Goal: Task Accomplishment & Management: Manage account settings

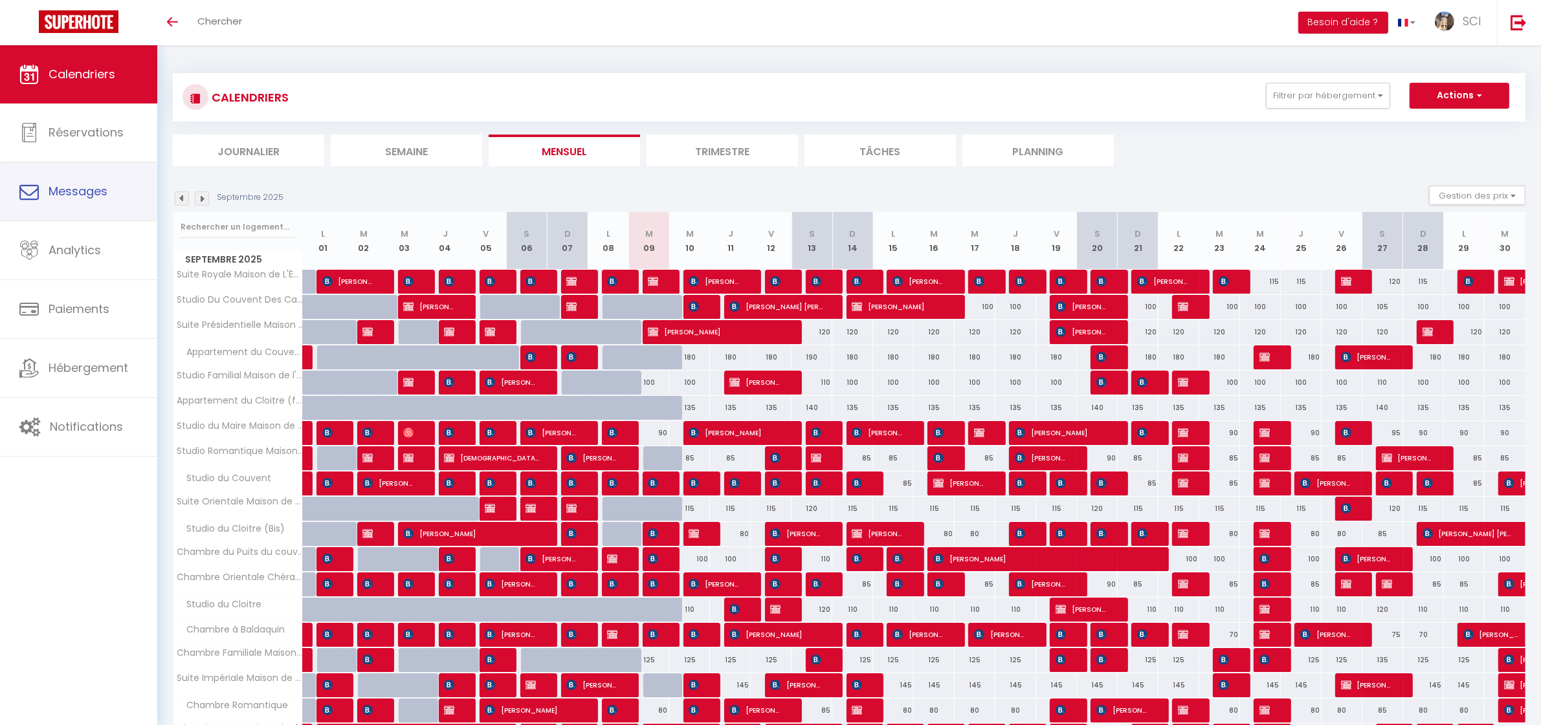
click at [85, 203] on link "Messages" at bounding box center [78, 191] width 157 height 58
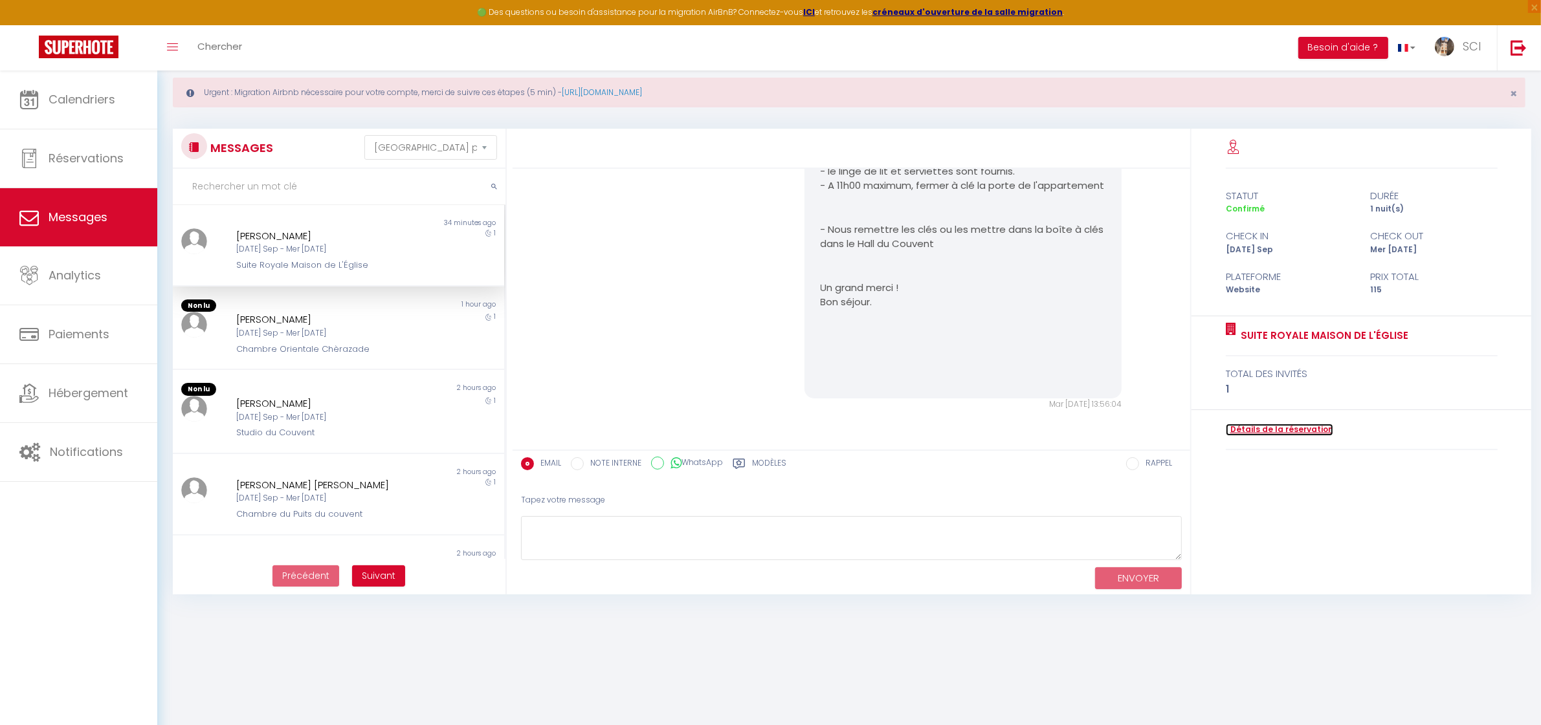
click at [1299, 427] on link "Détails de la réservation" at bounding box center [1279, 430] width 107 height 12
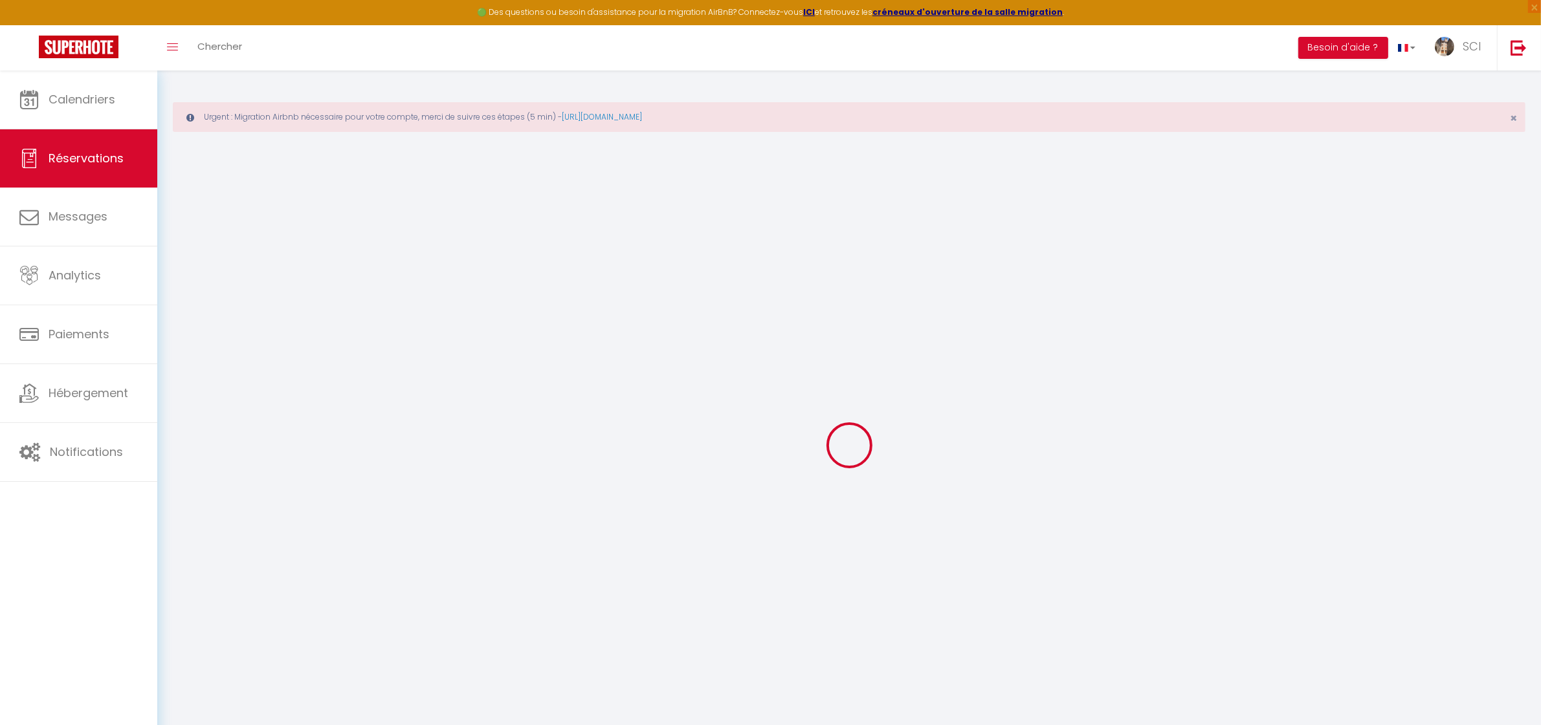
select select
checkbox input "false"
select select
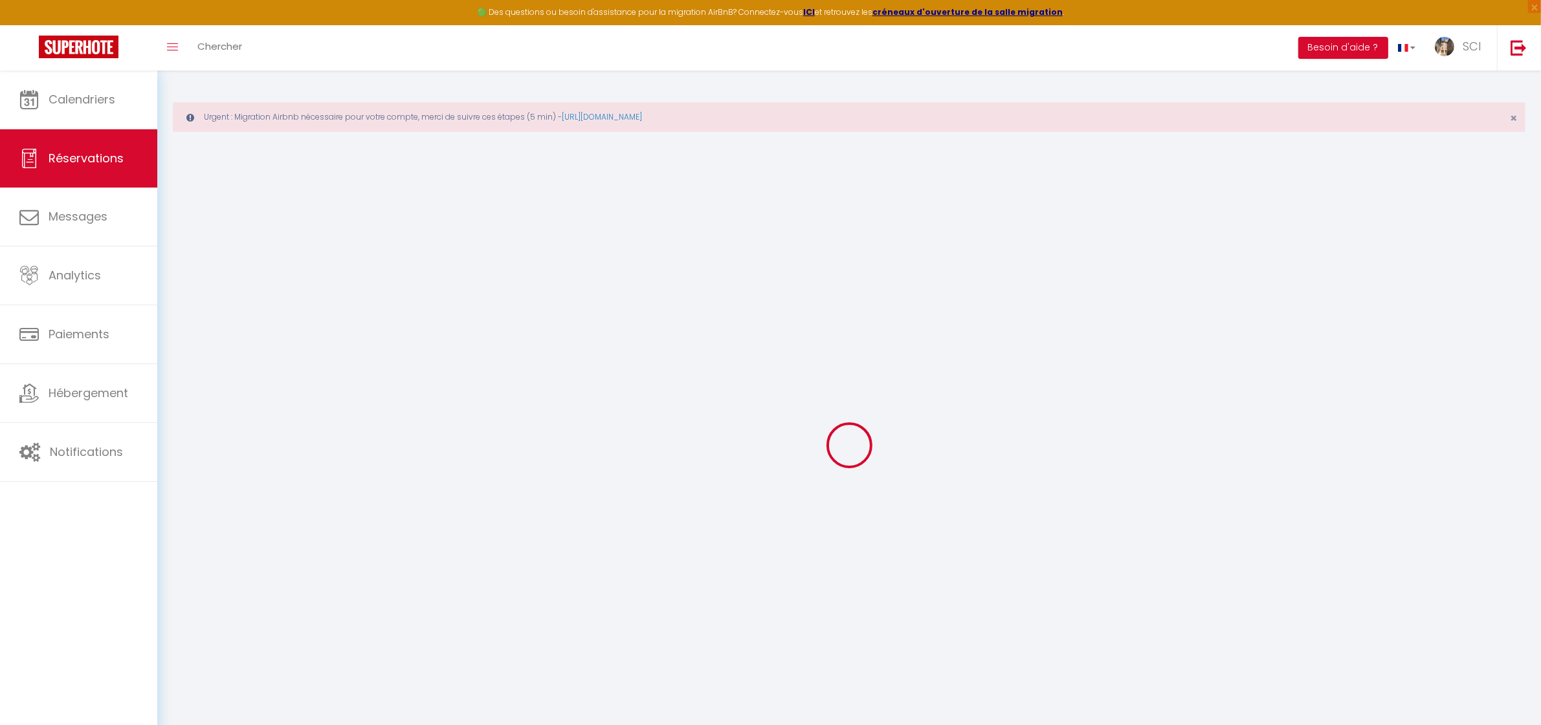
checkbox input "false"
select select
checkbox input "false"
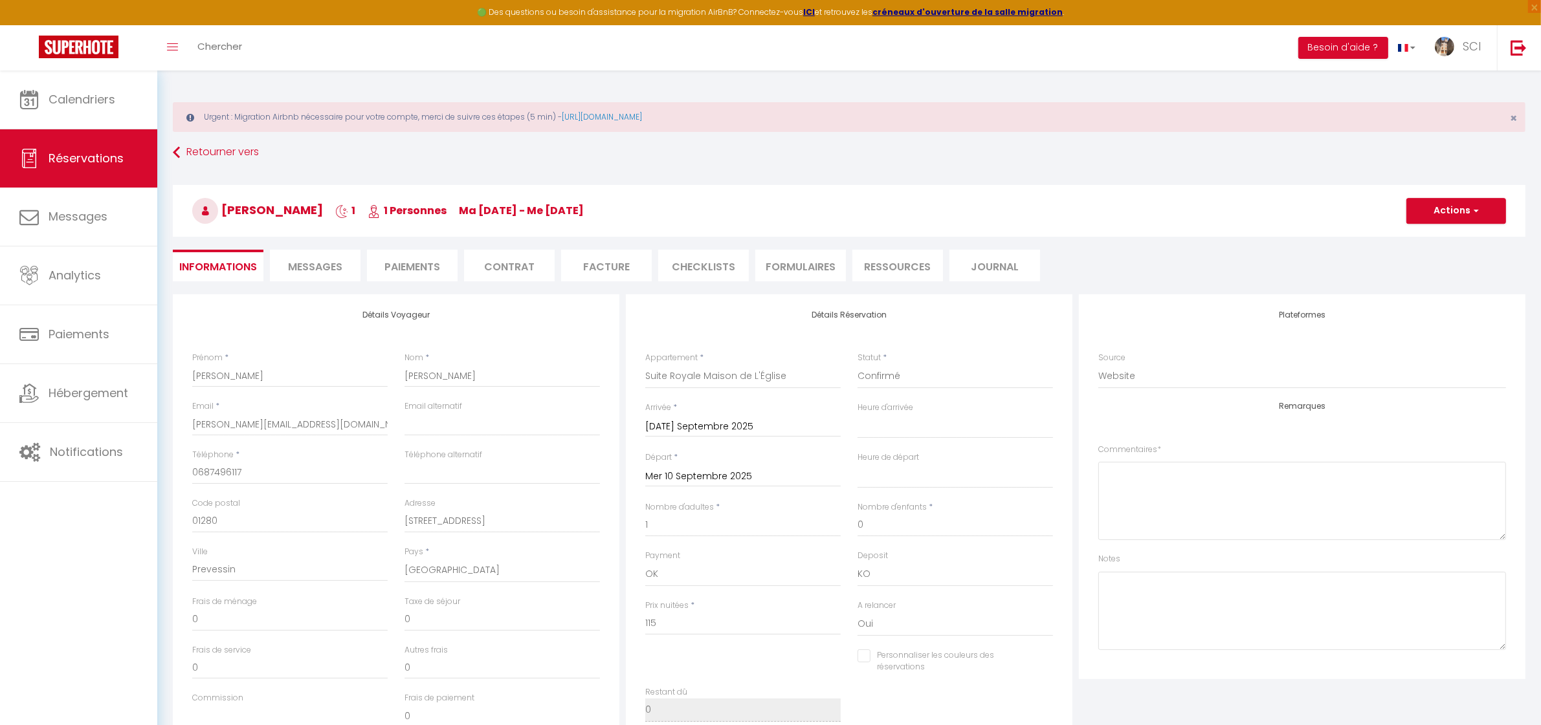
select select
checkbox input "false"
select select
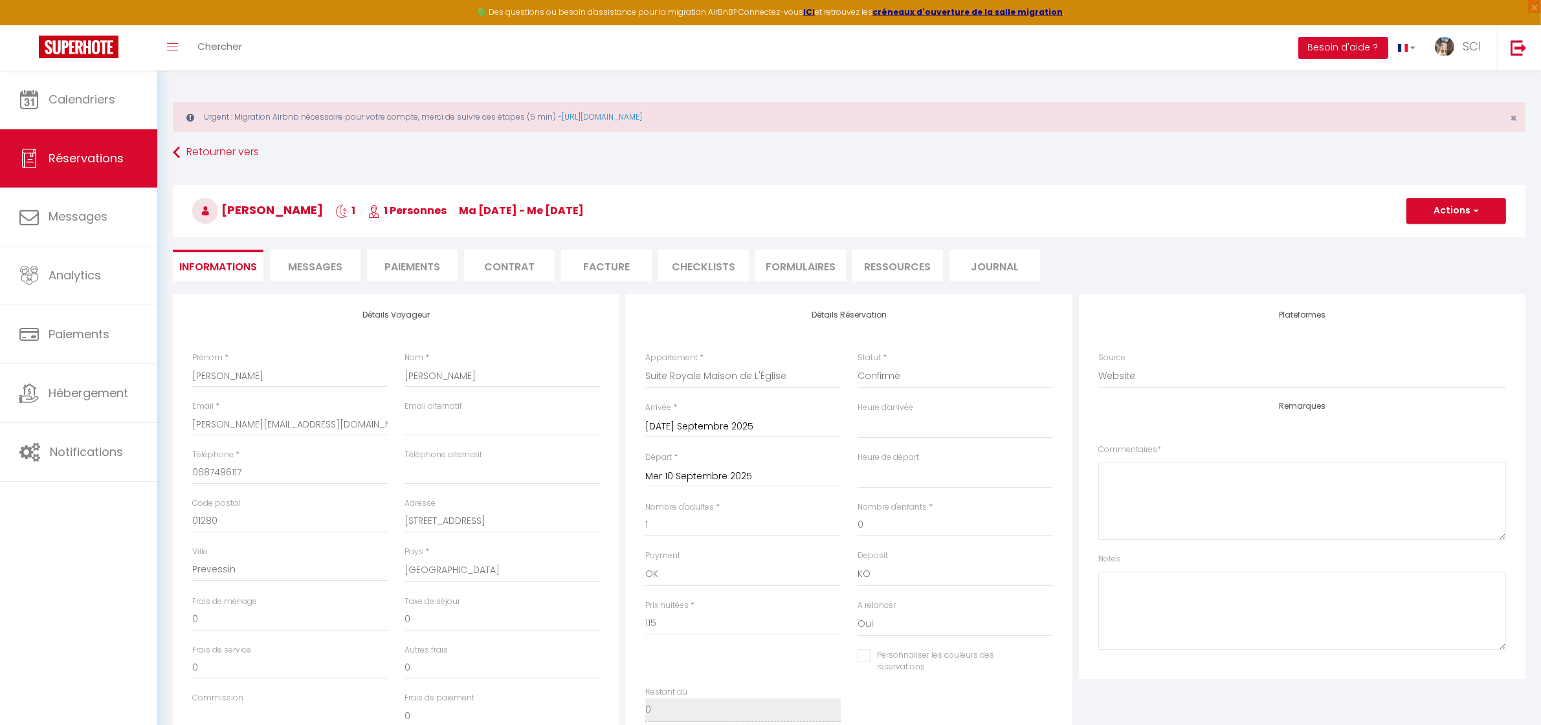
click at [308, 251] on li "Messages" at bounding box center [315, 266] width 91 height 32
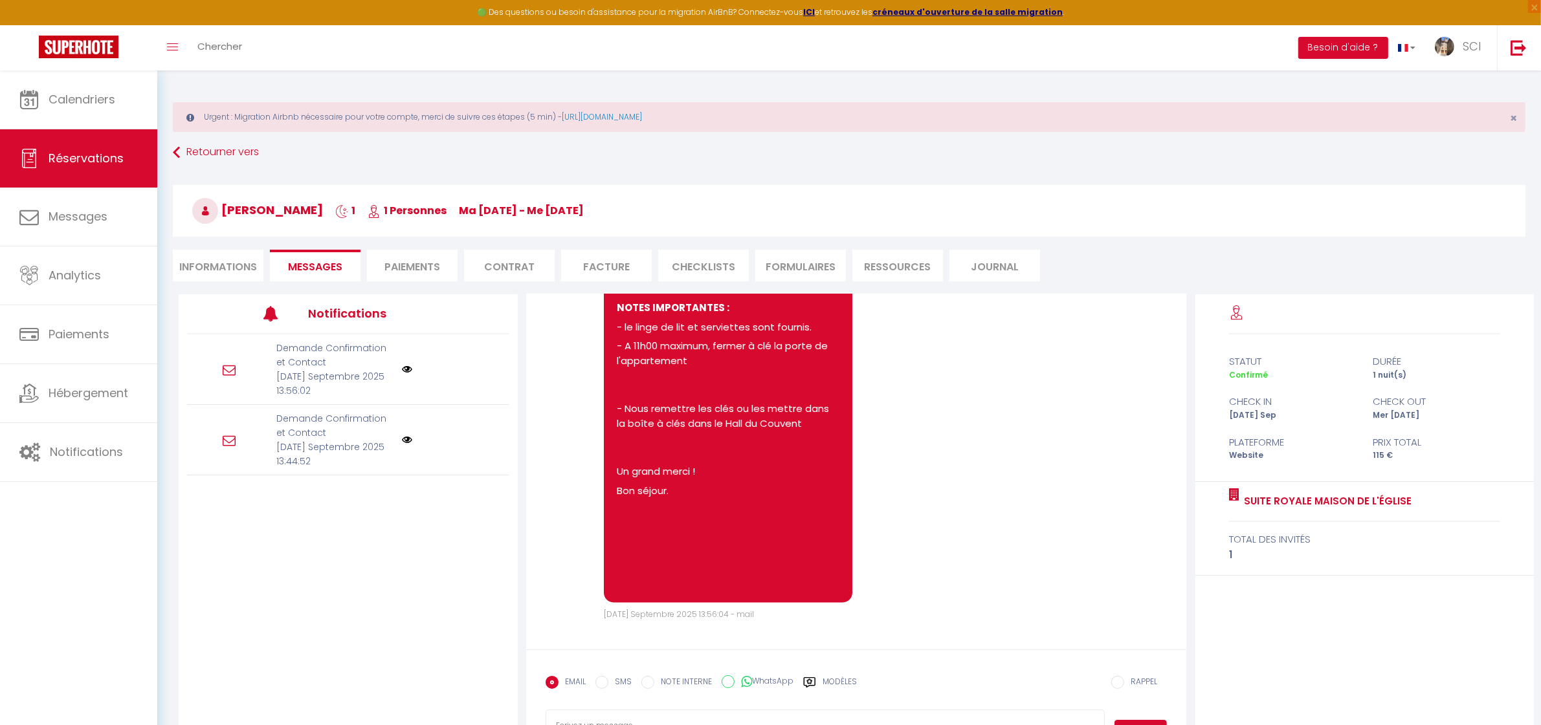
scroll to position [3587, 0]
click at [87, 231] on link "Messages" at bounding box center [78, 217] width 157 height 58
select select "message"
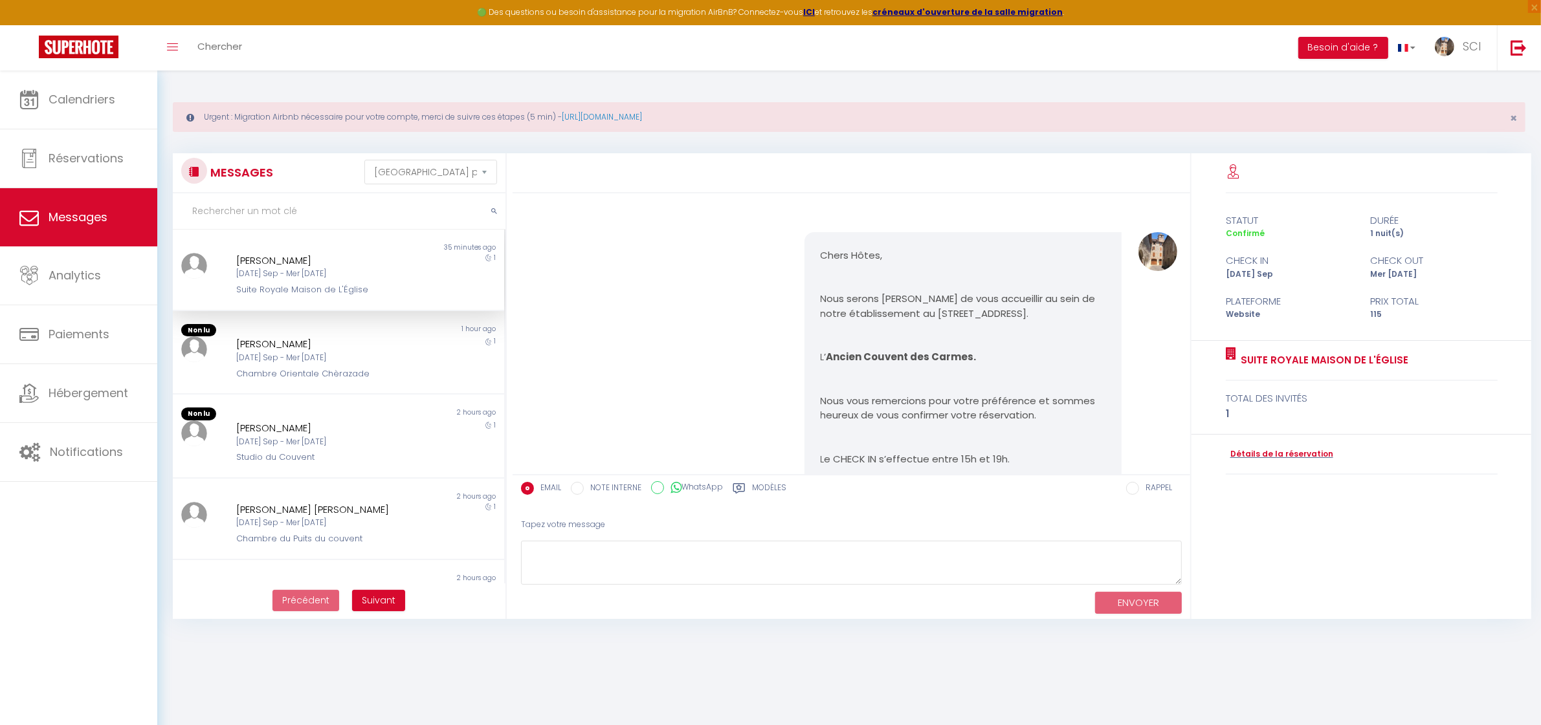
scroll to position [3188, 0]
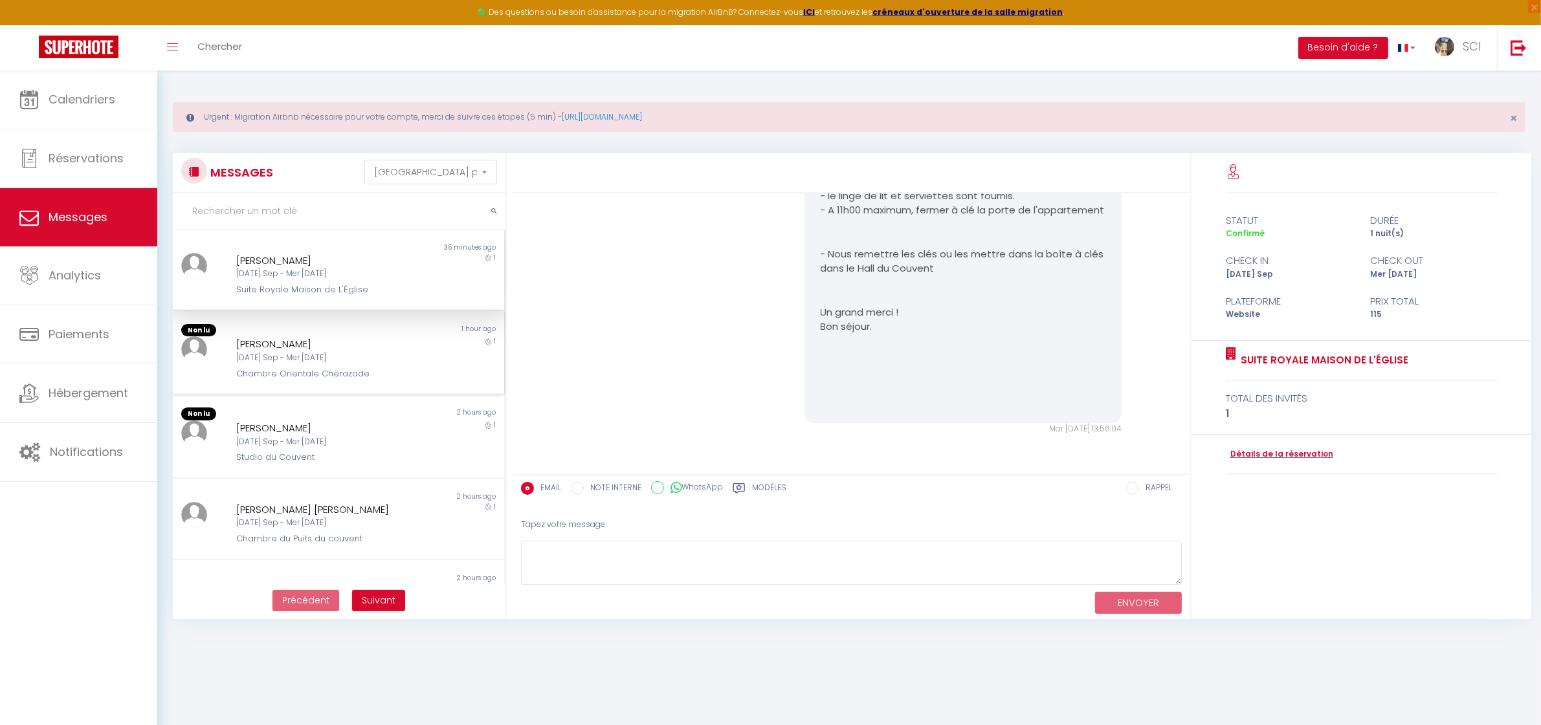
click at [311, 352] on div "Mar 09 Sep - Mer 10 Sep" at bounding box center [324, 358] width 176 height 12
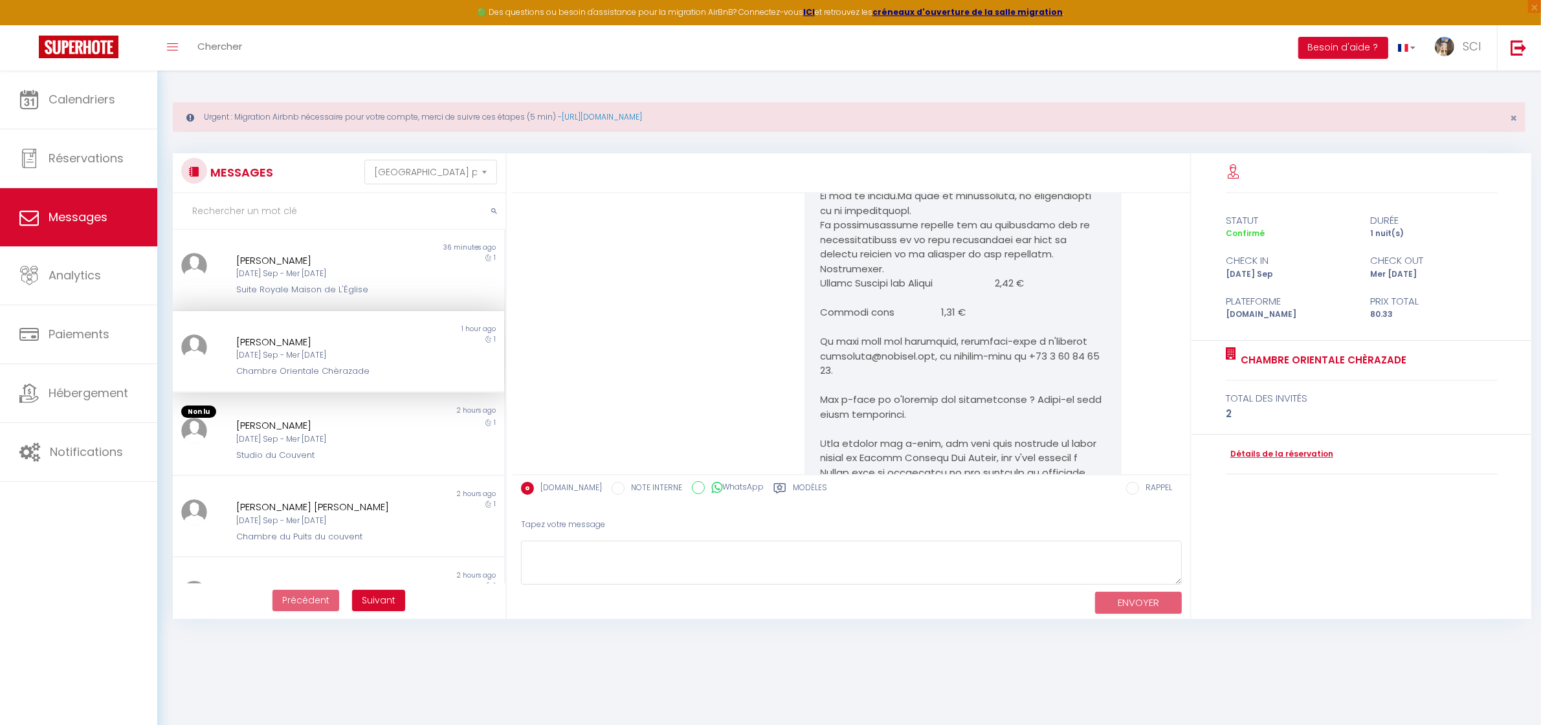
scroll to position [2751, 0]
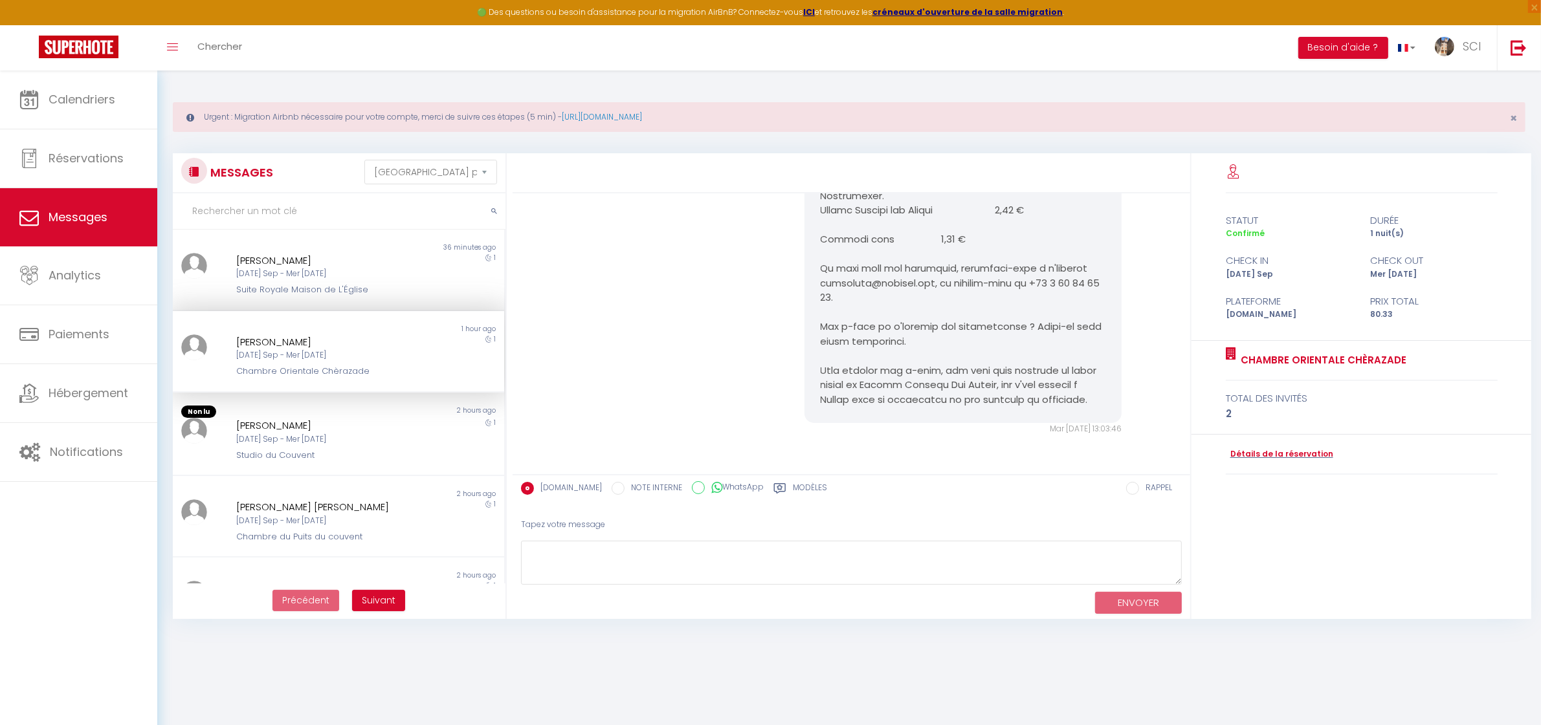
click at [342, 367] on div "Chambre Orientale Chèrazade" at bounding box center [324, 371] width 176 height 13
click at [319, 449] on div "Studio du Couvent" at bounding box center [324, 455] width 176 height 13
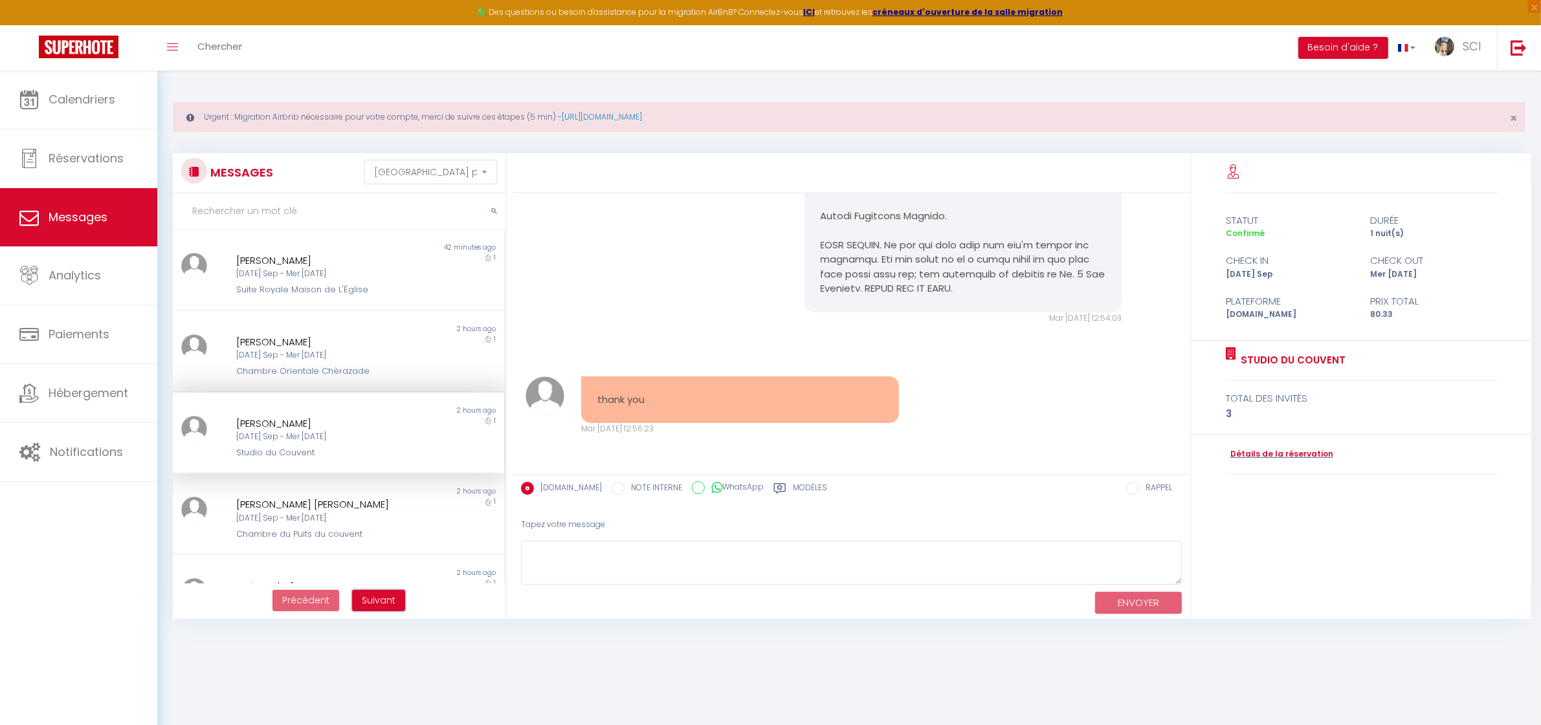
click at [386, 597] on span "Suivant" at bounding box center [379, 600] width 34 height 13
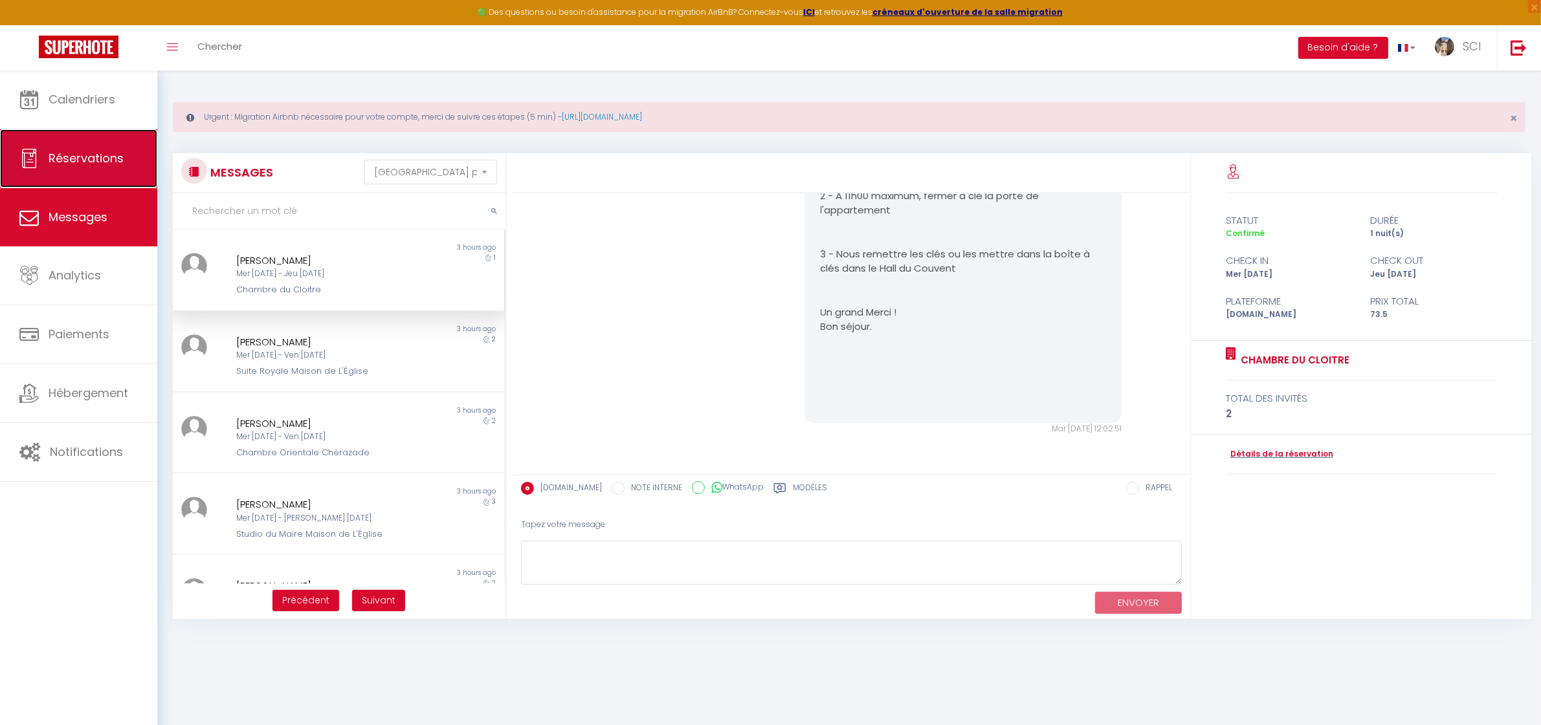
click at [78, 166] on link "Réservations" at bounding box center [78, 158] width 157 height 58
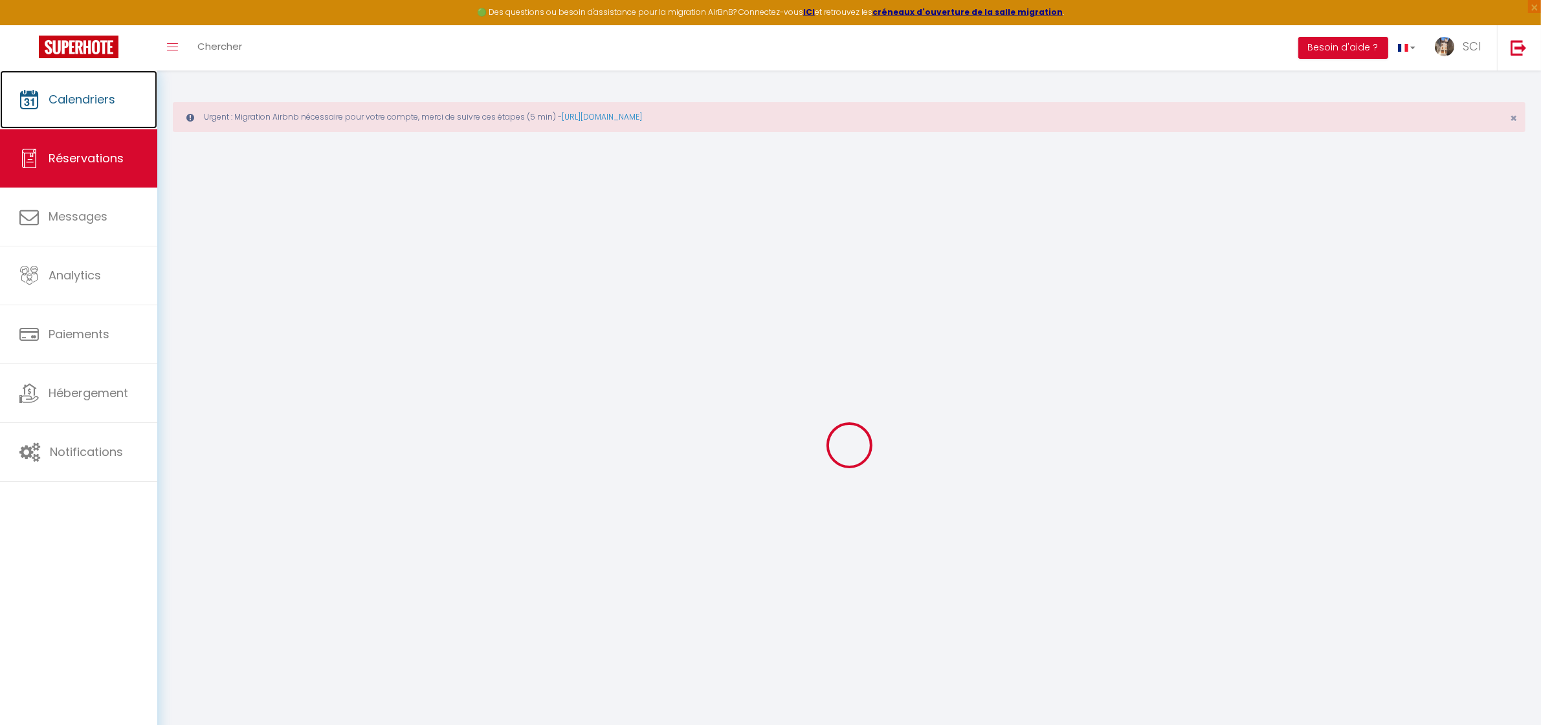
click at [79, 122] on link "Calendriers" at bounding box center [78, 100] width 157 height 58
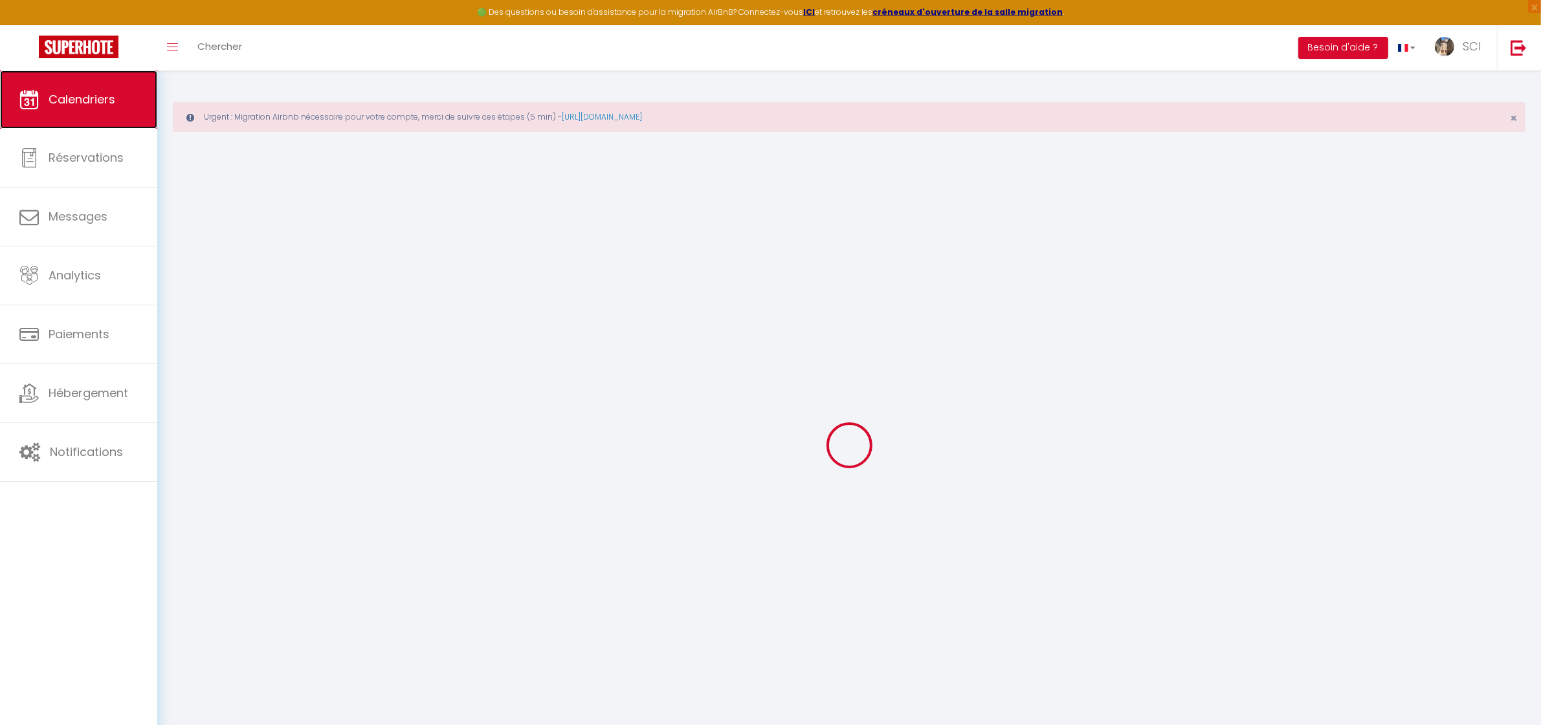
click at [80, 115] on link "Calendriers" at bounding box center [78, 100] width 157 height 58
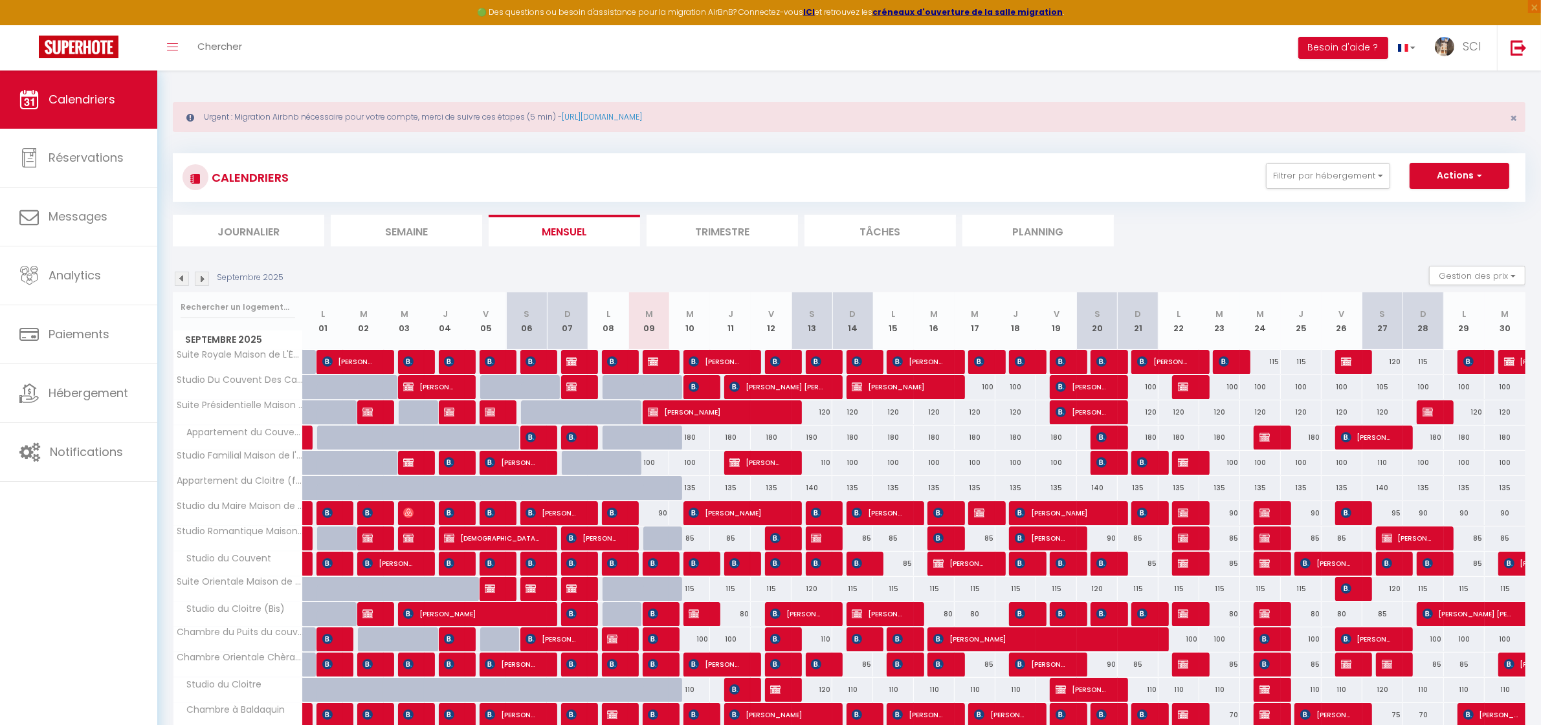
click at [998, 253] on section "Septembre 2025 Gestion des prix Nb Nuits minimum Règles Disponibilité Septembre…" at bounding box center [849, 589] width 1353 height 672
click at [1000, 237] on li "Planning" at bounding box center [1037, 231] width 151 height 32
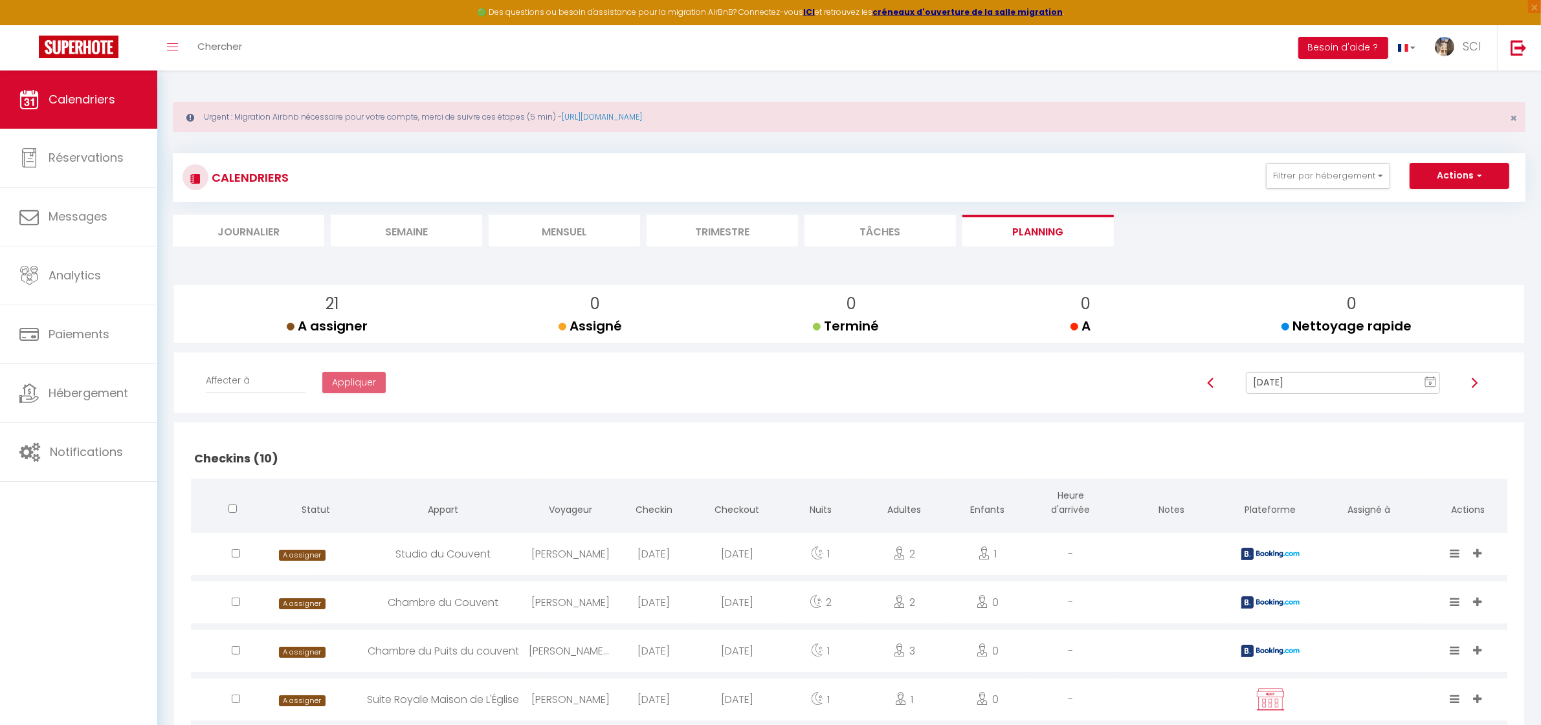
click at [584, 246] on li "Mensuel" at bounding box center [564, 231] width 151 height 32
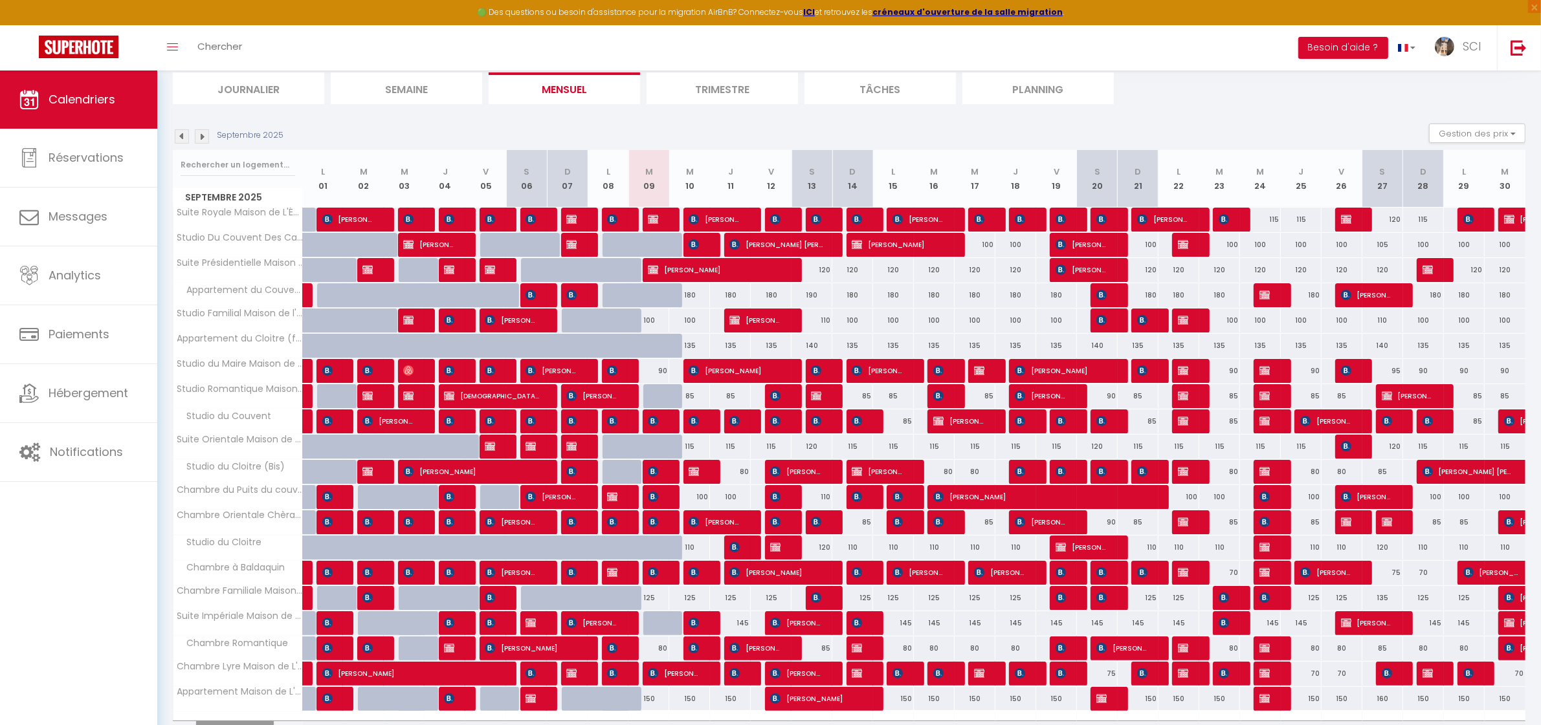
scroll to position [218, 0]
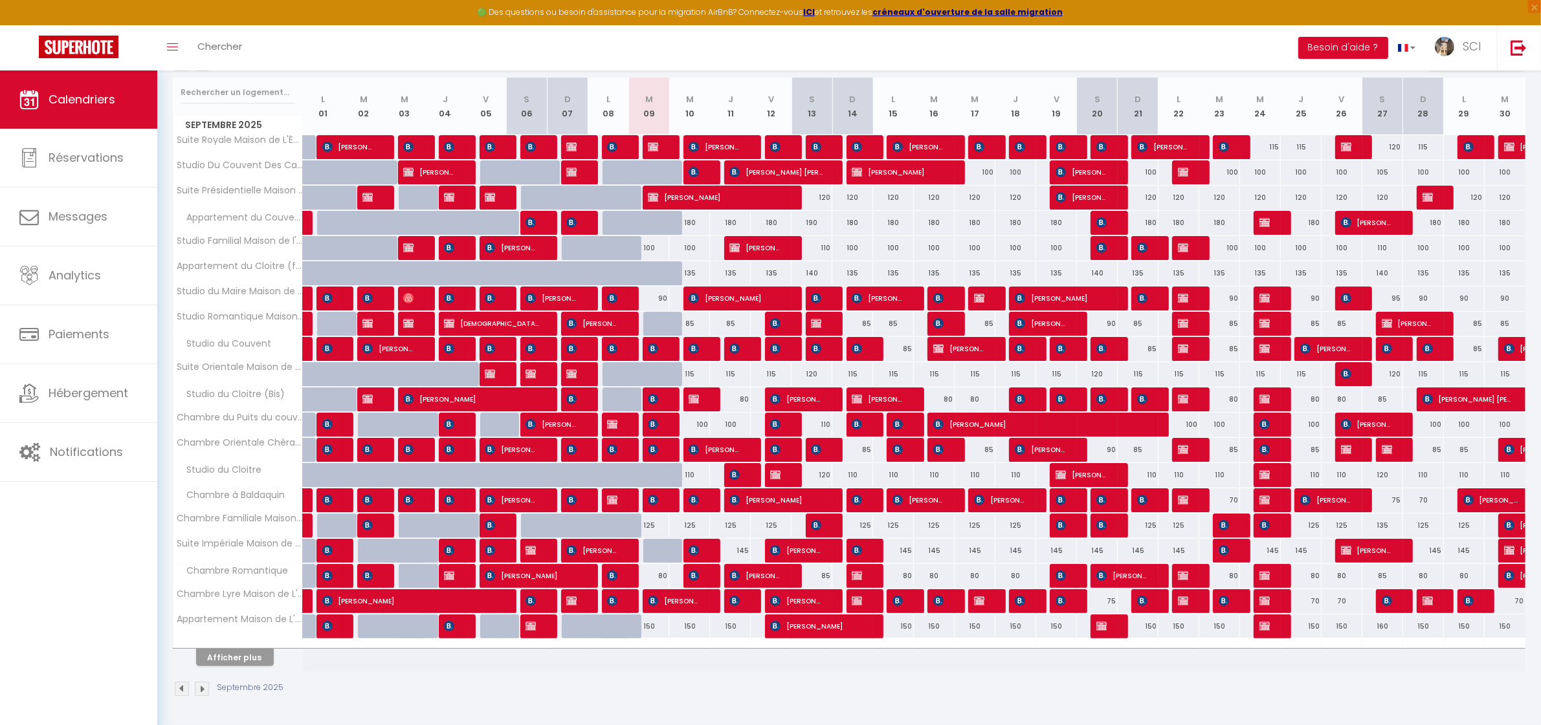
click at [199, 693] on img at bounding box center [202, 689] width 14 height 14
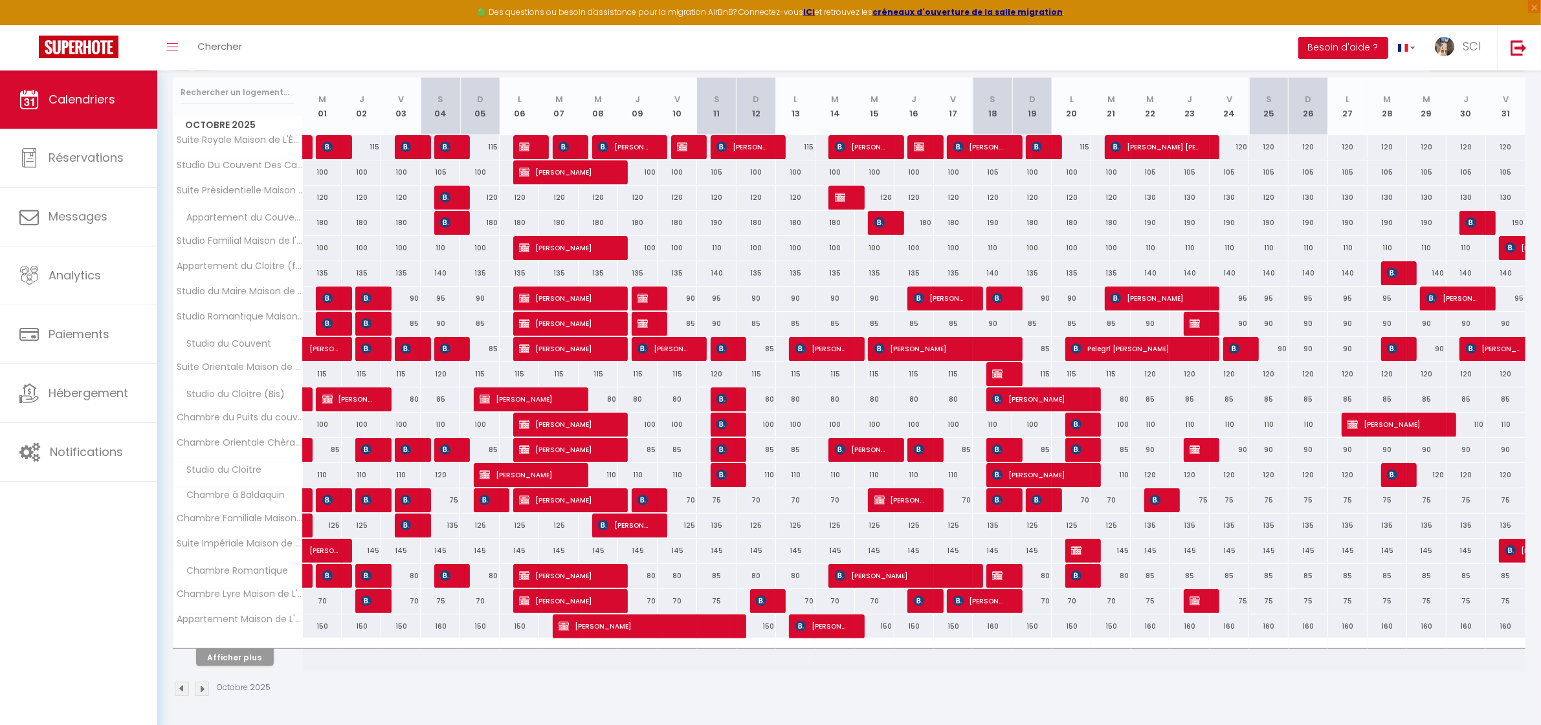
click at [199, 687] on img at bounding box center [202, 689] width 14 height 14
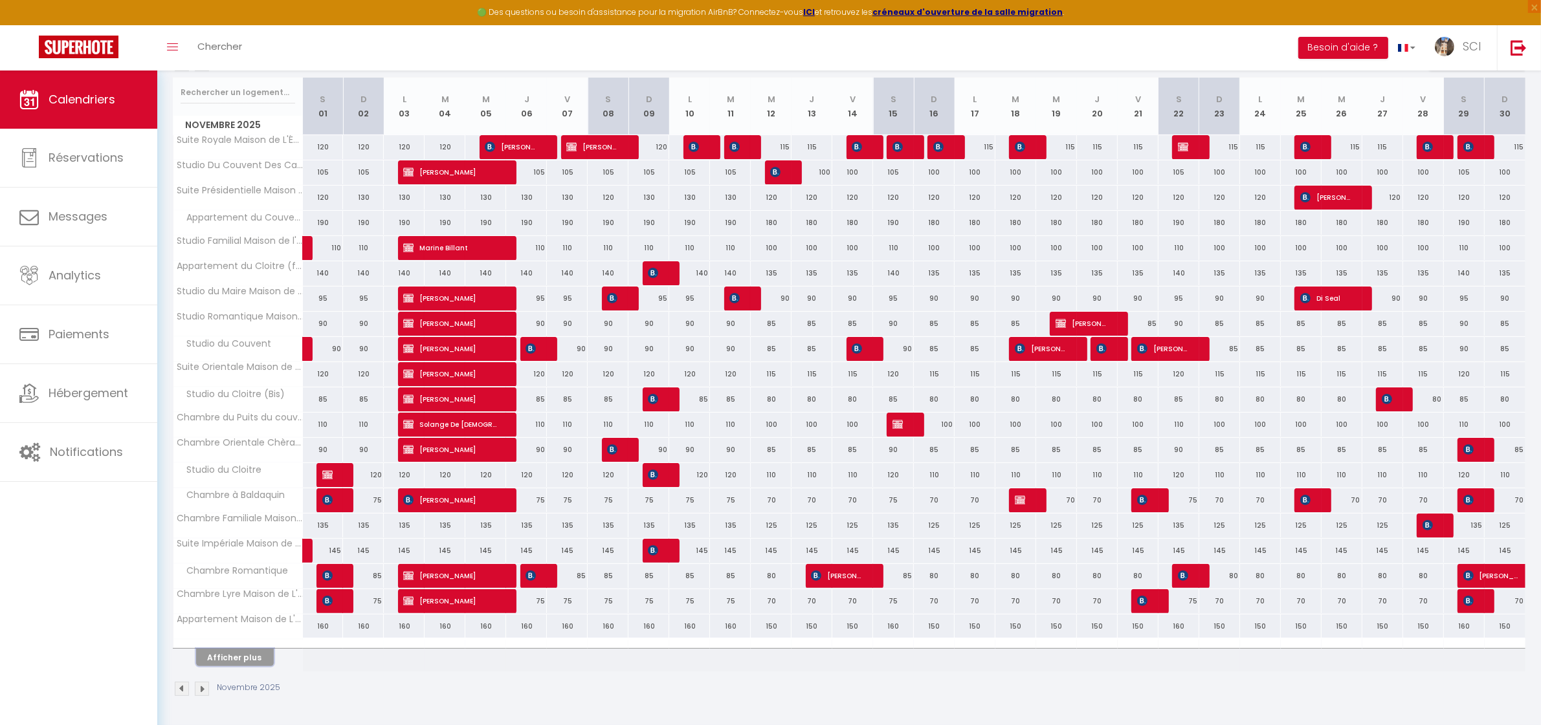
click at [243, 658] on button "Afficher plus" at bounding box center [235, 657] width 78 height 17
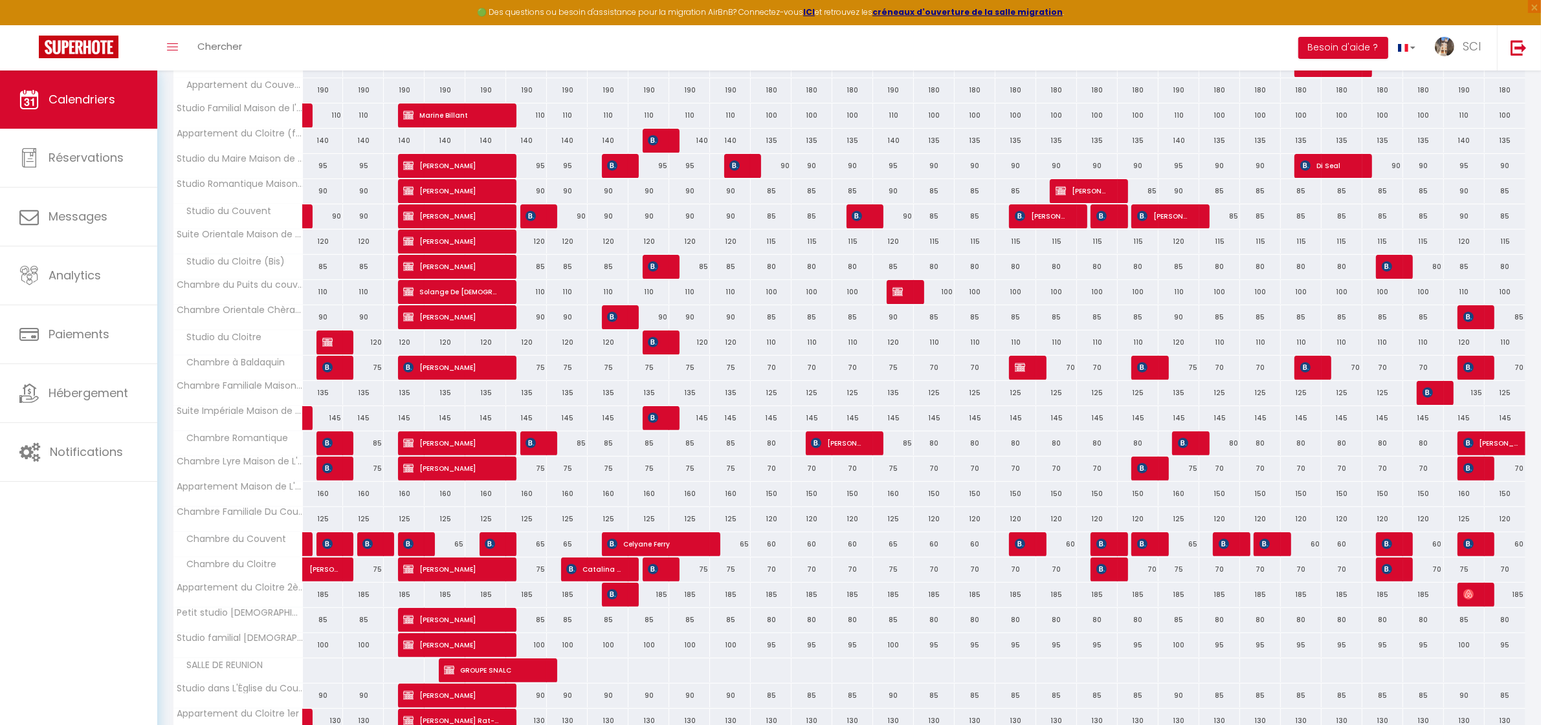
scroll to position [364, 0]
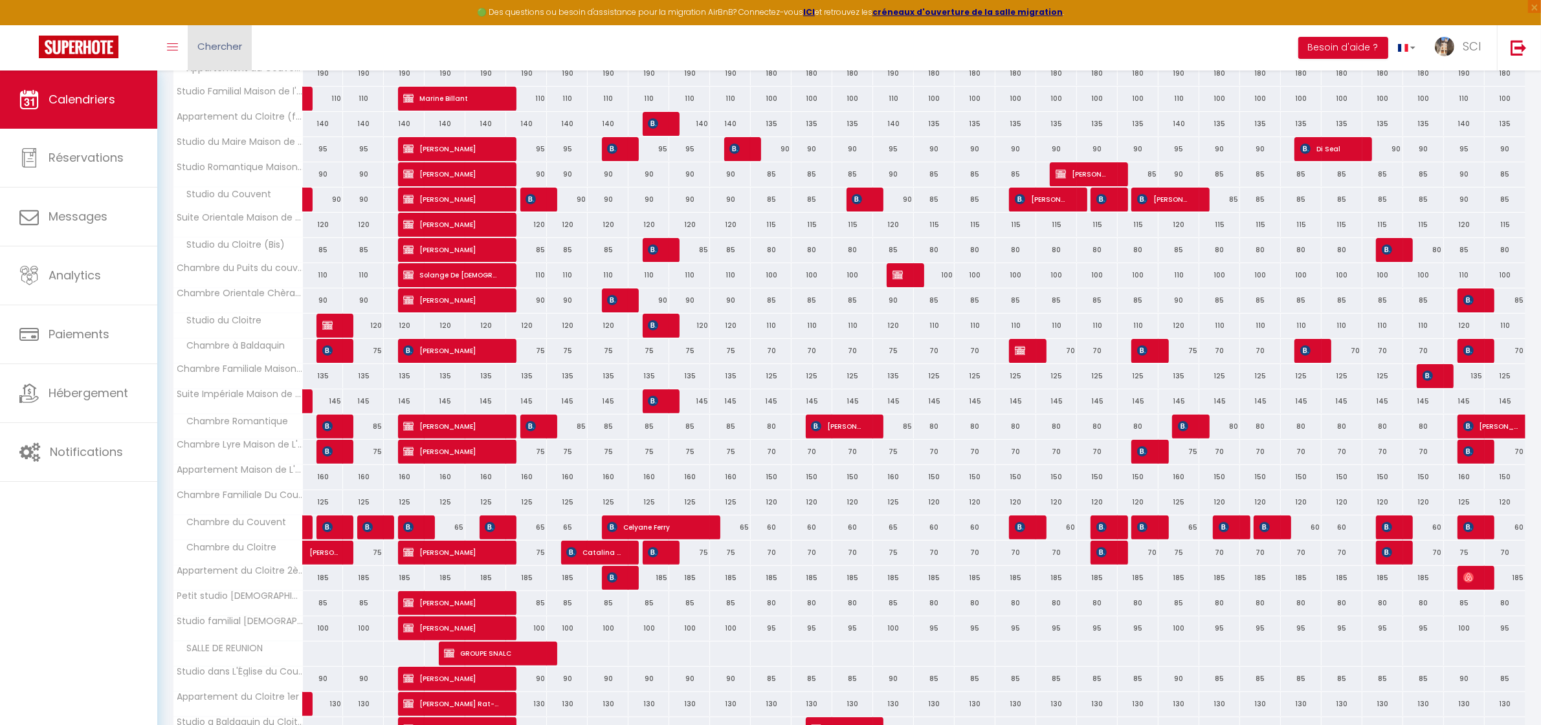
click at [234, 46] on span "Chercher" at bounding box center [219, 46] width 45 height 14
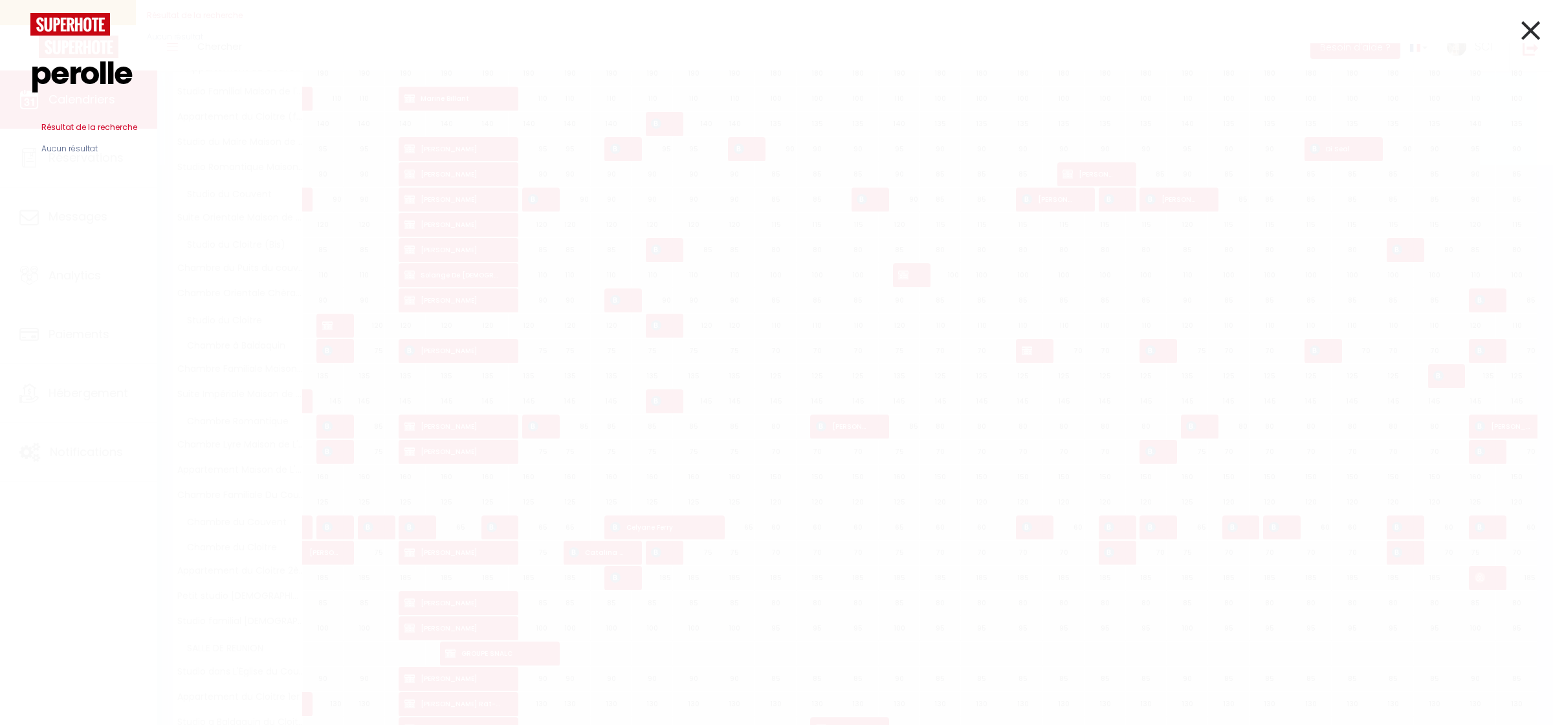
type input "perolle"
click at [1522, 40] on icon at bounding box center [1530, 30] width 19 height 32
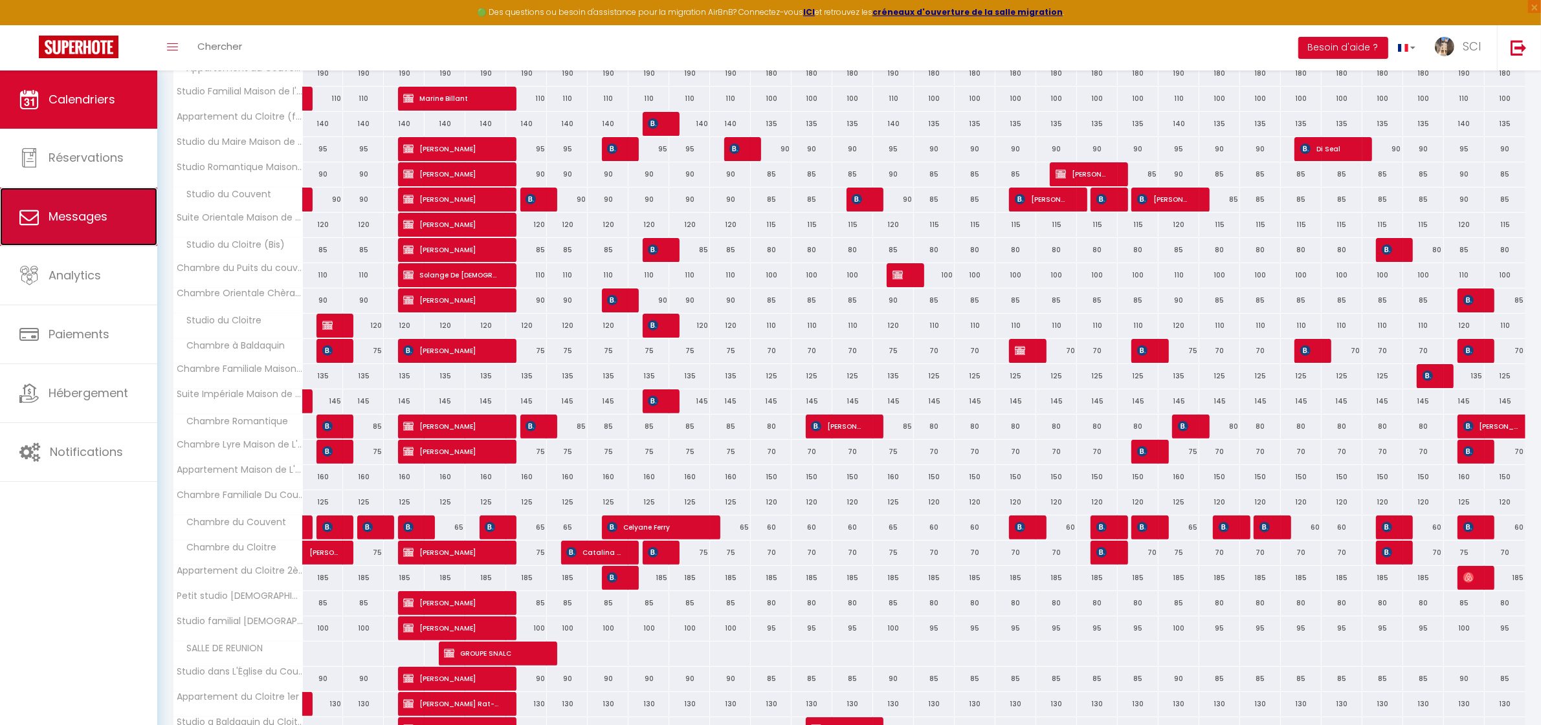
click at [66, 228] on link "Messages" at bounding box center [78, 217] width 157 height 58
select select "message"
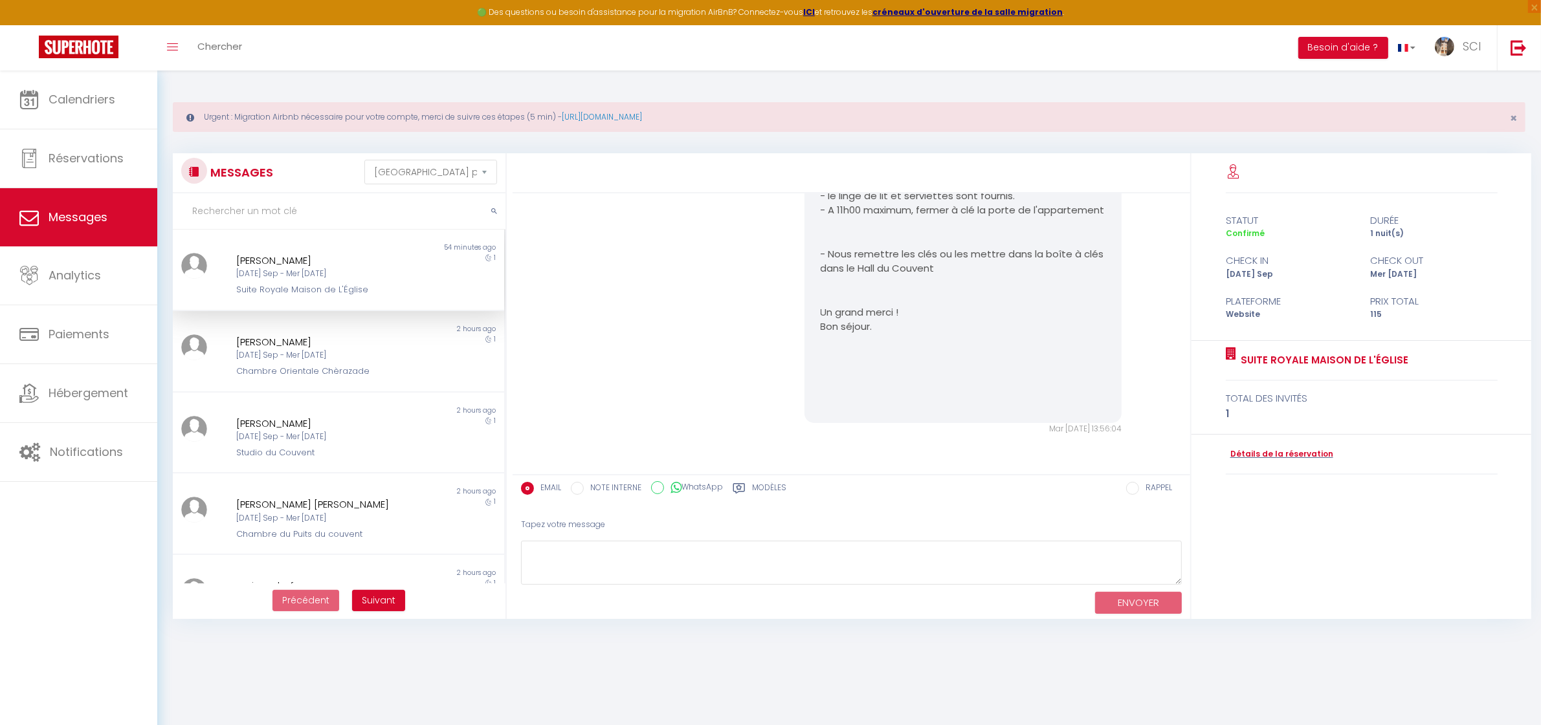
click at [1318, 554] on div "statut durée Confirmé 1 nuit(s) check in check out Mar 09 Sep Mer 10 Sep Platef…" at bounding box center [1361, 386] width 340 height 466
click at [1032, 560] on textarea at bounding box center [851, 563] width 661 height 45
click at [671, 374] on div "Chers Hôtes, Nous serons ravis de vous accueillir au sein de notre établissemen…" at bounding box center [851, 151] width 669 height 621
click at [544, 570] on textarea at bounding box center [851, 563] width 661 height 45
click at [234, 61] on link "Chercher" at bounding box center [220, 47] width 64 height 45
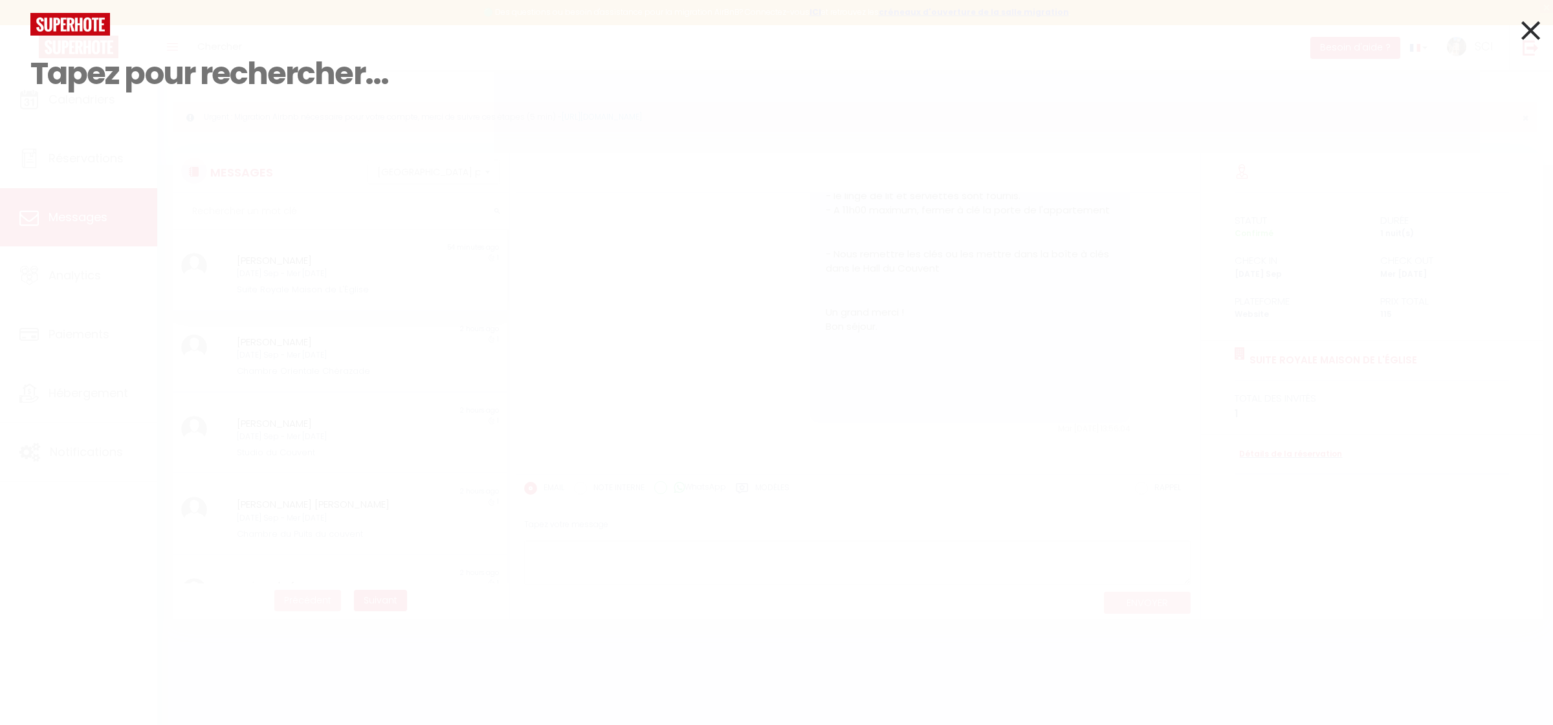
click at [1531, 30] on icon at bounding box center [1530, 30] width 19 height 32
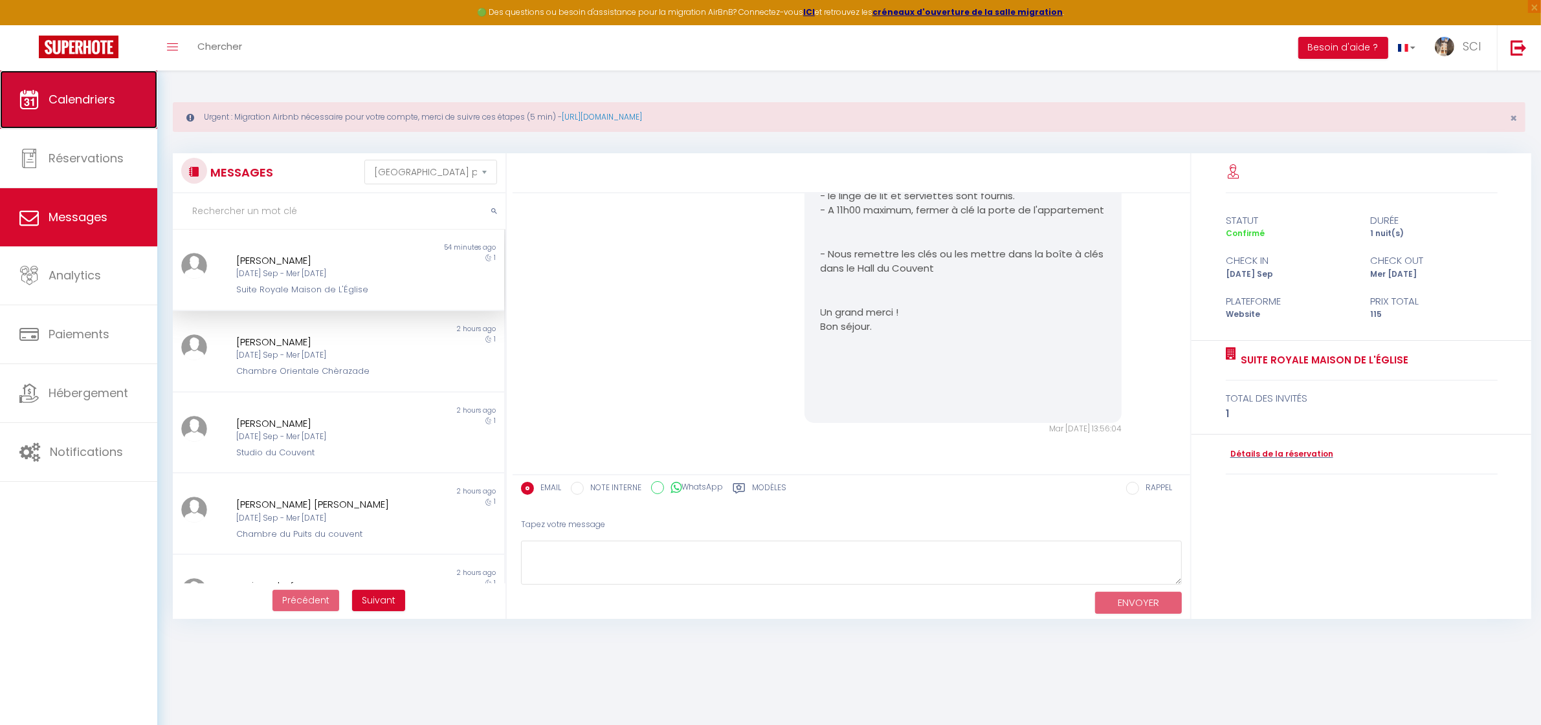
click at [104, 89] on link "Calendriers" at bounding box center [78, 100] width 157 height 58
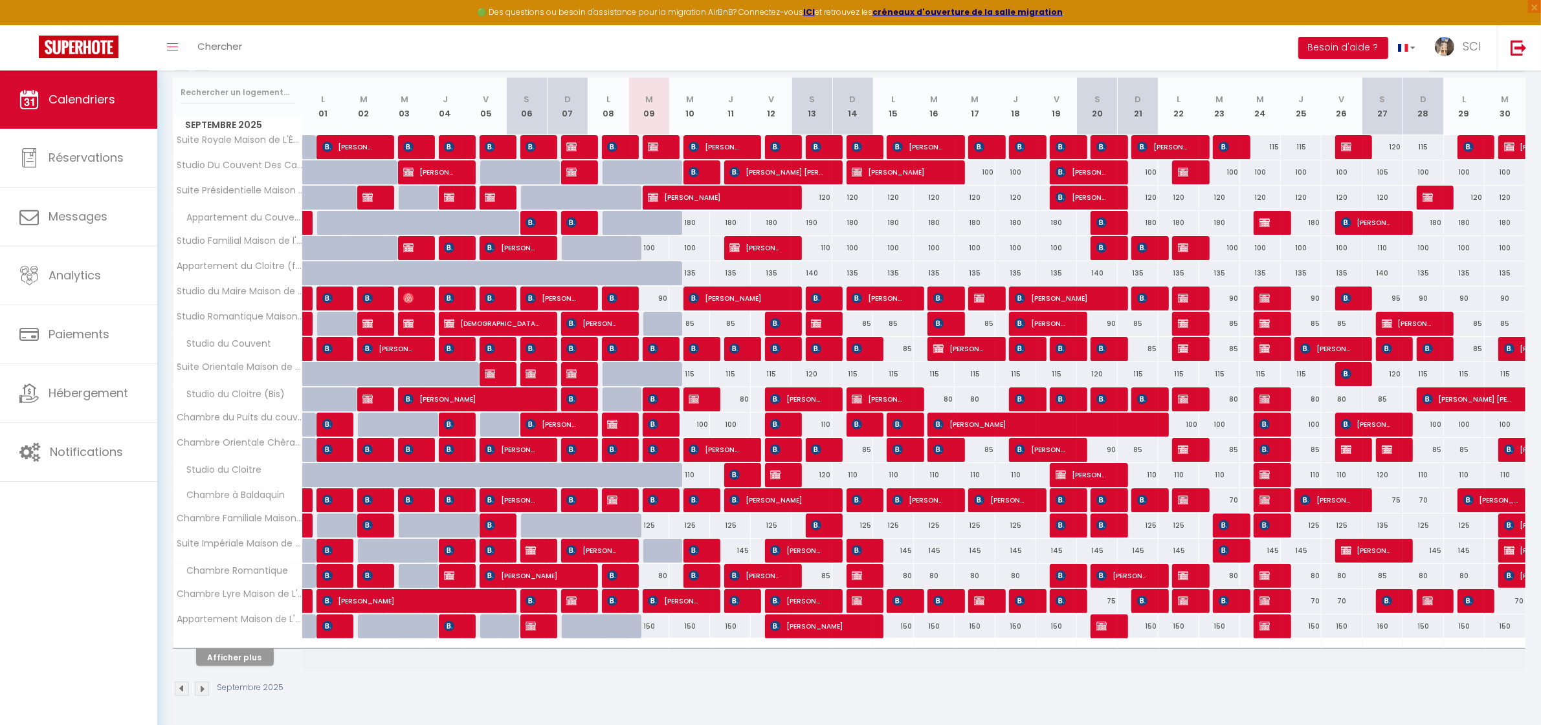
scroll to position [218, 0]
click at [247, 667] on th "Afficher plus" at bounding box center [237, 655] width 129 height 32
click at [247, 661] on button "Afficher plus" at bounding box center [235, 657] width 78 height 17
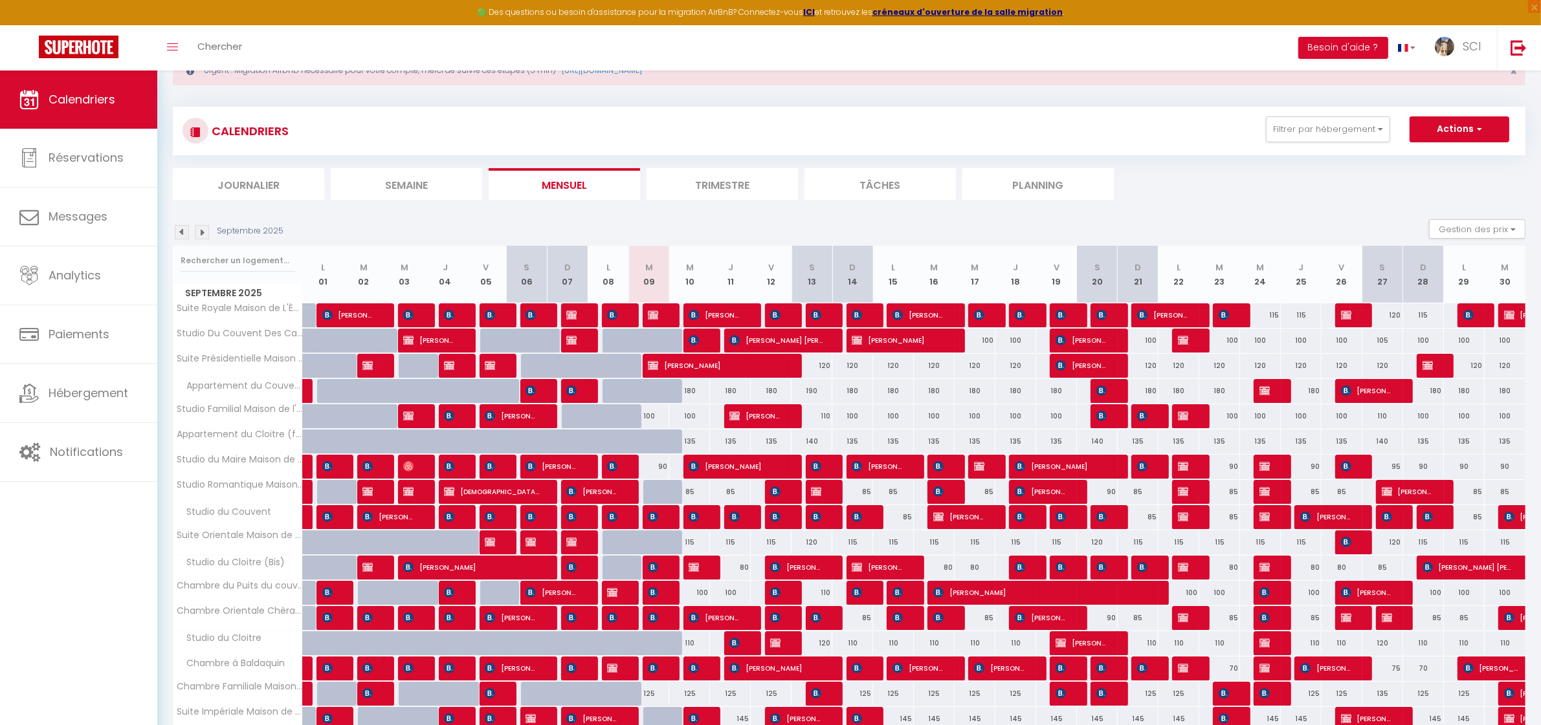
scroll to position [0, 0]
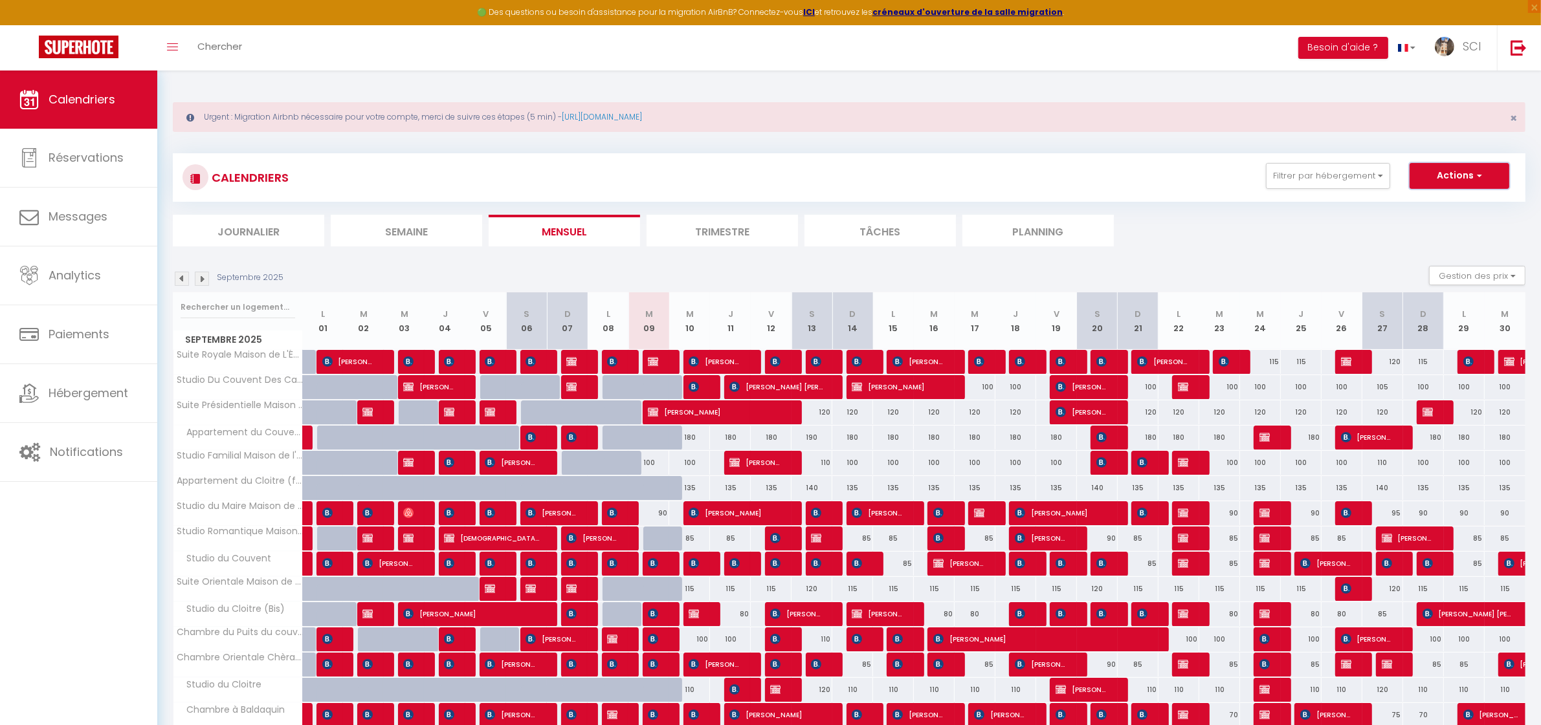
click at [1471, 180] on button "Actions" at bounding box center [1459, 176] width 100 height 26
click at [1461, 203] on link "Nouvelle réservation" at bounding box center [1445, 205] width 113 height 19
select select
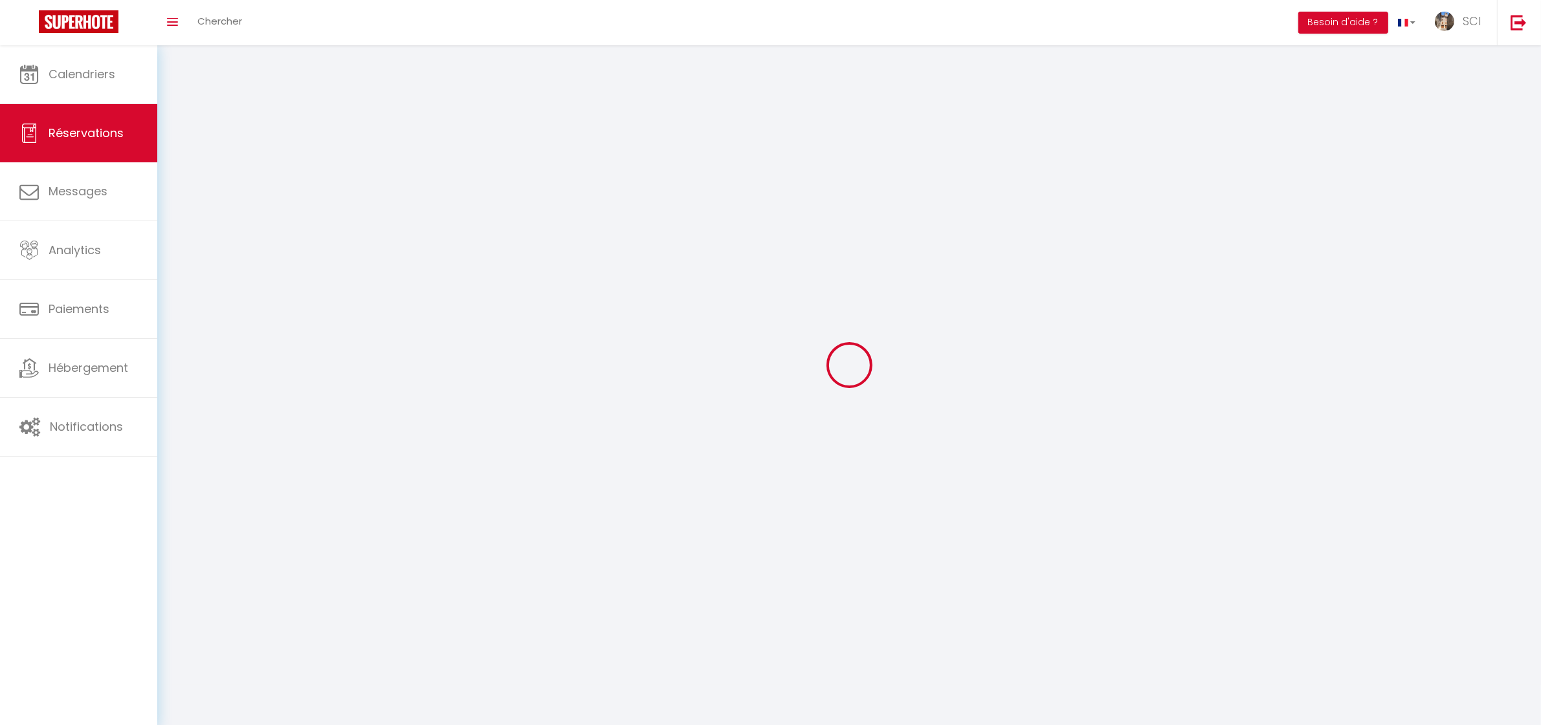
select select
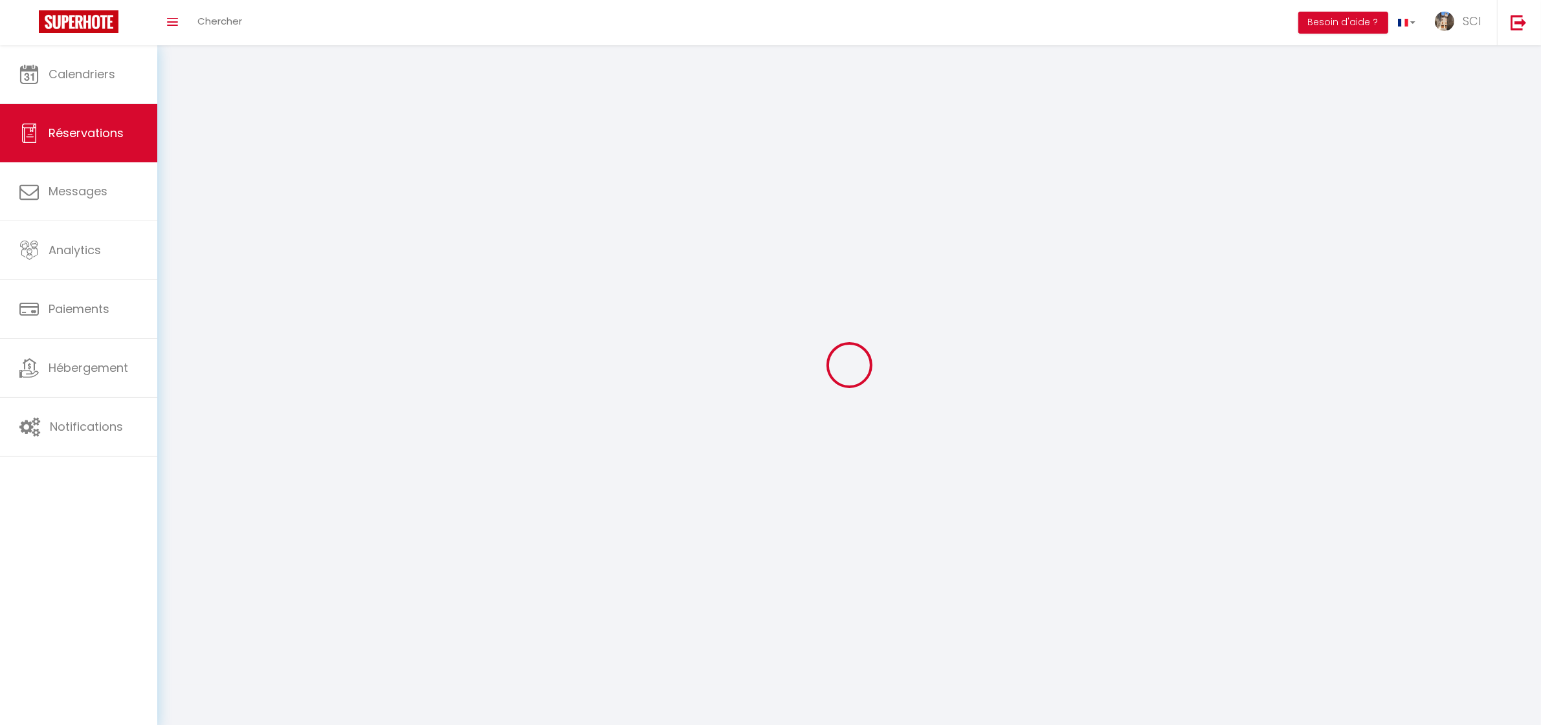
select select
checkbox input "false"
select select
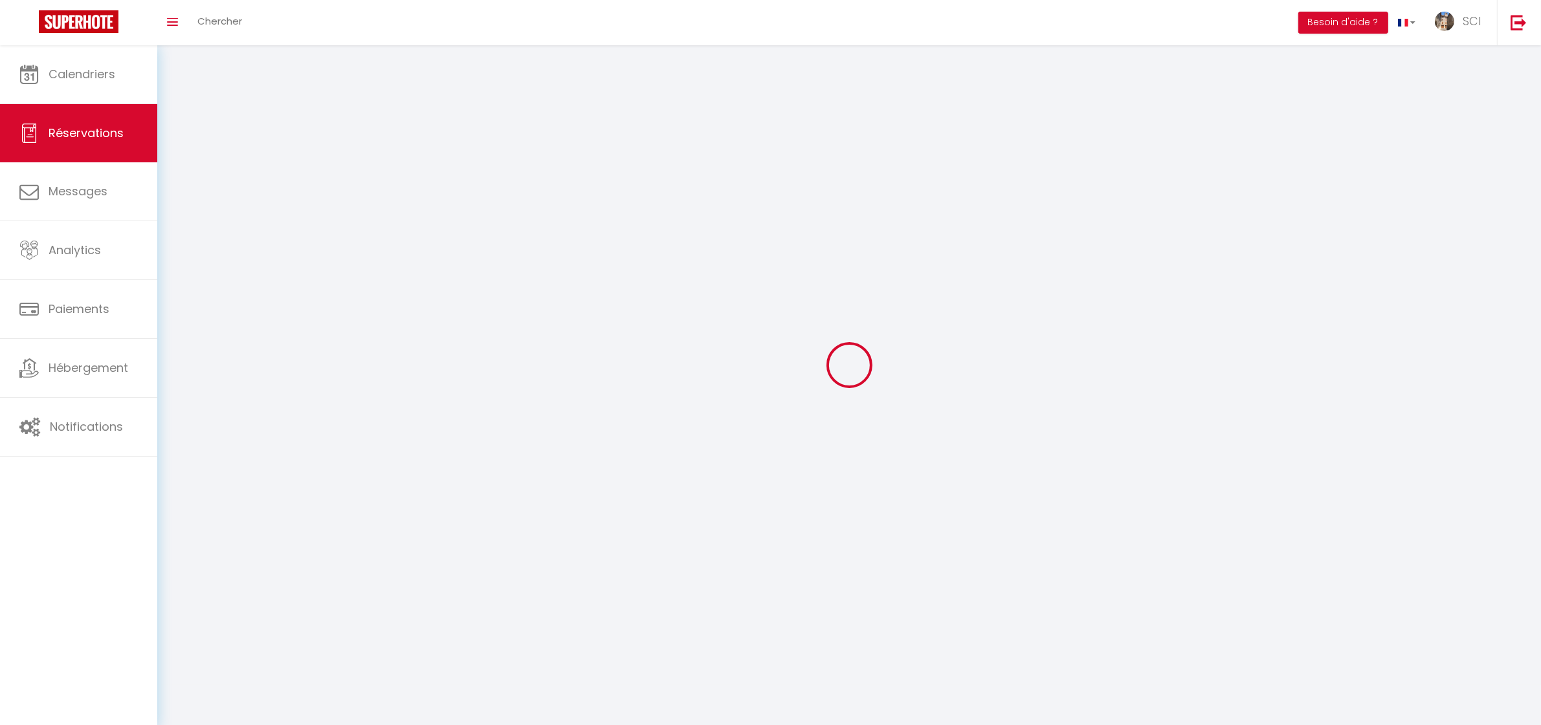
select select
checkbox input "false"
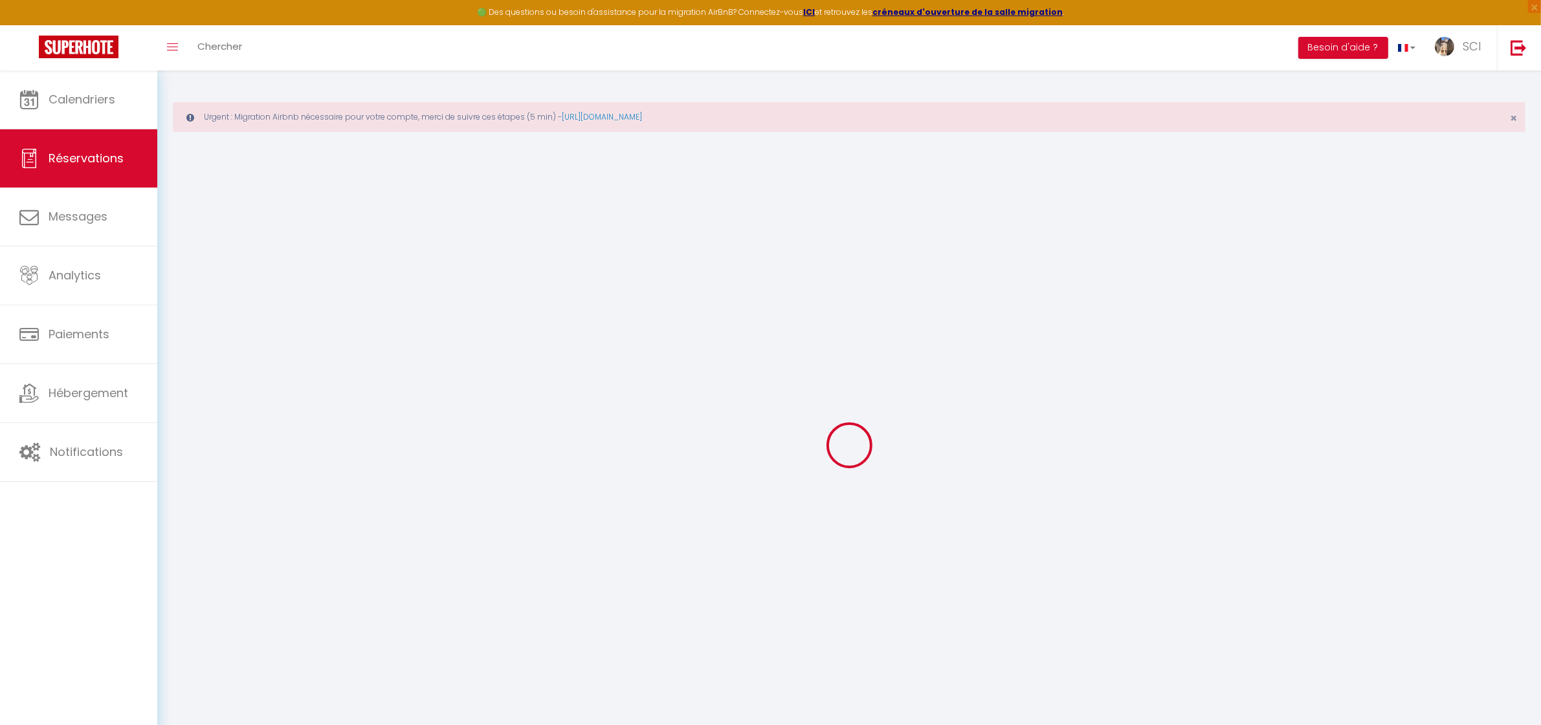
select select
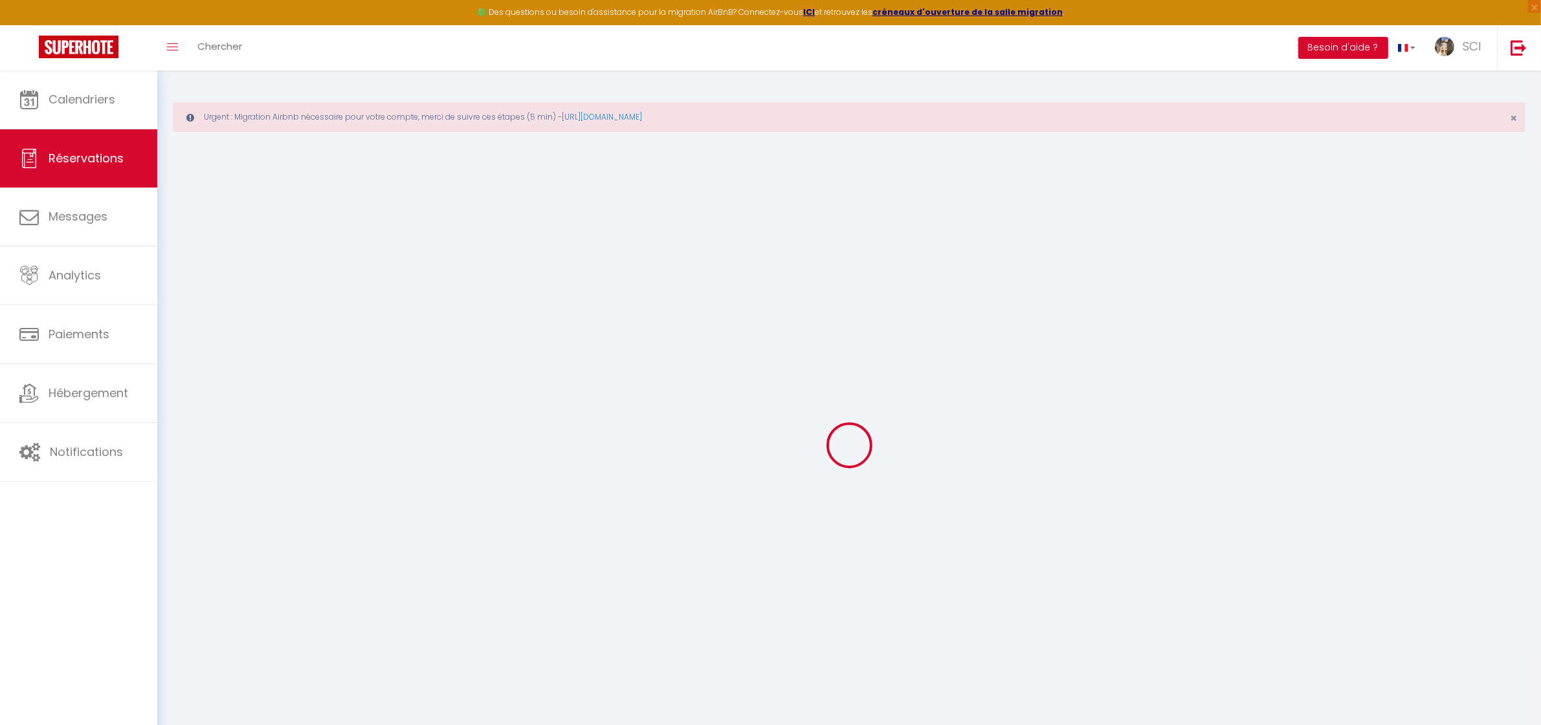
select select
checkbox input "false"
select select
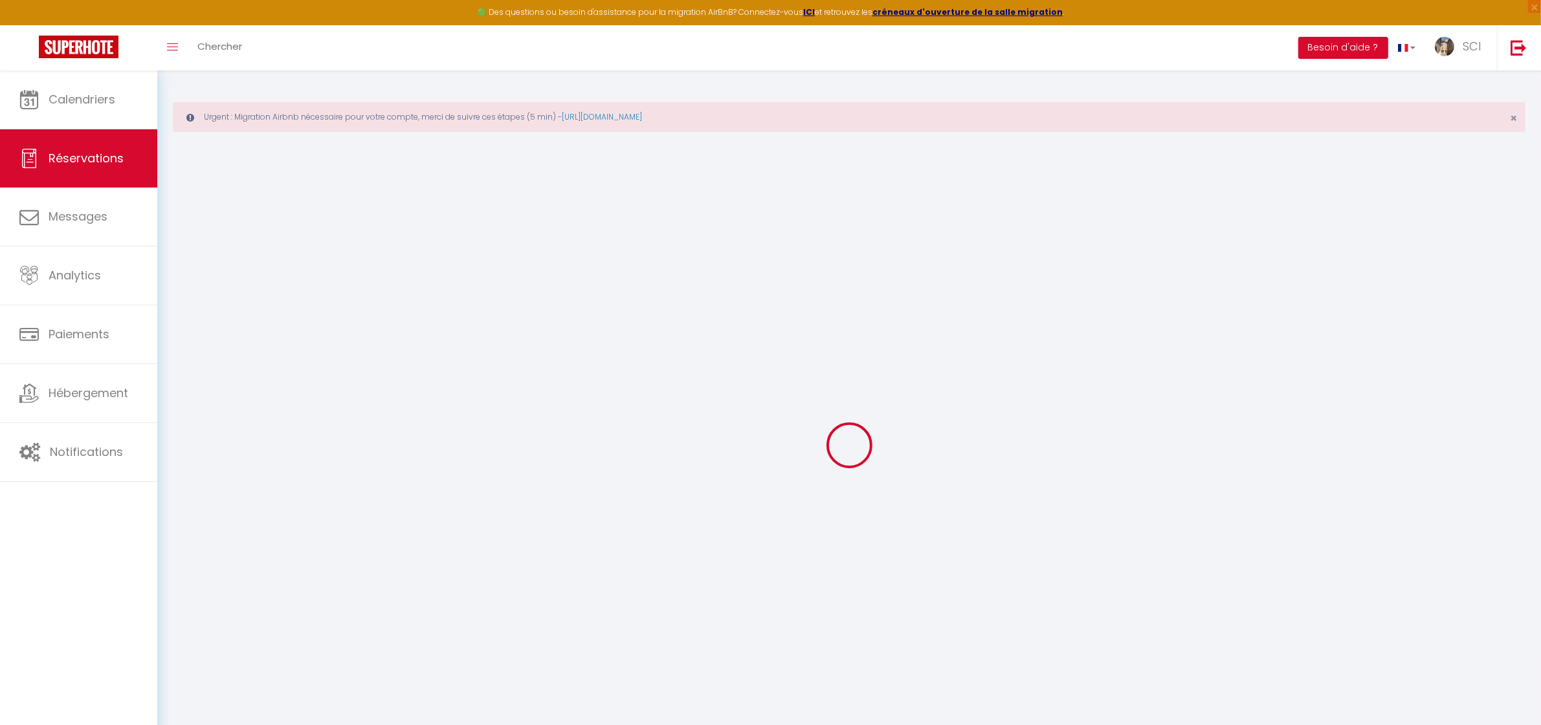
select select
checkbox input "false"
select select
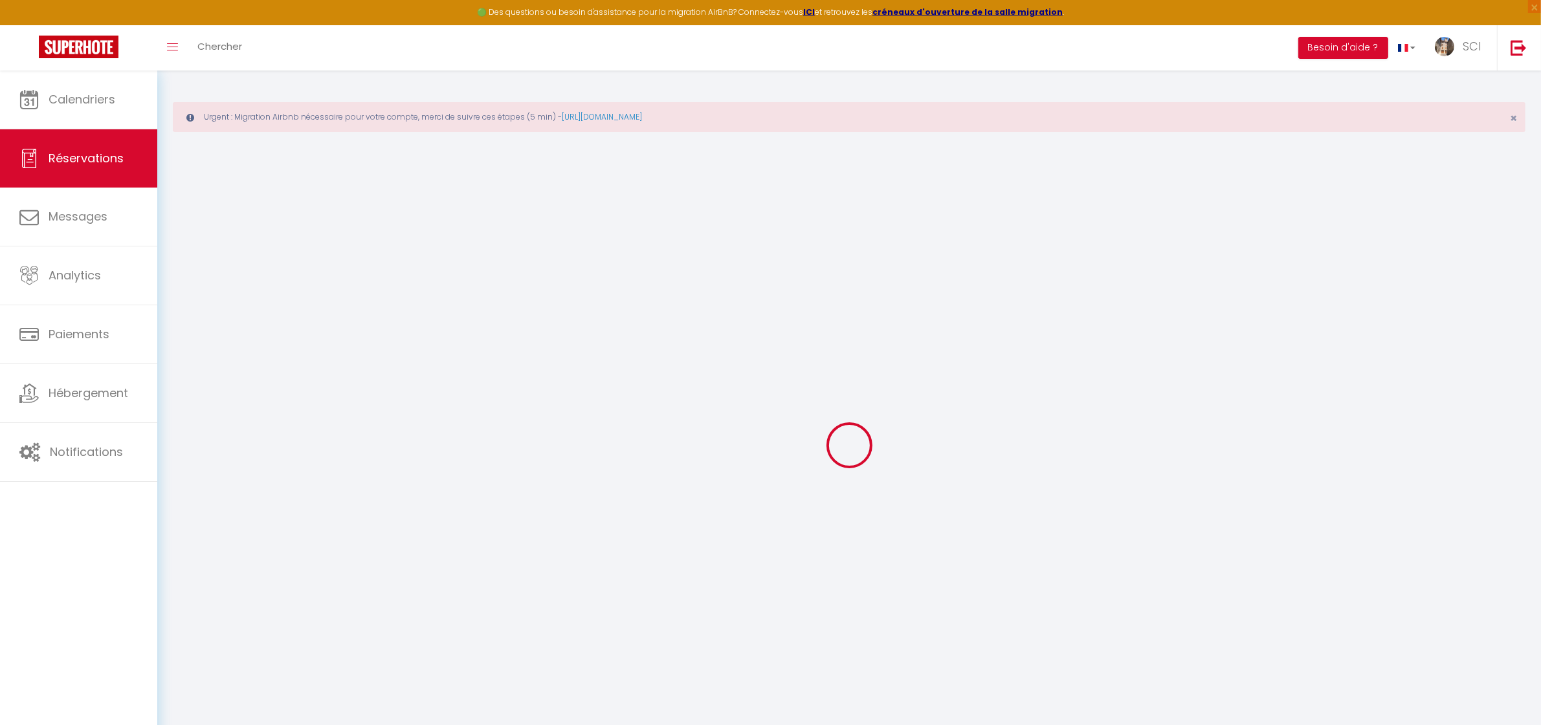
select select
checkbox input "false"
select select
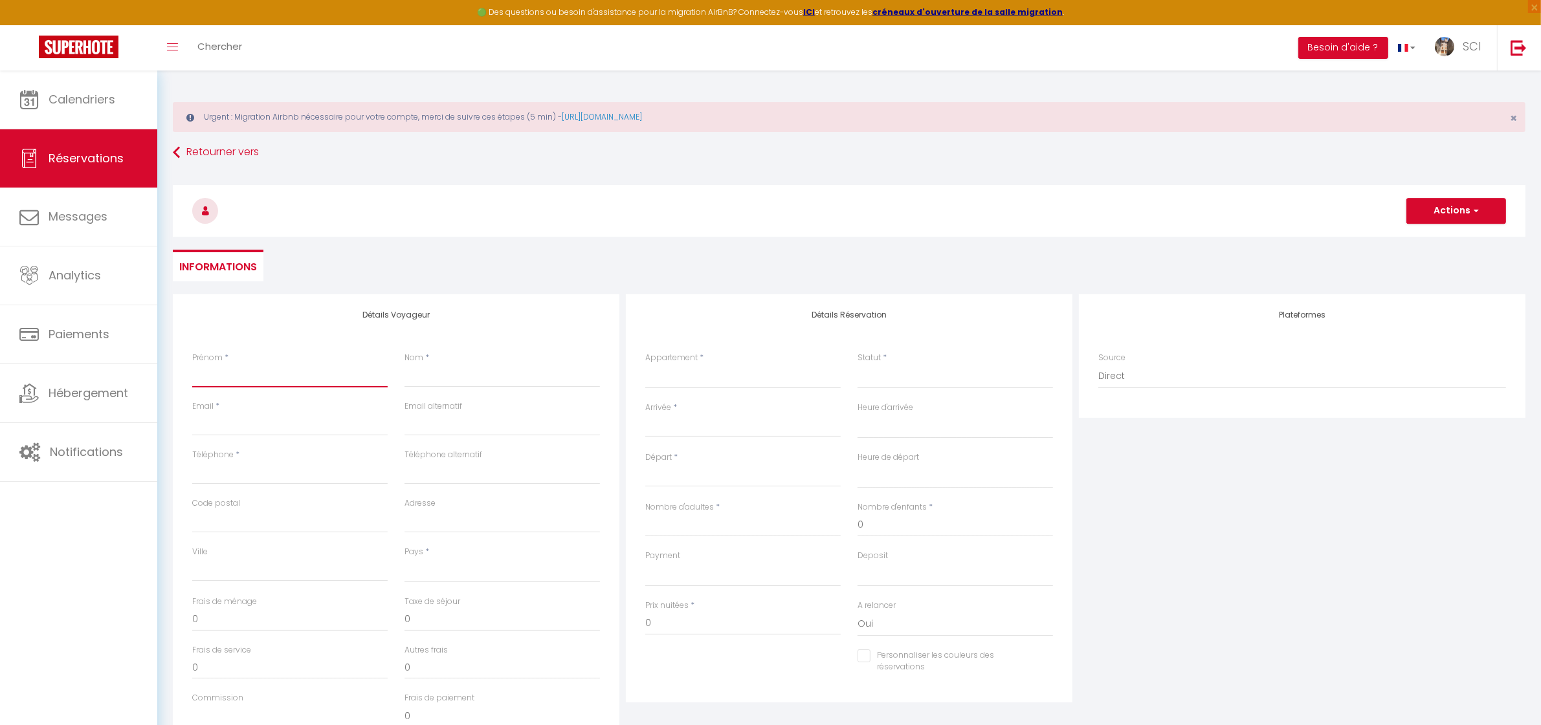
click at [312, 369] on input "Prénom" at bounding box center [289, 375] width 195 height 23
type input "P"
select select
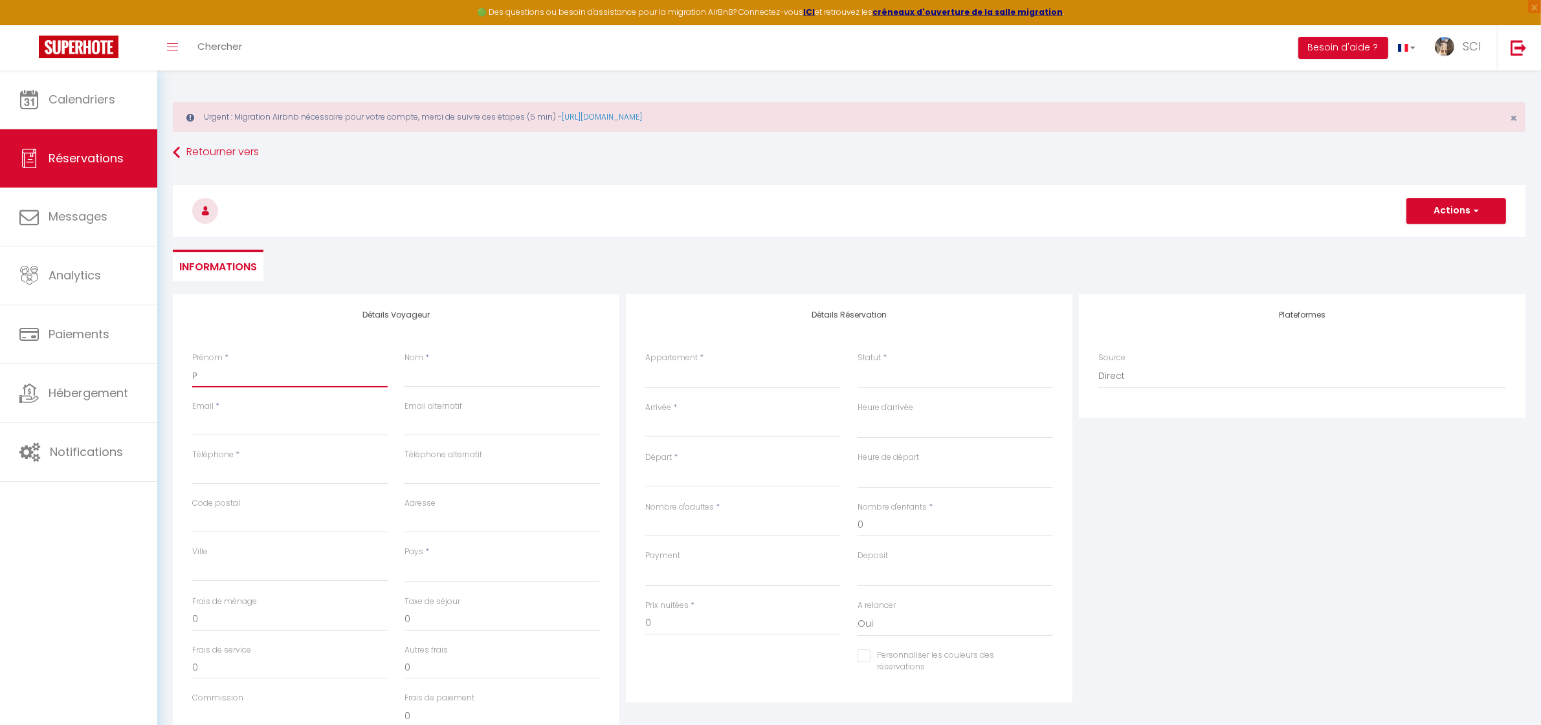
select select
checkbox input "false"
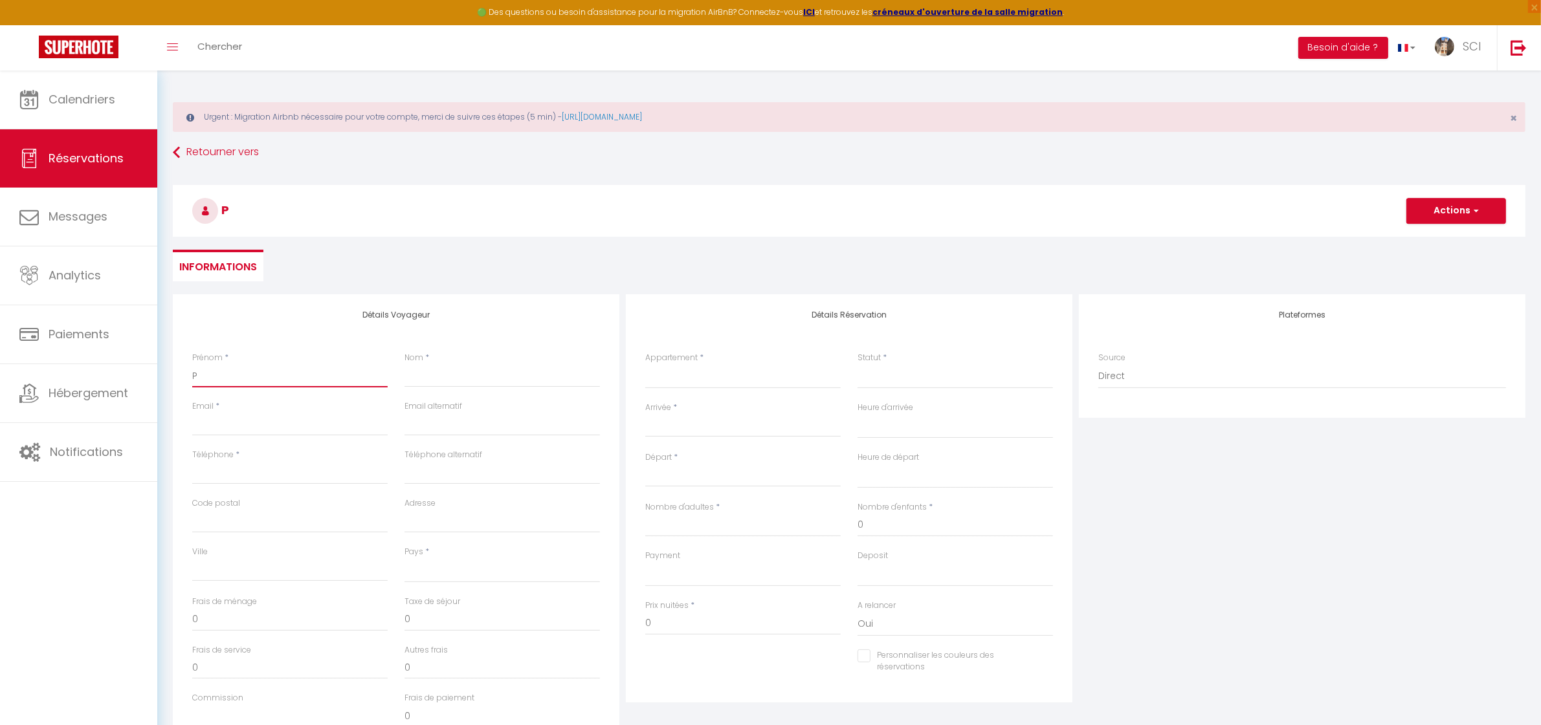
type input "Pi"
select select
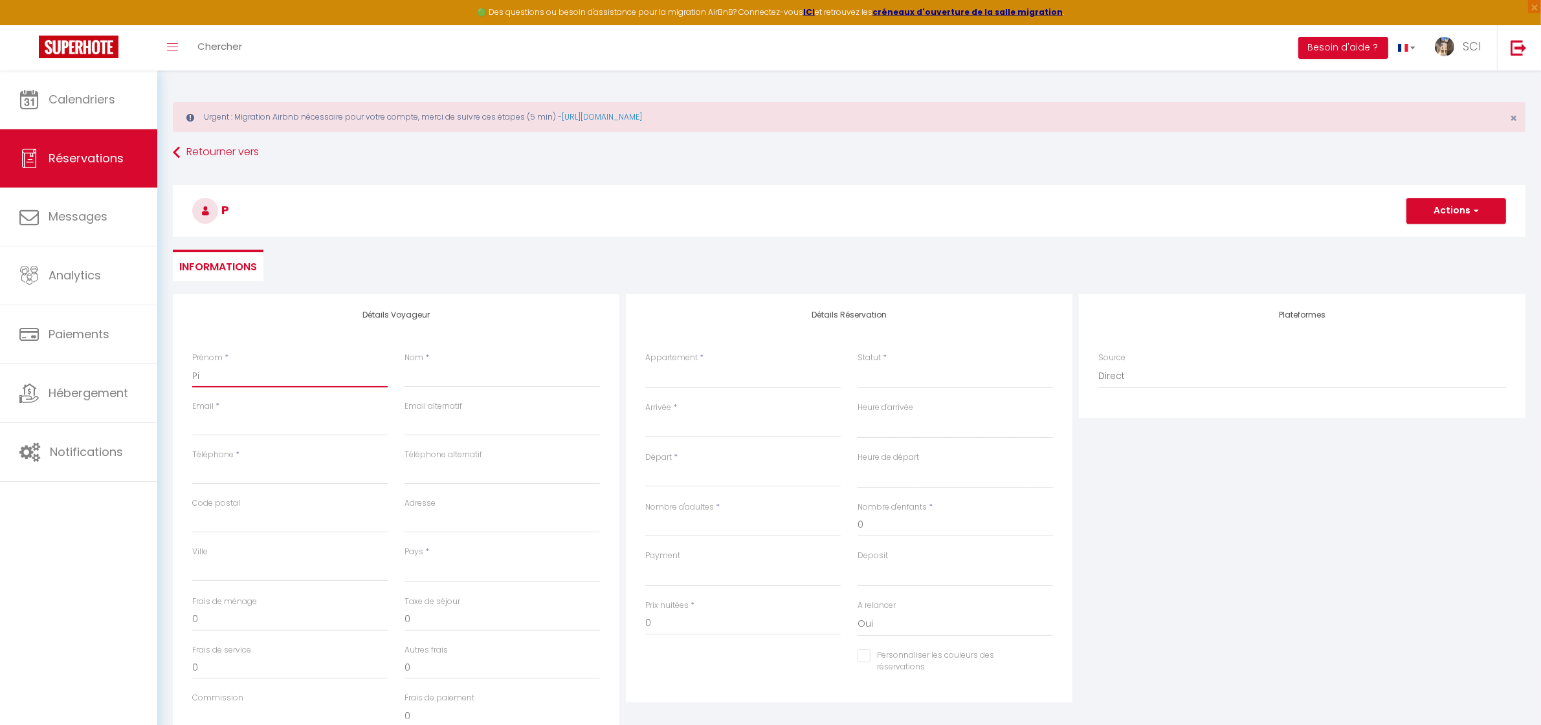
select select
checkbox input "false"
type input "Pie"
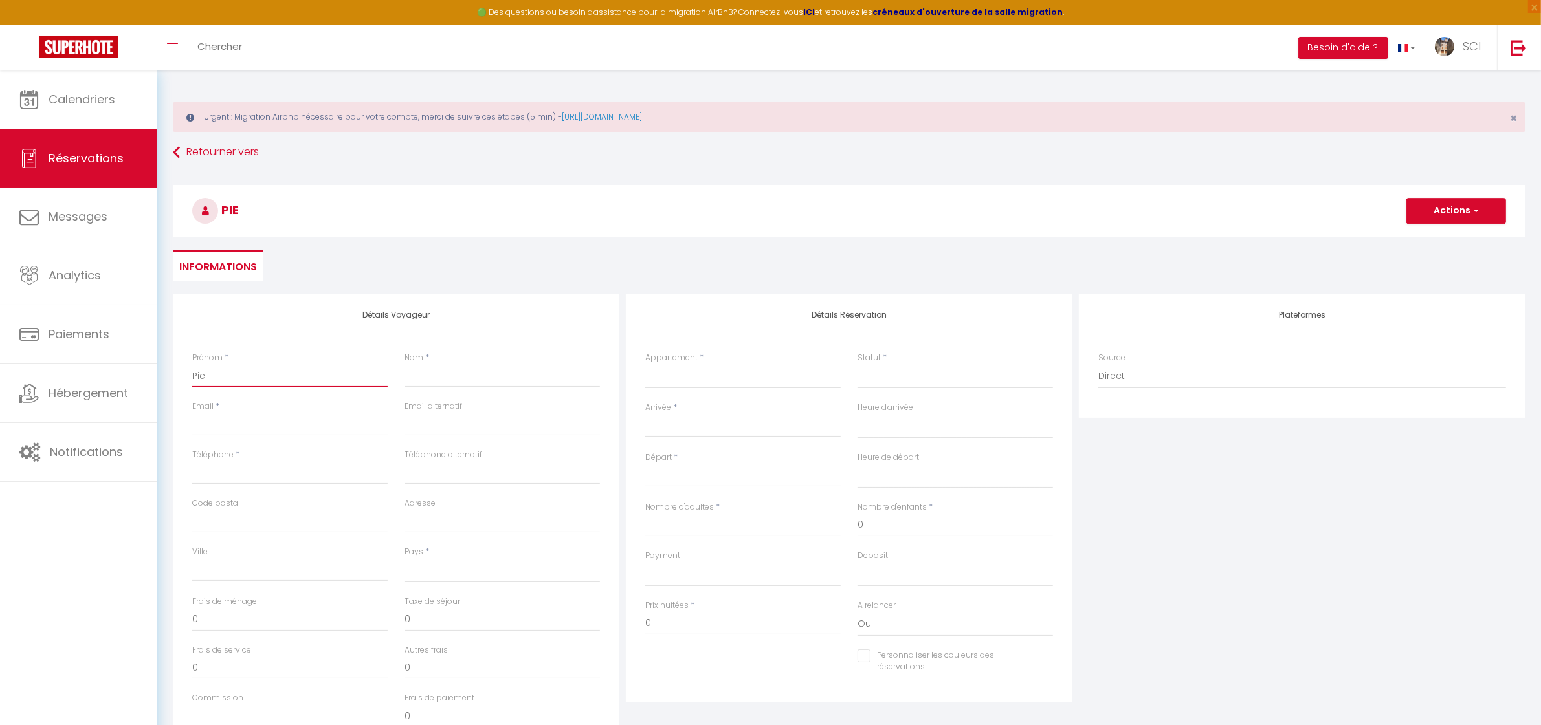
select select
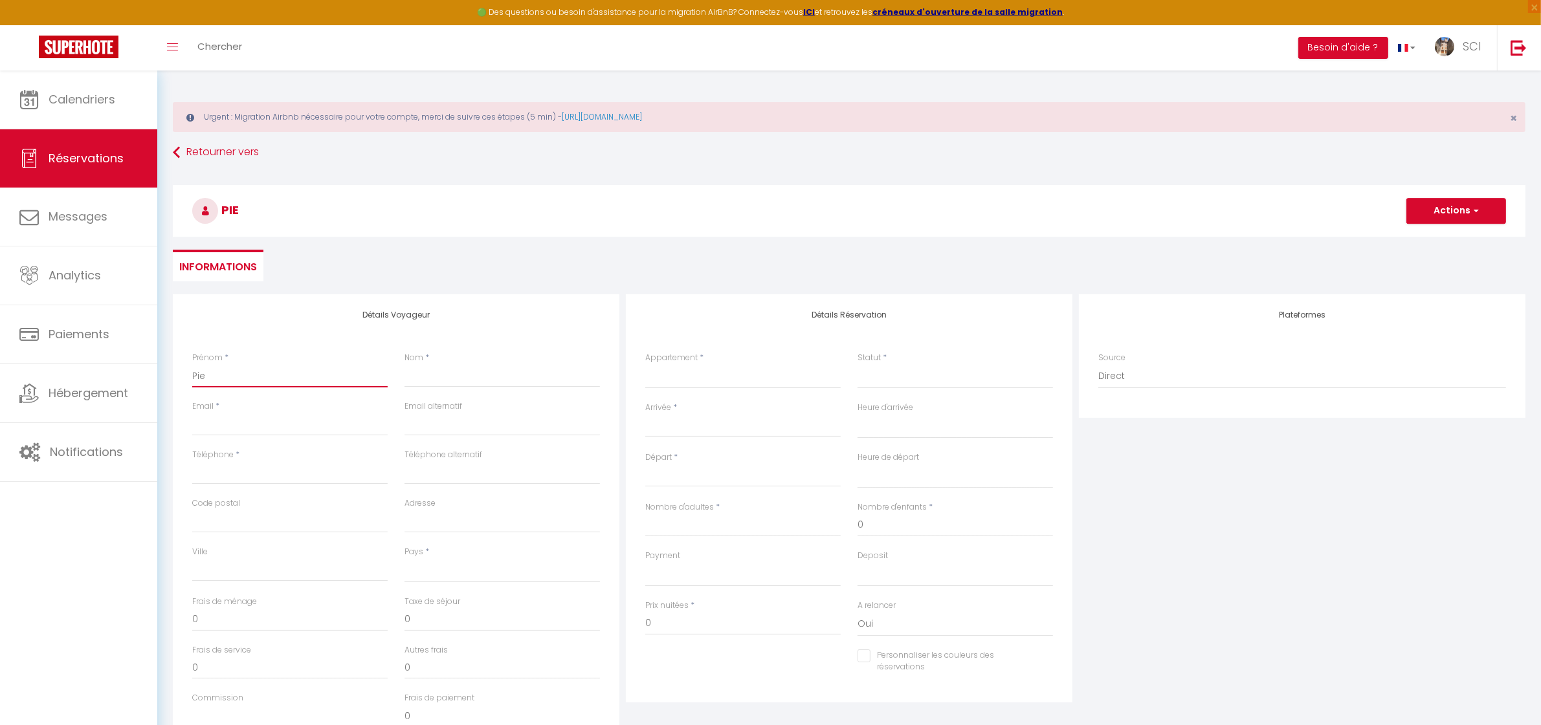
select select
checkbox input "false"
type input "Pier"
select select
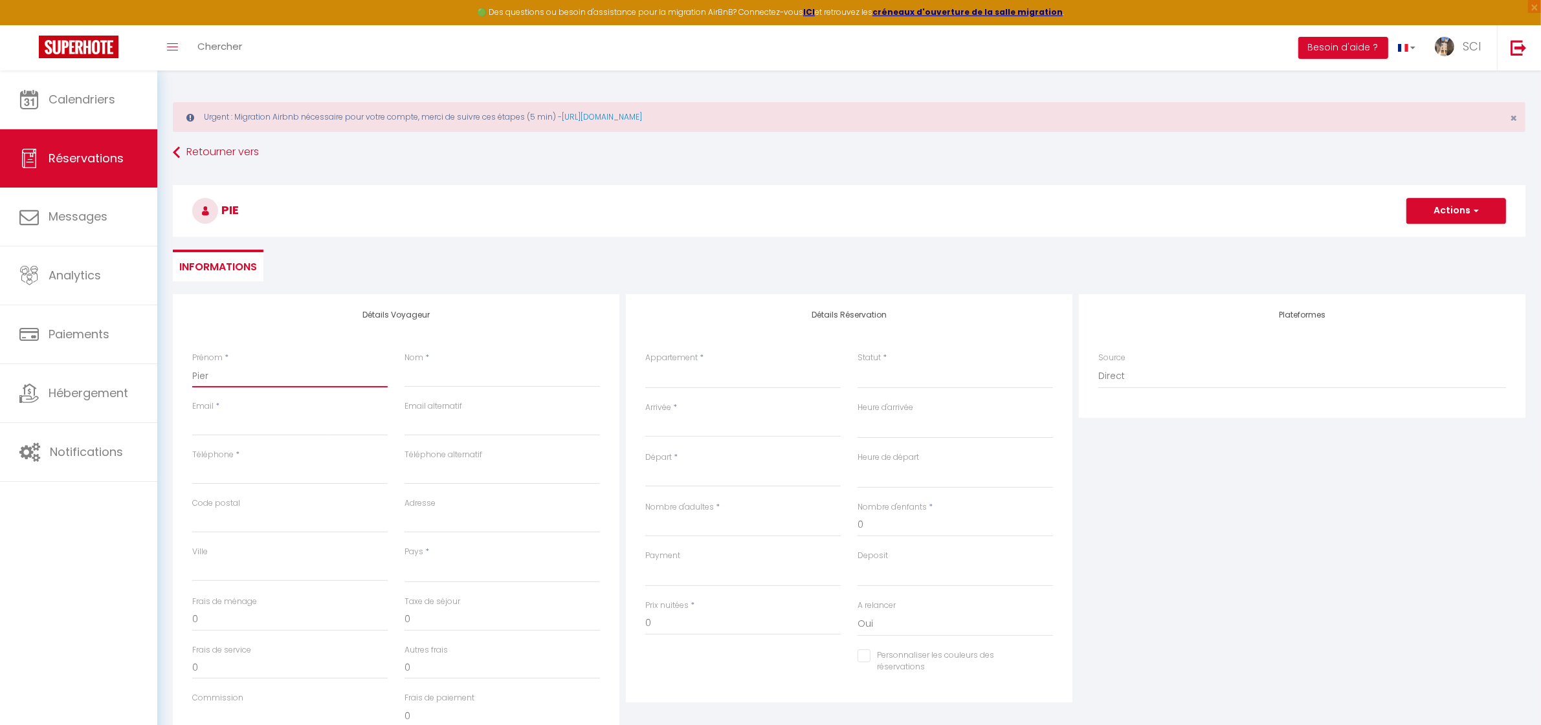
select select
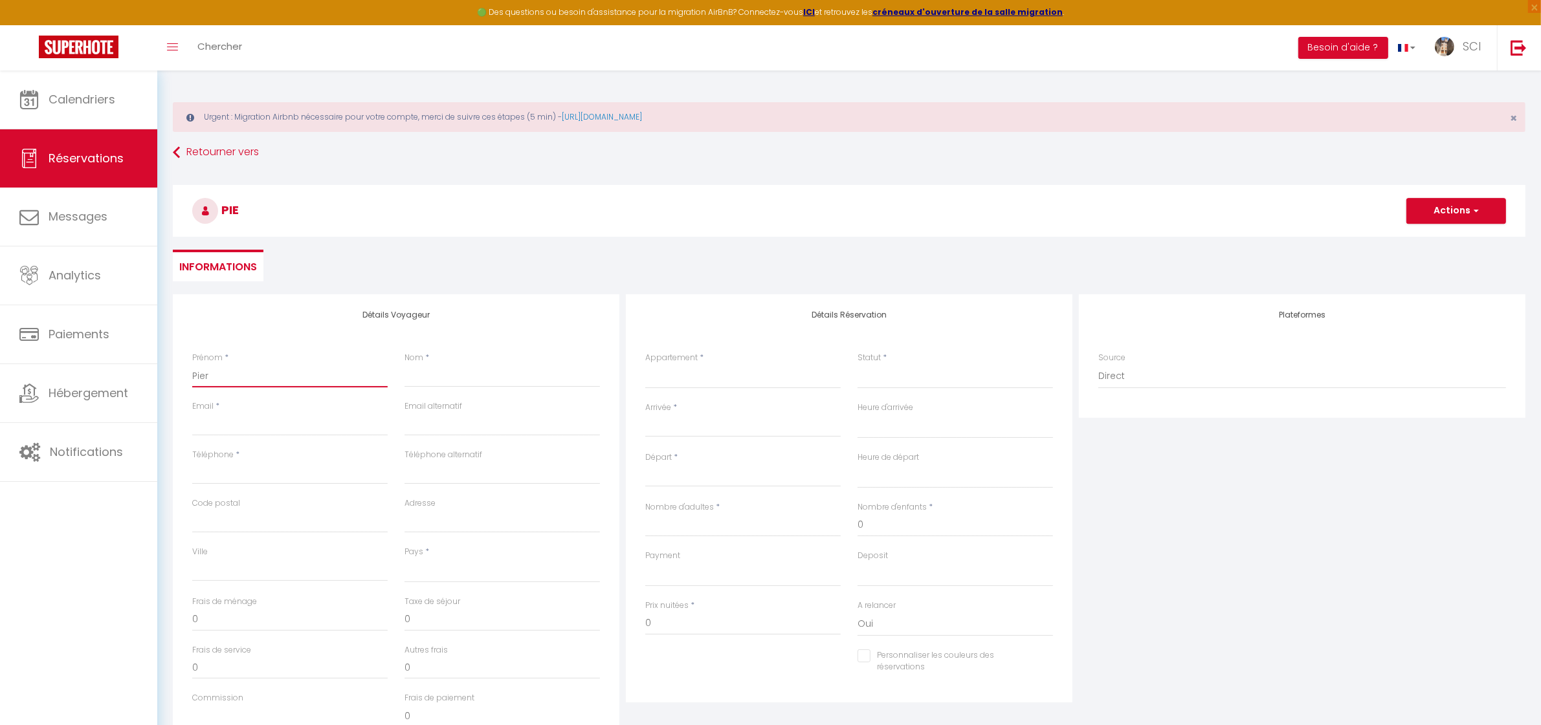
select select
checkbox input "false"
type input "Pierr"
select select
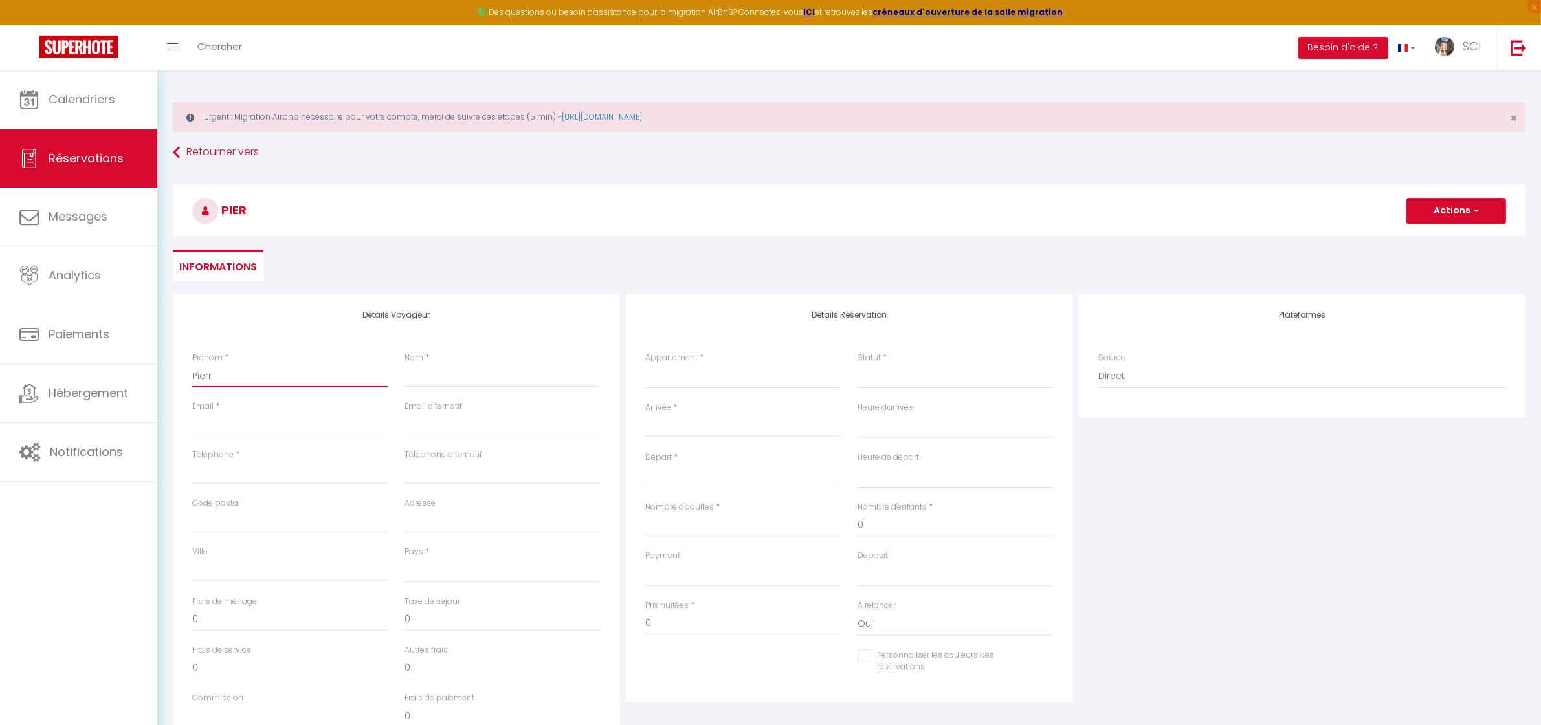
select select
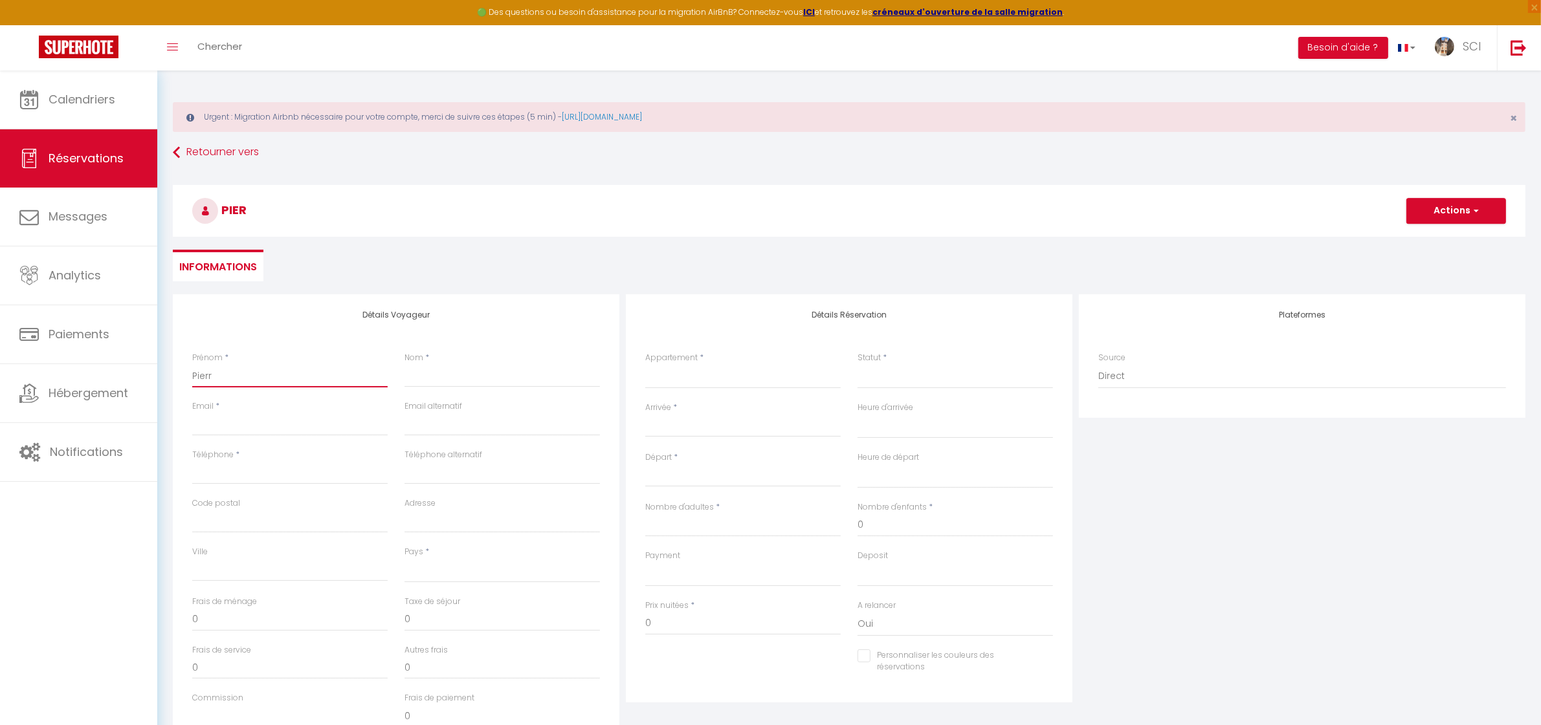
checkbox input "false"
type input "Pierre"
select select
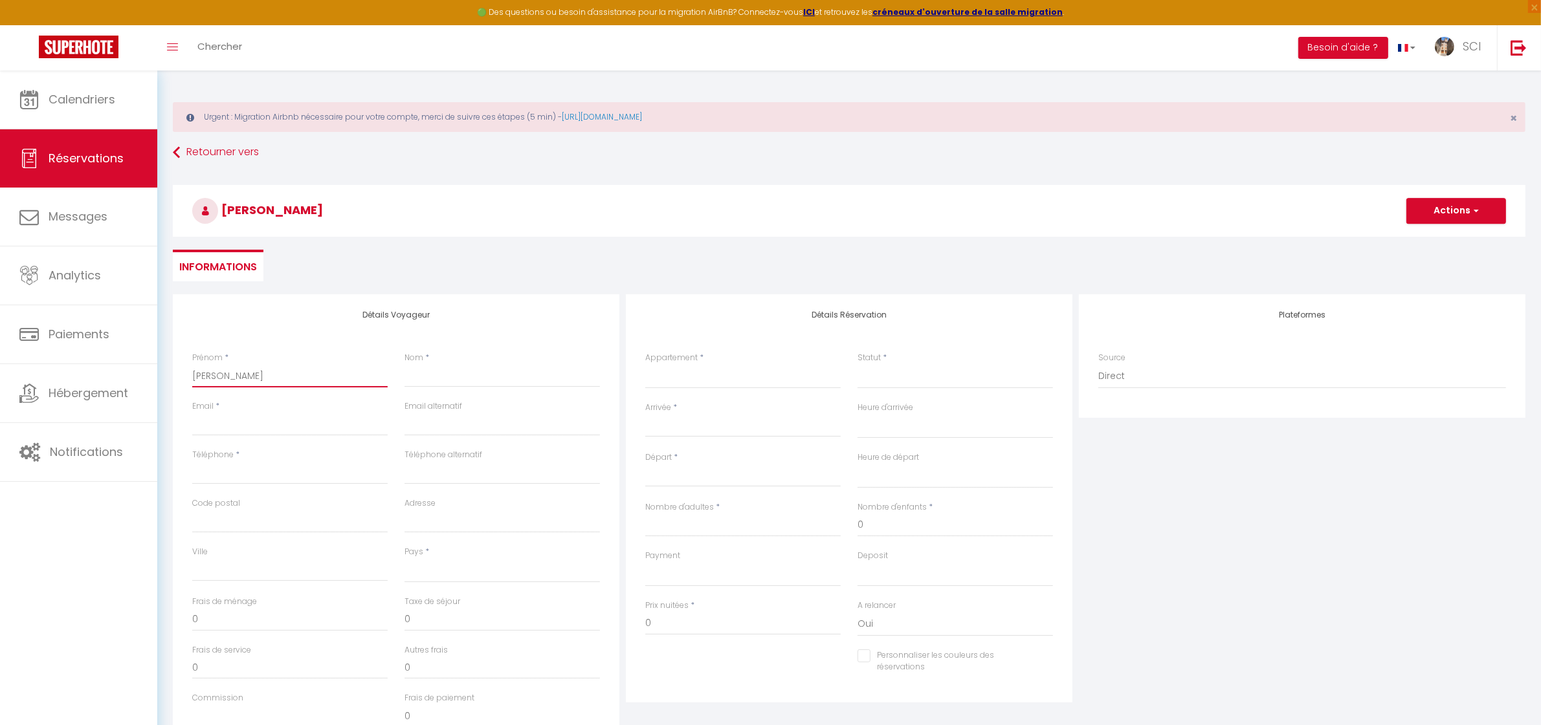
select select
checkbox input "false"
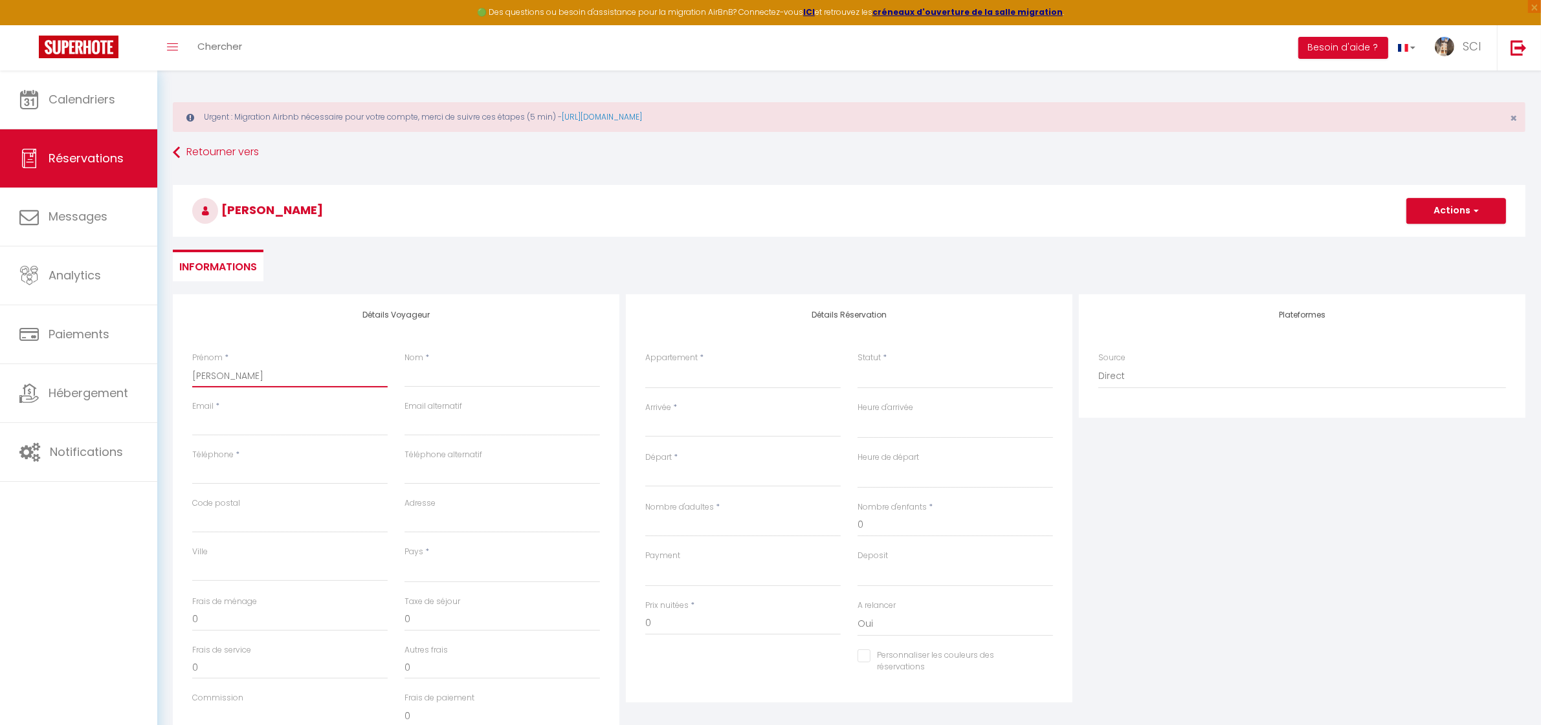
type input "Pierre"
click at [412, 372] on input "Nom" at bounding box center [501, 375] width 195 height 23
type input "D"
select select
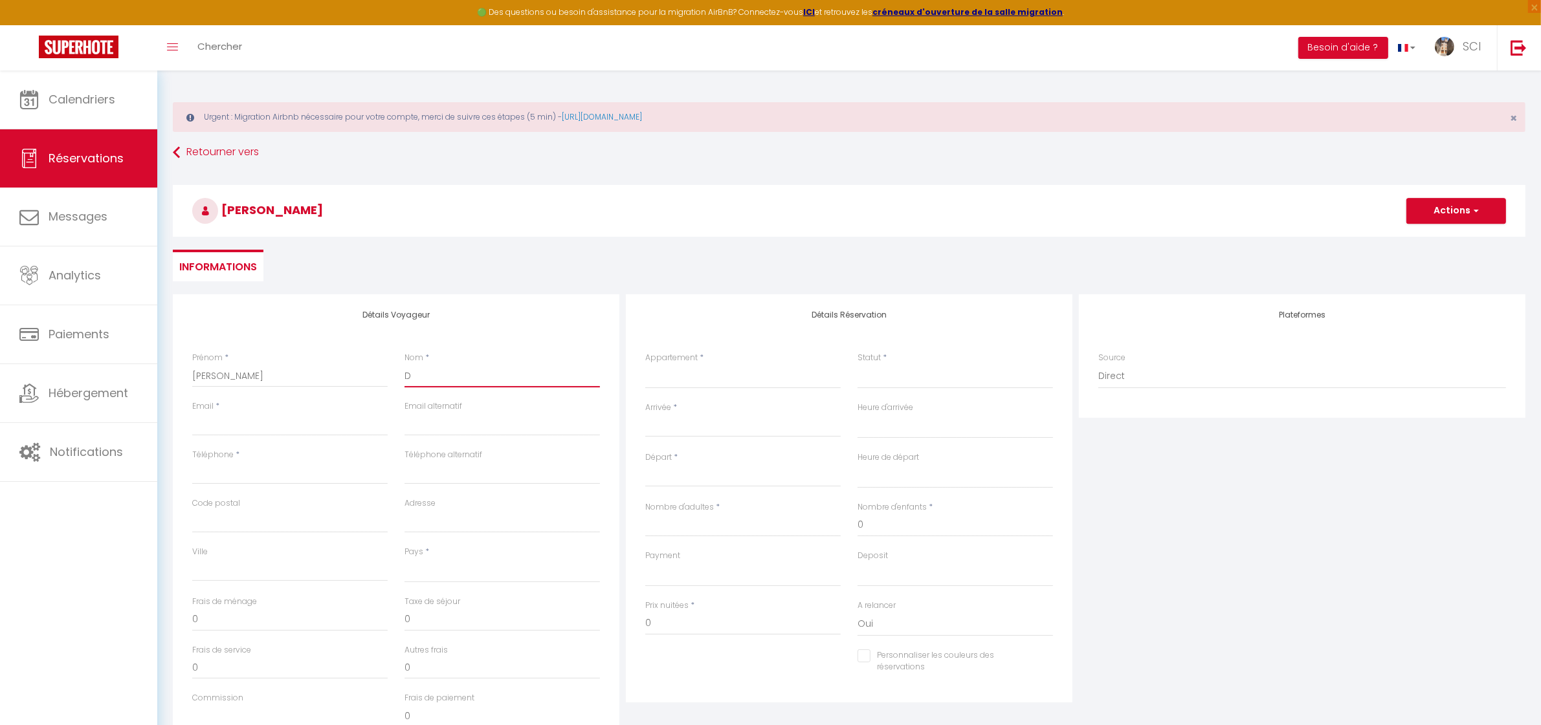
select select
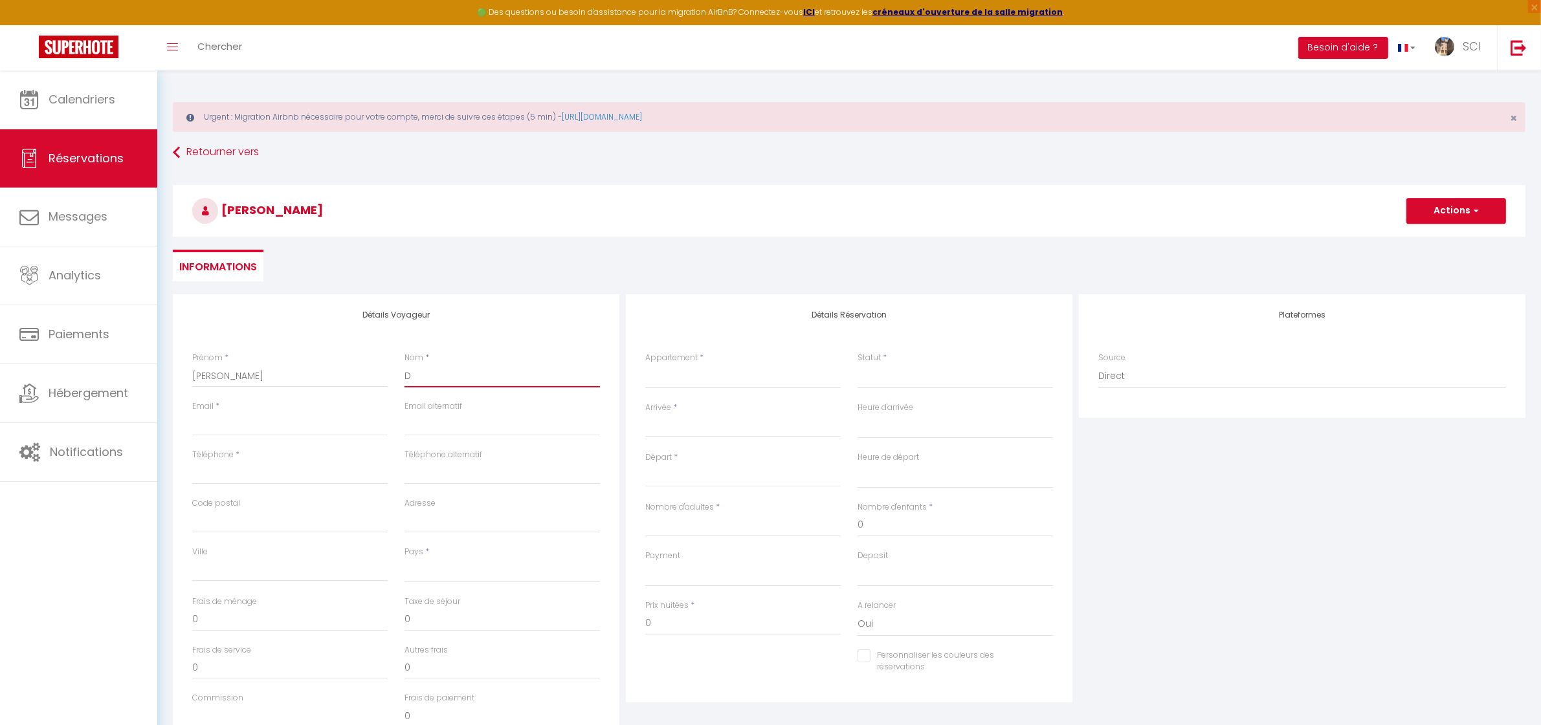
checkbox input "false"
type input "DE"
select select
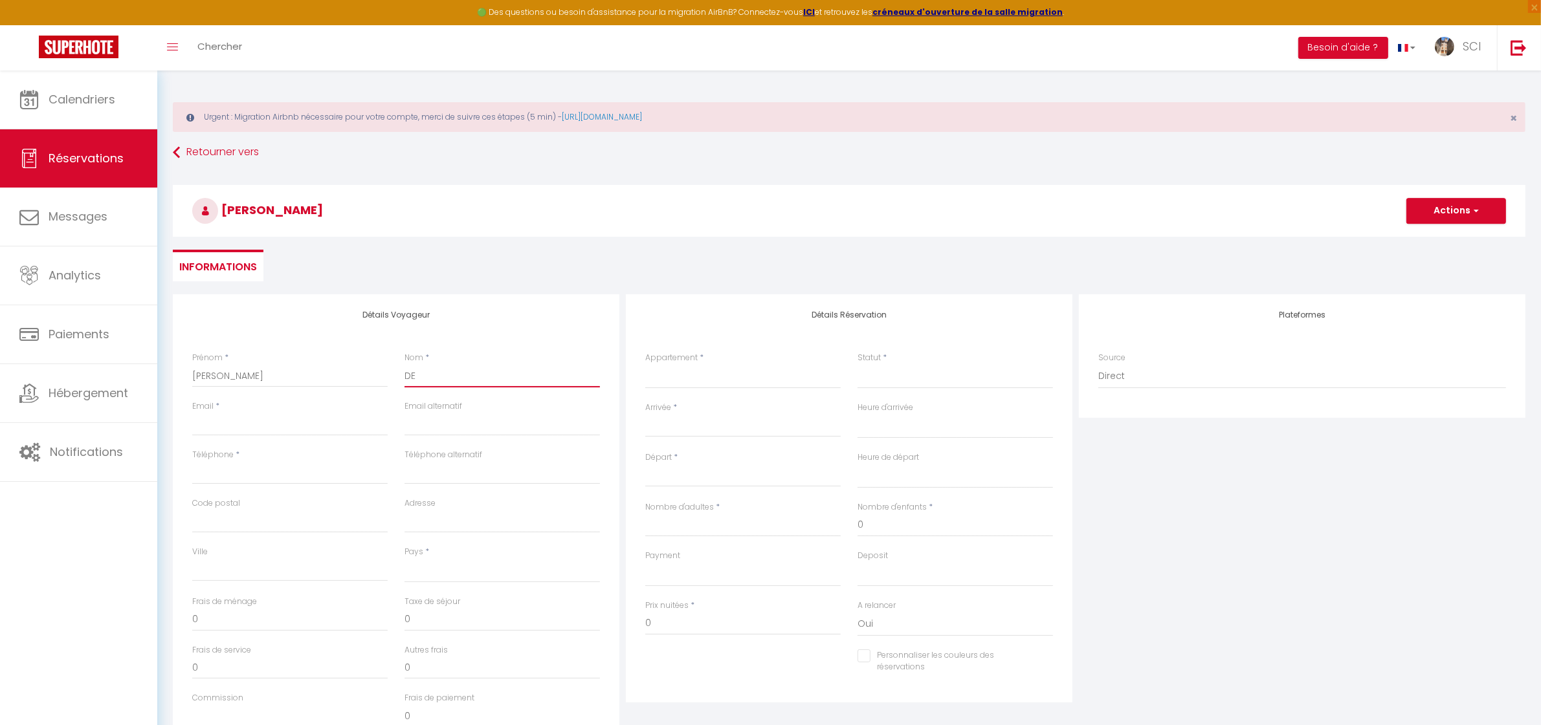
select select
checkbox input "false"
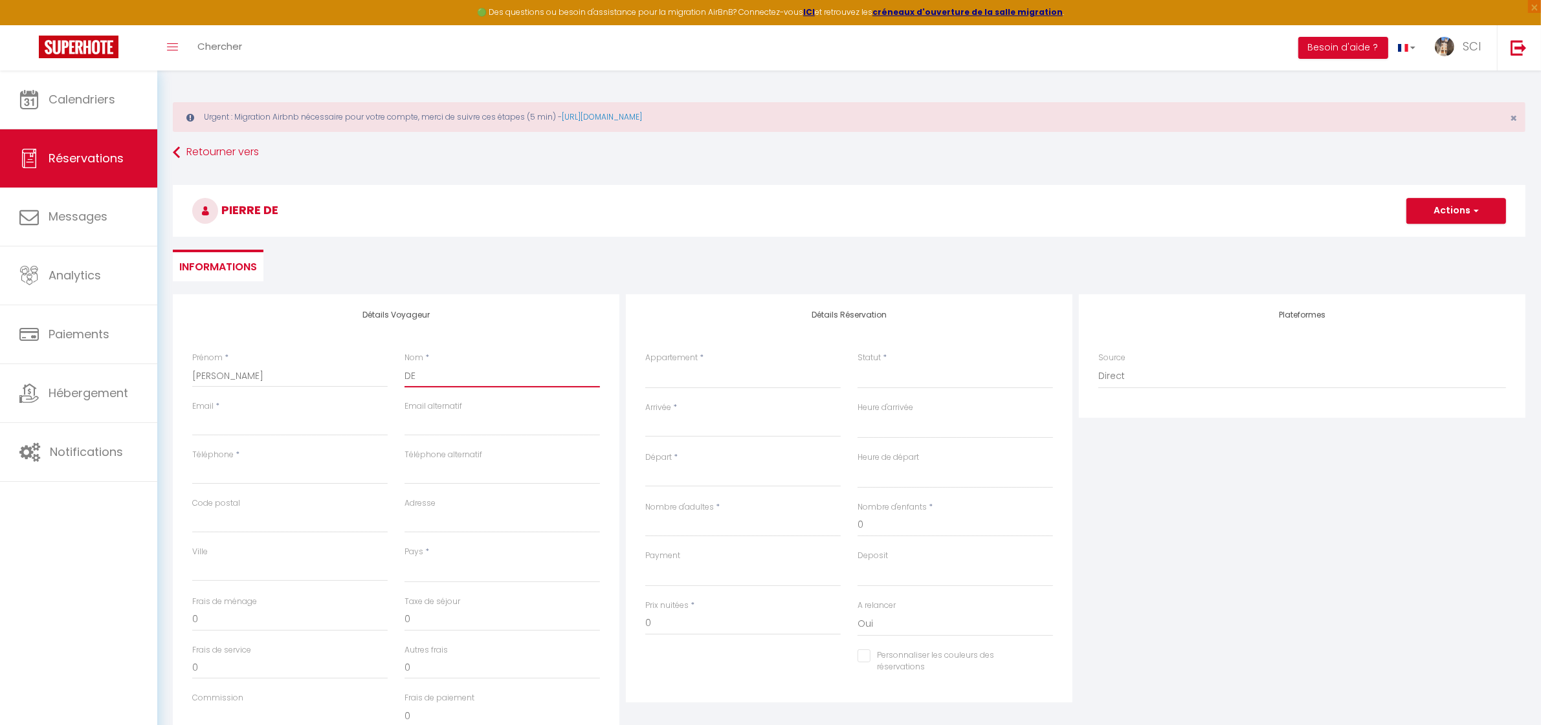
type input "DEG"
select select
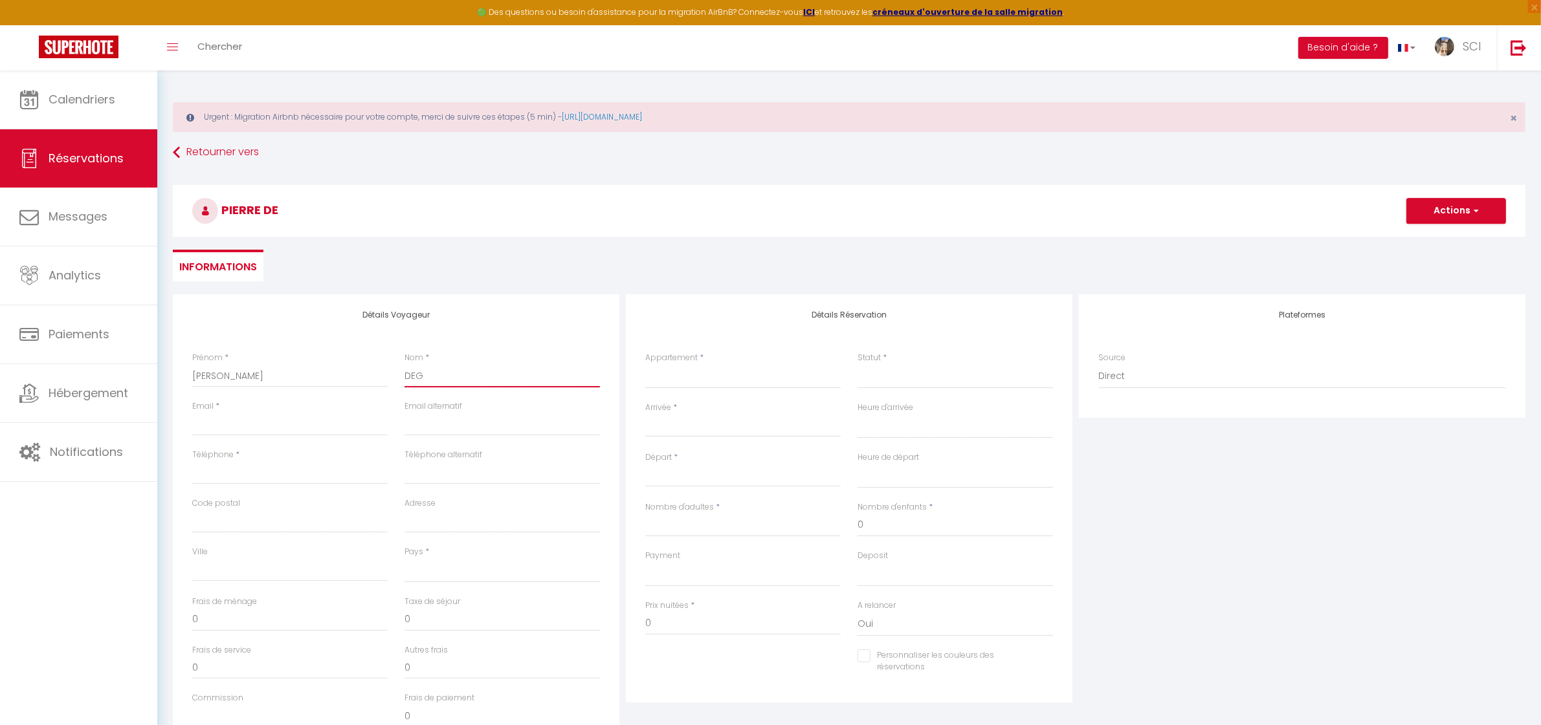
select select
checkbox input "false"
type input "DEGU"
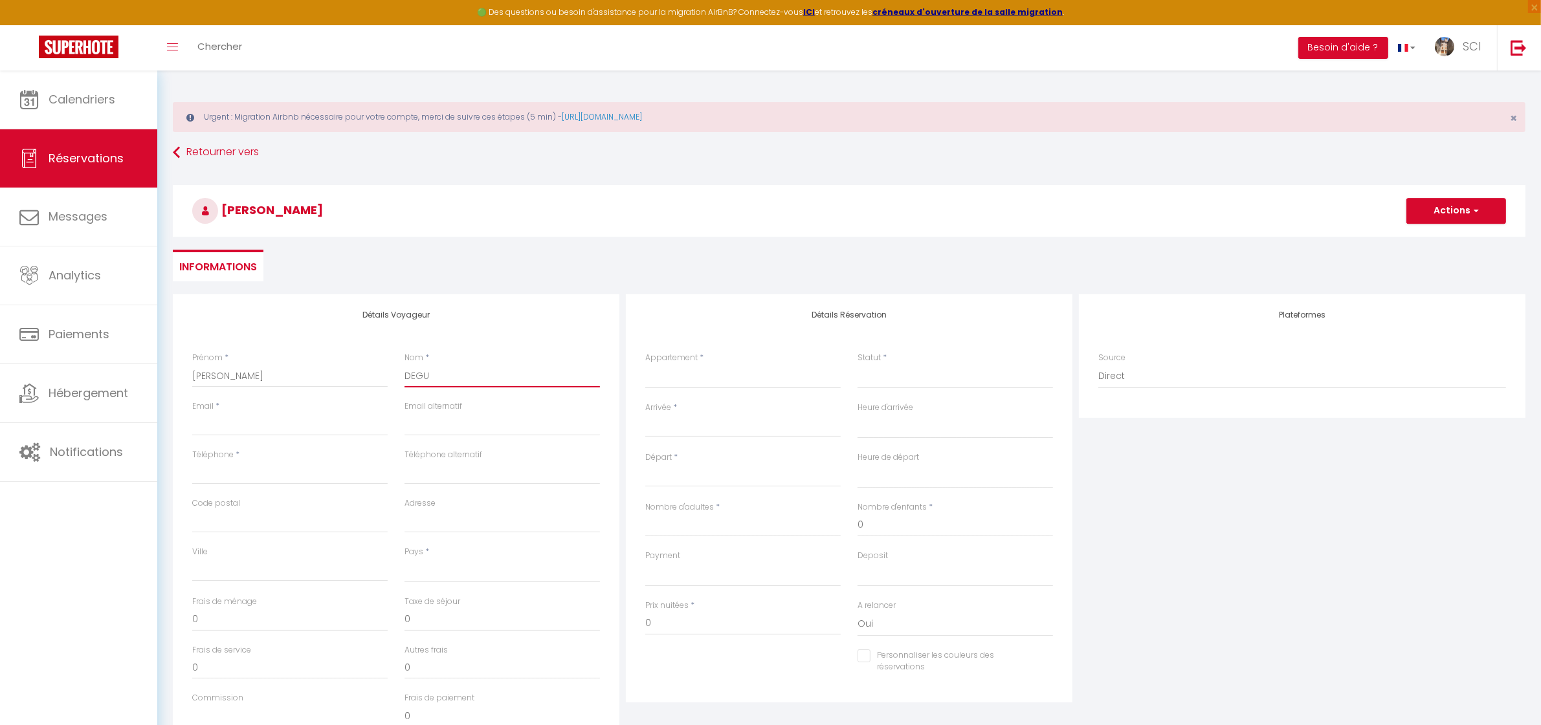
select select
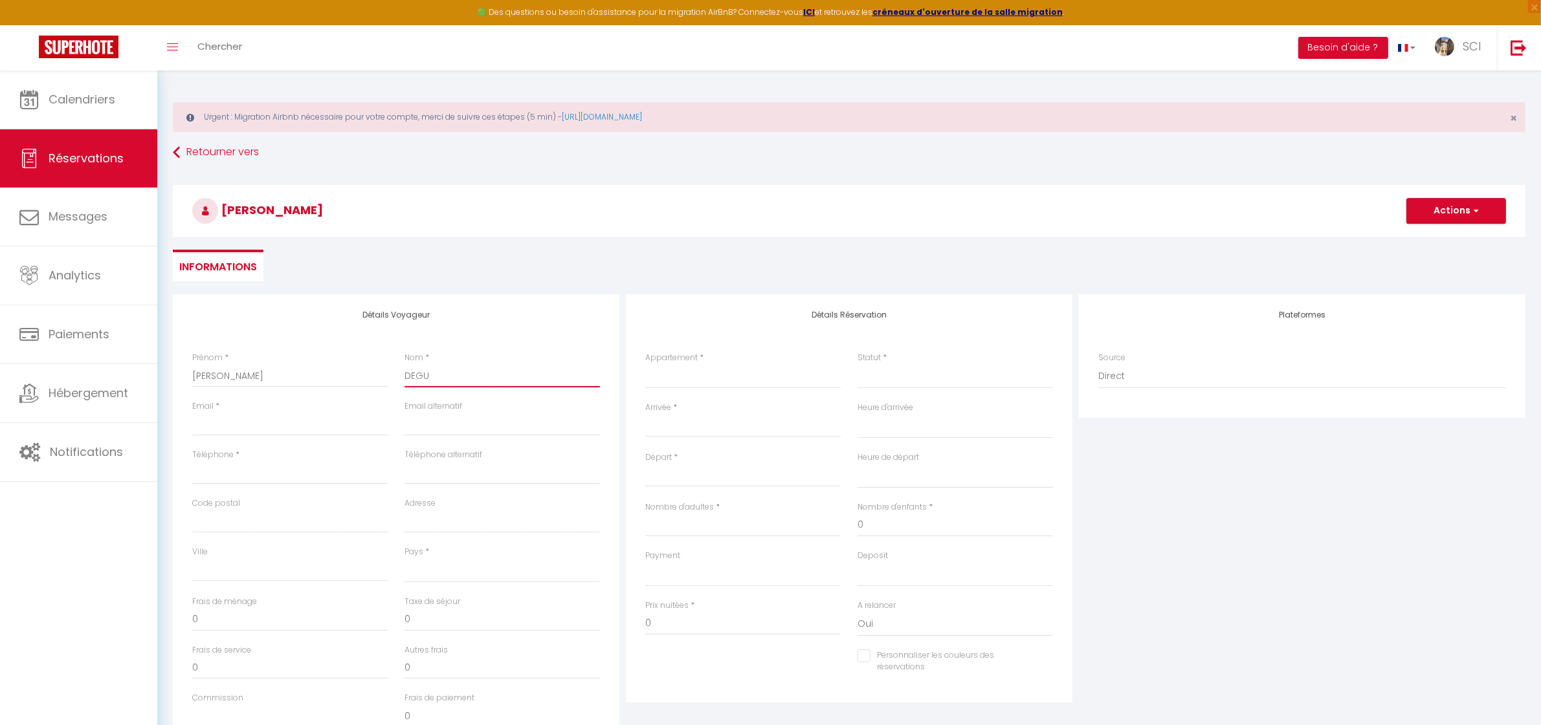
select select
checkbox input "false"
type input "DEGUE"
select select
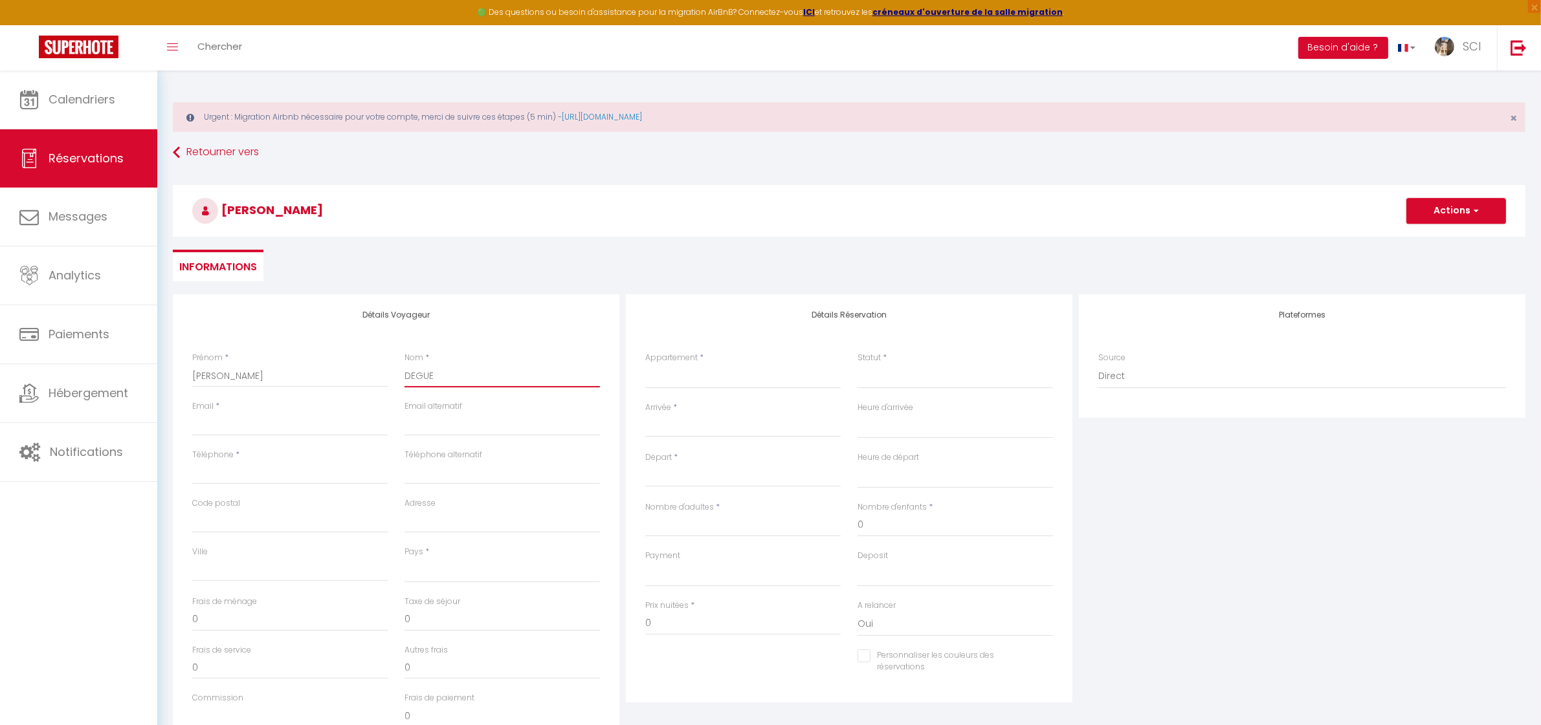
select select
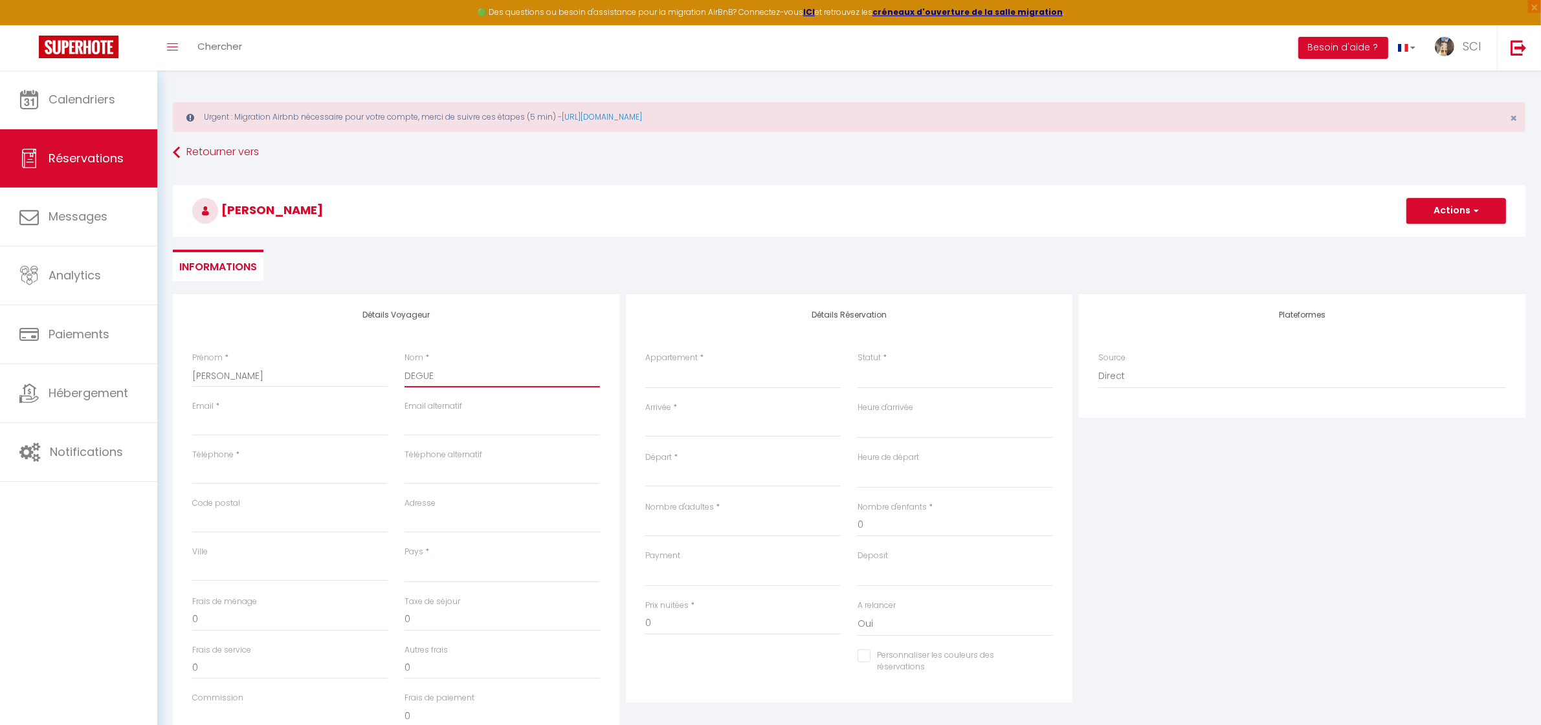
select select
checkbox input "false"
type input "DEGUEN"
select select
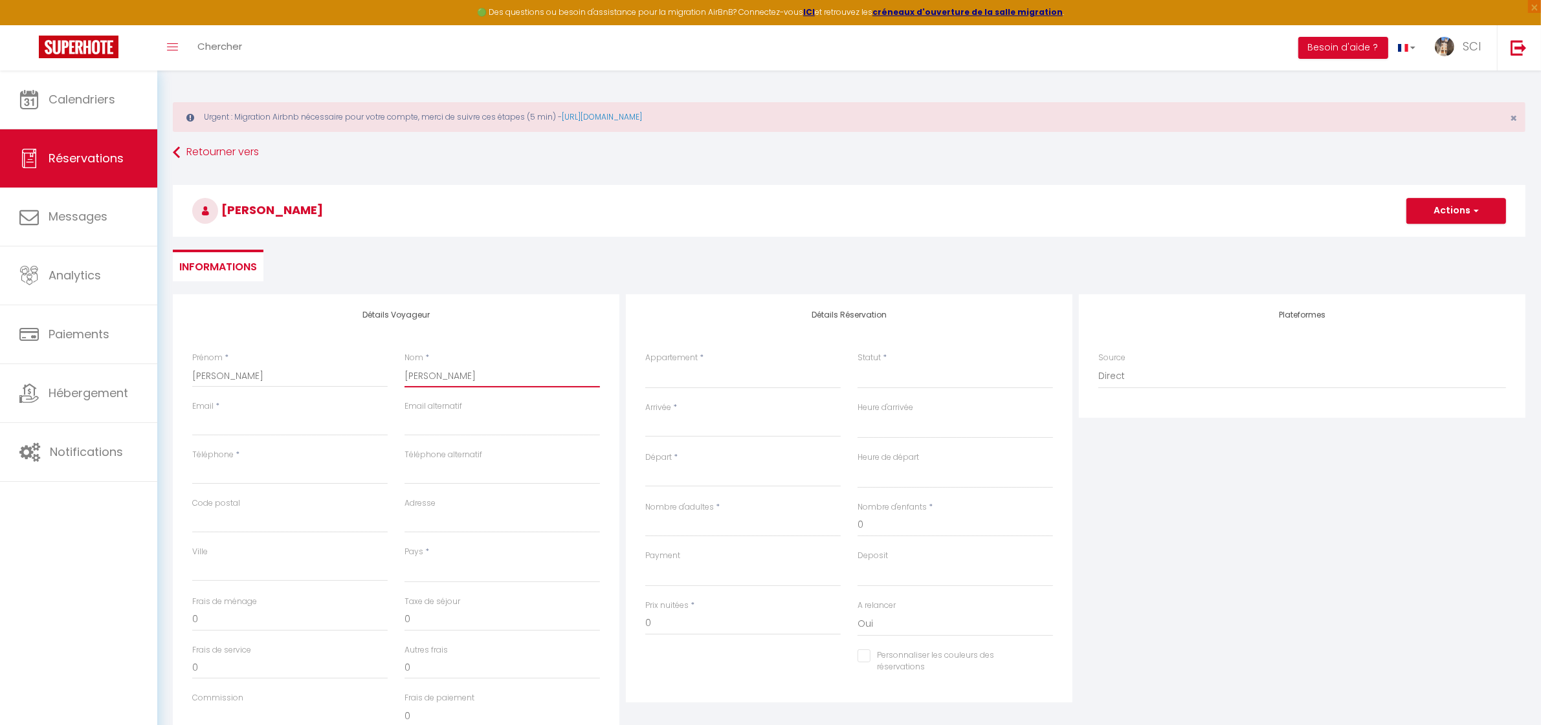
select select
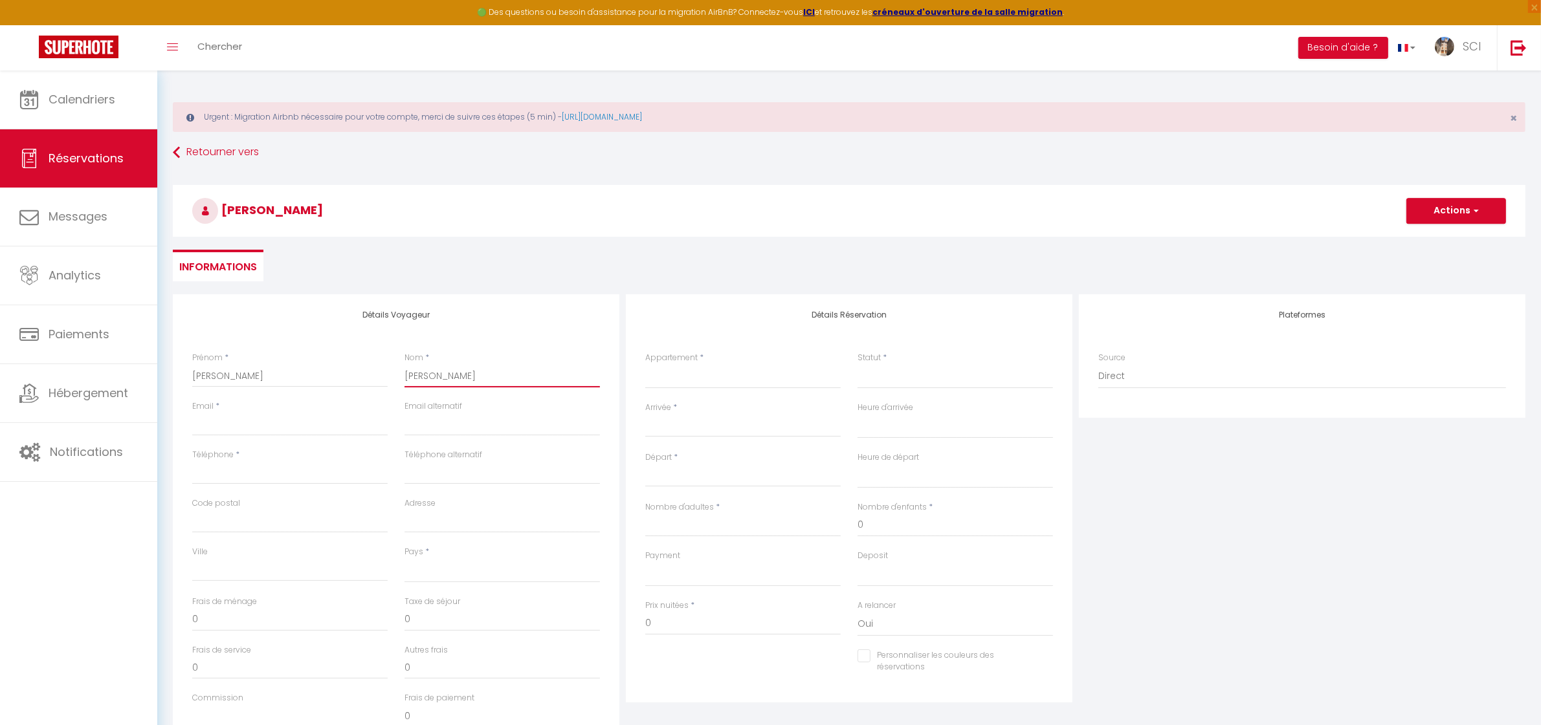
checkbox input "false"
type input "DEGUENE"
select select
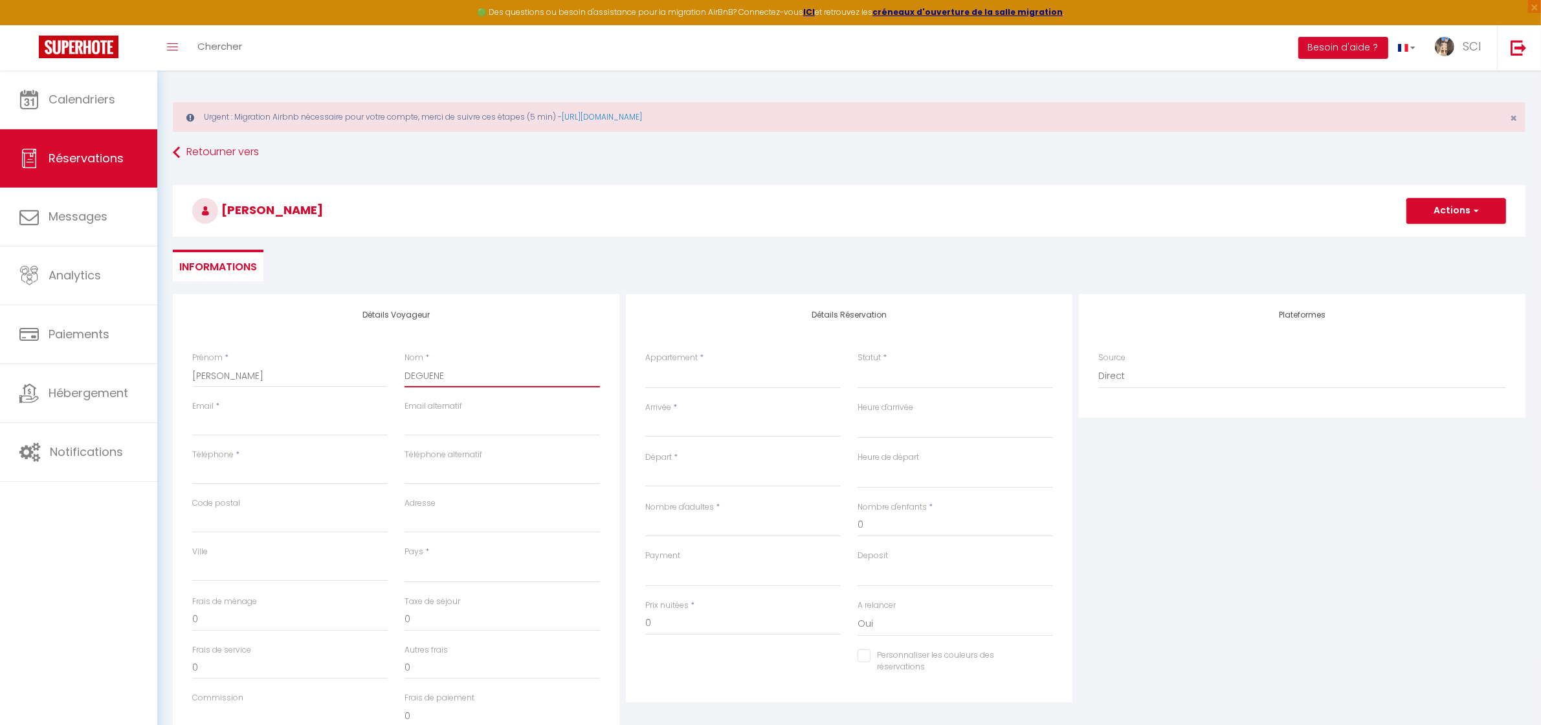
select select
checkbox input "false"
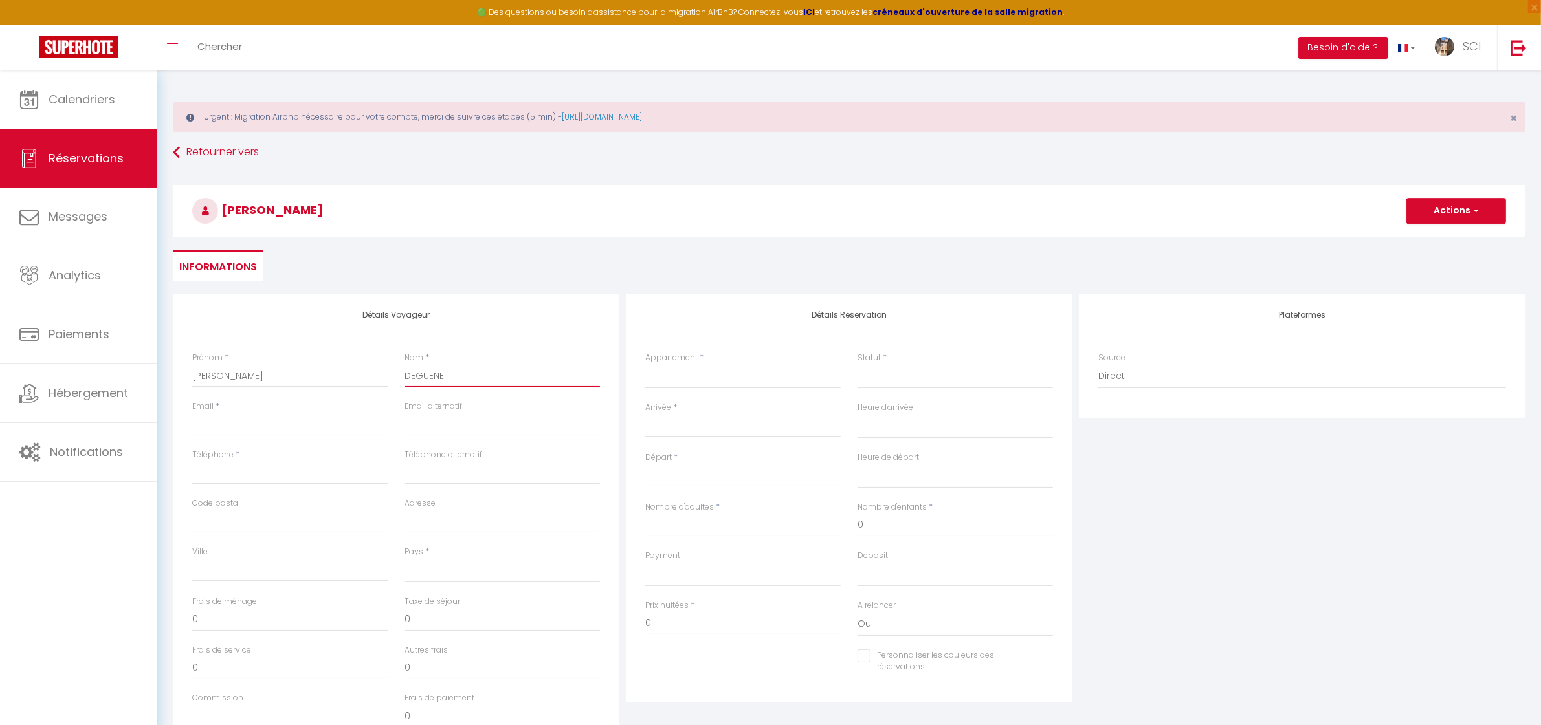
type input "DEGUENET"
select select
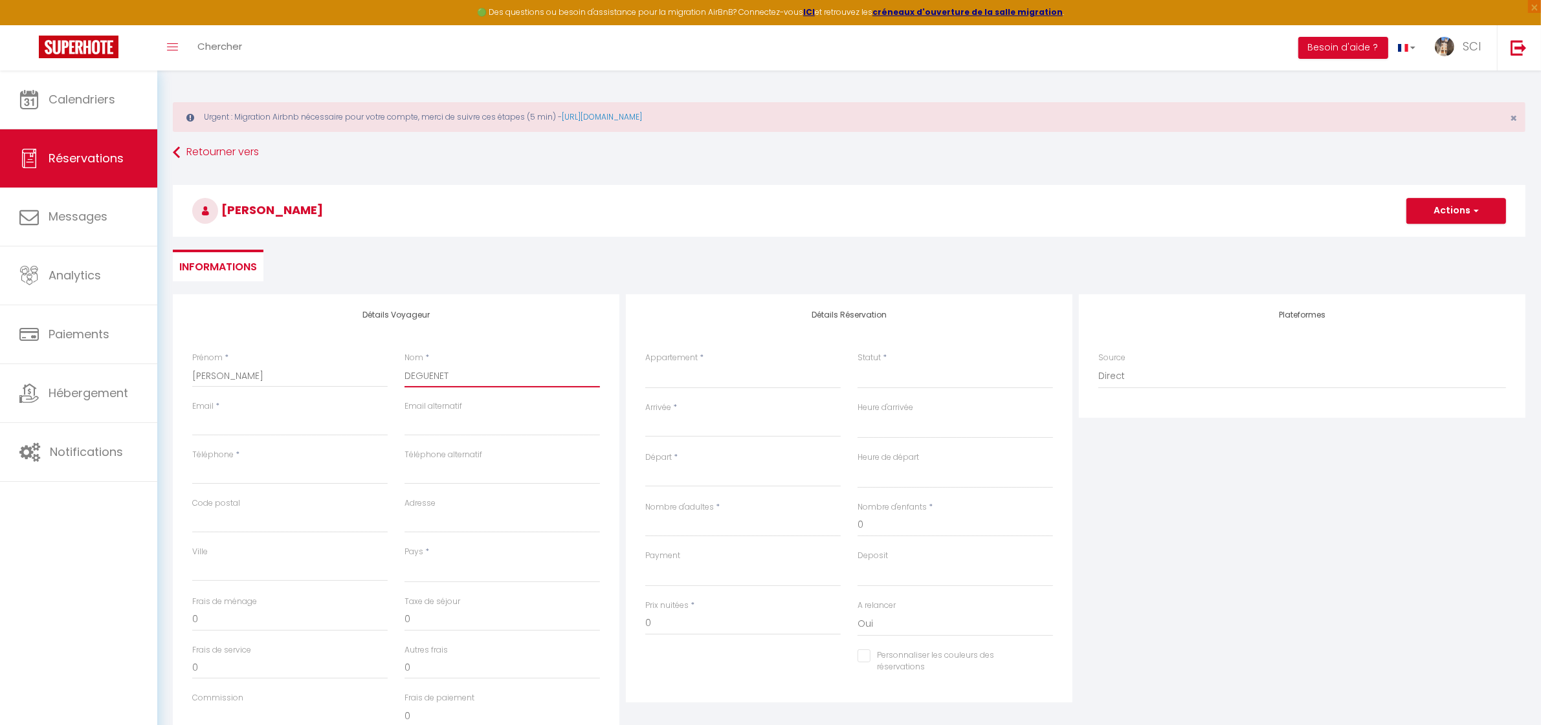
select select
checkbox input "false"
type input "DEGUENET"
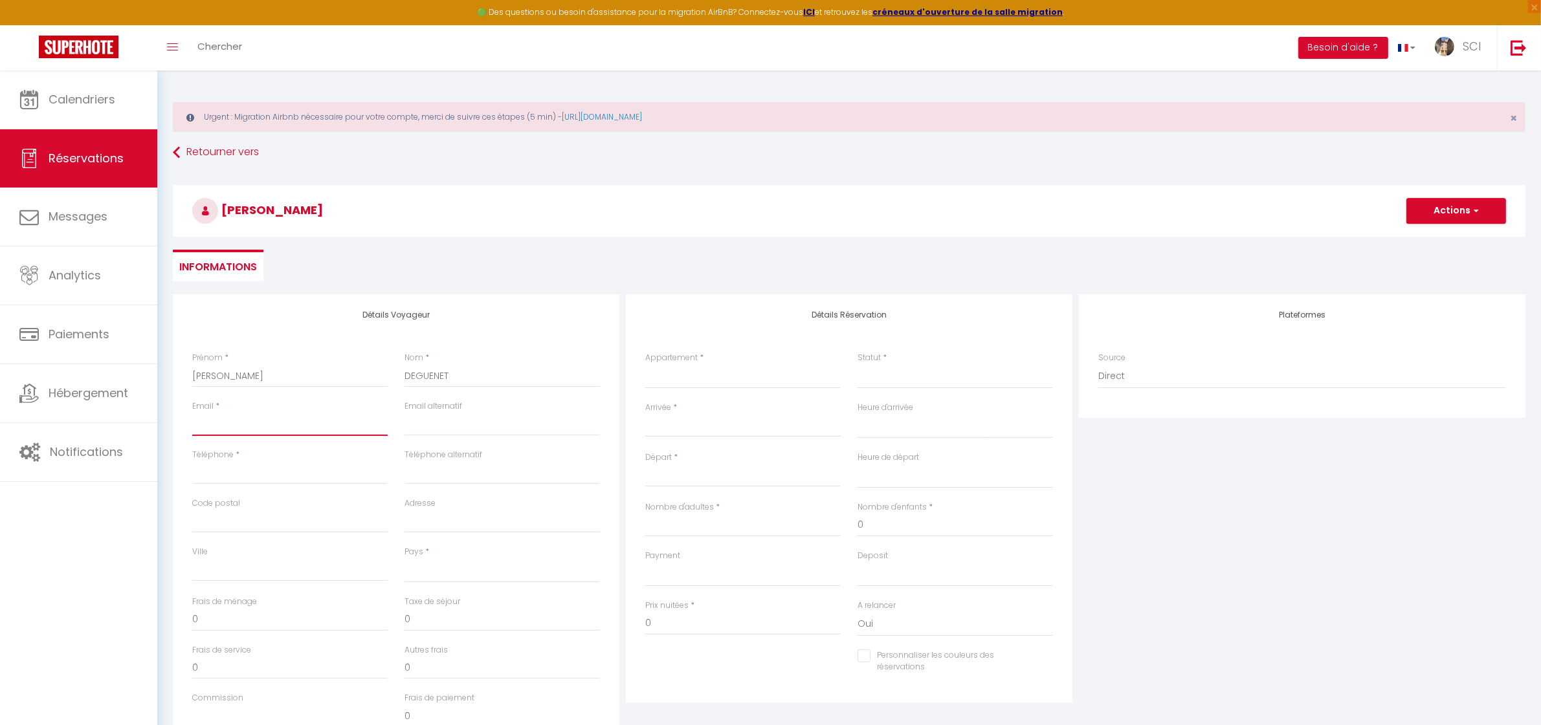
click at [353, 418] on input "Email client" at bounding box center [289, 424] width 195 height 23
type input "p"
select select
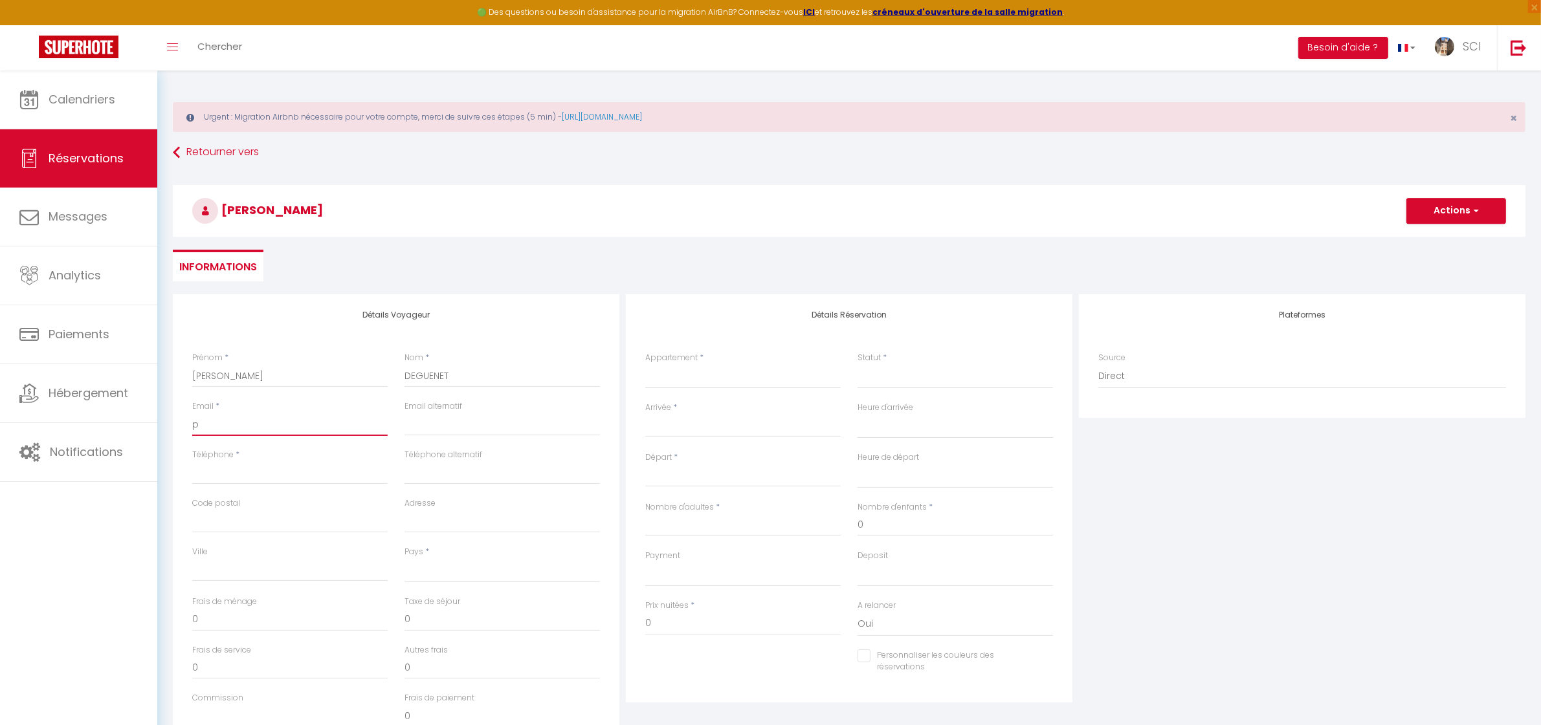
select select
checkbox input "false"
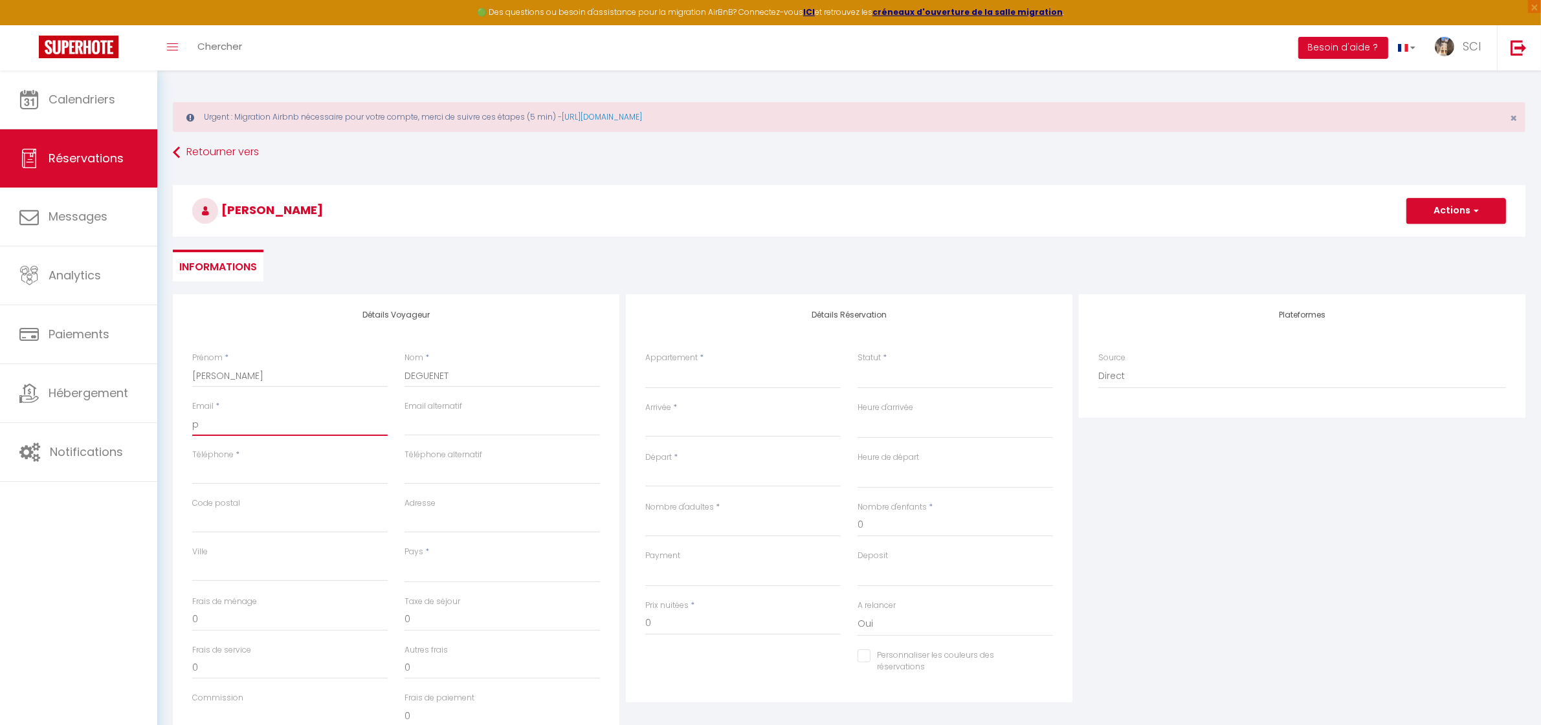
type input "pi"
select select
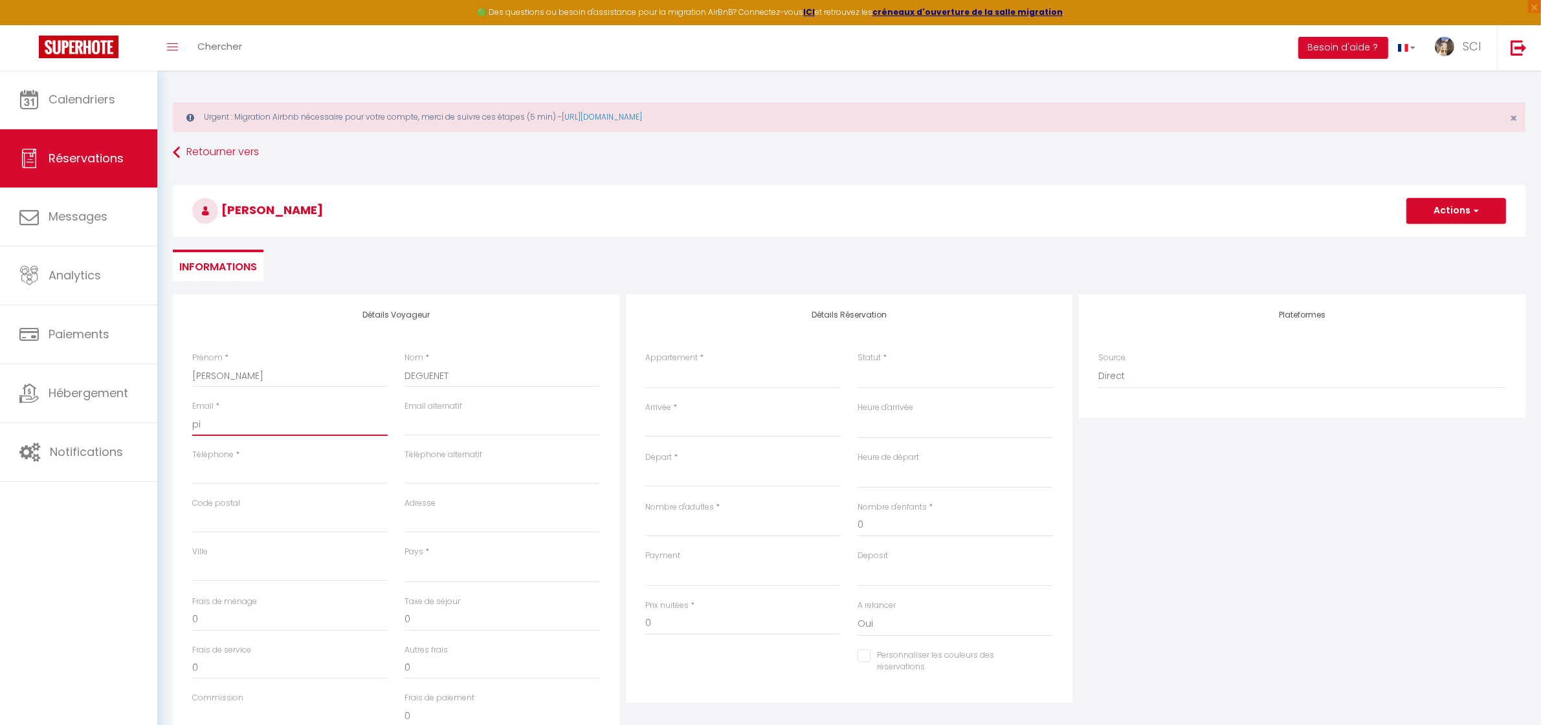
select select
click at [322, 469] on input "Téléphone" at bounding box center [289, 472] width 195 height 23
paste input "06 88 48 26 79"
click at [204, 470] on input "06 88 48 26 79" at bounding box center [289, 472] width 195 height 23
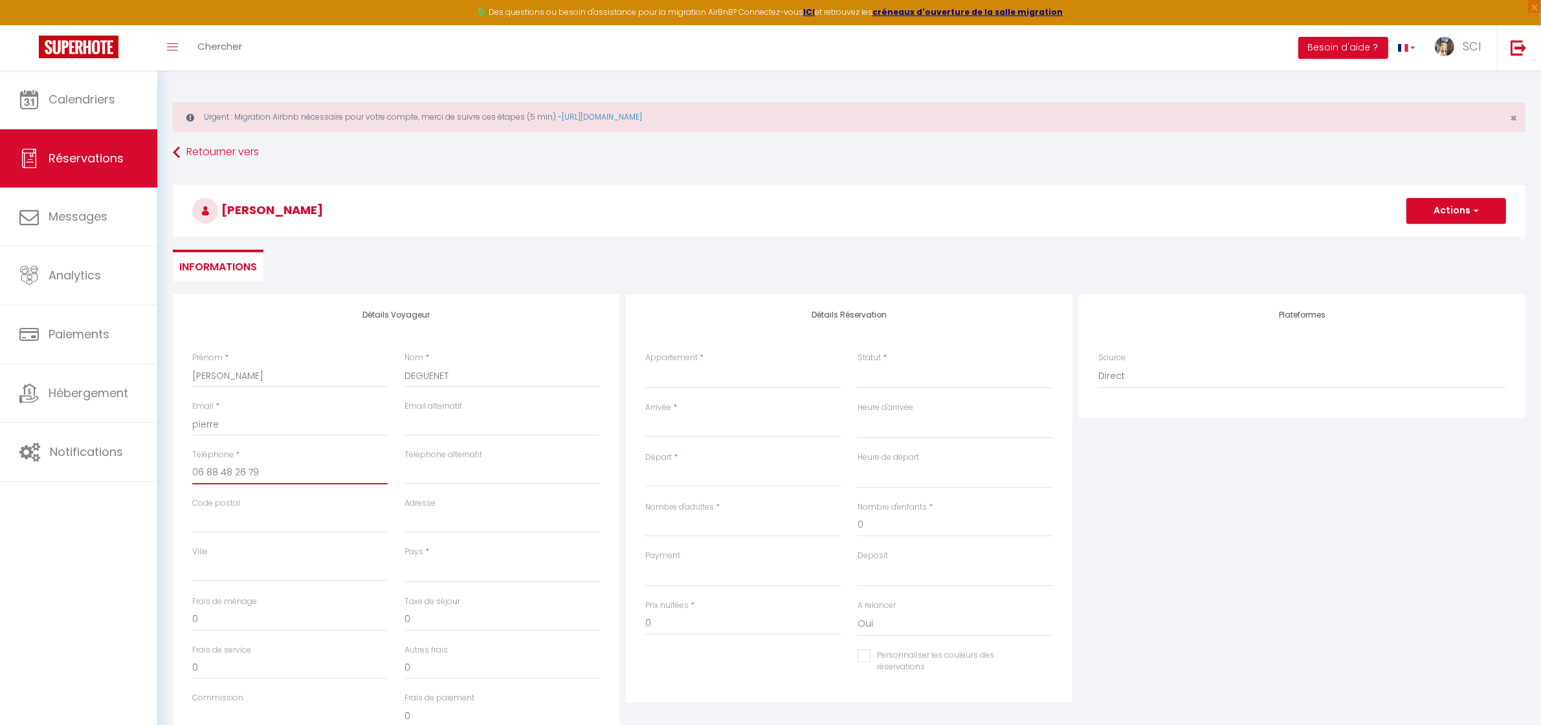
click at [207, 472] on input "06 88 48 26 79" at bounding box center [289, 472] width 195 height 23
click at [218, 471] on input "0688 48 26 79" at bounding box center [289, 472] width 195 height 23
click at [230, 471] on input "068848 26 79" at bounding box center [289, 472] width 195 height 23
click at [241, 472] on input "06884826 79" at bounding box center [289, 472] width 195 height 23
click at [299, 467] on input "0688482679" at bounding box center [289, 472] width 195 height 23
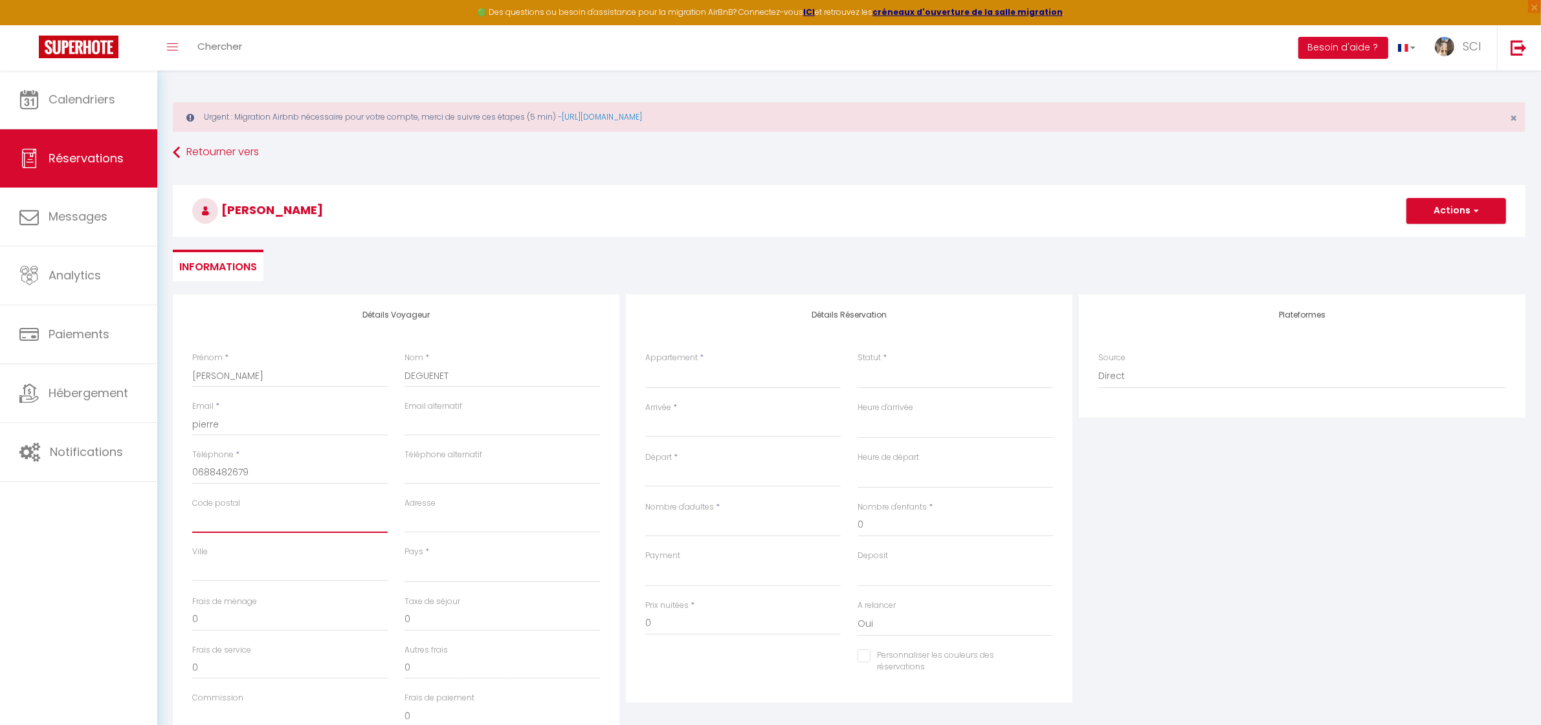
drag, startPoint x: 307, startPoint y: 529, endPoint x: 313, endPoint y: 525, distance: 6.9
click at [307, 529] on input "Code postal" at bounding box center [289, 521] width 195 height 23
click at [415, 564] on select "France Portugal Afghanistan Albania Algeria American Samoa Andorra Angola Angui…" at bounding box center [501, 570] width 195 height 25
click at [404, 558] on select "France Portugal Afghanistan Albania Algeria American Samoa Andorra Angola Angui…" at bounding box center [501, 570] width 195 height 25
click at [279, 421] on input "pierre" at bounding box center [289, 424] width 195 height 23
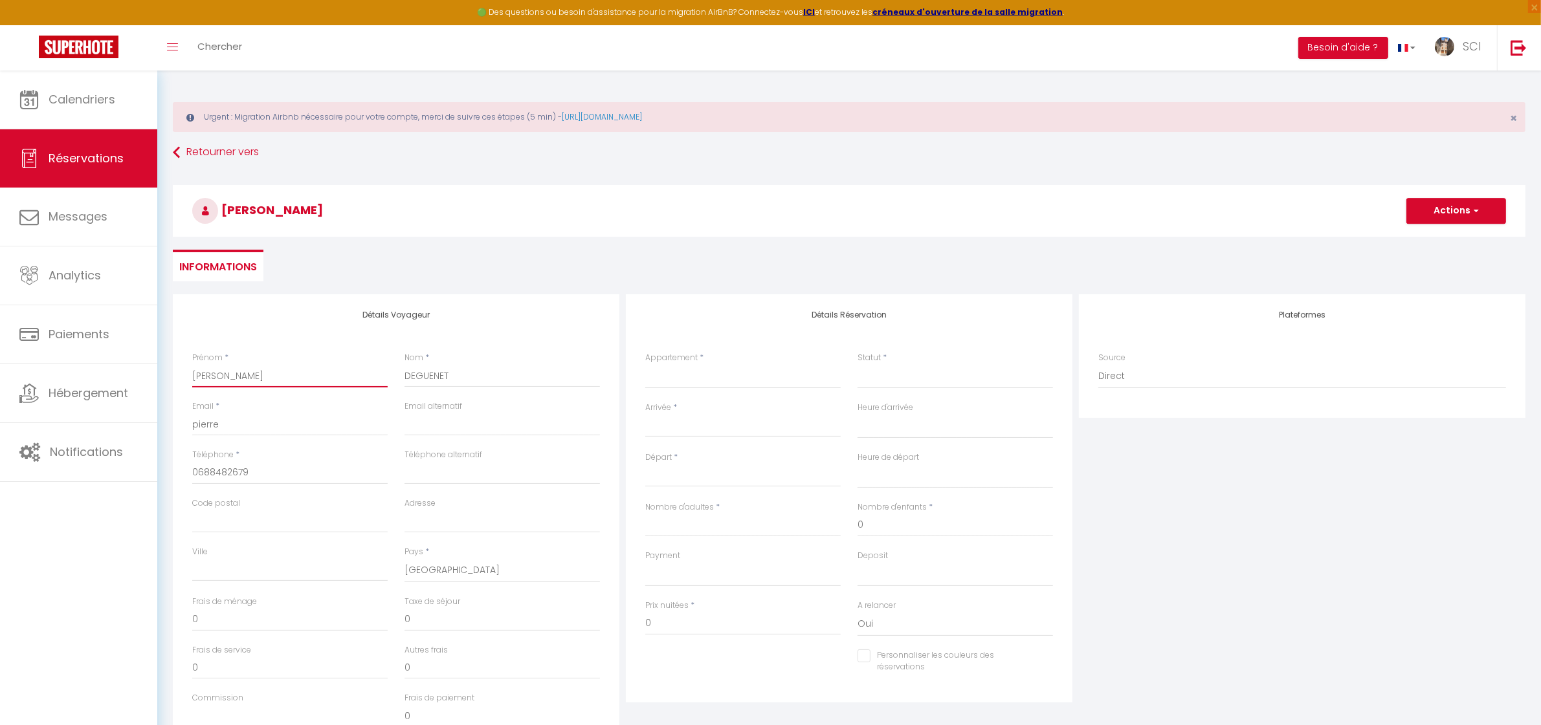
drag, startPoint x: 228, startPoint y: 377, endPoint x: 165, endPoint y: 377, distance: 63.4
click at [165, 377] on div "Détails Voyageur Prénom * Pierre Nom * DEGUENET Email * pierre Email alternatif…" at bounding box center [848, 563] width 1369 height 538
click at [223, 419] on input "pierre" at bounding box center [289, 424] width 195 height 23
click at [736, 379] on select "Suite Royale Maison de L'[DEMOGRAPHIC_DATA] Studio Du Couvent Des Carmes Suite …" at bounding box center [742, 376] width 195 height 25
click at [645, 364] on select "Suite Royale Maison de L'[DEMOGRAPHIC_DATA] Studio Du Couvent Des Carmes Suite …" at bounding box center [742, 376] width 195 height 25
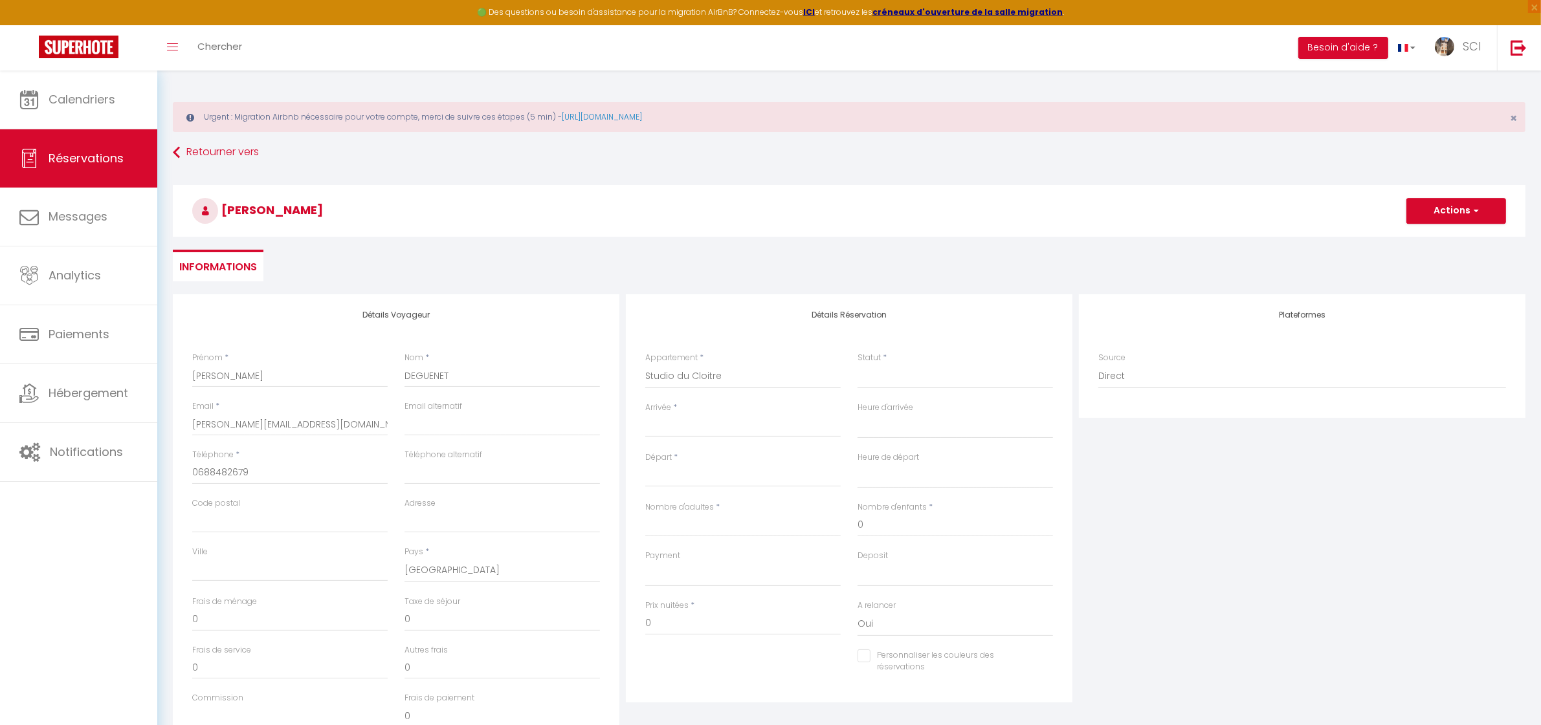
click at [757, 419] on input "Arrivée" at bounding box center [742, 427] width 195 height 17
click at [833, 452] on span ">" at bounding box center [825, 449] width 28 height 26
click at [689, 528] on span "3" at bounding box center [688, 527] width 28 height 26
click at [699, 477] on input "Mar 04 Novembre 2025" at bounding box center [742, 477] width 195 height 17
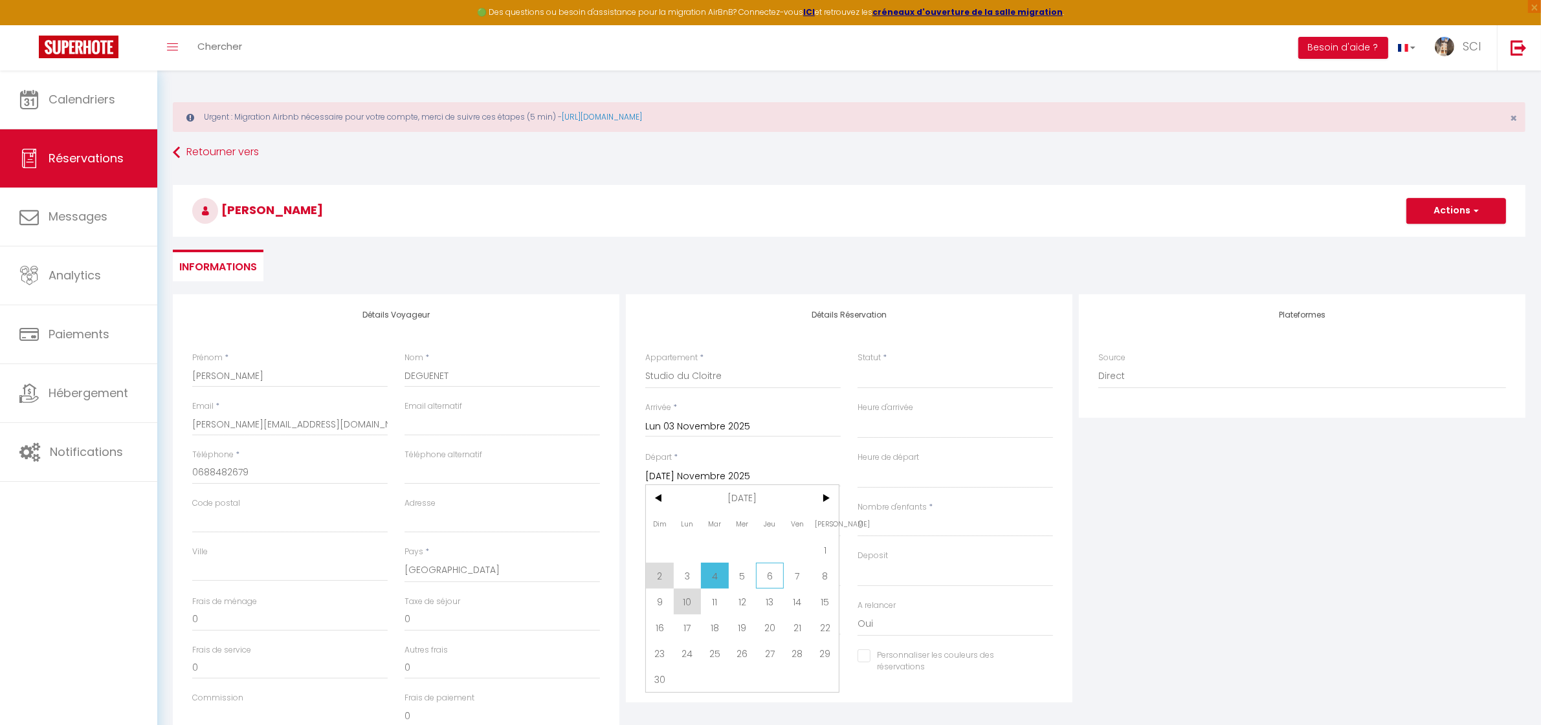
click at [762, 578] on span "6" at bounding box center [770, 576] width 28 height 26
click at [685, 520] on input "Nombre d'adultes" at bounding box center [742, 525] width 195 height 23
click at [681, 575] on select "OK KO" at bounding box center [742, 574] width 195 height 25
click at [645, 562] on select "OK KO" at bounding box center [742, 574] width 195 height 25
drag, startPoint x: 674, startPoint y: 620, endPoint x: 641, endPoint y: 619, distance: 33.7
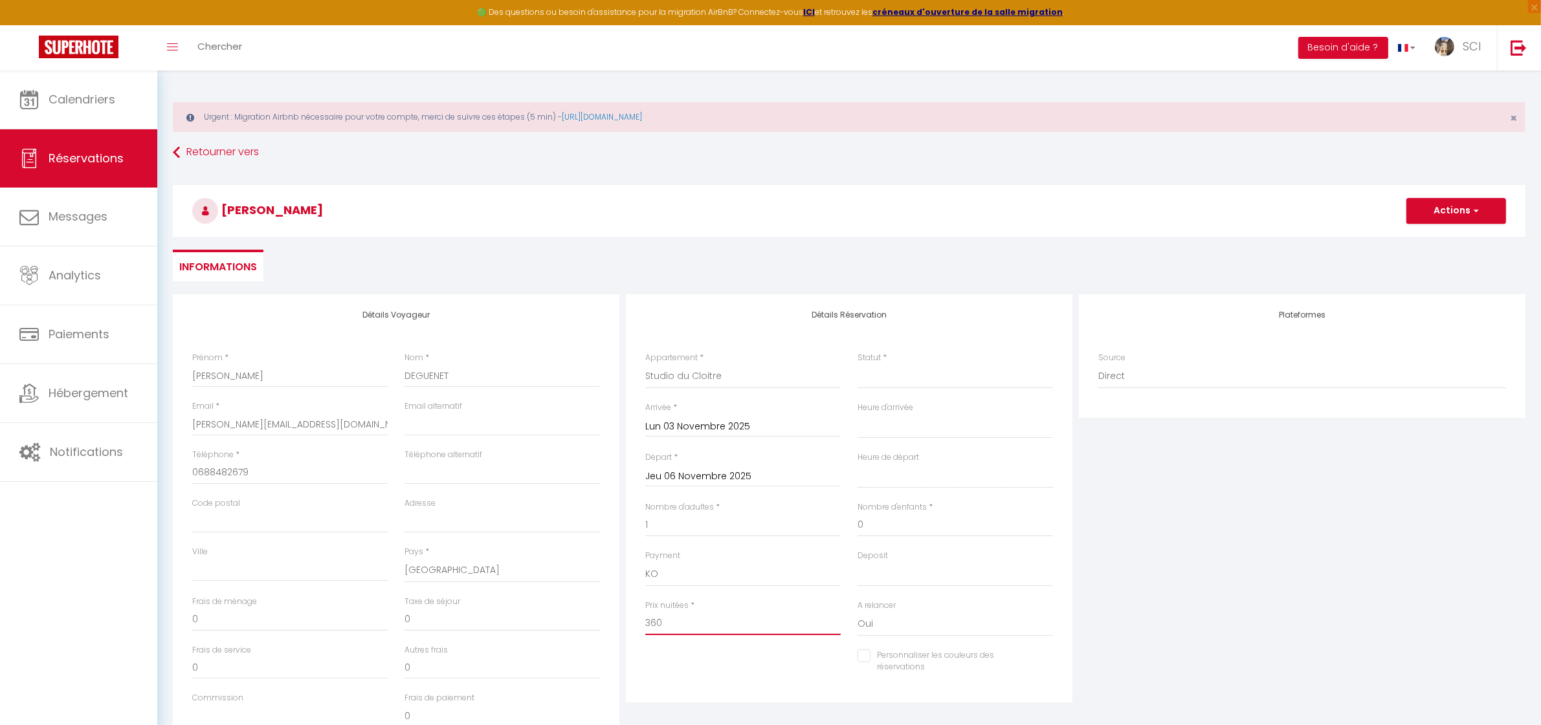
click at [641, 619] on div "Prix nuitées * 360" at bounding box center [743, 625] width 212 height 50
click at [912, 368] on select "Confirmé Non Confirmé [PERSON_NAME] par le voyageur No Show Request" at bounding box center [954, 376] width 195 height 25
click at [857, 364] on select "Confirmé Non Confirmé [PERSON_NAME] par le voyageur No Show Request" at bounding box center [954, 376] width 195 height 25
click at [913, 364] on select "Confirmé Non Confirmé [PERSON_NAME] par le voyageur No Show Request" at bounding box center [954, 376] width 195 height 25
drag, startPoint x: 594, startPoint y: 184, endPoint x: 552, endPoint y: 191, distance: 42.6
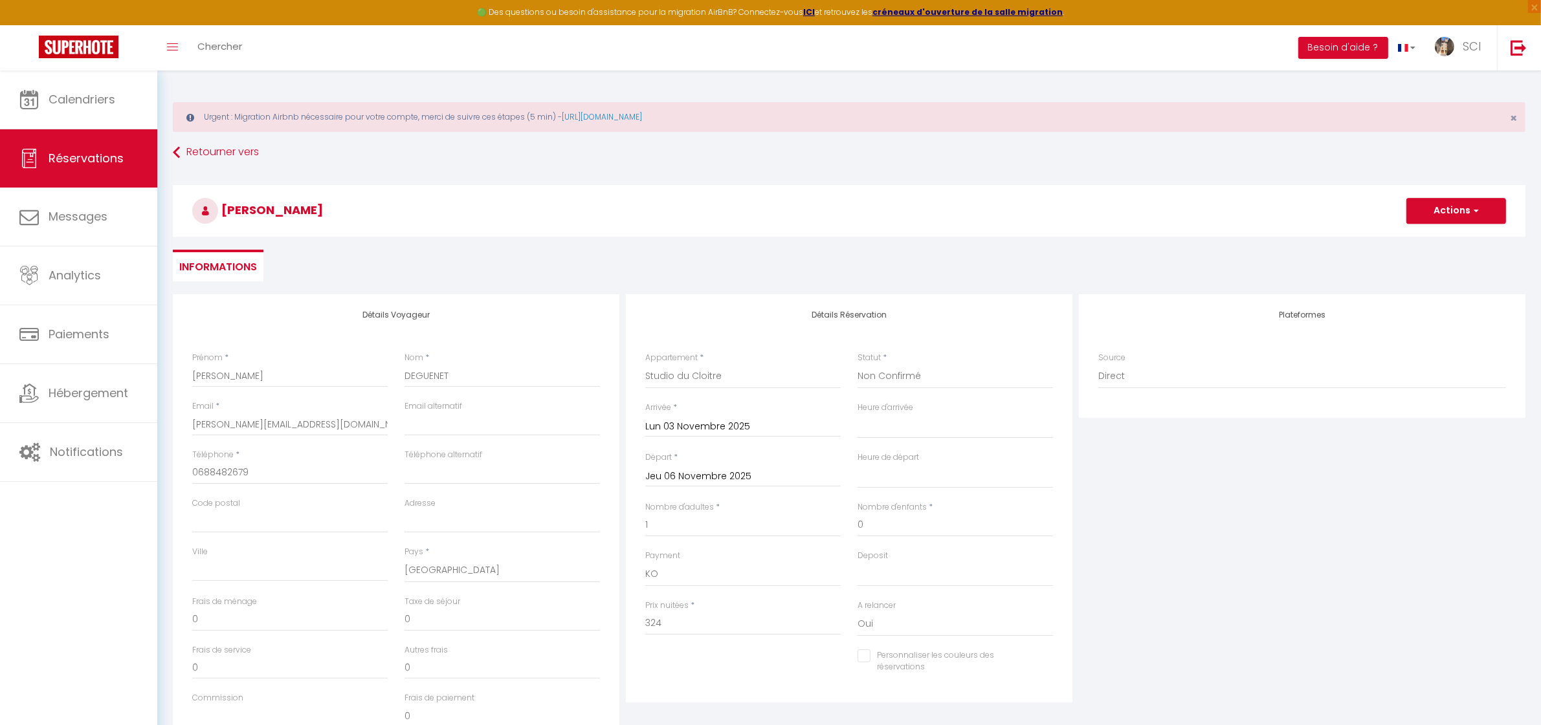
click at [594, 184] on div "ARNAUD DEGUENET Actions Enregistrer Actions Enregistrer Aperçu et éditer Envoye…" at bounding box center [848, 208] width 1369 height 69
drag, startPoint x: 335, startPoint y: 214, endPoint x: 214, endPoint y: 208, distance: 121.2
click at [214, 208] on h3 "ARNAUD DEGUENET" at bounding box center [849, 211] width 1353 height 52
copy span "ARNAUD DEGUENET"
click at [1460, 214] on button "Actions" at bounding box center [1456, 211] width 100 height 26
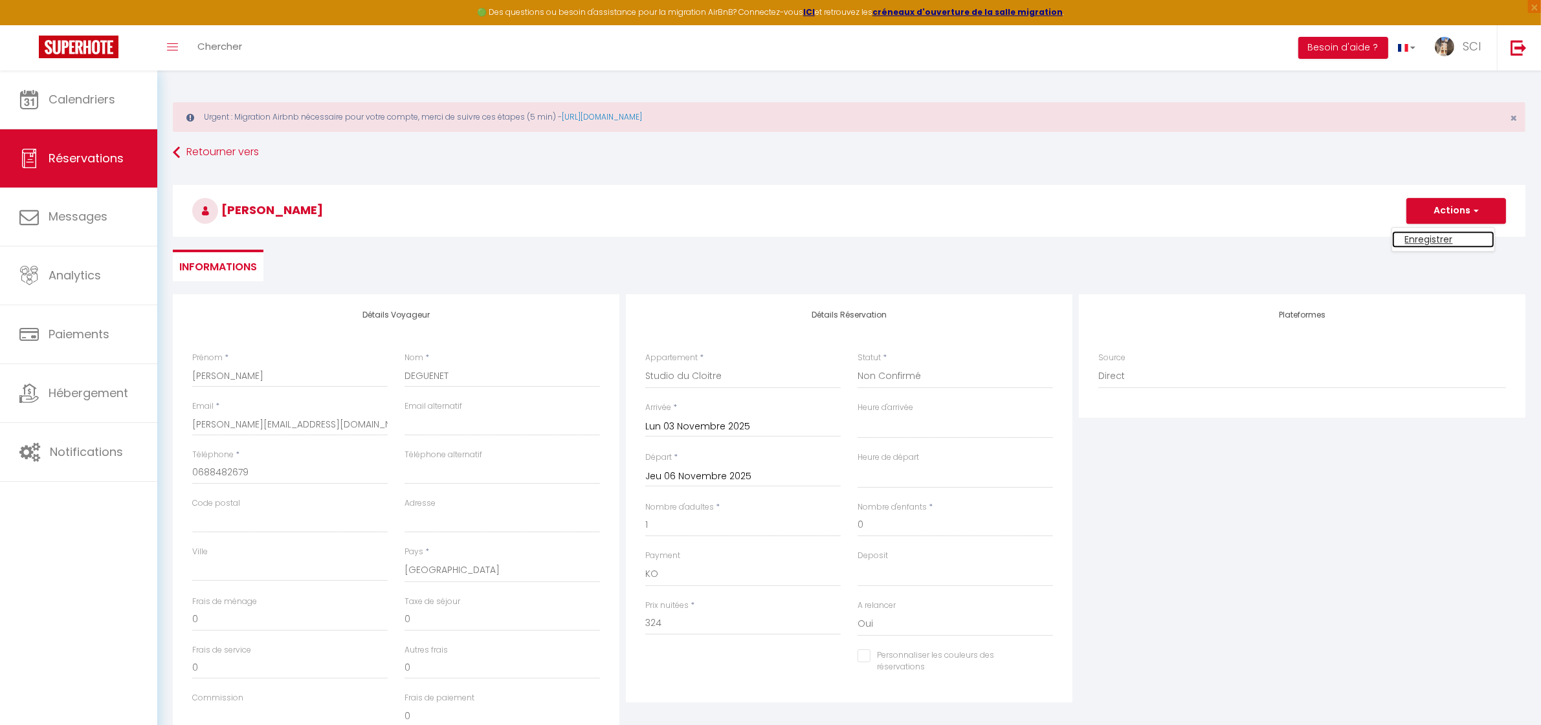
click at [1447, 241] on link "Enregistrer" at bounding box center [1443, 239] width 102 height 17
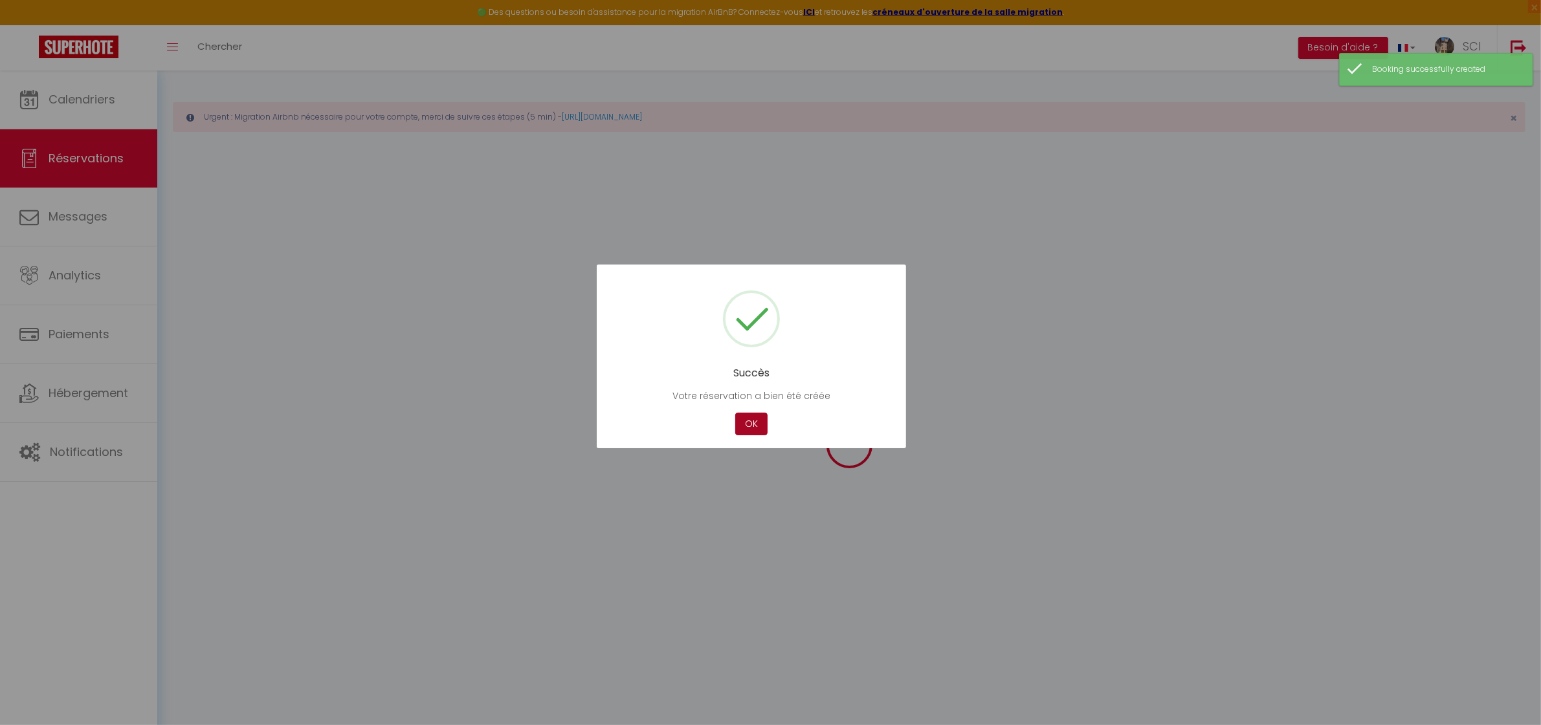
click at [748, 427] on button "OK" at bounding box center [751, 424] width 32 height 23
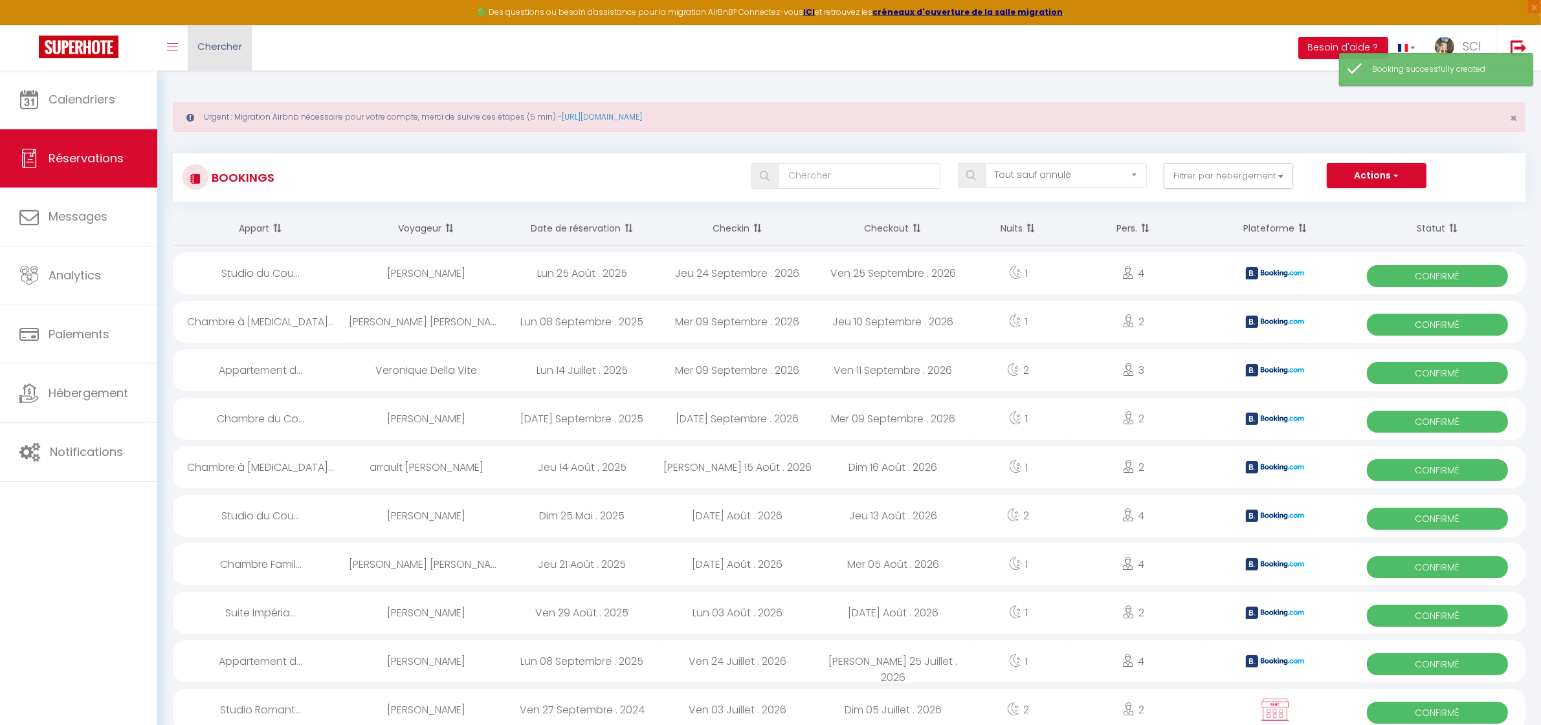
click at [223, 56] on link "Chercher" at bounding box center [220, 47] width 64 height 45
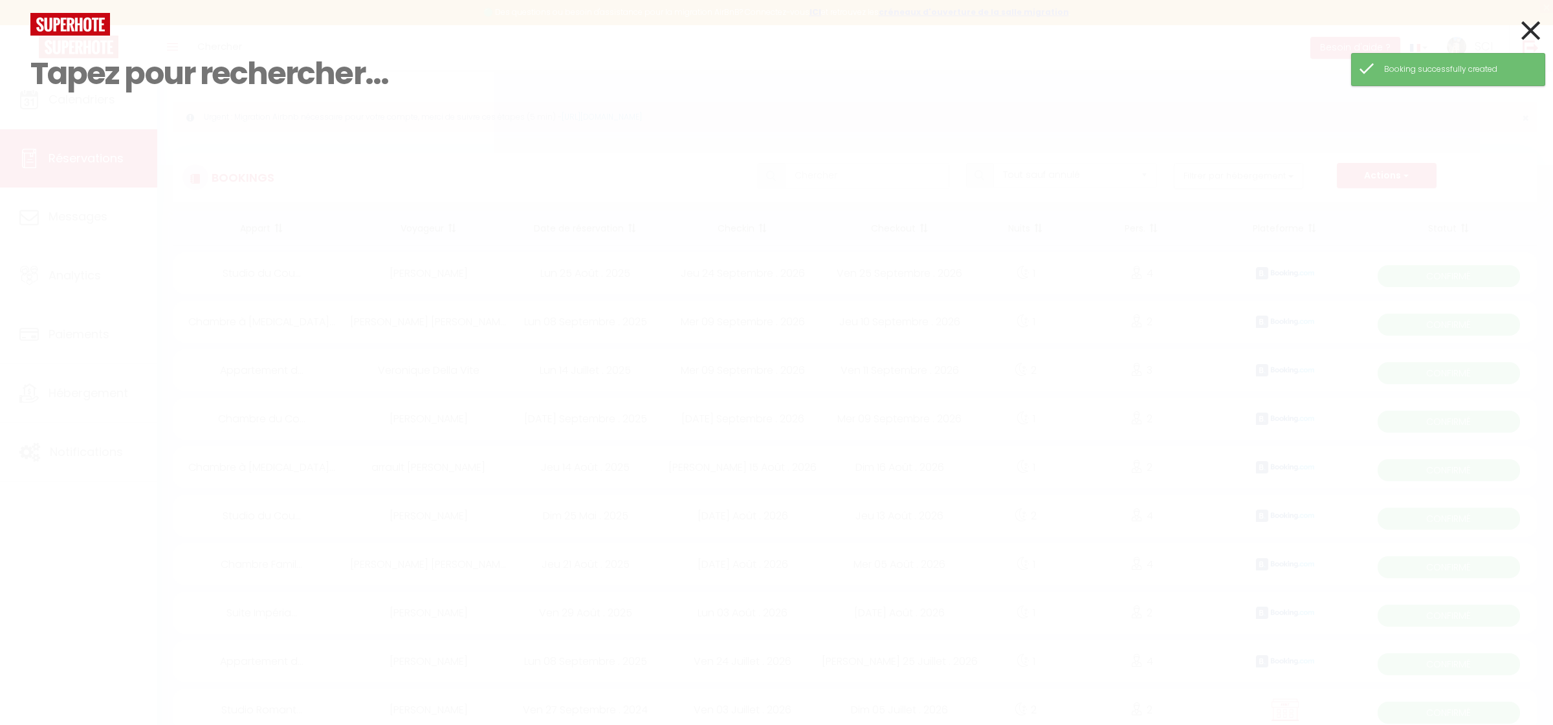
paste input "ARNAUD DEGUENET"
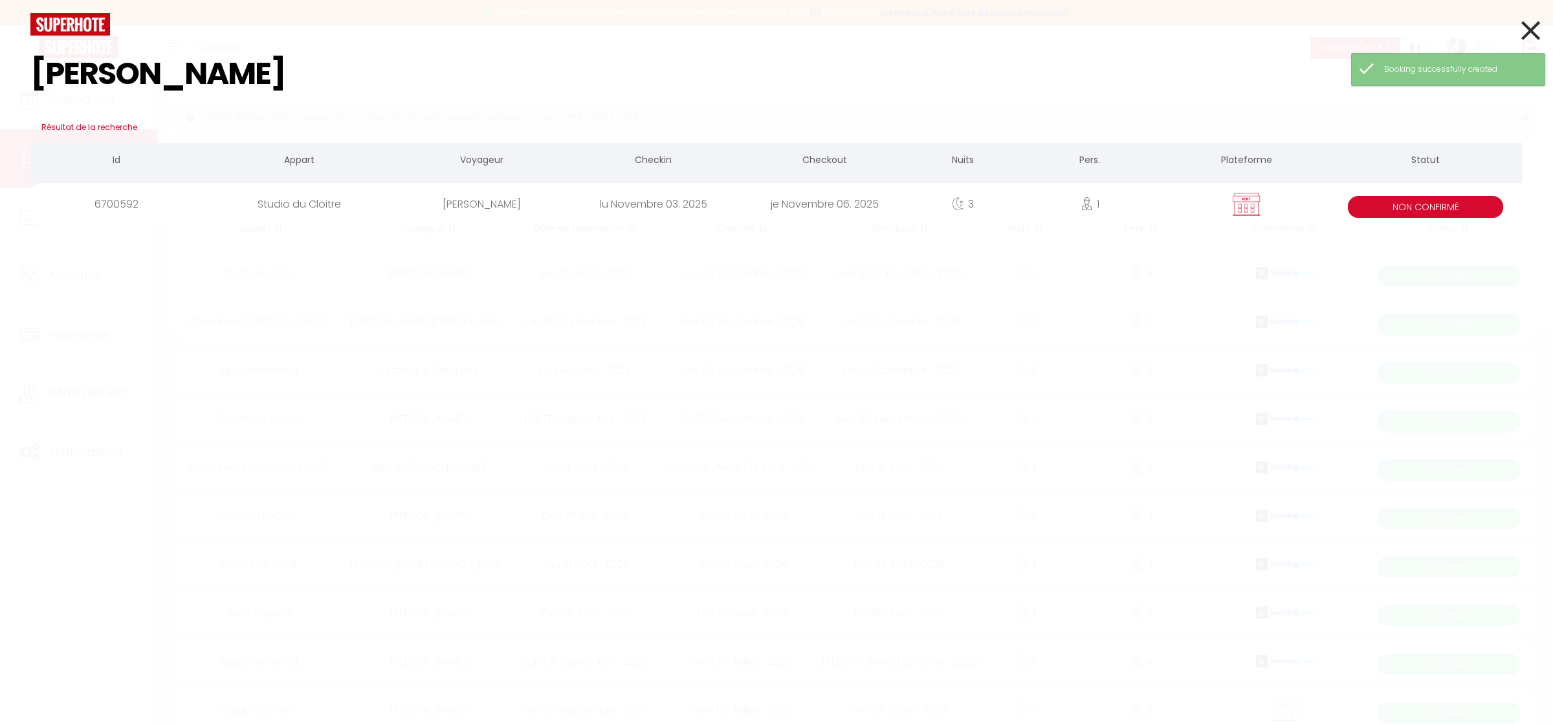
click at [448, 201] on div "ARNAUD DEGUENET" at bounding box center [481, 204] width 171 height 42
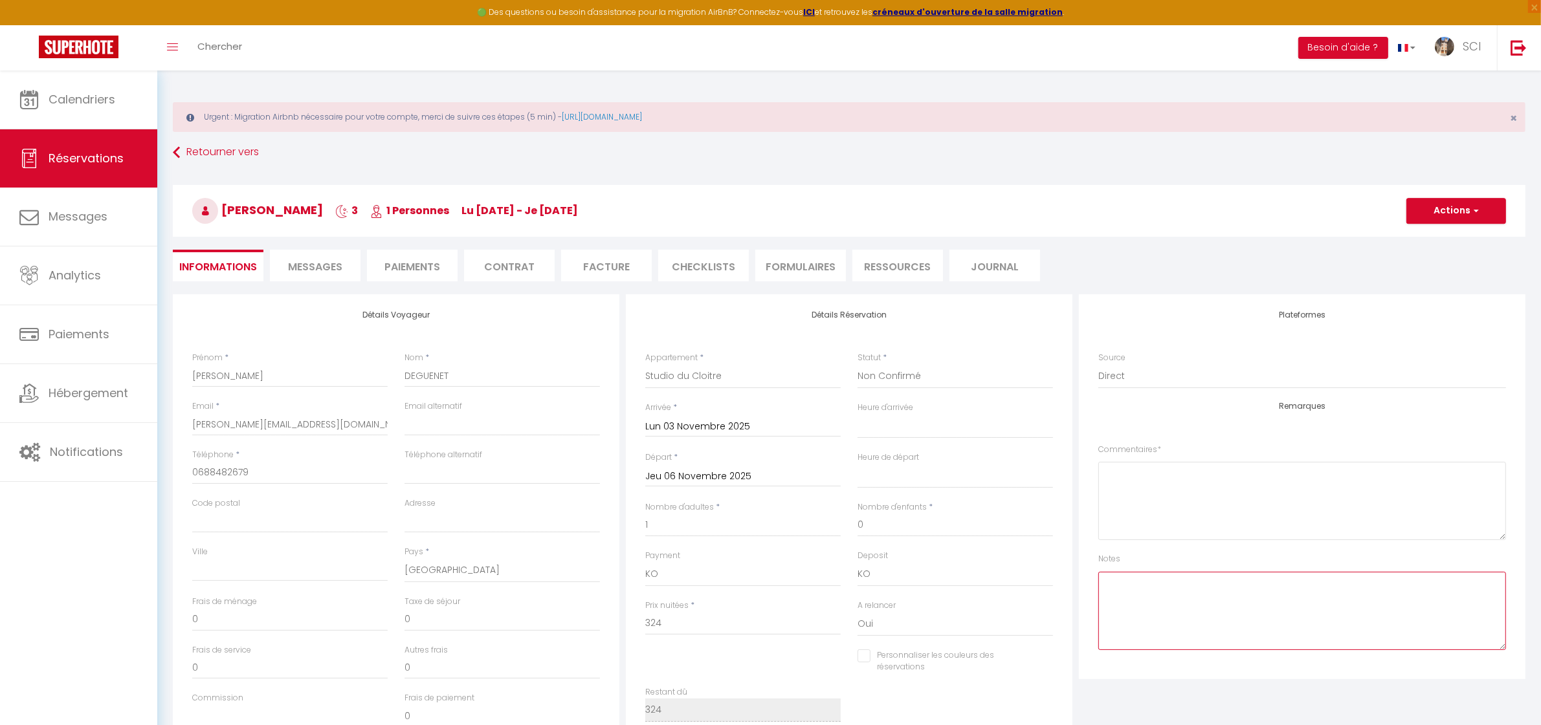
click at [1186, 620] on textarea at bounding box center [1302, 611] width 408 height 78
click at [1445, 206] on button "Actions" at bounding box center [1456, 211] width 100 height 26
click at [432, 267] on li "Paiements" at bounding box center [412, 266] width 91 height 32
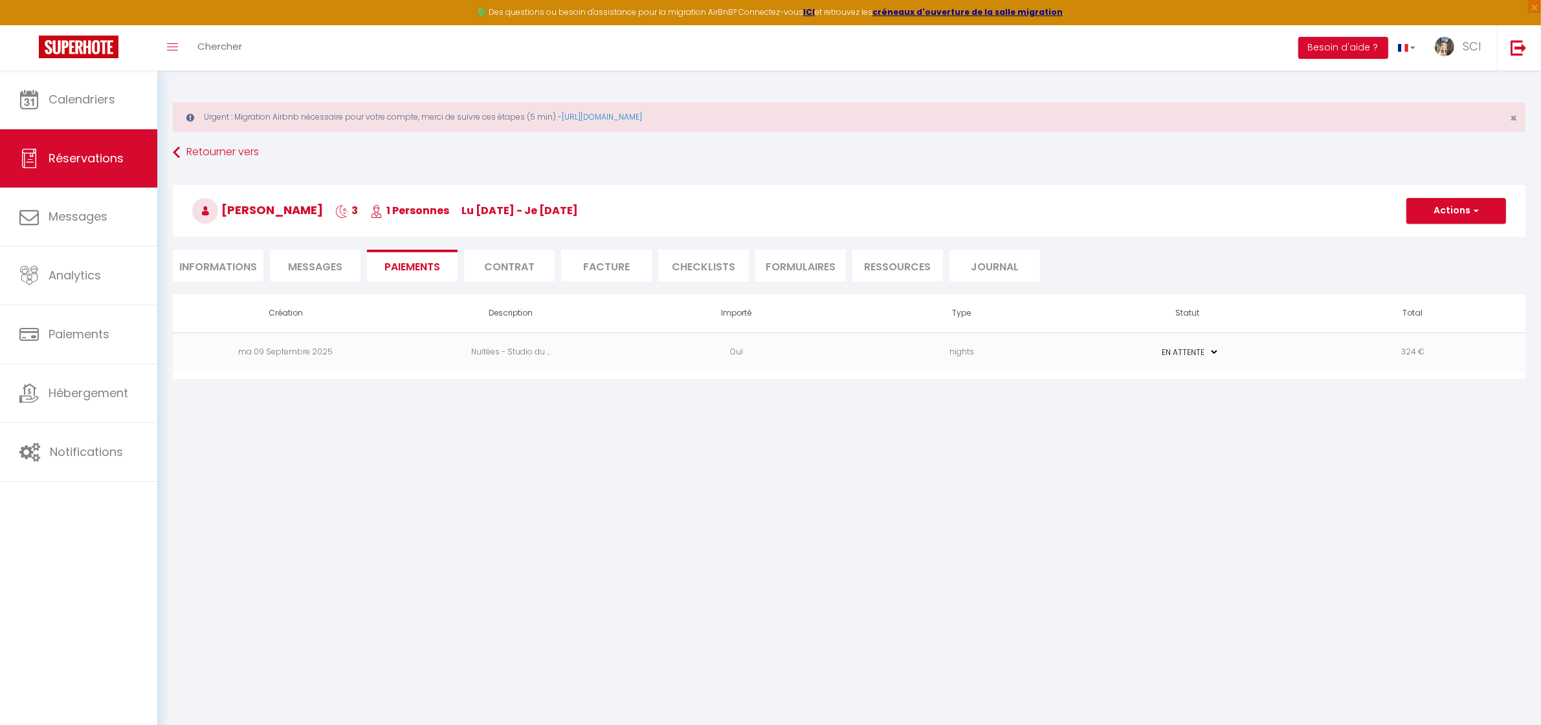
click at [525, 354] on td "Nuitées - Studio du ..." at bounding box center [510, 352] width 225 height 39
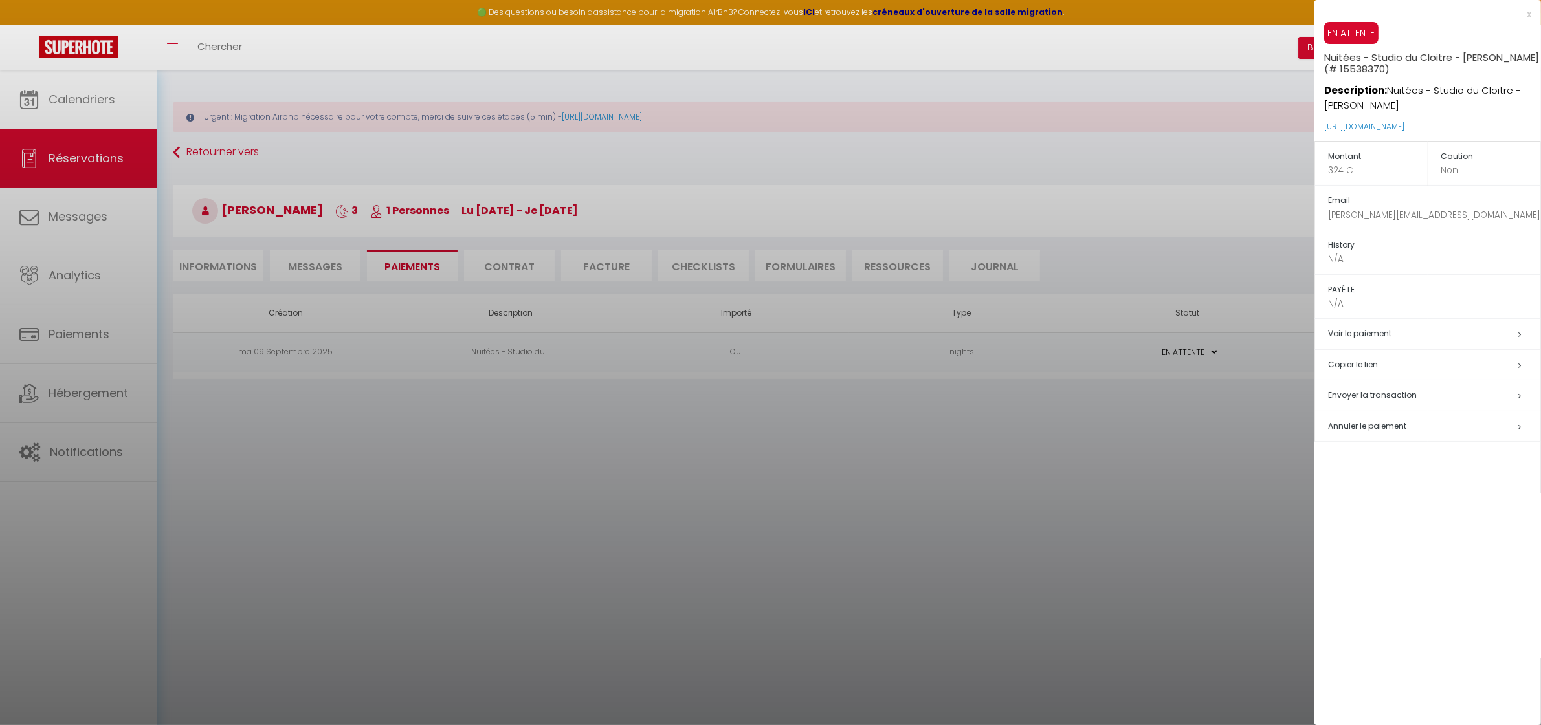
click at [1353, 399] on span "Envoyer la transaction" at bounding box center [1372, 395] width 89 height 11
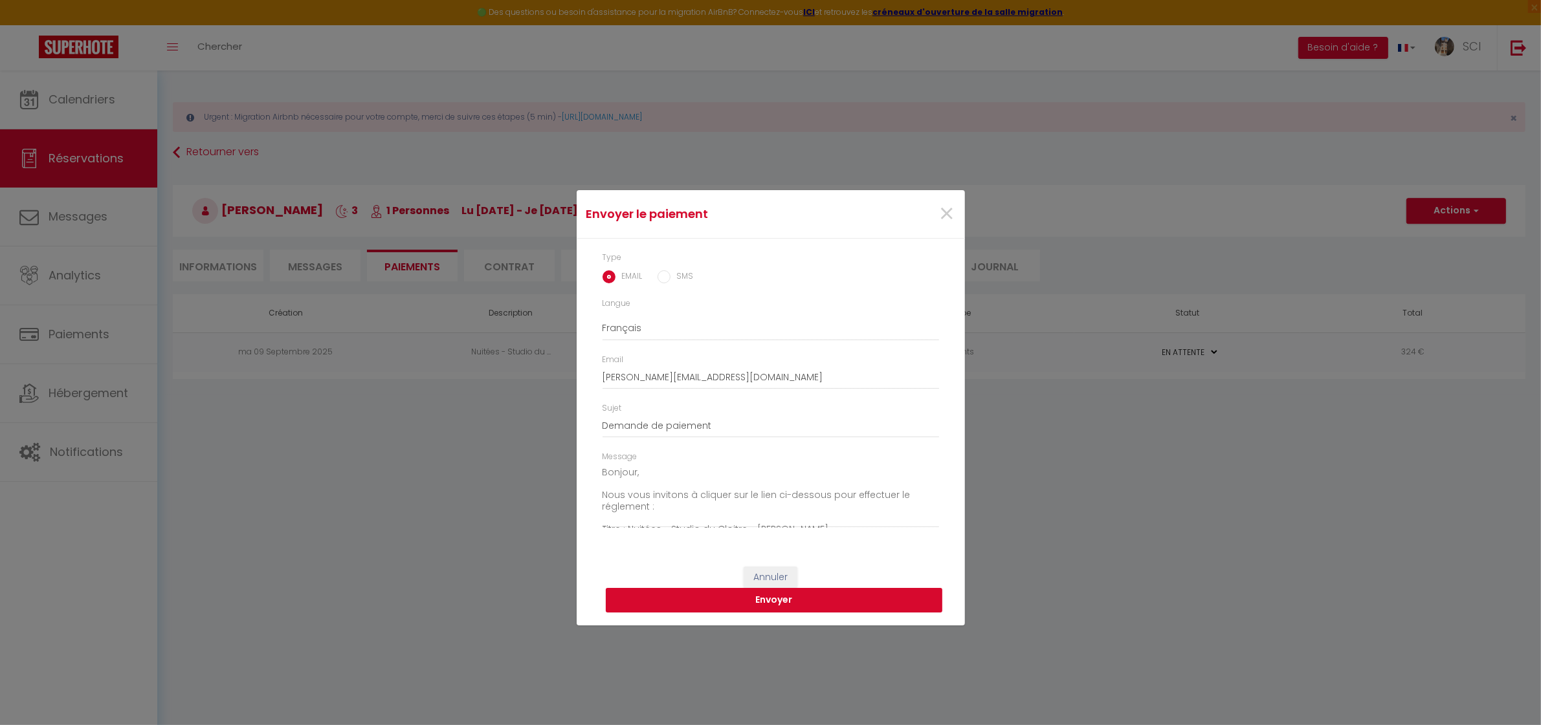
click at [826, 602] on button "Envoyer" at bounding box center [774, 600] width 337 height 25
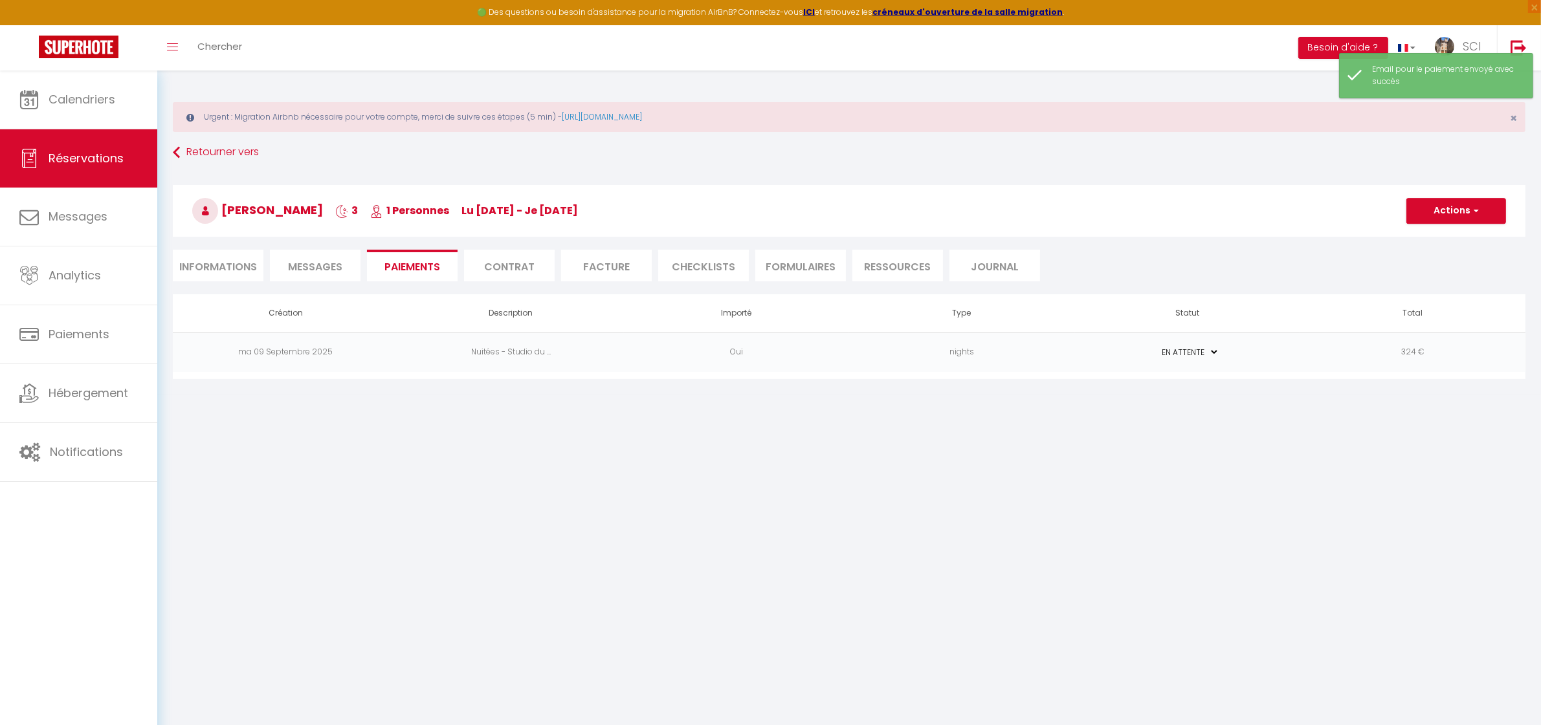
click at [221, 272] on li "Informations" at bounding box center [218, 266] width 91 height 32
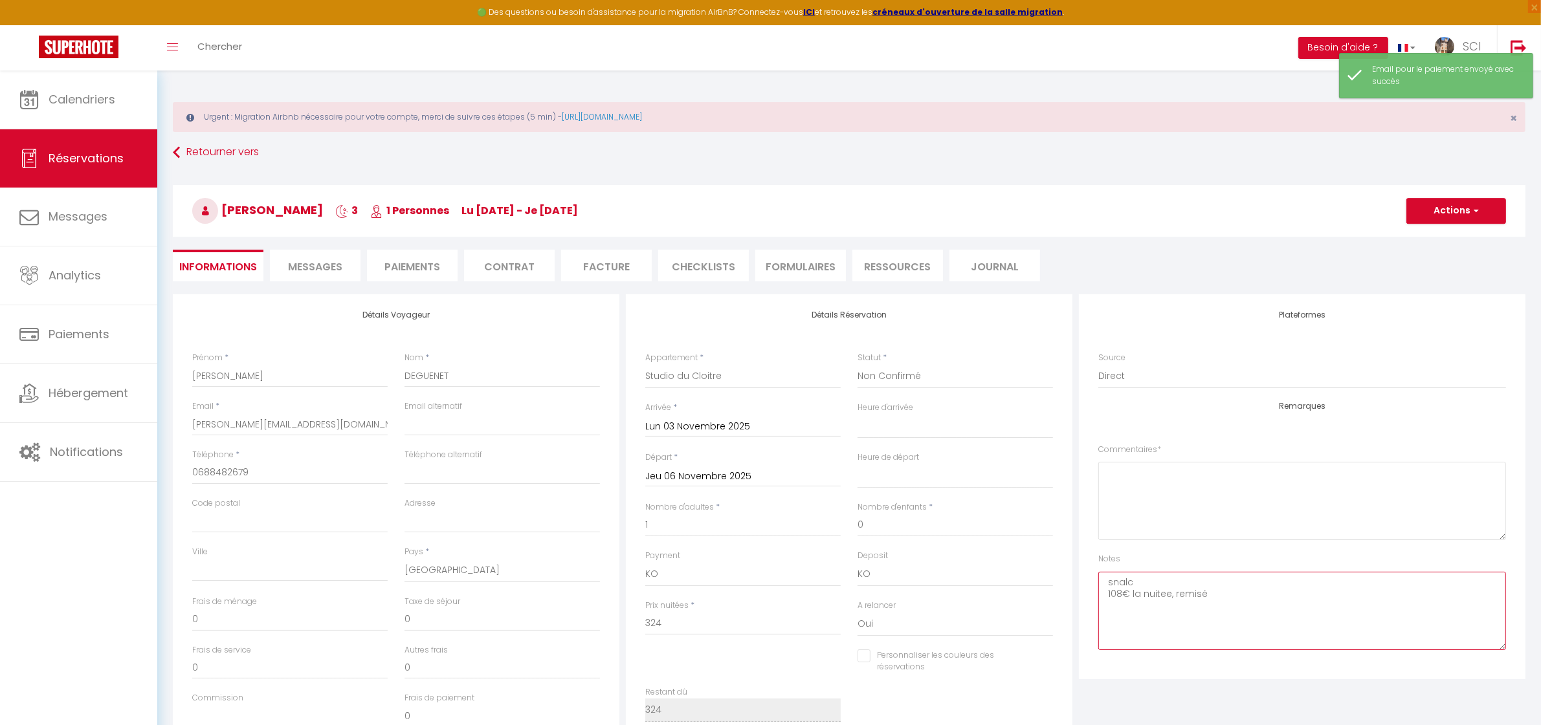
click at [1217, 597] on textarea "snalc 108€ la nuitee, remisé" at bounding box center [1302, 611] width 408 height 78
click at [1464, 214] on button "Actions" at bounding box center [1456, 211] width 100 height 26
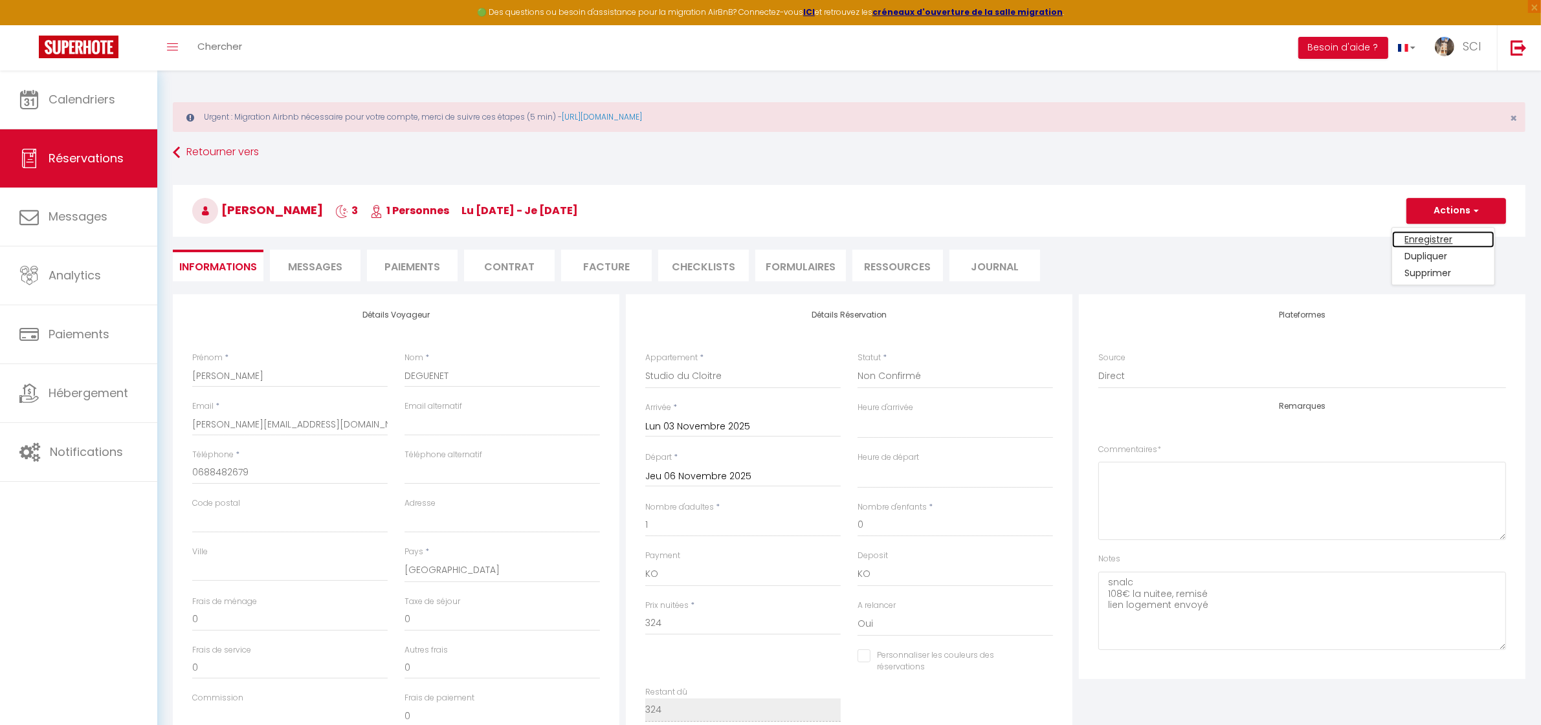
click at [1442, 239] on link "Enregistrer" at bounding box center [1443, 239] width 102 height 17
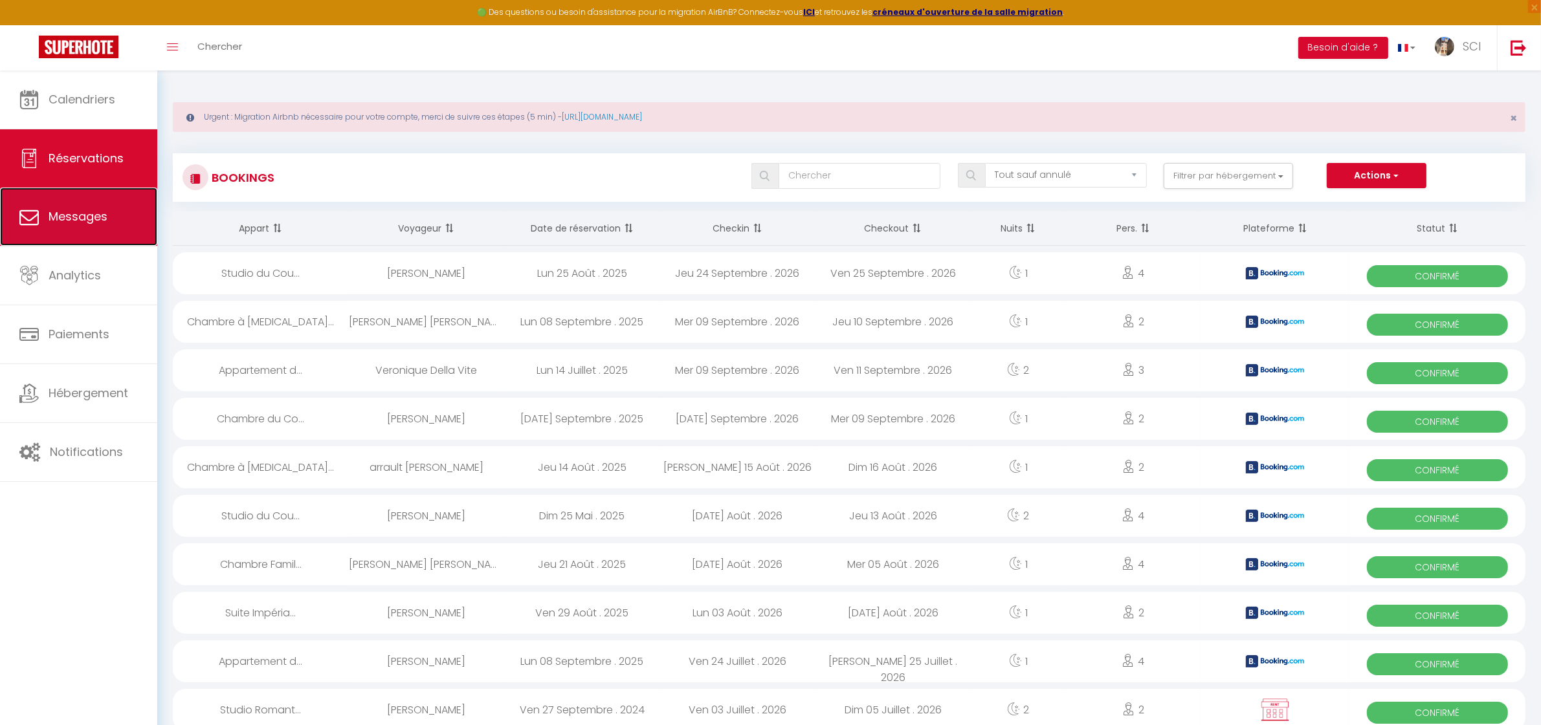
click at [96, 228] on link "Messages" at bounding box center [78, 217] width 157 height 58
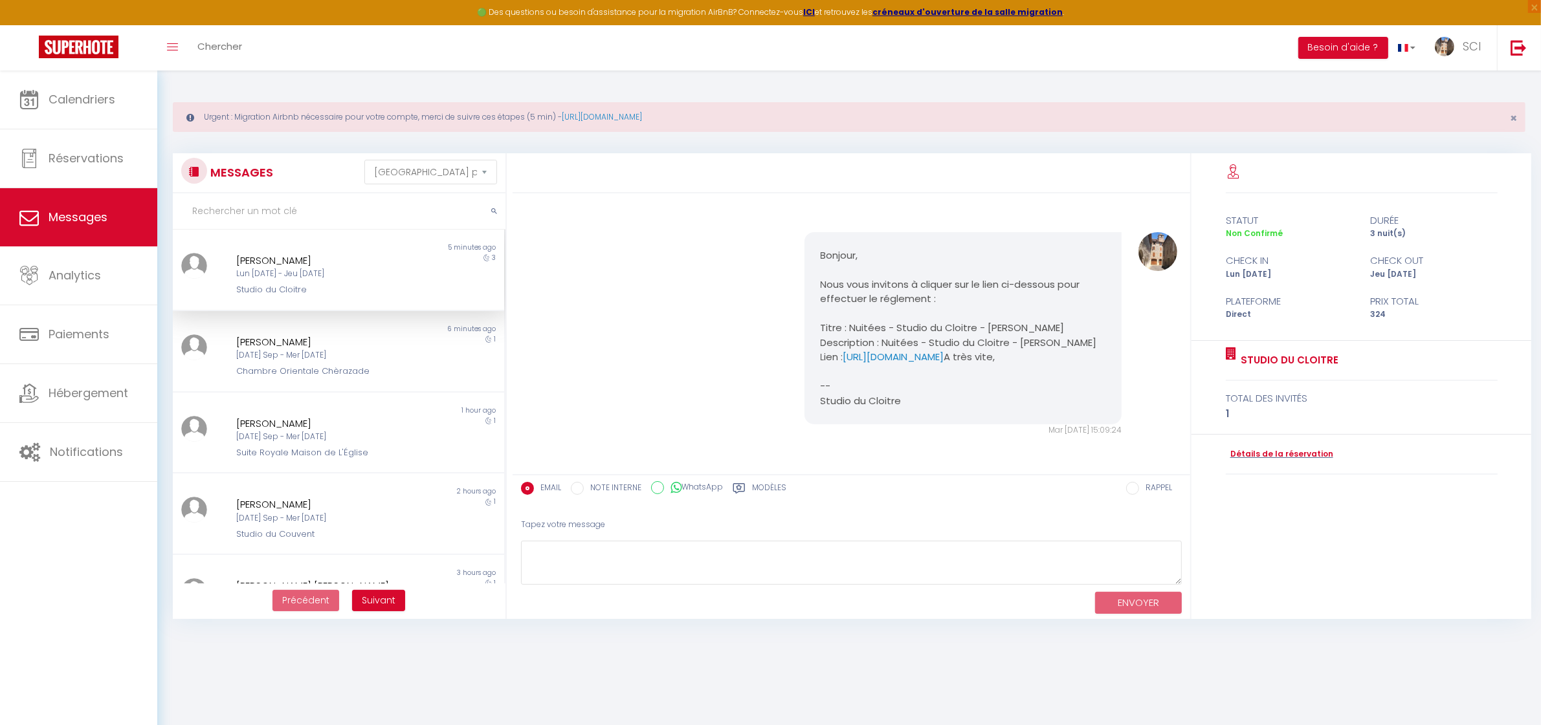
scroll to position [45, 0]
click at [113, 120] on link "Calendriers" at bounding box center [78, 100] width 157 height 58
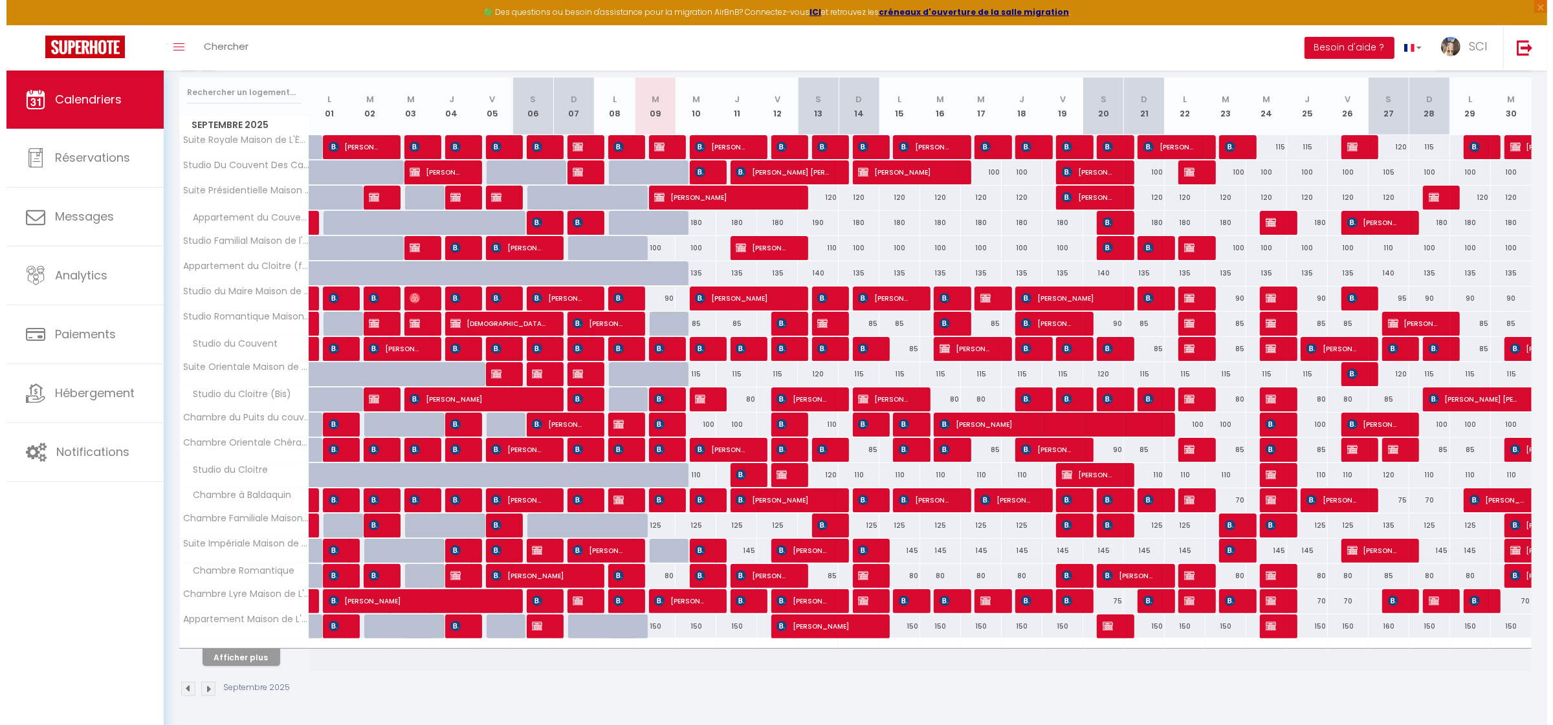
scroll to position [218, 0]
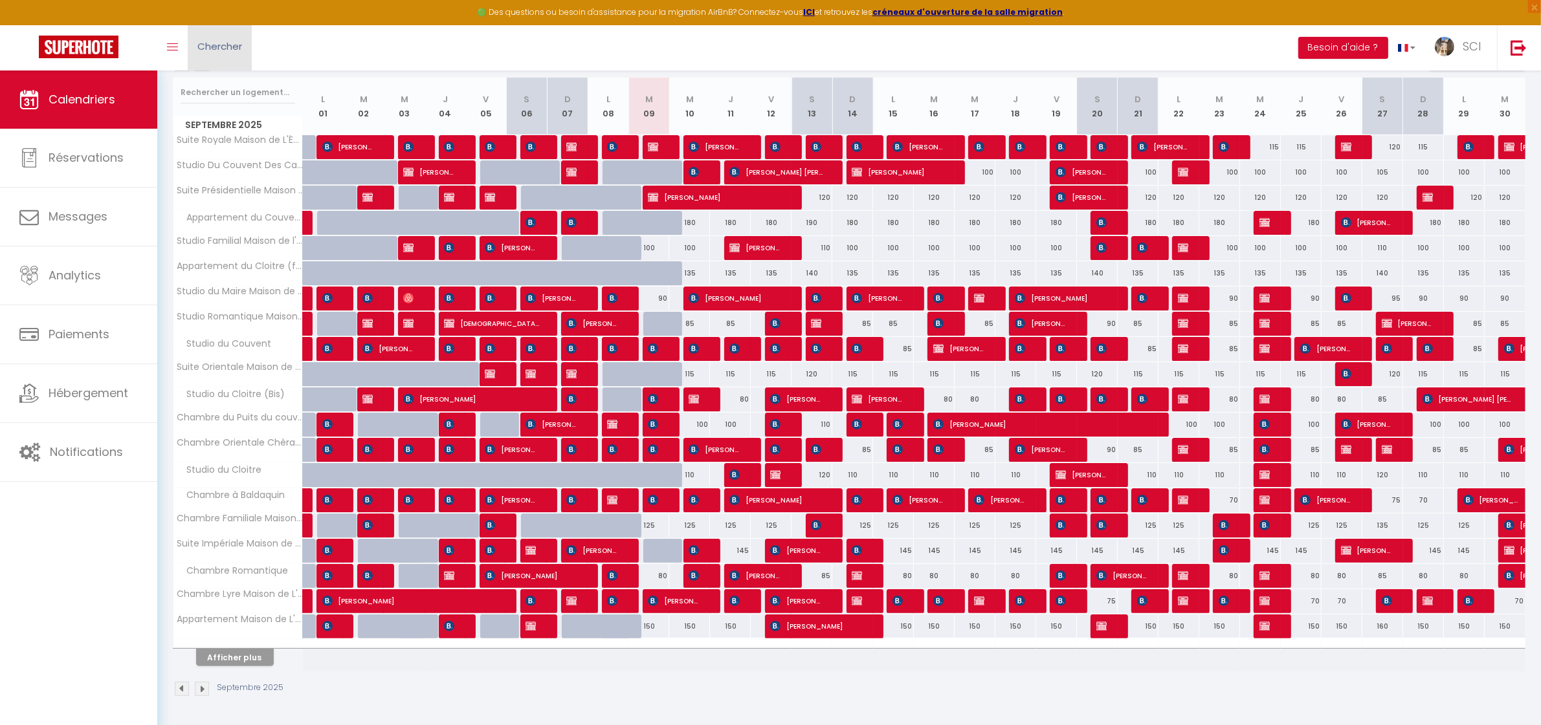
click at [230, 60] on link "Chercher" at bounding box center [220, 47] width 64 height 45
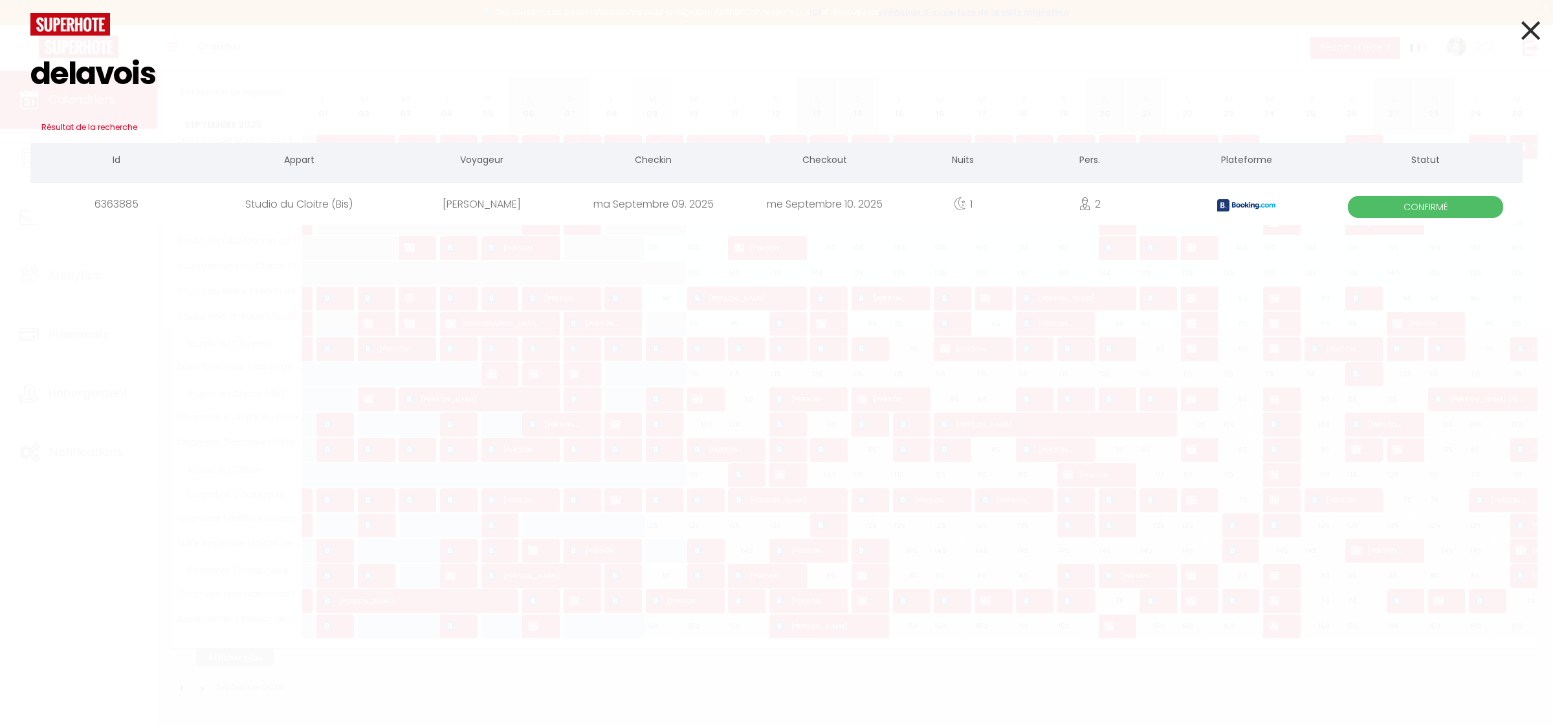
click at [453, 204] on div "[PERSON_NAME]" at bounding box center [481, 204] width 171 height 42
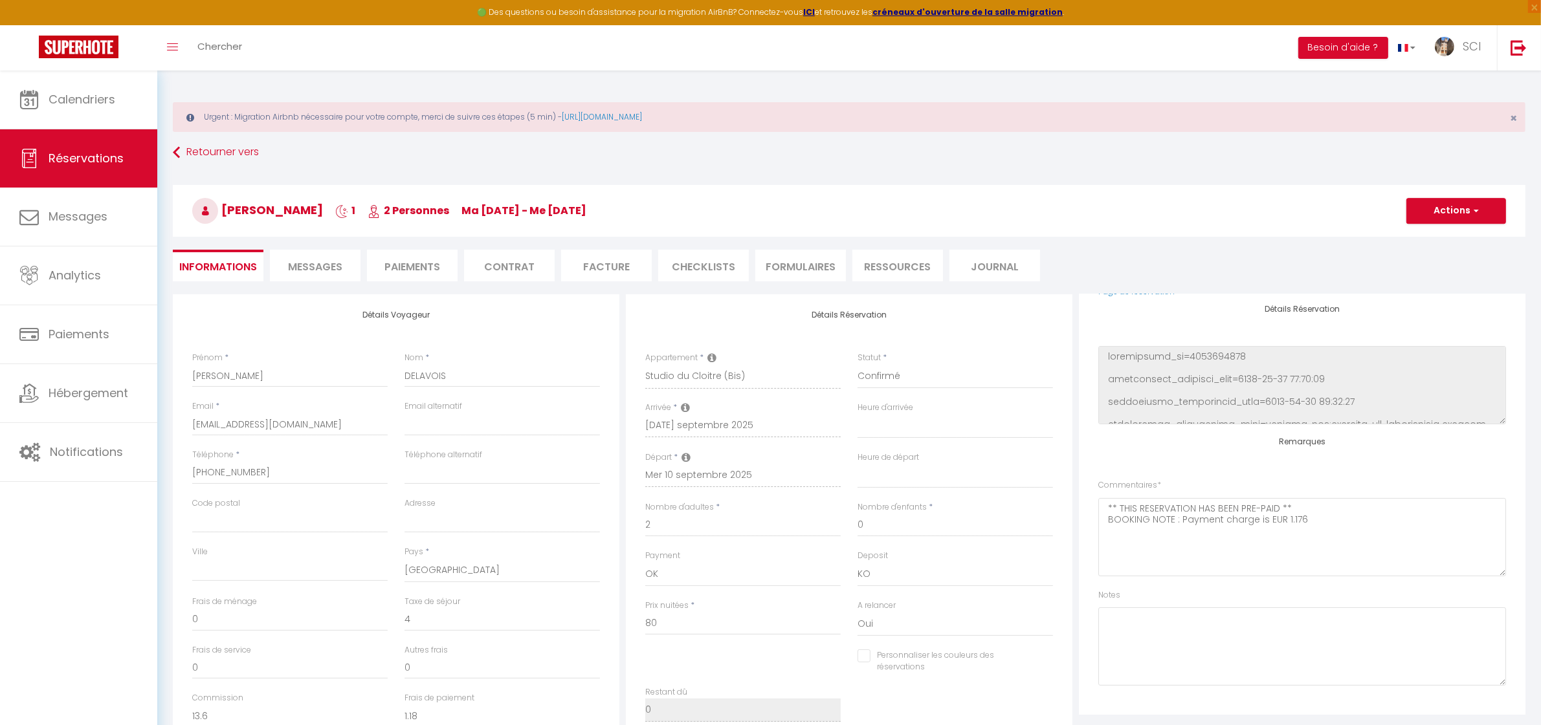
click at [306, 258] on li "Messages" at bounding box center [315, 266] width 91 height 32
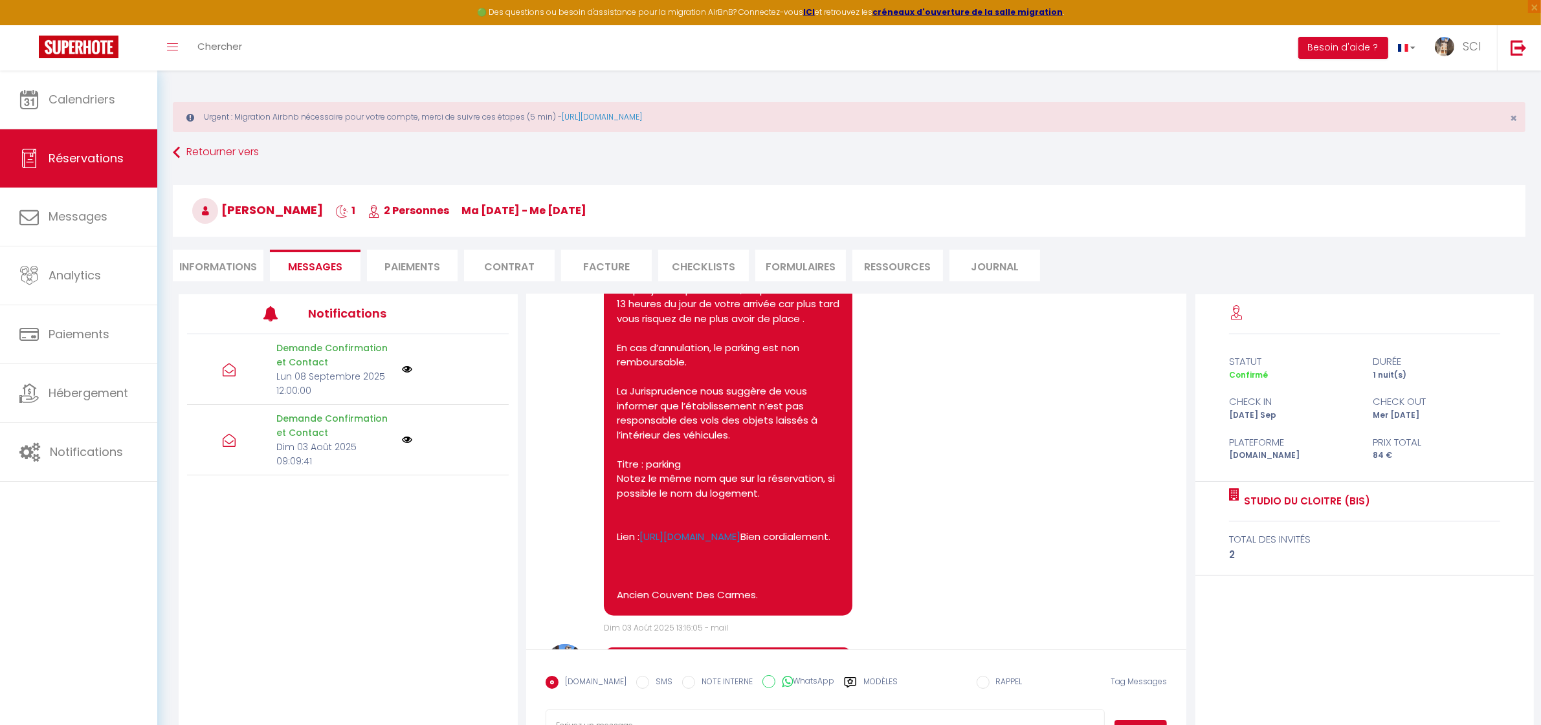
scroll to position [1162, 0]
click at [441, 256] on li "Paiements" at bounding box center [412, 266] width 91 height 32
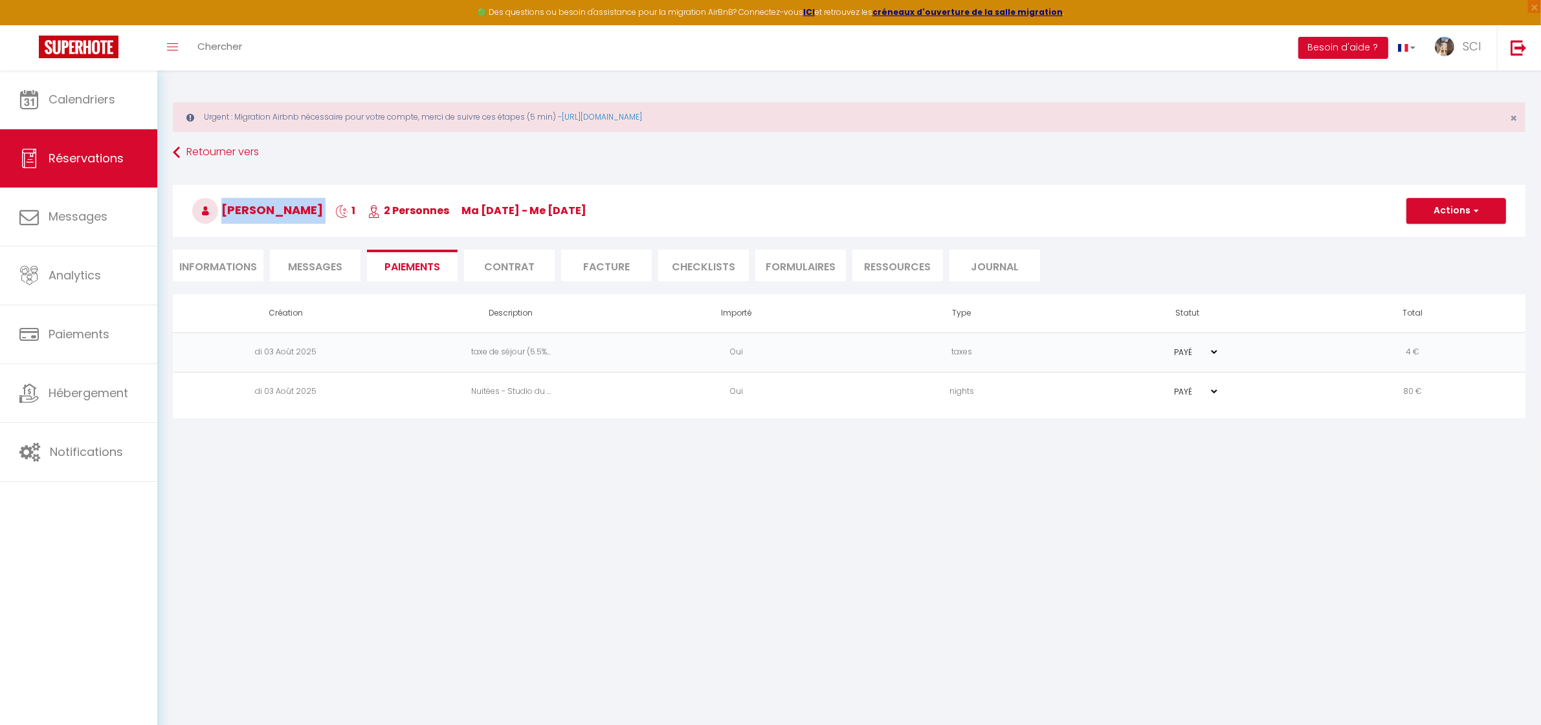
drag, startPoint x: 341, startPoint y: 208, endPoint x: 222, endPoint y: 205, distance: 119.1
click at [222, 205] on h3 "PATRICIA DELAVOIS 1 2 Personnes ma 09 Sep - me 10 Sep" at bounding box center [849, 211] width 1353 height 52
copy h3 "PATRICIA DELAVOIS"
click at [579, 471] on body "🟢 Des questions ou besoin d'assistance pour la migration AirBnB? Connectez-vous…" at bounding box center [770, 433] width 1541 height 725
click at [335, 264] on span "Messages" at bounding box center [315, 267] width 54 height 15
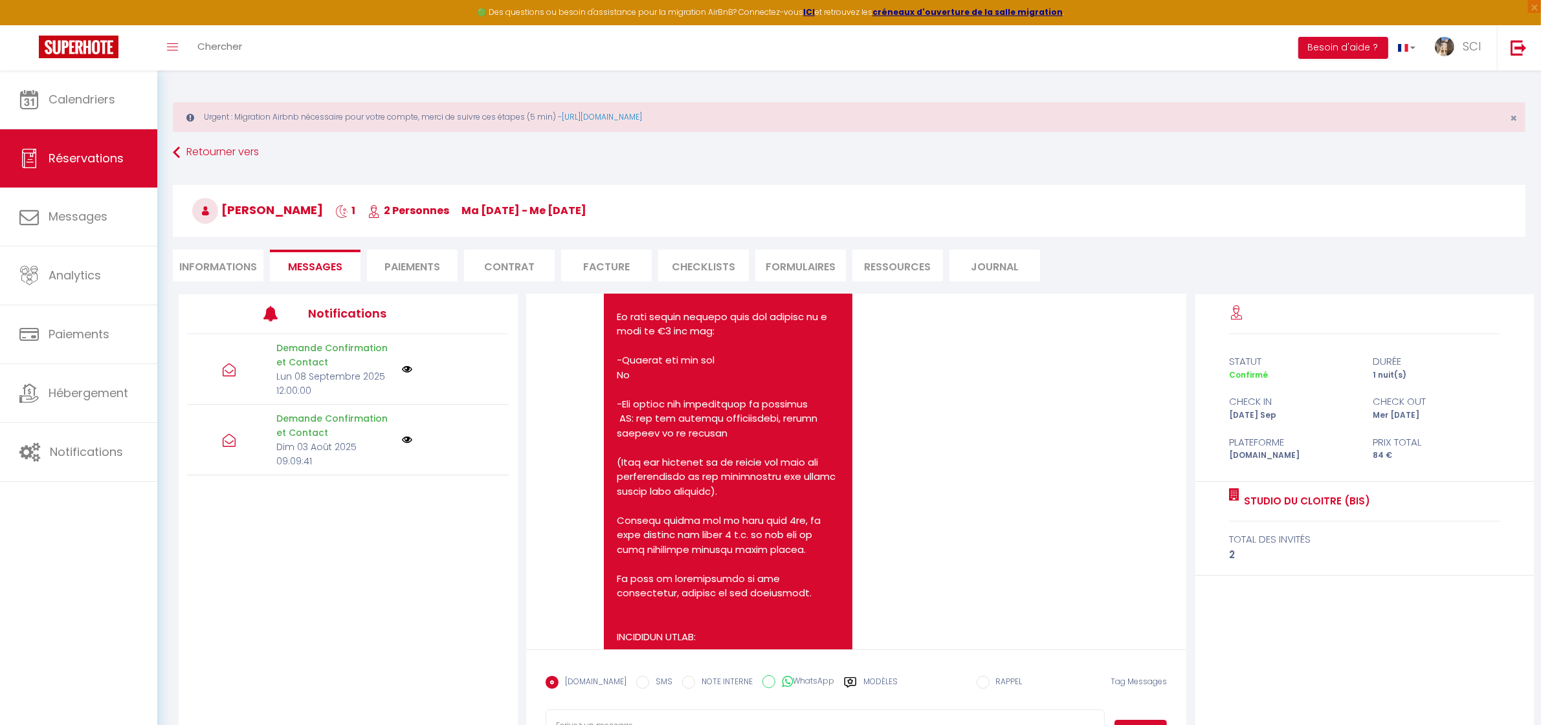
scroll to position [1728, 0]
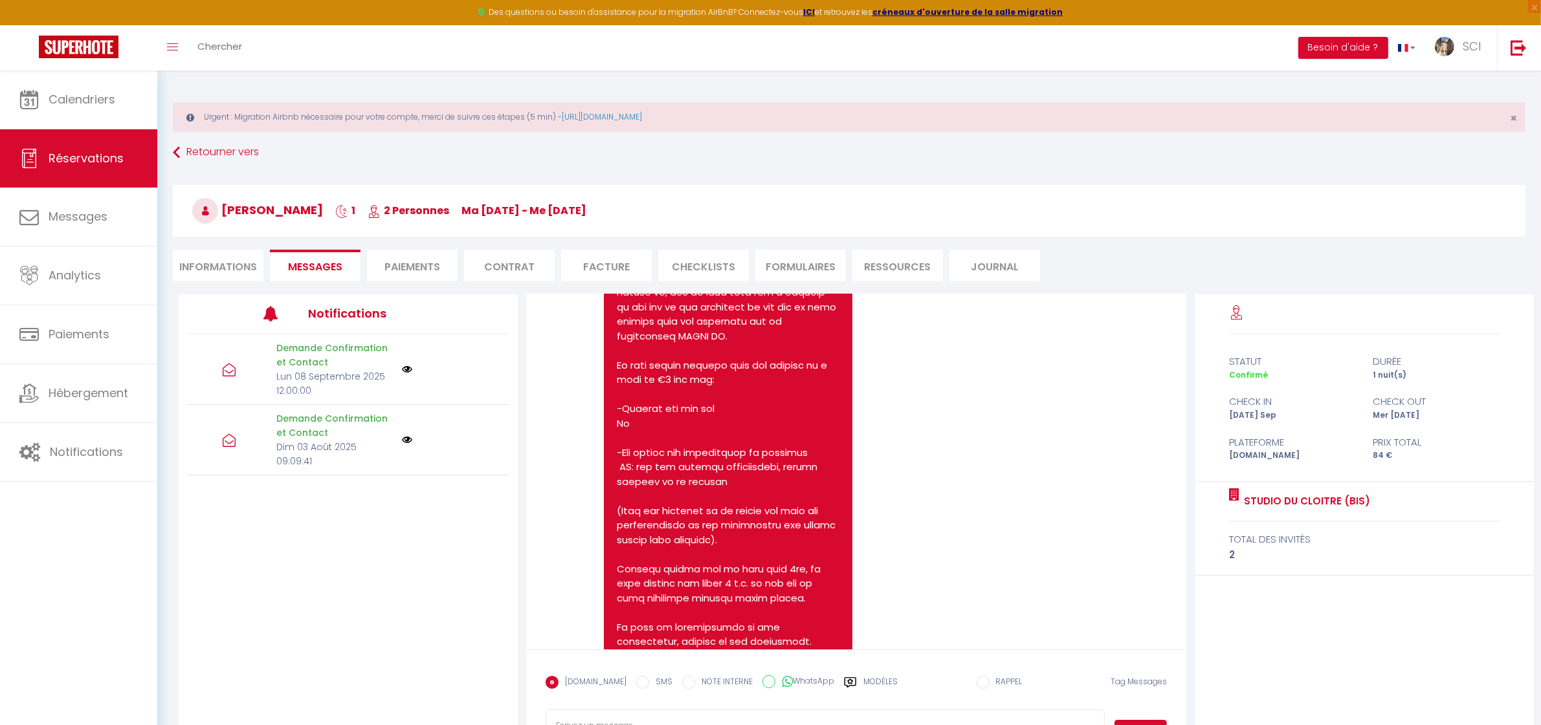
click at [244, 279] on li "Informations" at bounding box center [218, 266] width 91 height 32
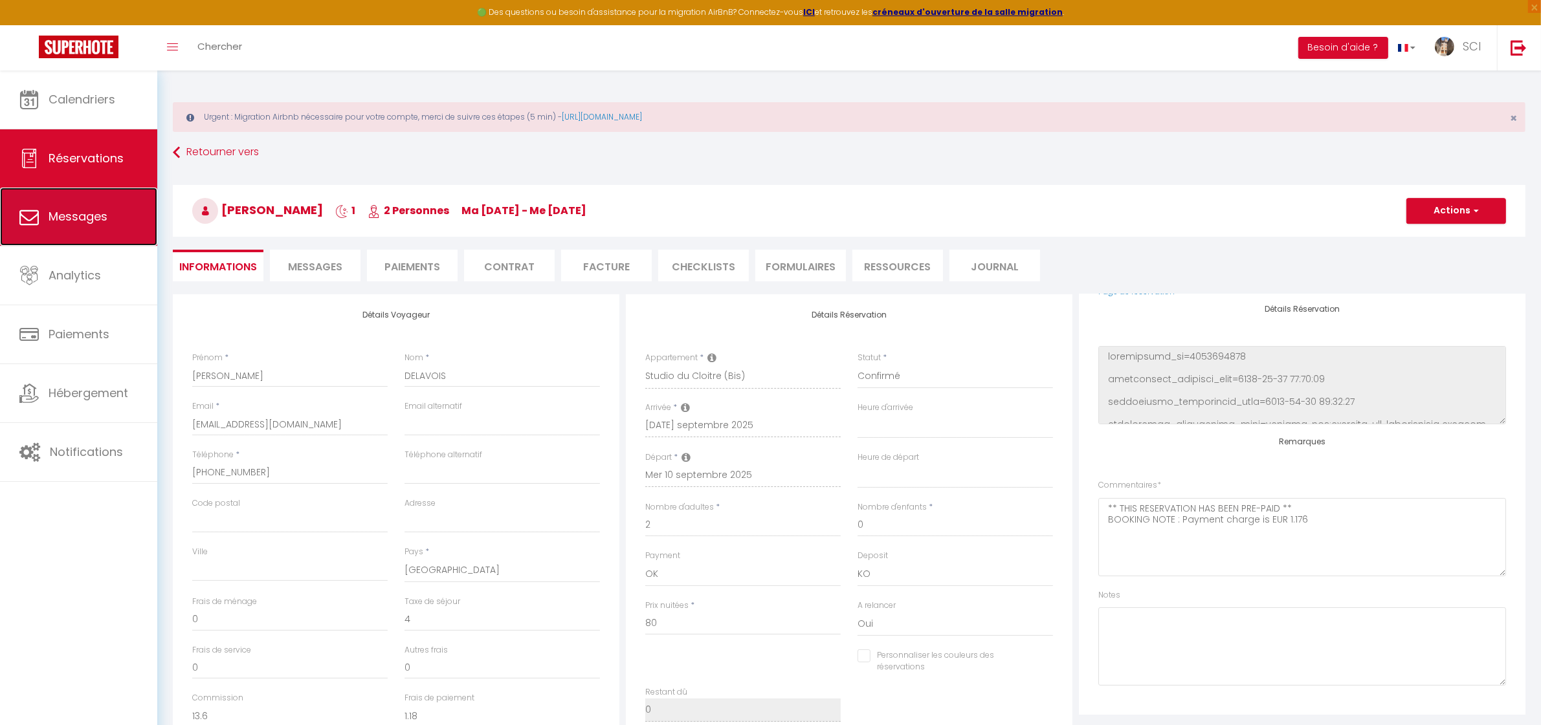
click at [100, 214] on span "Messages" at bounding box center [78, 216] width 59 height 16
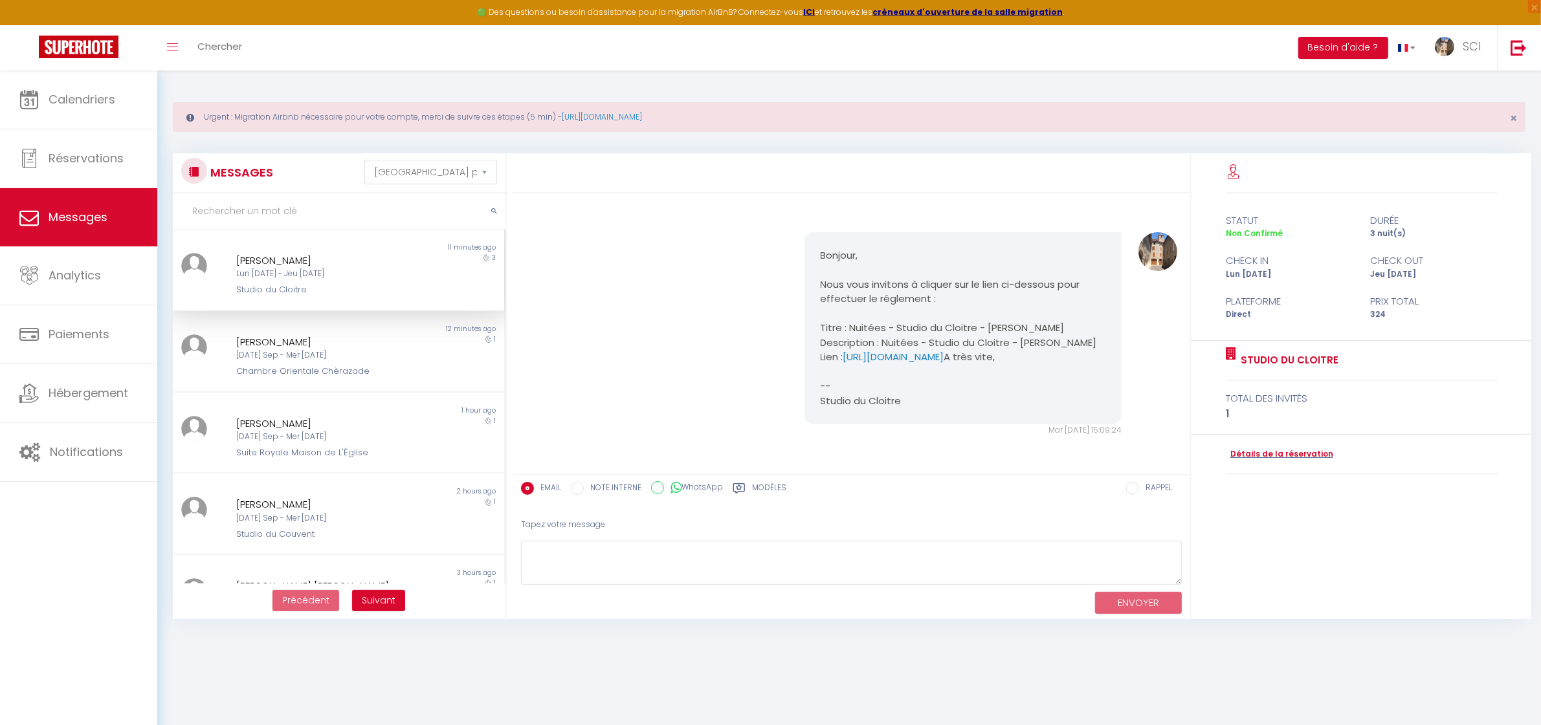
scroll to position [45, 0]
click at [314, 273] on div "Lun 03 Nov - Jeu 06 Nov" at bounding box center [324, 274] width 176 height 12
click at [1274, 455] on link "Détails de la réservation" at bounding box center [1279, 454] width 107 height 12
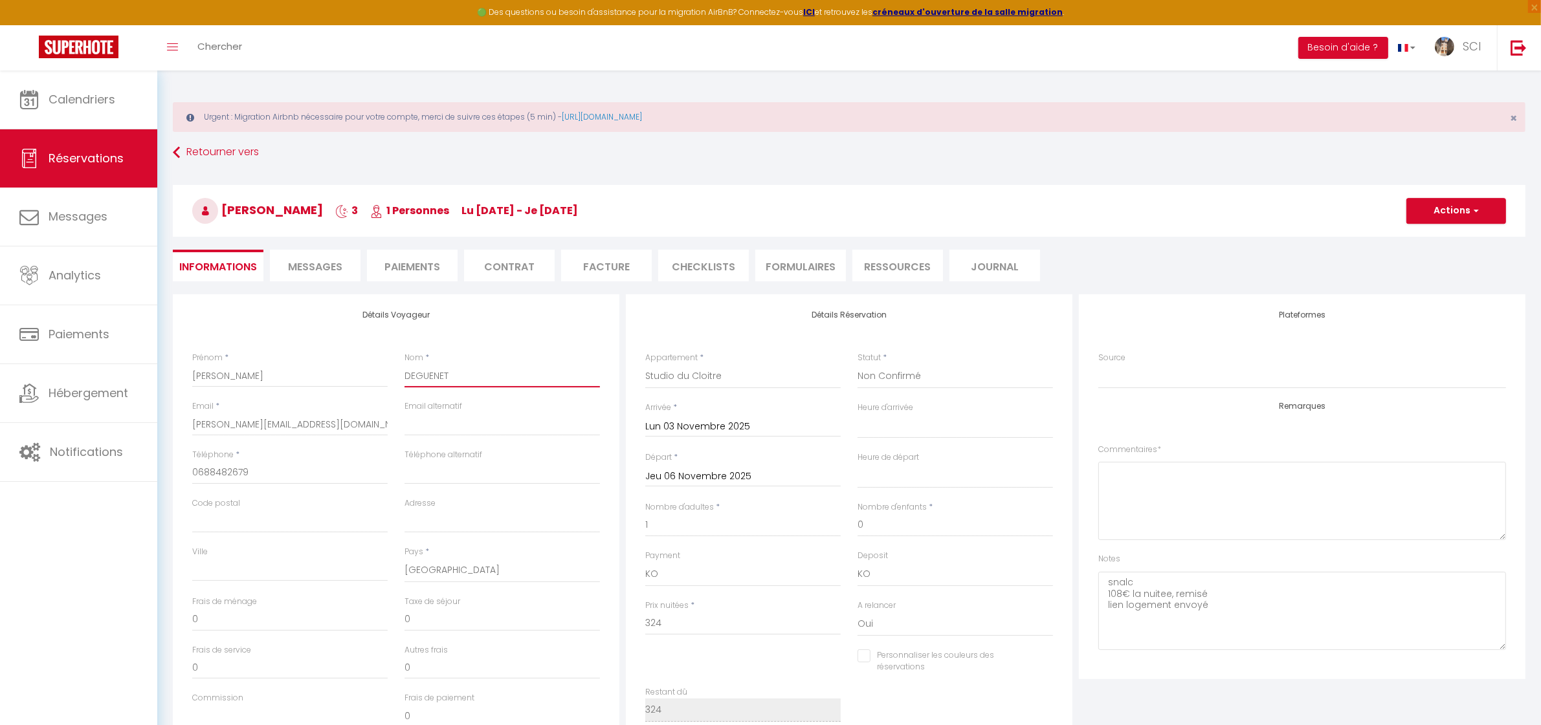
click at [415, 375] on input "DEGUENET" at bounding box center [501, 375] width 195 height 23
click at [421, 377] on input "GUENET" at bounding box center [501, 375] width 195 height 23
click at [447, 373] on input "GUEDENET" at bounding box center [501, 375] width 195 height 23
click at [486, 389] on div "Nom * GUEDENET" at bounding box center [502, 376] width 212 height 49
click at [238, 425] on input "arnaud.deguenet@orange.fr" at bounding box center [289, 424] width 195 height 23
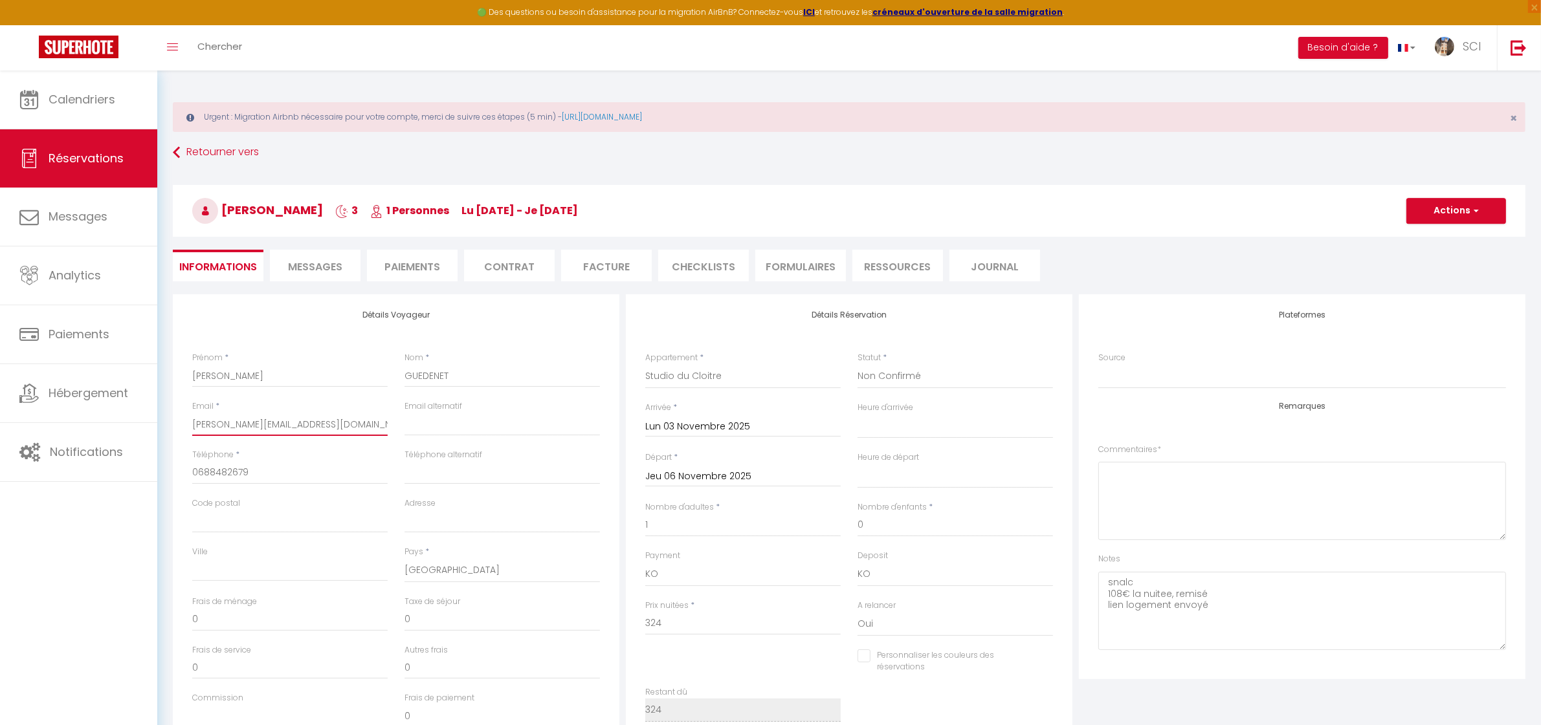
click at [244, 422] on input "arnaud.guenet@orange.fr" at bounding box center [289, 424] width 195 height 23
click at [335, 421] on input "arnaud.guedenet@orange.fr" at bounding box center [289, 424] width 195 height 23
drag, startPoint x: 341, startPoint y: 211, endPoint x: 224, endPoint y: 207, distance: 117.2
click at [224, 207] on h3 "ARNAUD GUEDENET 3 1 Personnes lu 03 Nov - je 06 Nov" at bounding box center [849, 211] width 1353 height 52
copy h3 "ARNAUD GUEDENET"
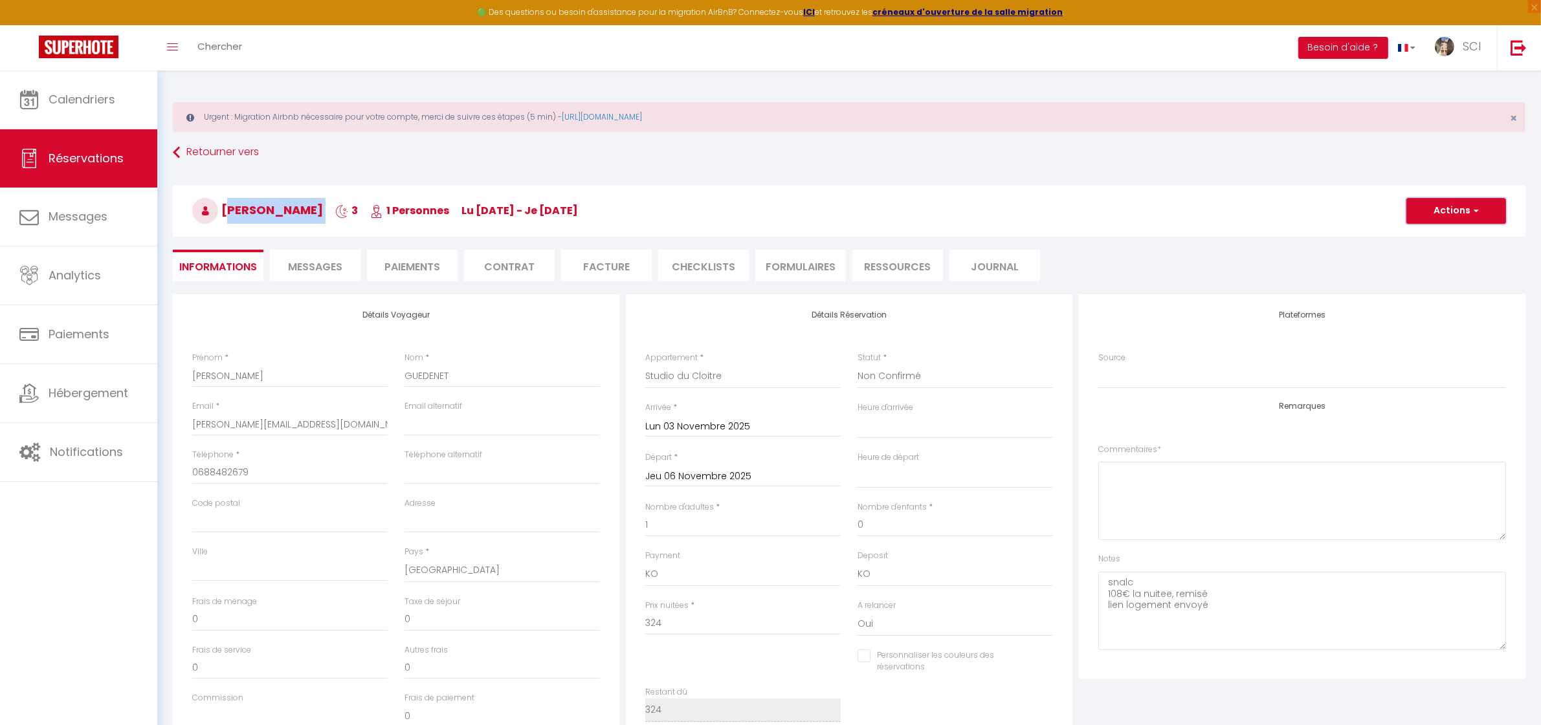
click at [1457, 211] on button "Actions" at bounding box center [1456, 211] width 100 height 26
click at [1448, 238] on link "Enregistrer" at bounding box center [1443, 239] width 102 height 17
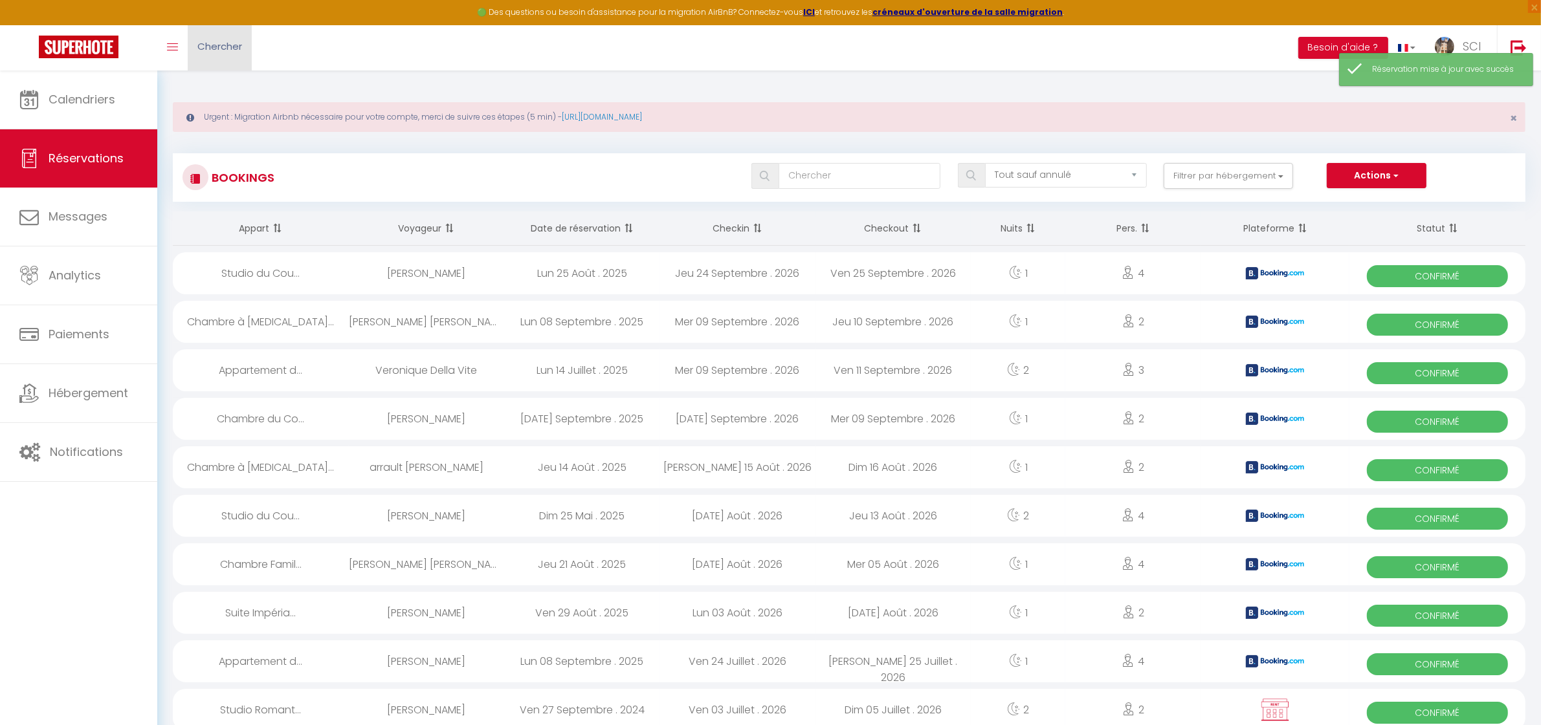
click at [221, 63] on link "Chercher" at bounding box center [220, 47] width 64 height 45
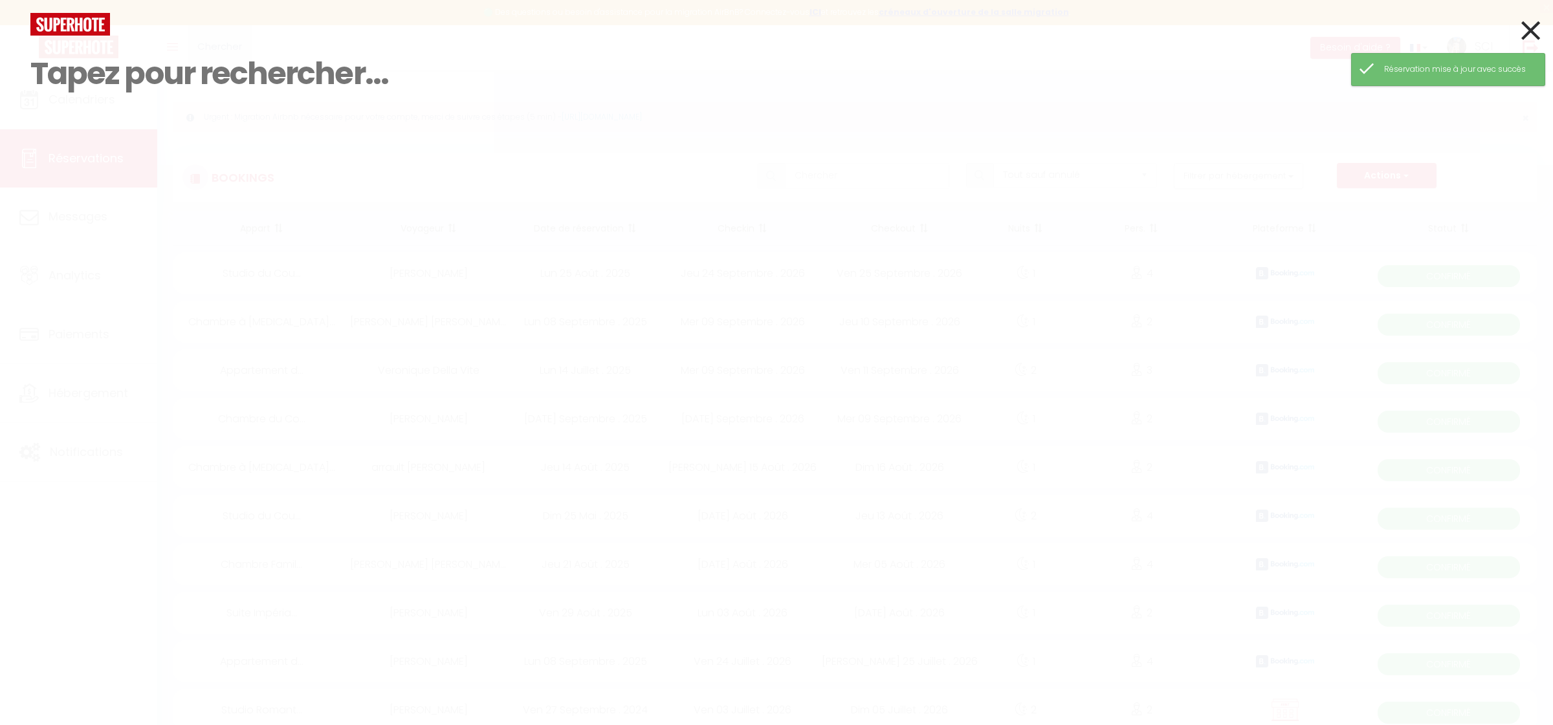
paste input "ARNAUD GUEDENET"
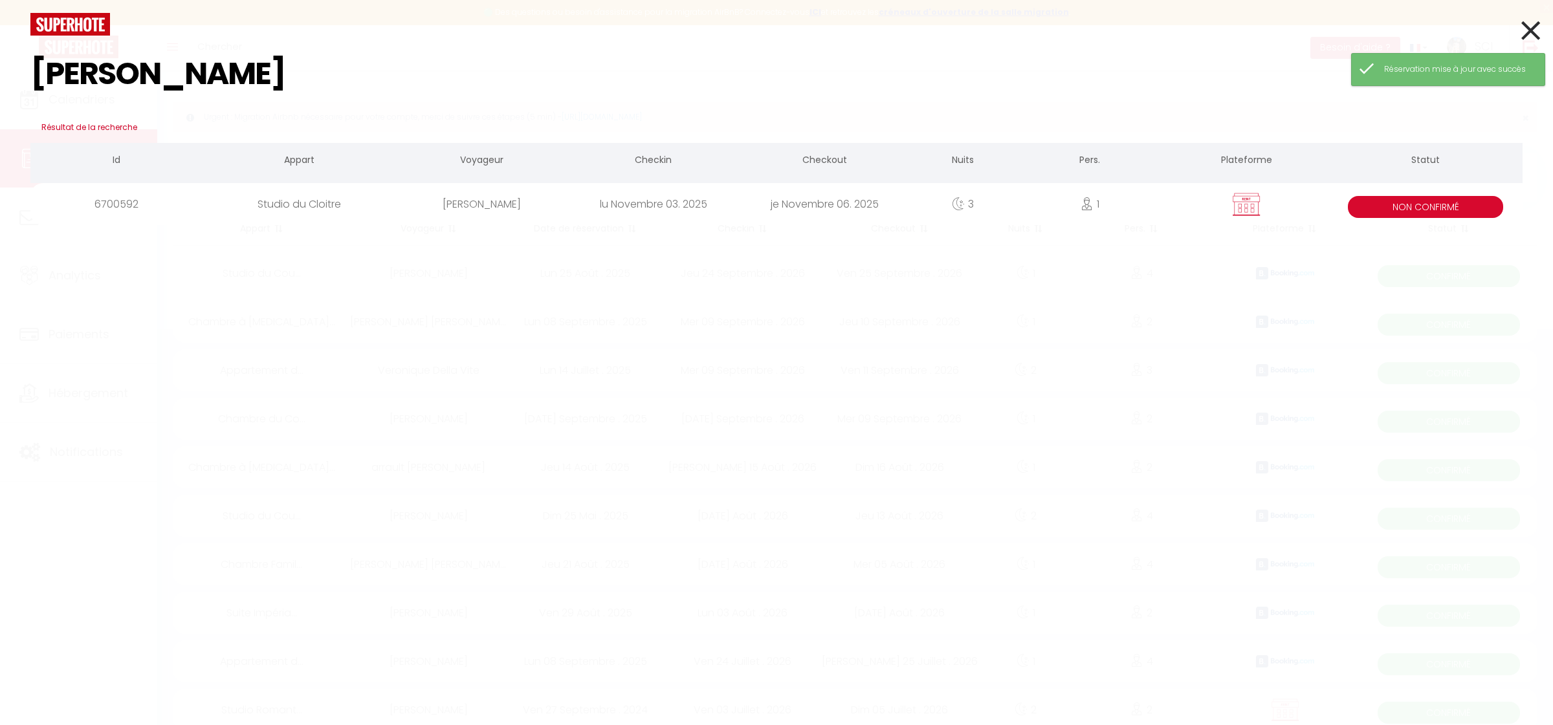
click at [324, 205] on div "Studio du Cloitre" at bounding box center [299, 204] width 194 height 42
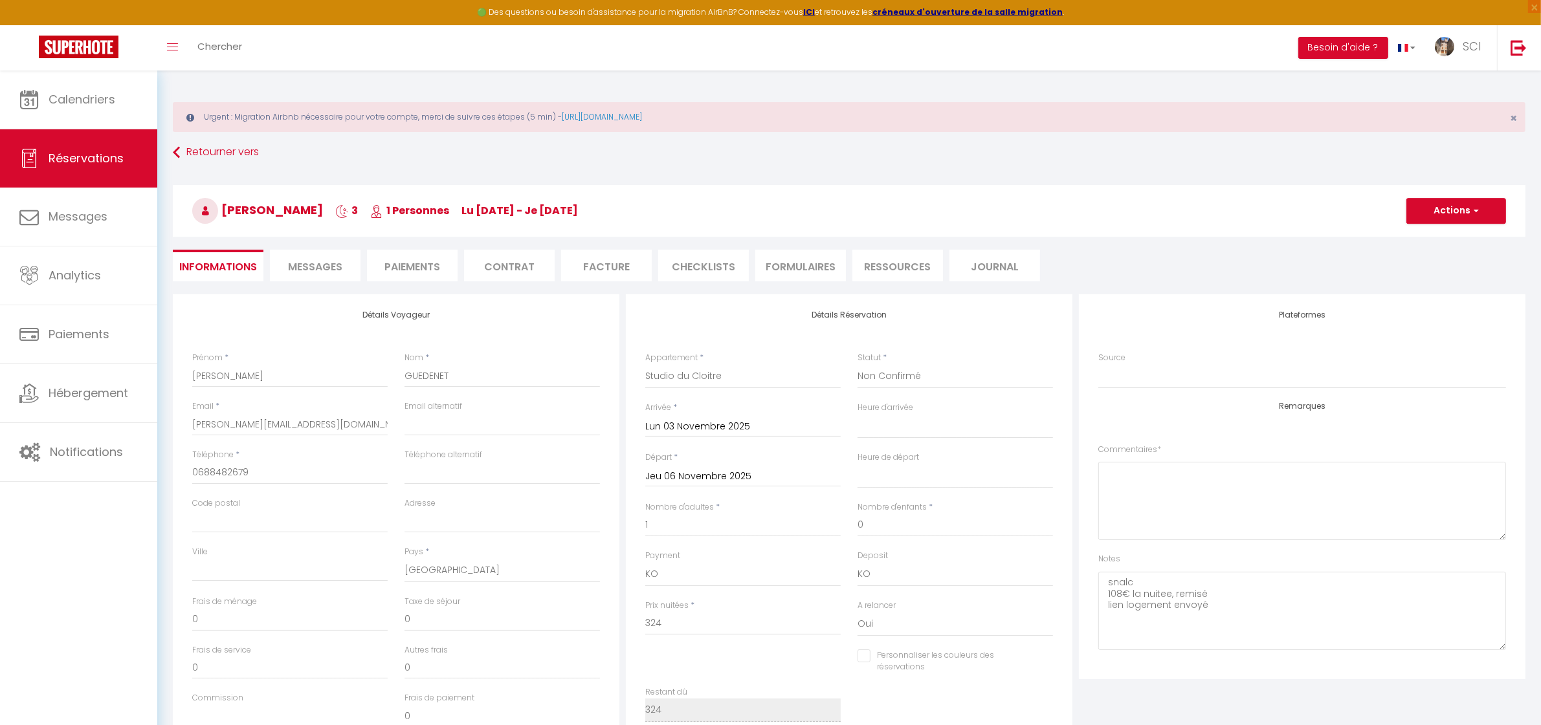
click at [398, 263] on li "Paiements" at bounding box center [412, 266] width 91 height 32
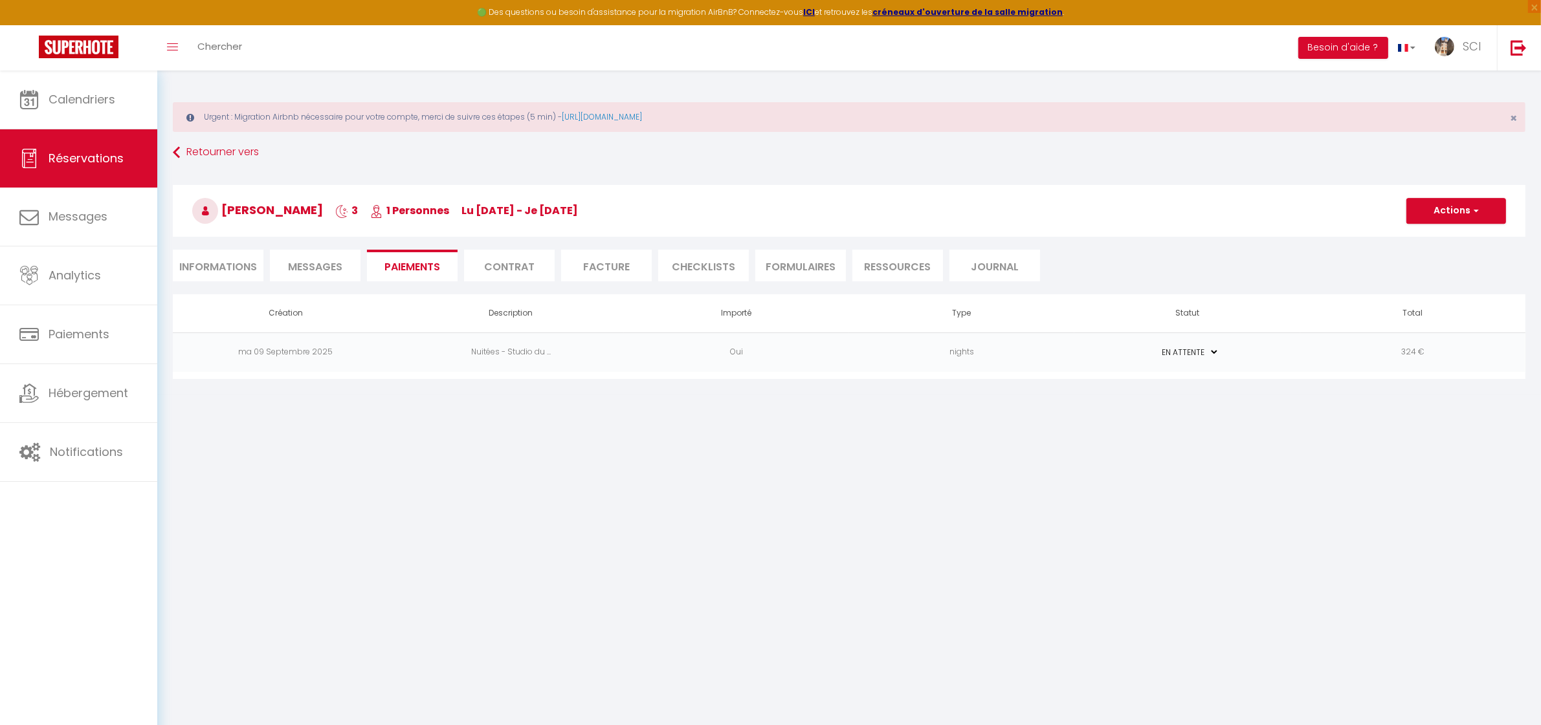
click at [534, 351] on td "Nuitées - Studio du ..." at bounding box center [510, 352] width 225 height 39
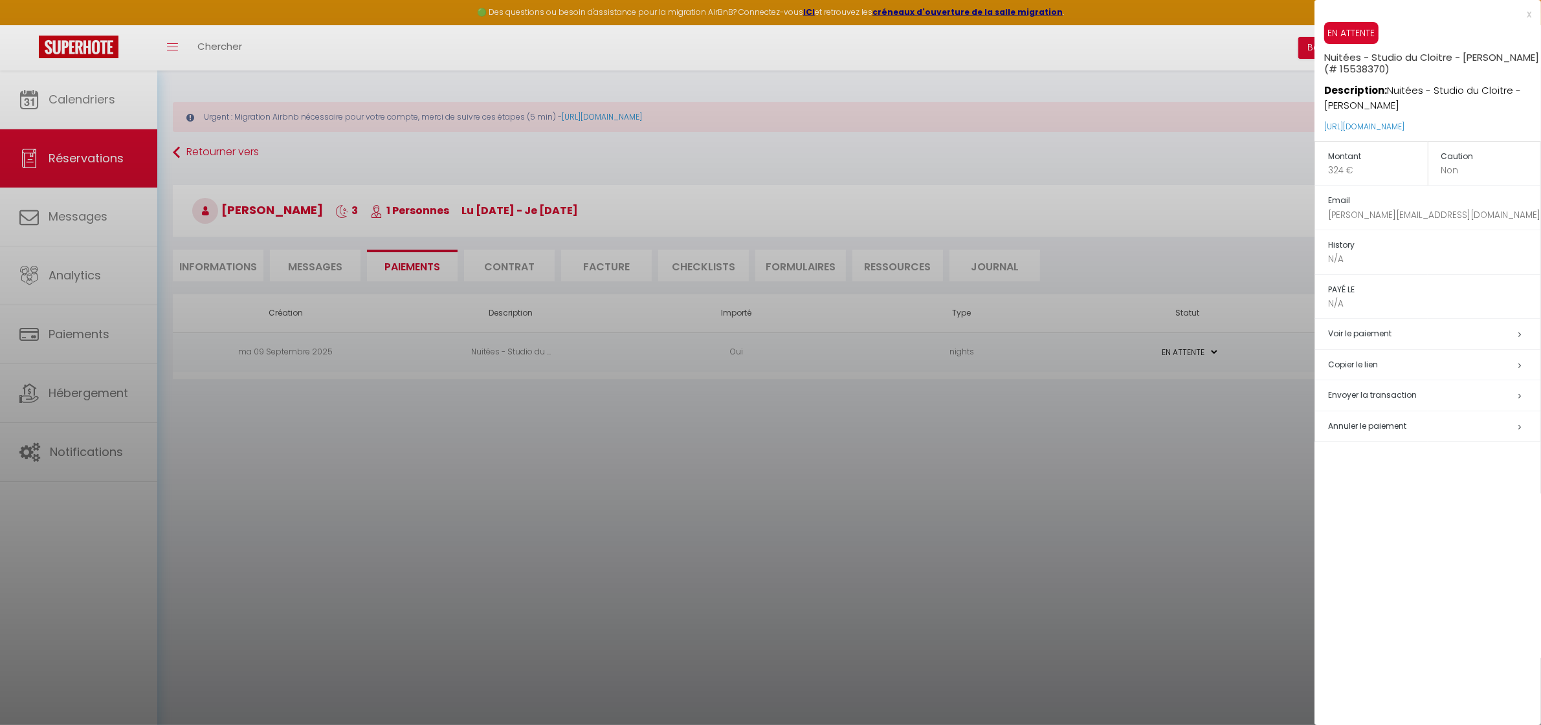
click at [1356, 400] on span "Envoyer la transaction" at bounding box center [1372, 395] width 89 height 11
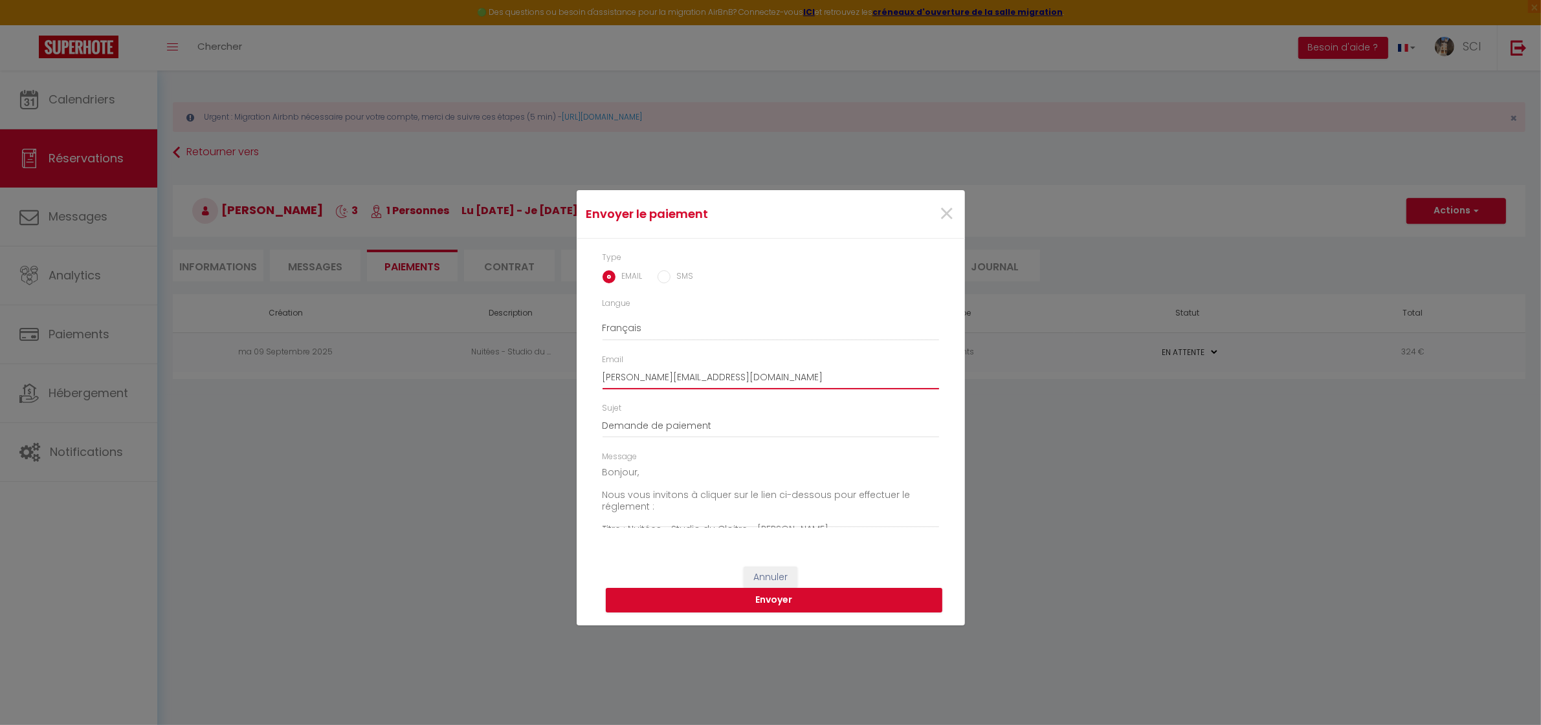
click at [647, 379] on input "arnaud.deguenet@orange.fr" at bounding box center [770, 377] width 337 height 23
click at [652, 379] on input "arnaud.guenet@orange.fr" at bounding box center [770, 377] width 337 height 23
click at [762, 382] on input "arnaud.guedenet@orange.fr" at bounding box center [770, 377] width 337 height 23
click at [777, 606] on button "Envoyer" at bounding box center [774, 600] width 337 height 25
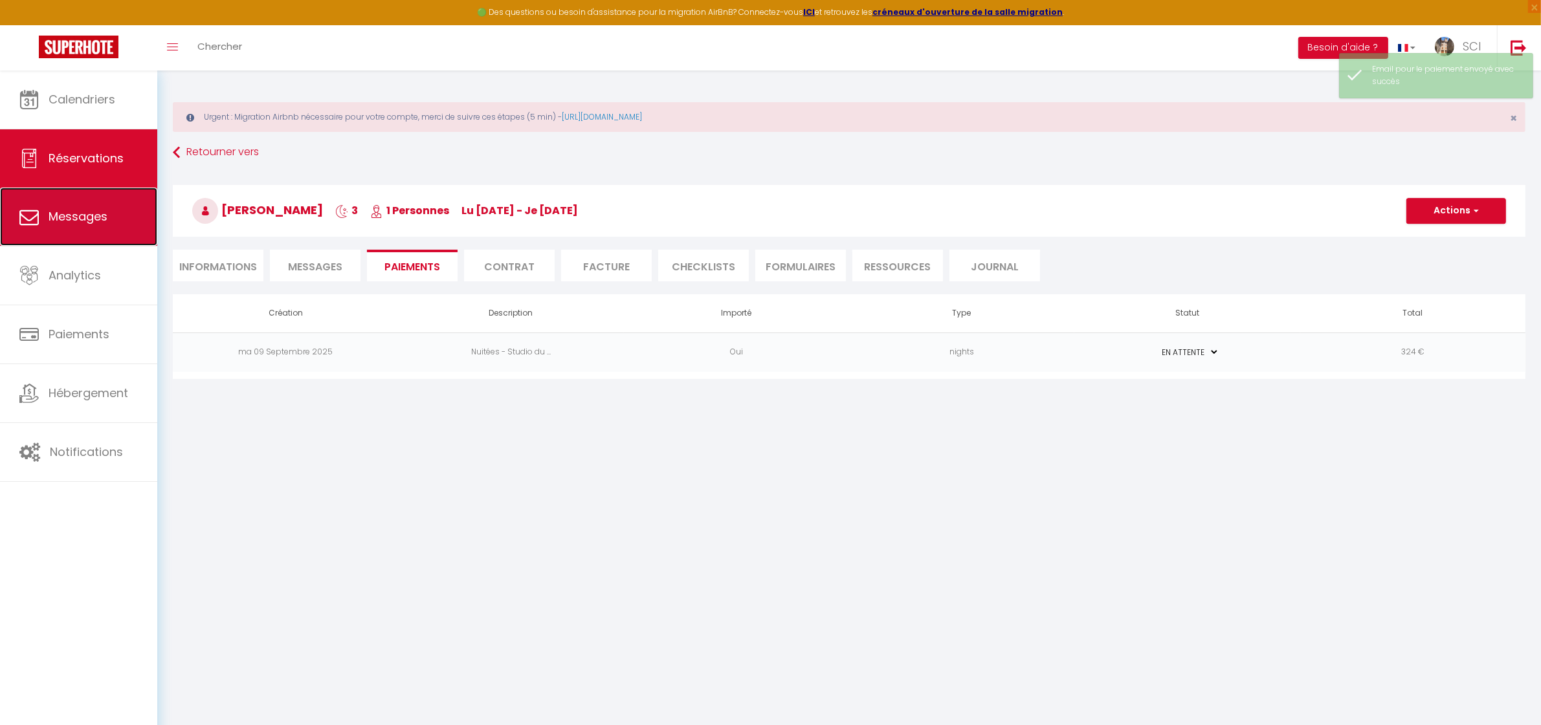
click at [78, 221] on span "Messages" at bounding box center [78, 216] width 59 height 16
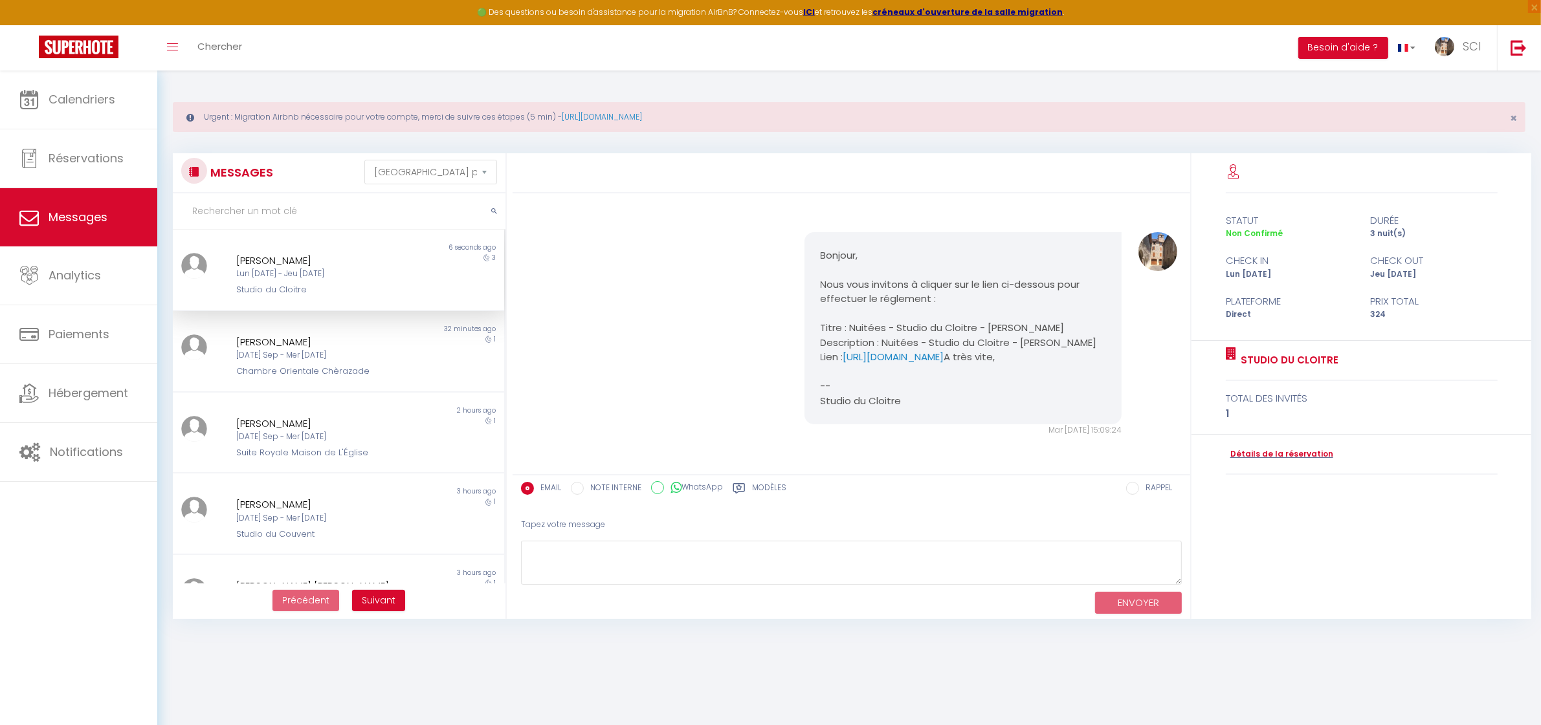
scroll to position [345, 0]
click at [102, 118] on link "Calendriers" at bounding box center [78, 100] width 157 height 58
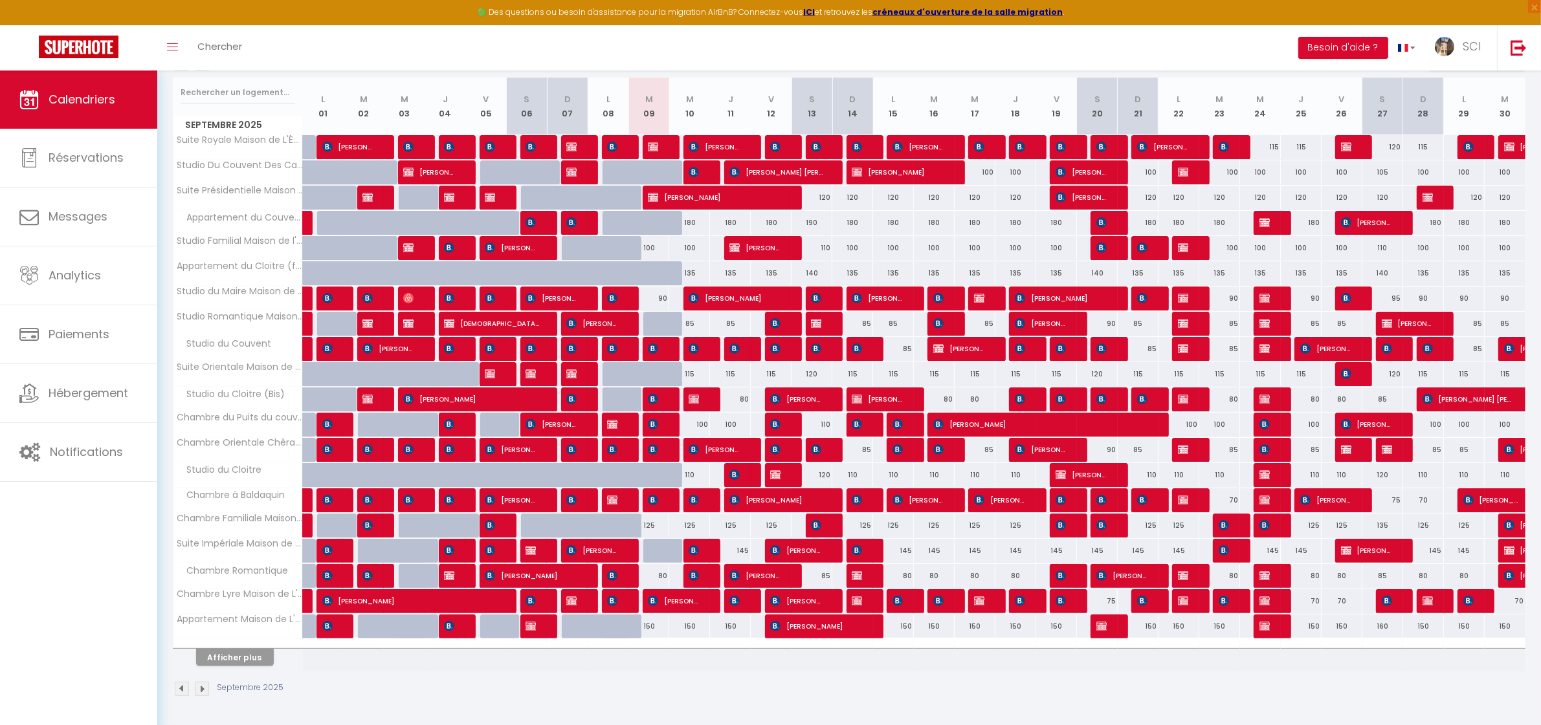
scroll to position [218, 0]
click at [203, 687] on img at bounding box center [202, 689] width 14 height 14
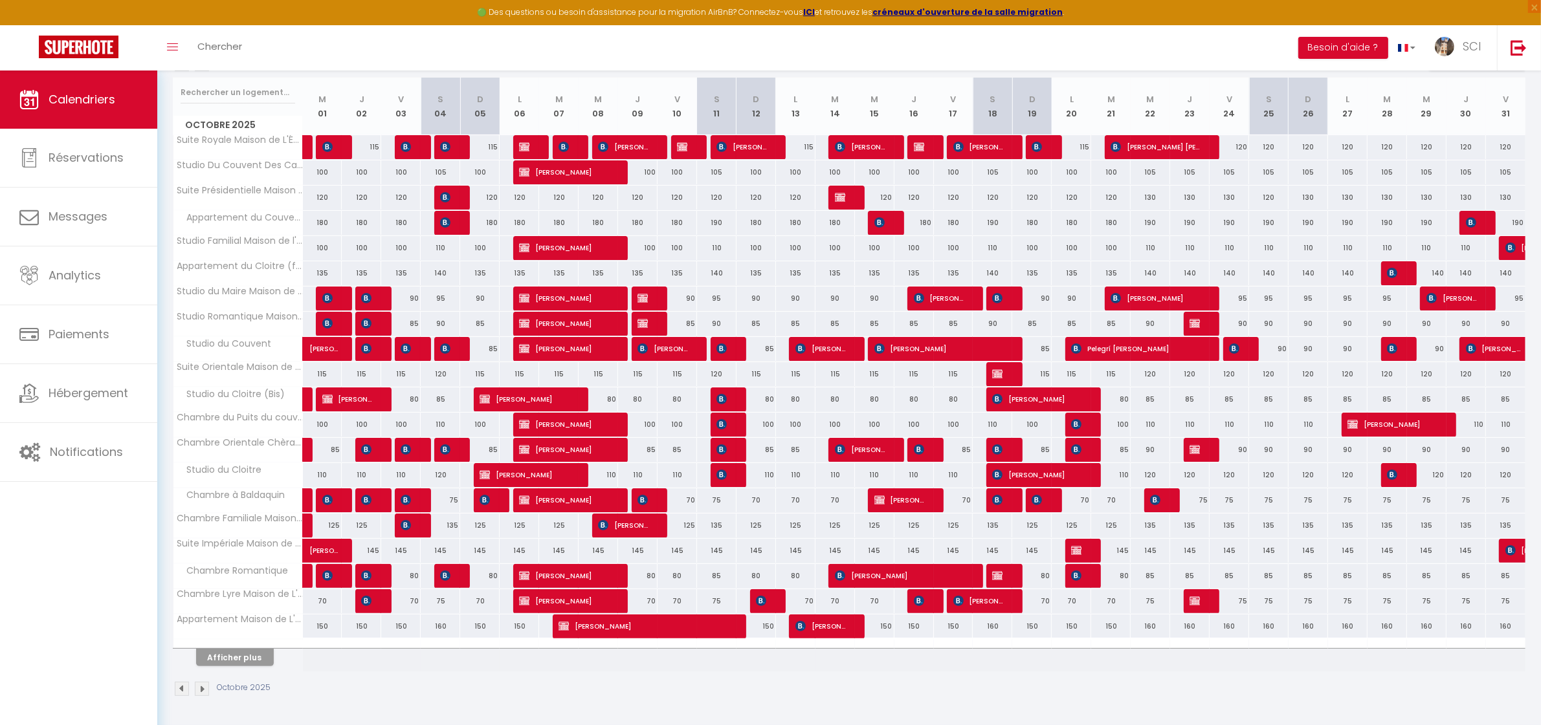
click at [203, 687] on img at bounding box center [202, 689] width 14 height 14
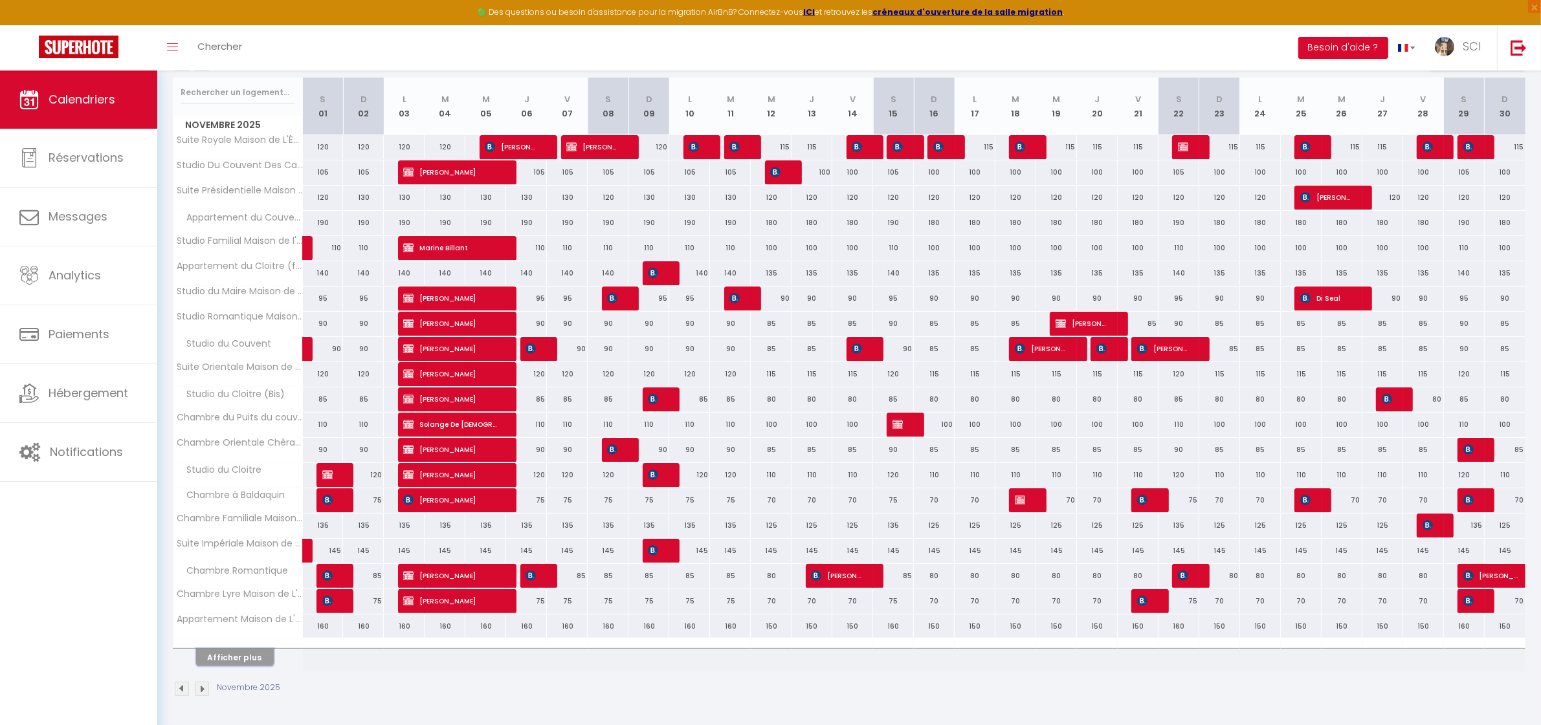
click at [246, 659] on button "Afficher plus" at bounding box center [235, 657] width 78 height 17
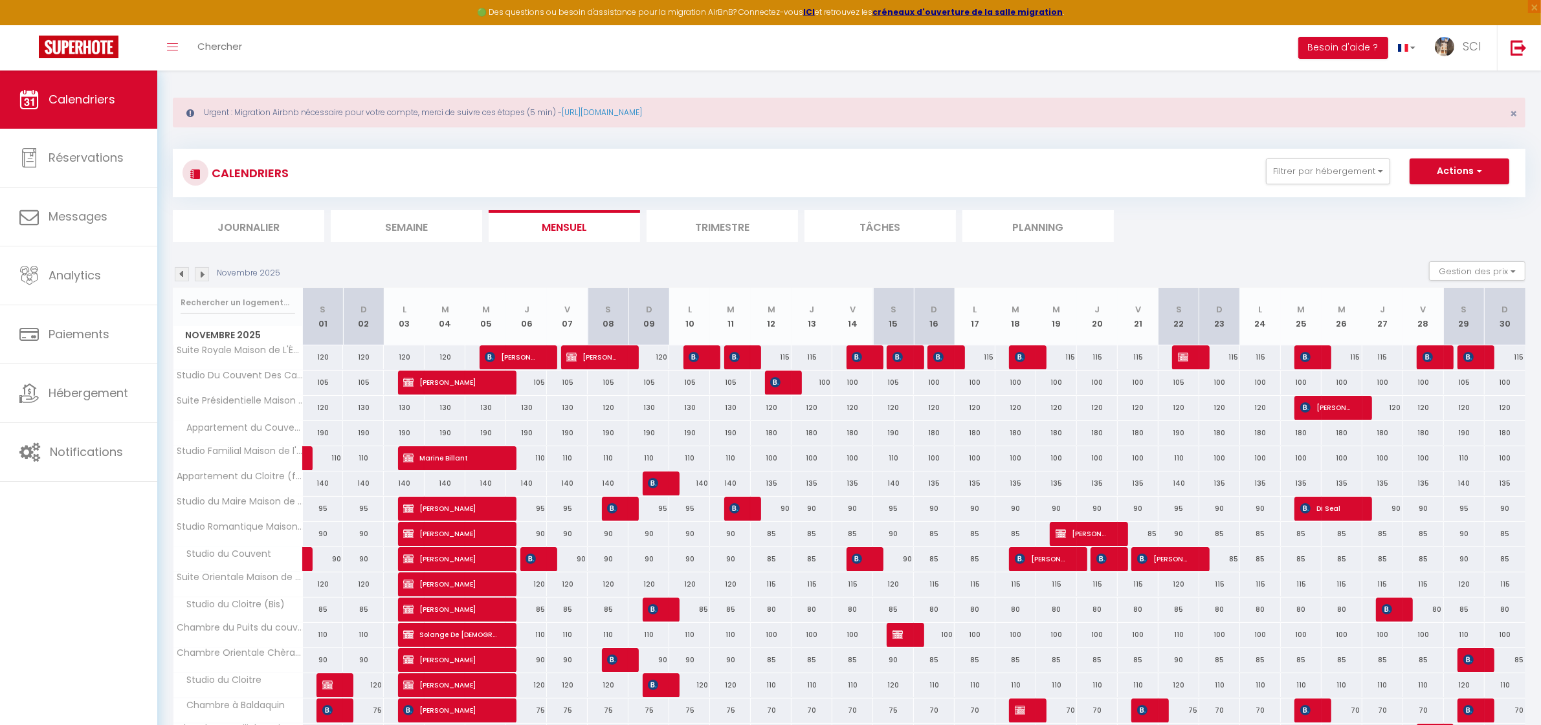
scroll to position [0, 0]
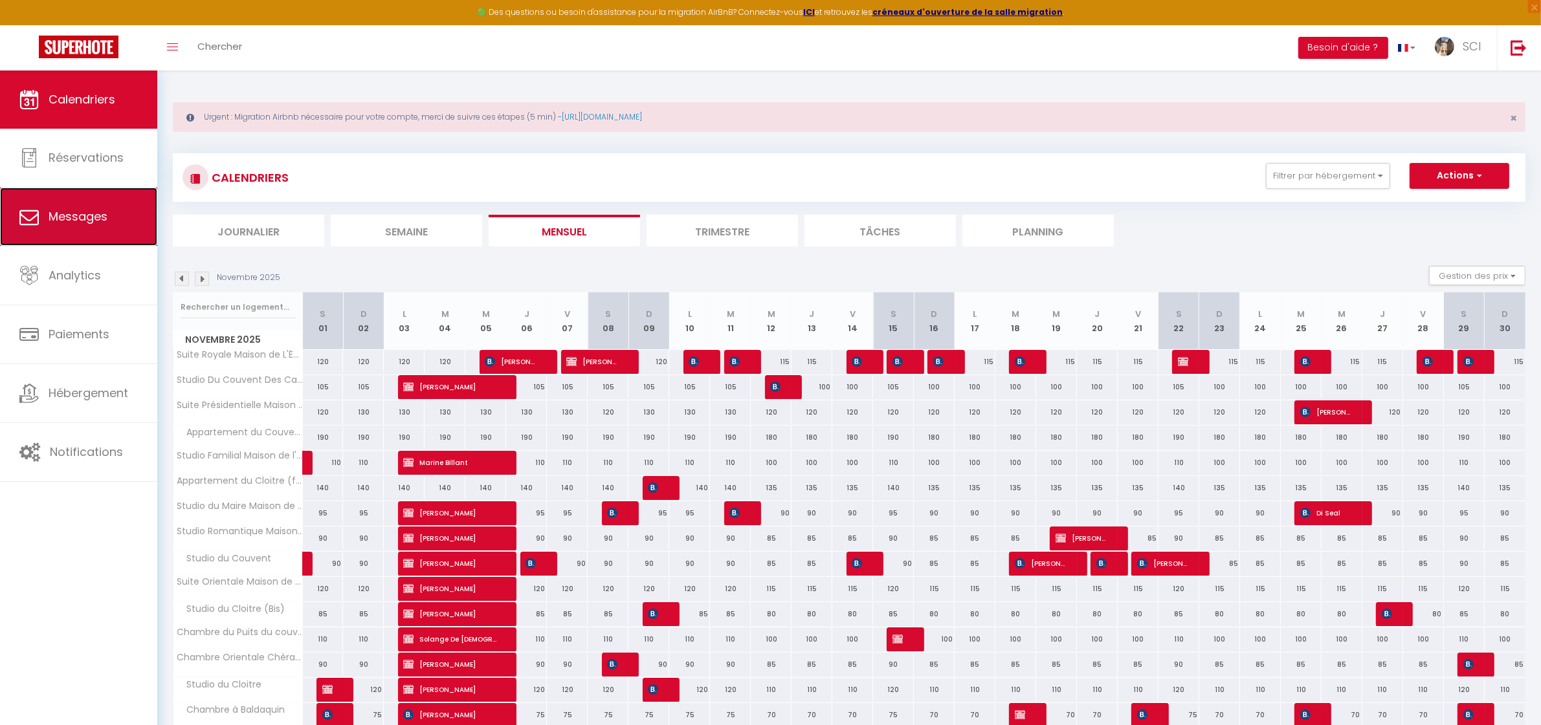
click at [73, 224] on span "Messages" at bounding box center [78, 216] width 59 height 16
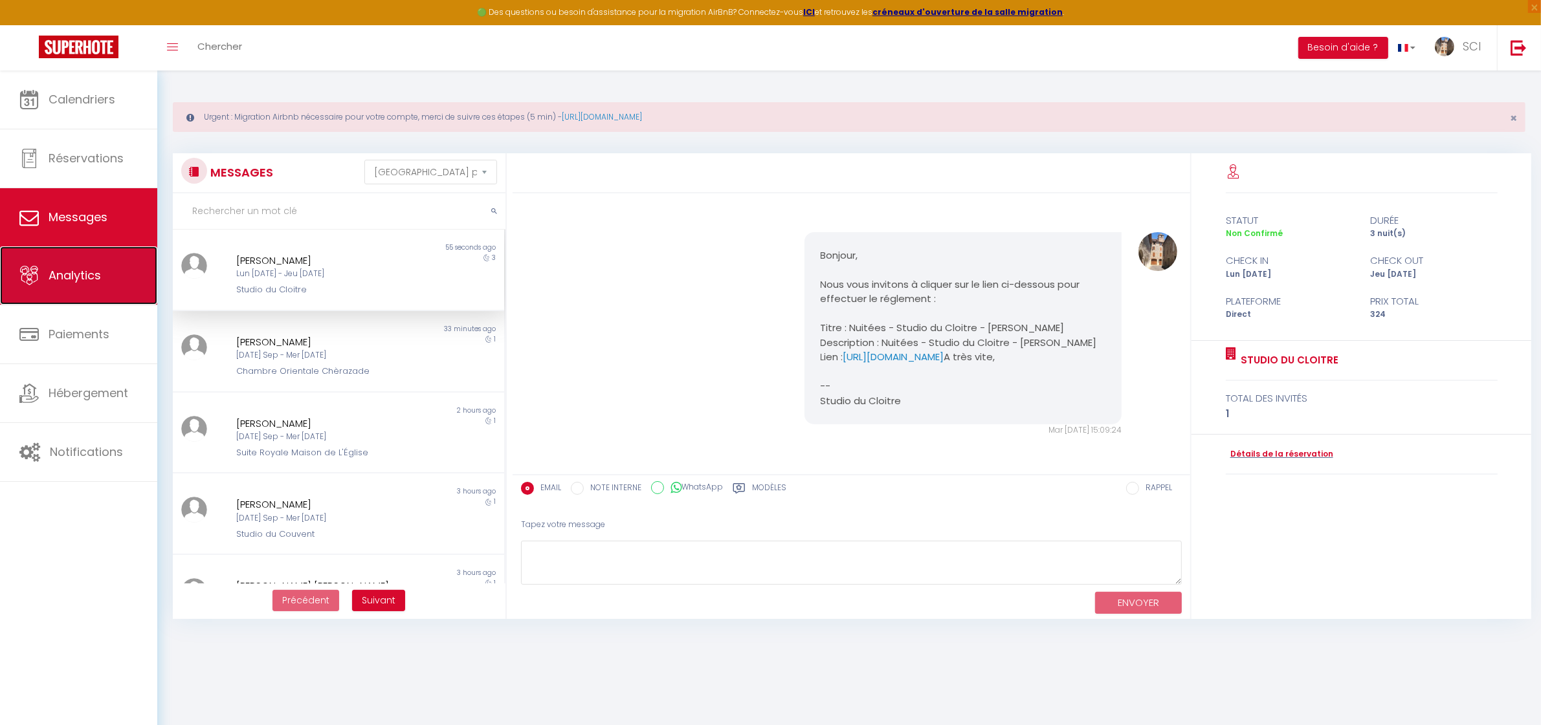
click at [49, 277] on span "Analytics" at bounding box center [75, 275] width 52 height 16
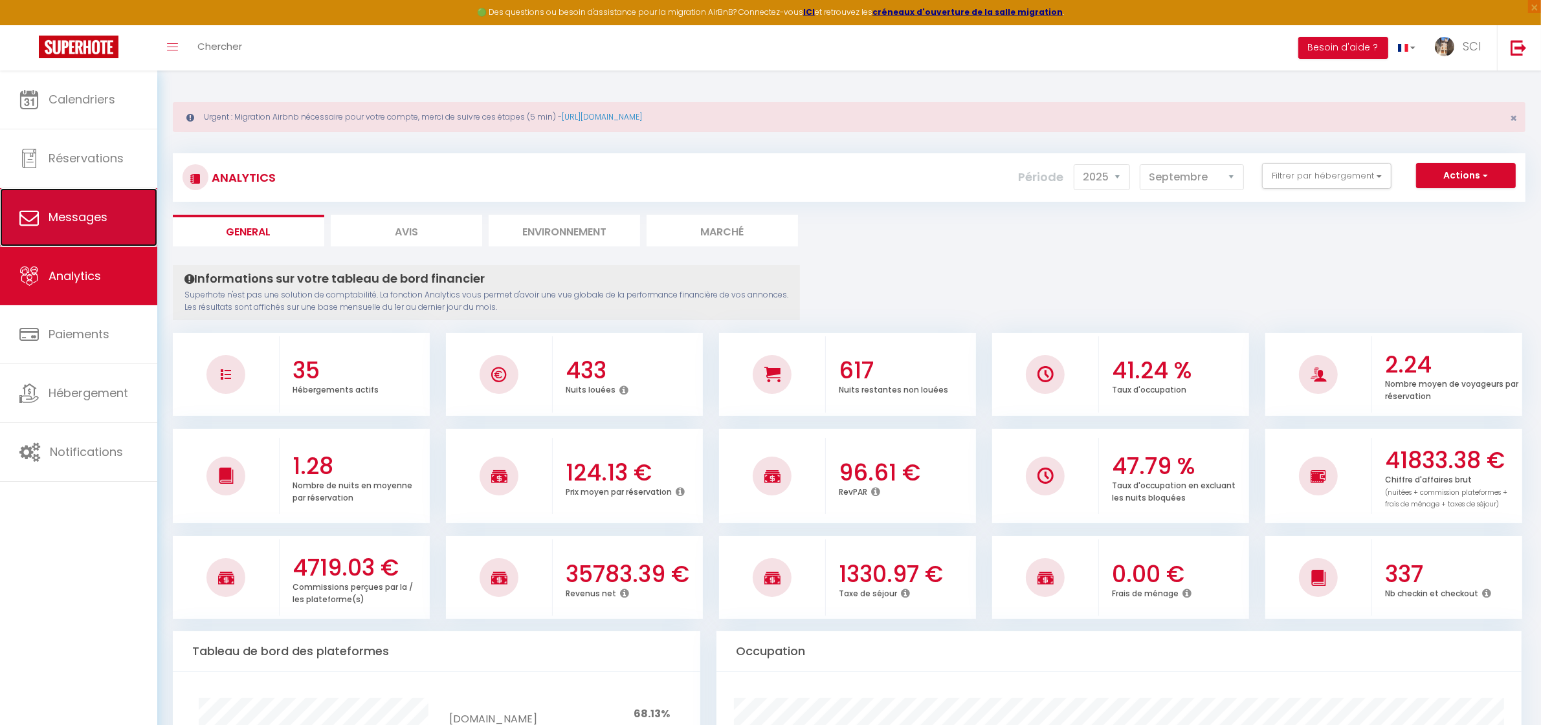
click at [112, 194] on link "Messages" at bounding box center [78, 217] width 157 height 58
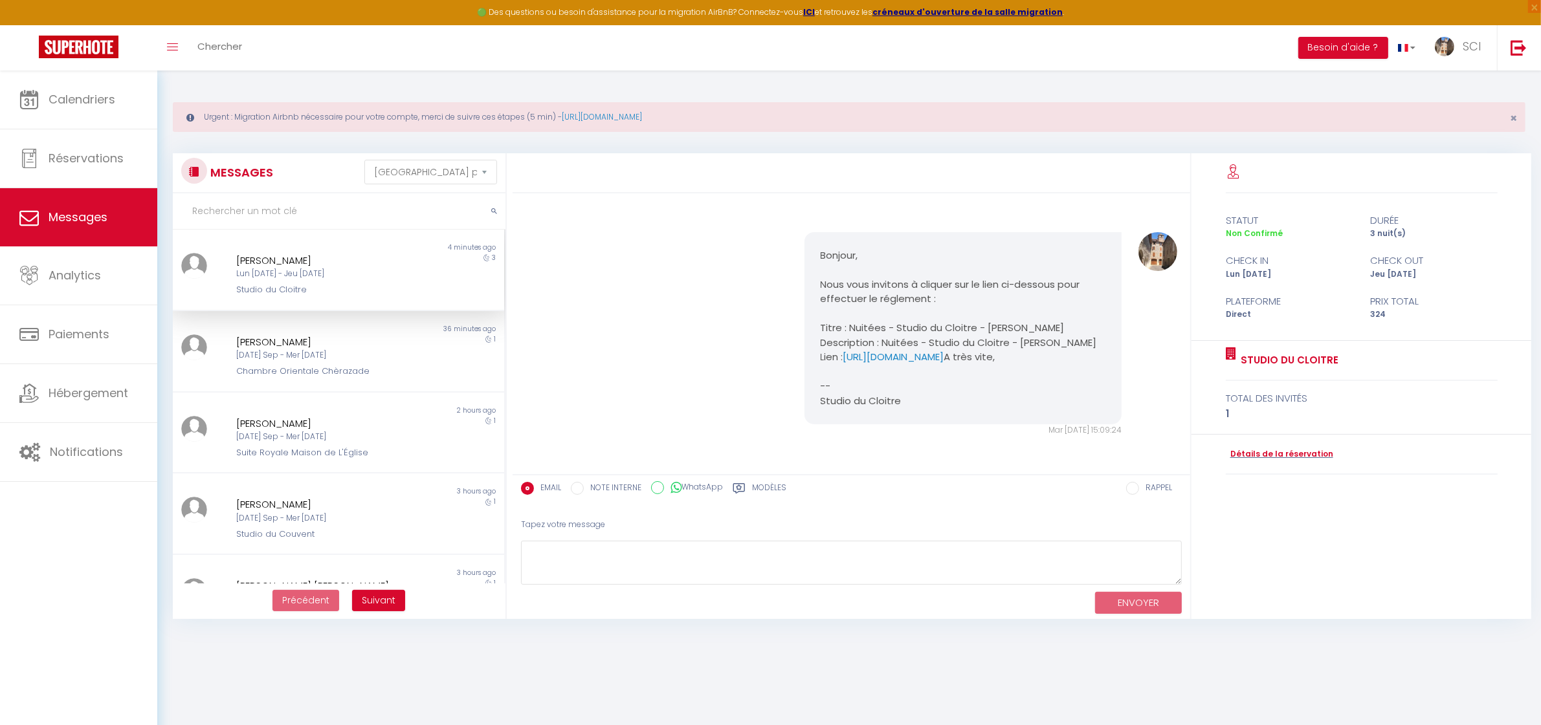
scroll to position [345, 0]
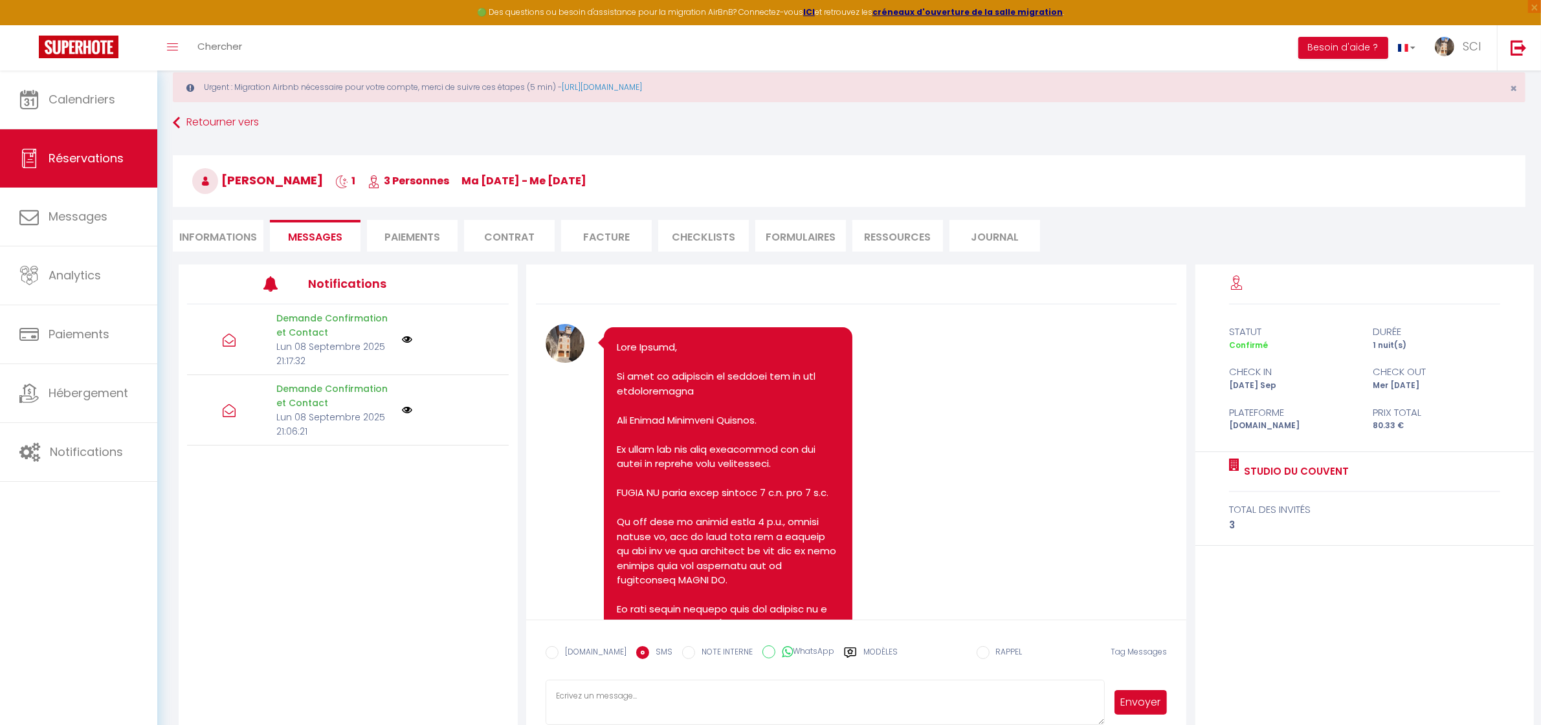
scroll to position [4796, 0]
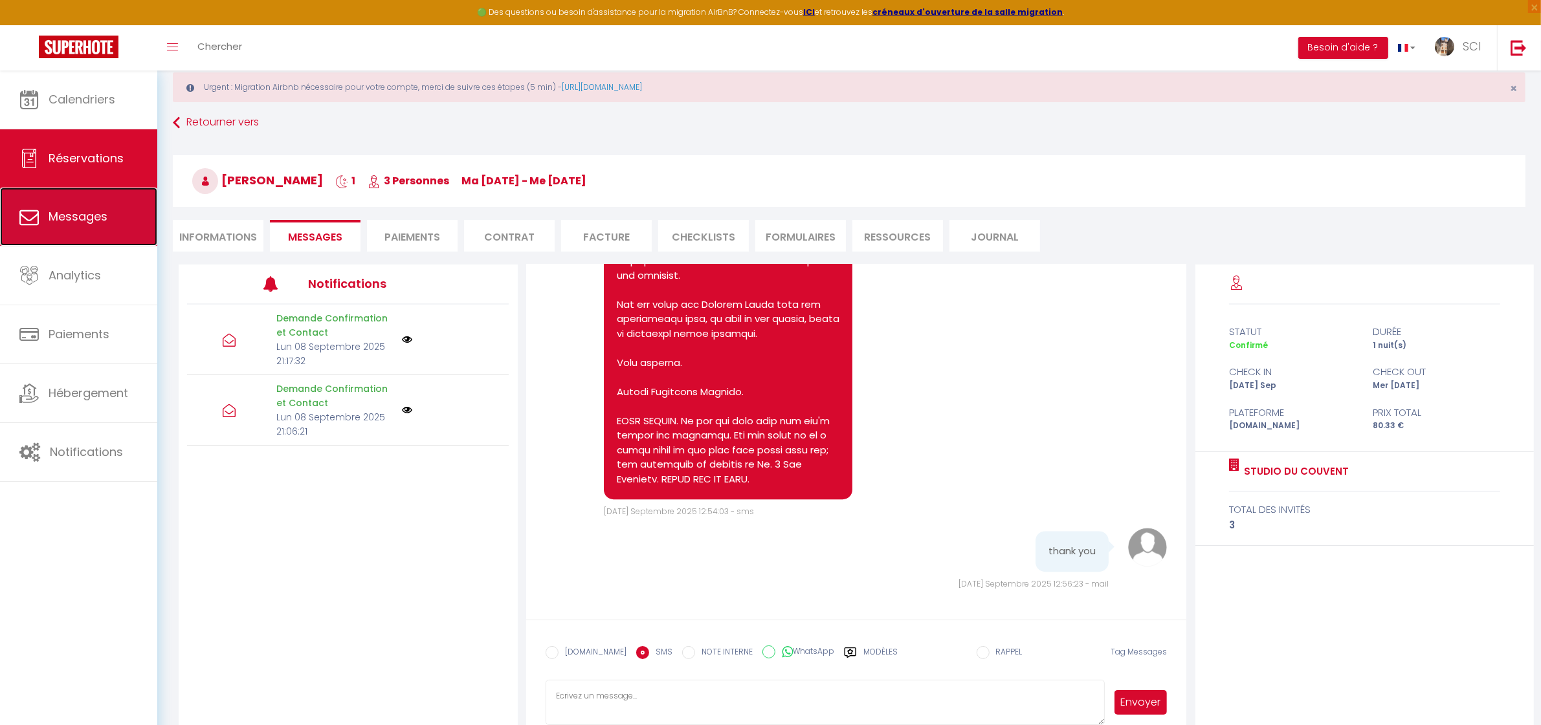
click at [72, 217] on span "Messages" at bounding box center [78, 216] width 59 height 16
select select "message"
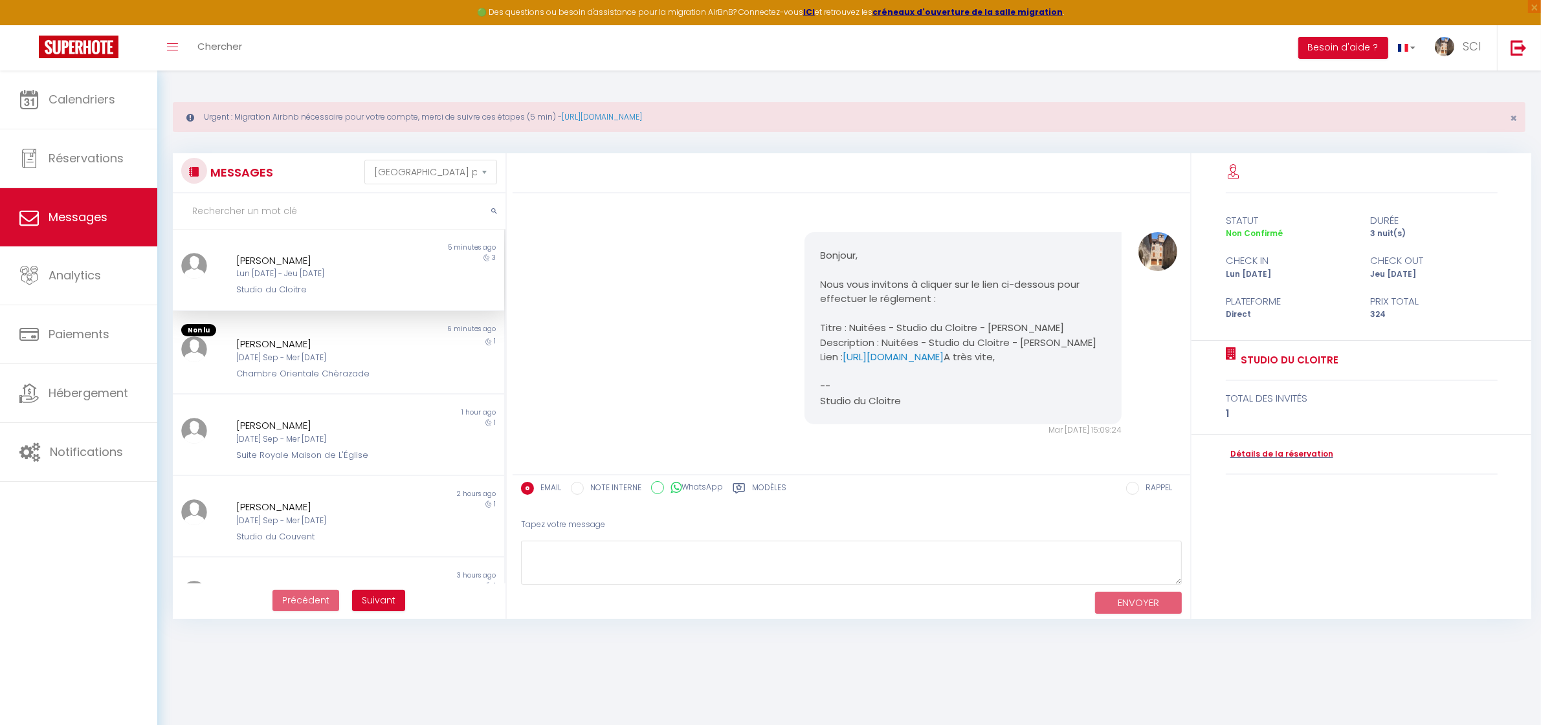
scroll to position [45, 0]
click at [384, 347] on div "[PERSON_NAME] [PERSON_NAME]" at bounding box center [324, 345] width 176 height 16
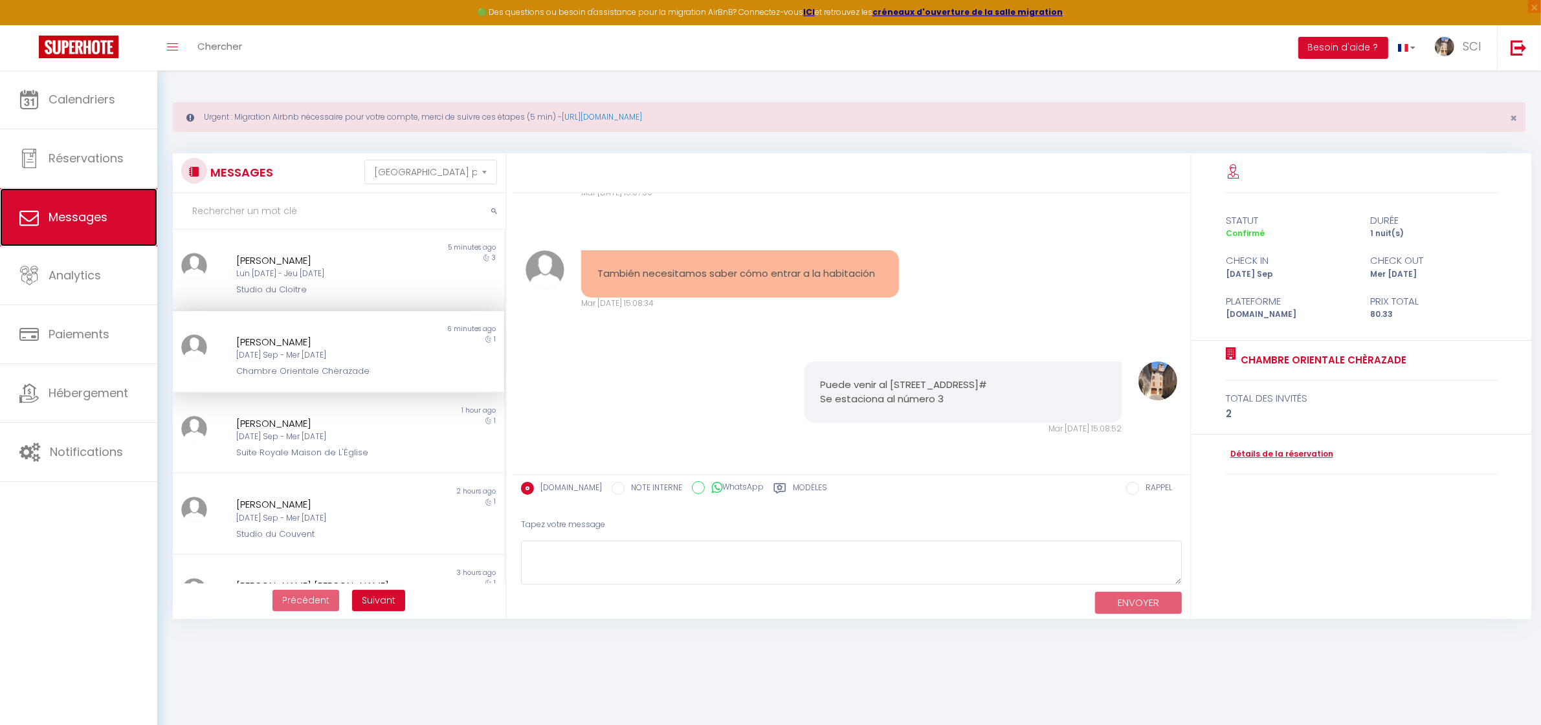
click at [112, 225] on link "Messages" at bounding box center [78, 217] width 157 height 58
click at [104, 218] on span "Messages" at bounding box center [78, 217] width 59 height 16
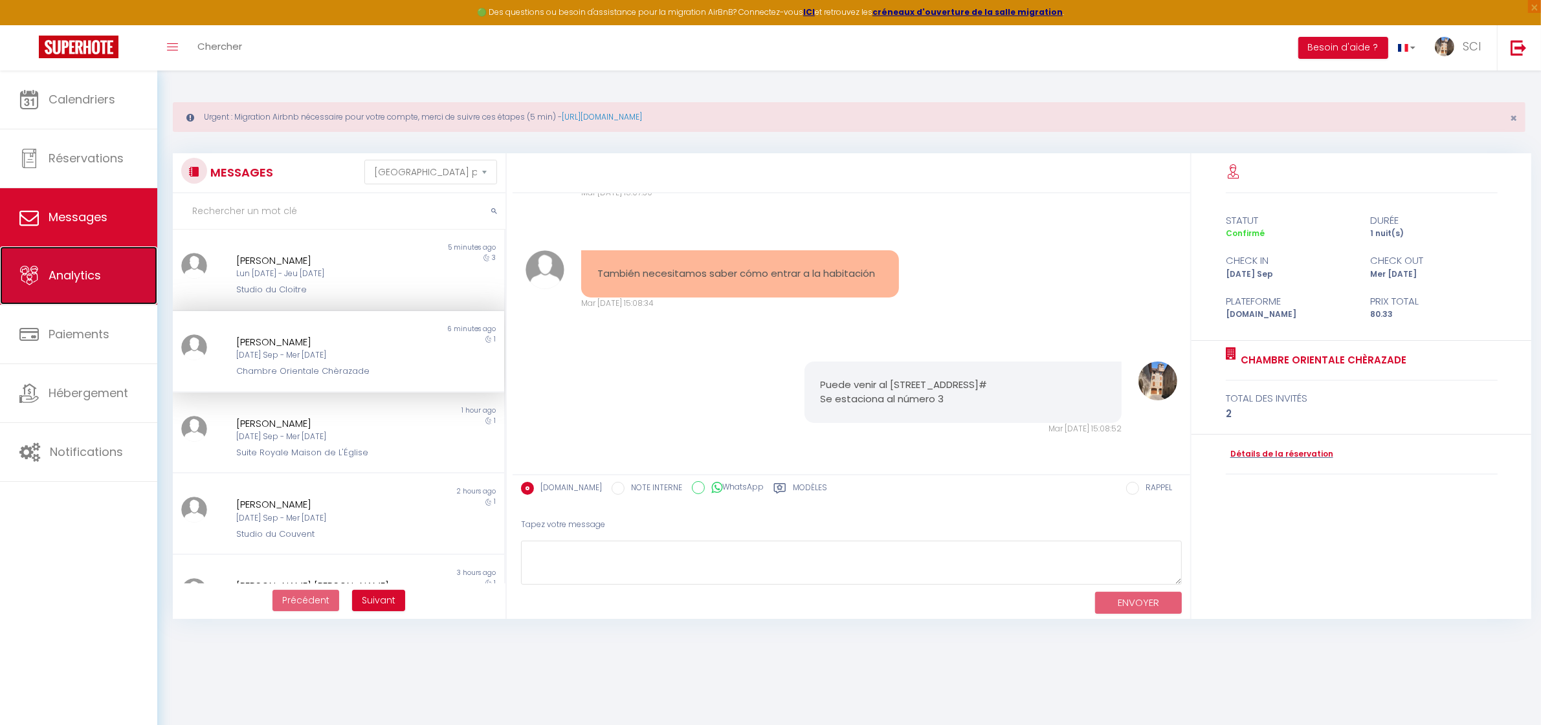
click at [32, 271] on icon at bounding box center [28, 275] width 19 height 19
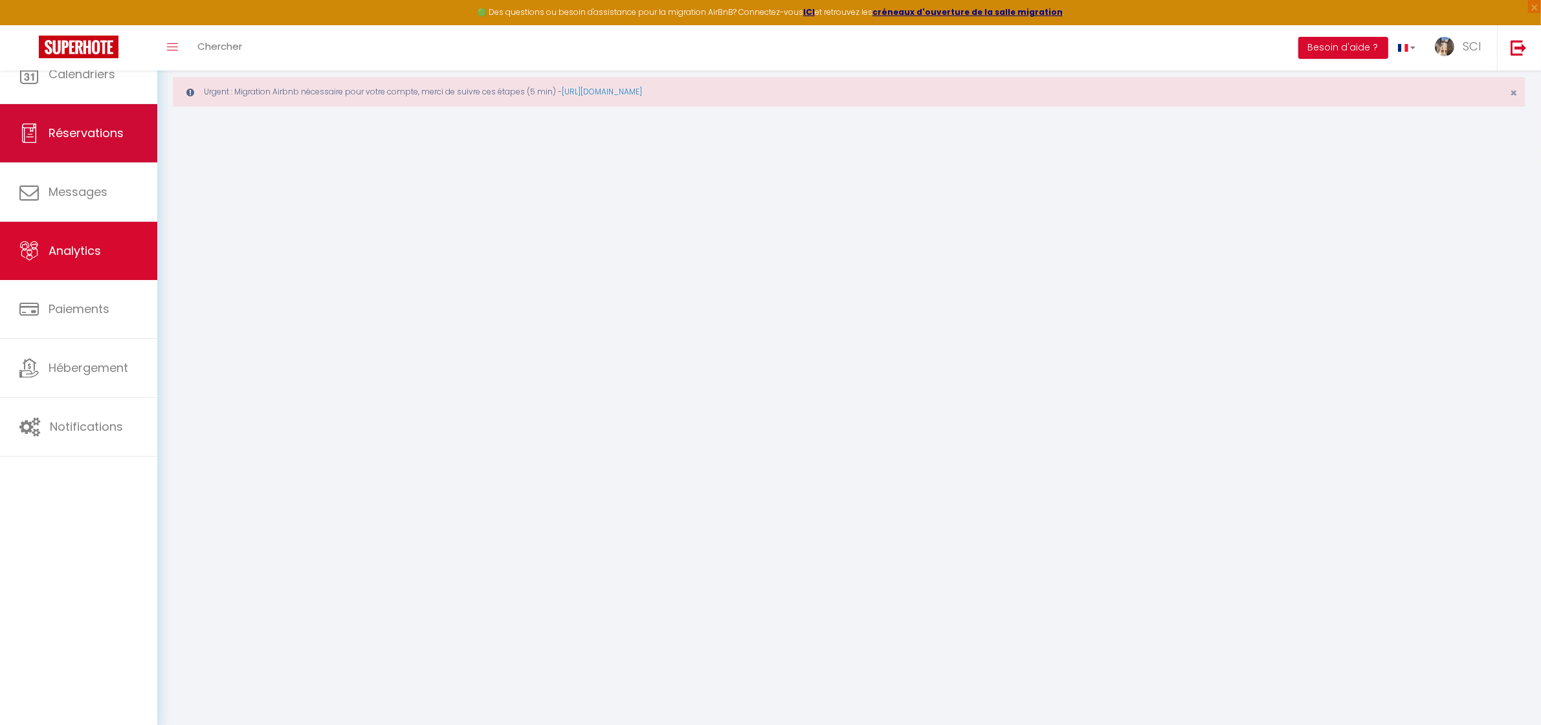
select select "2025"
select select "9"
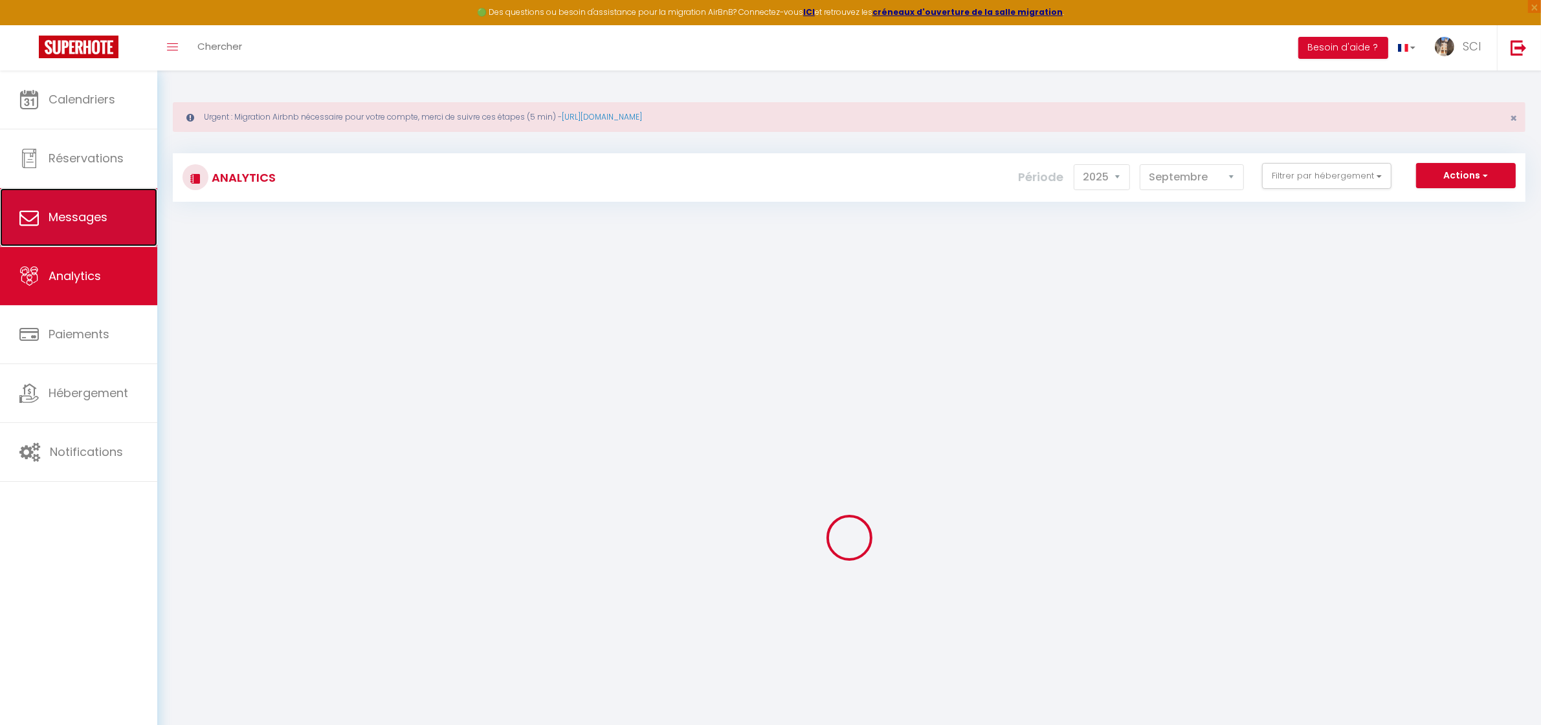
click at [114, 222] on link "Messages" at bounding box center [78, 217] width 157 height 58
select select "message"
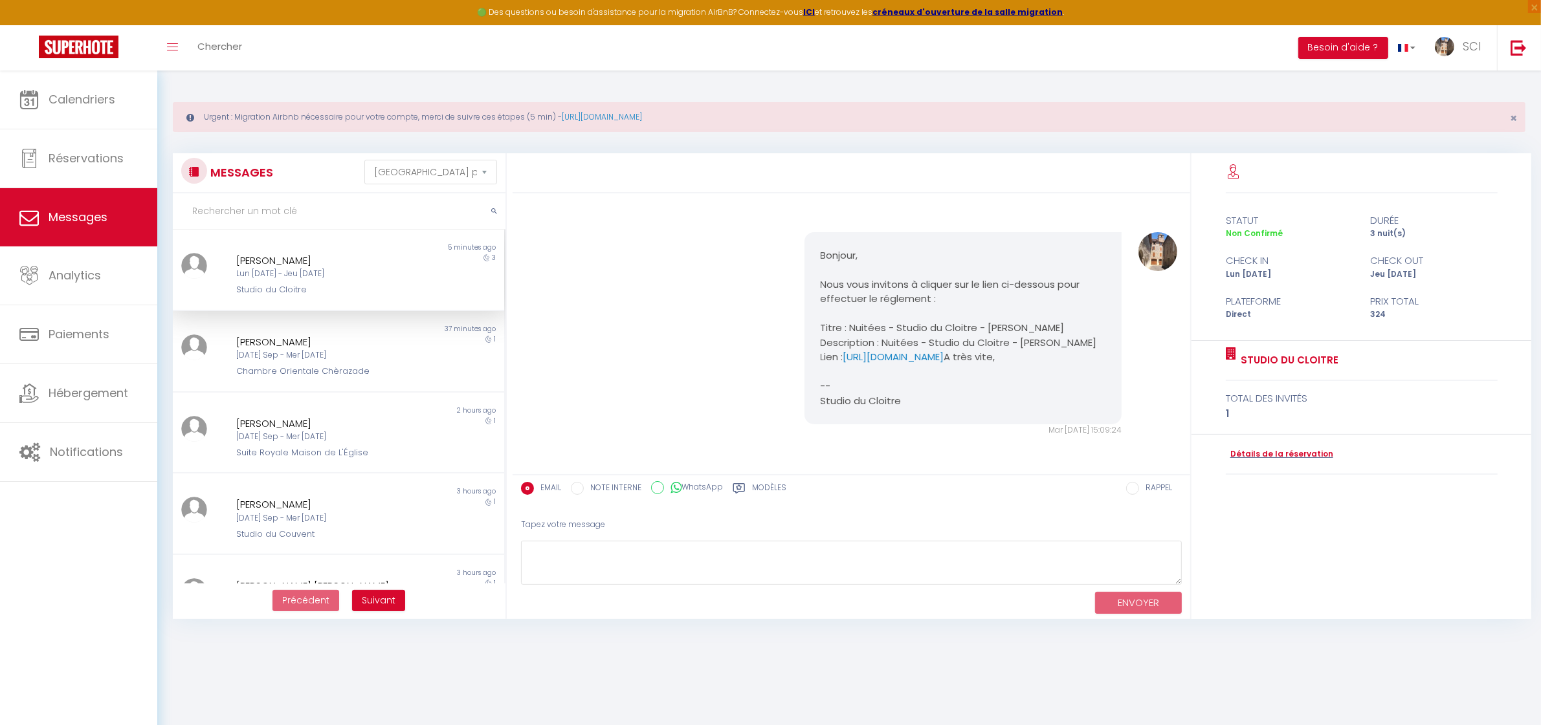
scroll to position [345, 0]
click at [223, 52] on span "Chercher" at bounding box center [219, 46] width 45 height 14
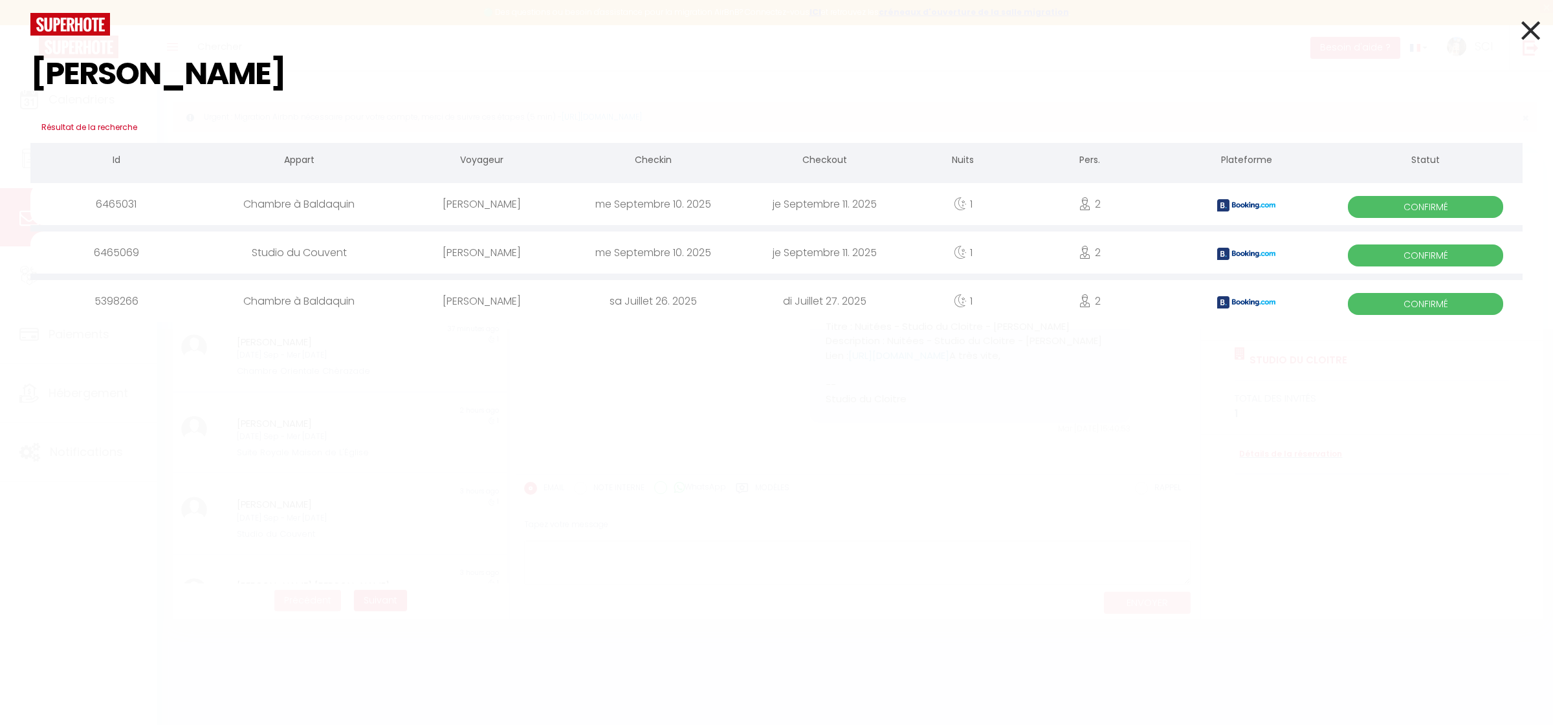
type input "gayle"
click at [470, 254] on div "[PERSON_NAME]" at bounding box center [481, 253] width 171 height 42
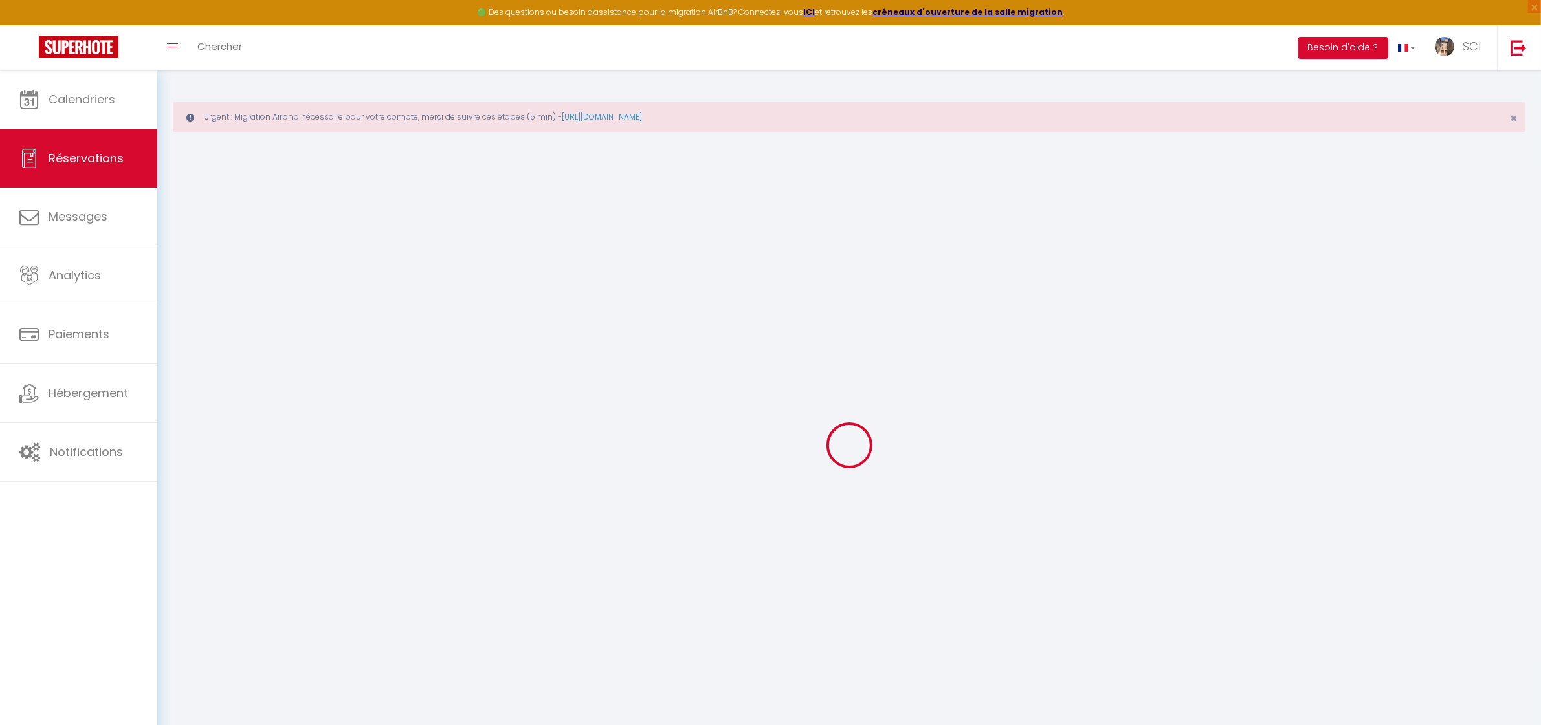
type input "Gayle"
type input "Keck"
type input "gkeck.558006@guest.booking.com"
type input "+33695534537"
type input "83510"
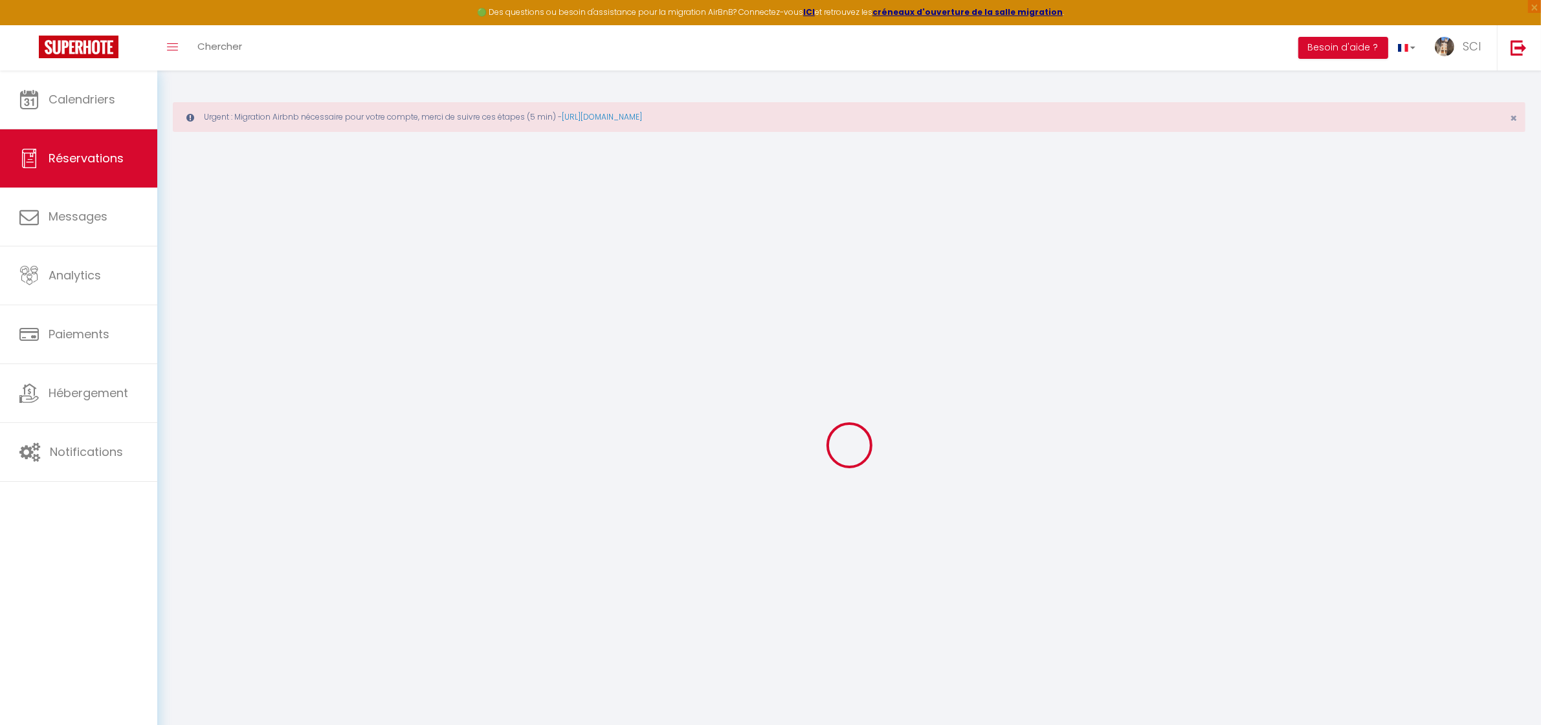
type input "586 Chemin Du Pendedi"
type input "Lorgues"
select select "FR"
type input "11.06"
type input "0.96"
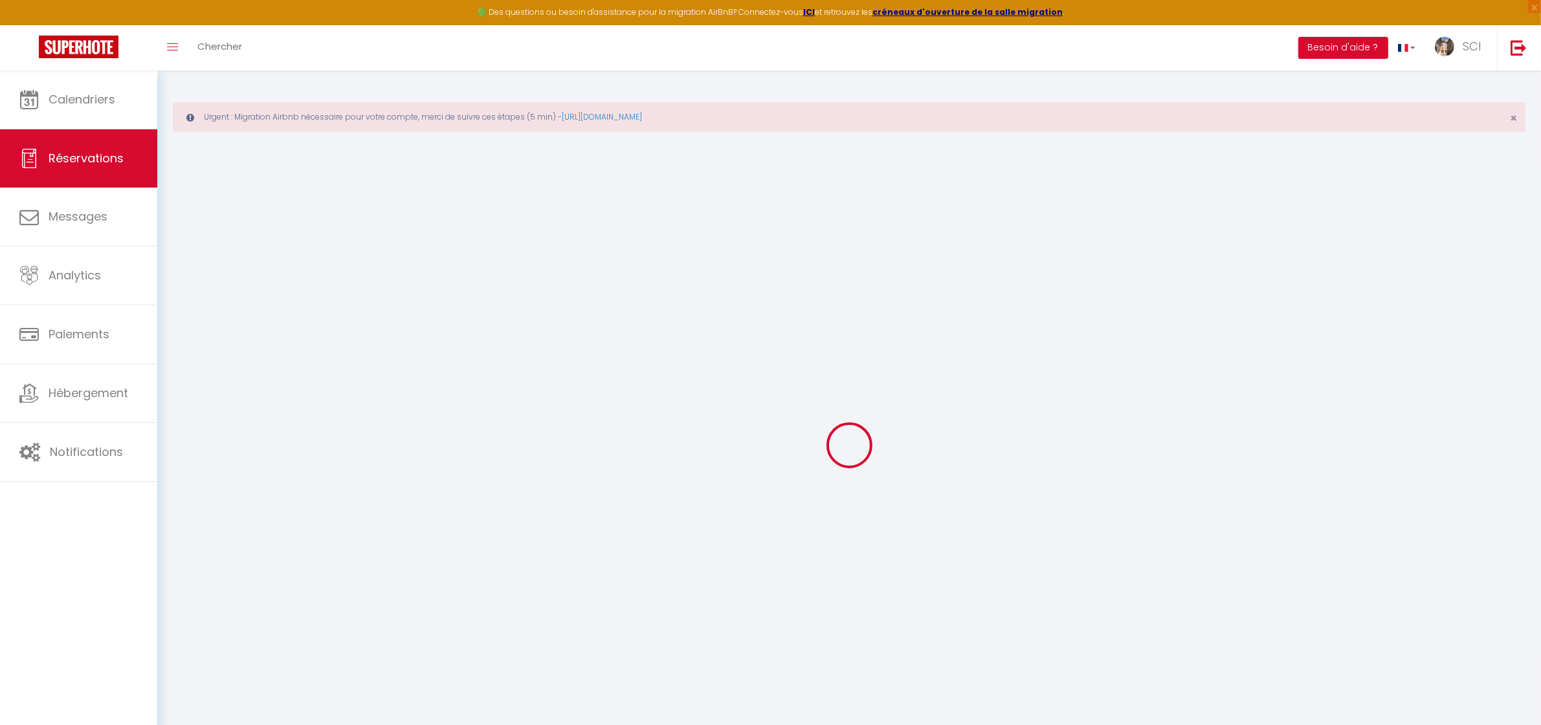
select select "11983"
select select "1"
select select
type input "2"
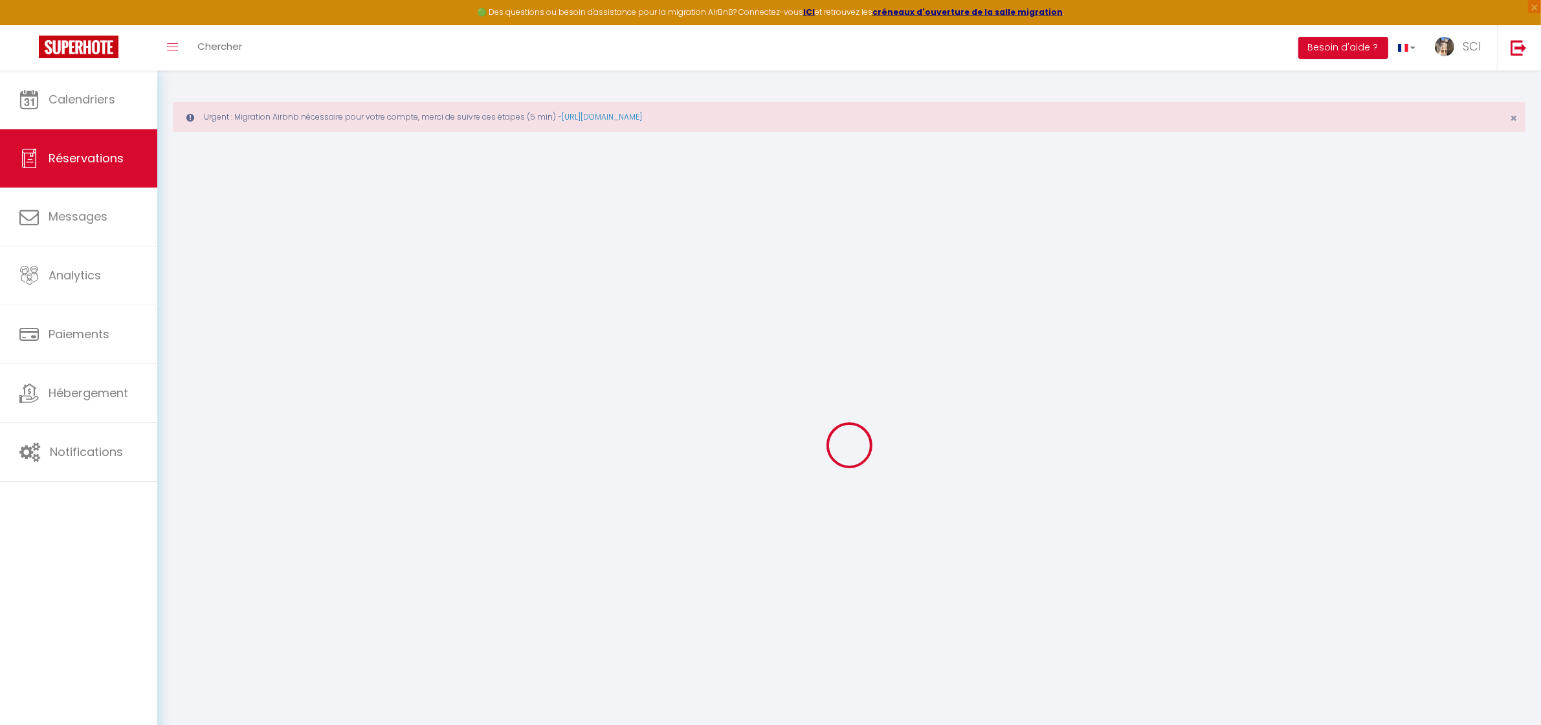
select select "12"
select select
type input "65.03"
checkbox input "false"
type input "0"
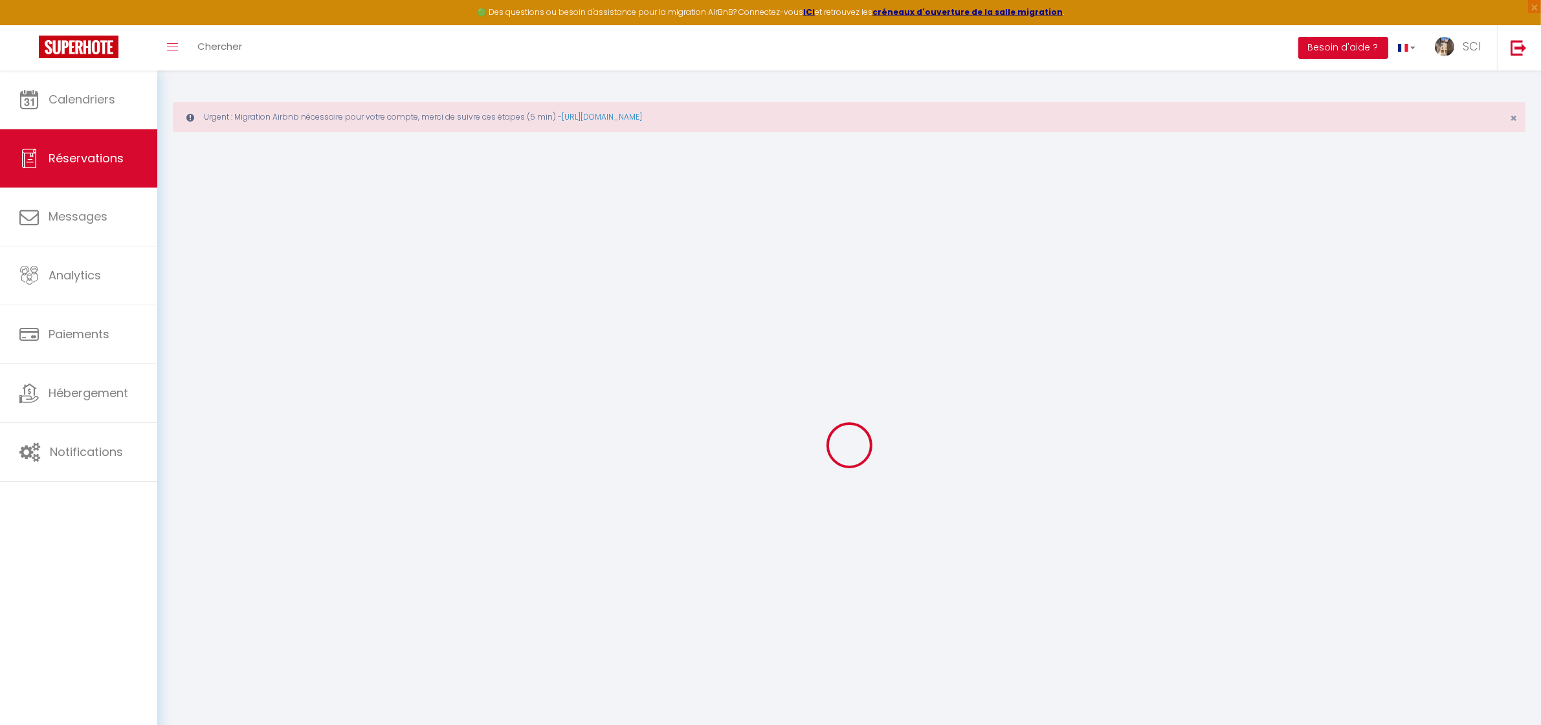
select select "2"
type input "0"
select select
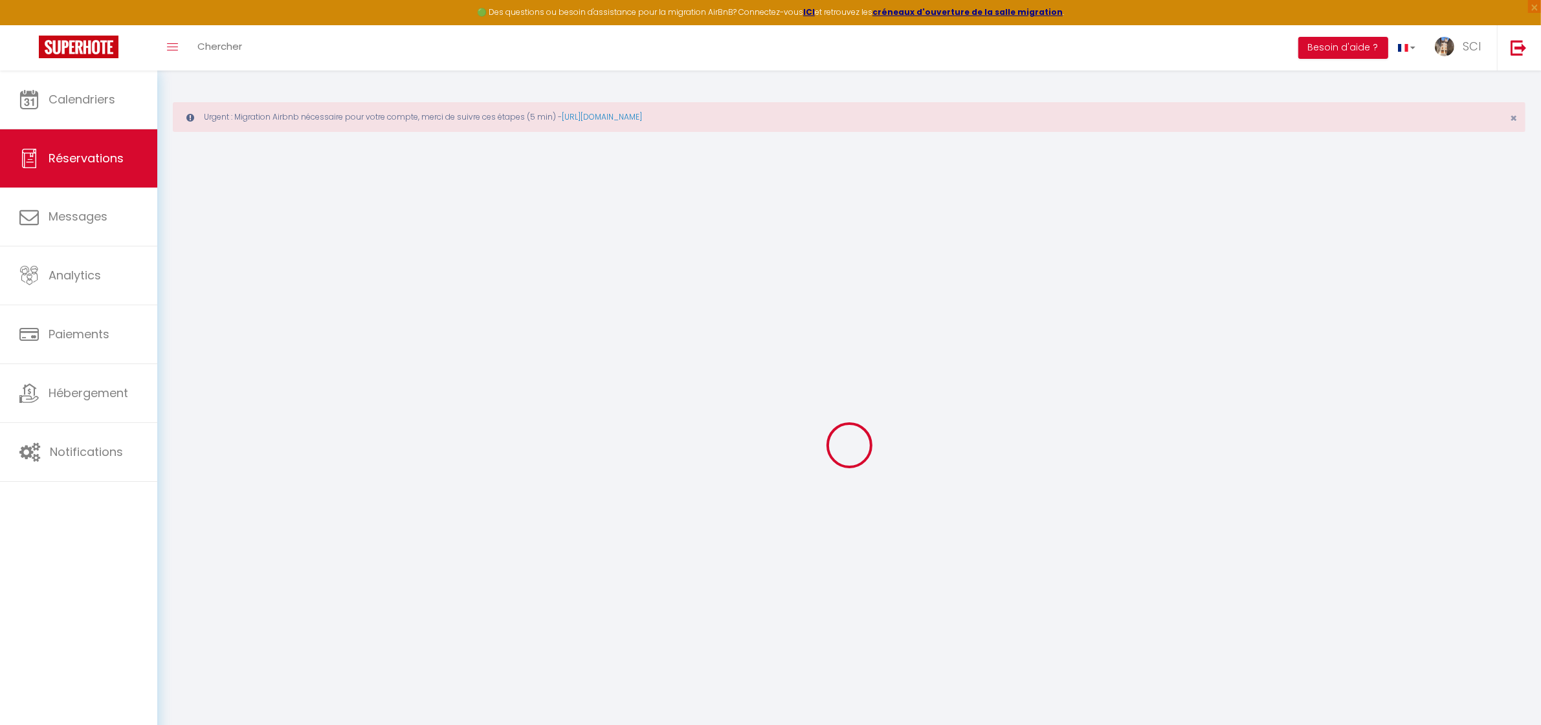
select select
select select "14"
checkbox input "false"
select select
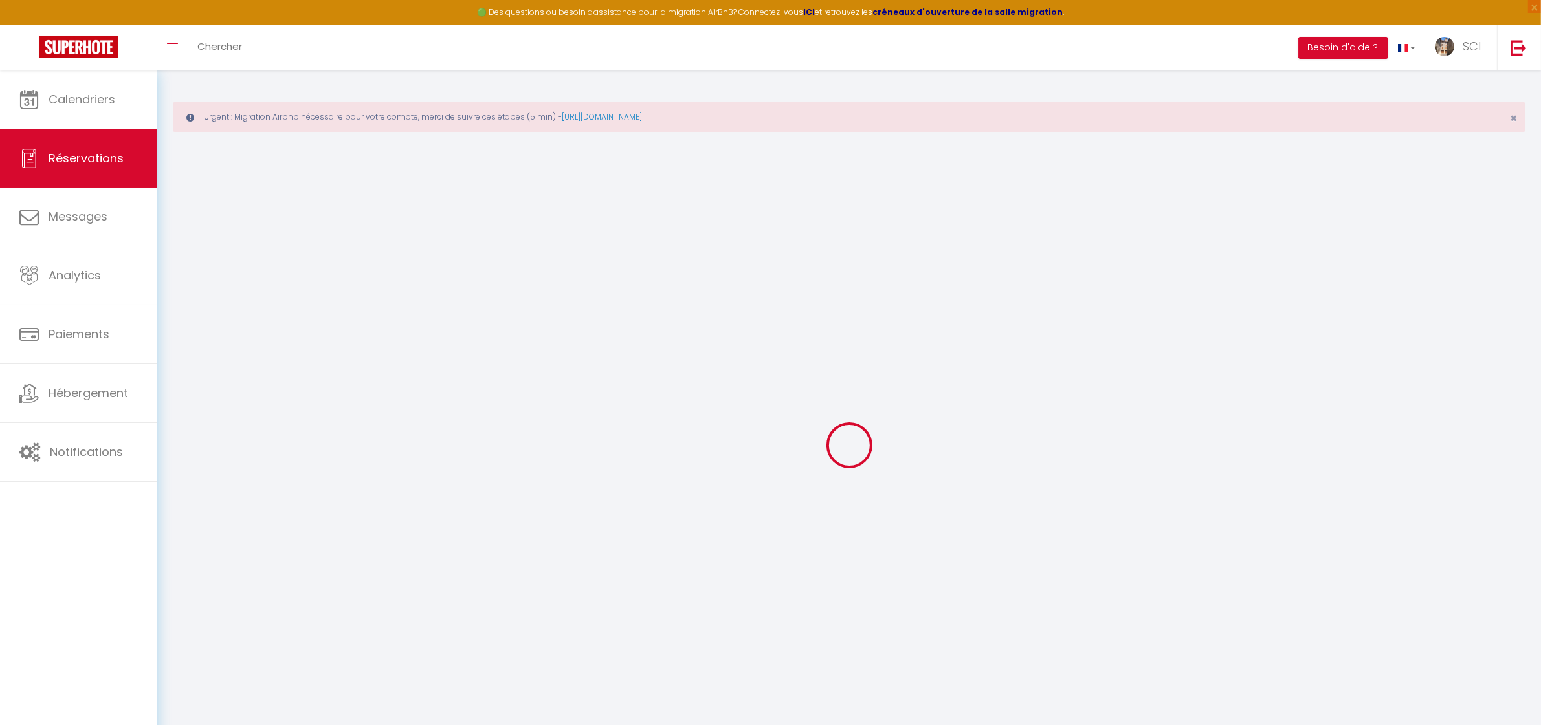
checkbox input "false"
select select
checkbox input "false"
type textarea "** THIS RESERVATION HAS BEEN PRE-PAID ** Reservation has a cancellation grace p…"
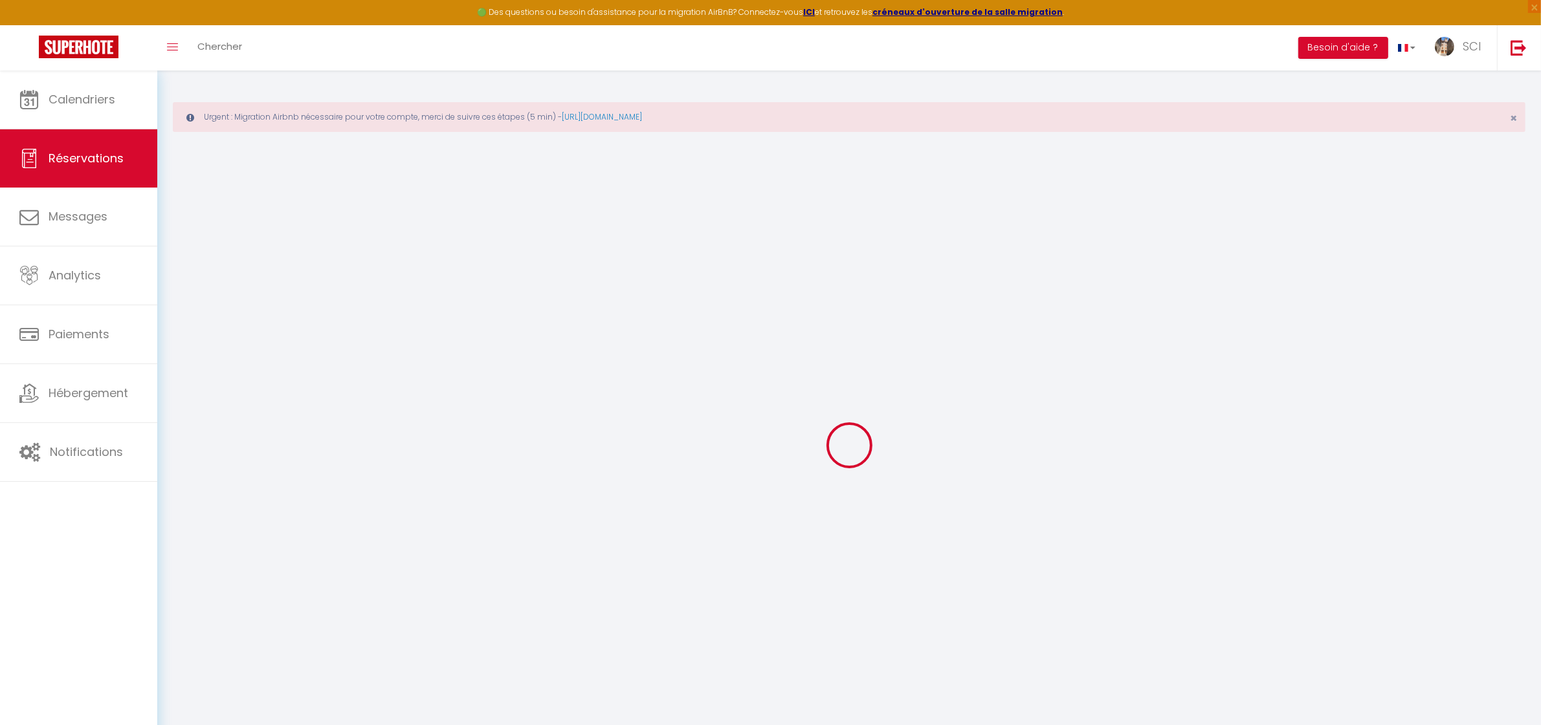
type textarea "LSH"
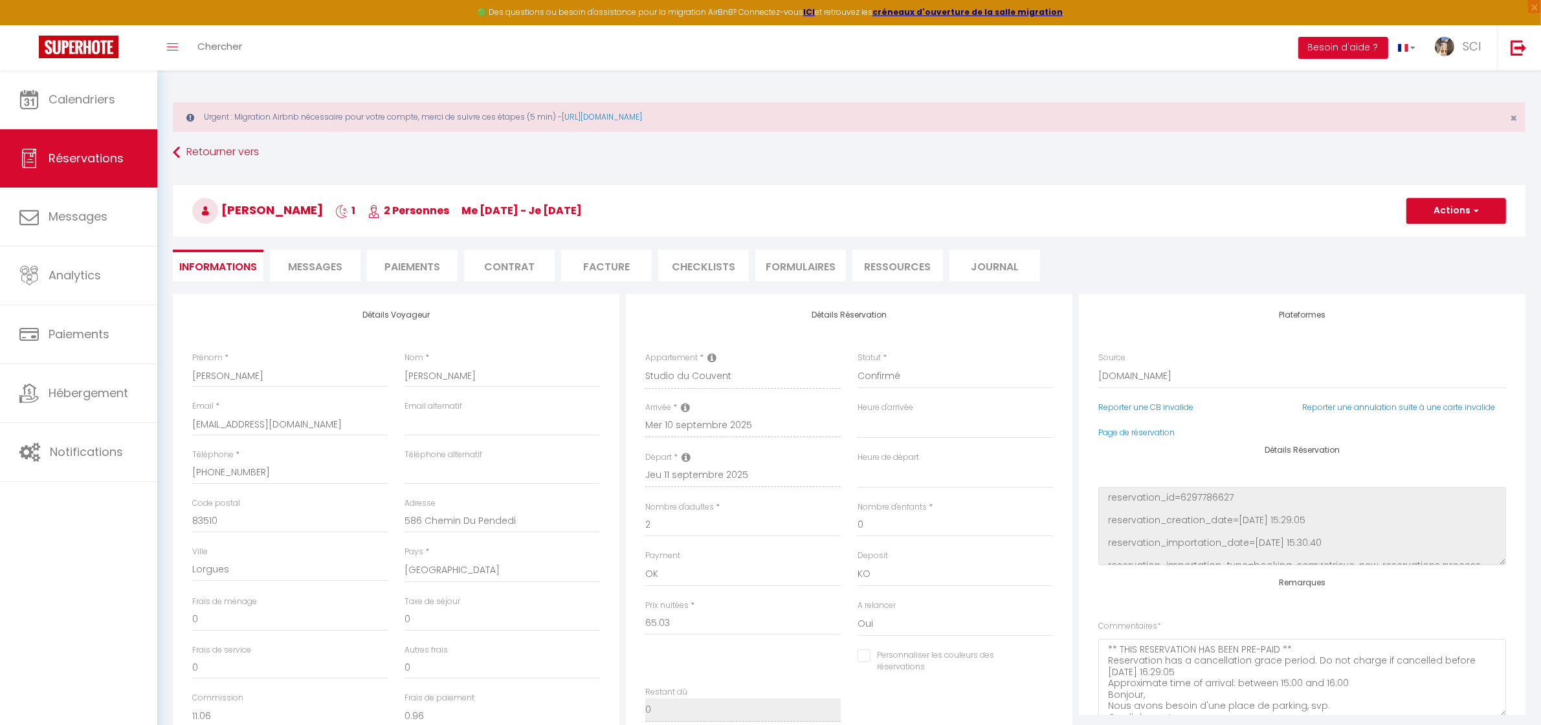
type input "3.25"
select select
checkbox input "false"
select select
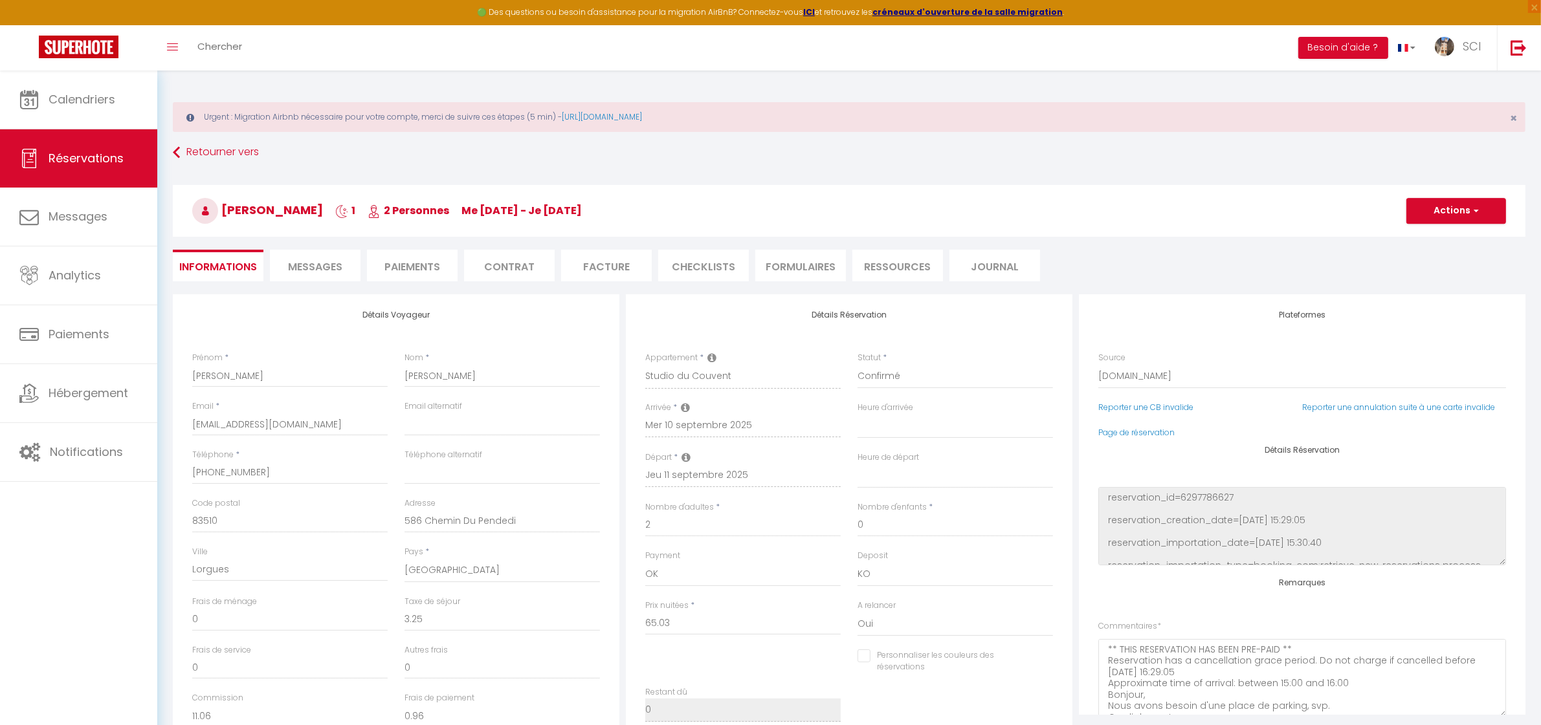
select select
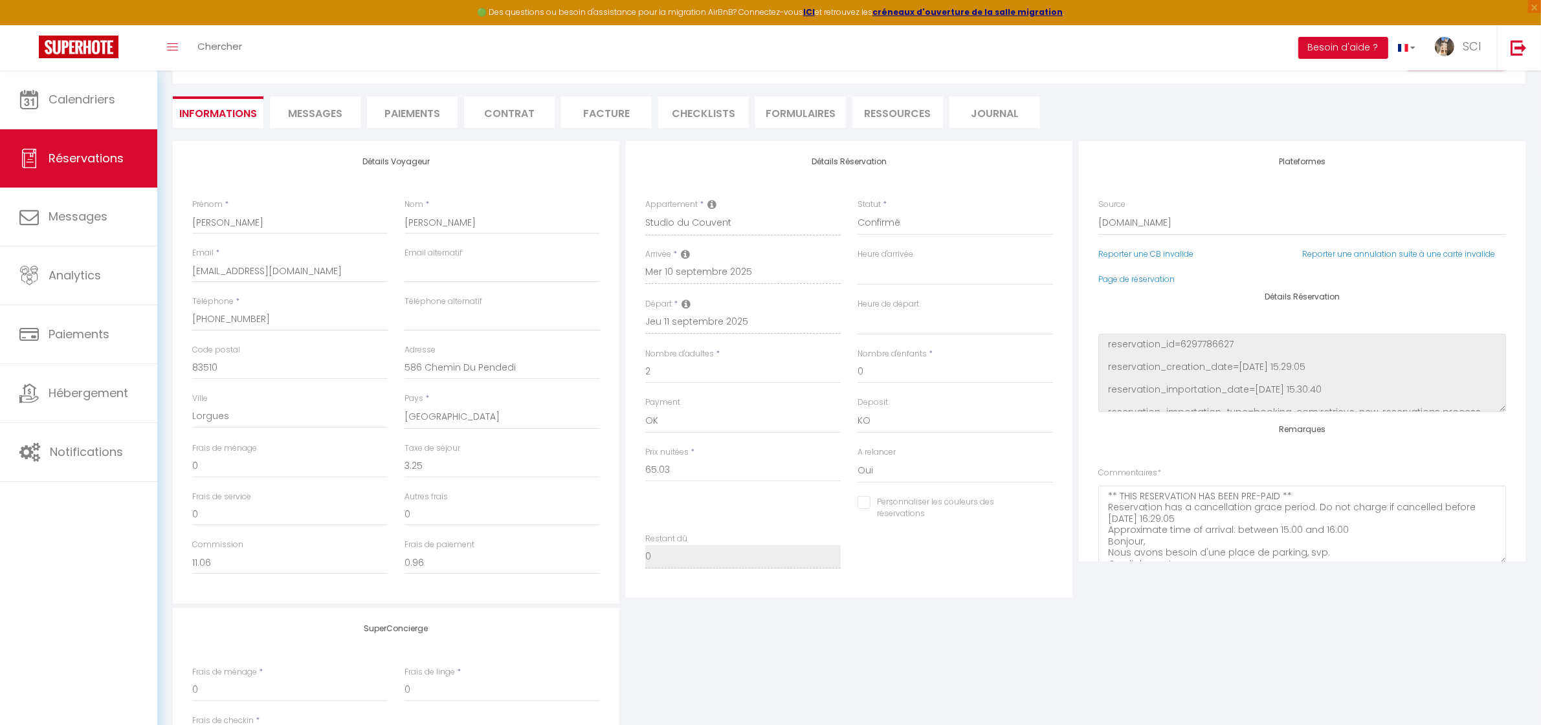
scroll to position [20, 0]
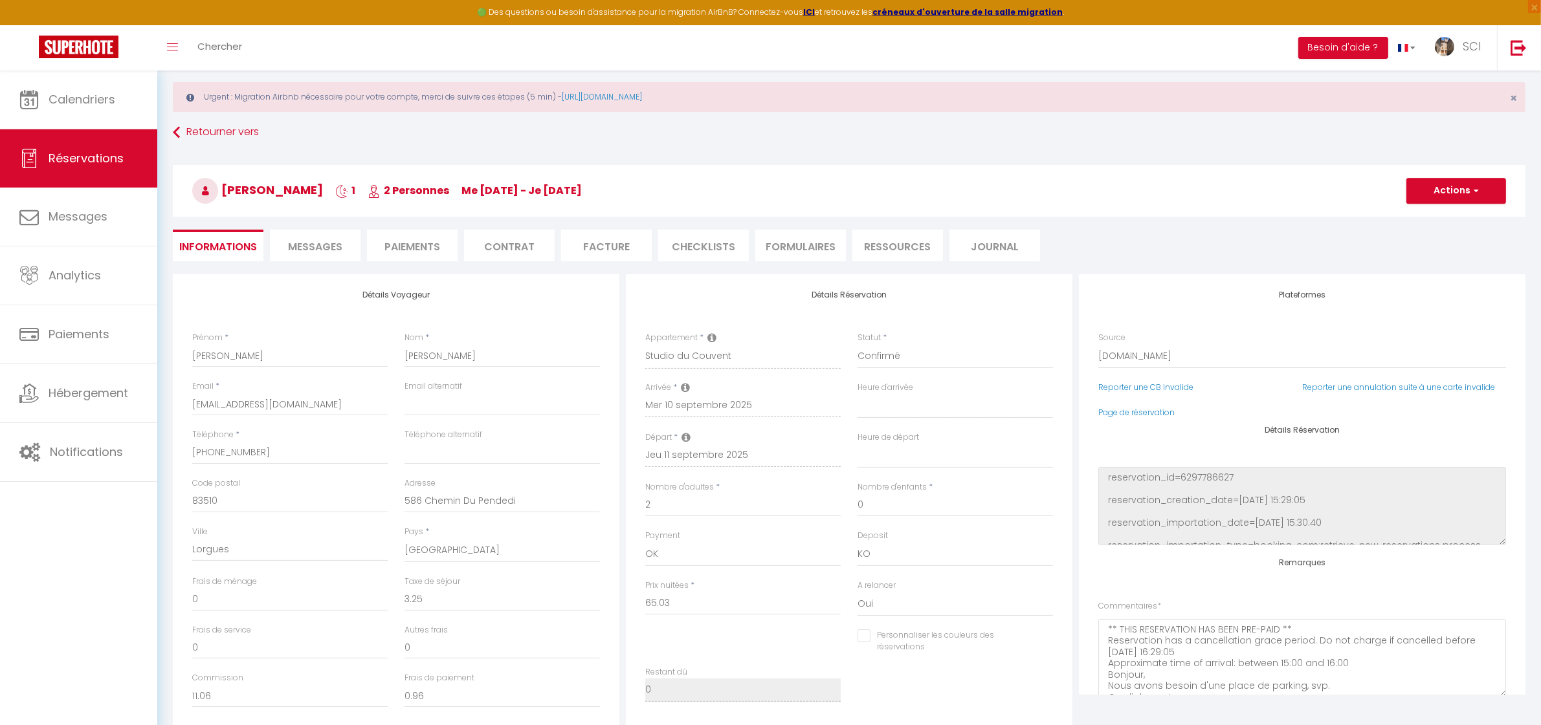
click at [403, 241] on li "Paiements" at bounding box center [412, 246] width 91 height 32
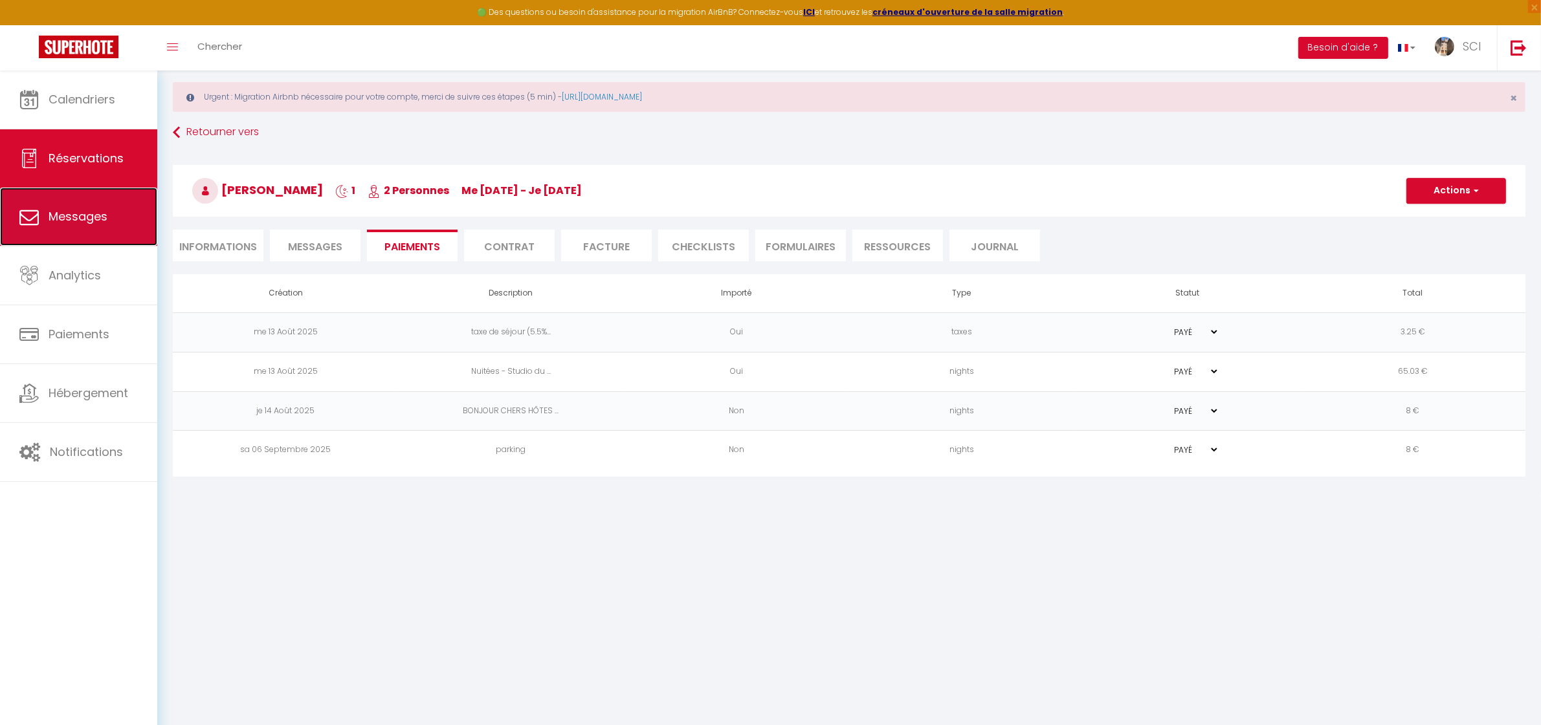
click at [65, 212] on span "Messages" at bounding box center [78, 216] width 59 height 16
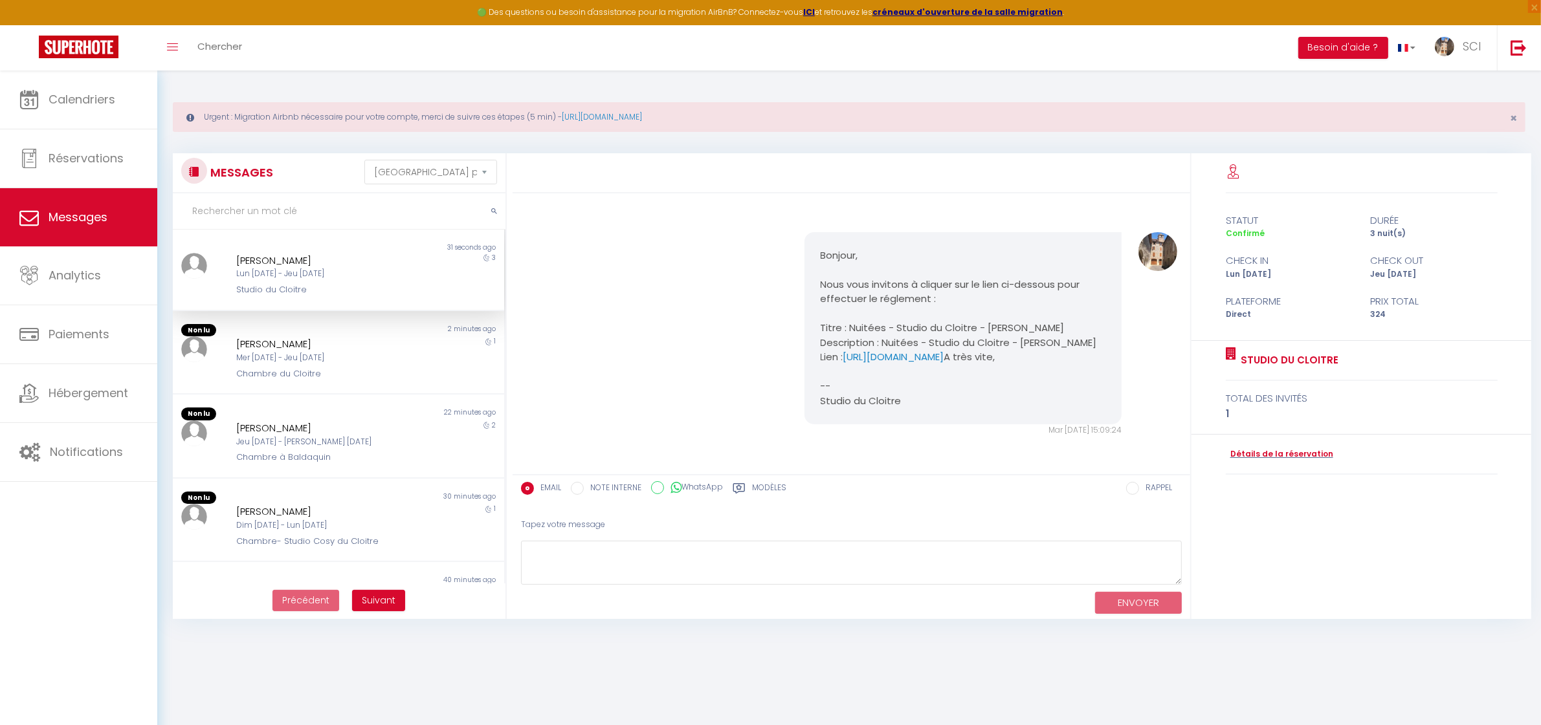
scroll to position [1505, 0]
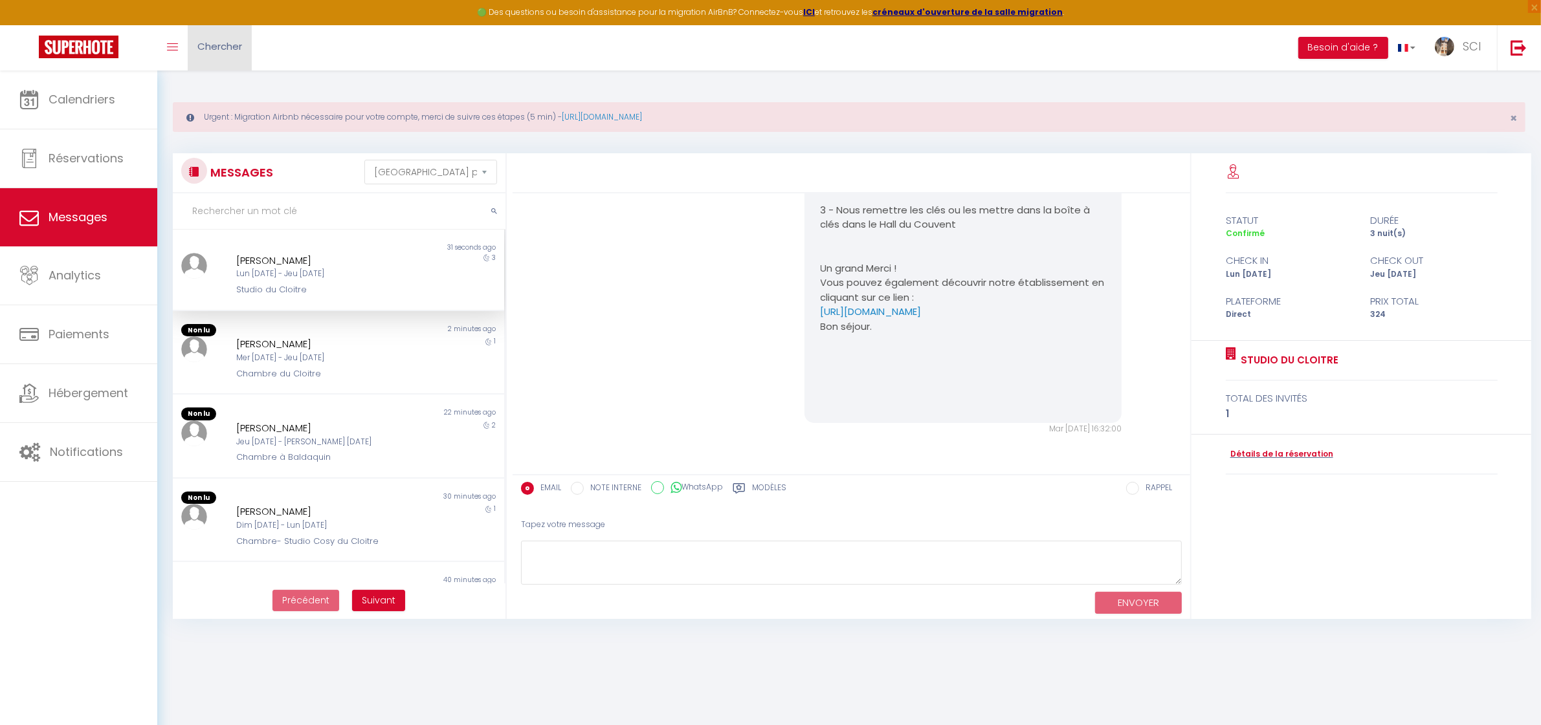
click at [234, 43] on span "Chercher" at bounding box center [219, 46] width 45 height 14
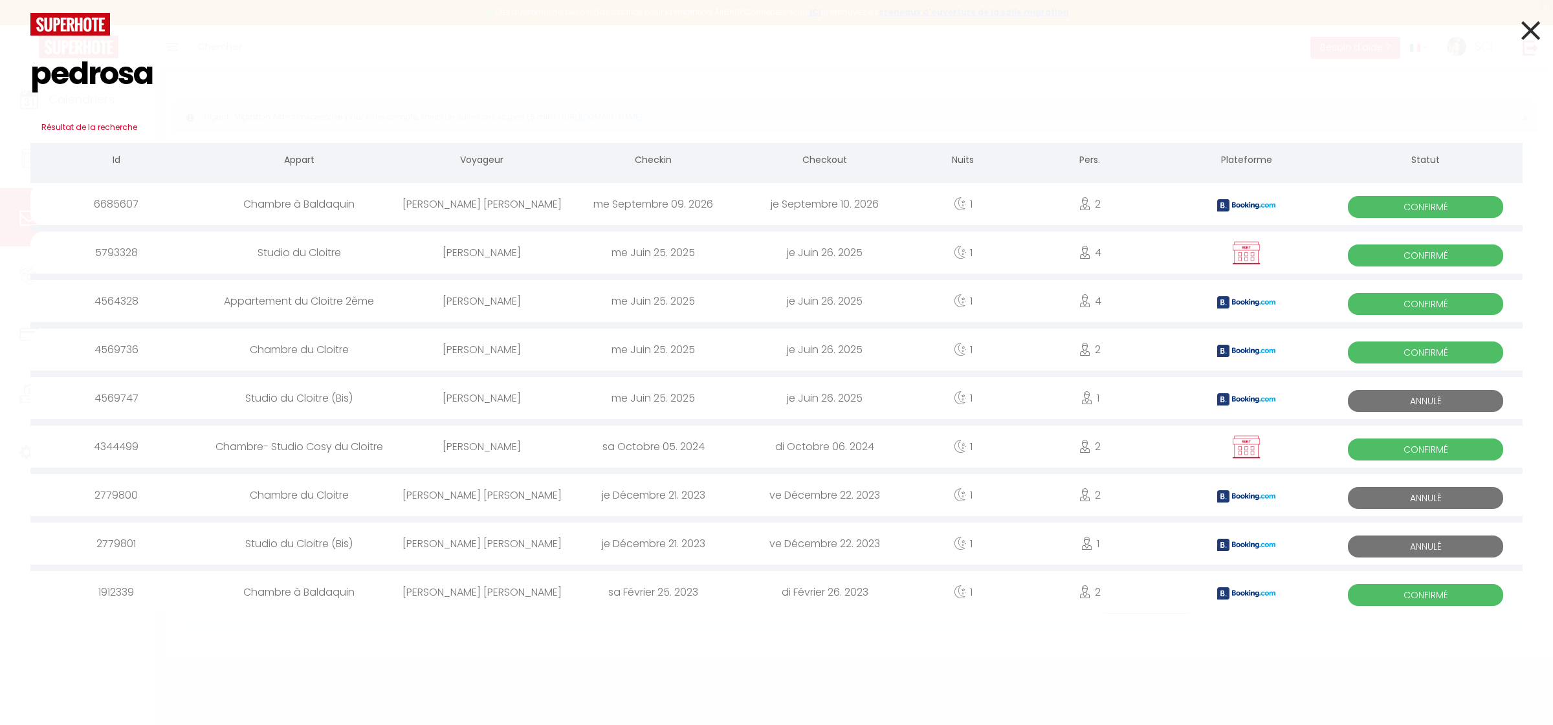
type input "pedrosa"
click at [454, 206] on div "[PERSON_NAME]" at bounding box center [481, 204] width 171 height 42
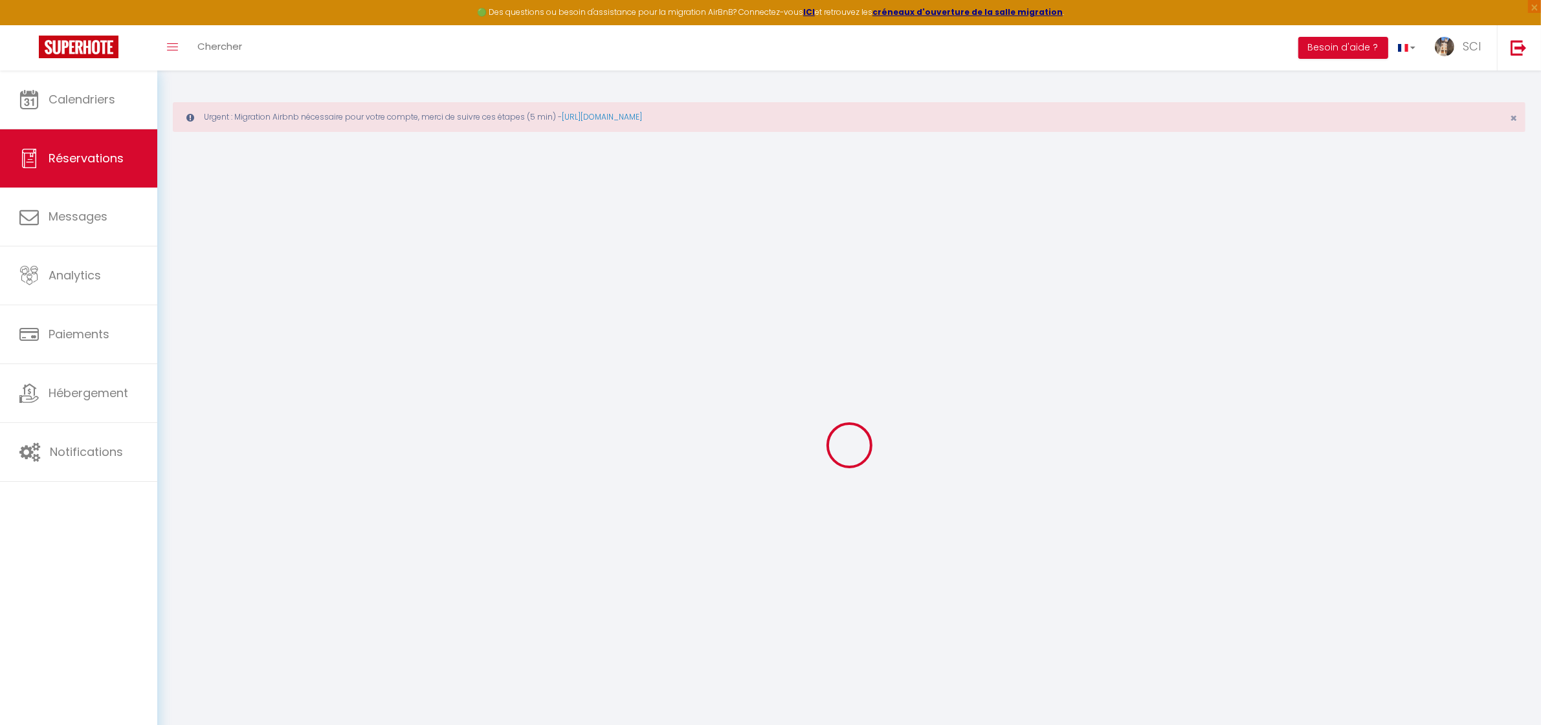
select select
checkbox input "false"
select select
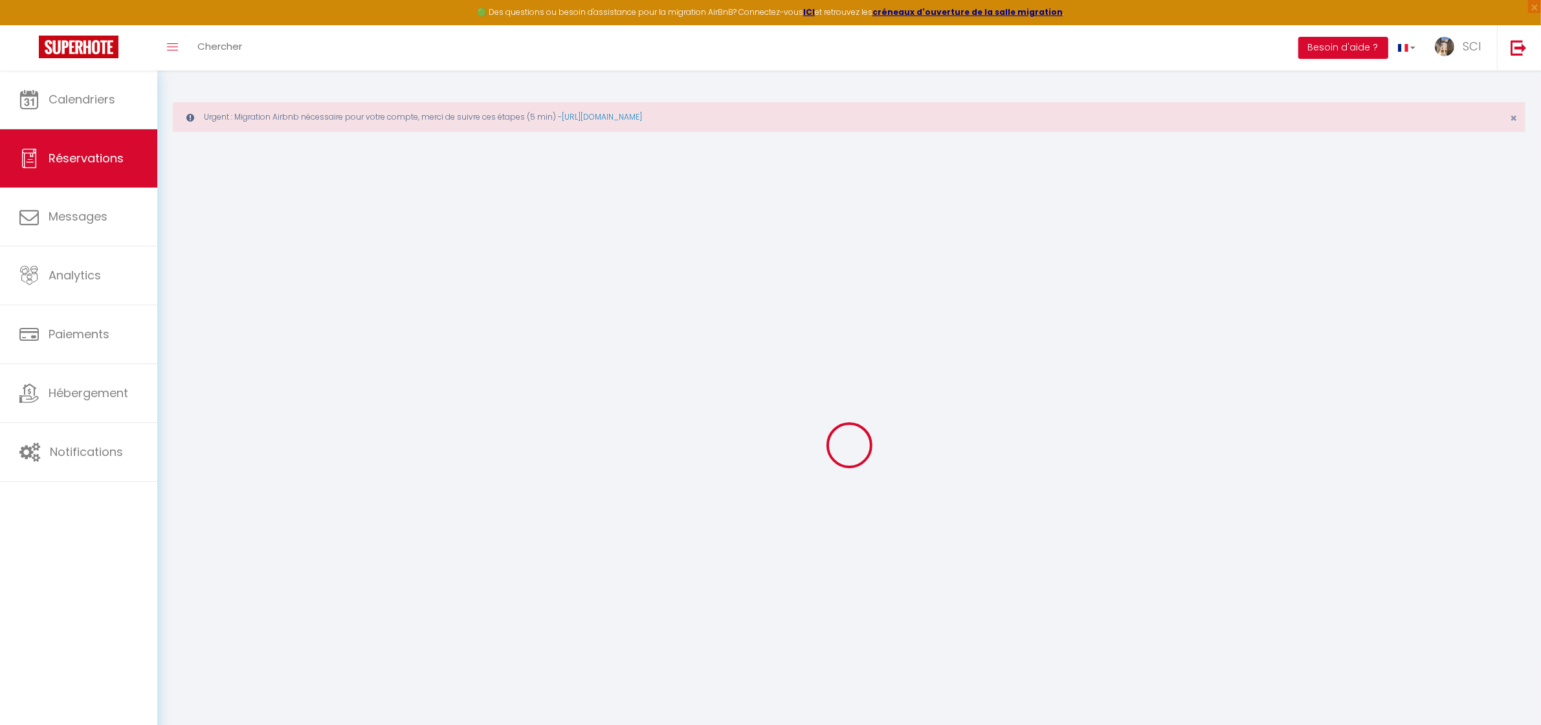
checkbox input "false"
select select
checkbox input "false"
type textarea "** THIS RESERVATION HAS BEEN PRE-PAID ** BOOKING NOTE : Payment charge is EUR 1…"
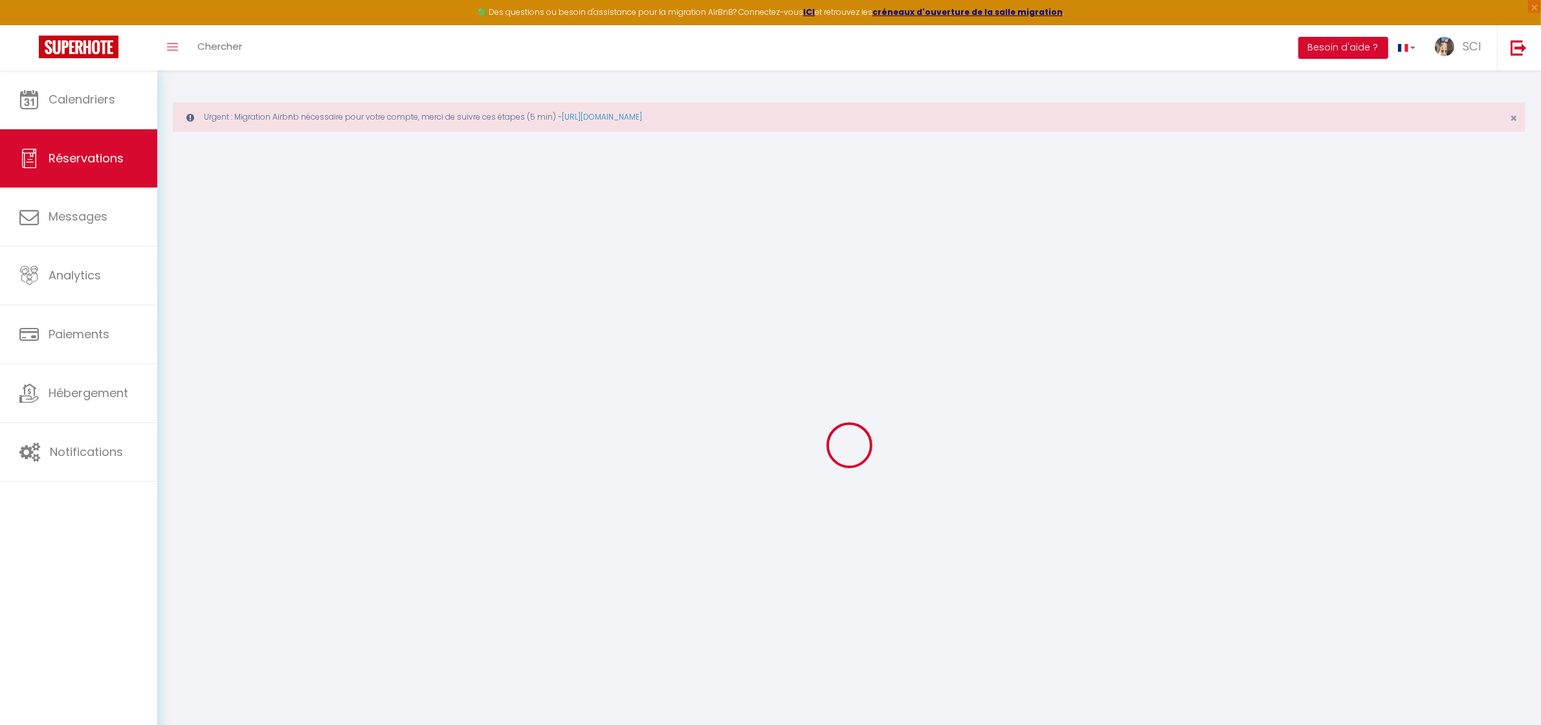
type textarea "LSH"
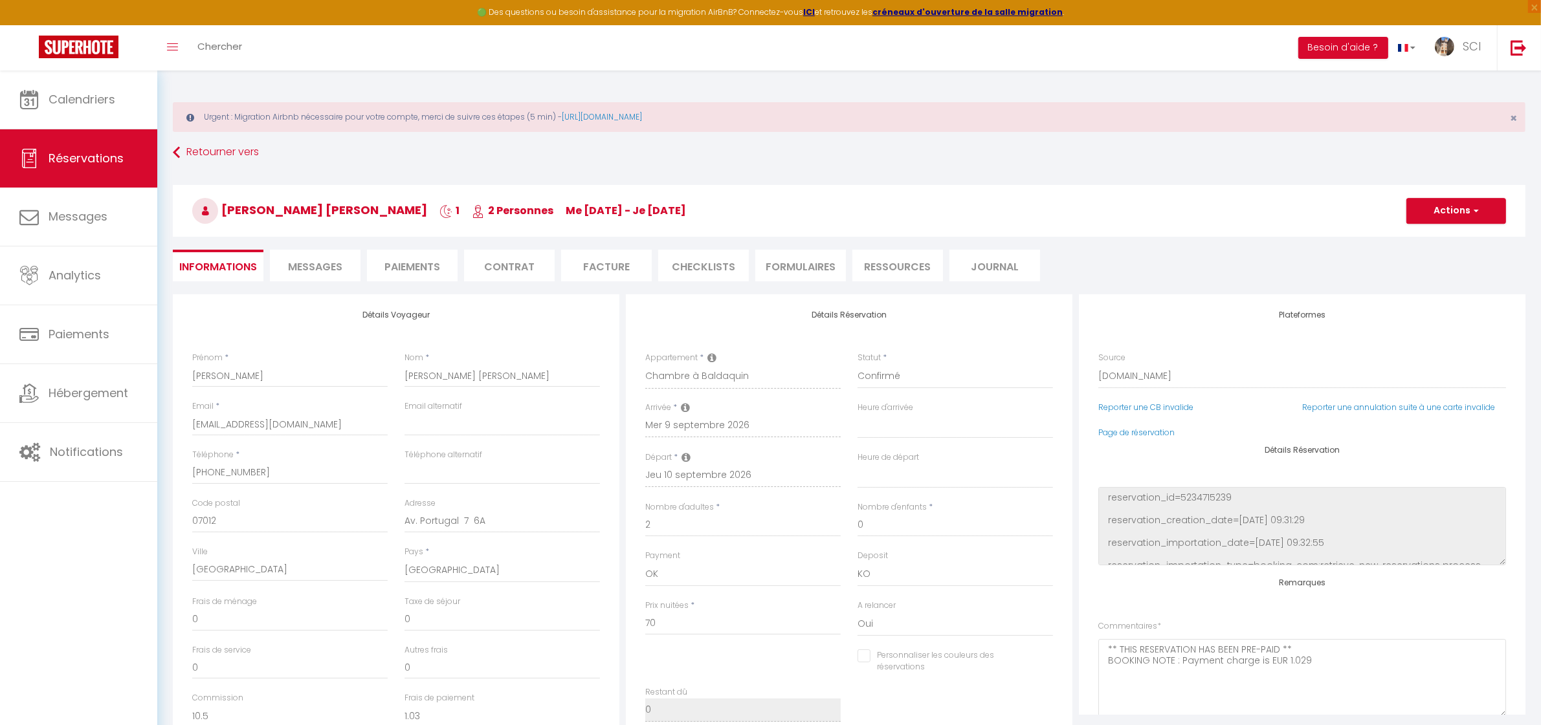
type input "3.5"
select select
checkbox input "false"
select select
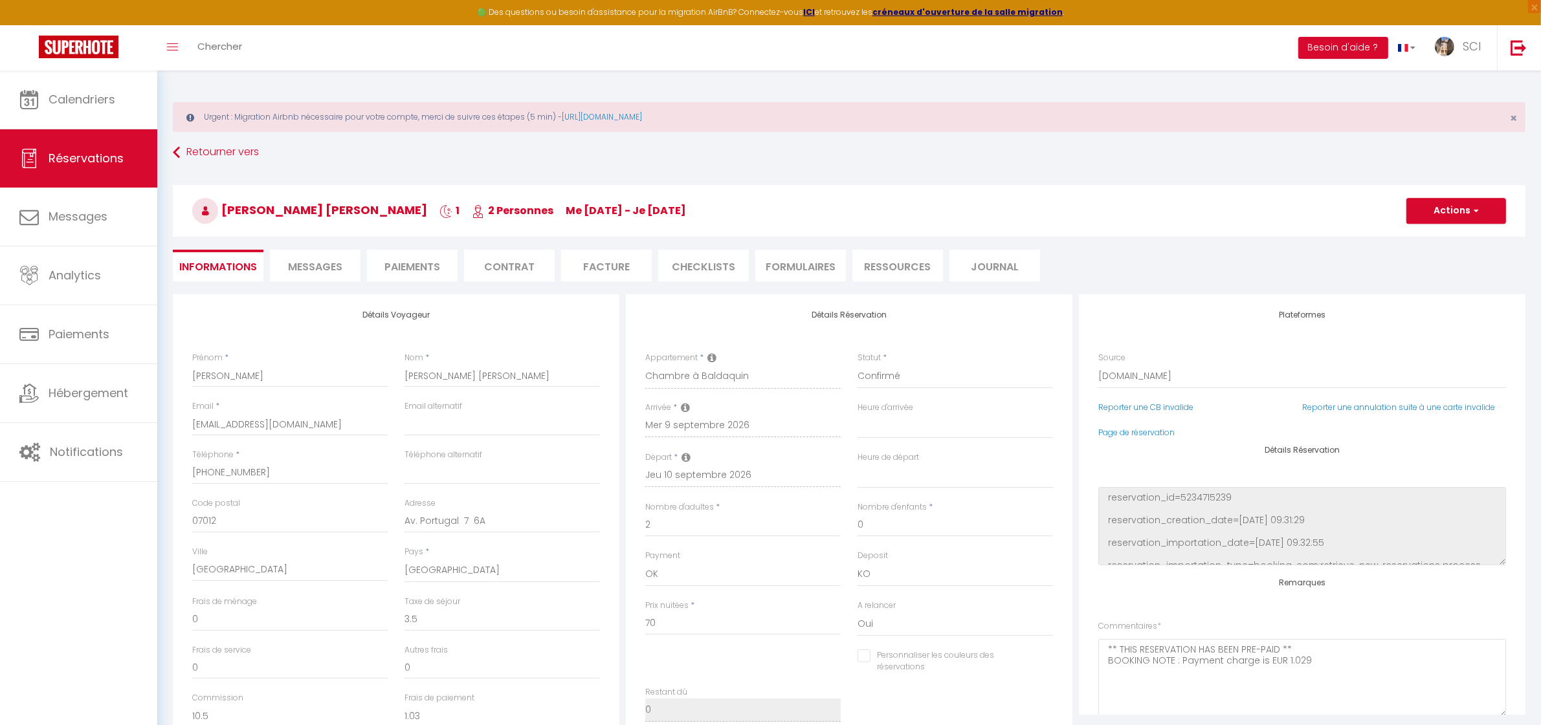
select select
click at [1160, 379] on select "Direct [DOMAIN_NAME] [DOMAIN_NAME] Chalet montagne Expedia Gite de [GEOGRAPHIC_…" at bounding box center [1302, 376] width 408 height 25
select select "54"
click at [1098, 364] on select "Direct [DOMAIN_NAME] [DOMAIN_NAME] Chalet montagne Expedia Gite de [GEOGRAPHIC_…" at bounding box center [1302, 376] width 408 height 25
select select
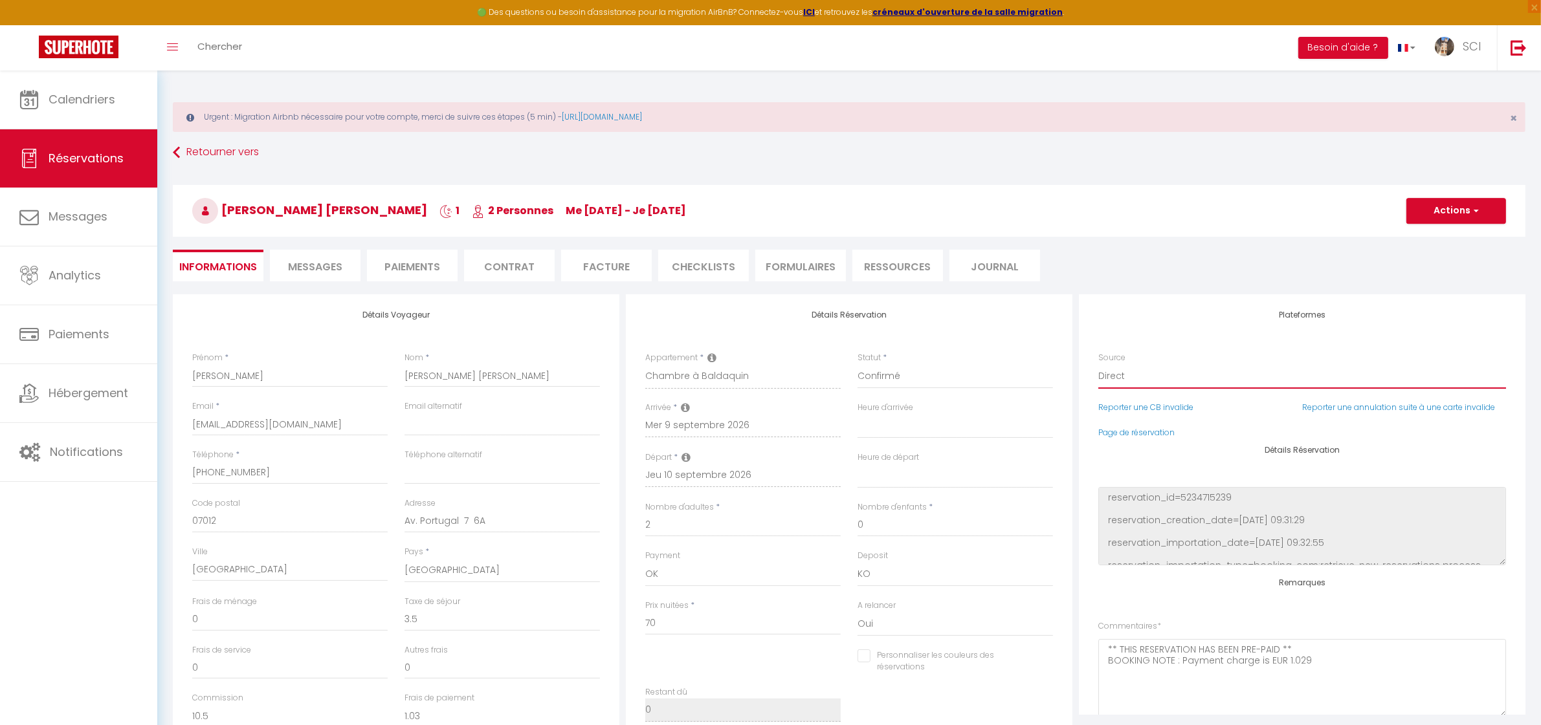
select select
checkbox input "false"
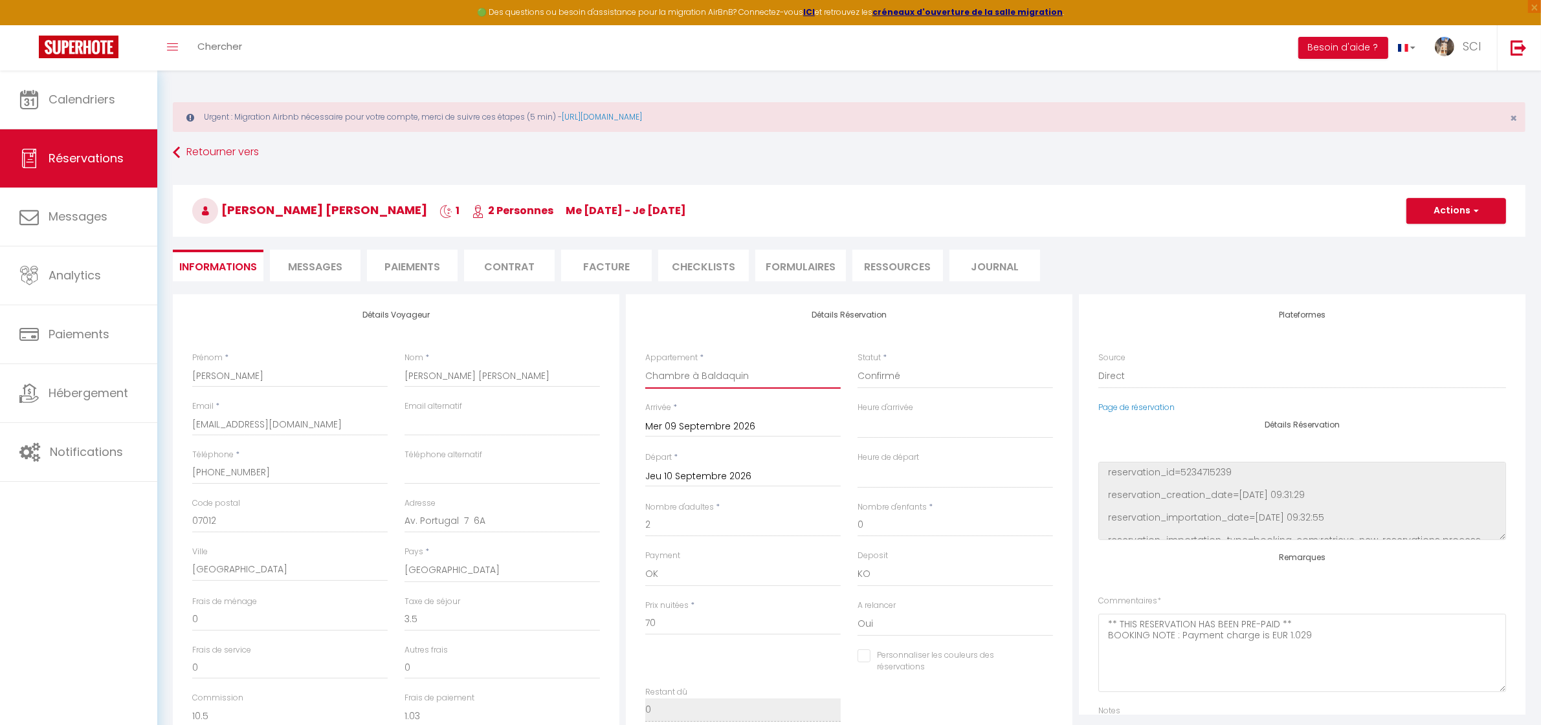
click at [707, 379] on select "Suite Royale Maison de L'[DEMOGRAPHIC_DATA] Studio Du Couvent Des Carmes Suite …" at bounding box center [742, 376] width 195 height 25
select select "36379"
click at [645, 364] on select "Suite Royale Maison de L'[DEMOGRAPHIC_DATA] Studio Du Couvent Des Carmes Suite …" at bounding box center [742, 376] width 195 height 25
select select
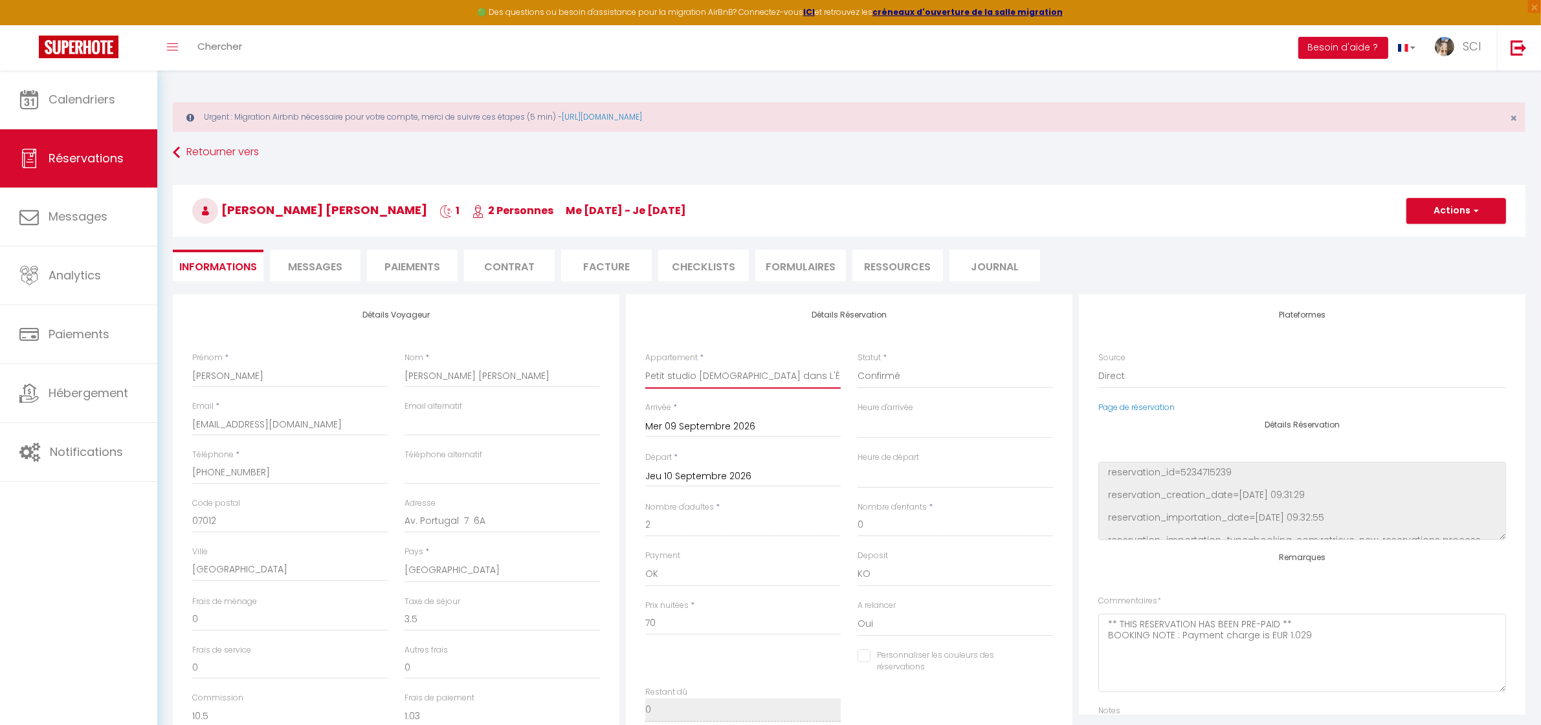
checkbox input "false"
select select
checkbox input "false"
type input "0"
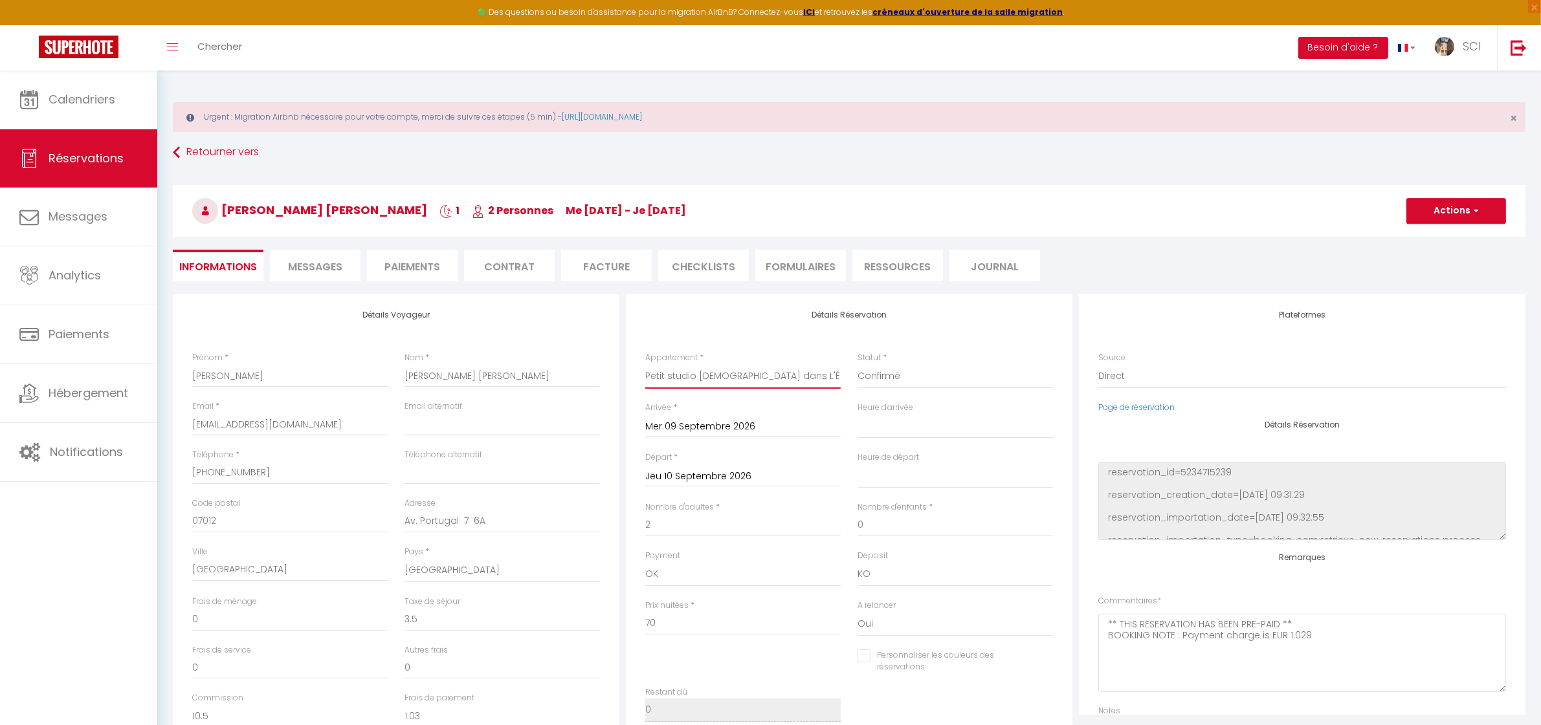
select select
type input "80"
checkbox input "false"
click at [728, 431] on input "Mer 09 Septembre 2026" at bounding box center [742, 427] width 195 height 17
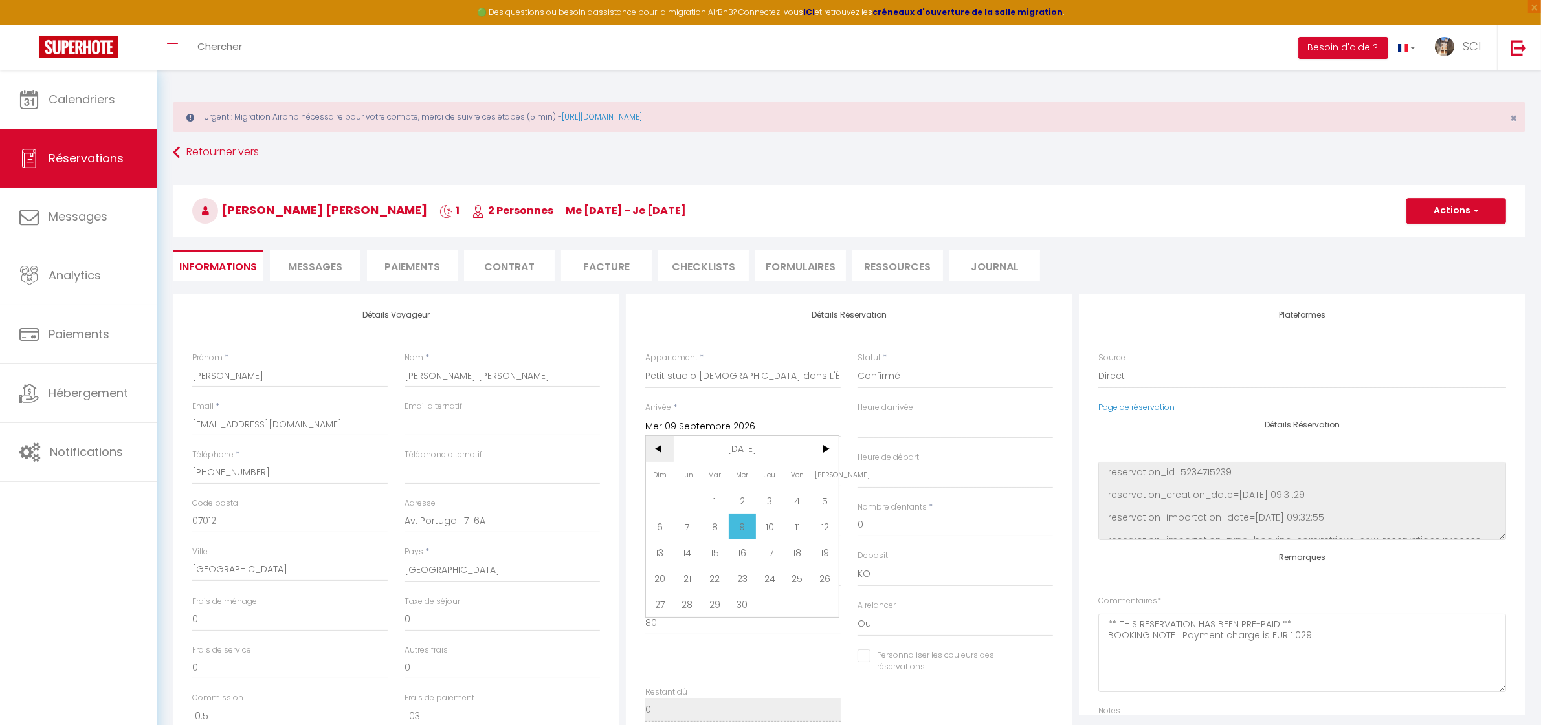
click at [662, 453] on span "<" at bounding box center [660, 449] width 28 height 26
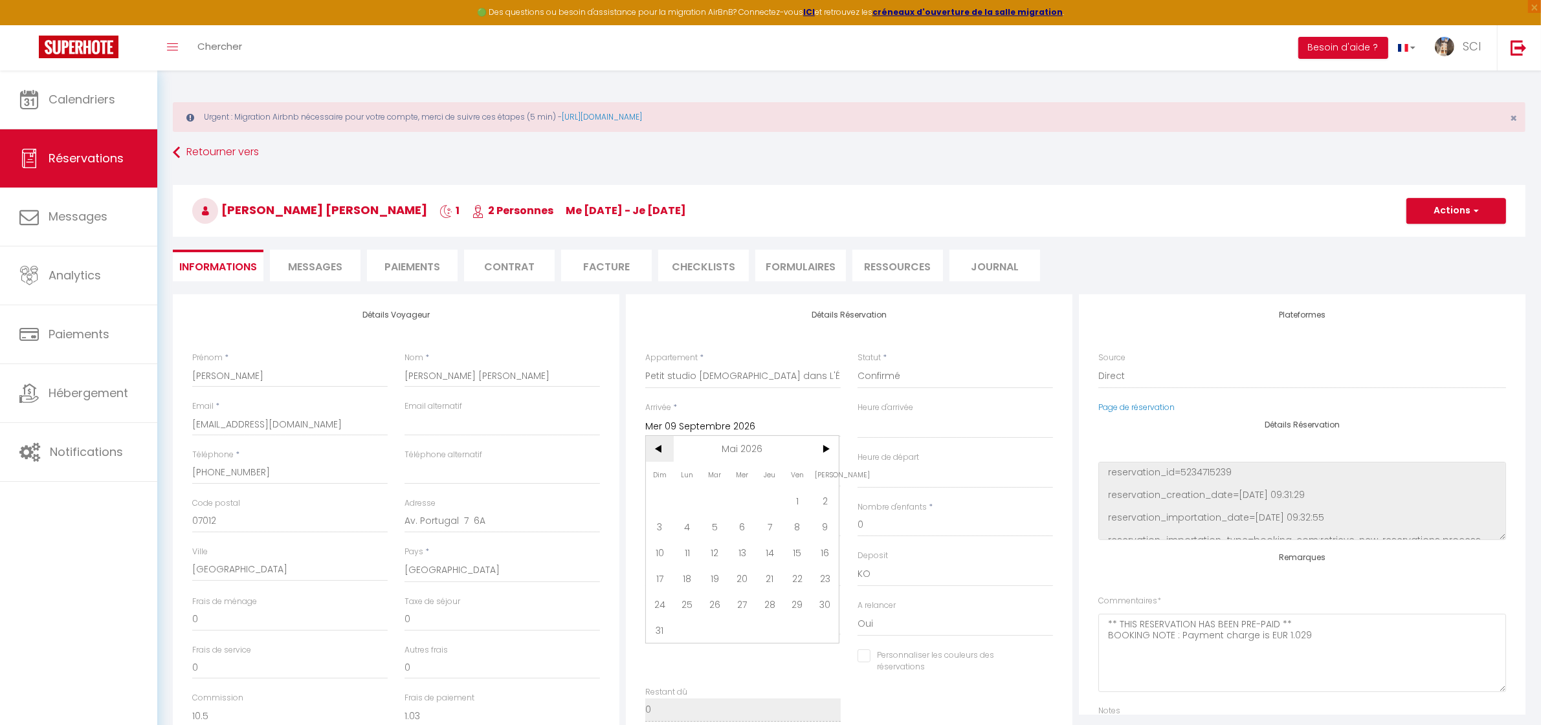
click at [662, 453] on span "<" at bounding box center [660, 449] width 28 height 26
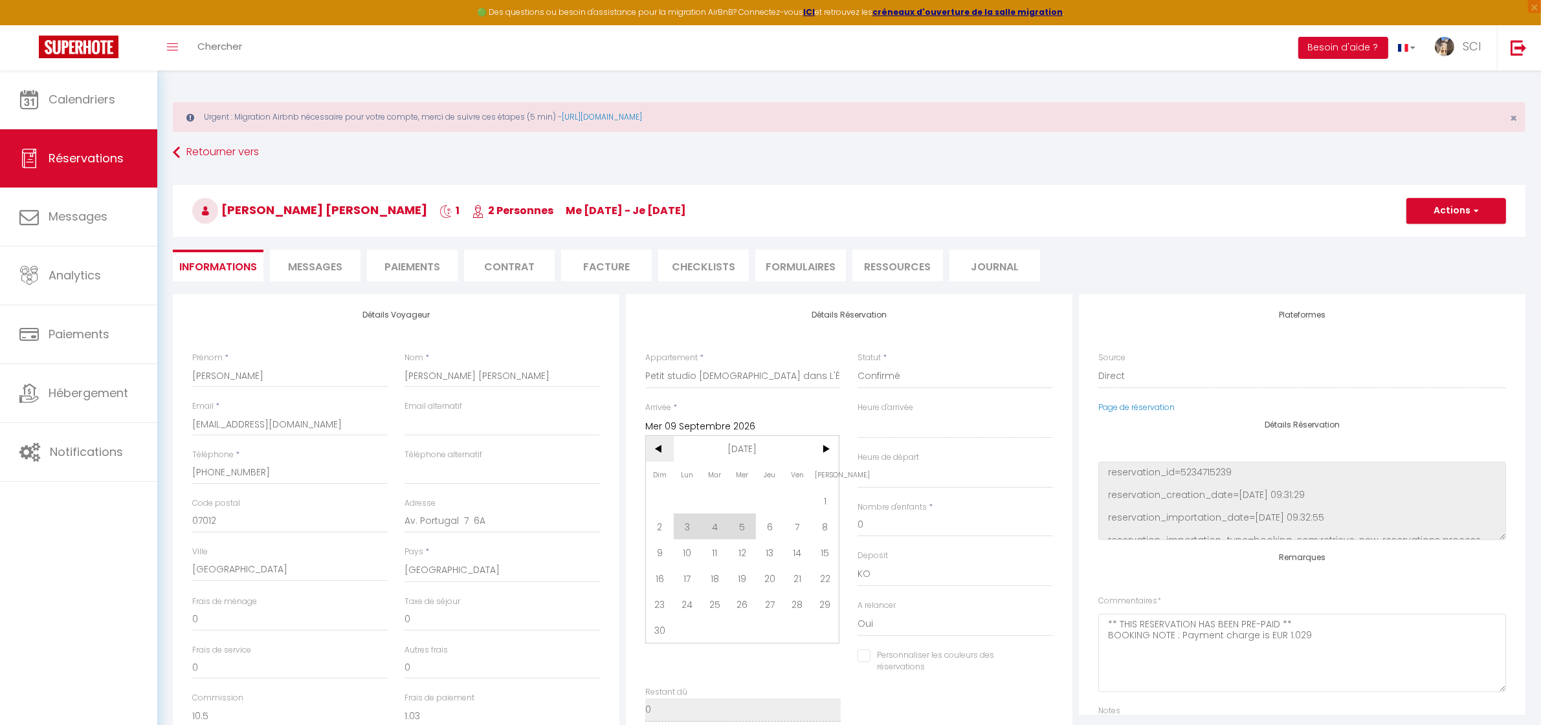
click at [662, 453] on span "<" at bounding box center [660, 449] width 28 height 26
click at [716, 523] on span "9" at bounding box center [715, 527] width 28 height 26
select select
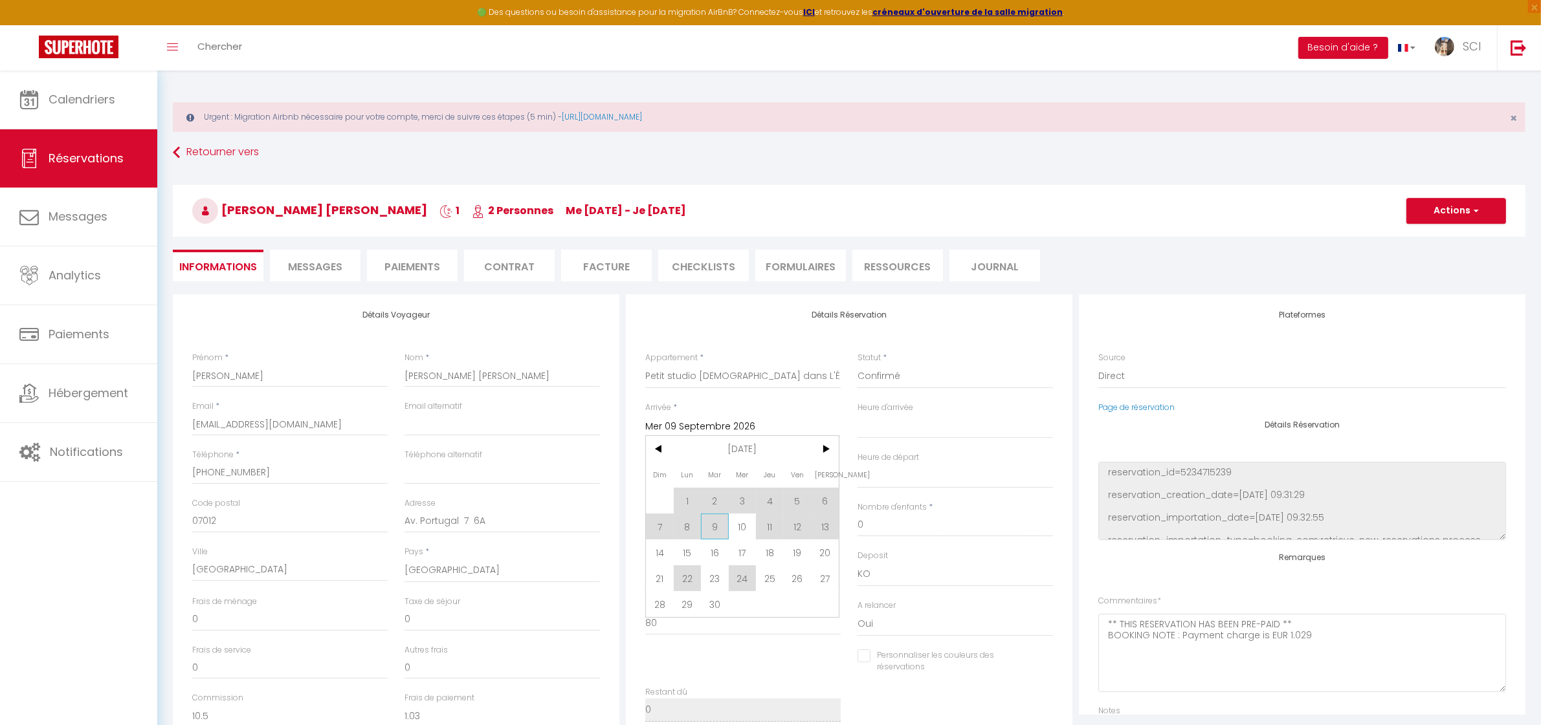
checkbox input "false"
type input "[DATE]"
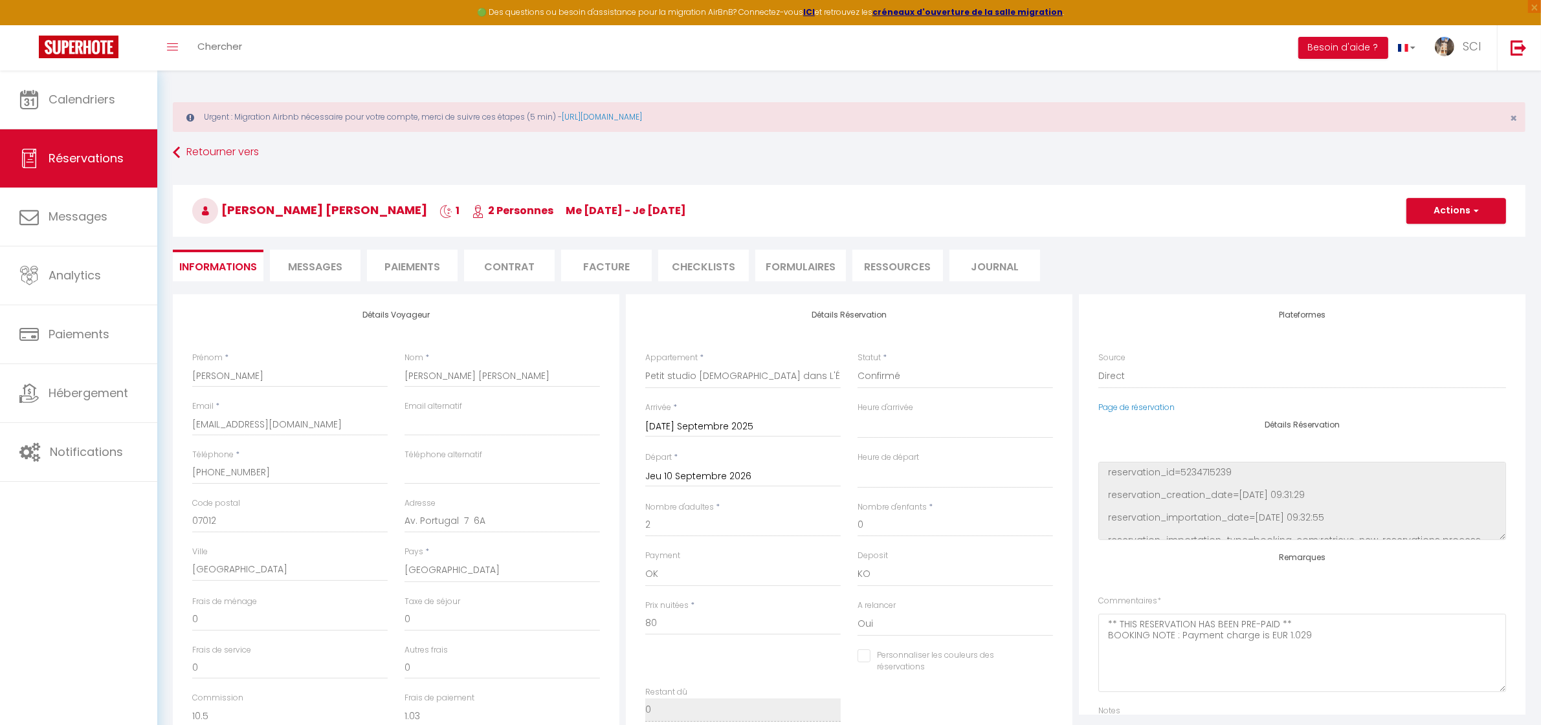
select select
type input "29100"
checkbox input "false"
drag, startPoint x: 693, startPoint y: 624, endPoint x: 619, endPoint y: 632, distance: 74.8
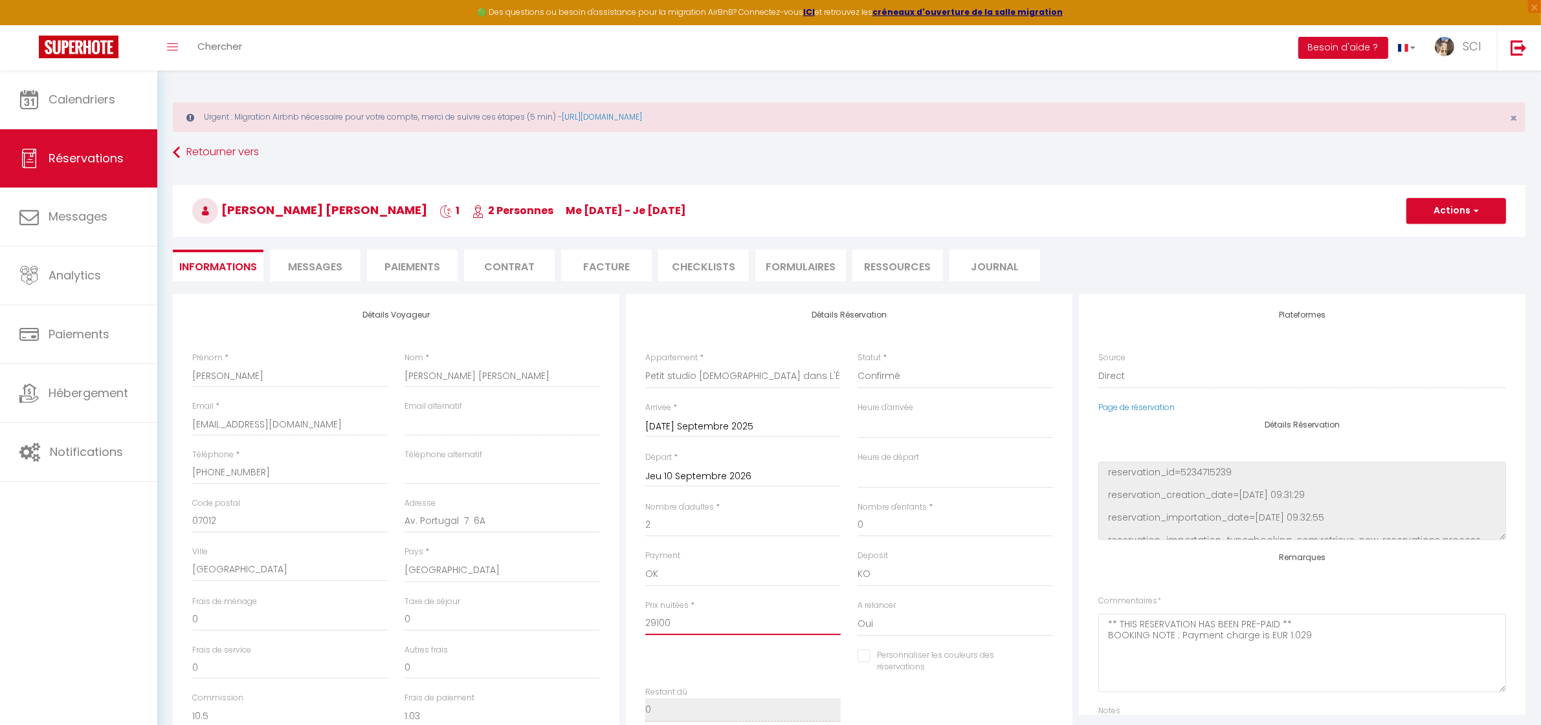
click at [618, 632] on div "Détails Voyageur Prénom * Isabel Teresa Nom * Pedrosa Roig Email * iroig.718039…" at bounding box center [849, 525] width 1359 height 463
select select
checkbox input "false"
type input "8"
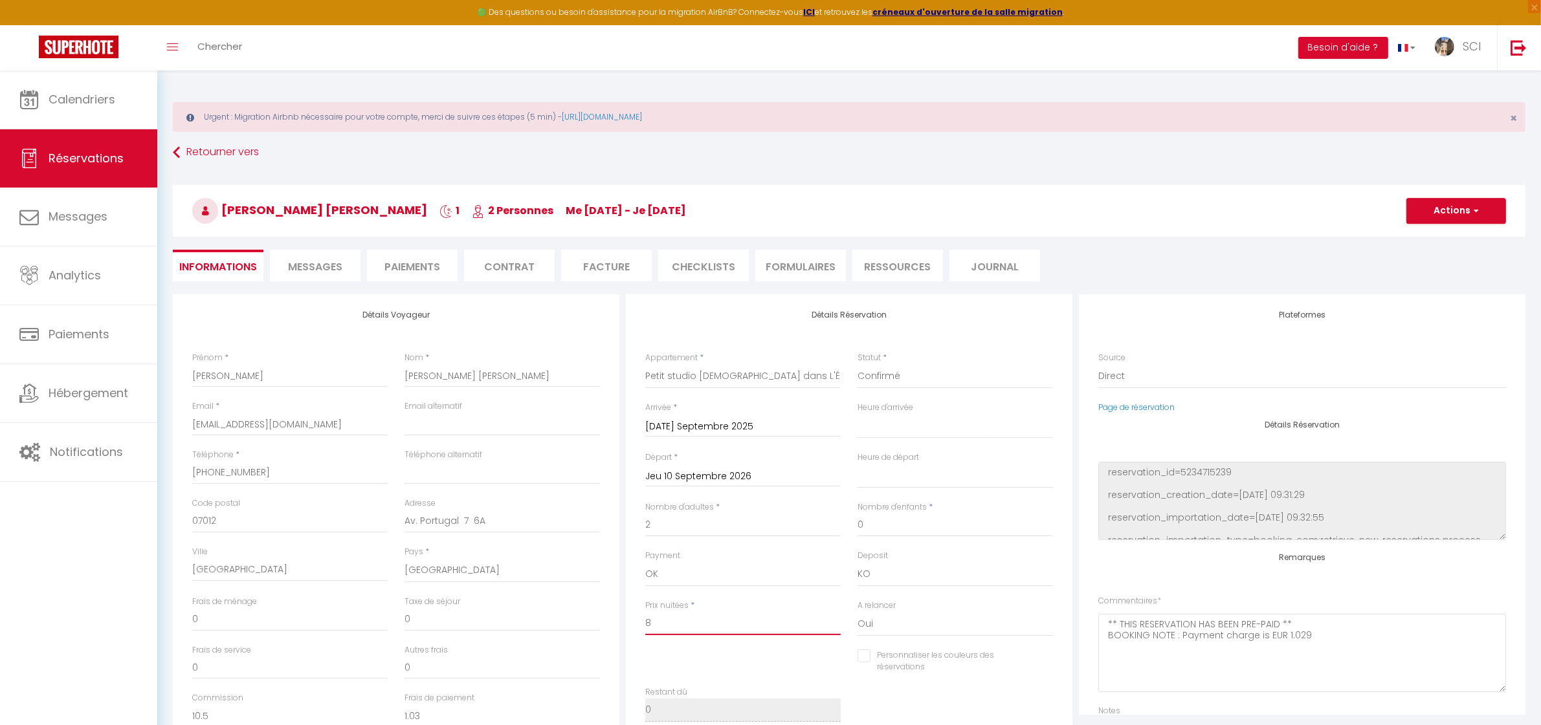
select select
checkbox input "false"
type input "80"
select select
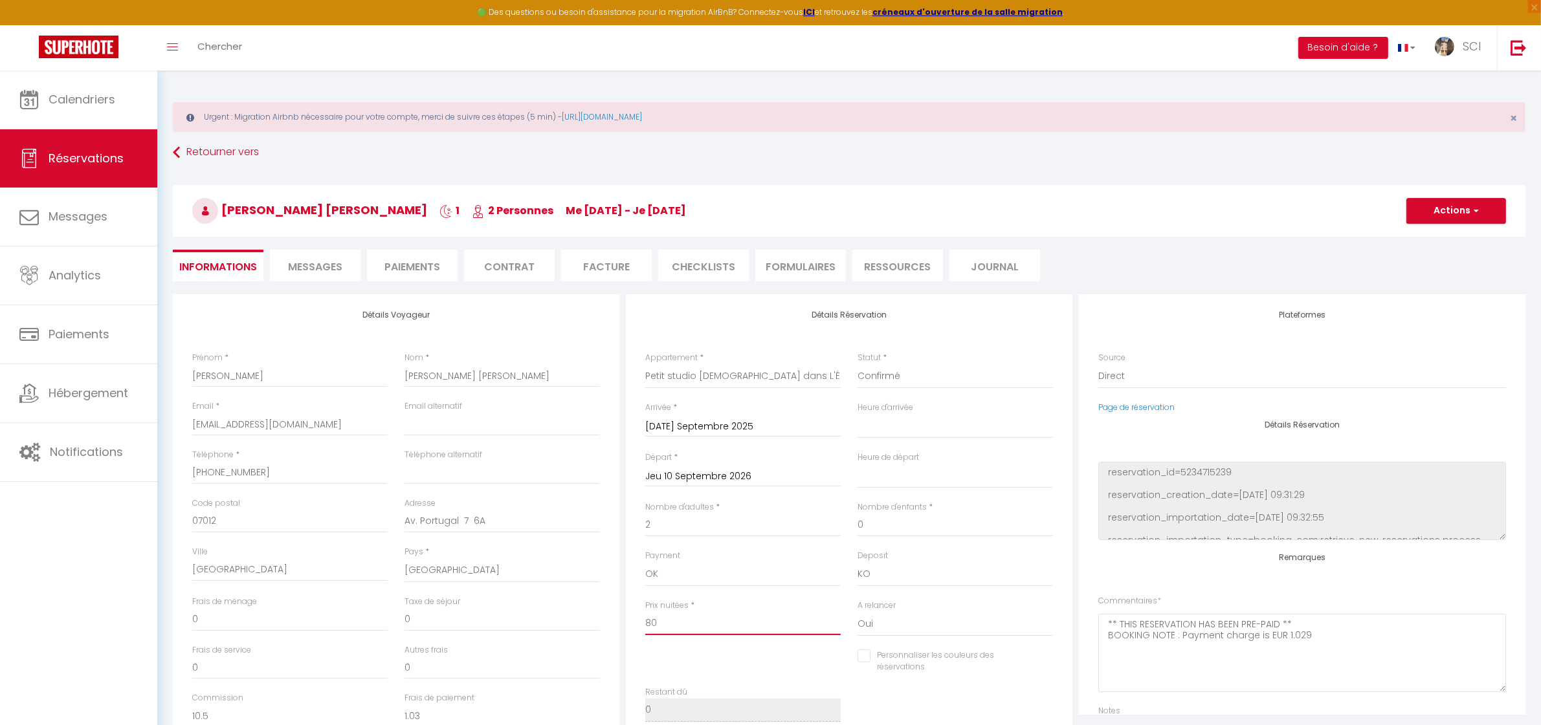
select select
checkbox input "false"
type input "80"
click at [987, 341] on div "Détails Réservation Appartement * Suite Royale [GEOGRAPHIC_DATA][DEMOGRAPHIC_DA…" at bounding box center [849, 522] width 447 height 457
click at [411, 269] on li "Paiements" at bounding box center [412, 266] width 91 height 32
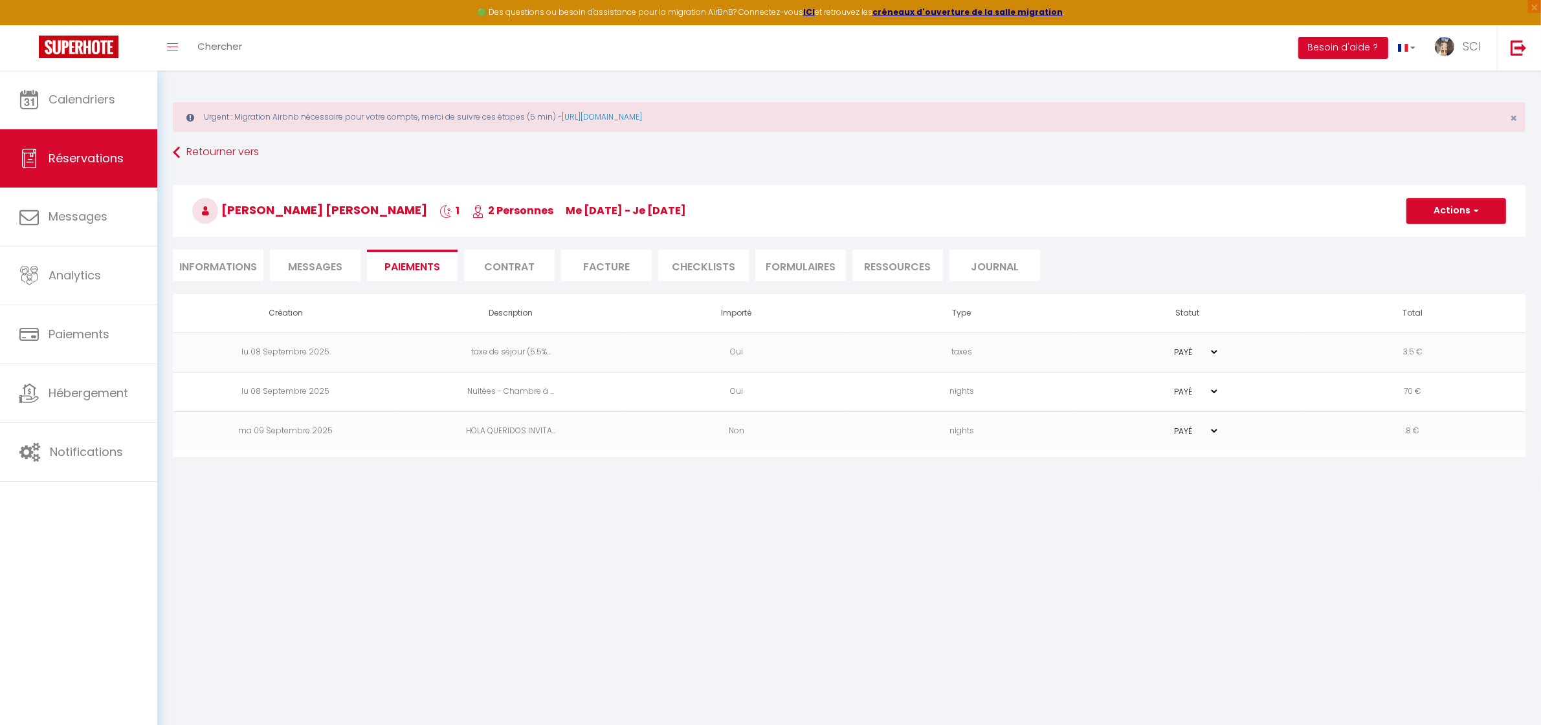
click at [223, 282] on li "Informations" at bounding box center [218, 266] width 91 height 32
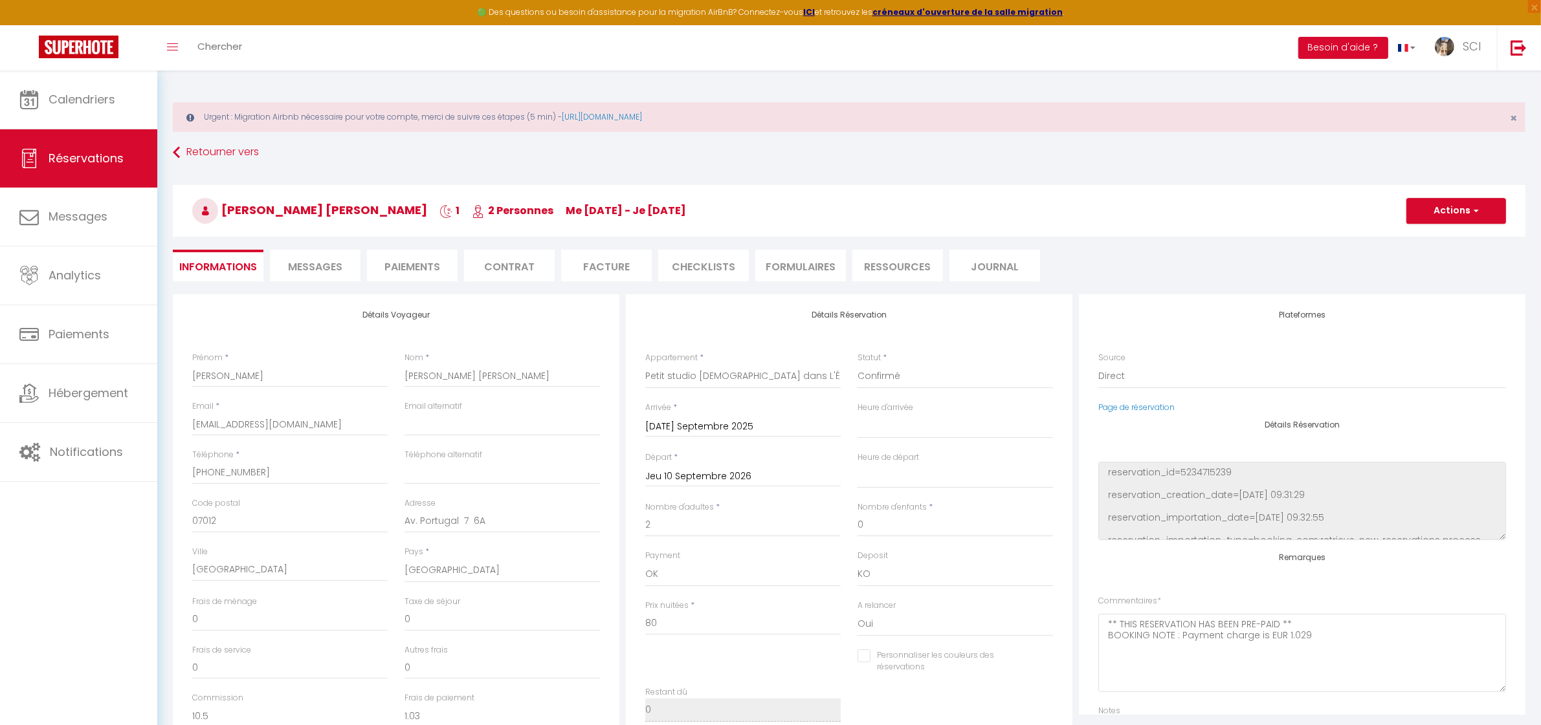
select select
drag, startPoint x: 395, startPoint y: 208, endPoint x: 208, endPoint y: 234, distance: 188.8
click at [205, 235] on h3 "Isabel Teresa Pedrosa Roig 1 2 Personnes me 09 Sep - je 10 Sep" at bounding box center [849, 211] width 1353 height 52
copy span "Isabel Teresa Pedrosa Roig"
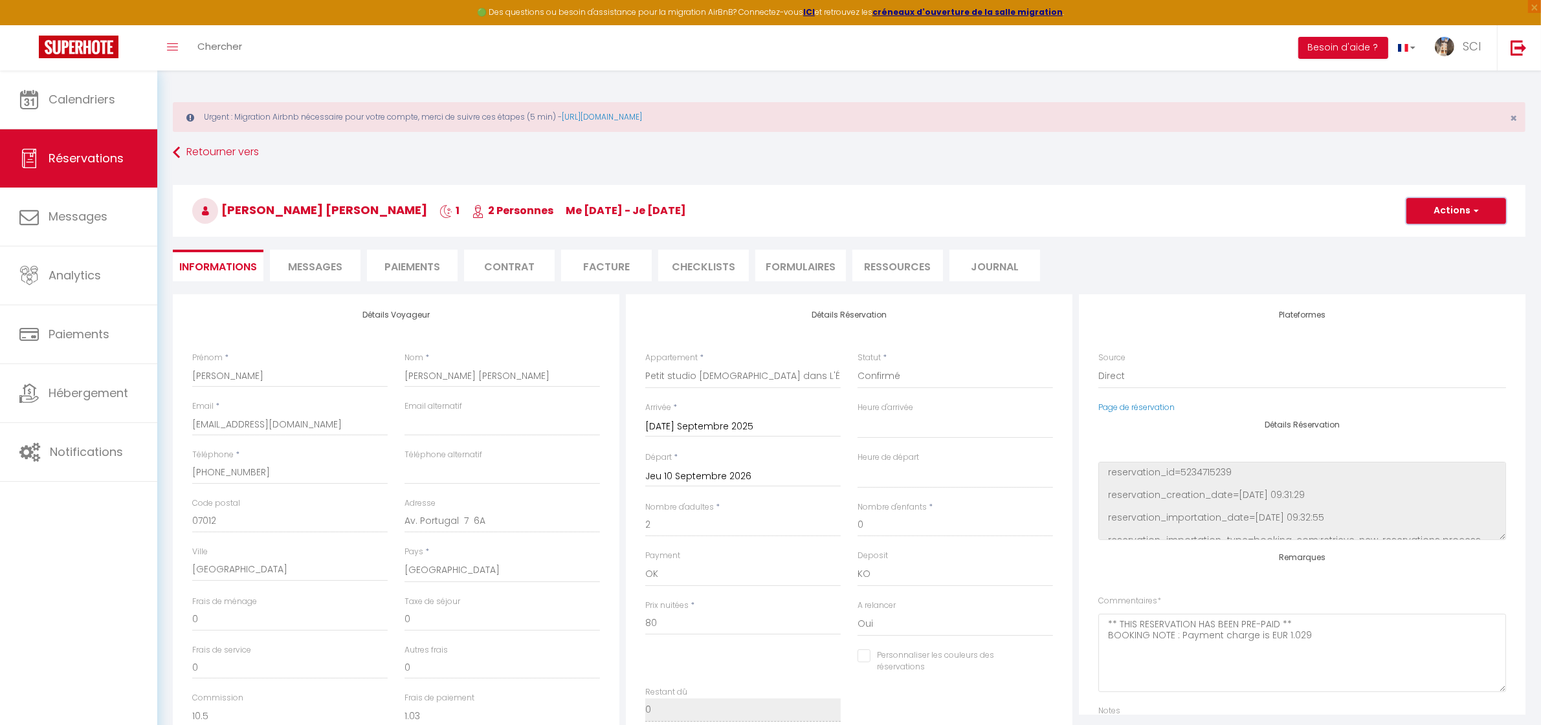
drag, startPoint x: 1471, startPoint y: 208, endPoint x: 1450, endPoint y: 222, distance: 25.1
click at [1471, 208] on span "button" at bounding box center [1474, 211] width 8 height 12
click at [1416, 243] on link "Enregistrer" at bounding box center [1443, 239] width 102 height 17
select select
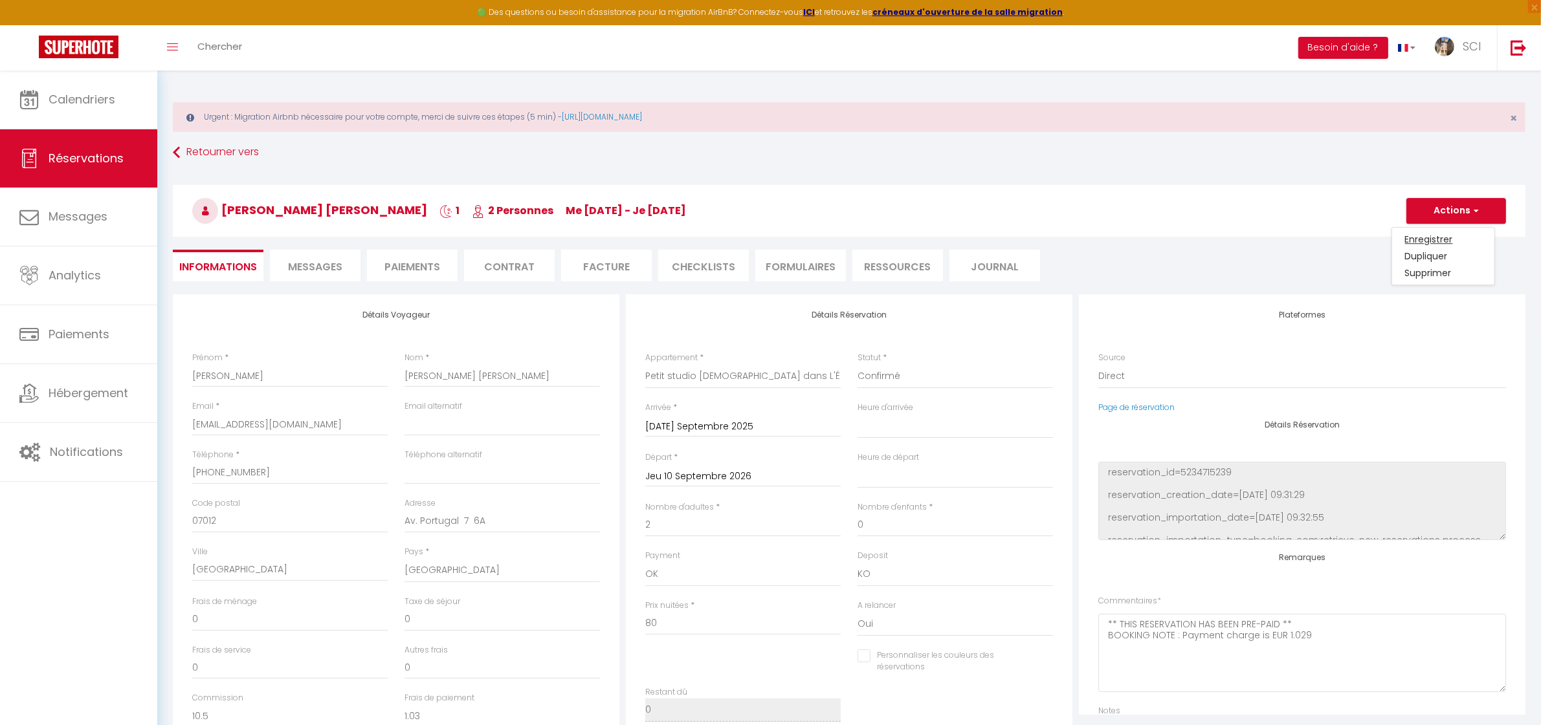
checkbox input "false"
select select
checkbox input "false"
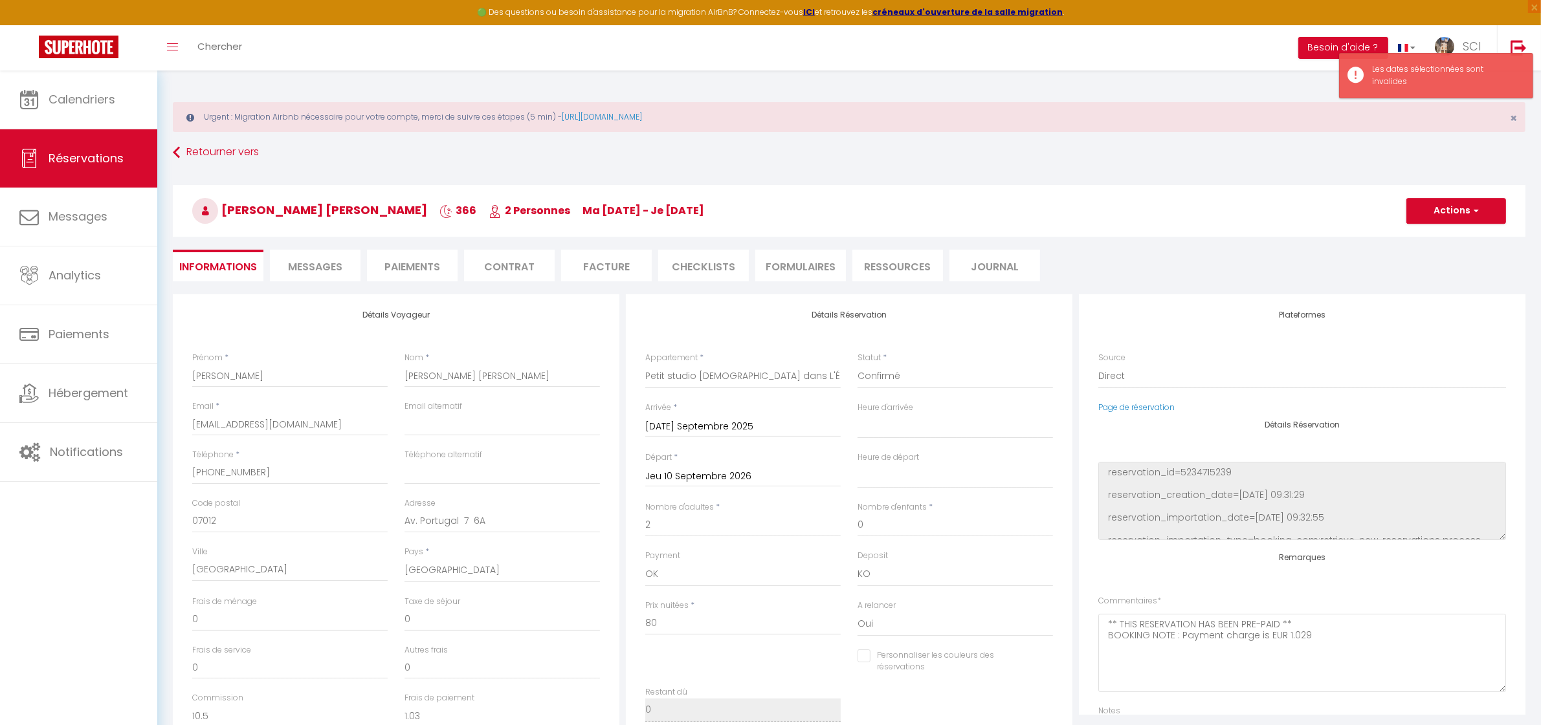
click at [755, 432] on input "[DATE]" at bounding box center [742, 427] width 195 height 17
click at [823, 405] on div "Arrivée * Mar 09 Septembre 2025 < Sep 2025 > Dim Lun Mar Mer Jeu Ven Sam 1 2 3 …" at bounding box center [742, 420] width 195 height 36
click at [738, 472] on input "Jeu 10 Septembre 2026" at bounding box center [742, 477] width 195 height 17
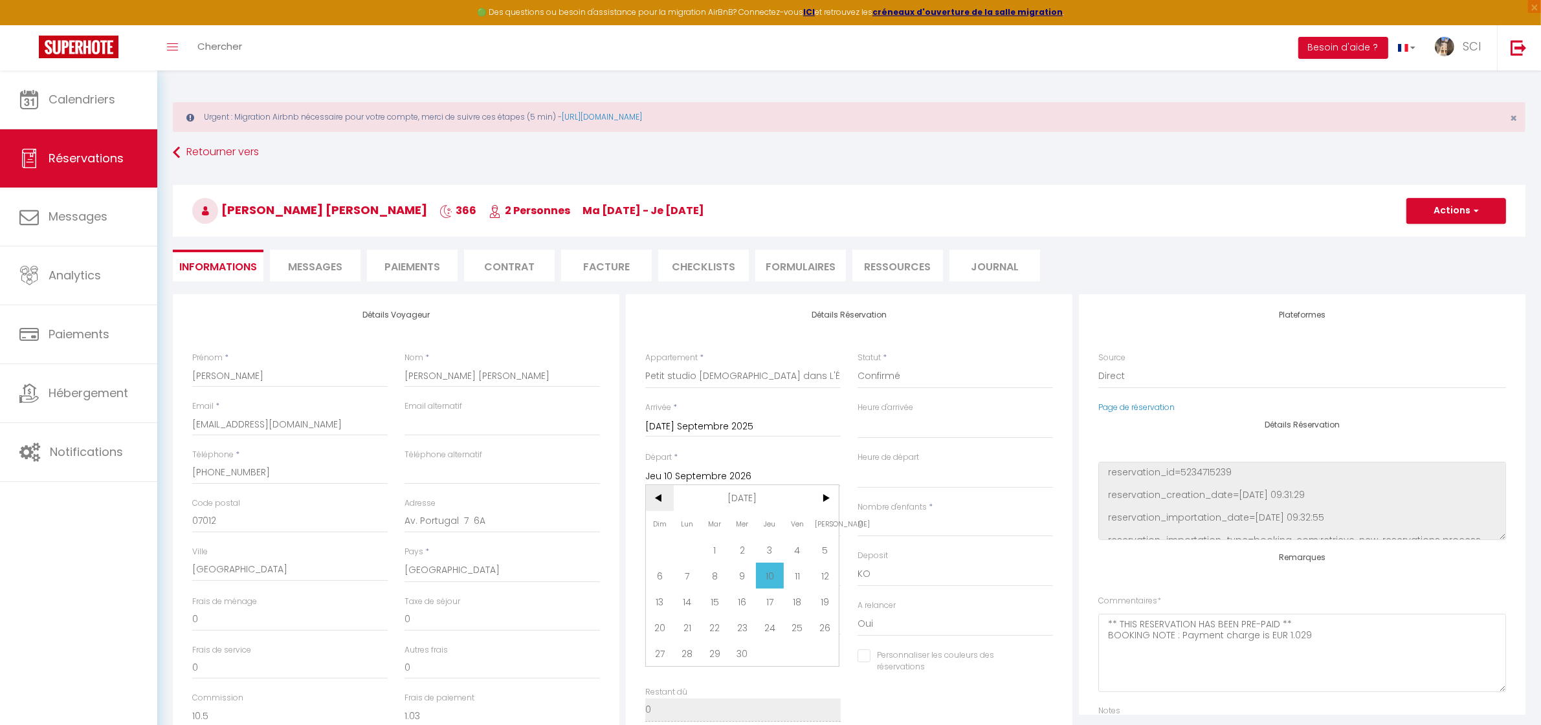
click at [661, 498] on span "<" at bounding box center [660, 498] width 28 height 26
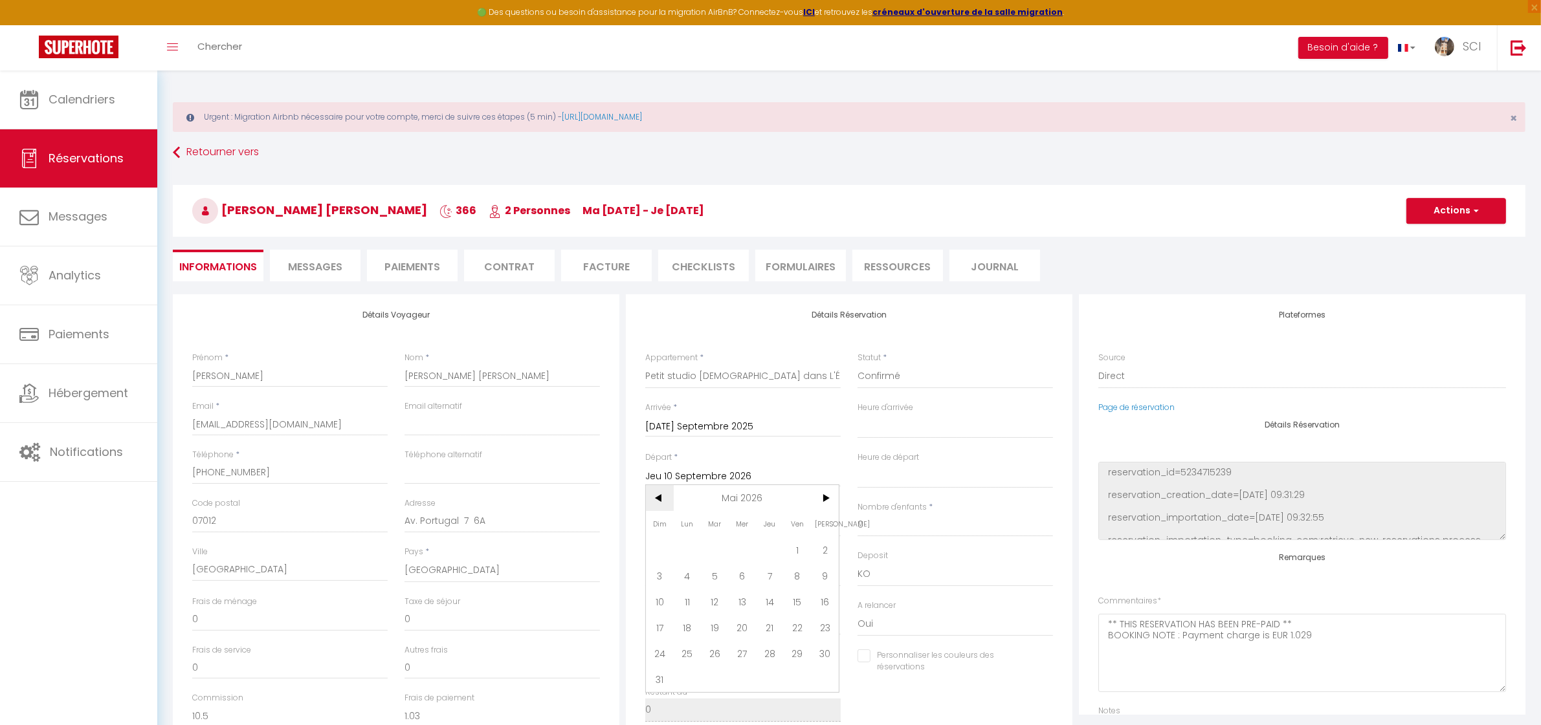
click at [661, 498] on span "<" at bounding box center [660, 498] width 28 height 26
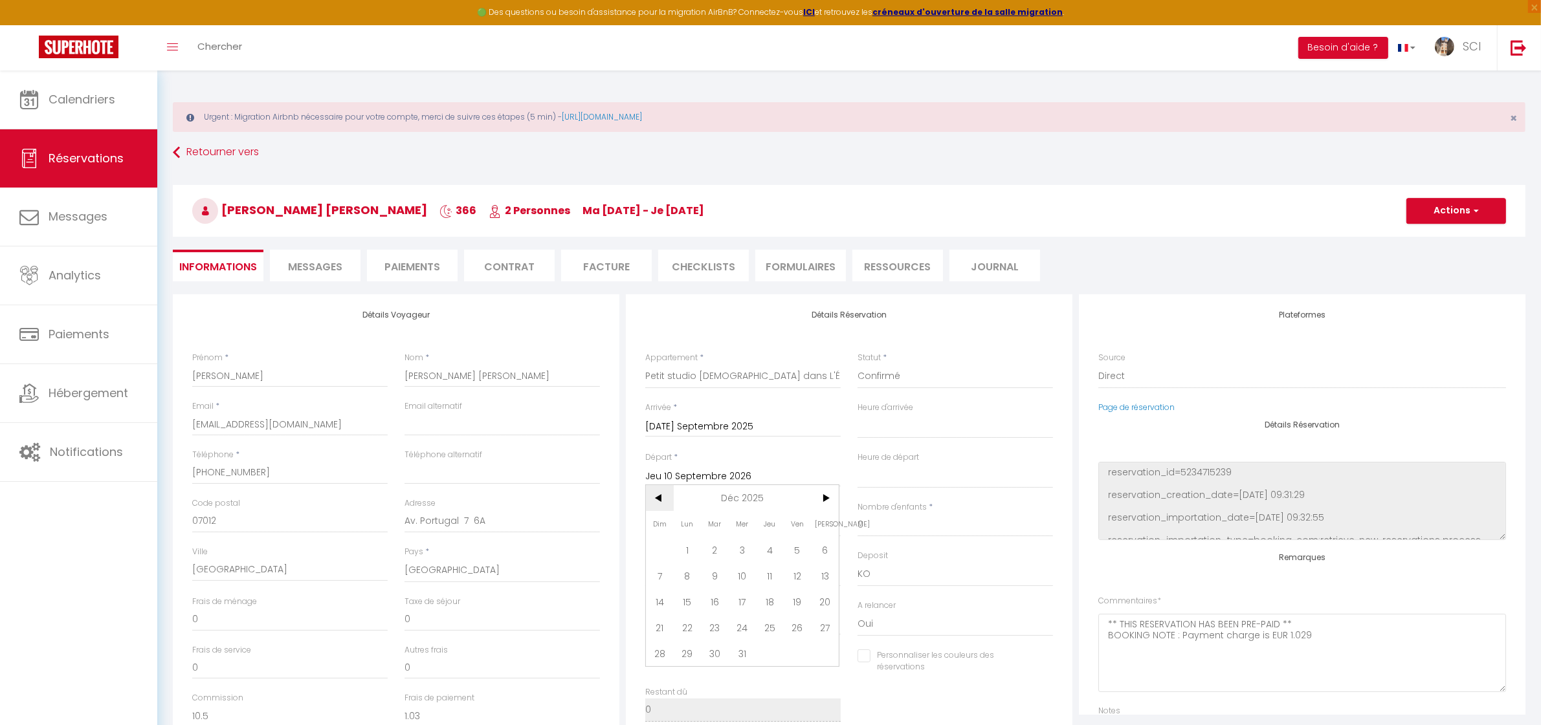
click at [661, 498] on span "<" at bounding box center [660, 498] width 28 height 26
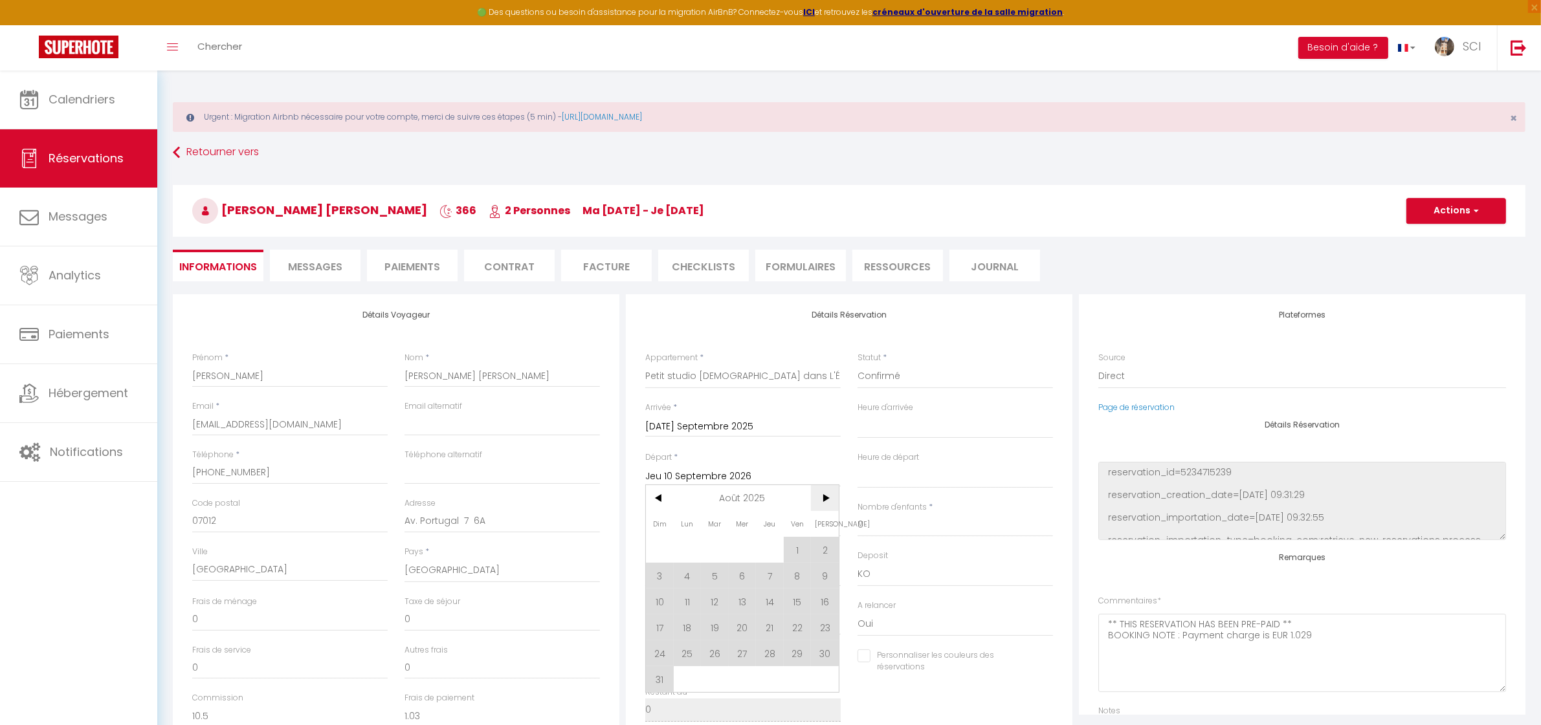
click at [826, 500] on span ">" at bounding box center [825, 498] width 28 height 26
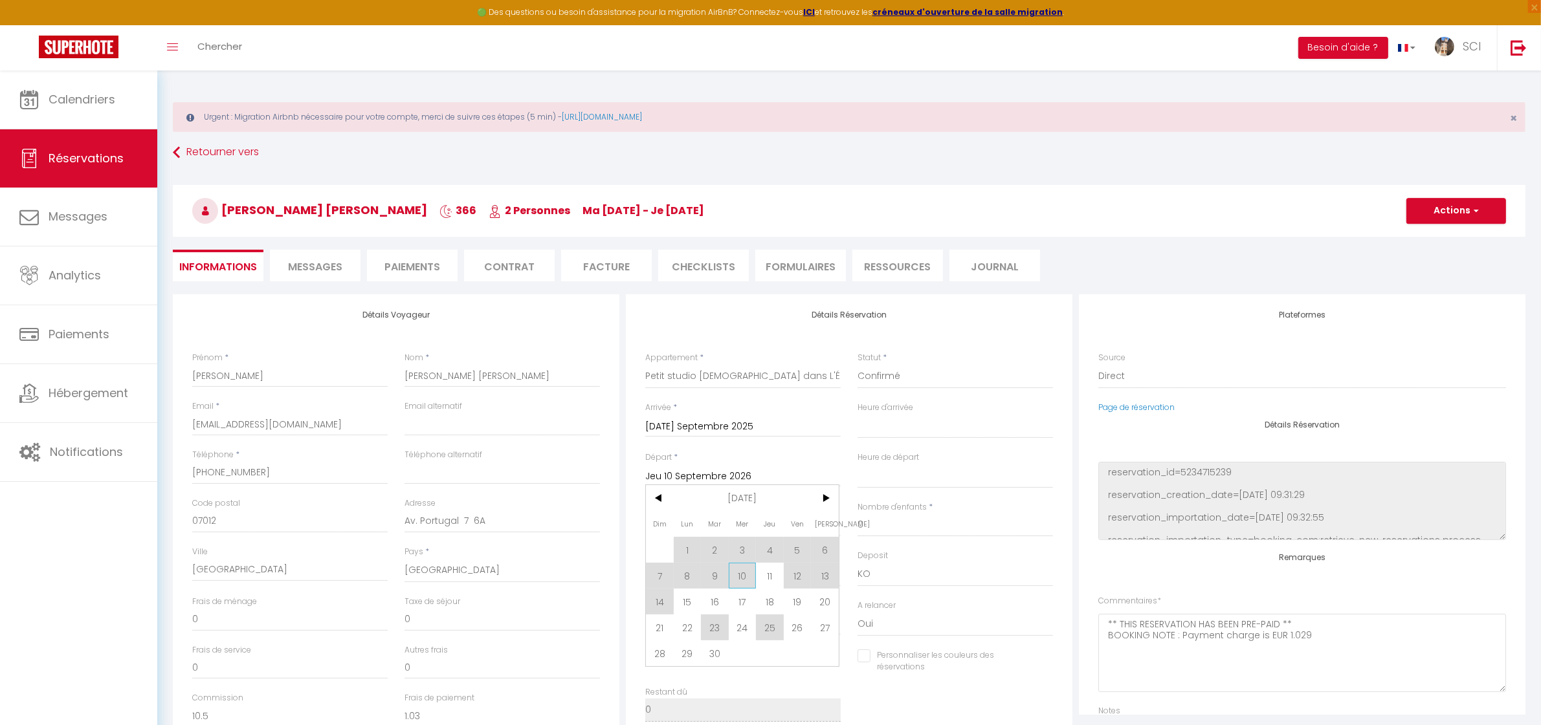
click at [738, 573] on span "10" at bounding box center [743, 576] width 28 height 26
select select
type input "Mer 10 Septembre 2025"
checkbox input "false"
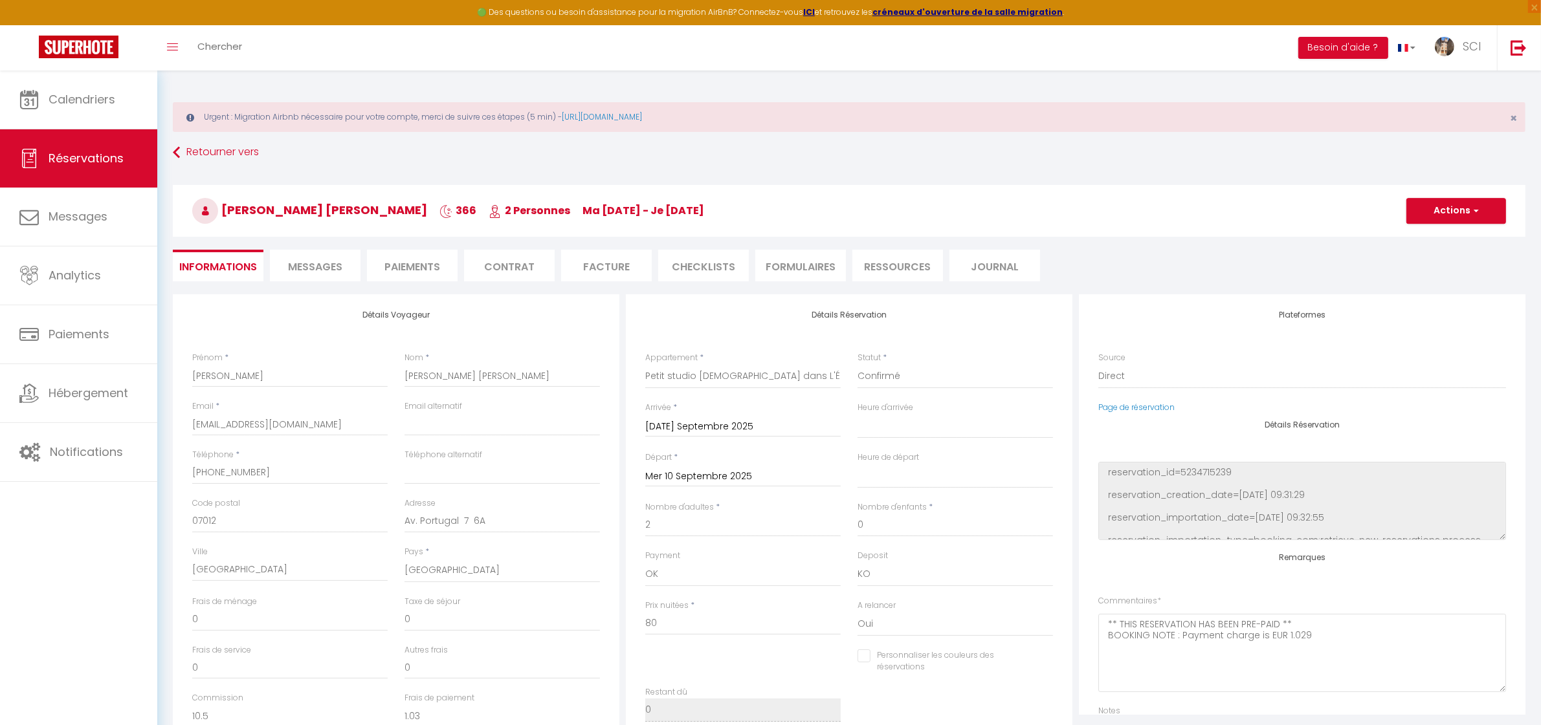
select select
type input "0"
checkbox input "false"
click at [1475, 202] on button "Actions" at bounding box center [1456, 211] width 100 height 26
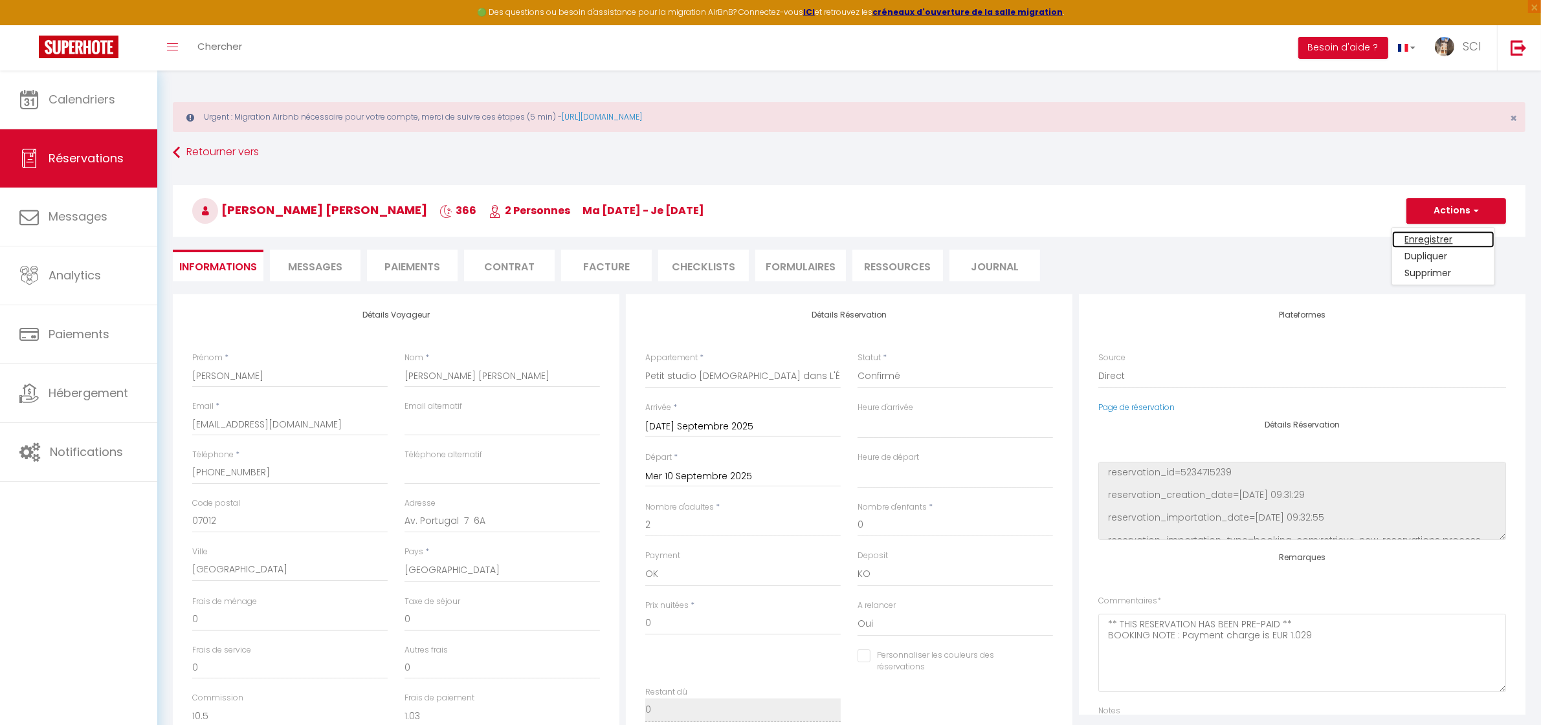
click at [1438, 243] on link "Enregistrer" at bounding box center [1443, 239] width 102 height 17
select select
checkbox input "false"
select select
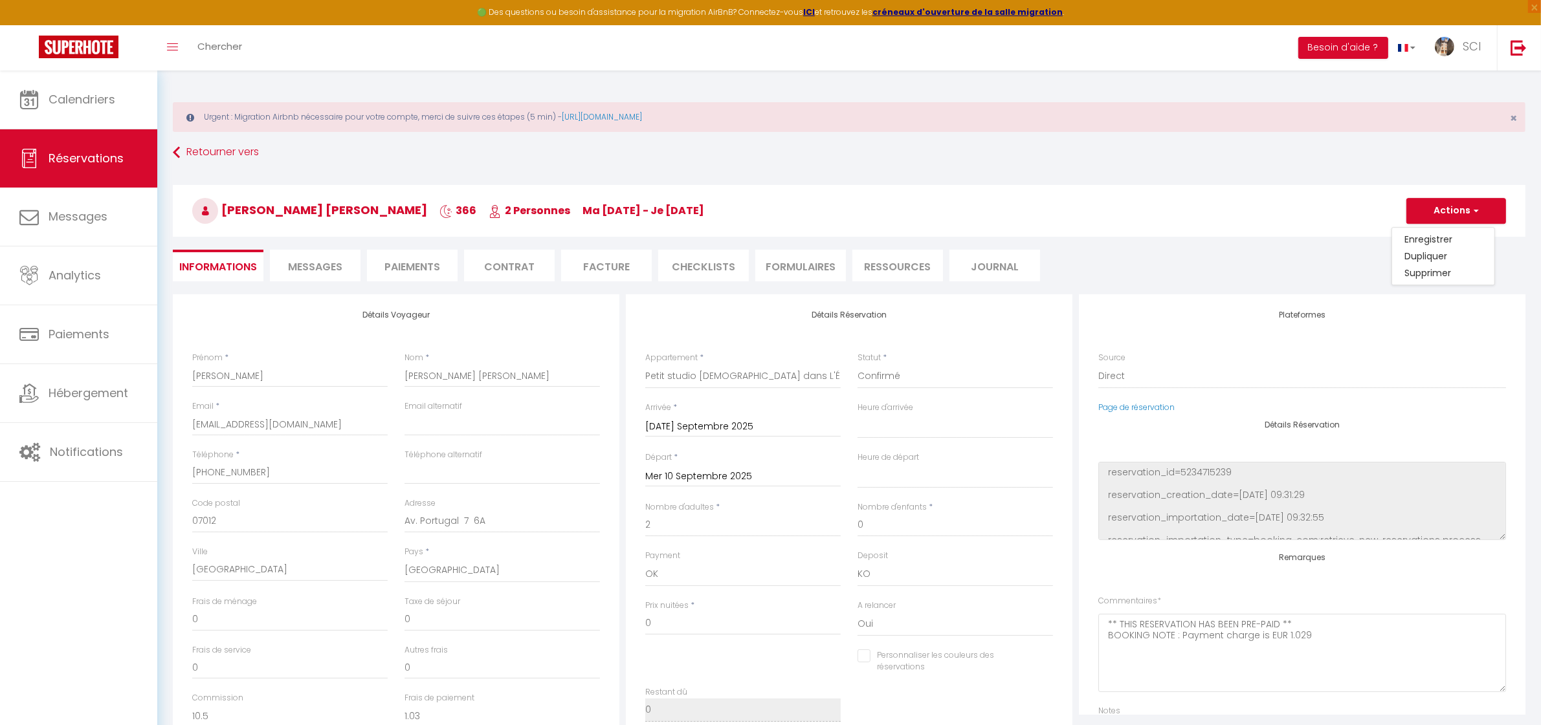
select select
checkbox input "false"
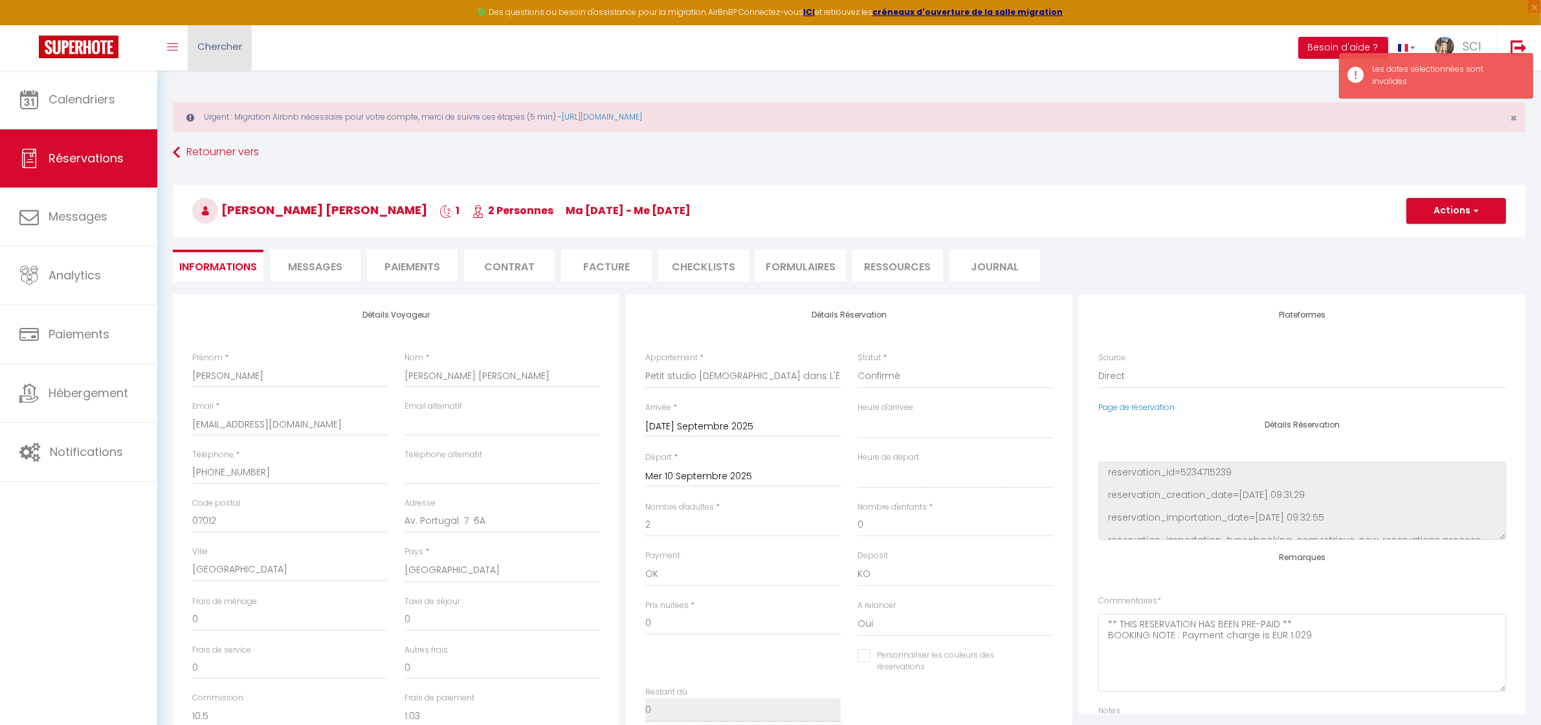
click at [234, 52] on span "Chercher" at bounding box center [219, 46] width 45 height 14
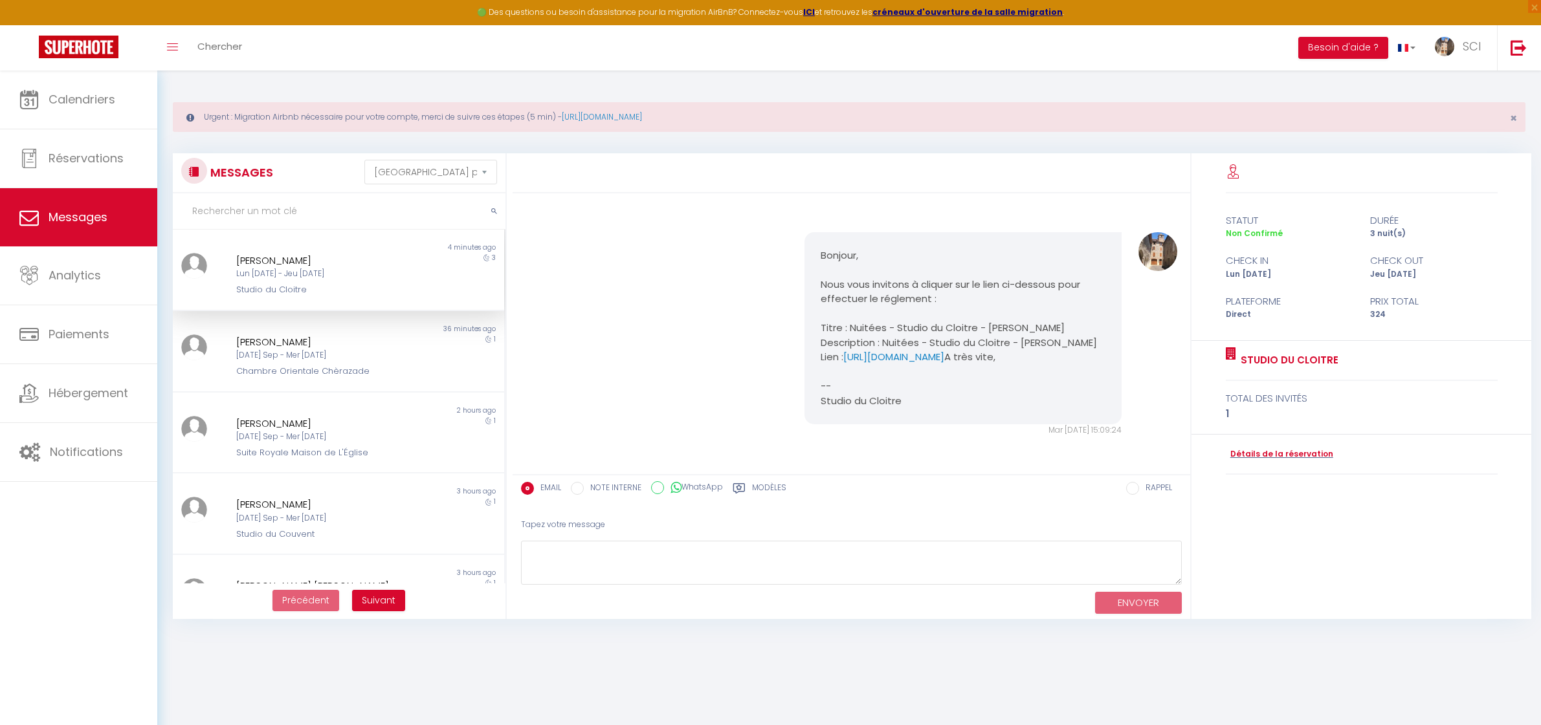
select select "message"
click at [97, 93] on span "Calendriers" at bounding box center [82, 99] width 67 height 16
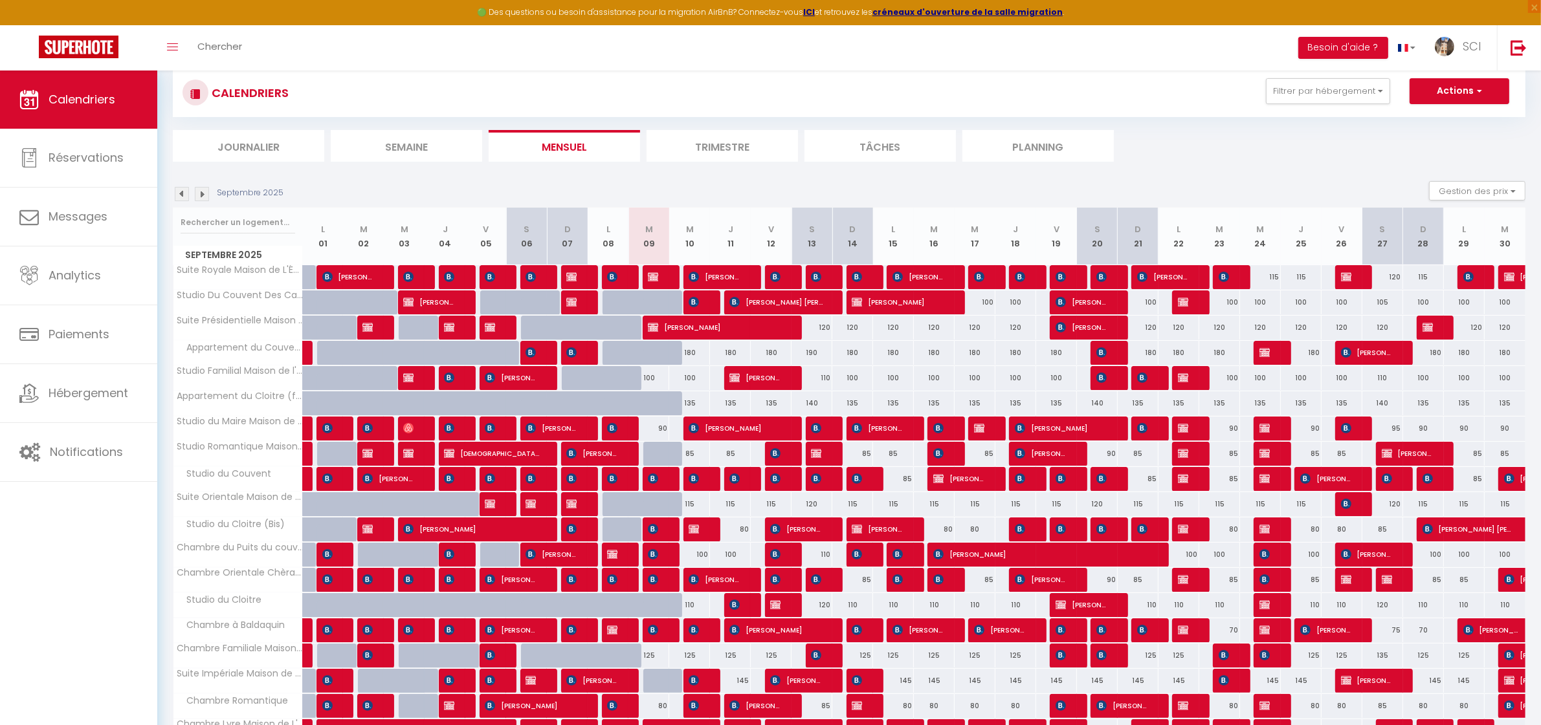
scroll to position [218, 0]
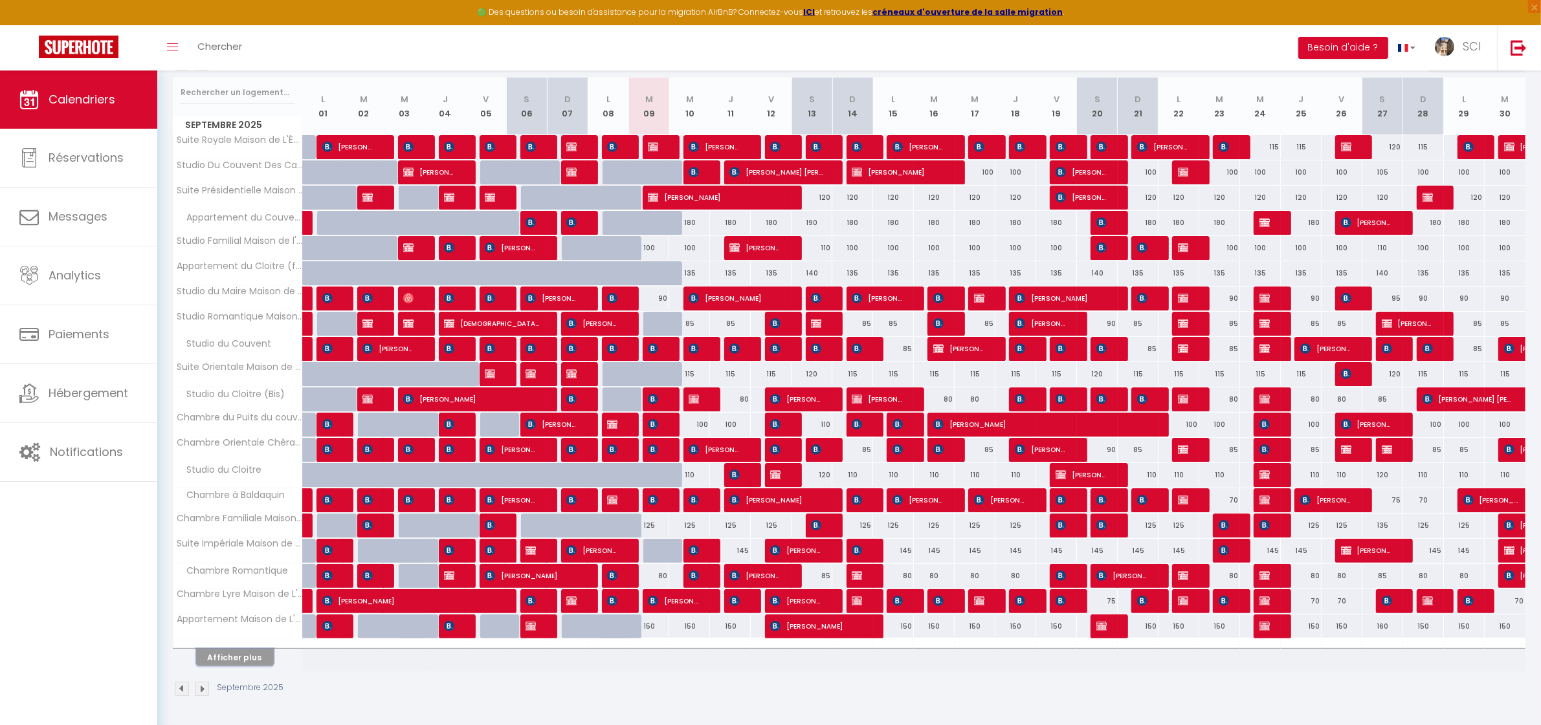
click at [259, 652] on button "Afficher plus" at bounding box center [235, 657] width 78 height 17
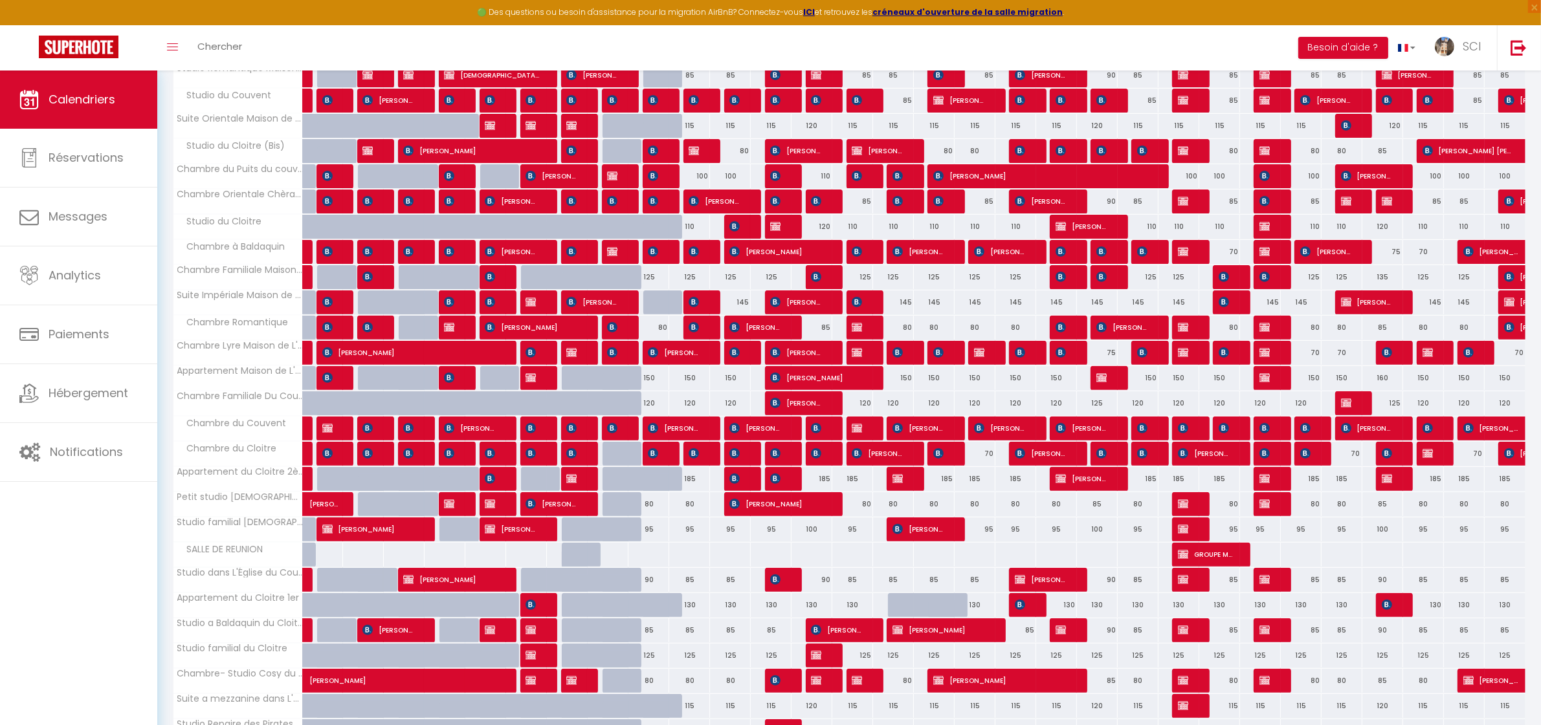
scroll to position [486, 0]
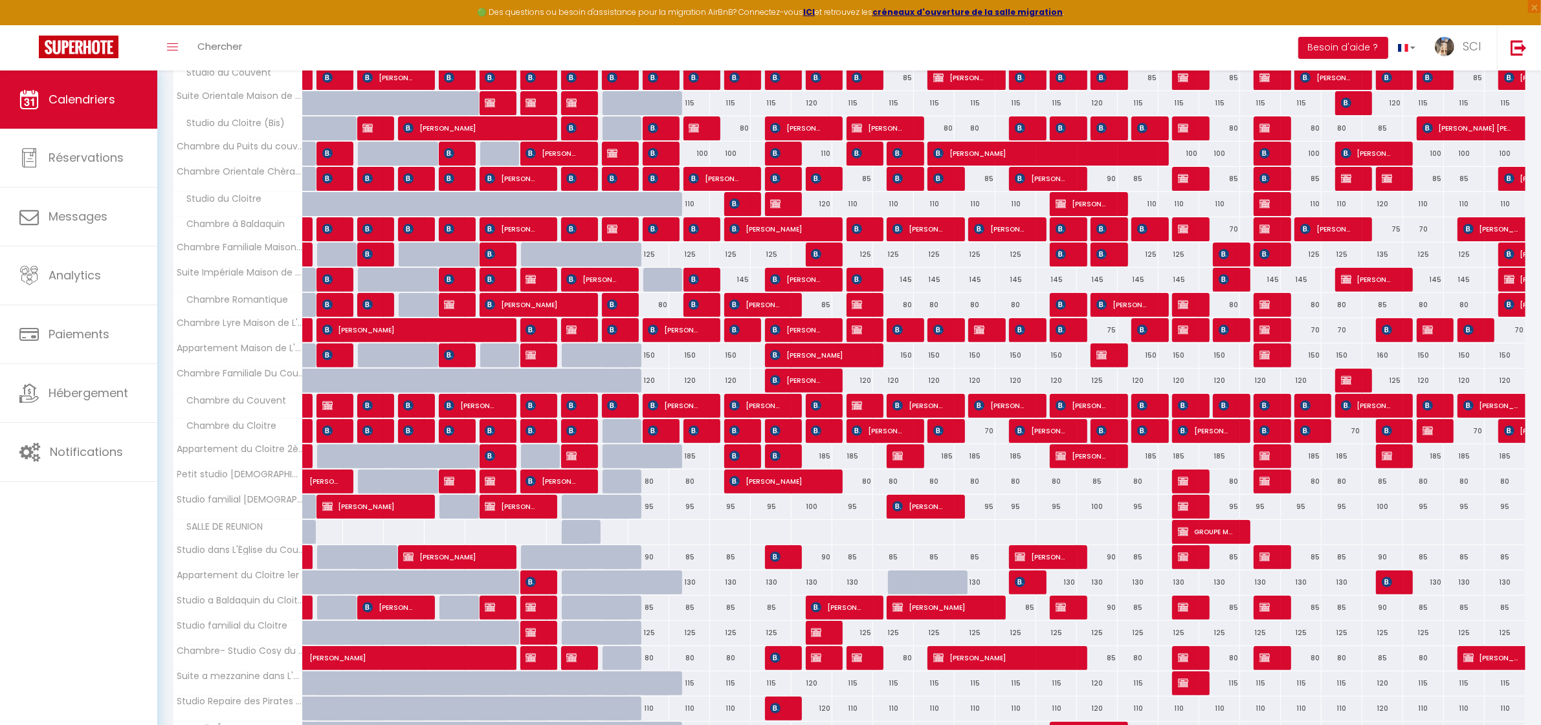
click at [651, 487] on div "80" at bounding box center [648, 482] width 41 height 24
type input "80"
type input "[DATE]"
type input "Mer 10 Septembre 2025"
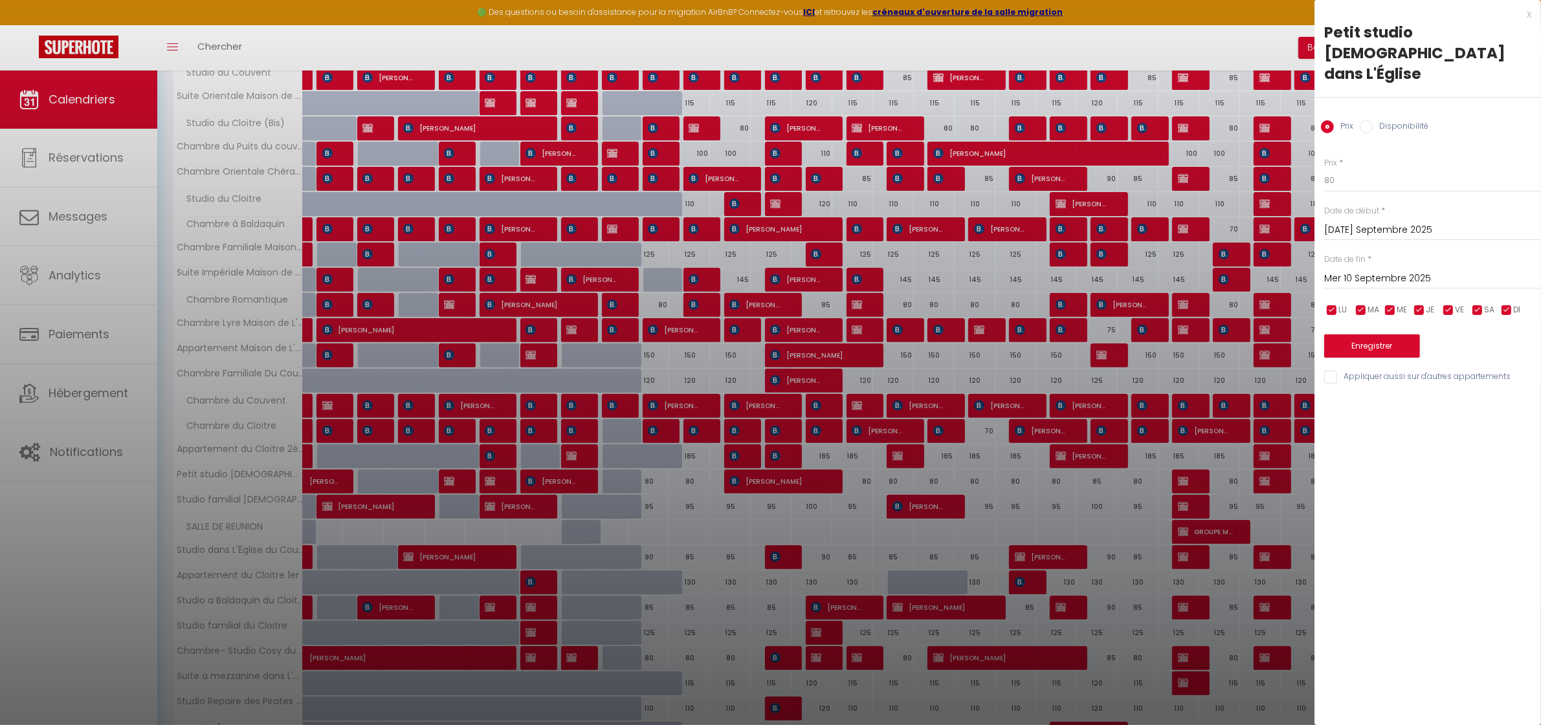
drag, startPoint x: 1367, startPoint y: 108, endPoint x: 1364, endPoint y: 168, distance: 60.3
click at [1367, 120] on input "Disponibilité" at bounding box center [1366, 126] width 13 height 13
radio input "true"
radio input "false"
click at [1354, 169] on select "Disponible Indisponible" at bounding box center [1432, 181] width 217 height 25
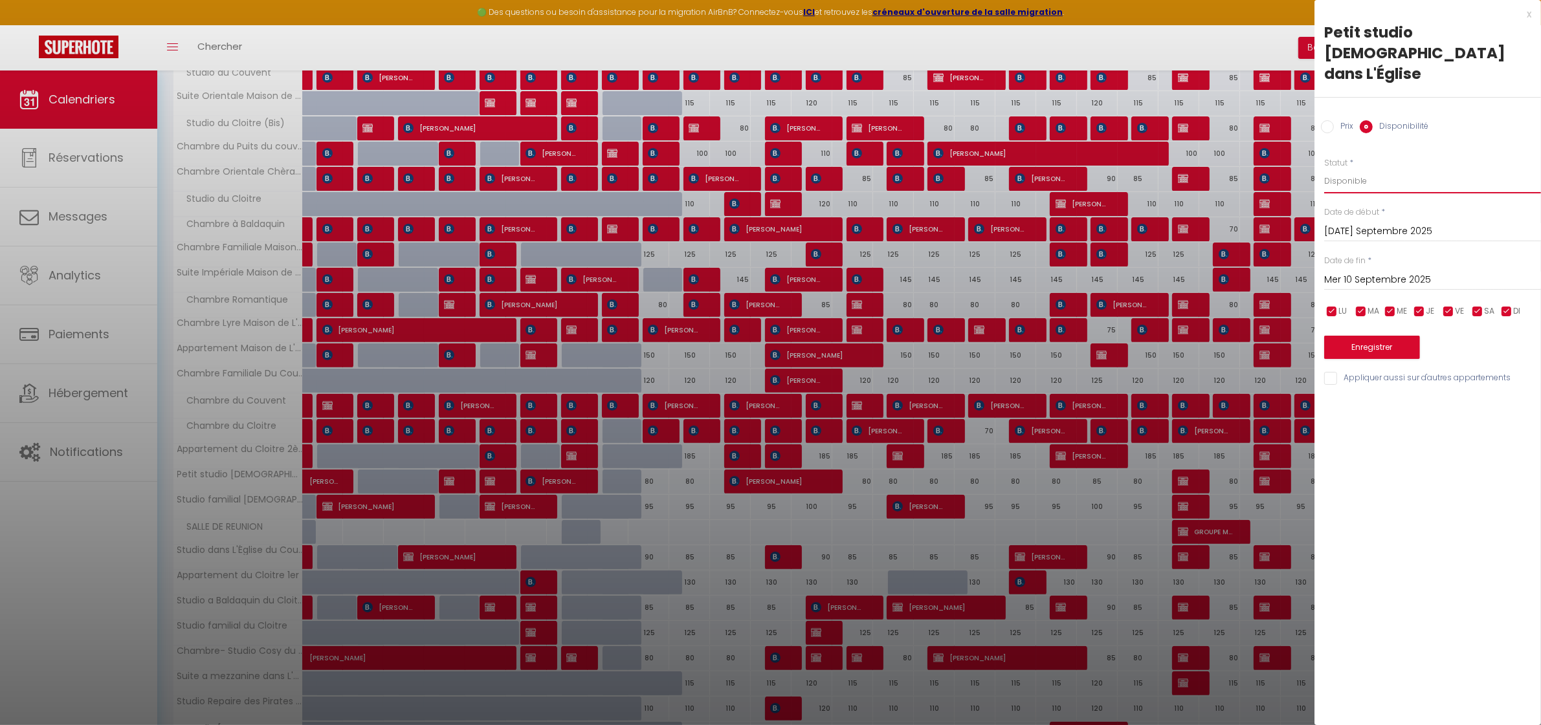
select select "0"
click at [1324, 169] on select "Disponible Indisponible" at bounding box center [1432, 181] width 217 height 25
click at [1468, 450] on div "x Petit studio presbytère dans L'Église Prix Disponibilité Prix * 80 Statut * D…" at bounding box center [1427, 362] width 227 height 725
click at [1373, 336] on button "Enregistrer" at bounding box center [1372, 347] width 96 height 23
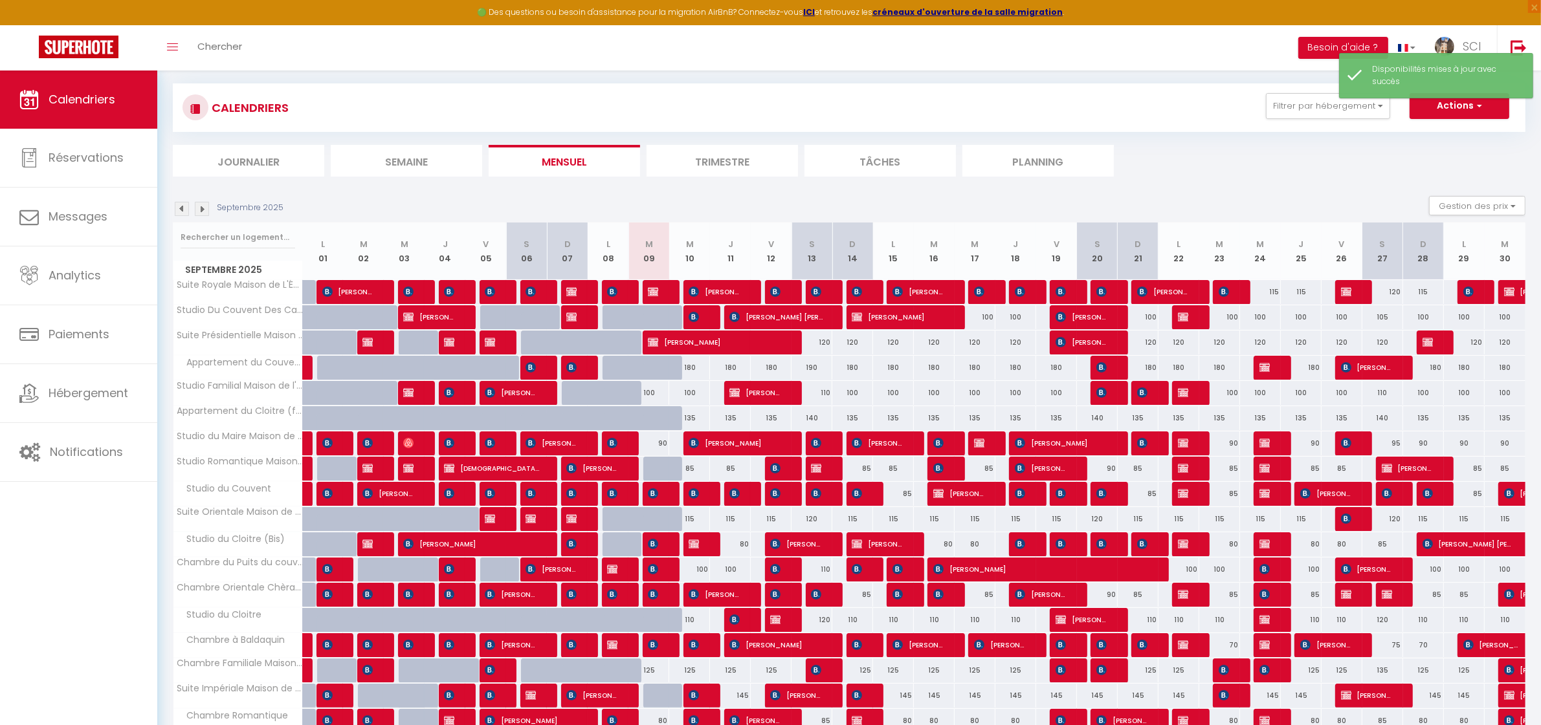
scroll to position [218, 0]
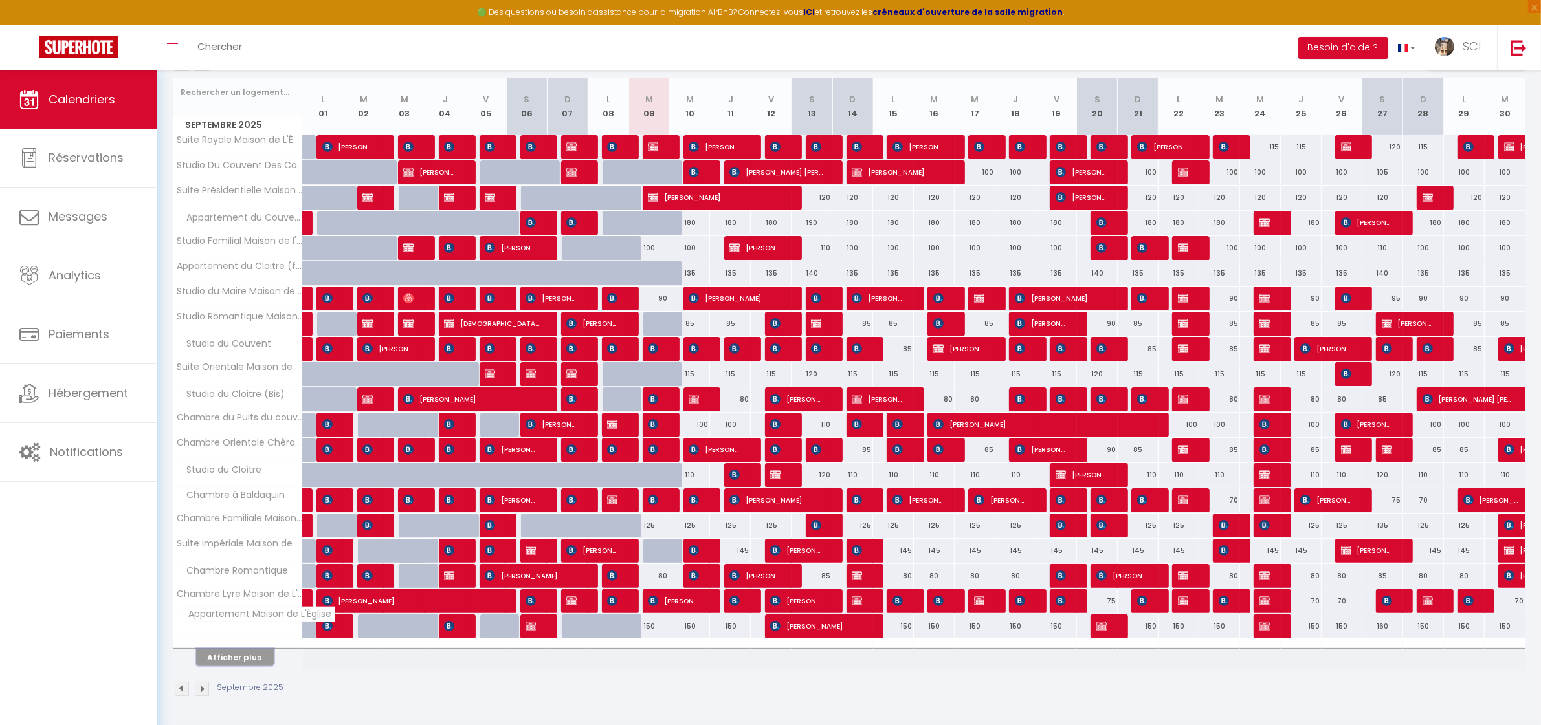
click at [241, 657] on button "Afficher plus" at bounding box center [235, 657] width 78 height 17
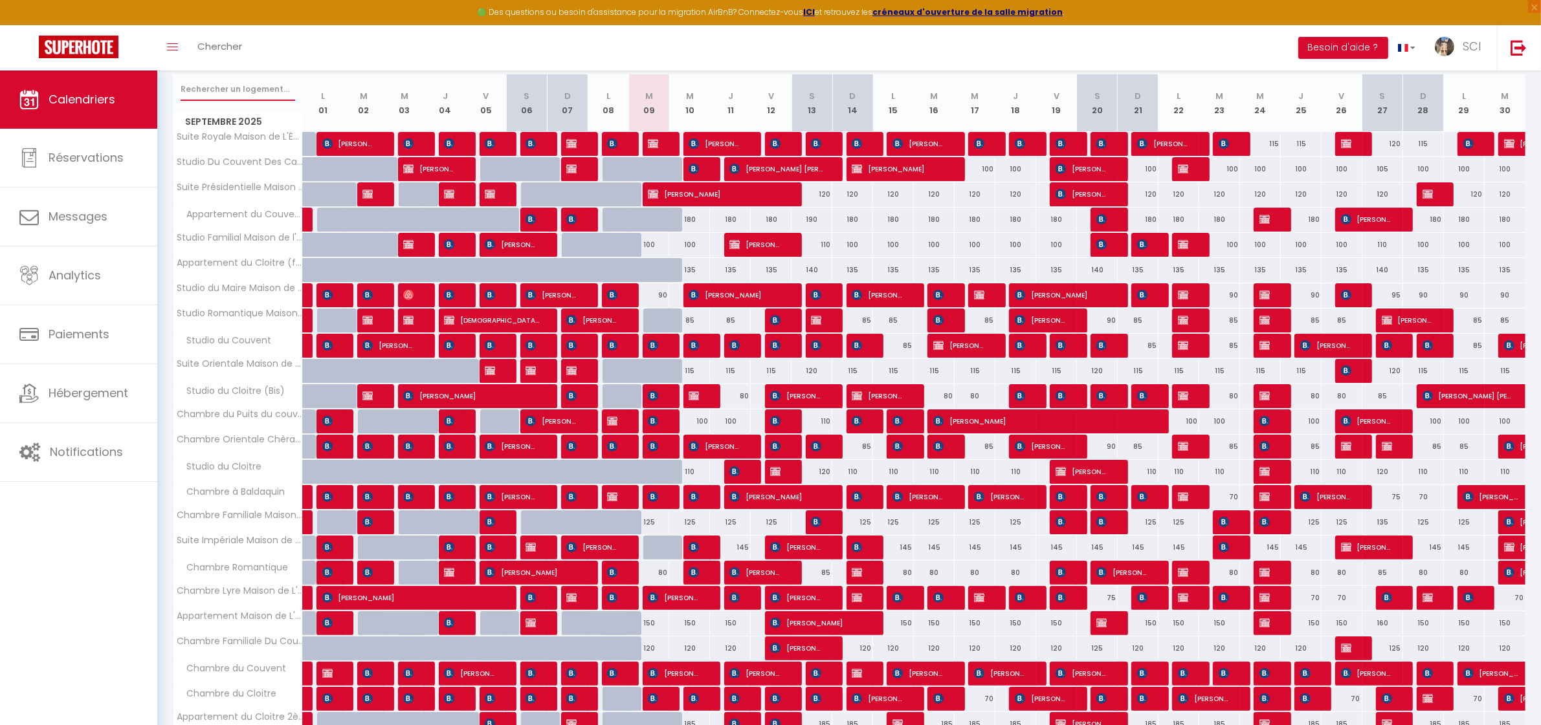
click at [234, 85] on input "text" at bounding box center [238, 89] width 115 height 23
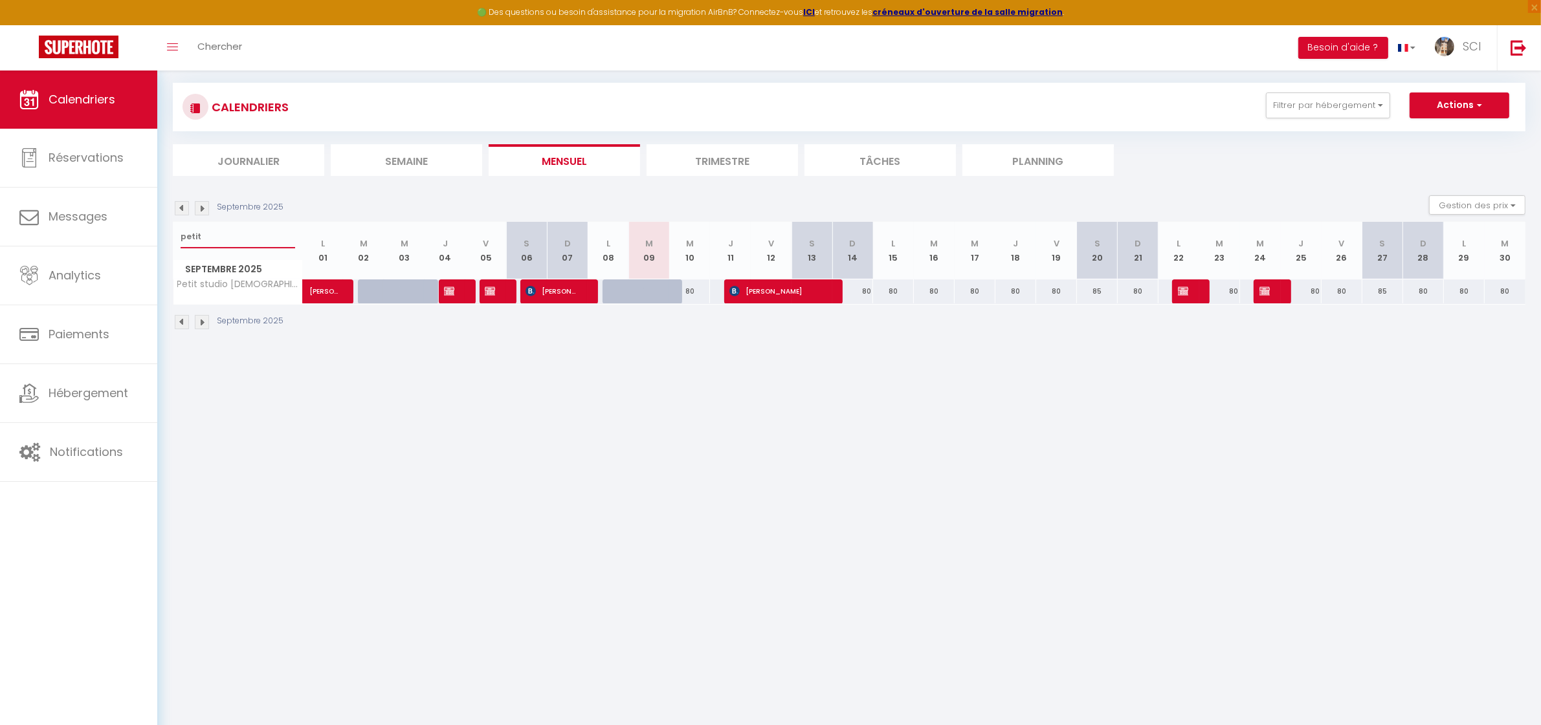
scroll to position [70, 0]
type input "petit"
click at [691, 298] on div "80" at bounding box center [689, 292] width 41 height 24
select select "1"
type input "Mer 10 Septembre 2025"
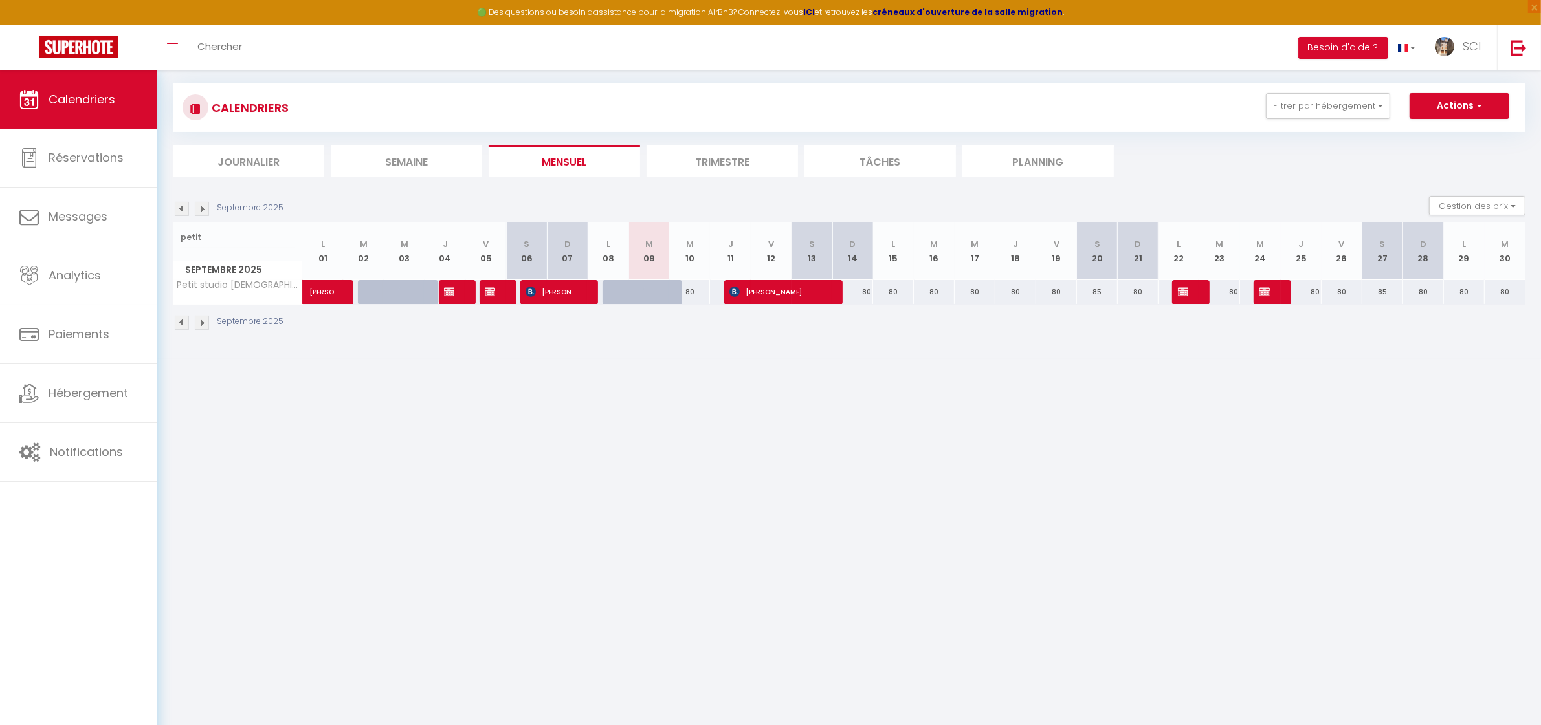
type input "Jeu 11 Septembre 2025"
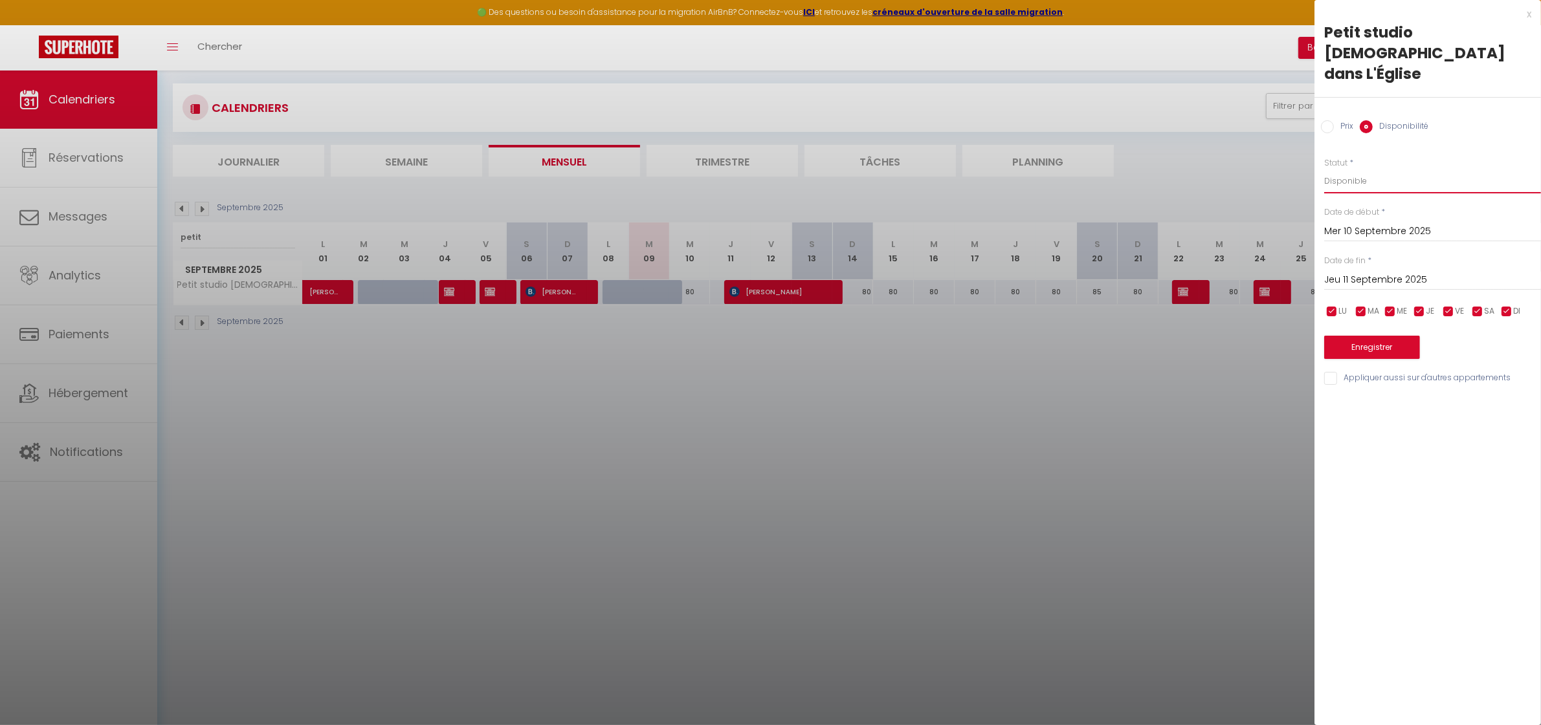
click at [1353, 169] on select "Disponible Indisponible" at bounding box center [1432, 181] width 217 height 25
select select "0"
click at [1324, 169] on select "Disponible Indisponible" at bounding box center [1432, 181] width 217 height 25
click at [1372, 336] on button "Enregistrer" at bounding box center [1372, 347] width 96 height 23
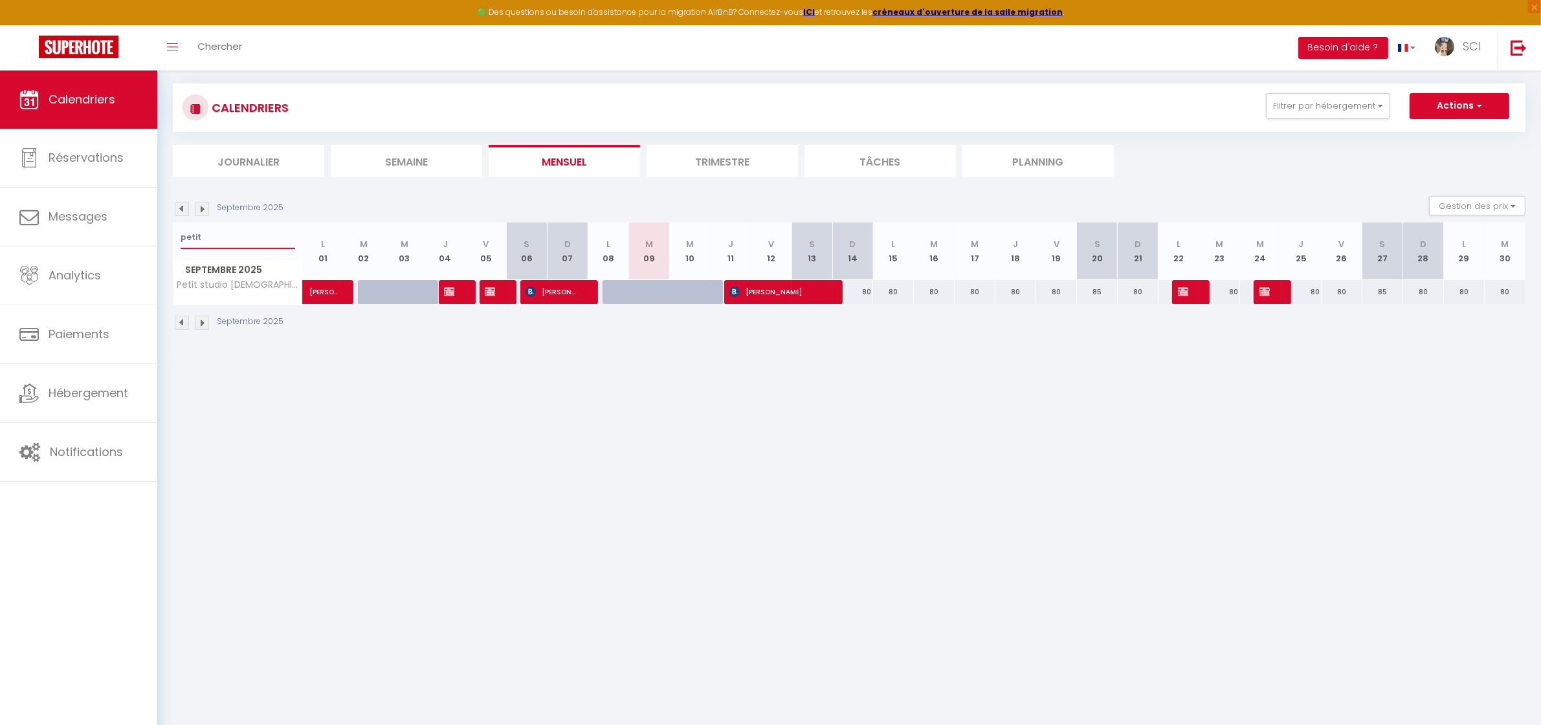
click at [215, 241] on input "petit" at bounding box center [238, 237] width 115 height 23
type input "p"
click at [246, 241] on input "text" at bounding box center [238, 237] width 115 height 23
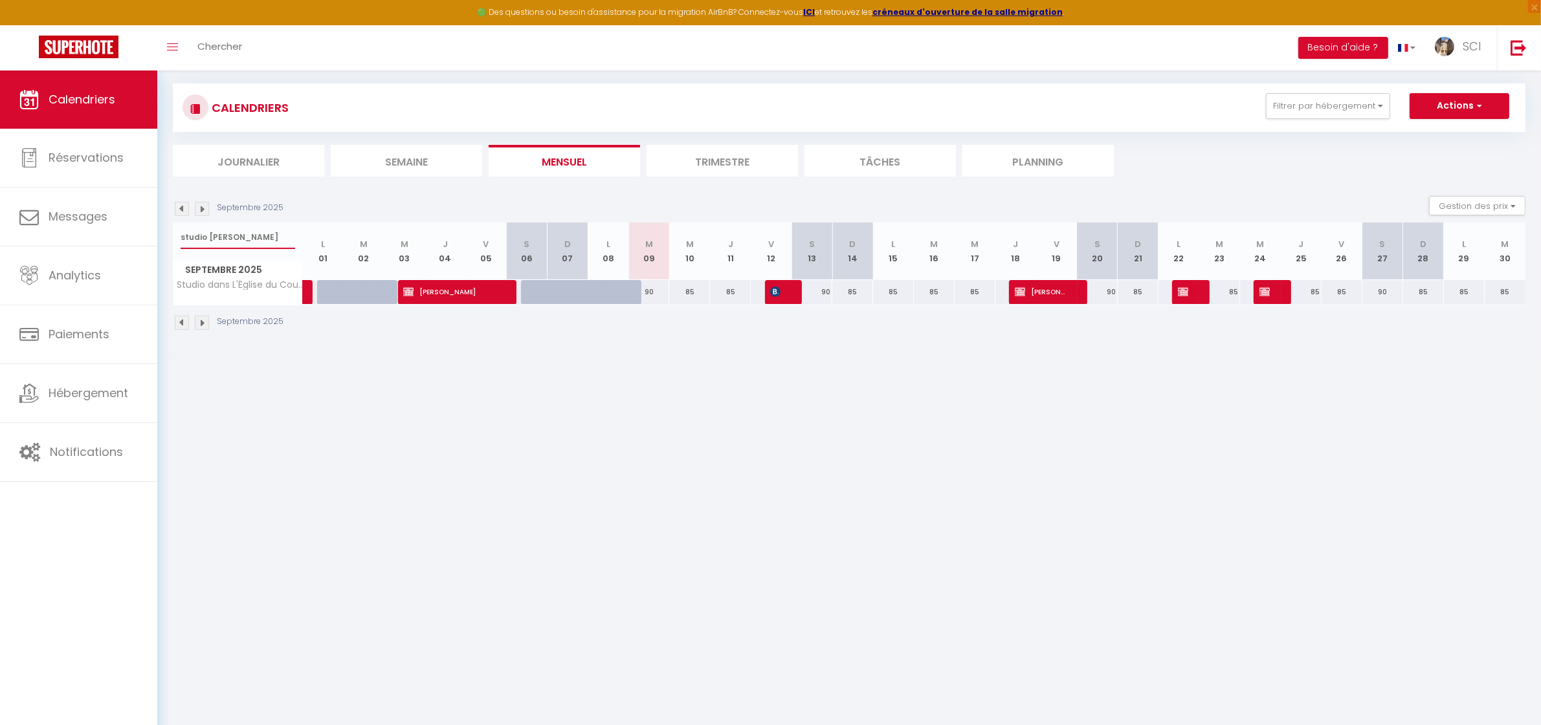
type input "studio dan"
click at [650, 295] on div "90" at bounding box center [648, 292] width 41 height 24
select select "1"
type input "[DATE]"
type input "Mer 10 Septembre 2025"
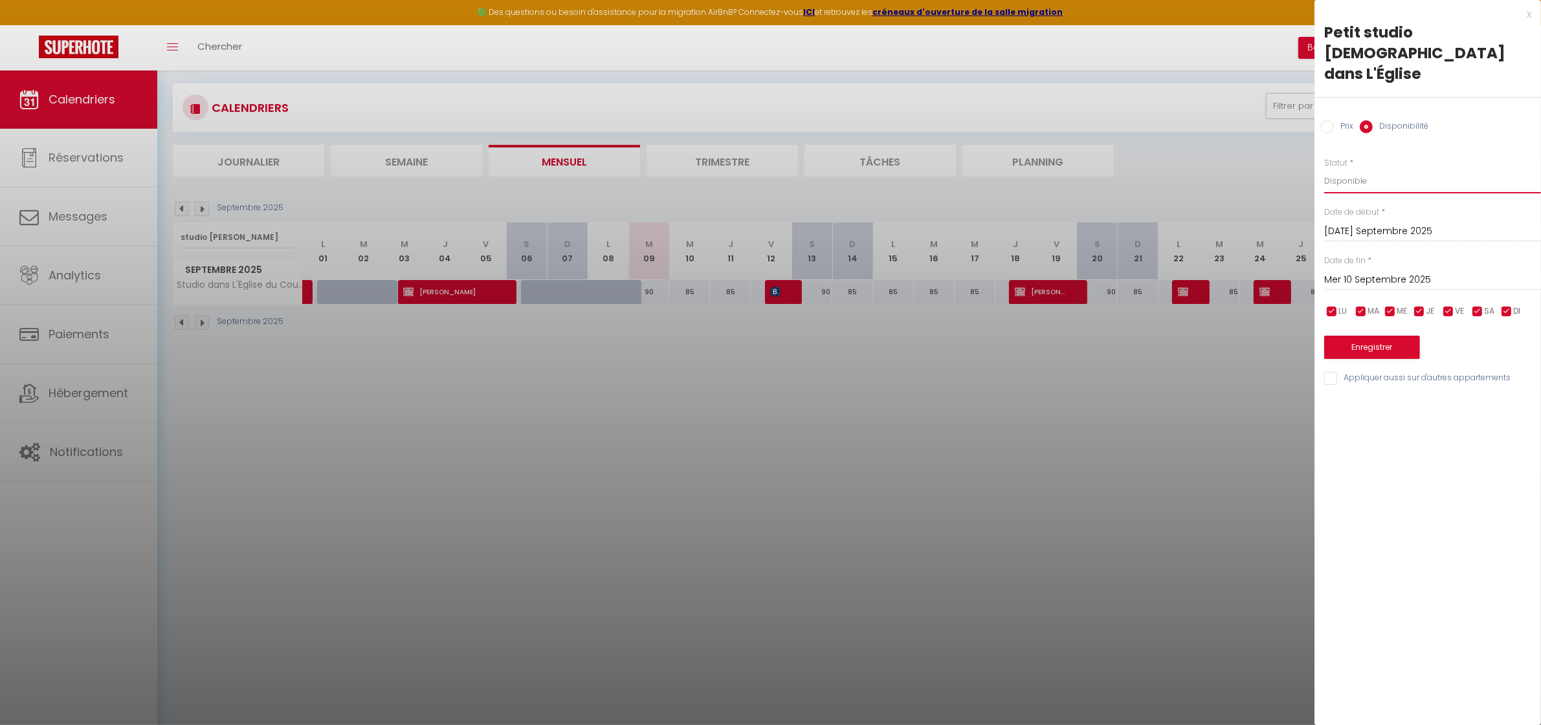
click at [1369, 169] on select "Disponible Indisponible" at bounding box center [1432, 181] width 217 height 25
select select "0"
click at [1324, 169] on select "Disponible Indisponible" at bounding box center [1432, 181] width 217 height 25
click at [1367, 336] on button "Enregistrer" at bounding box center [1372, 347] width 96 height 23
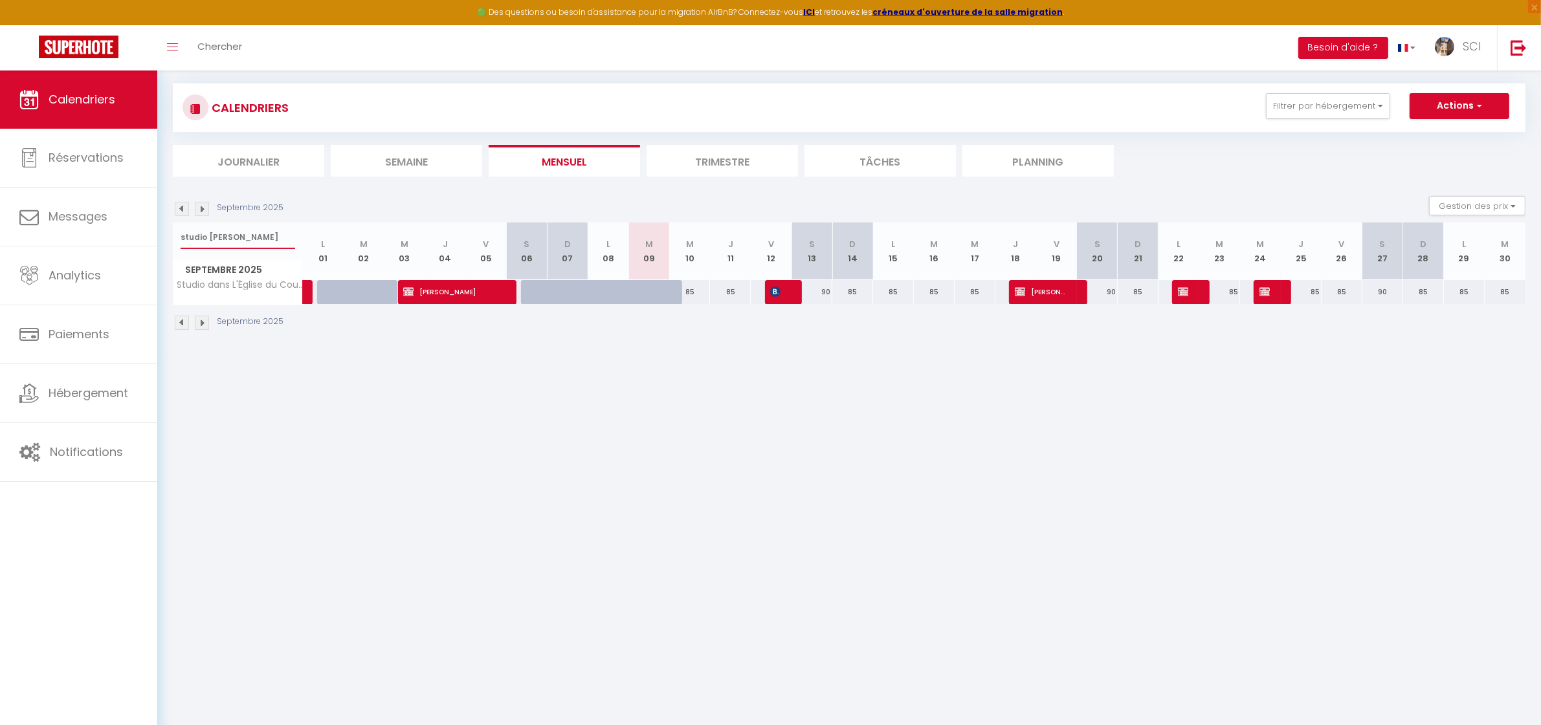
drag, startPoint x: 231, startPoint y: 234, endPoint x: 165, endPoint y: 241, distance: 66.4
click at [165, 241] on div "Urgent : Migration Airbnb nécessaire pour votre compte, merci de suivre ces éta…" at bounding box center [849, 180] width 1384 height 359
click at [561, 151] on li "Mensuel" at bounding box center [564, 161] width 151 height 32
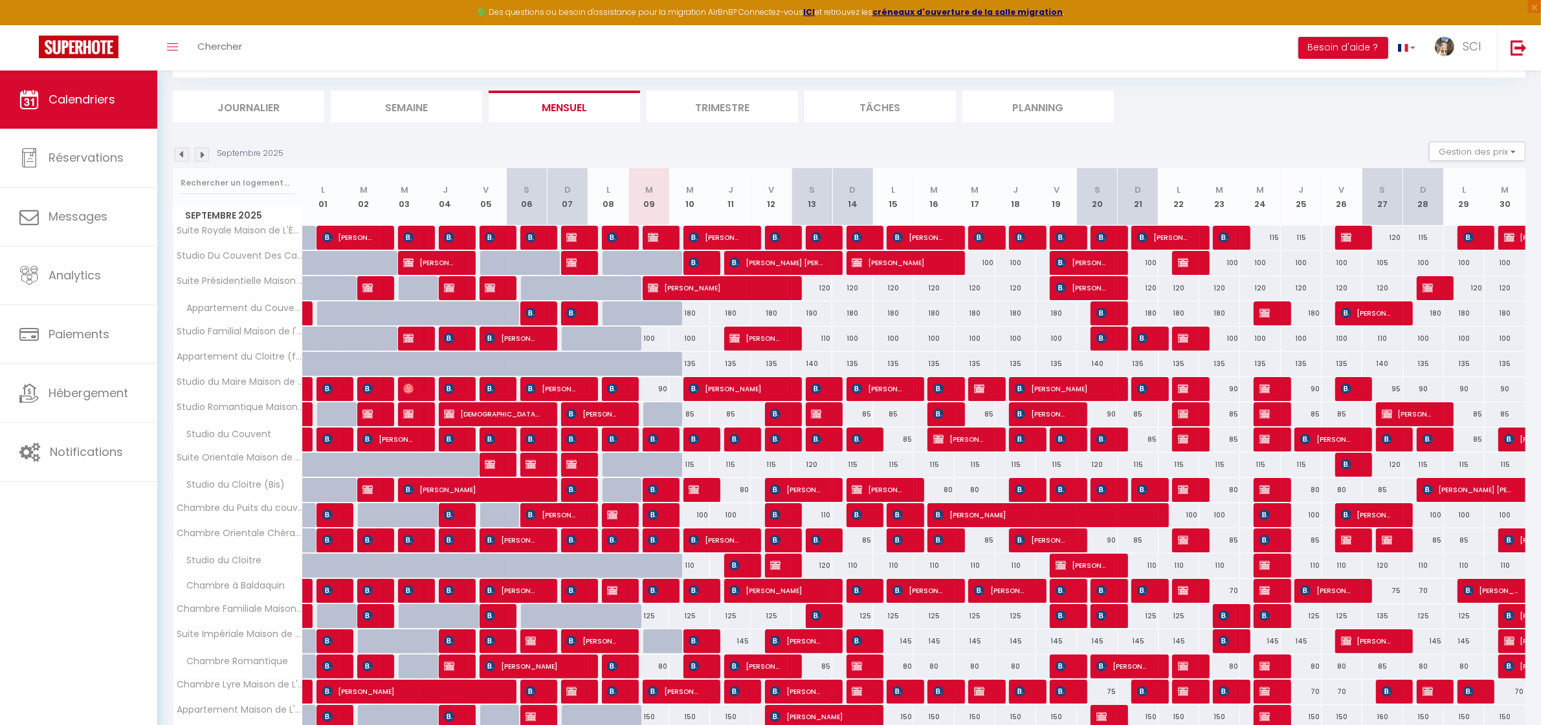
scroll to position [218, 0]
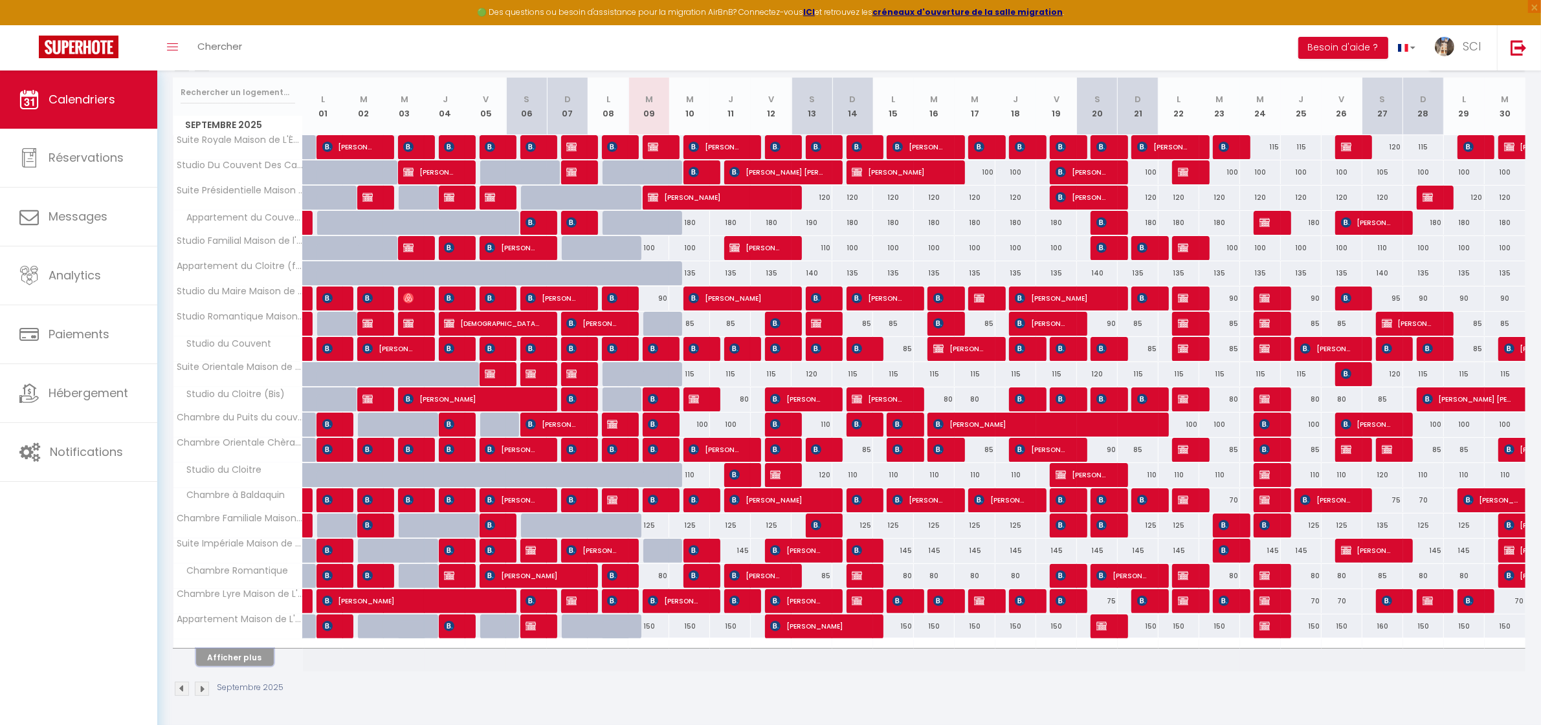
click at [243, 661] on button "Afficher plus" at bounding box center [235, 657] width 78 height 17
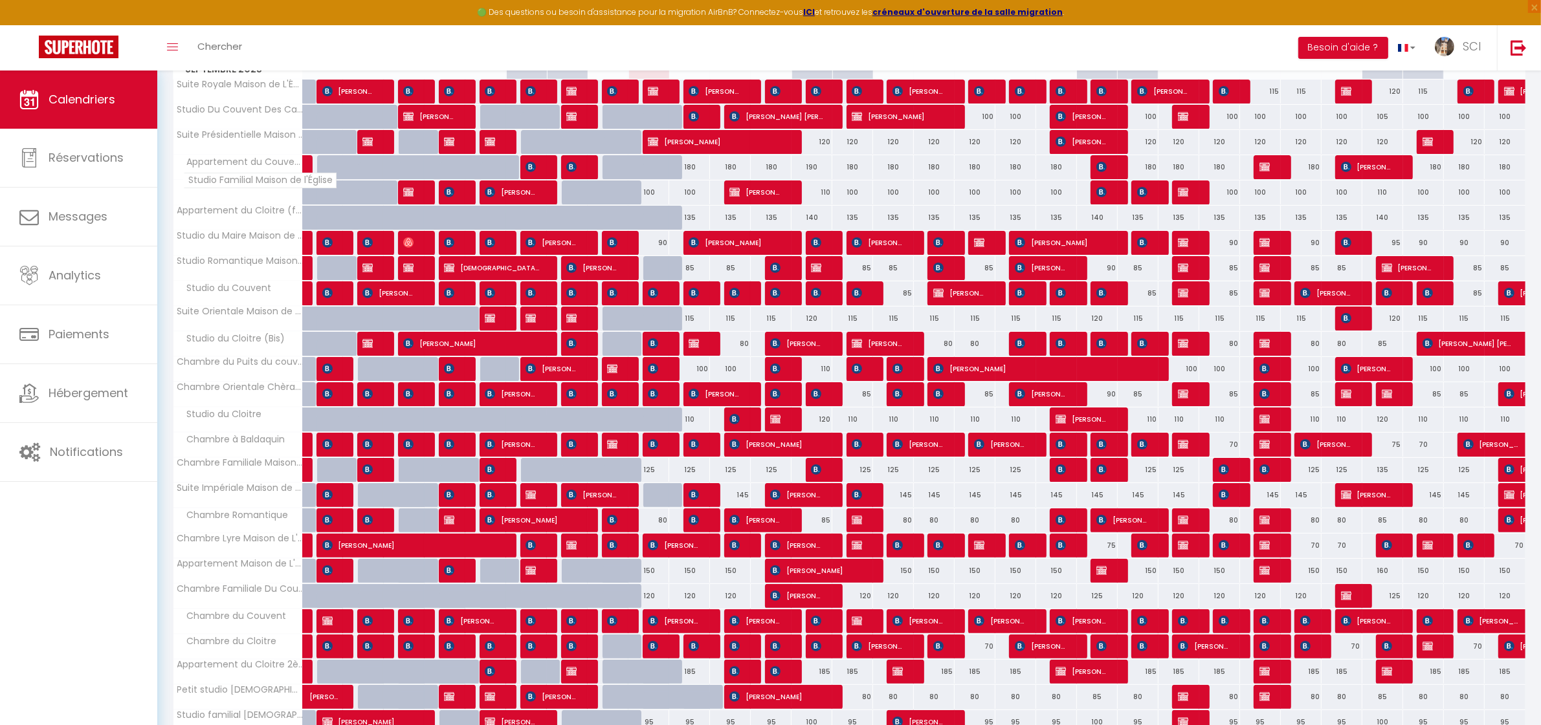
scroll to position [223, 0]
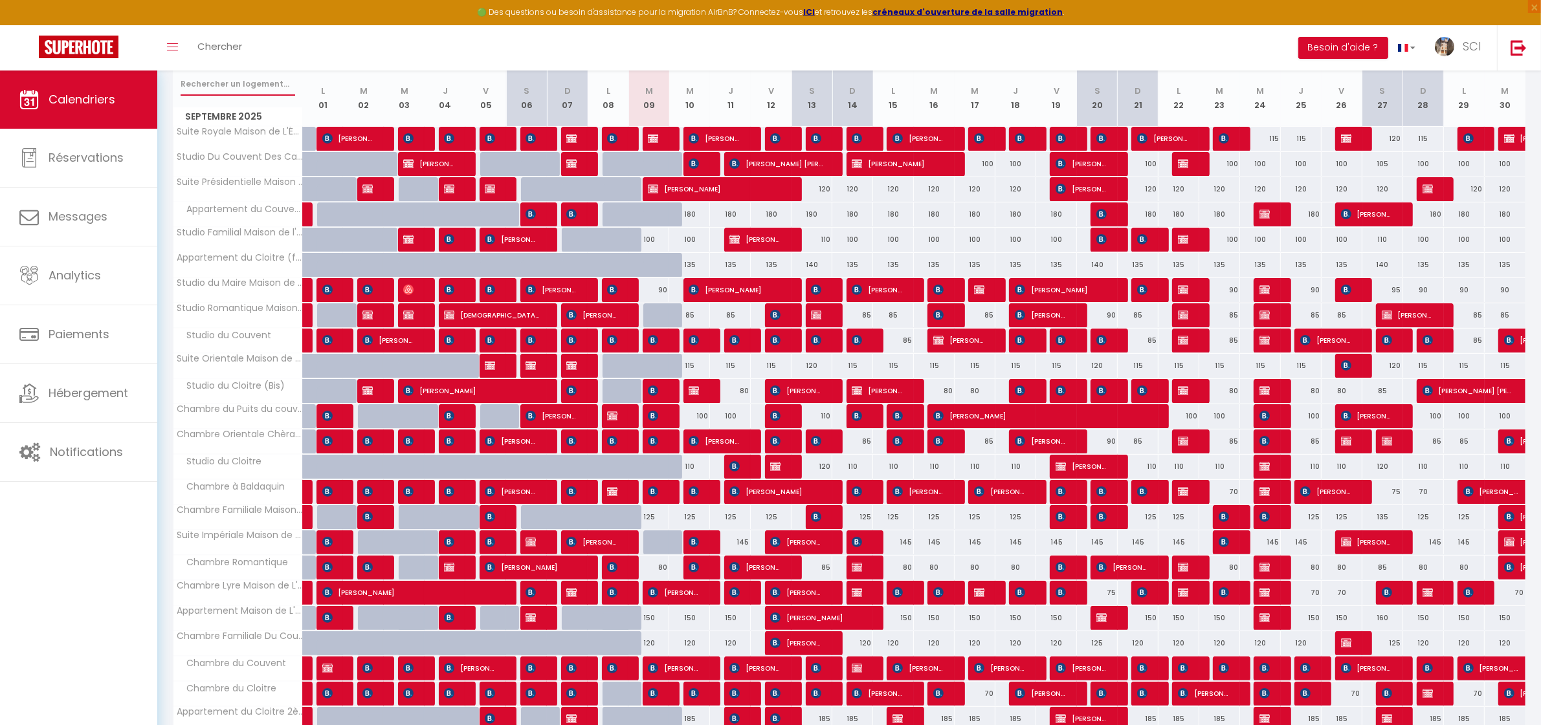
click at [250, 80] on input "text" at bounding box center [238, 83] width 115 height 23
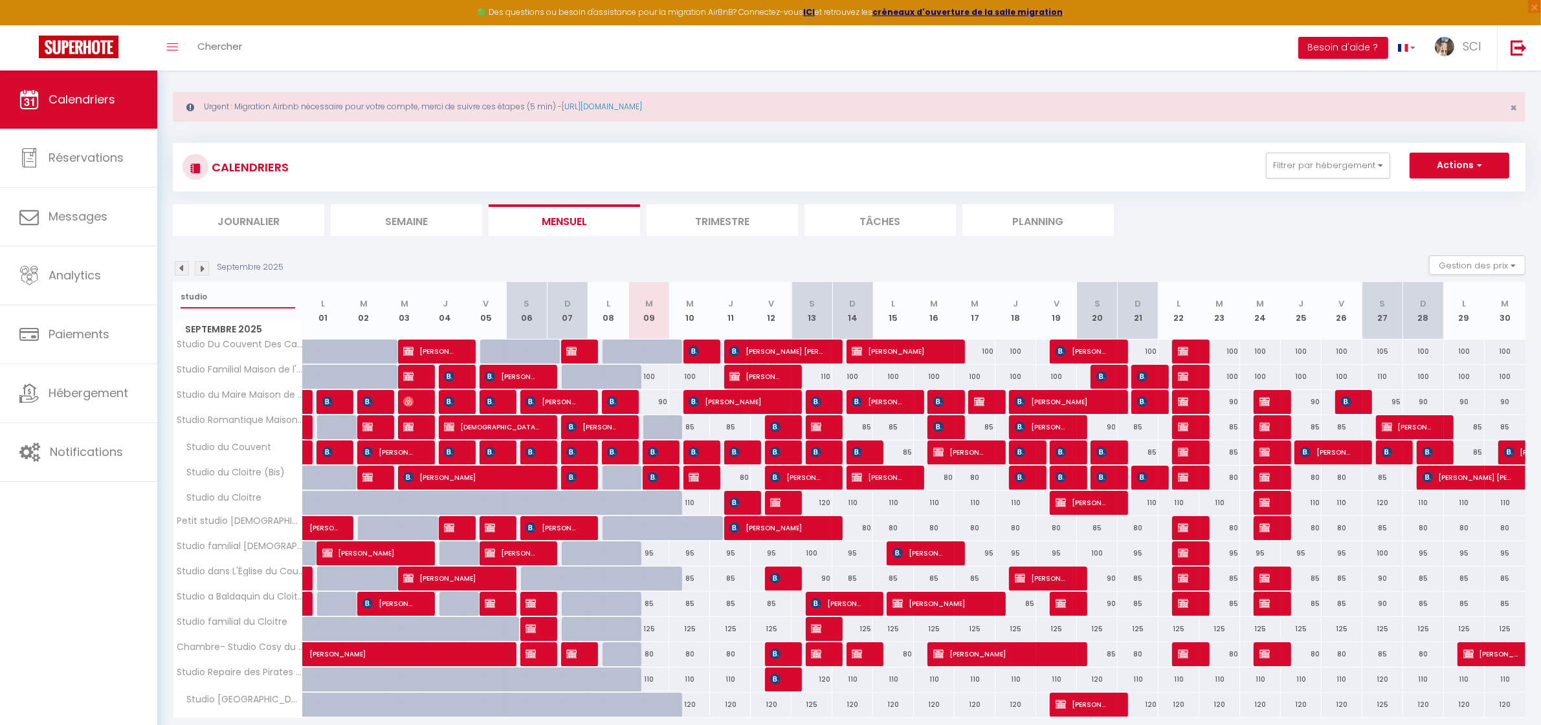
scroll to position [0, 0]
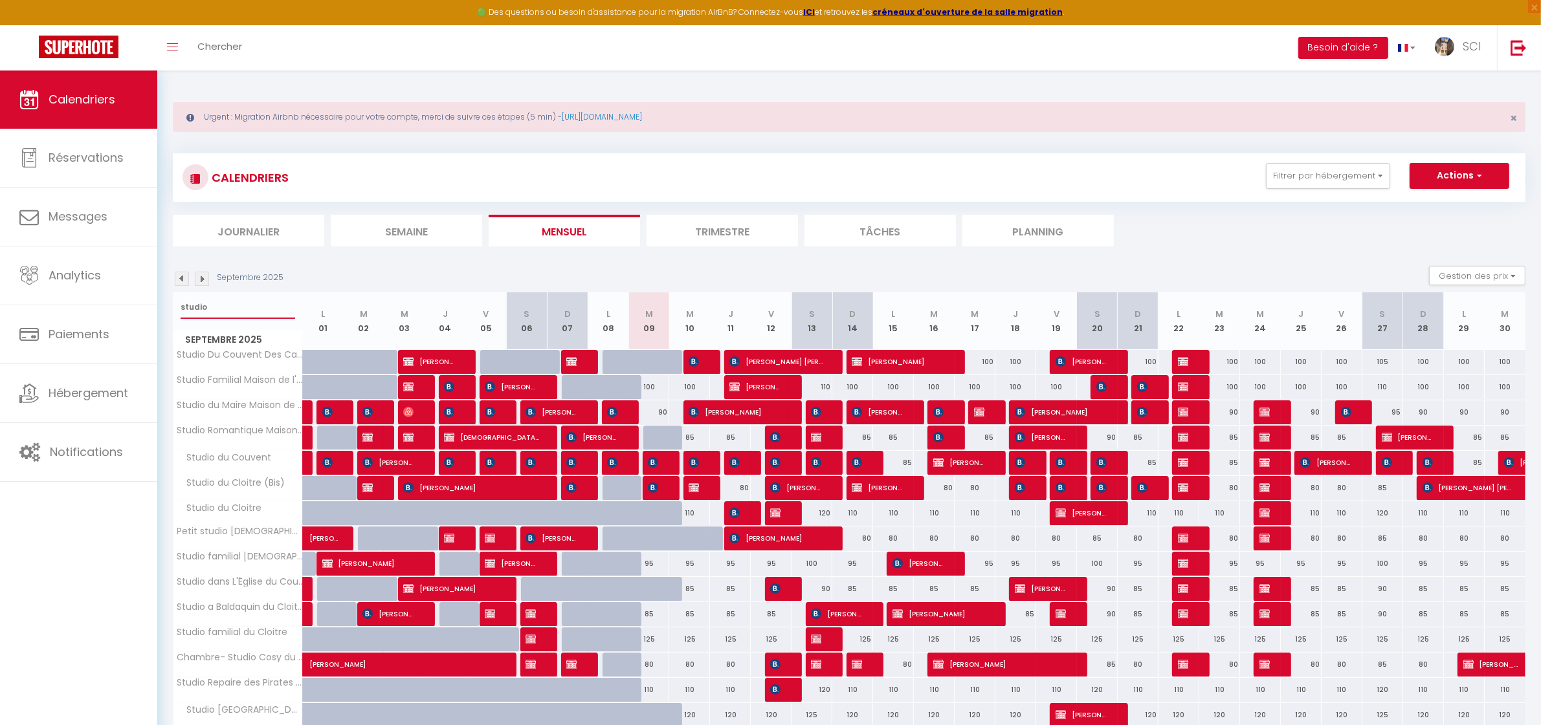
drag, startPoint x: 212, startPoint y: 311, endPoint x: 160, endPoint y: 308, distance: 52.5
click at [160, 308] on div "Urgent : Migration Airbnb nécessaire pour votre compte, merci de suivre ces éta…" at bounding box center [849, 427] width 1384 height 712
type input "presbytere"
select select
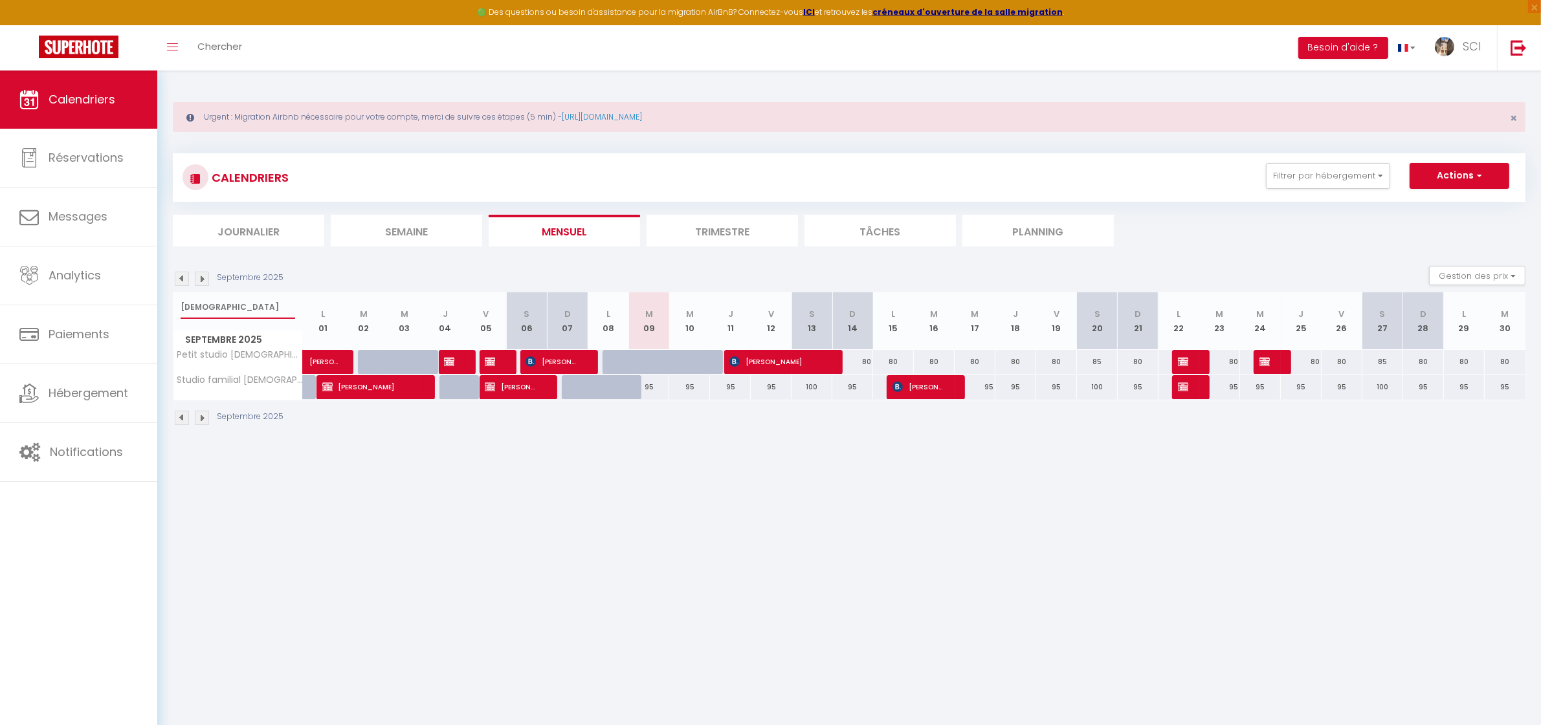
type input "presbytere"
click at [656, 390] on div "95" at bounding box center [648, 387] width 41 height 24
select select "1"
type input "[DATE]"
type input "Mer 10 Septembre 2025"
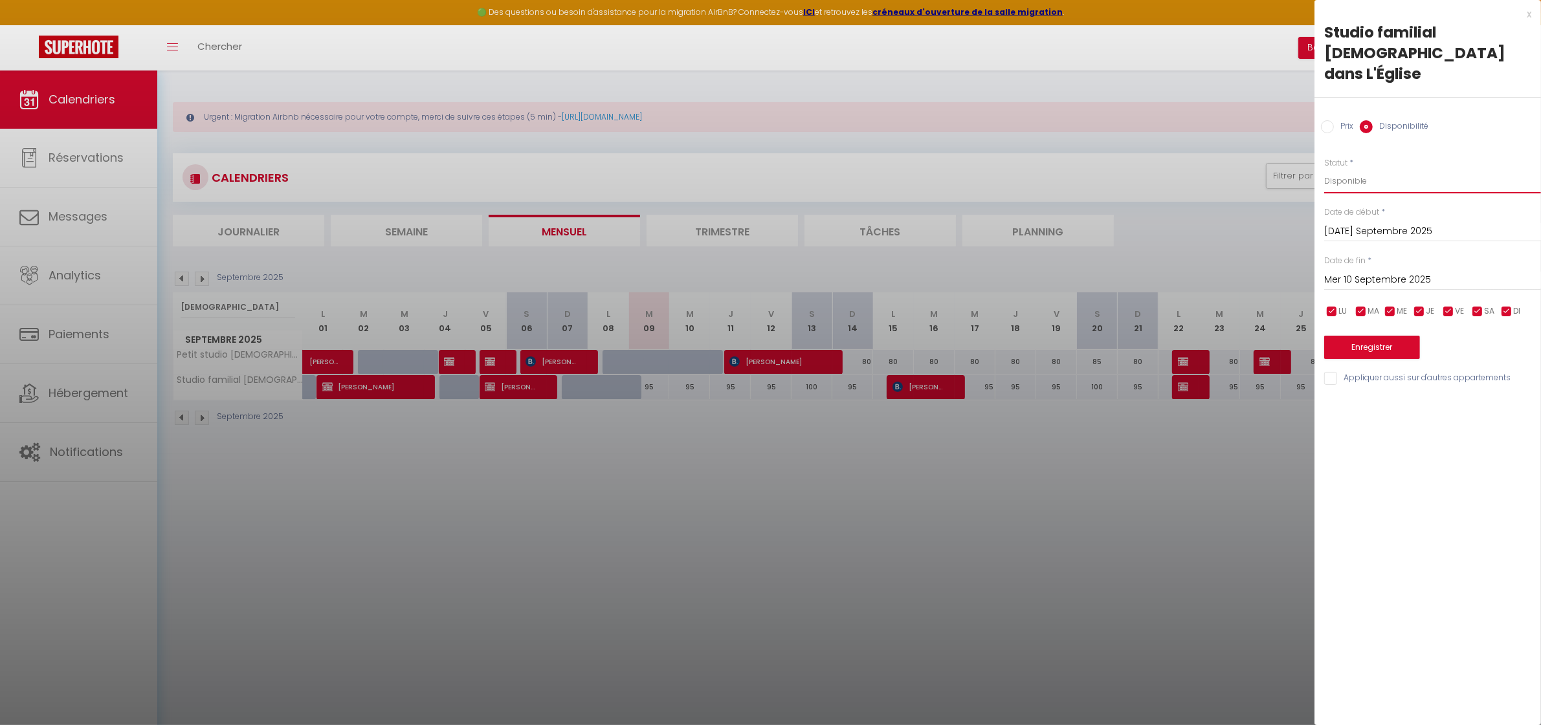
click at [1348, 169] on select "Disponible Indisponible" at bounding box center [1432, 181] width 217 height 25
select select "0"
click at [1324, 169] on select "Disponible Indisponible" at bounding box center [1432, 181] width 217 height 25
click at [1393, 336] on button "Enregistrer" at bounding box center [1372, 347] width 96 height 23
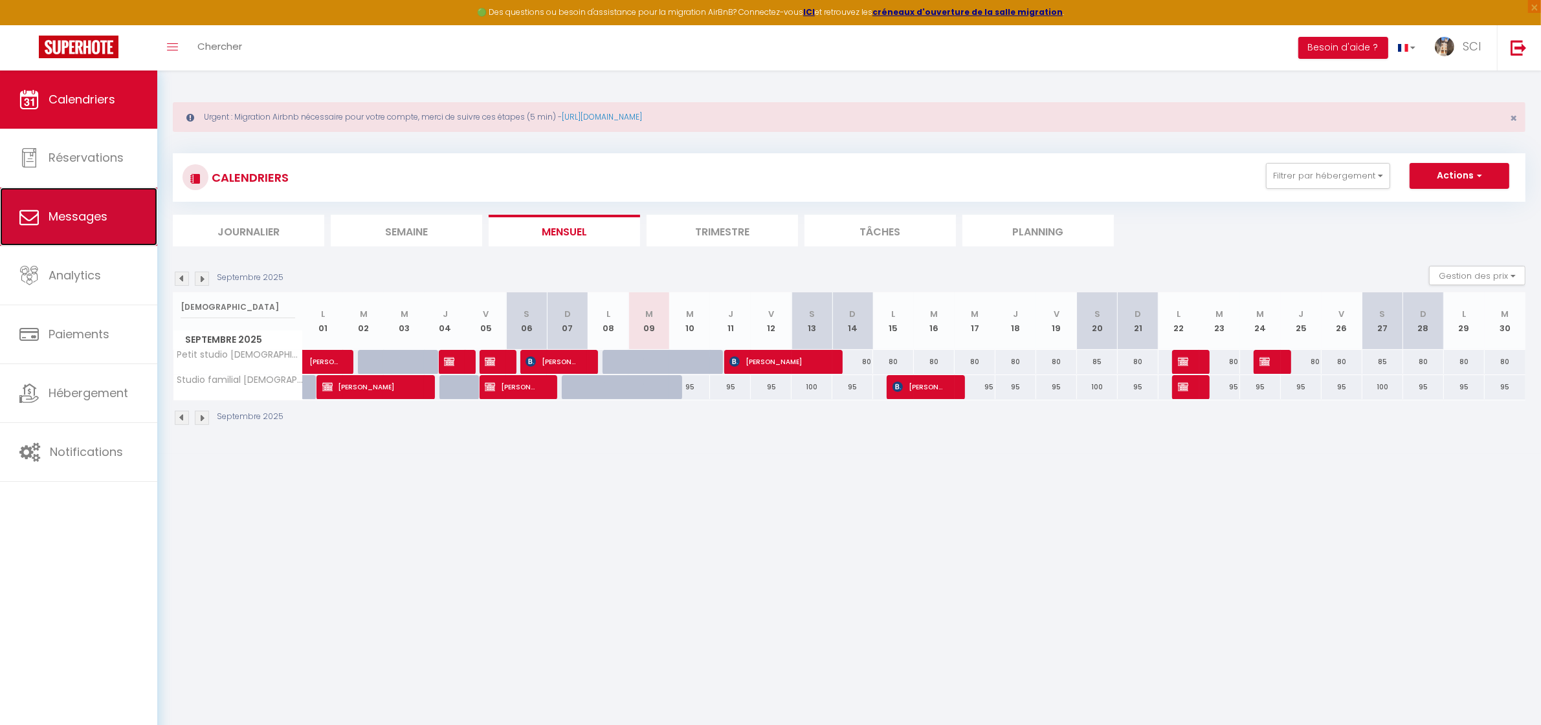
click at [82, 218] on span "Messages" at bounding box center [78, 216] width 59 height 16
select select "message"
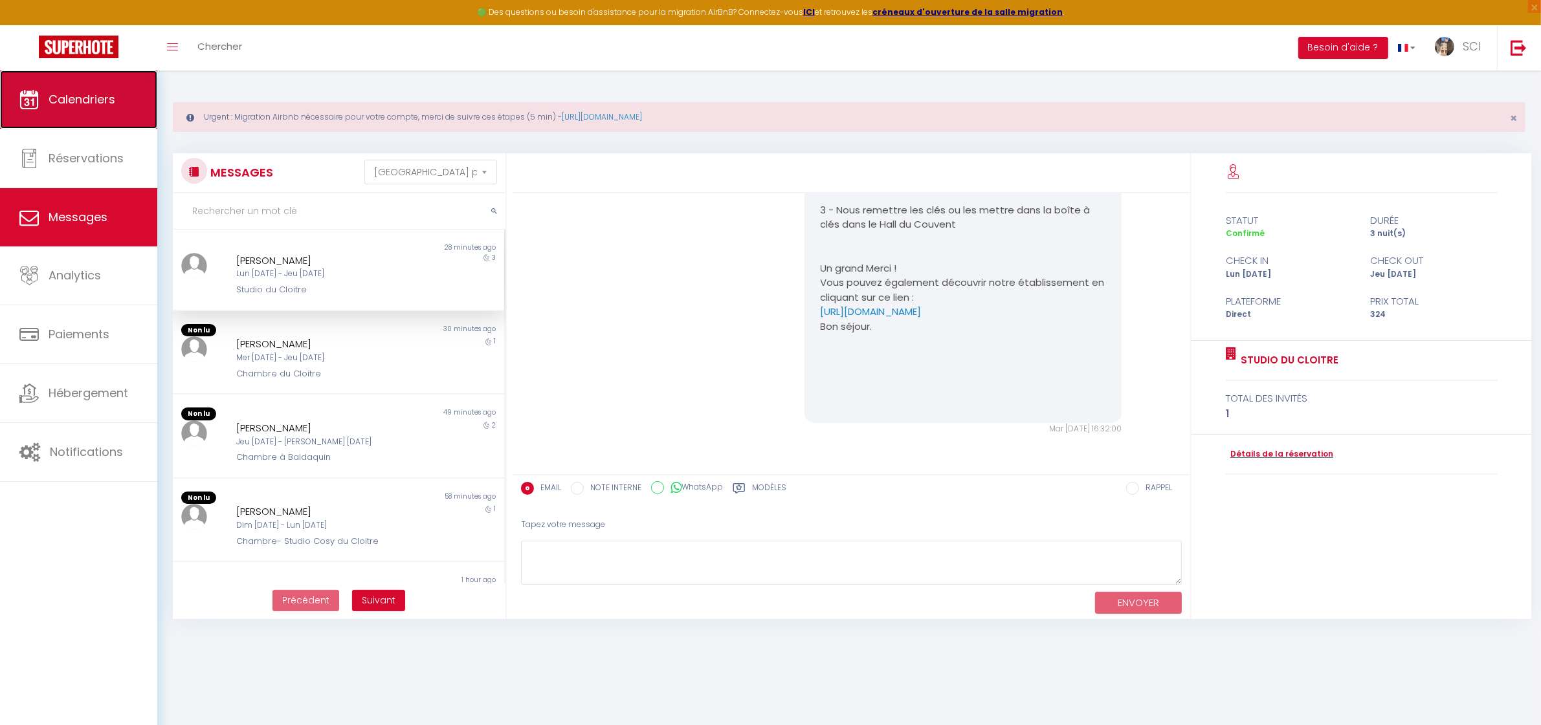
click at [107, 101] on span "Calendriers" at bounding box center [82, 99] width 67 height 16
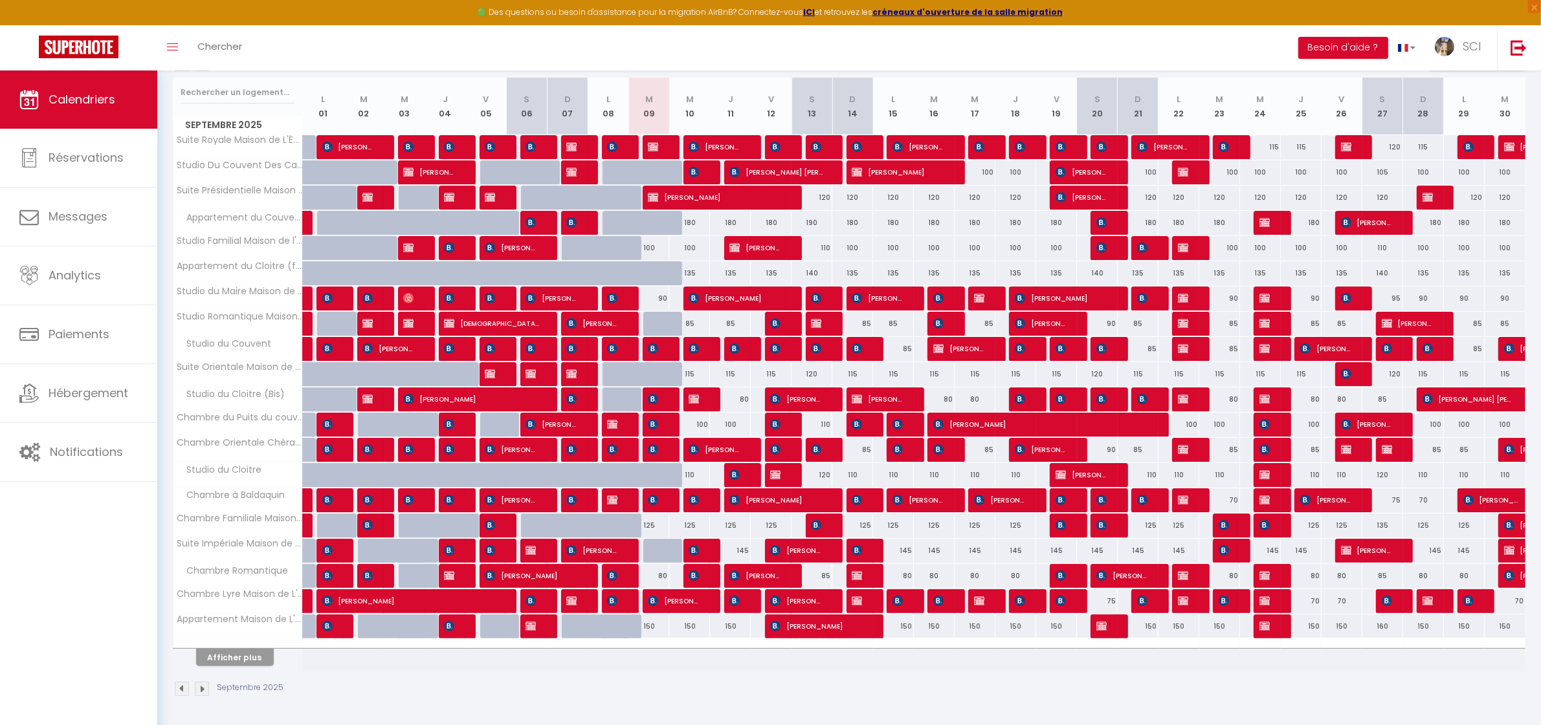
scroll to position [218, 0]
click at [253, 655] on button "Afficher plus" at bounding box center [235, 657] width 78 height 17
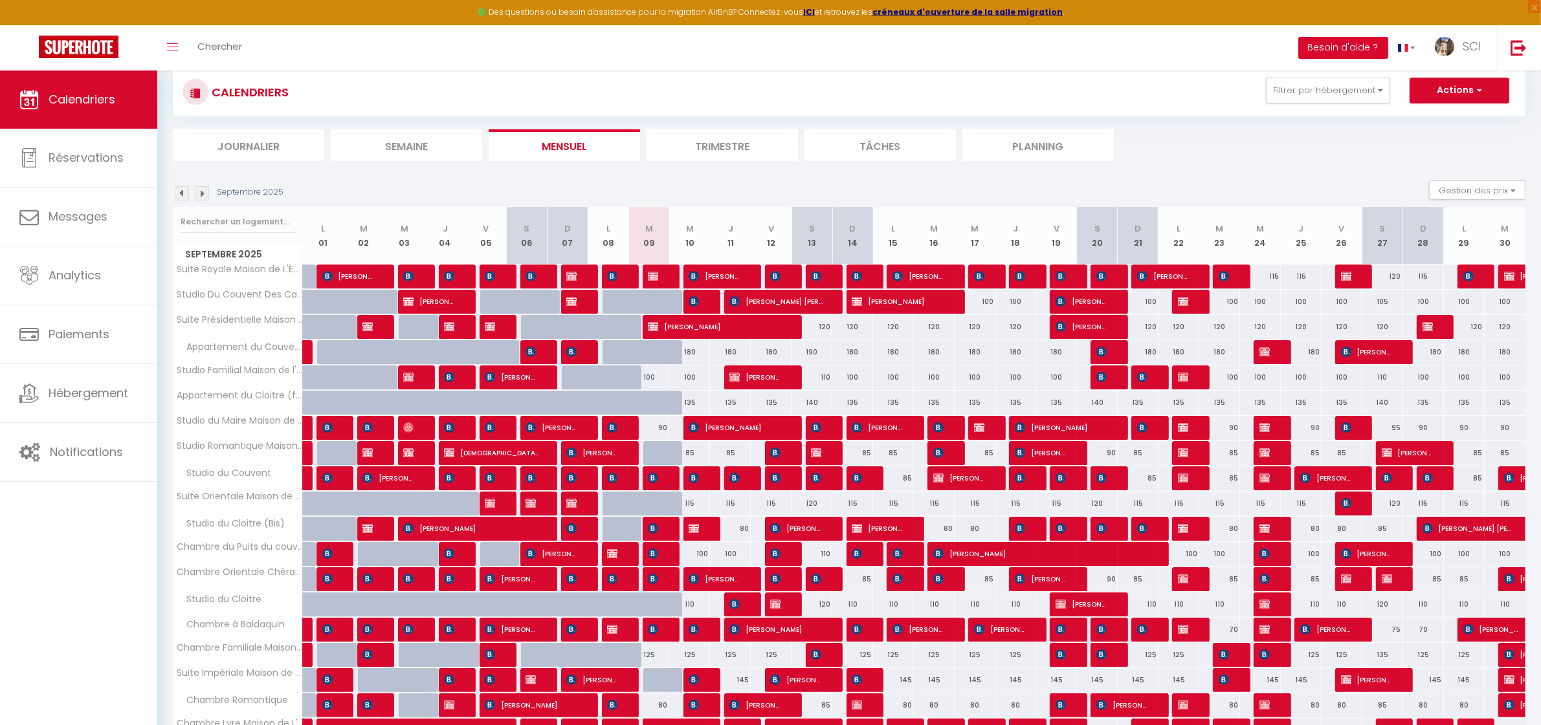
scroll to position [0, 0]
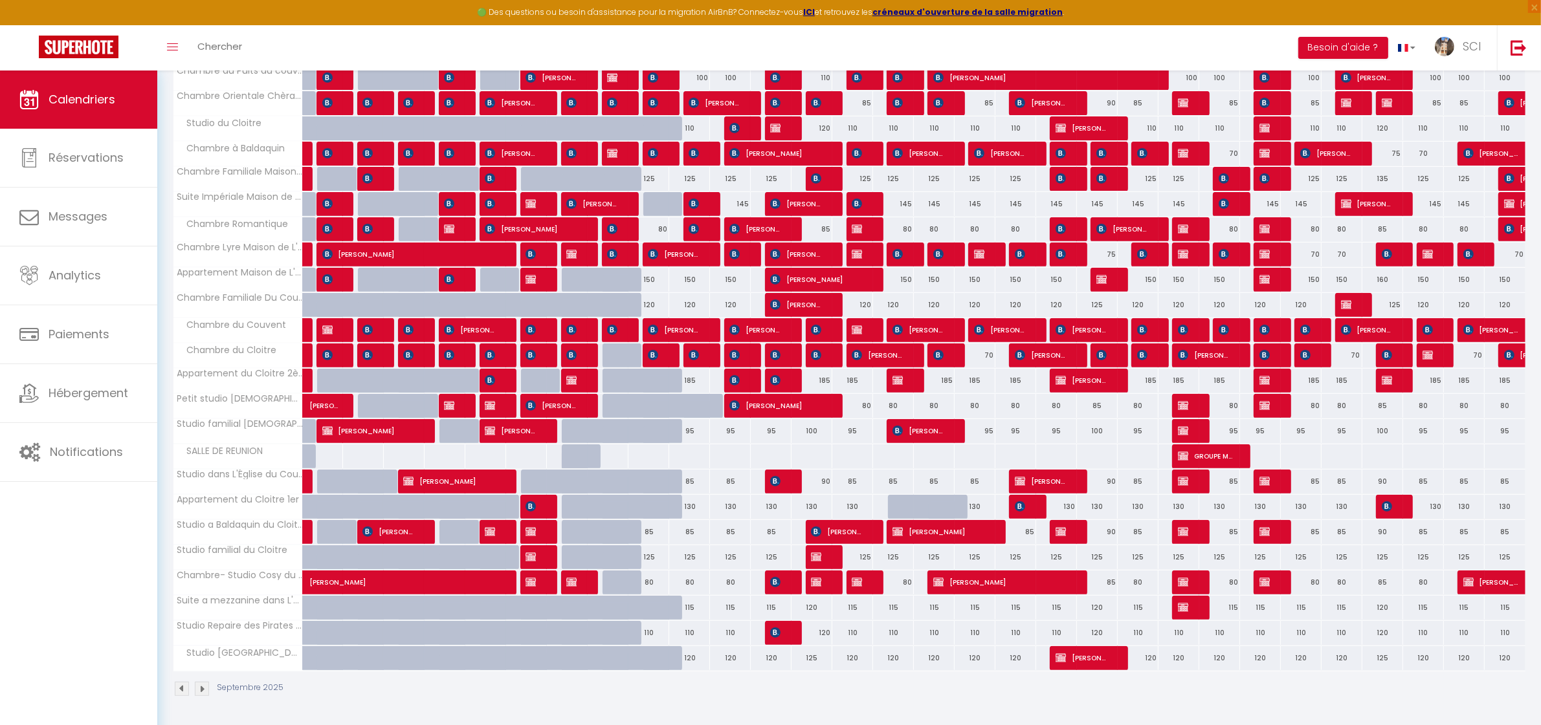
click at [201, 687] on img at bounding box center [202, 689] width 14 height 14
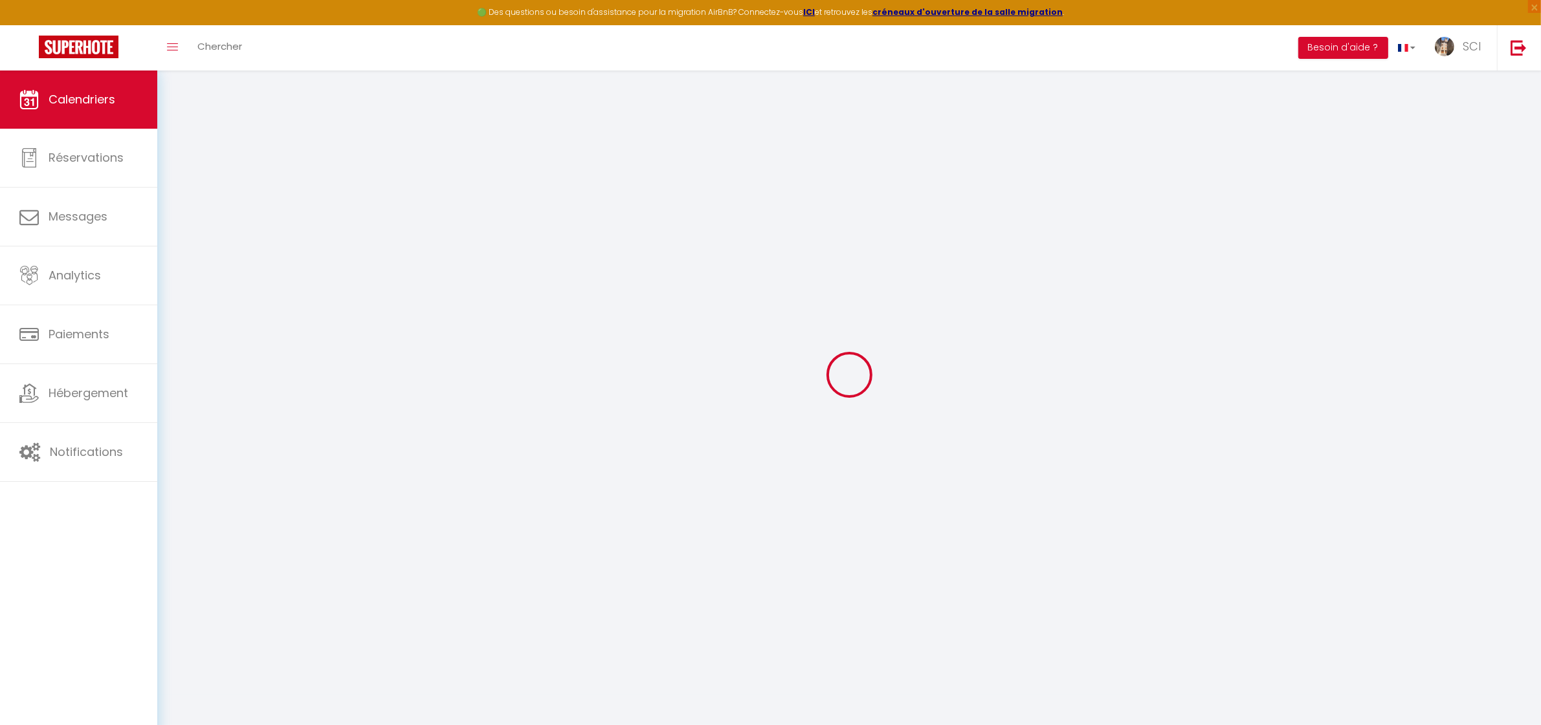
scroll to position [70, 0]
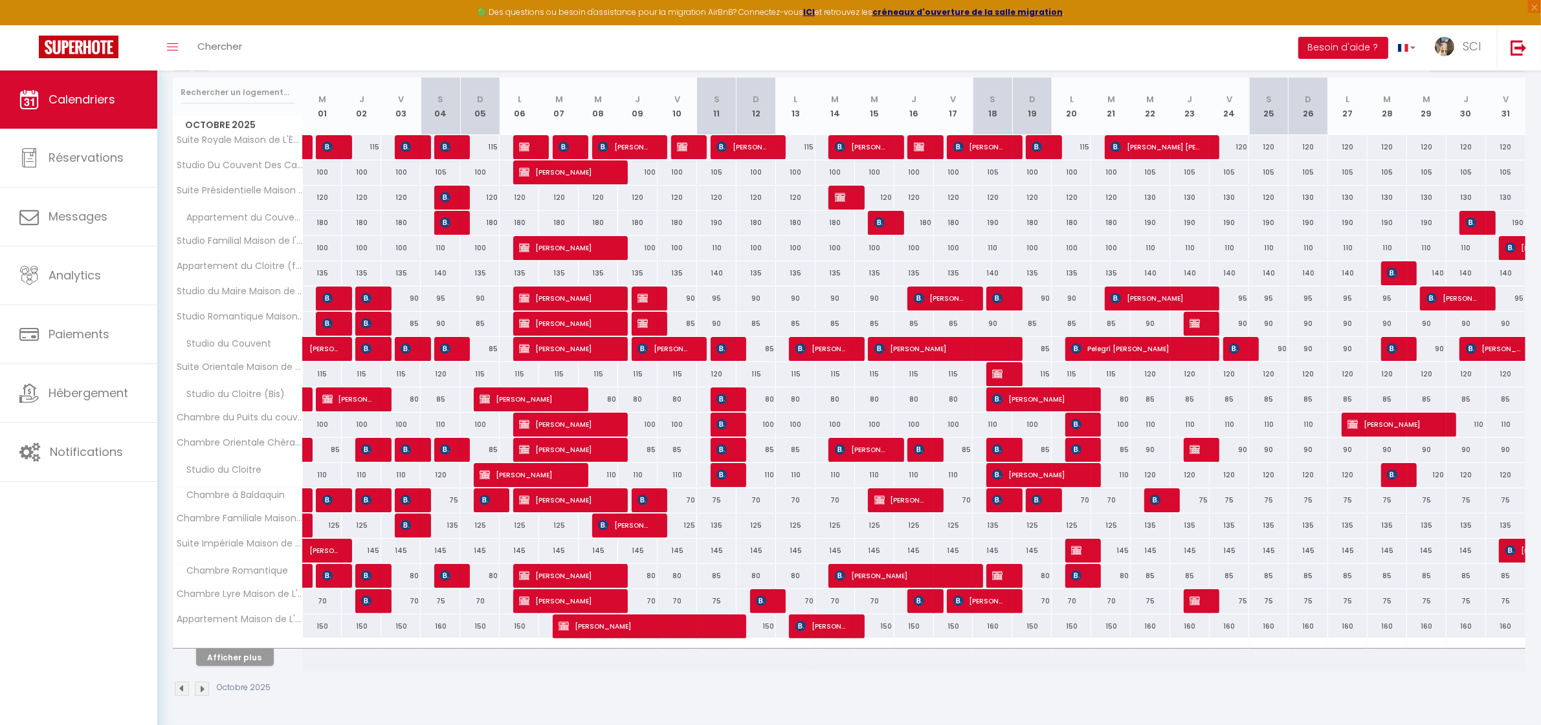
click at [201, 687] on img at bounding box center [202, 689] width 14 height 14
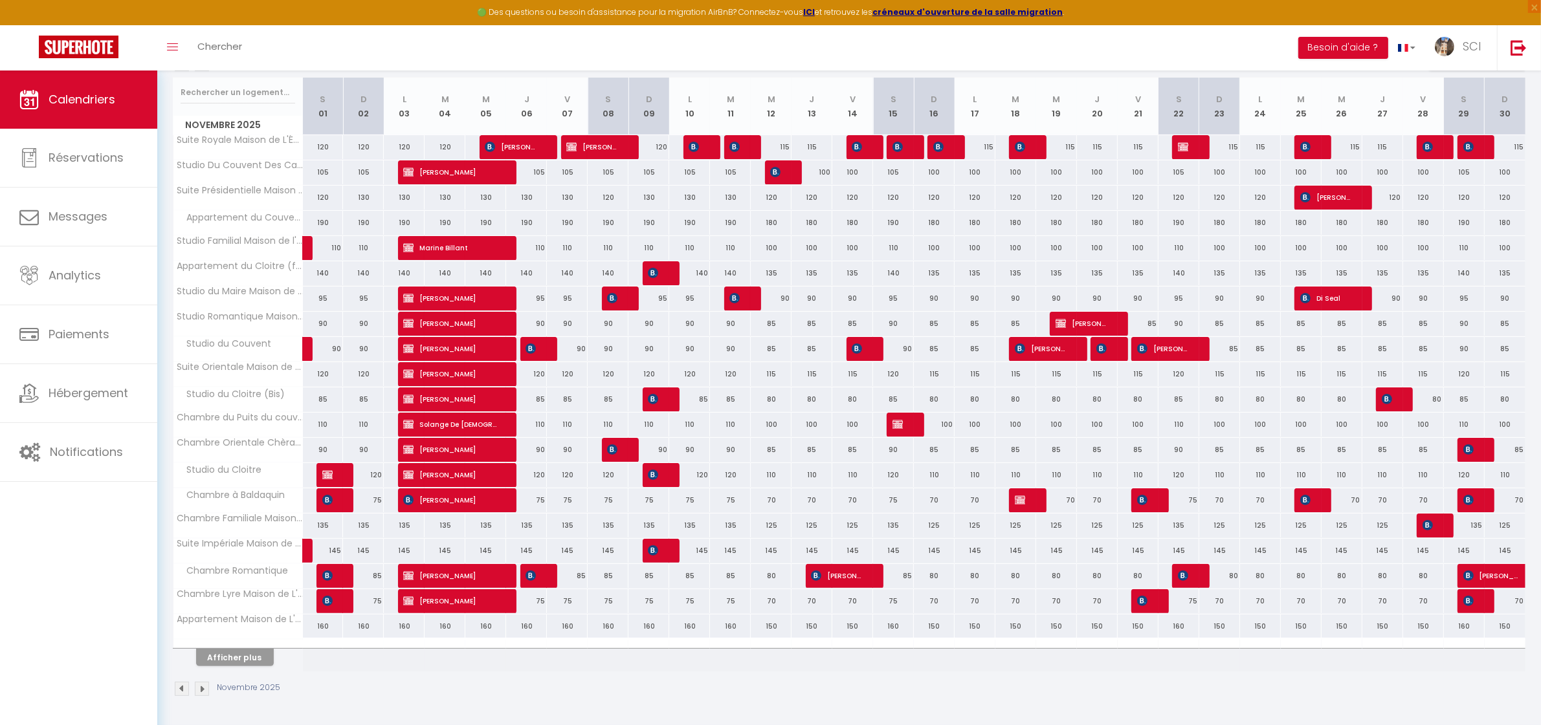
click at [201, 687] on img at bounding box center [202, 689] width 14 height 14
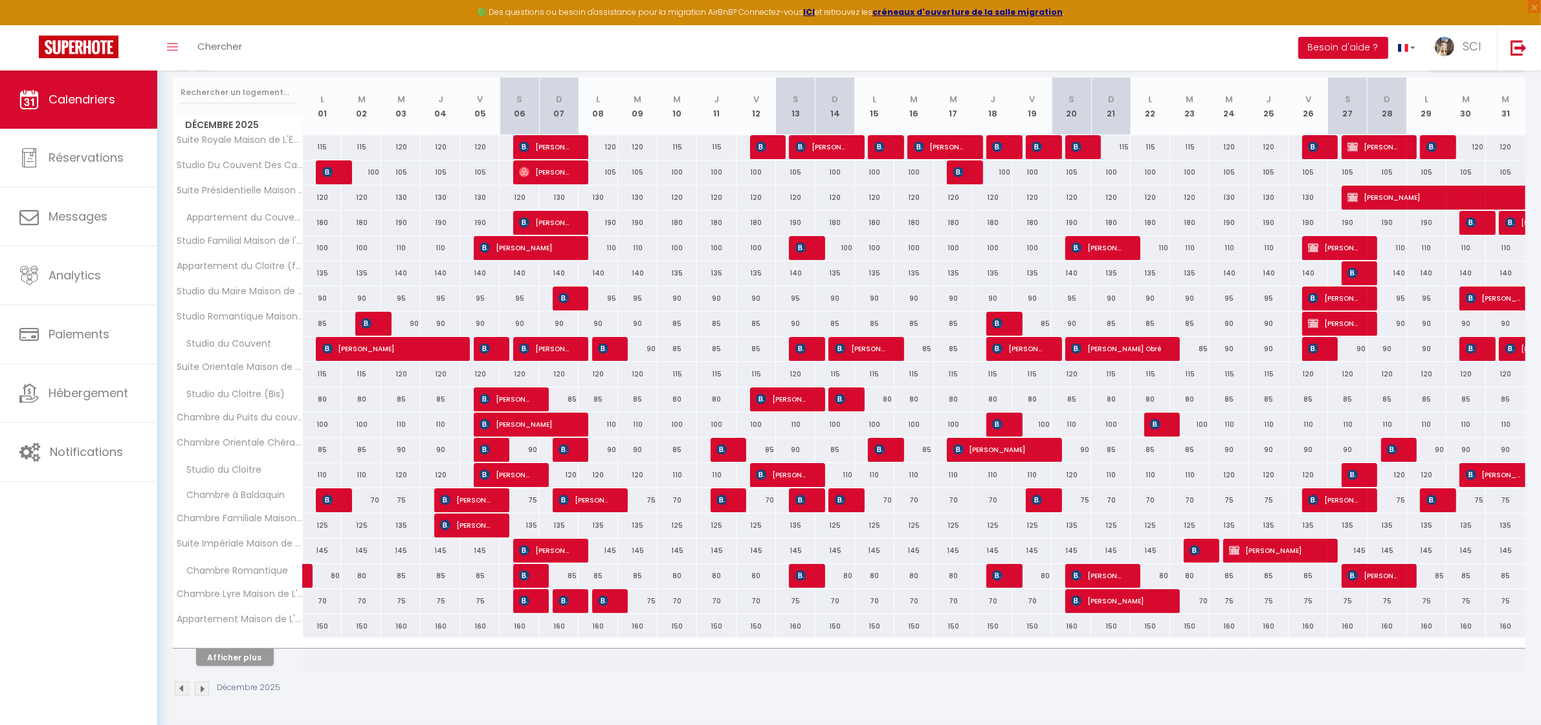
click at [201, 687] on img at bounding box center [202, 689] width 14 height 14
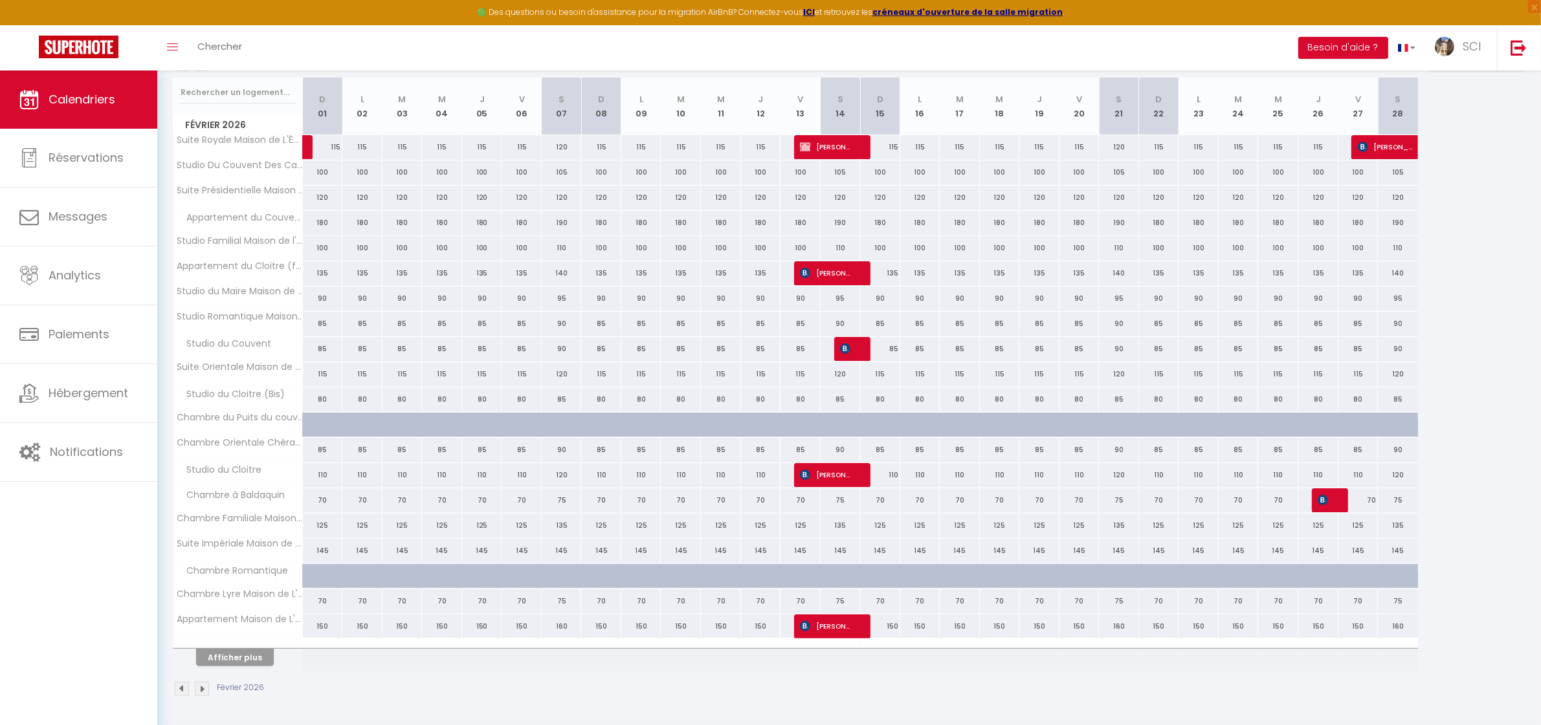
click at [201, 687] on img at bounding box center [202, 689] width 14 height 14
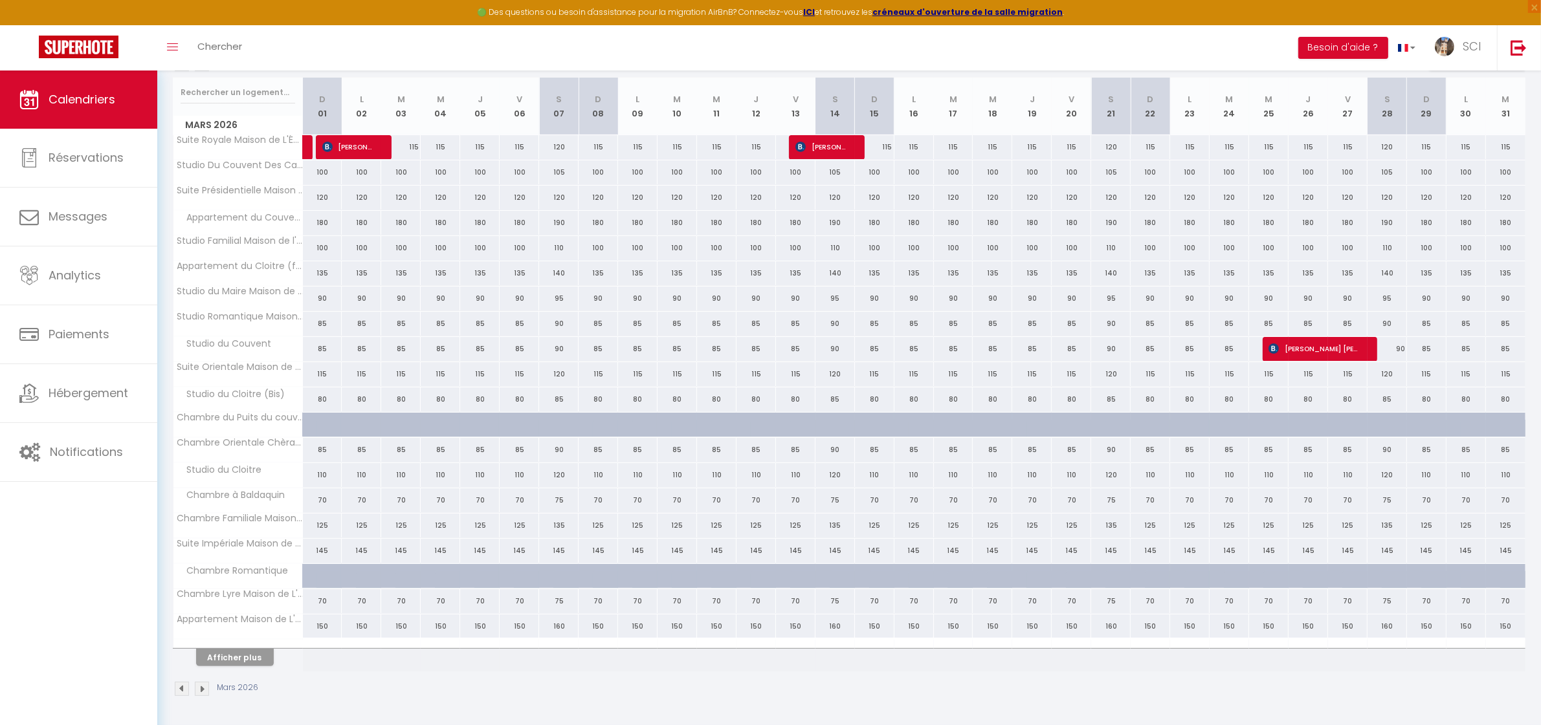
click at [201, 687] on img at bounding box center [202, 689] width 14 height 14
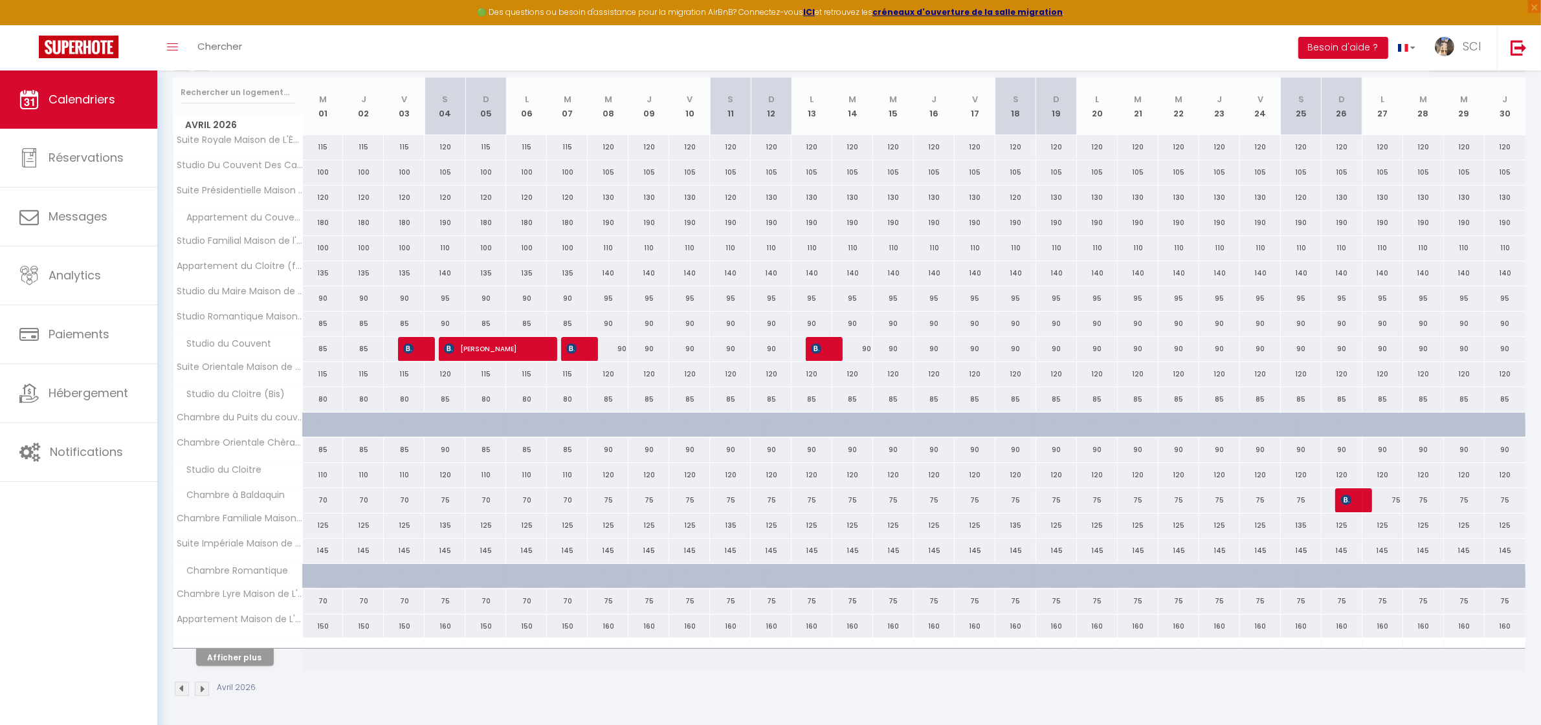
click at [201, 687] on img at bounding box center [202, 689] width 14 height 14
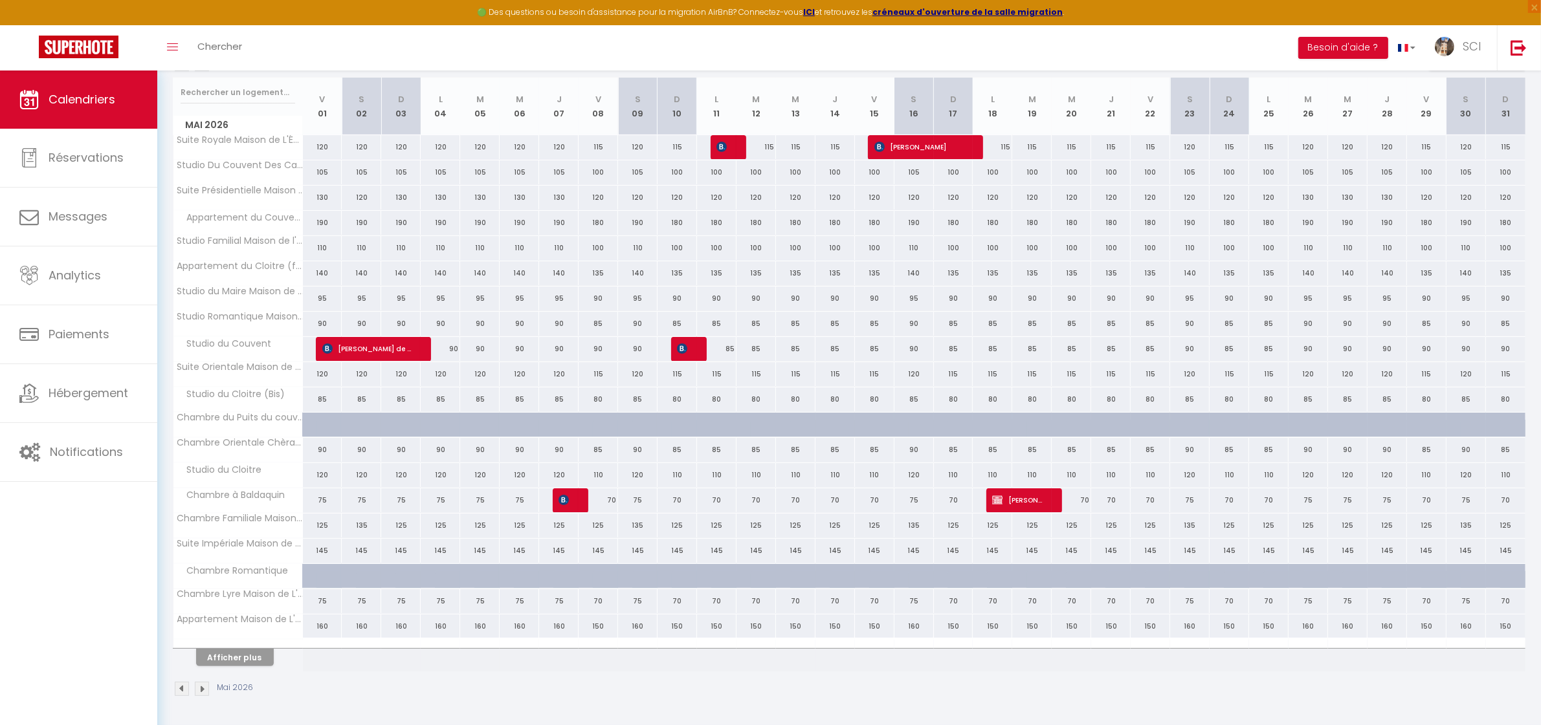
click at [201, 687] on img at bounding box center [202, 689] width 14 height 14
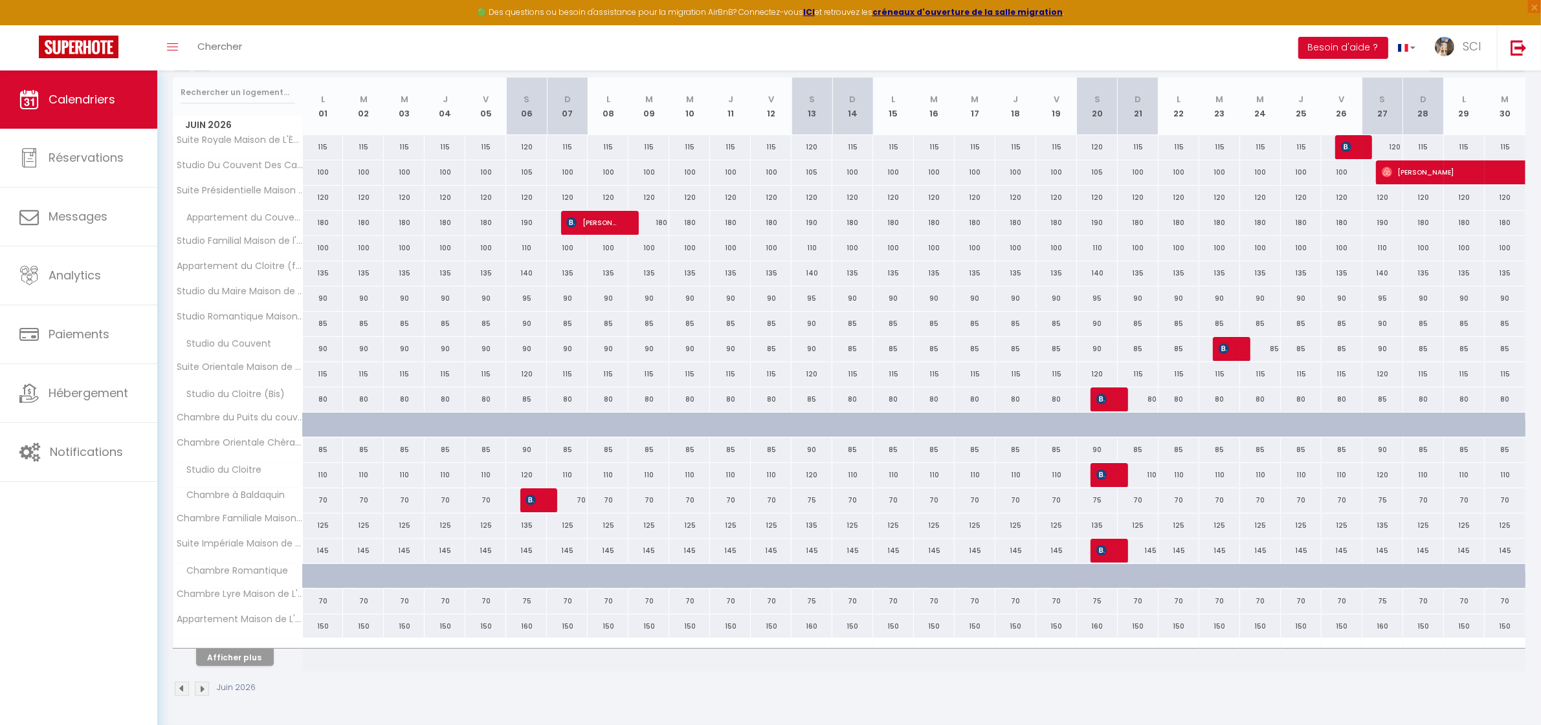
click at [201, 687] on img at bounding box center [202, 689] width 14 height 14
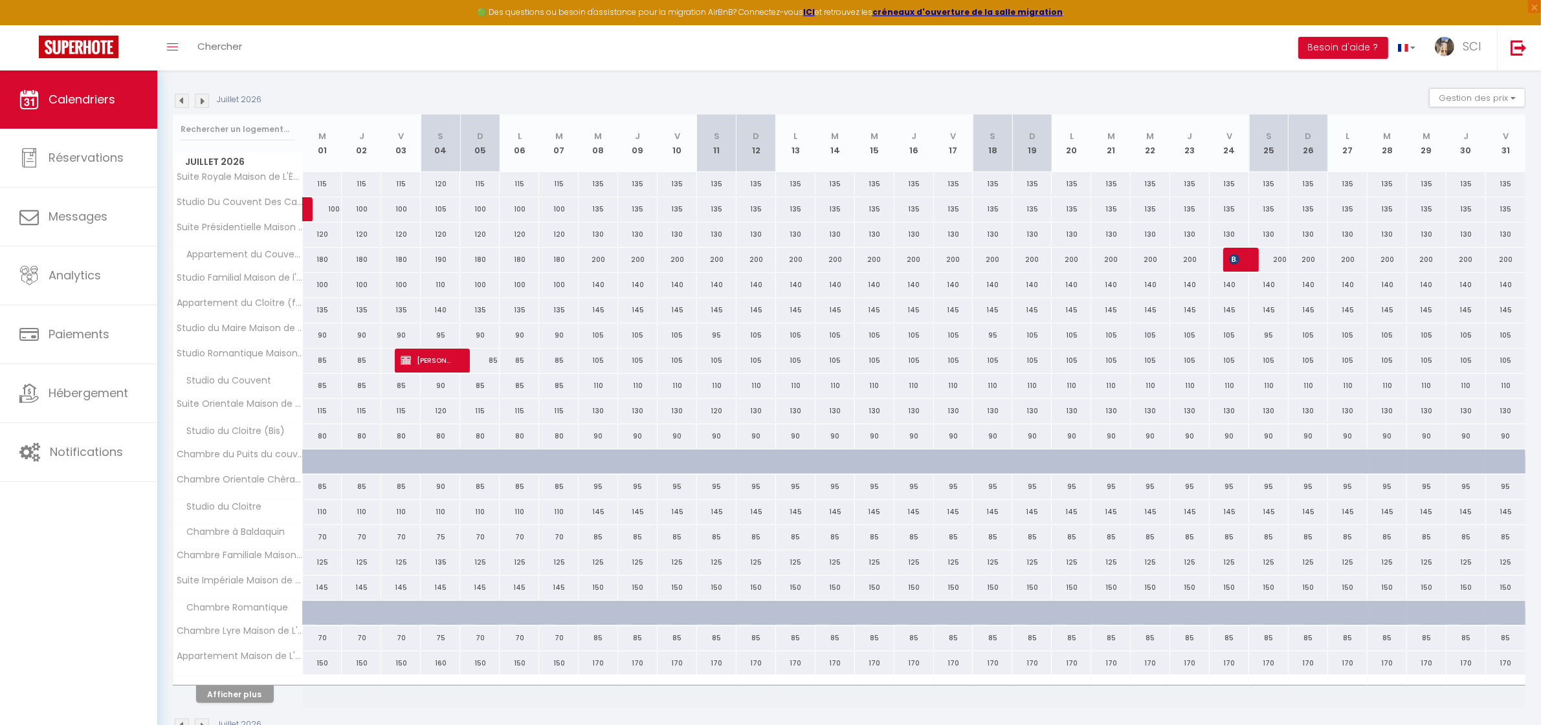
scroll to position [218, 0]
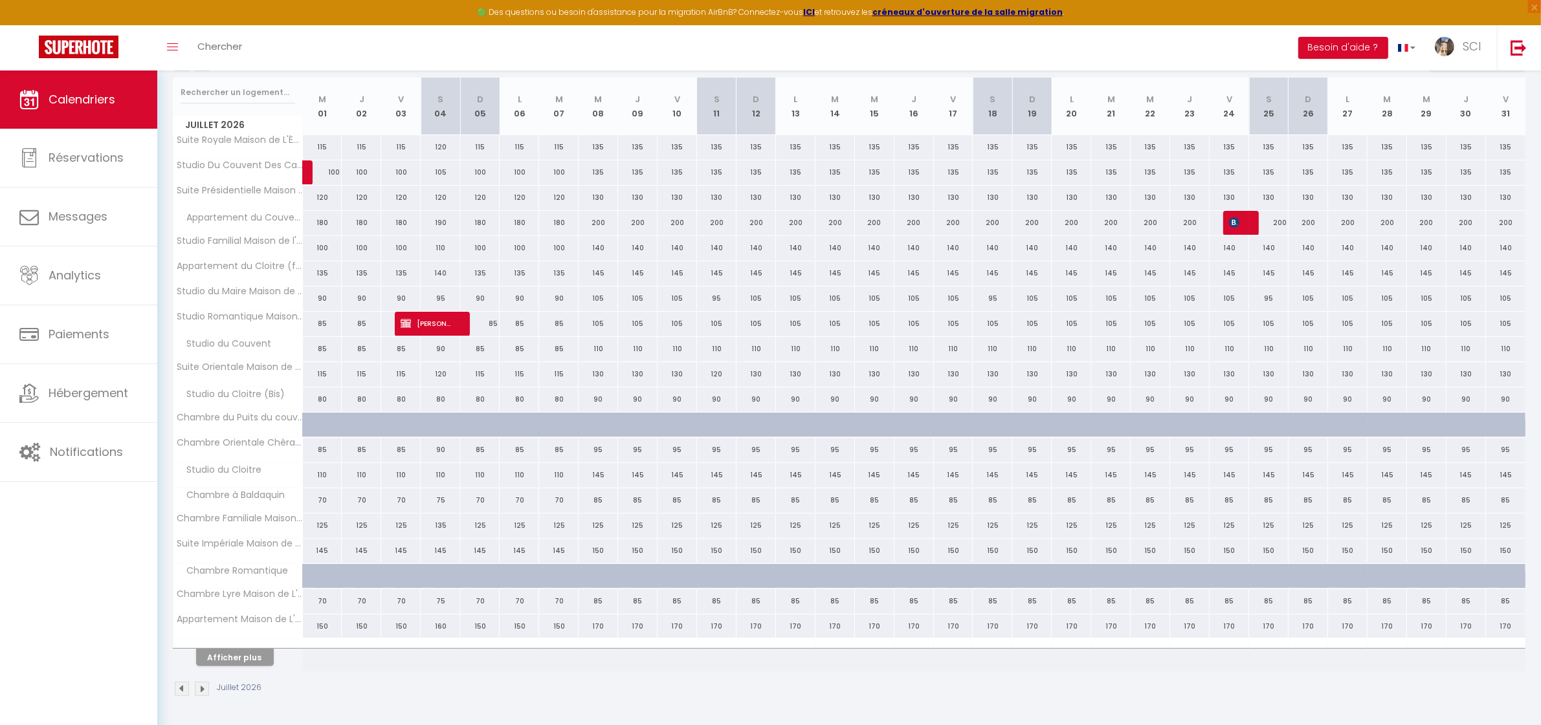
click at [401, 603] on div "70" at bounding box center [400, 602] width 39 height 24
type input "70"
select select "1"
type input "Ven 03 Juillet 2026"
type input "[DATE]"
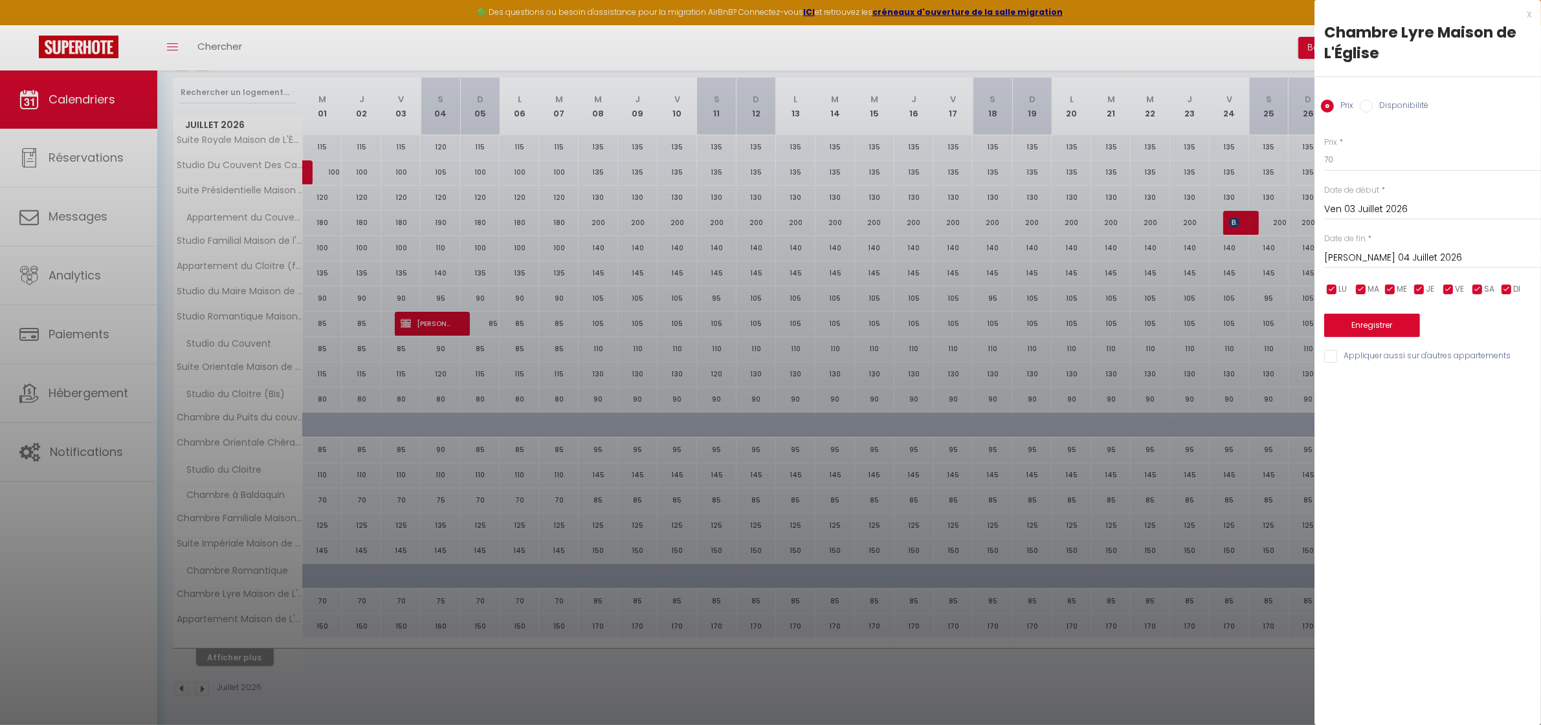
click at [1364, 107] on input "Disponibilité" at bounding box center [1366, 106] width 13 height 13
radio input "true"
radio input "false"
drag, startPoint x: 1364, startPoint y: 160, endPoint x: 1357, endPoint y: 167, distance: 10.1
click at [1364, 160] on select "Disponible Indisponible" at bounding box center [1432, 160] width 217 height 25
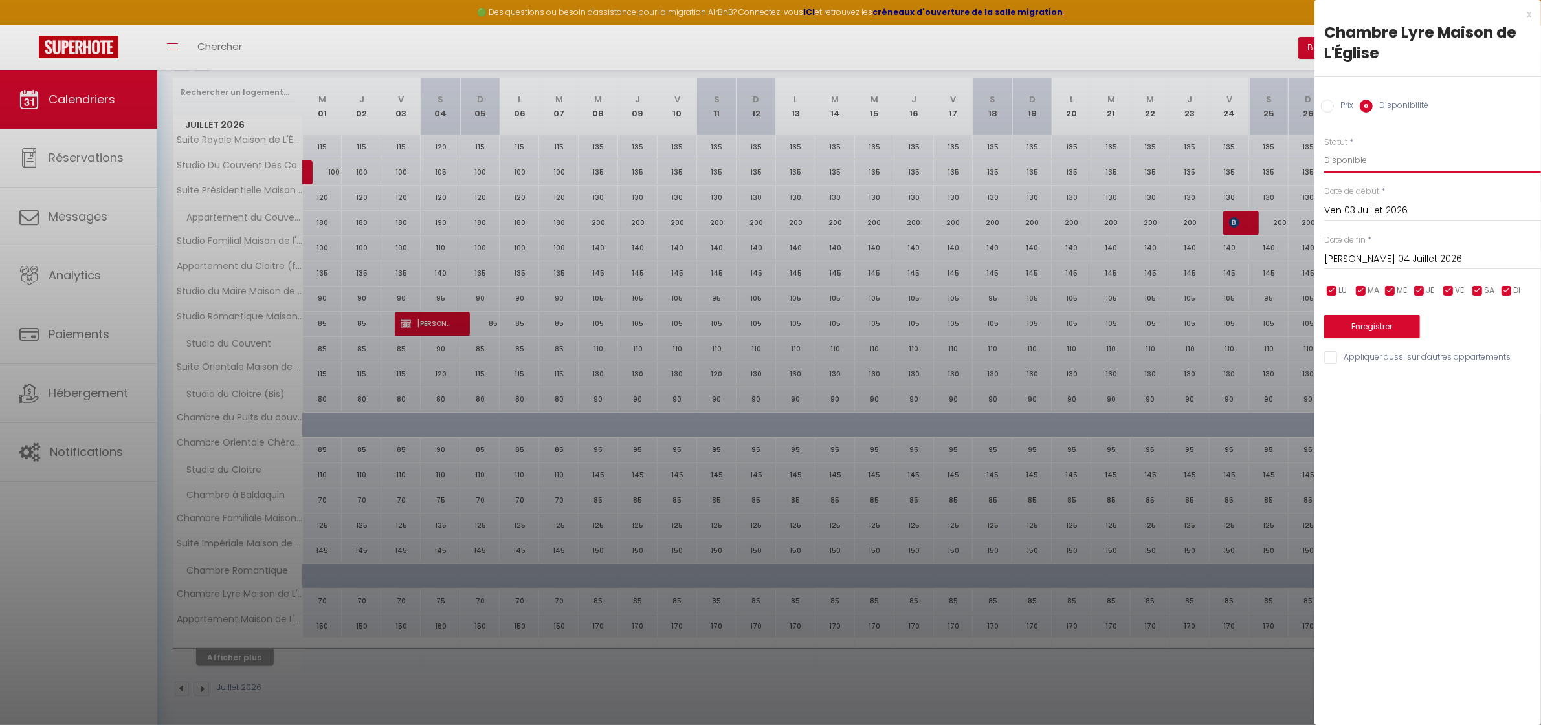
select select "0"
click at [1324, 148] on select "Disponible Indisponible" at bounding box center [1432, 160] width 217 height 25
click at [1371, 329] on button "Enregistrer" at bounding box center [1372, 326] width 96 height 23
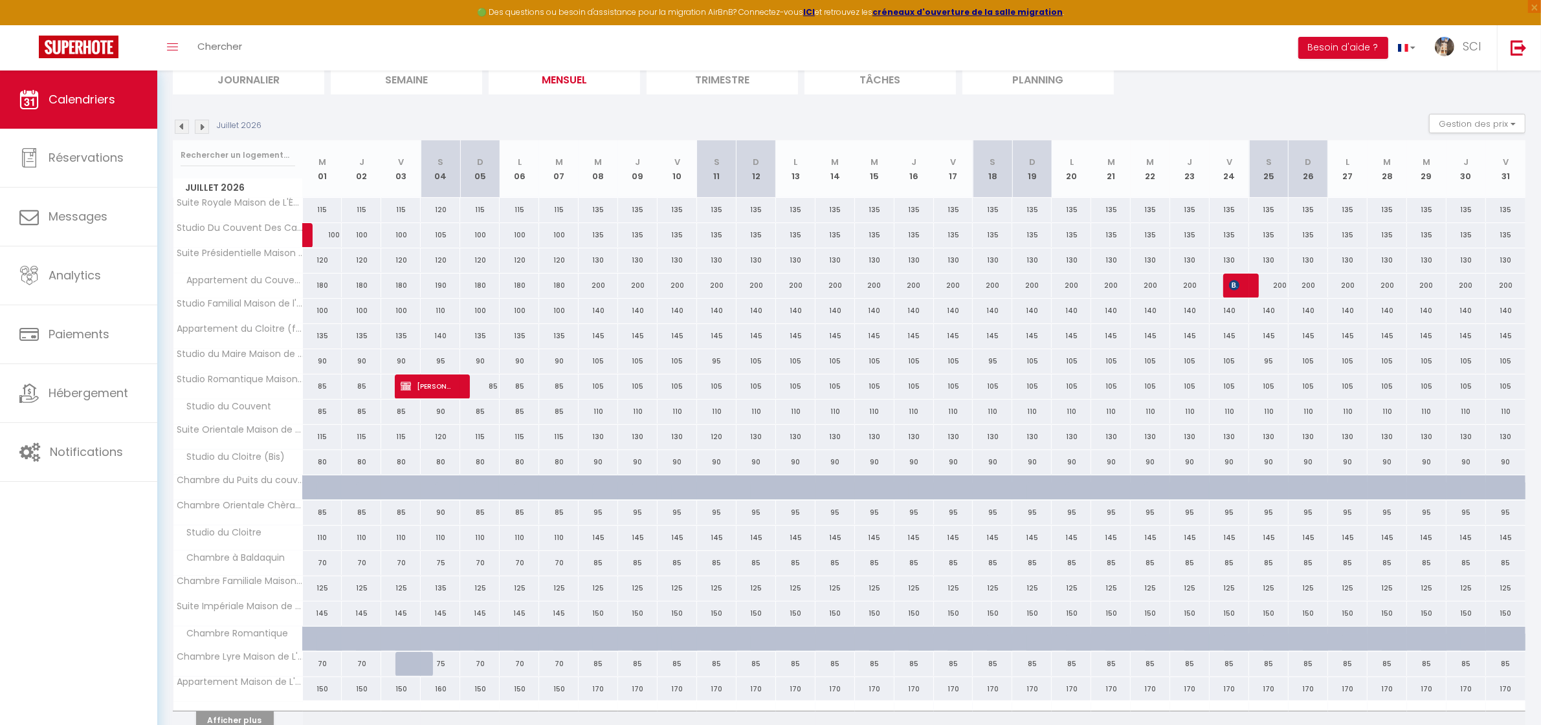
scroll to position [0, 0]
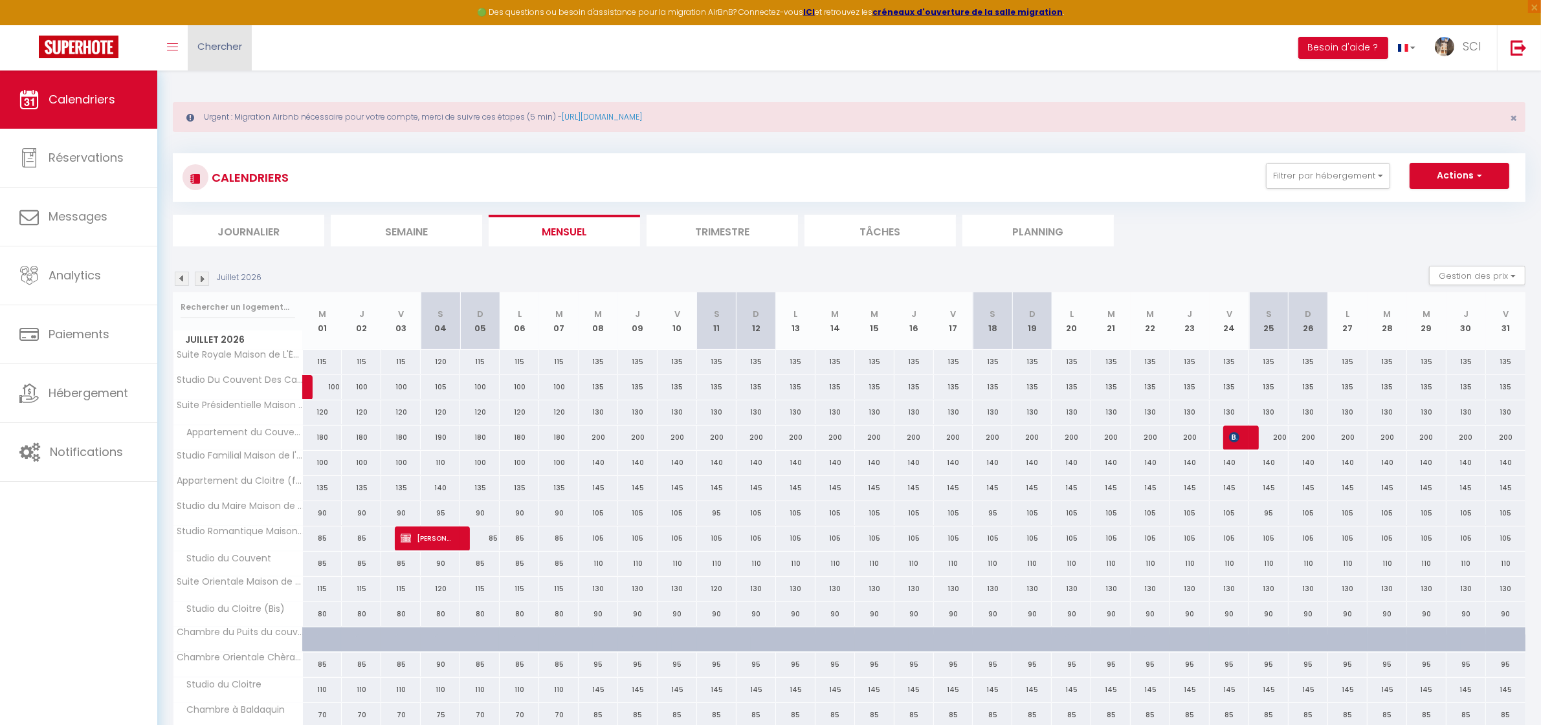
click at [225, 43] on span "Chercher" at bounding box center [219, 46] width 45 height 14
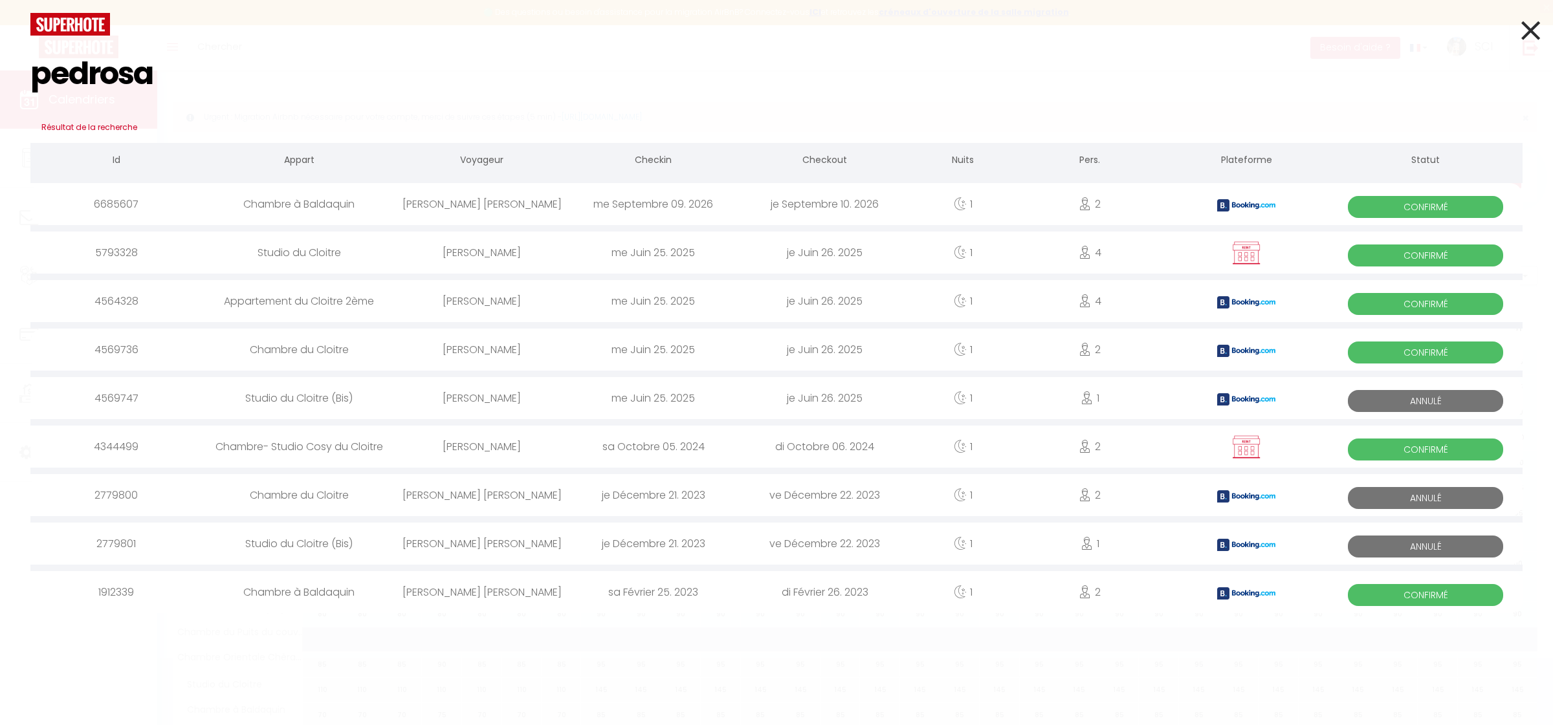
type input "pedrosa"
click at [506, 205] on div "[PERSON_NAME]" at bounding box center [481, 204] width 171 height 42
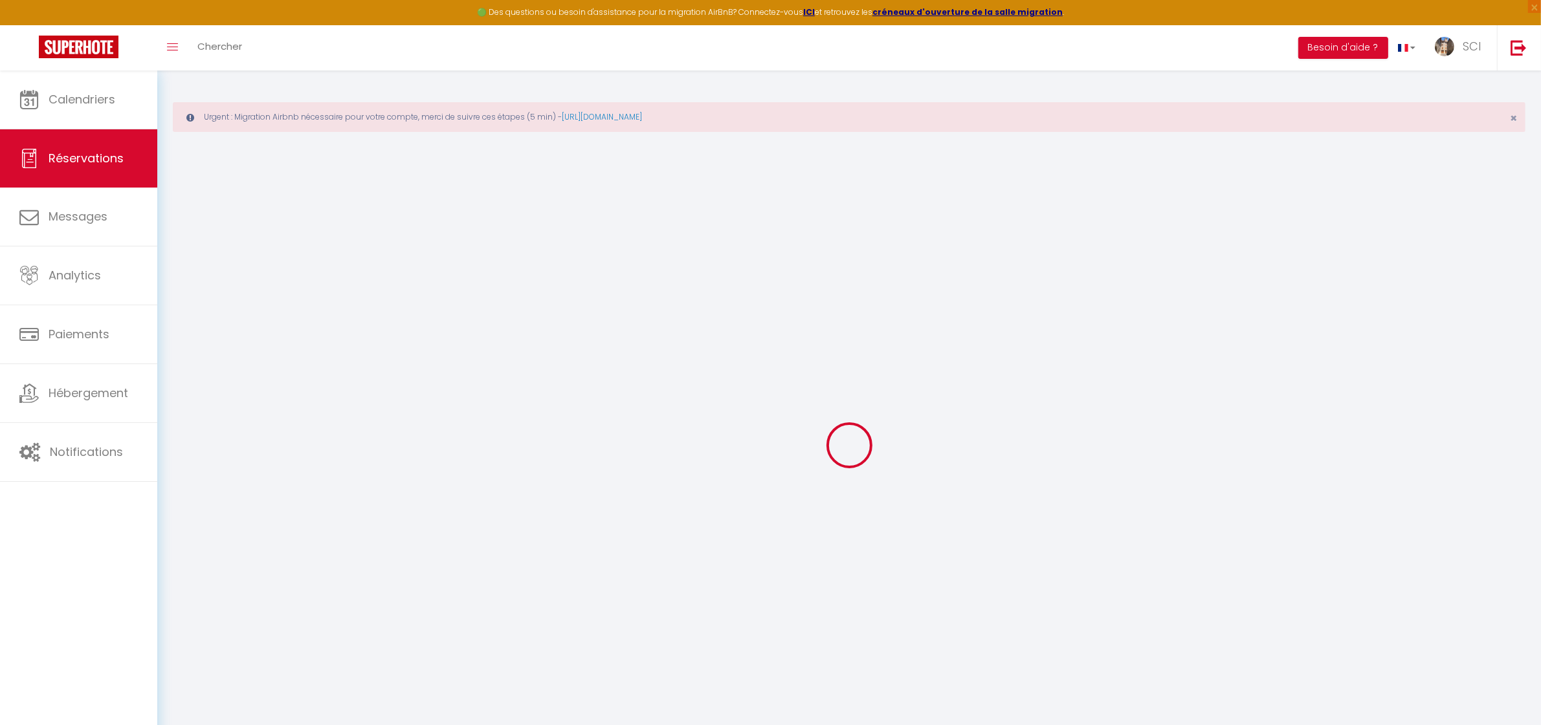
select select
checkbox input "false"
select select
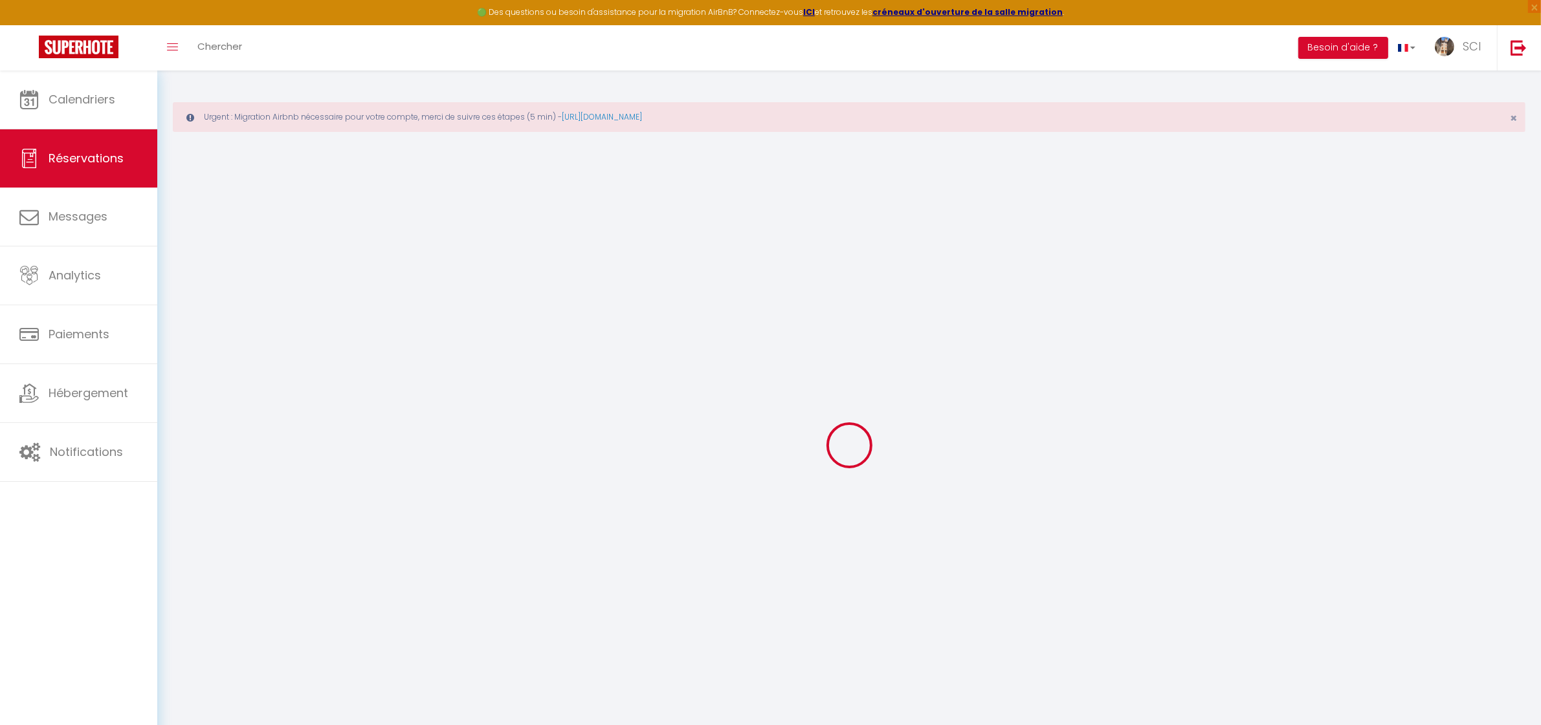
checkbox input "false"
type textarea "** THIS RESERVATION HAS BEEN PRE-PAID ** BOOKING NOTE : Payment charge is EUR 1…"
type textarea "LSH"
select select
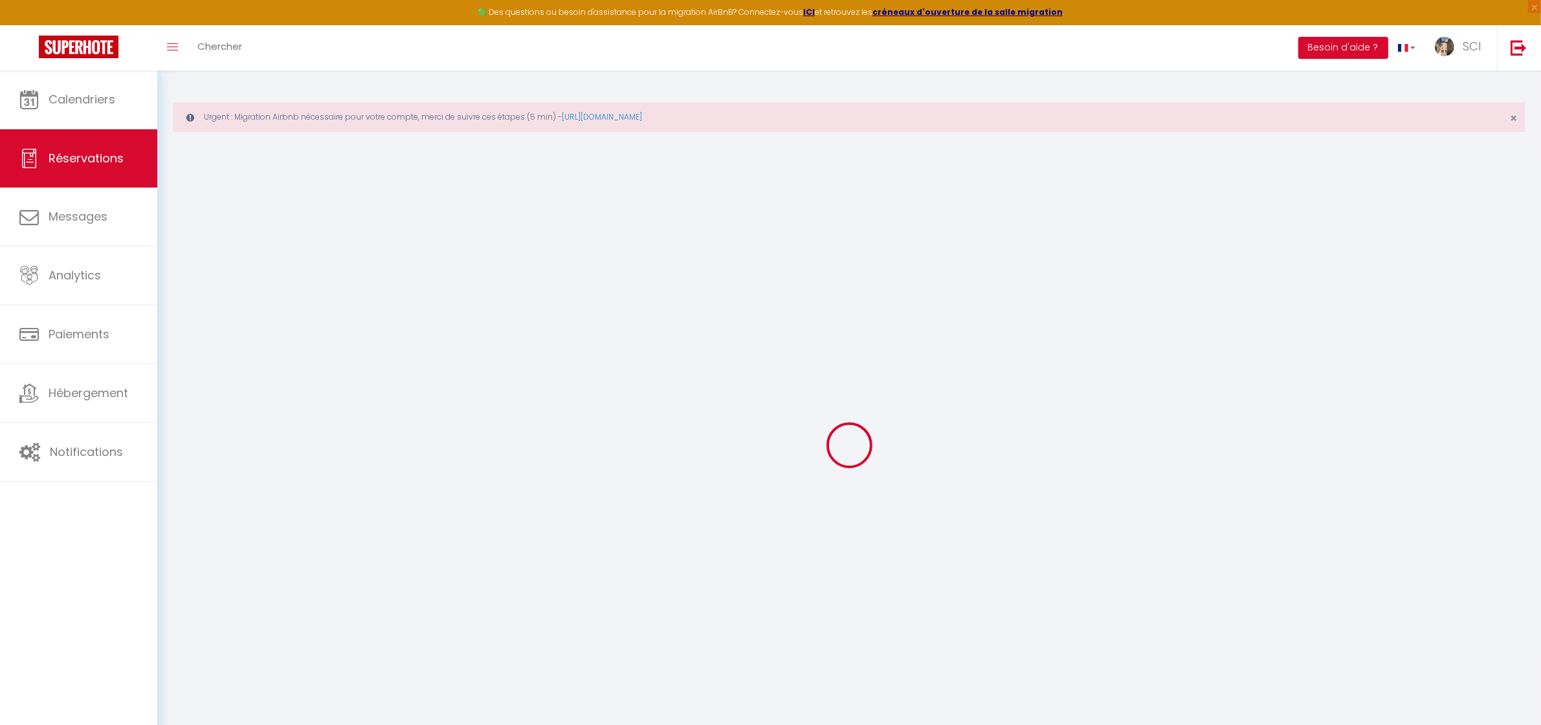
checkbox input "false"
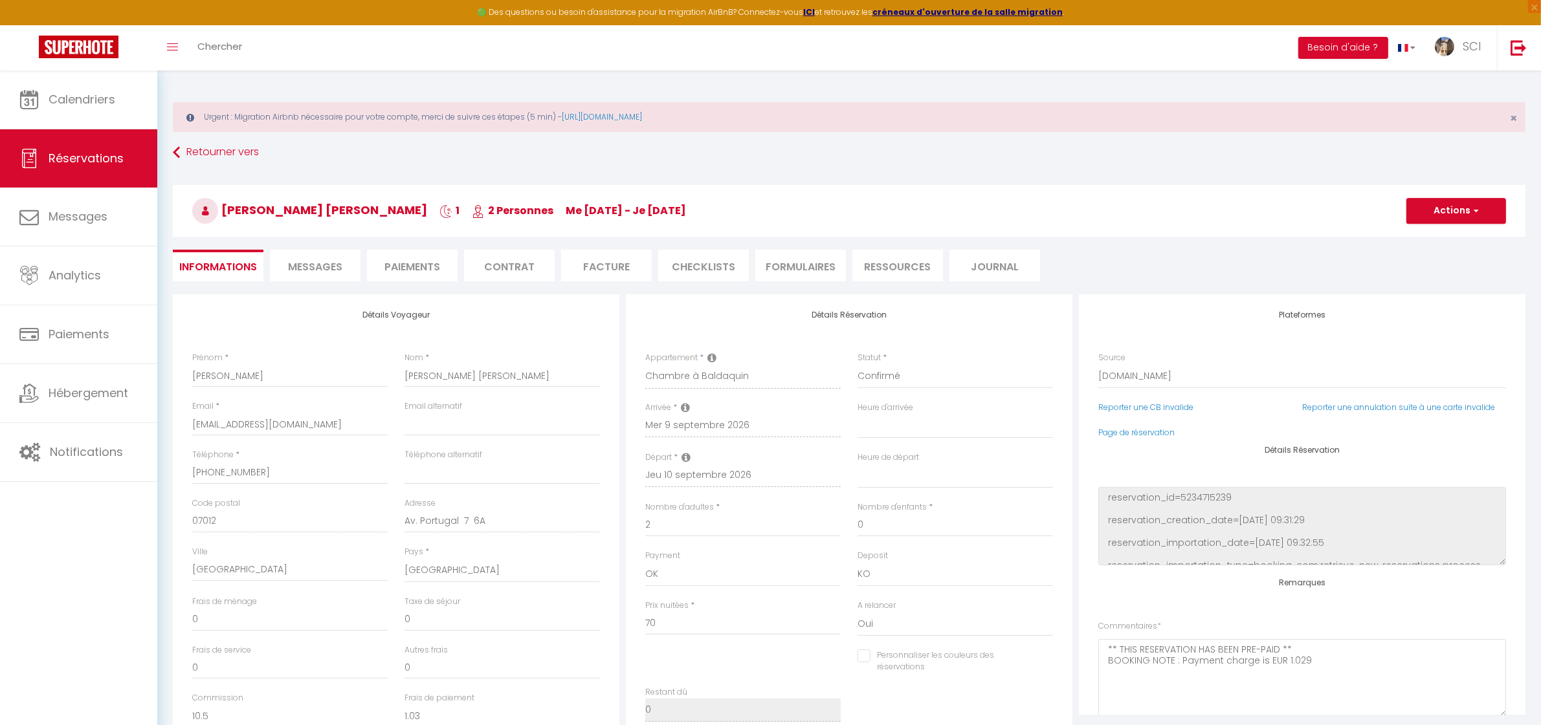
type input "3.5"
select select
checkbox input "false"
select select
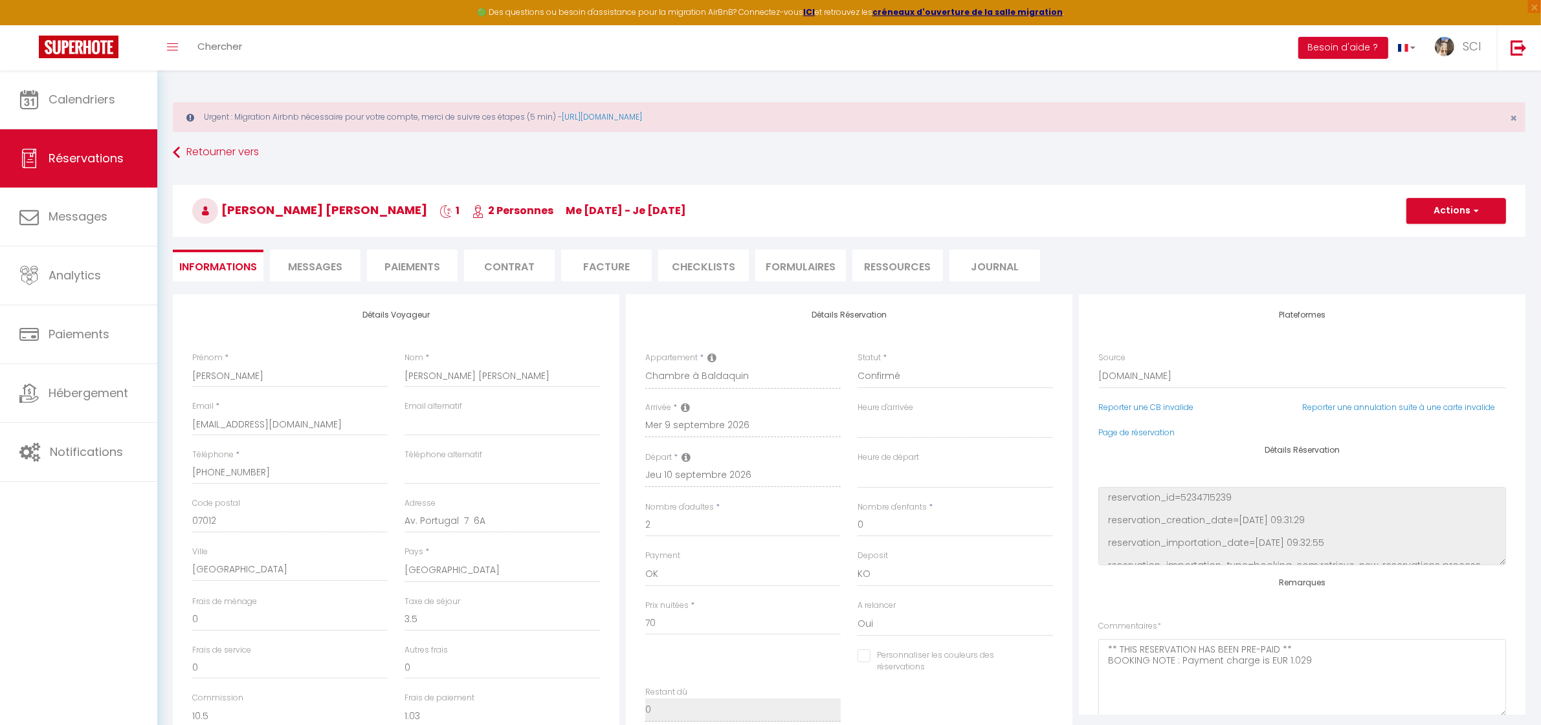
select select
click at [1120, 377] on select "Direct [DOMAIN_NAME] [DOMAIN_NAME] Chalet montagne Expedia Gite de [GEOGRAPHIC_…" at bounding box center [1302, 376] width 408 height 25
click at [927, 369] on select "Confirmé Non Confirmé [PERSON_NAME] par le voyageur No Show Request" at bounding box center [954, 376] width 195 height 25
select select "0"
click at [857, 364] on select "Confirmé Non Confirmé [PERSON_NAME] par le voyageur No Show Request" at bounding box center [954, 376] width 195 height 25
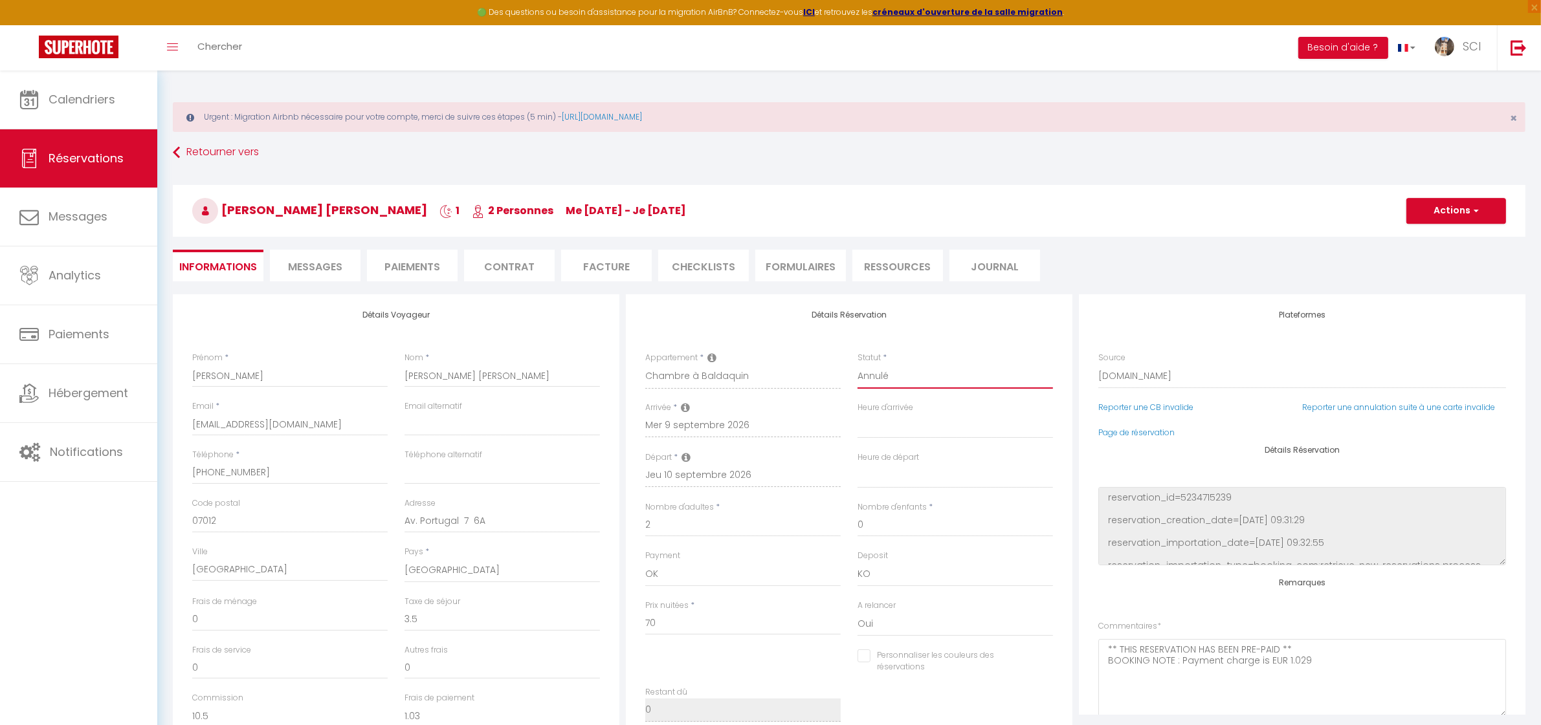
select select
checkbox input "false"
click at [1470, 214] on button "Actions" at bounding box center [1456, 211] width 100 height 26
click at [1441, 239] on link "Enregistrer" at bounding box center [1443, 239] width 102 height 17
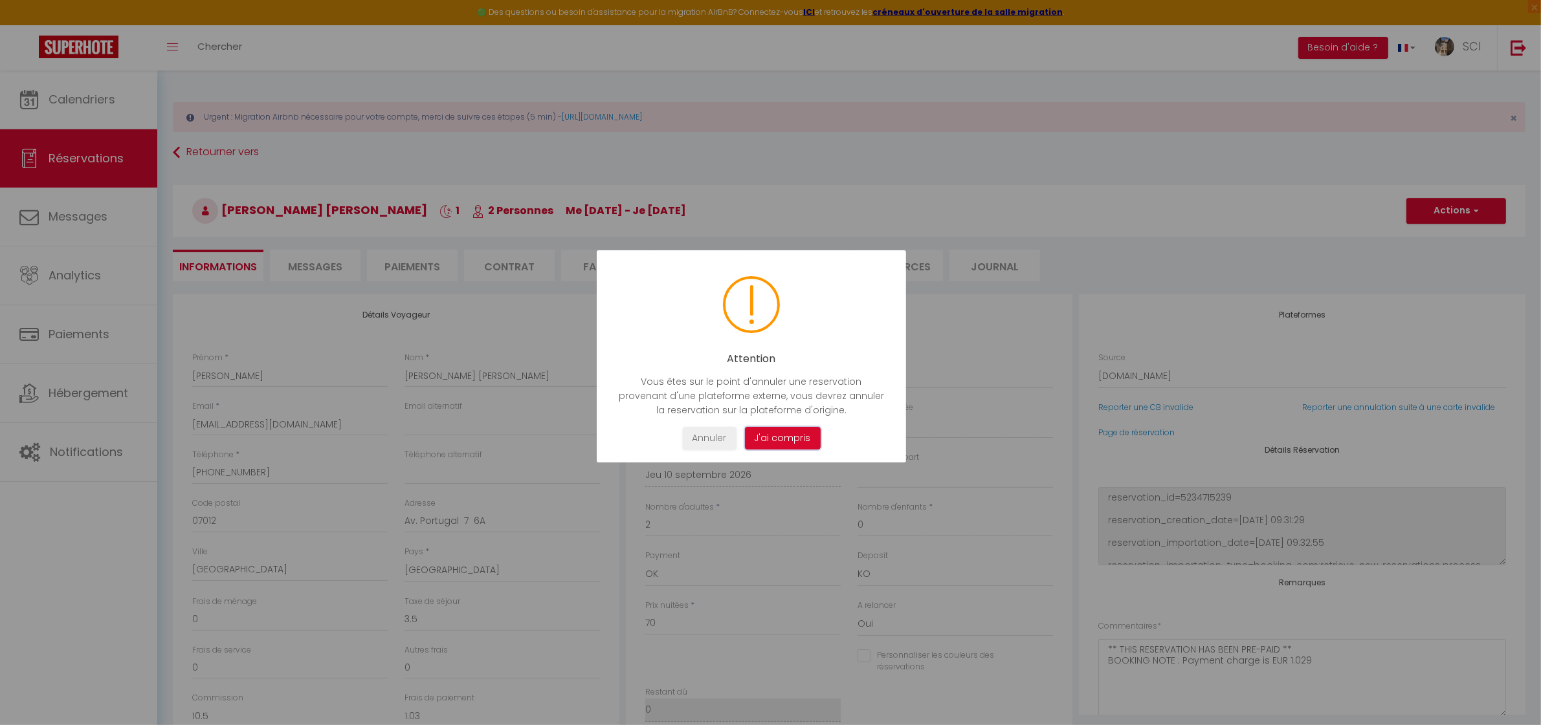
click at [771, 430] on button "J'ai compris" at bounding box center [782, 438] width 76 height 23
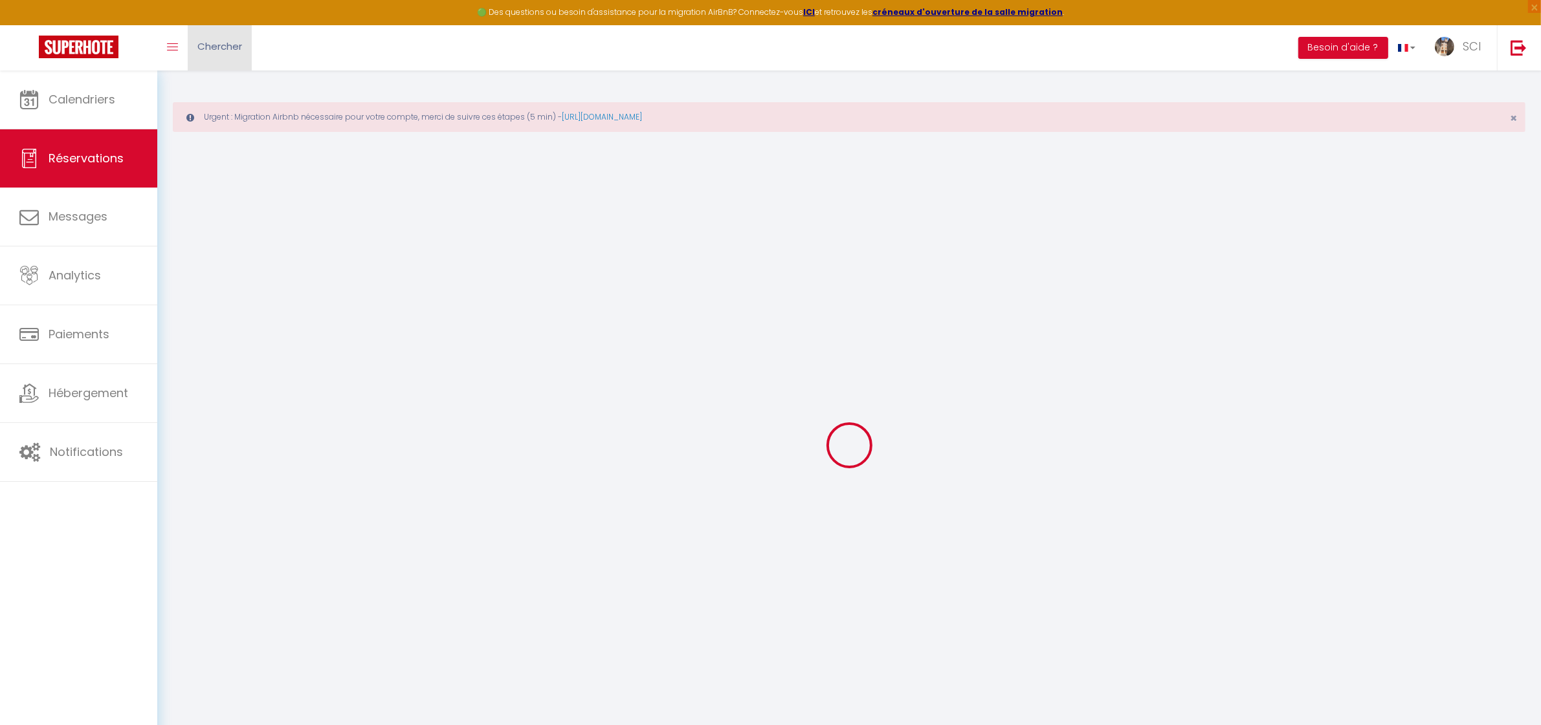
click at [214, 49] on span "Chercher" at bounding box center [219, 46] width 45 height 14
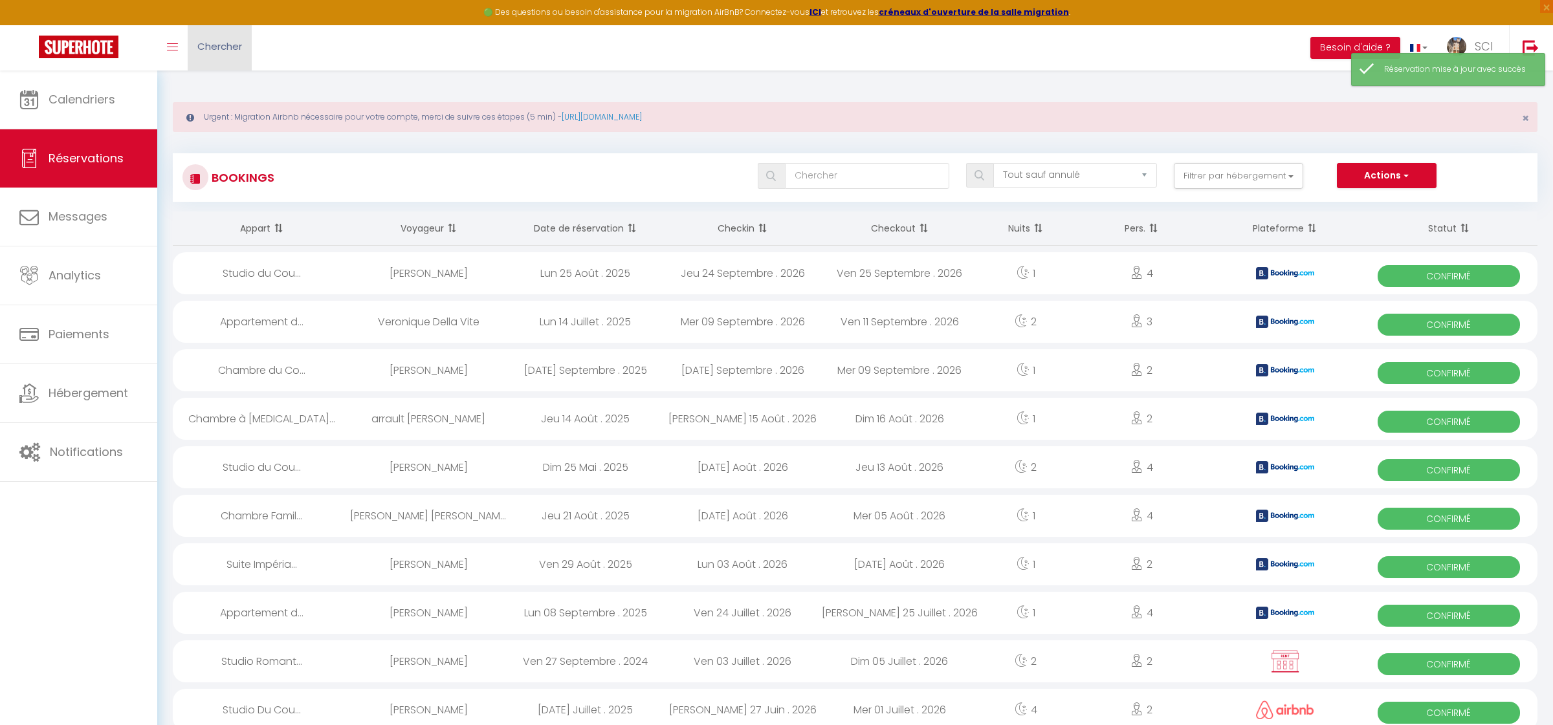
click at [230, 50] on span "Chercher" at bounding box center [219, 46] width 45 height 14
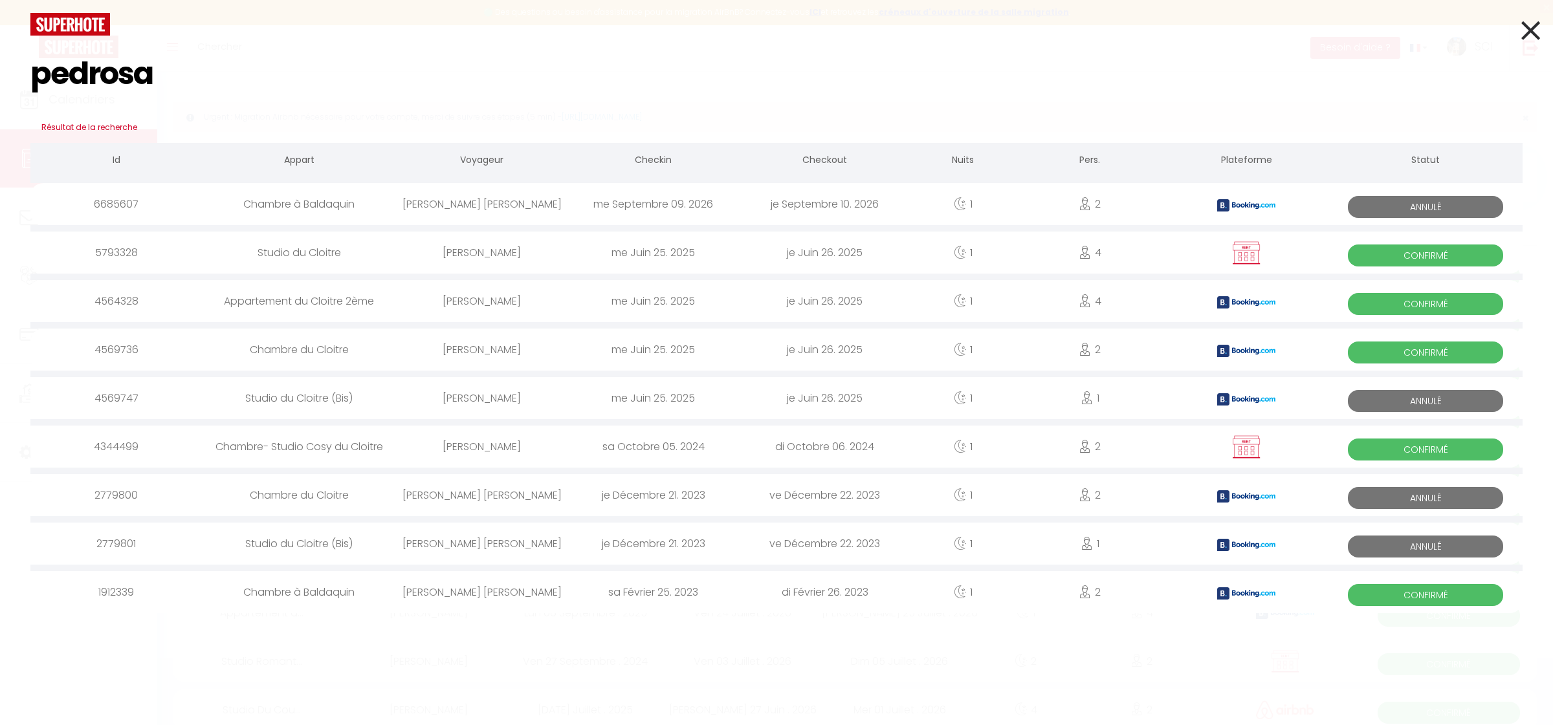
type input "pedrosa"
click at [471, 199] on div "[PERSON_NAME]" at bounding box center [481, 204] width 171 height 42
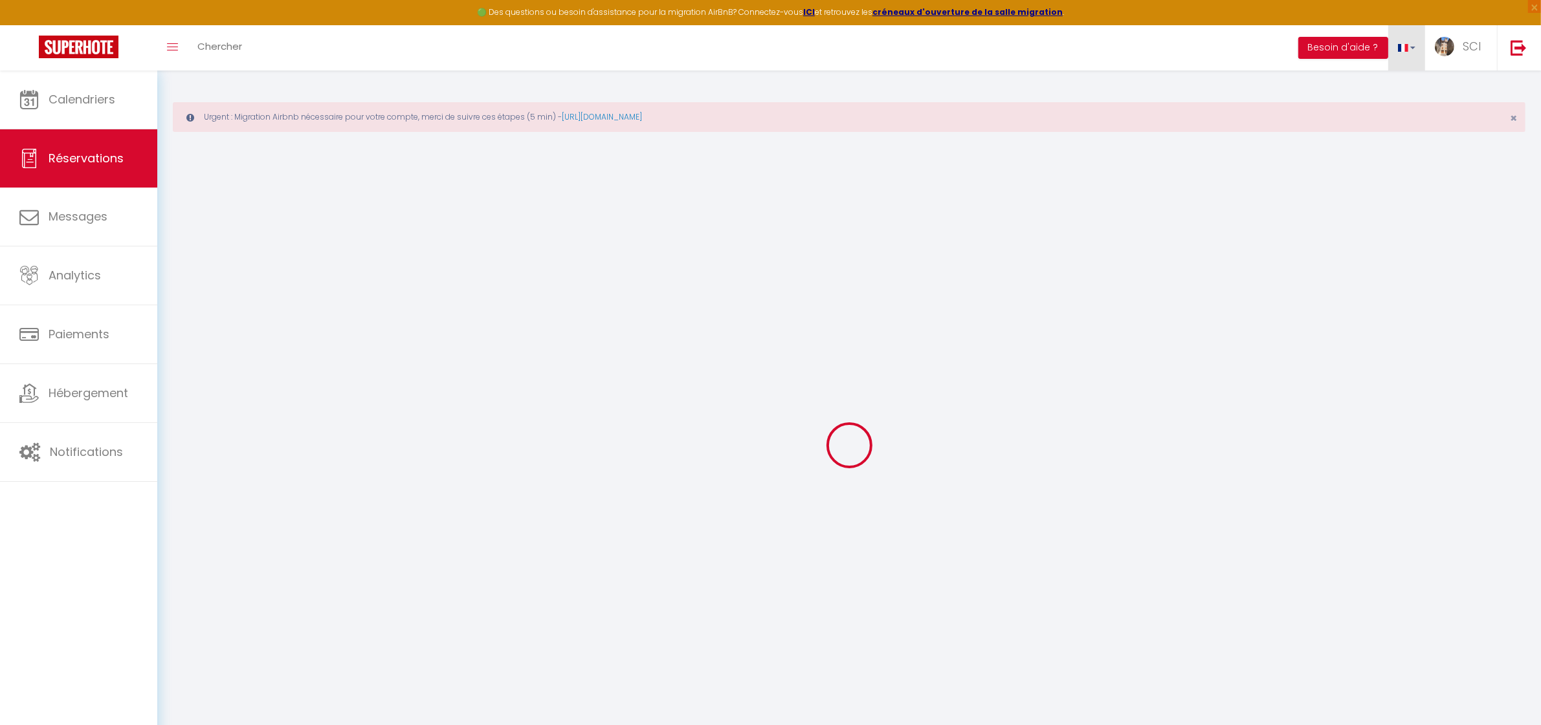
type input "Isabel Teresa"
type input "Pedrosa Roig"
type input "iroig.718039@guest.booking.com"
type input "+34677690296"
type input "07012"
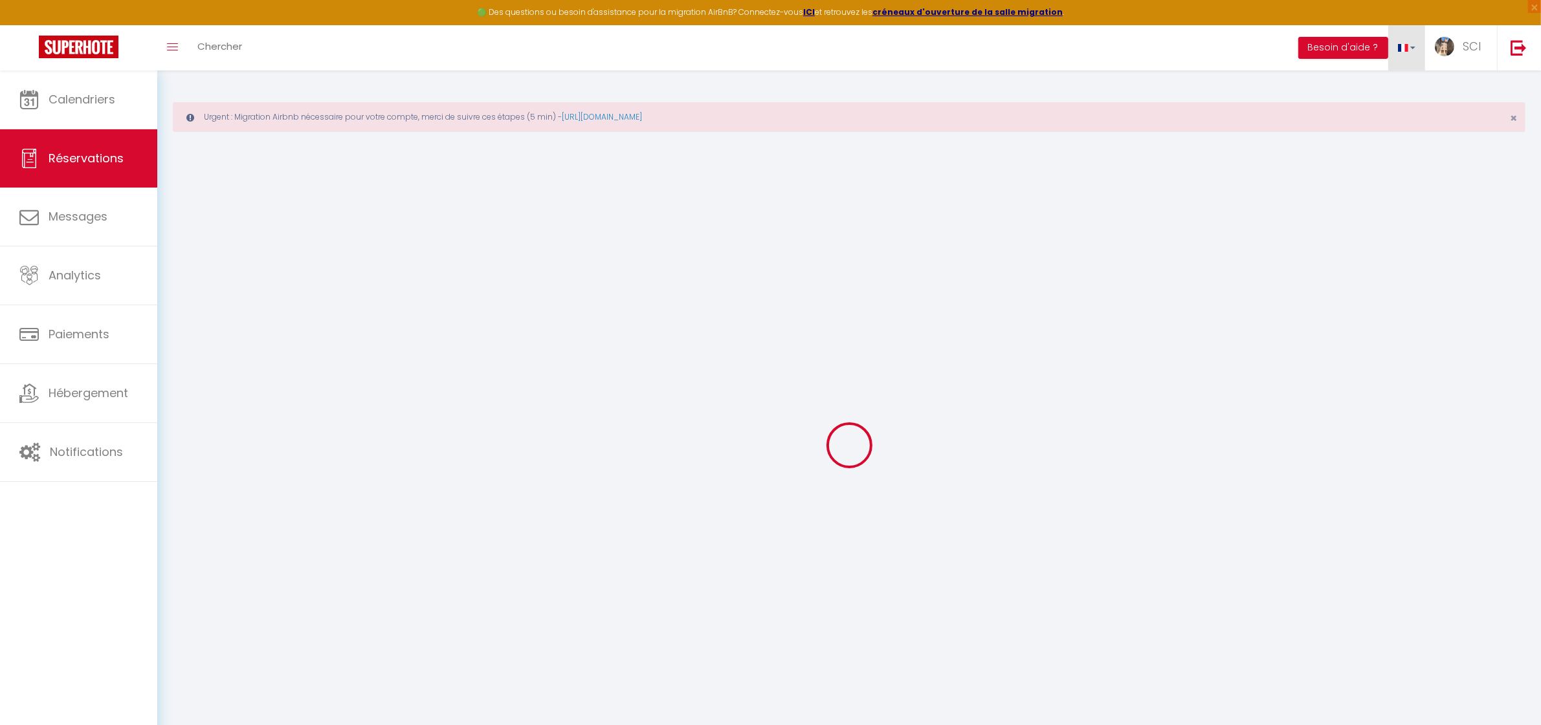
type input "Av. Portugal 7 6A"
type input "Palma de Mallorca"
select select "ES"
type input "10.5"
type input "1.03"
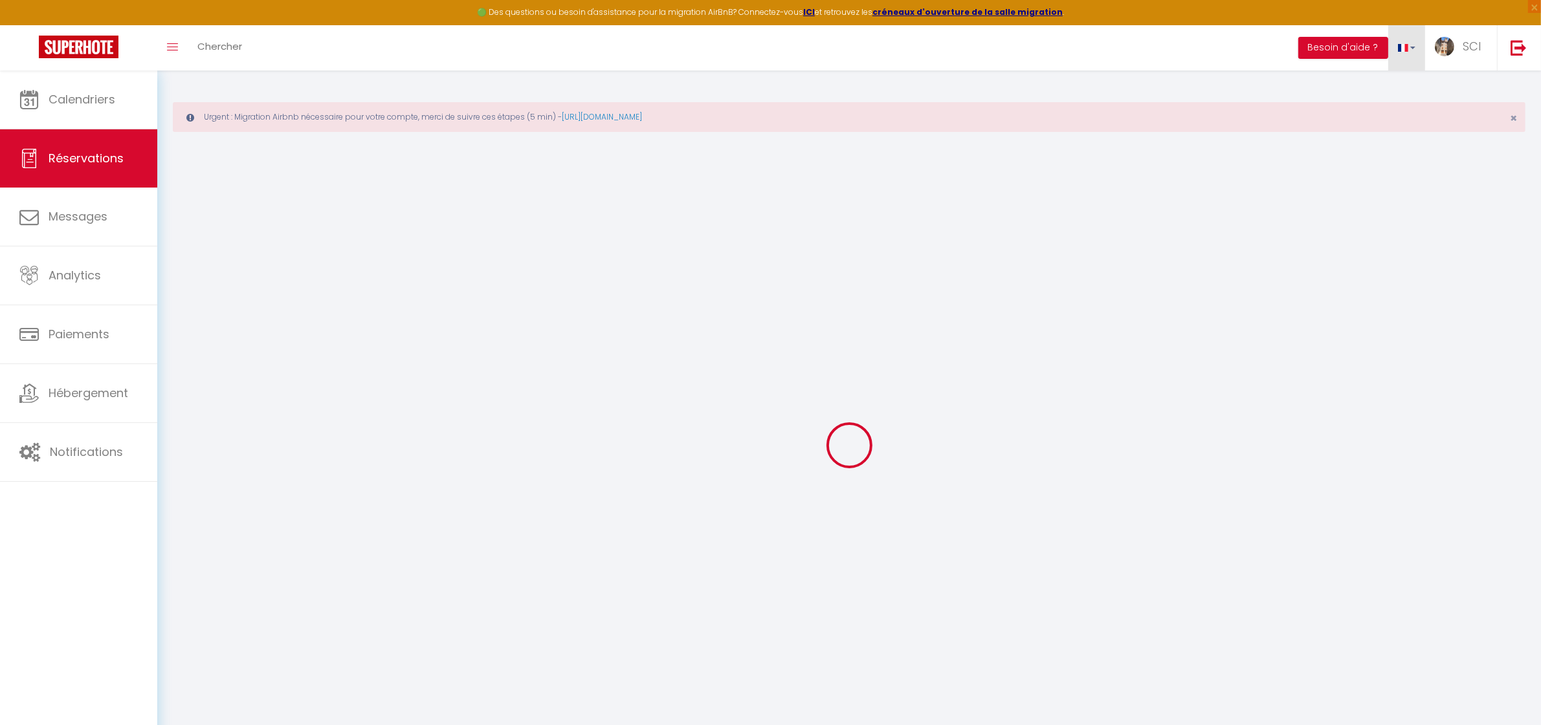
select select "12004"
select select "0"
select select
type input "2"
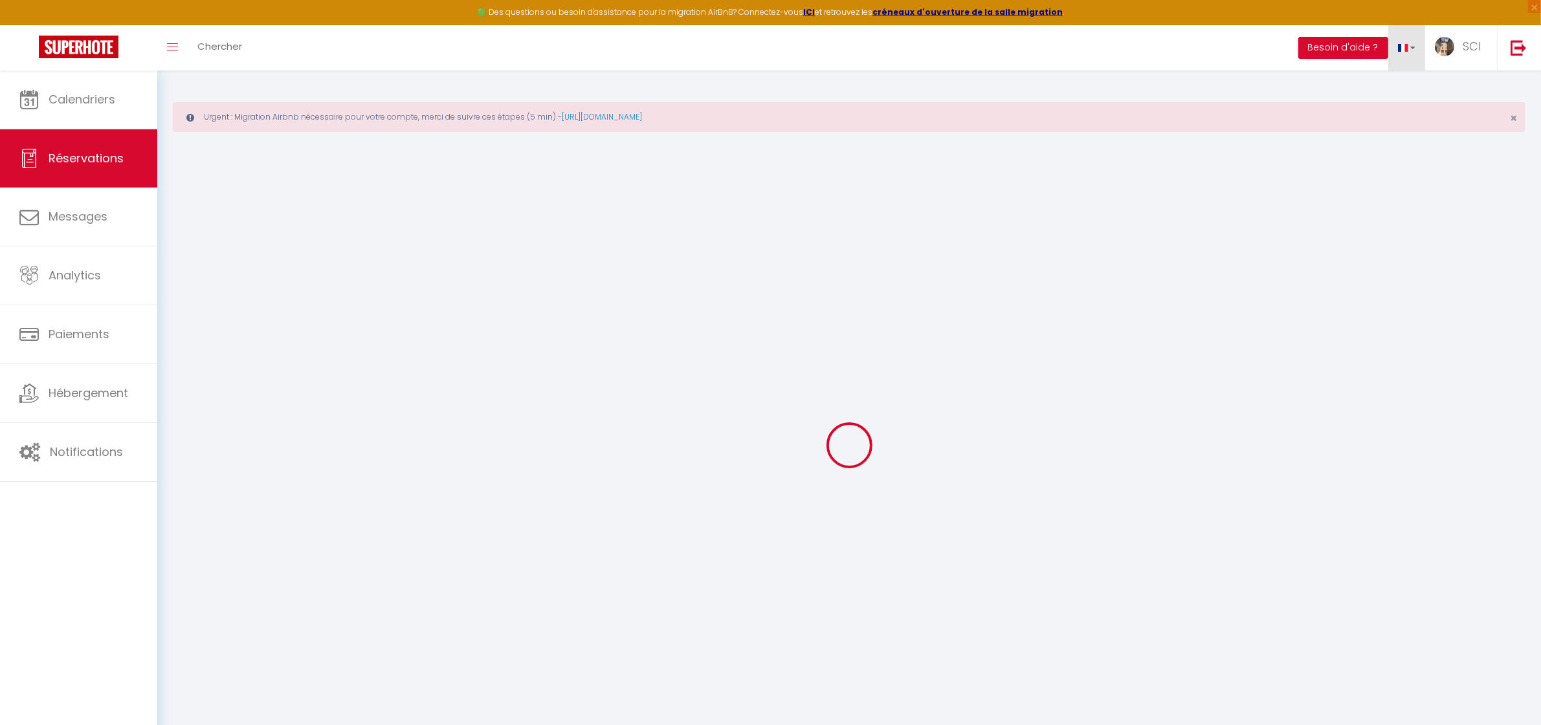
select select "10"
select select "14"
type input "70"
checkbox input "false"
type input "65.5"
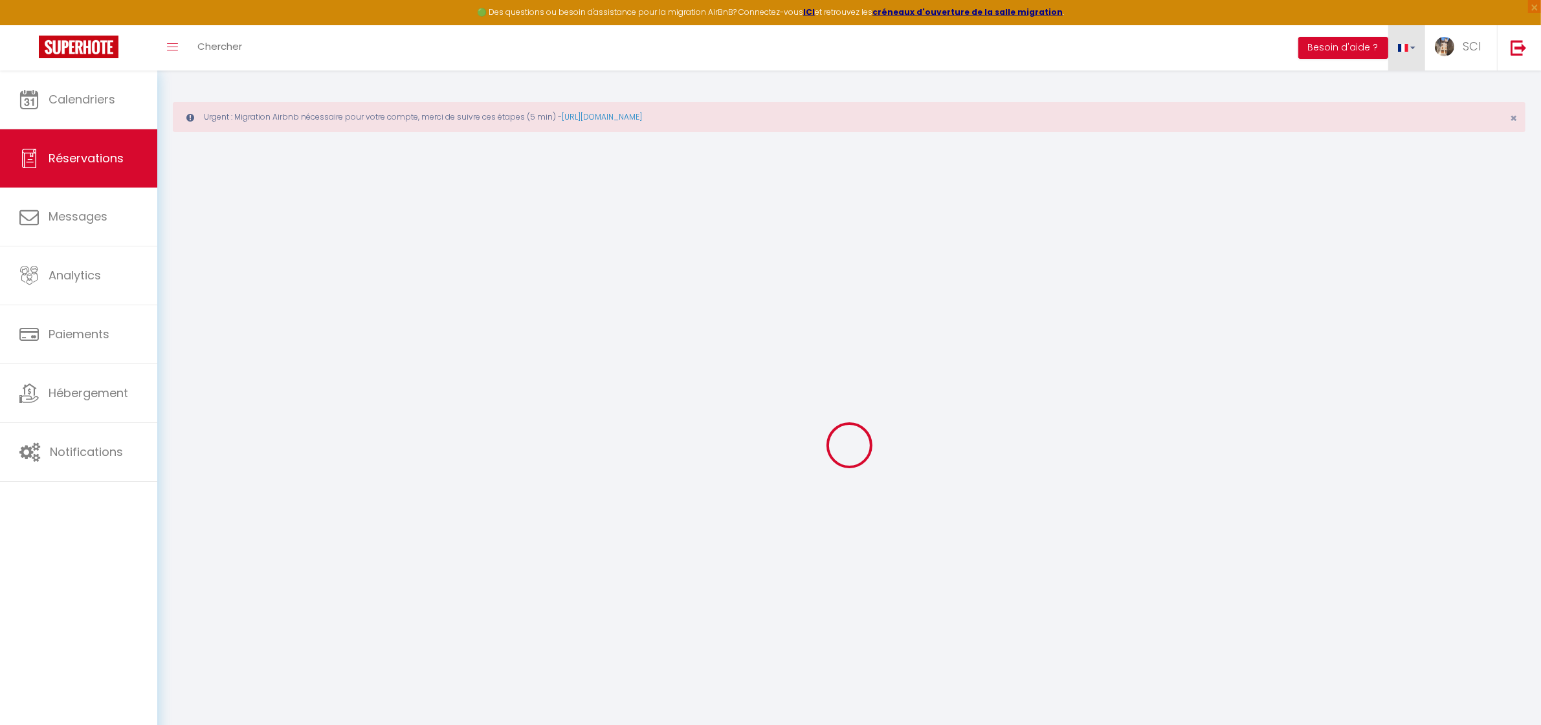
select select "2"
type input "0"
select select
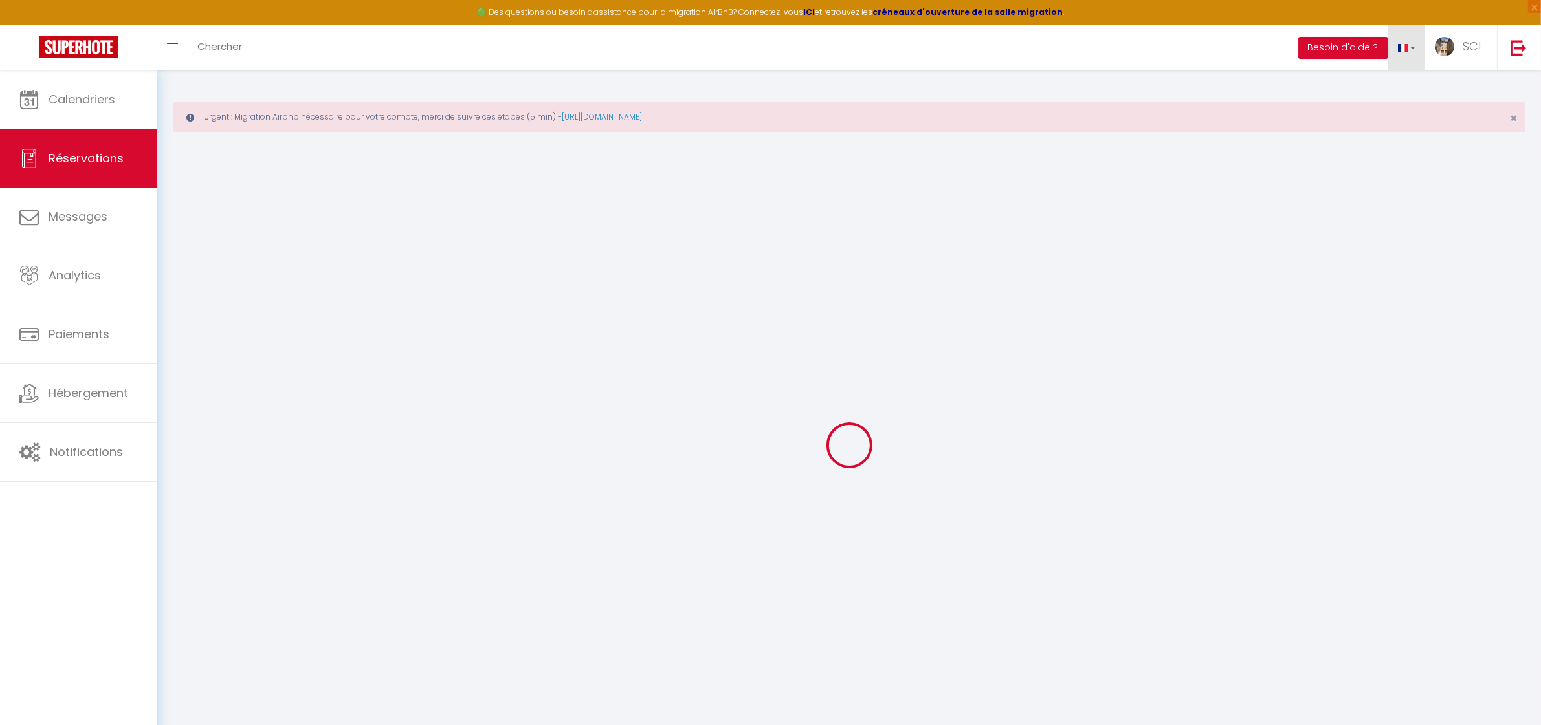
select select
checkbox input "false"
select select
checkbox input "false"
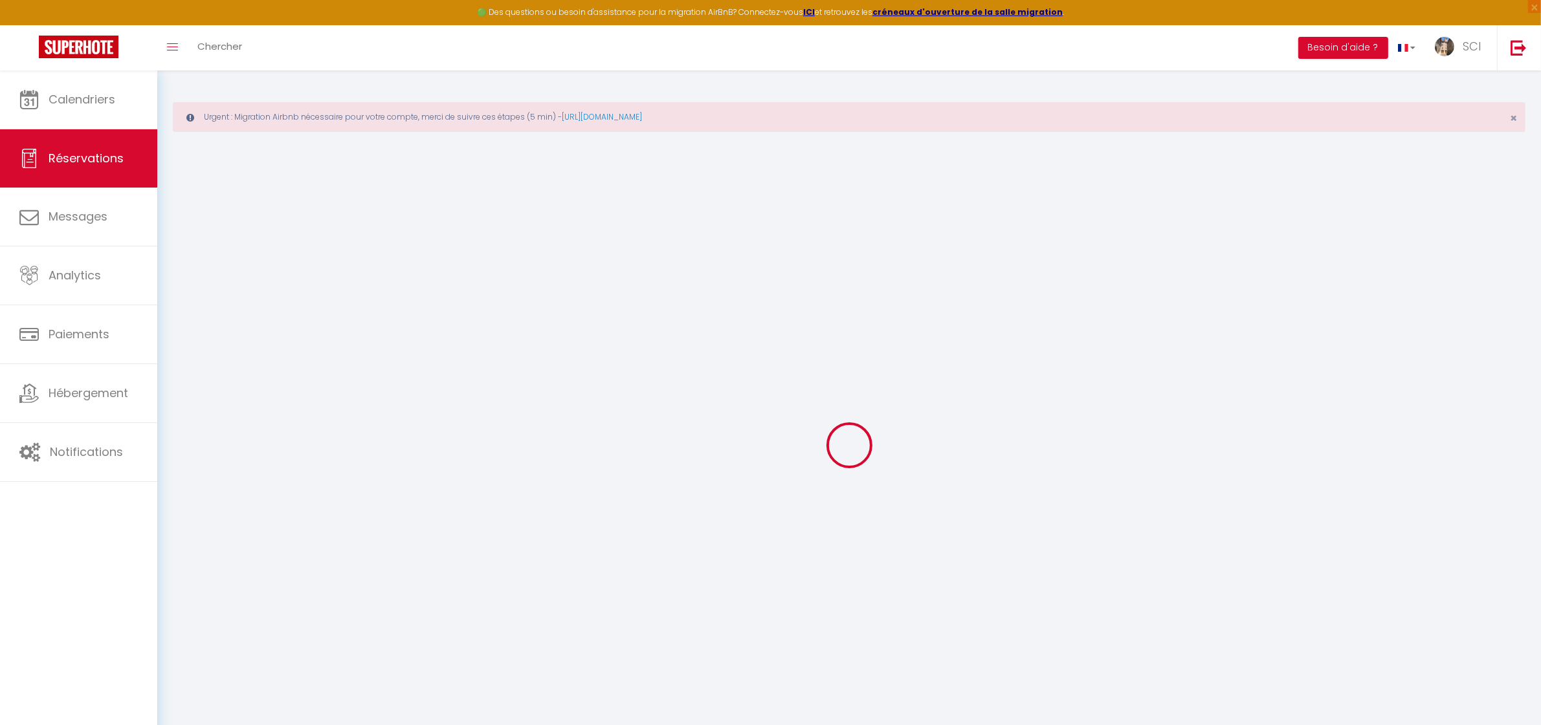
select select
checkbox input "false"
type textarea "** THIS RESERVATION HAS BEEN PRE-PAID ** BOOKING NOTE : Payment charge is EUR 1…"
type textarea "LSH"
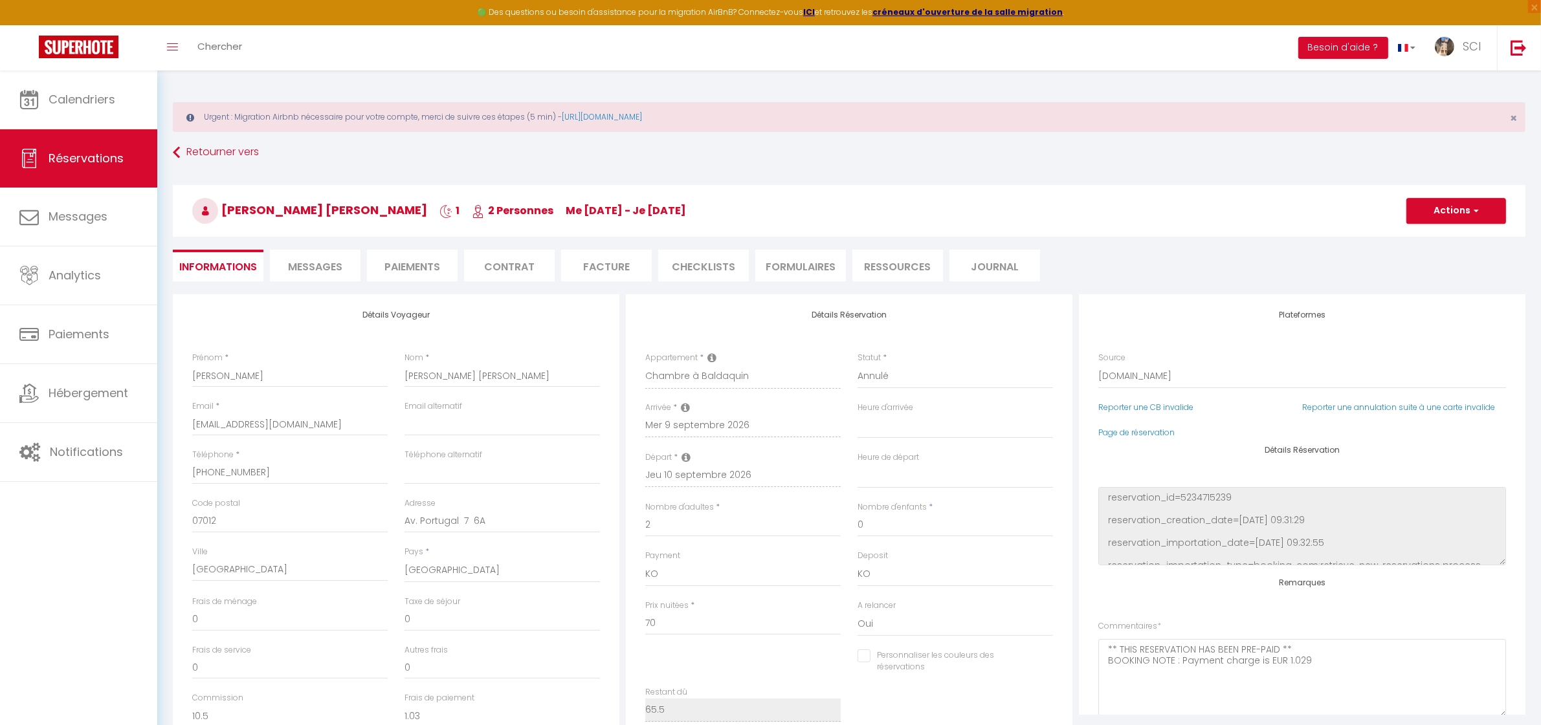
type input "3.5"
select select
checkbox input "false"
select select
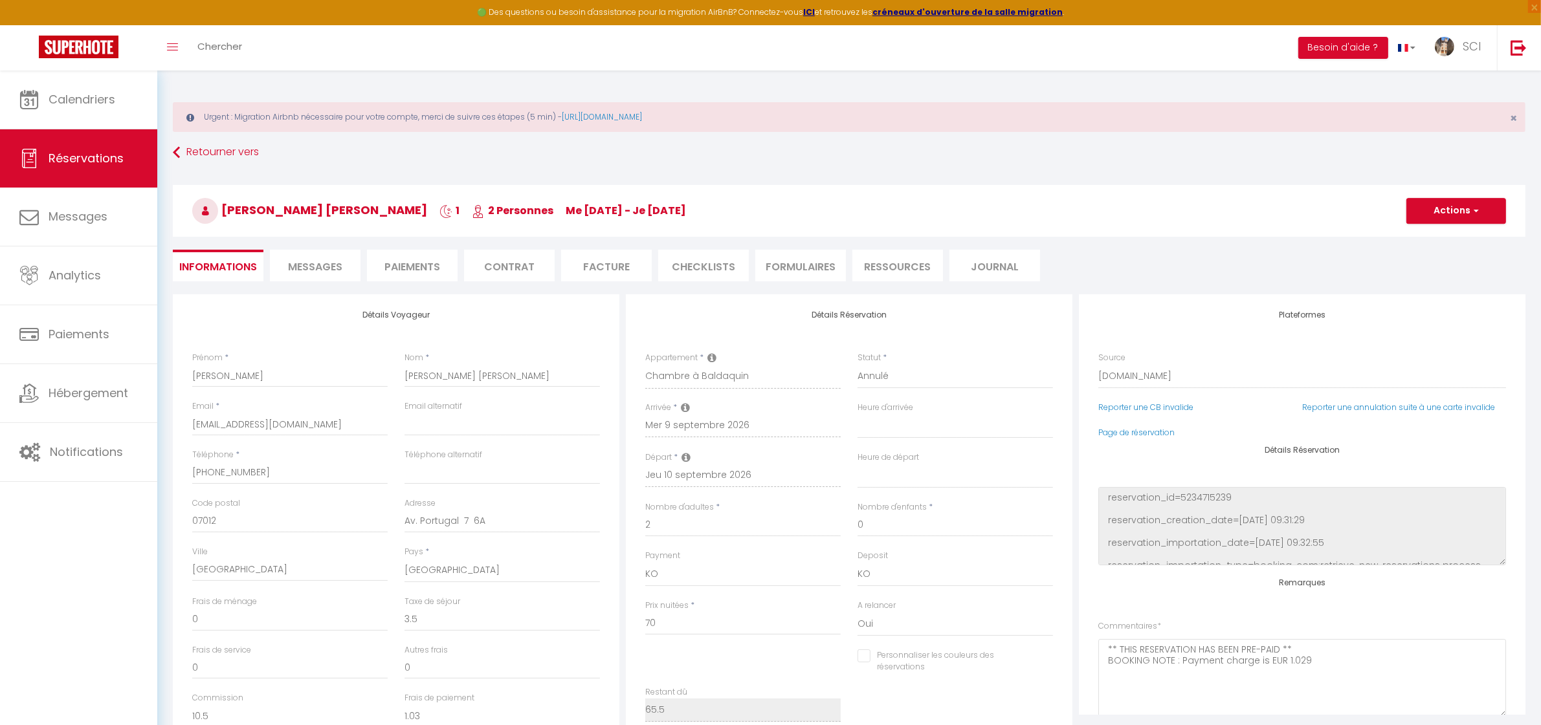
select select
drag, startPoint x: 1457, startPoint y: 211, endPoint x: 1455, endPoint y: 218, distance: 7.6
click at [1457, 211] on button "Actions" at bounding box center [1456, 211] width 100 height 26
click at [1439, 254] on link "Dupliquer" at bounding box center [1443, 256] width 102 height 17
type input "0"
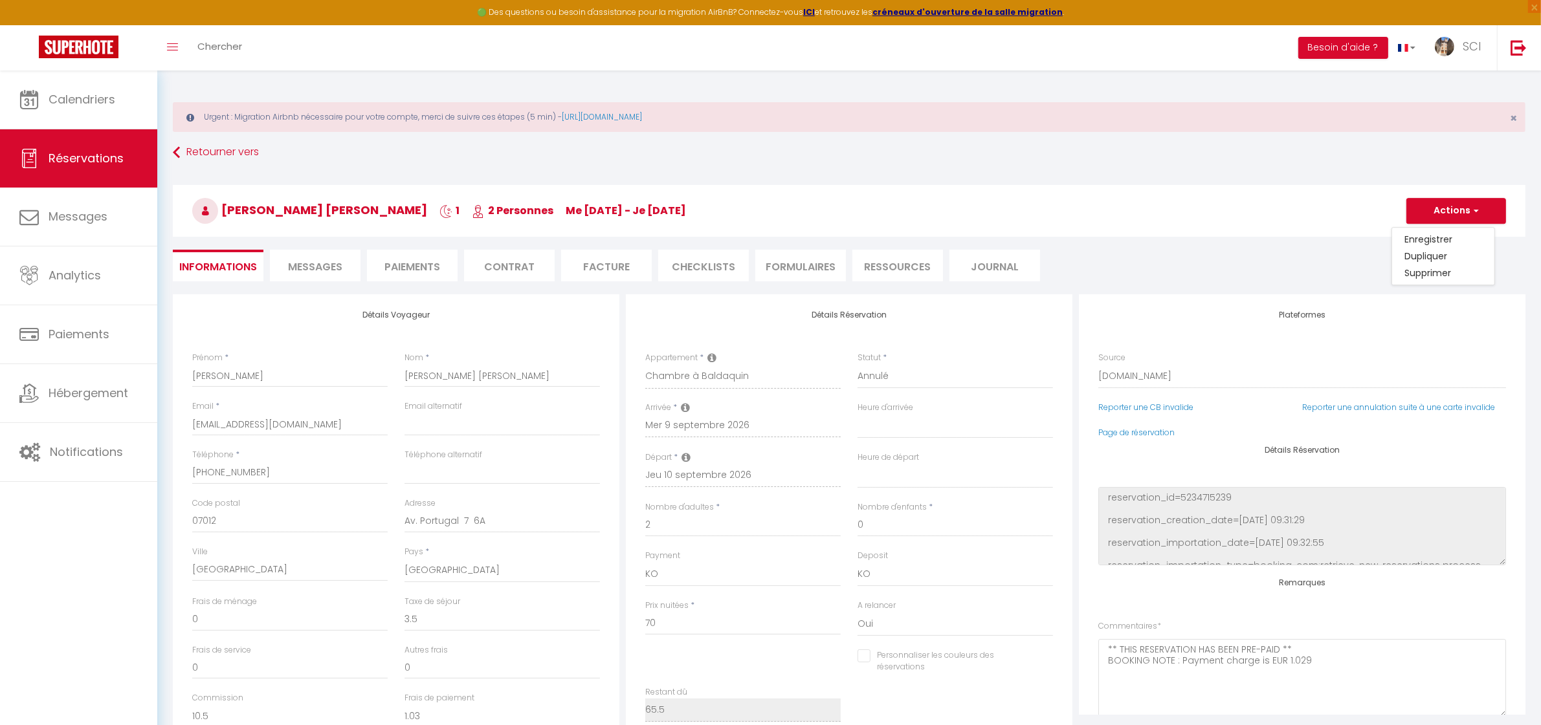
select select
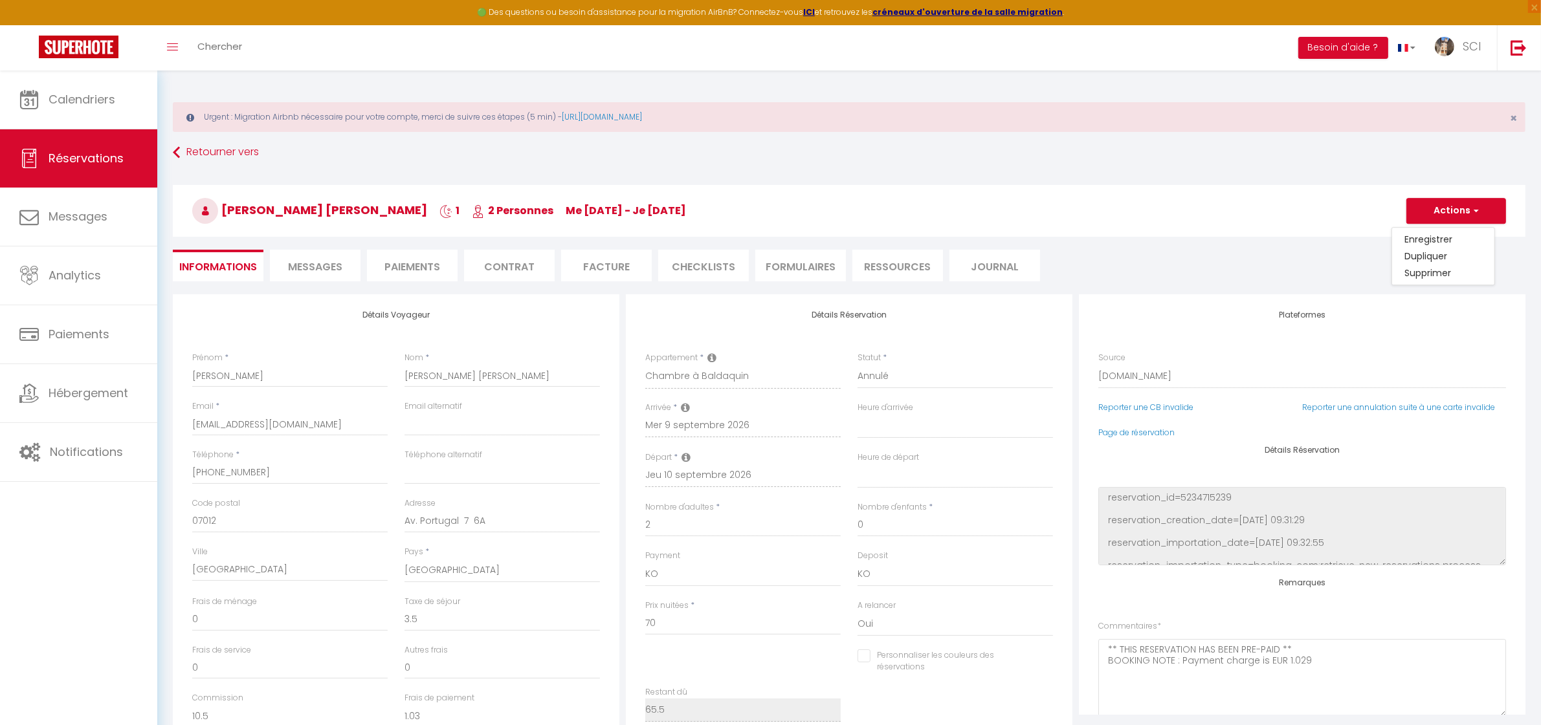
select select
checkbox input "false"
type input "Invalid Dateundefined"
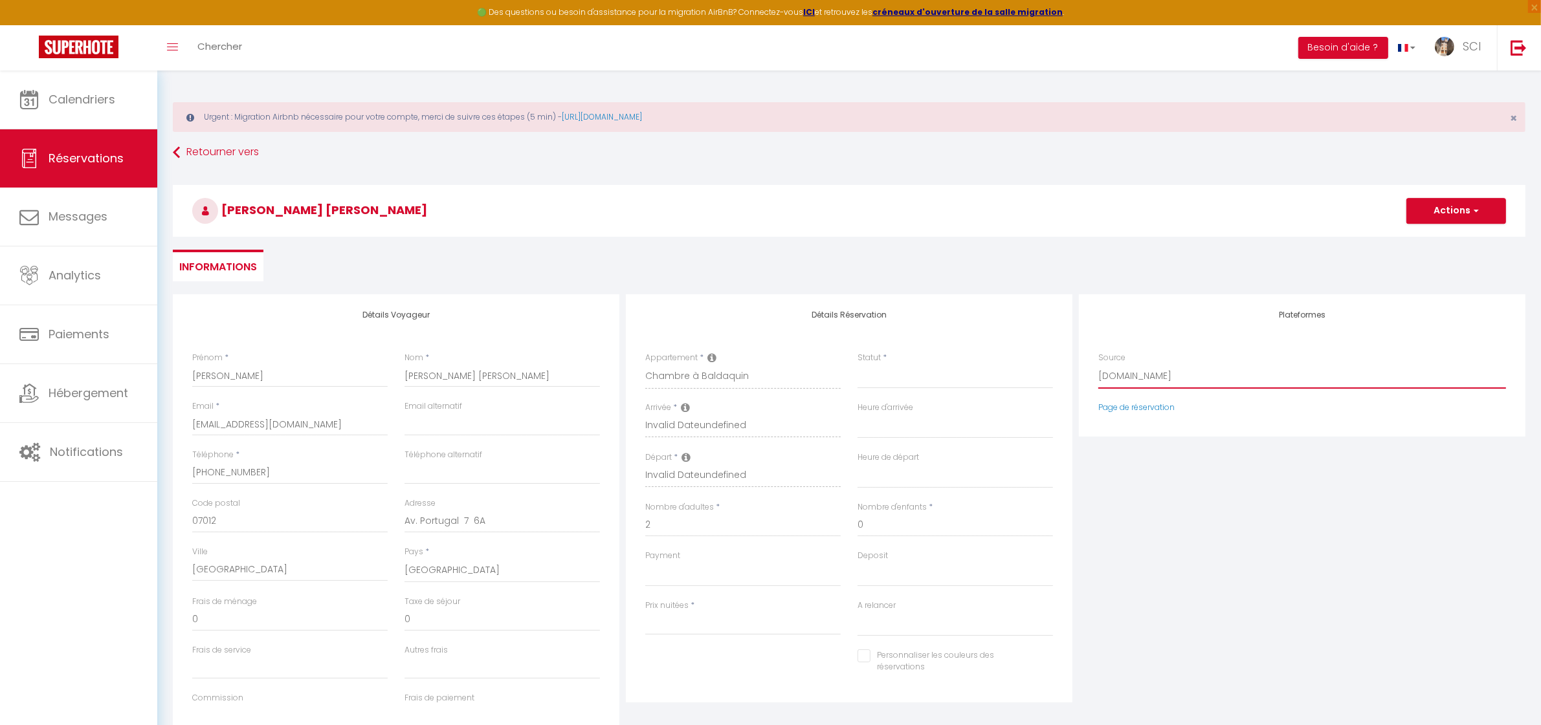
click at [1128, 385] on select "Direct [DOMAIN_NAME] [DOMAIN_NAME] Chalet montagne Expedia Gite de [GEOGRAPHIC_…" at bounding box center [1302, 376] width 408 height 25
select select "54"
click at [1098, 364] on select "Direct [DOMAIN_NAME] [DOMAIN_NAME] Chalet montagne Expedia Gite de [GEOGRAPHIC_…" at bounding box center [1302, 376] width 408 height 25
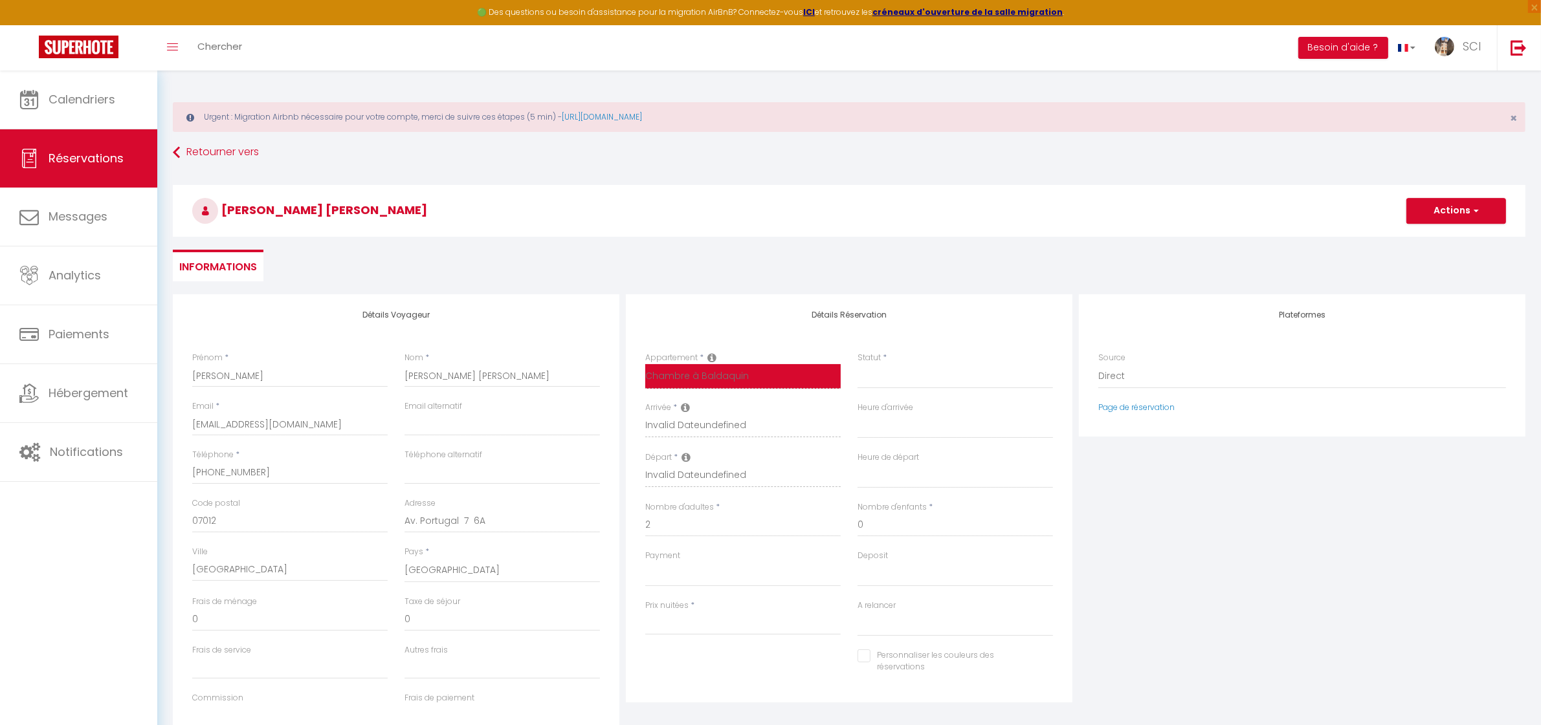
click at [705, 379] on select "Suite Royale Maison de L'[DEMOGRAPHIC_DATA] Studio Du Couvent Des Carmes Suite …" at bounding box center [742, 376] width 195 height 25
select select
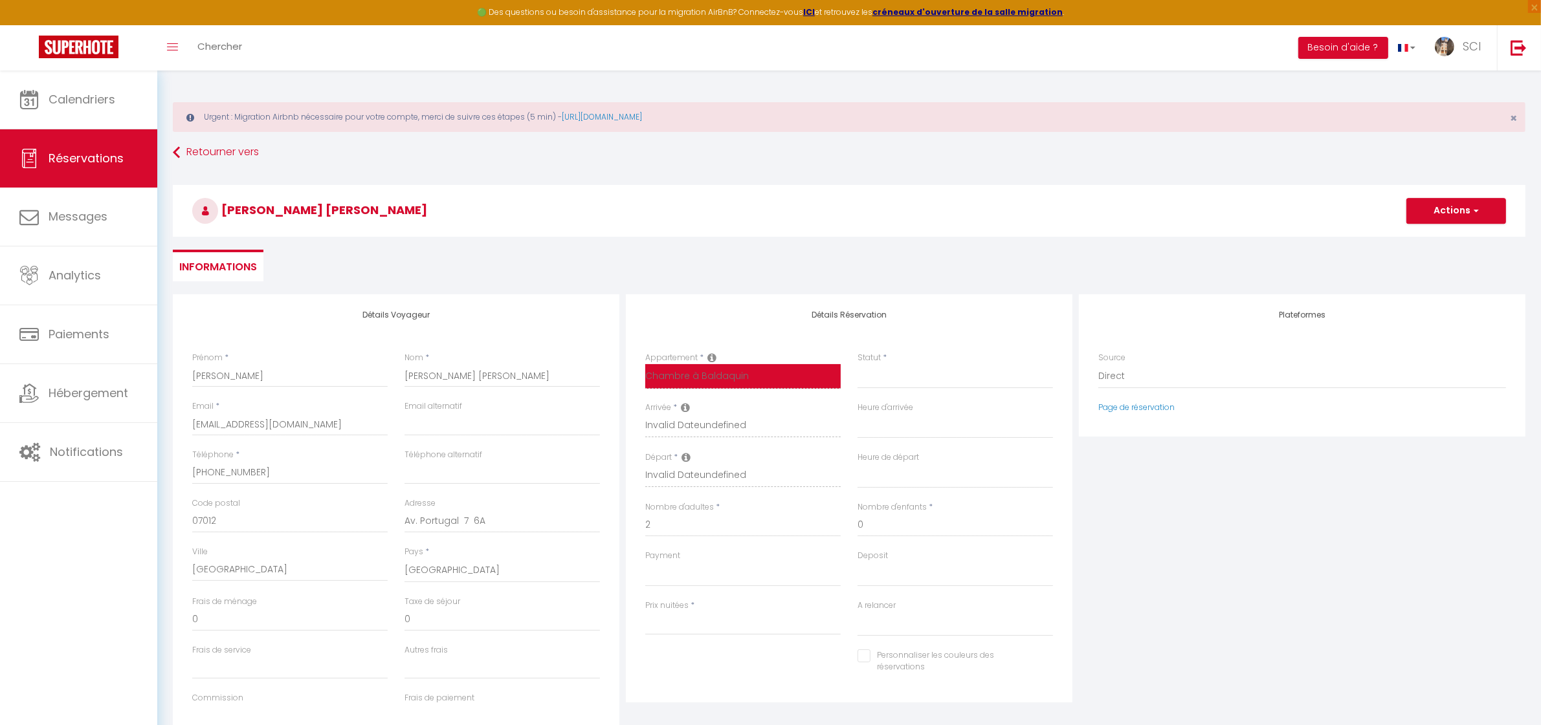
select select
checkbox input "false"
select select "36499"
click at [645, 364] on select "Suite Royale Maison de L'[DEMOGRAPHIC_DATA] Studio Du Couvent Des Carmes Suite …" at bounding box center [742, 376] width 195 height 25
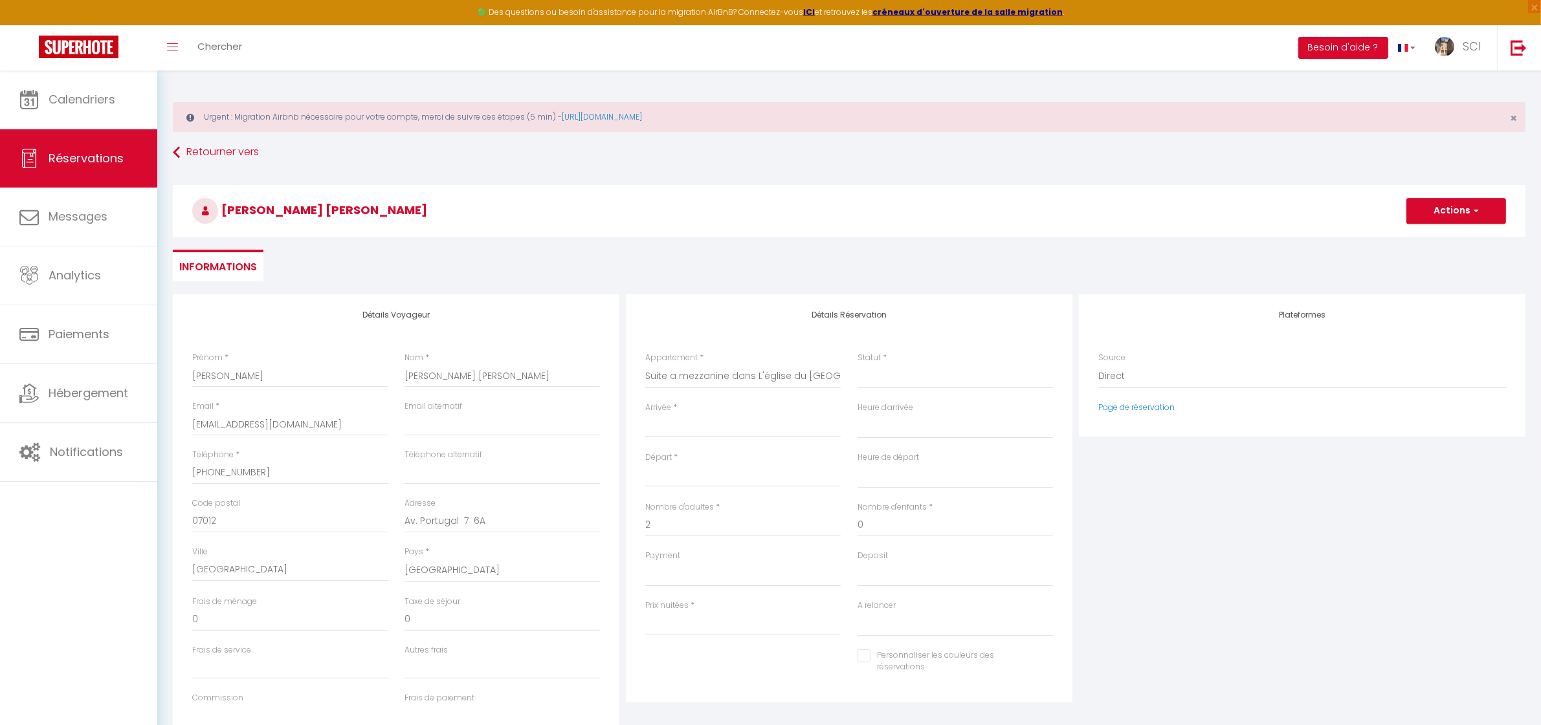
click at [693, 423] on input "Arrivée" at bounding box center [742, 427] width 195 height 17
select select
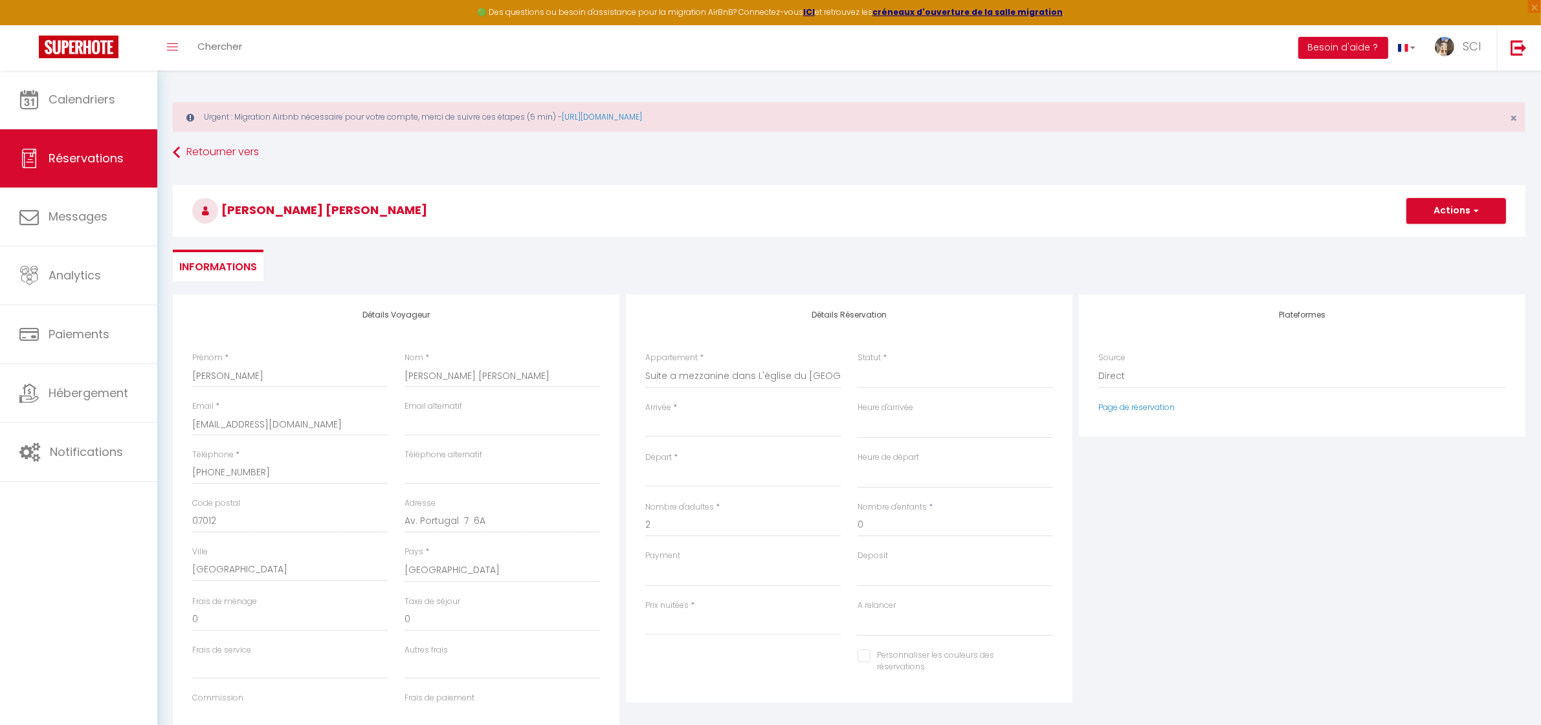
select select
type input "0"
select select
checkbox input "false"
click at [720, 525] on span "9" at bounding box center [715, 527] width 28 height 26
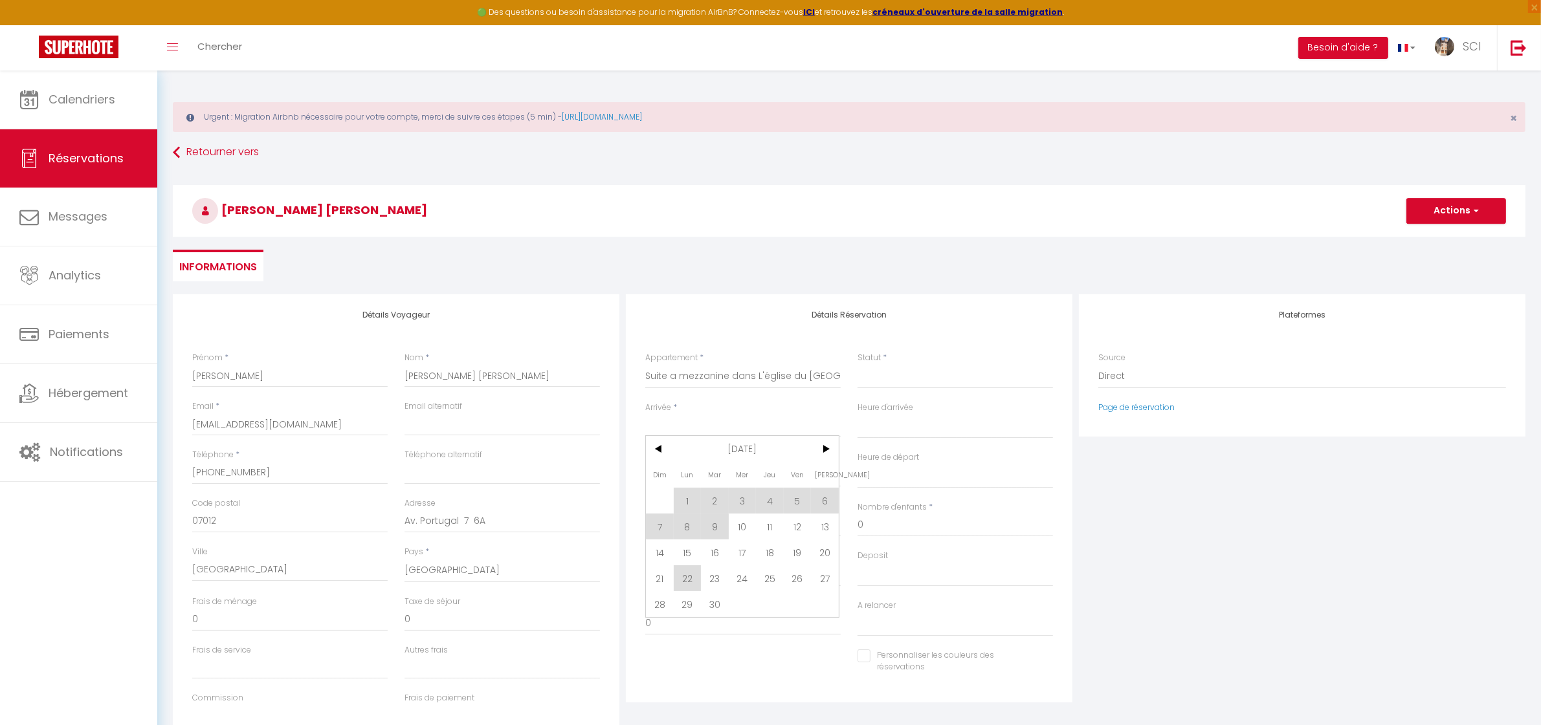
select select
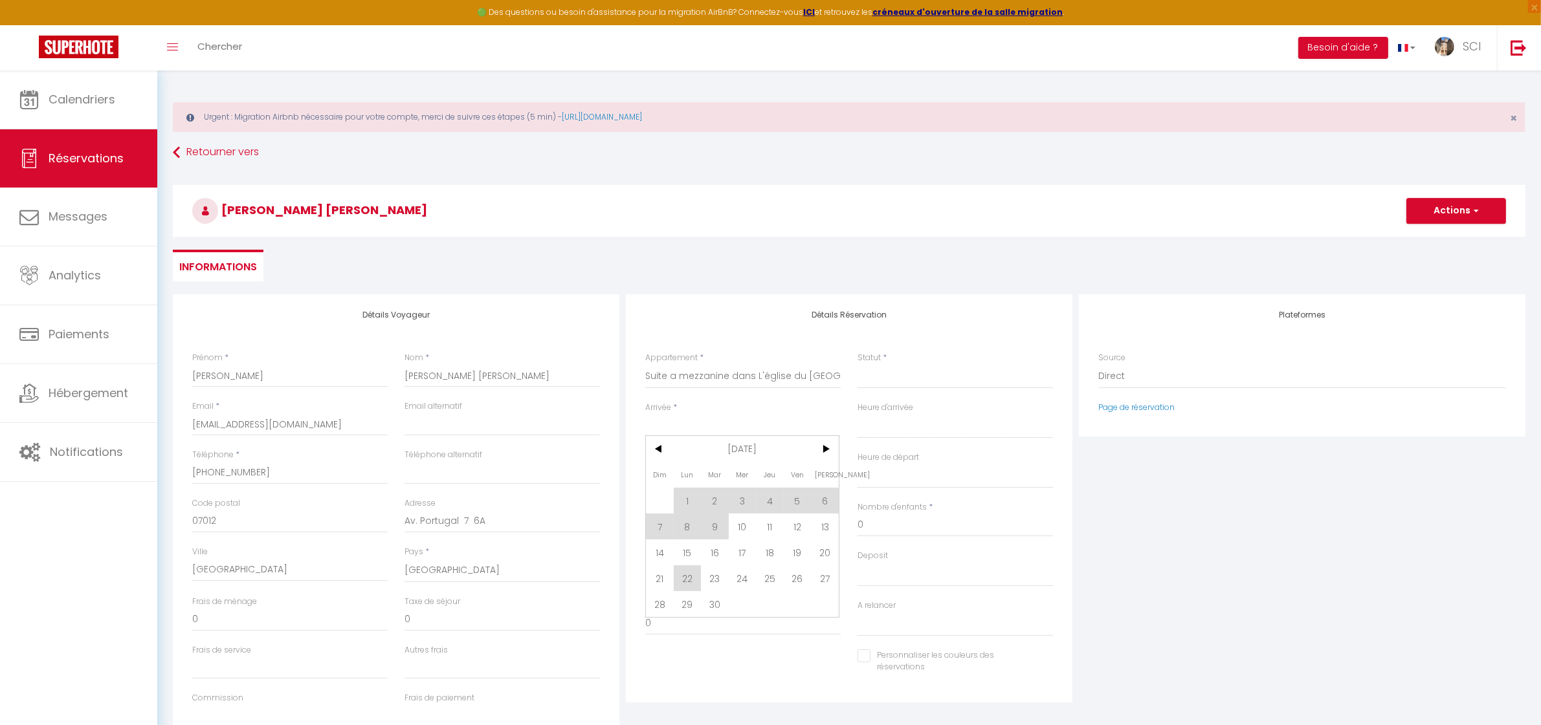
select select
checkbox input "false"
type input "[DATE]"
type input "Mer 10 Septembre 2025"
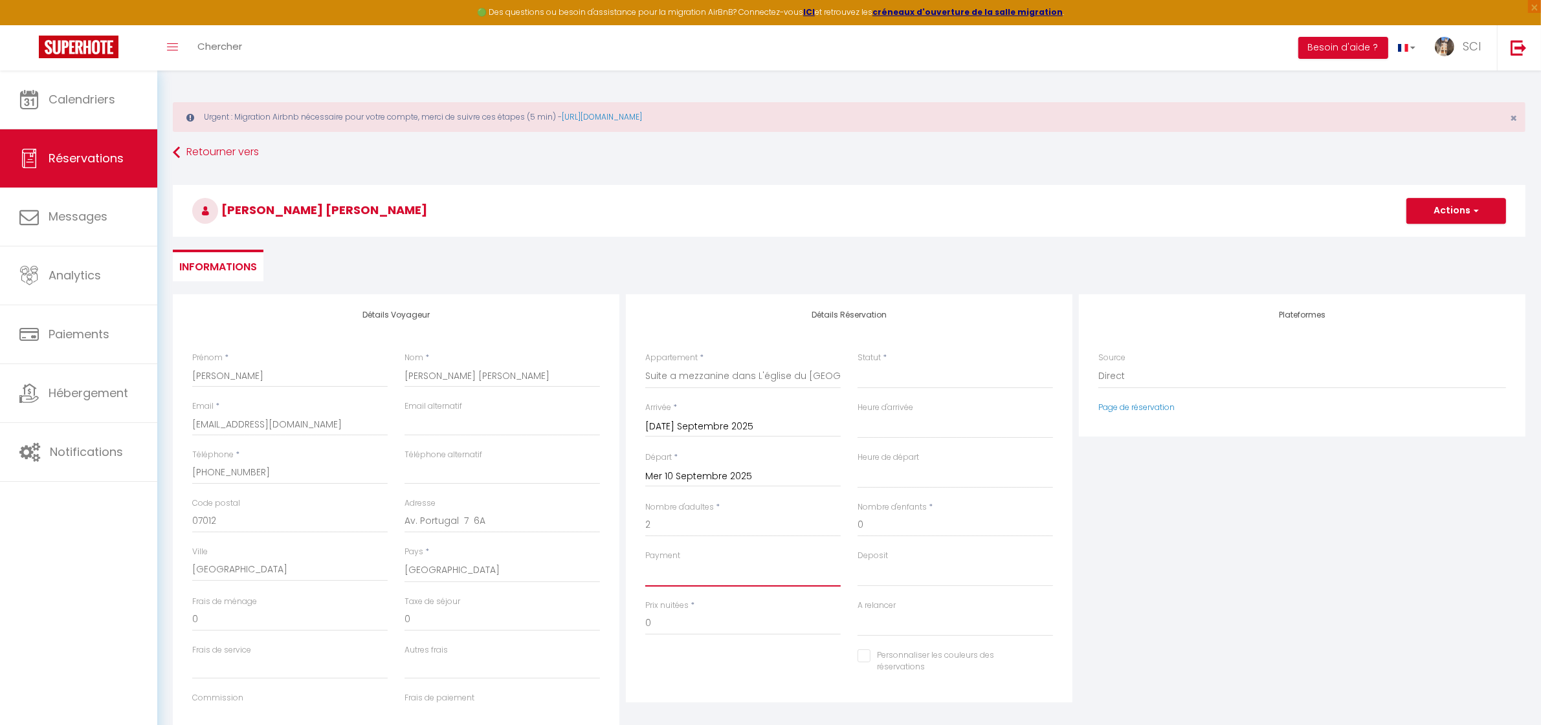
click at [677, 570] on select "OK KO" at bounding box center [742, 574] width 195 height 25
select select "12"
click at [645, 562] on select "OK KO" at bounding box center [742, 574] width 195 height 25
select select
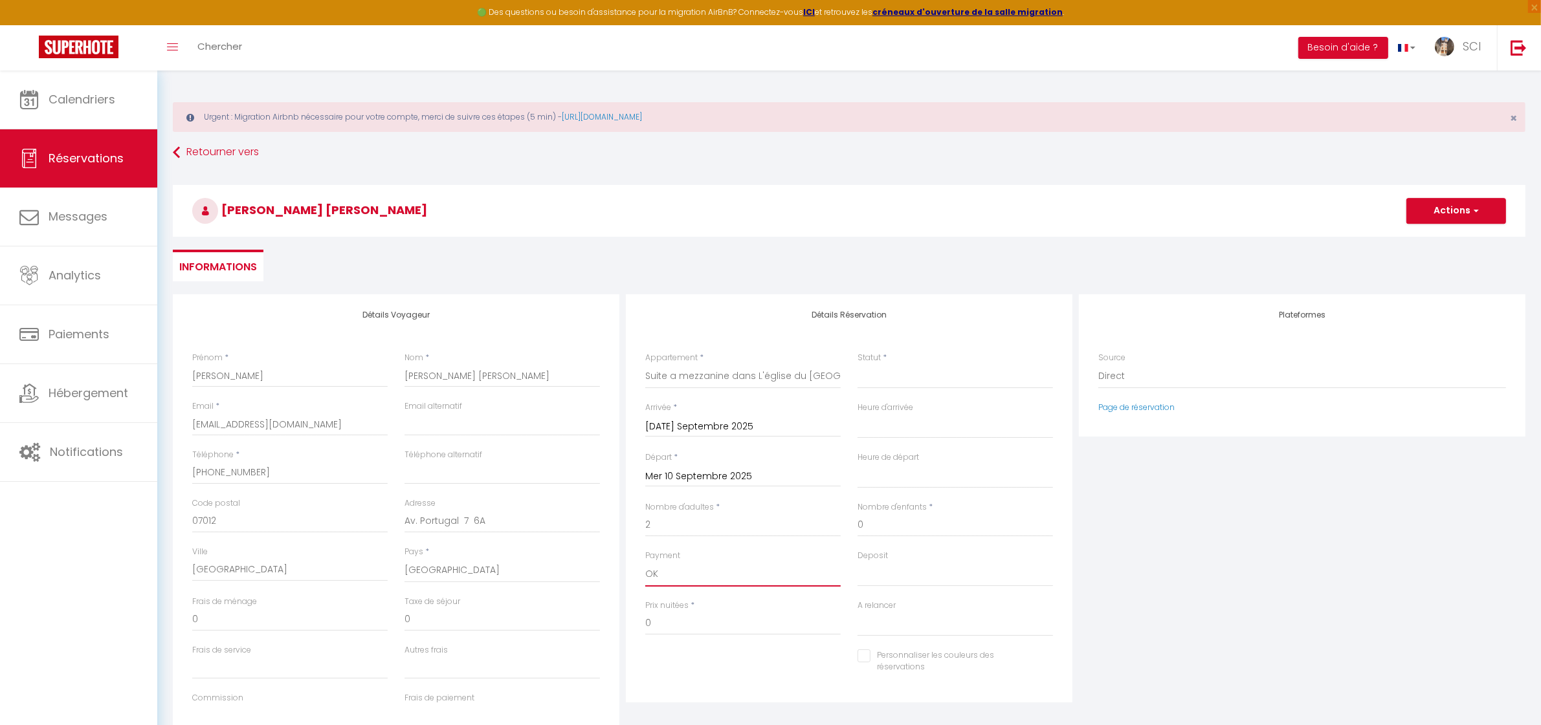
select select
checkbox input "false"
click at [678, 621] on input "0" at bounding box center [742, 623] width 195 height 23
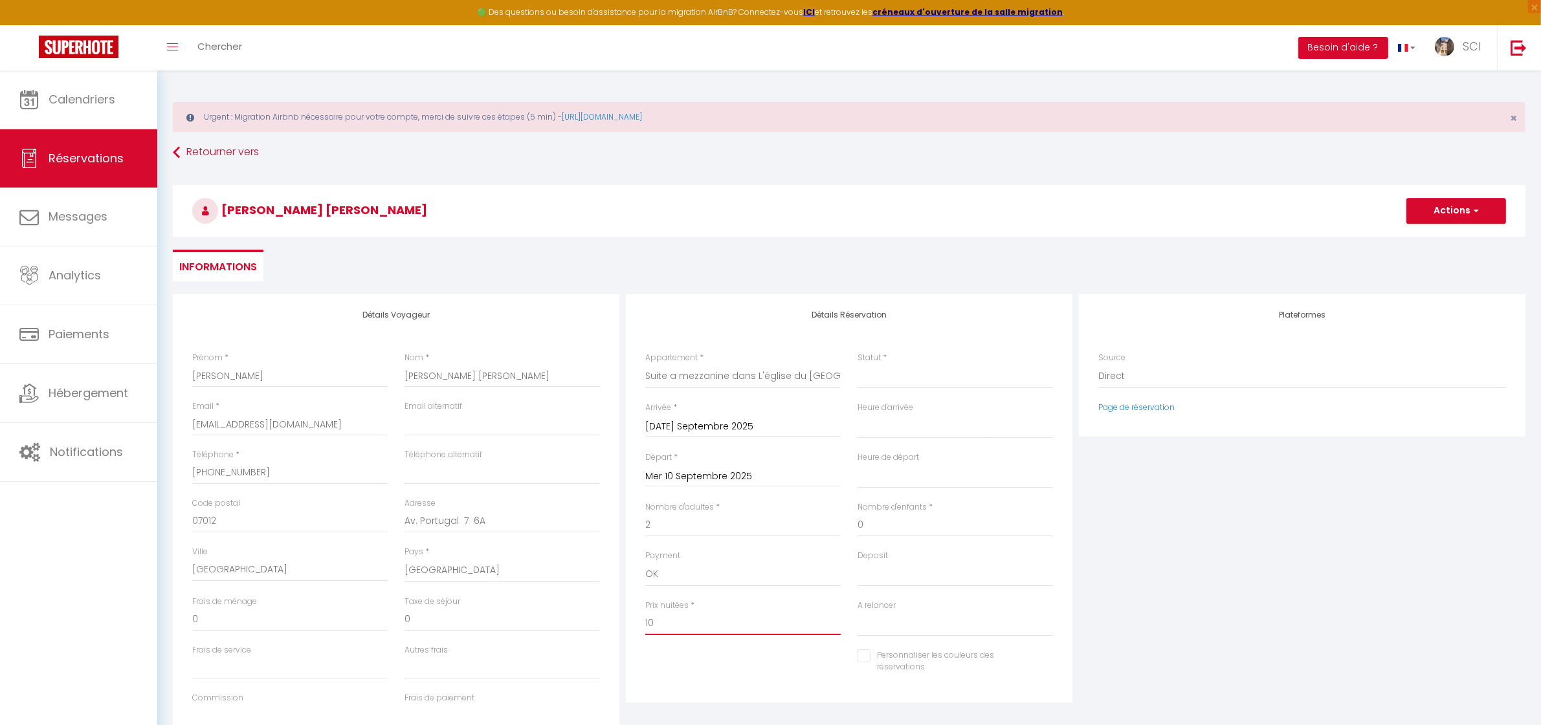
type input "10"
click at [914, 376] on select "Confirmé Non Confirmé [PERSON_NAME] par le voyageur No Show Request" at bounding box center [954, 376] width 195 height 25
select select "1"
click at [857, 364] on select "Confirmé Non Confirmé [PERSON_NAME] par le voyageur No Show Request" at bounding box center [954, 376] width 195 height 25
select select
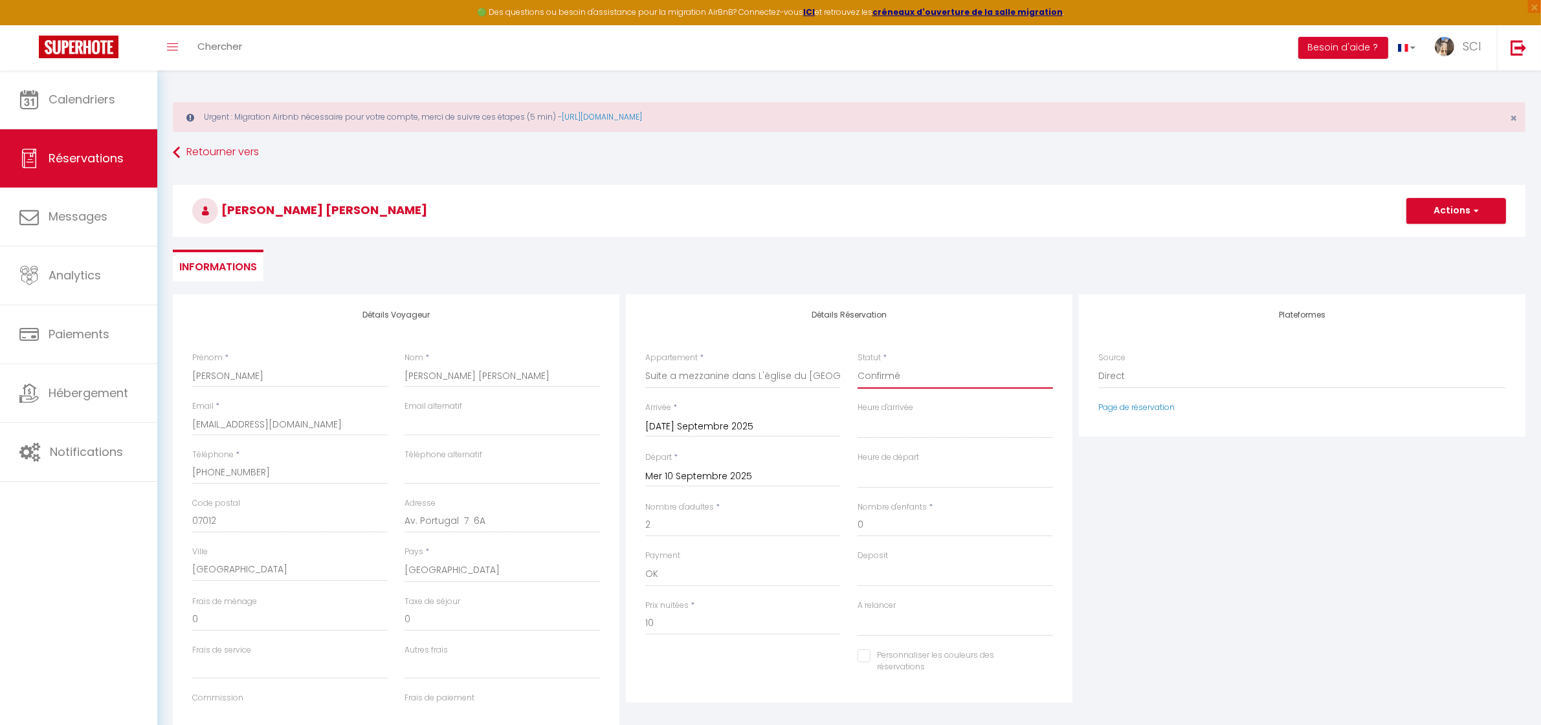
select select
checkbox input "false"
click at [929, 366] on select "Confirmé Non Confirmé [PERSON_NAME] par le voyageur No Show Request" at bounding box center [954, 376] width 195 height 25
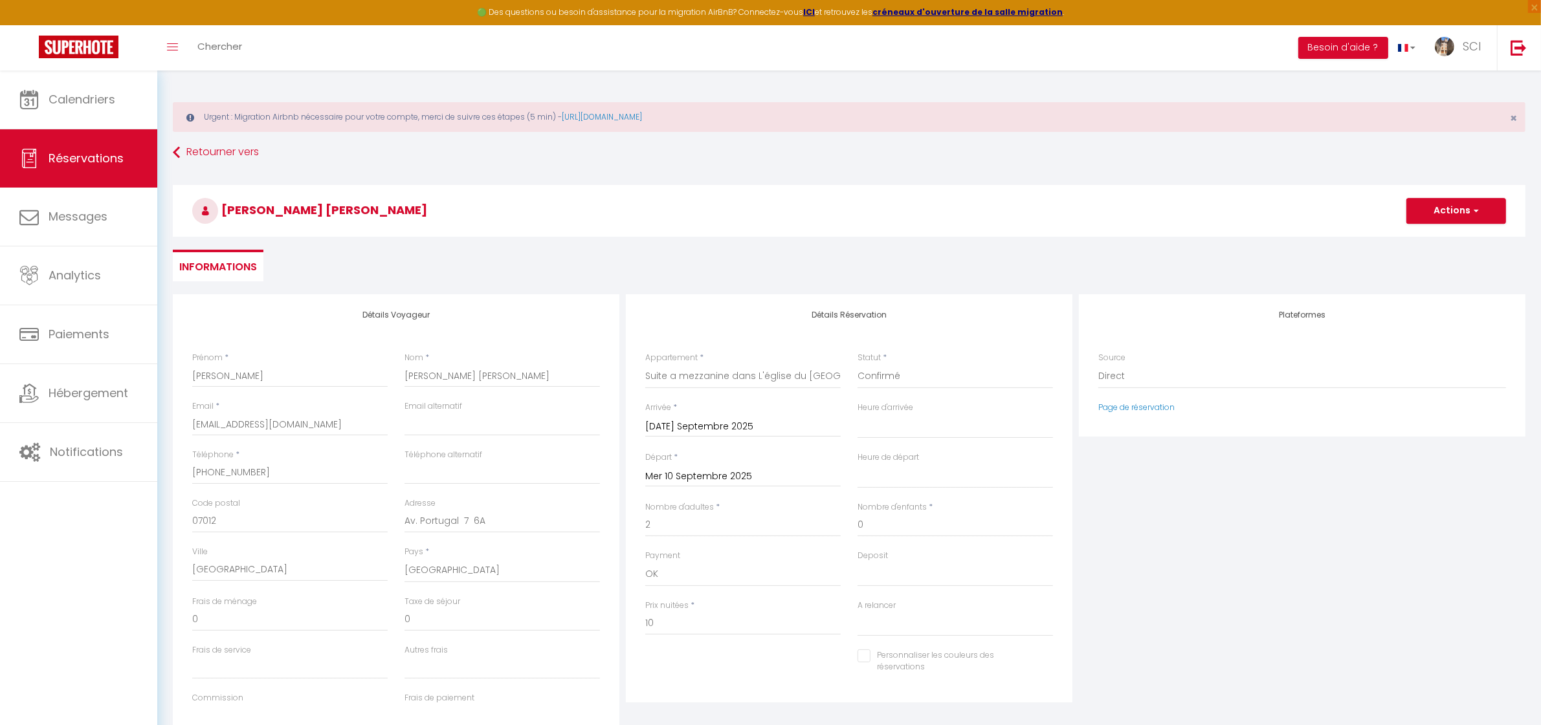
click at [906, 321] on div "Détails Réservation Appartement * Suite Royale [GEOGRAPHIC_DATA][DEMOGRAPHIC_DA…" at bounding box center [849, 498] width 447 height 408
drag, startPoint x: 408, startPoint y: 212, endPoint x: 222, endPoint y: 217, distance: 185.8
click at [222, 217] on h3 "Isabel Teresa Pedrosa Roig" at bounding box center [849, 211] width 1353 height 52
copy span "Isabel Teresa Pedrosa Roig"
click at [1453, 214] on button "Actions" at bounding box center [1456, 211] width 100 height 26
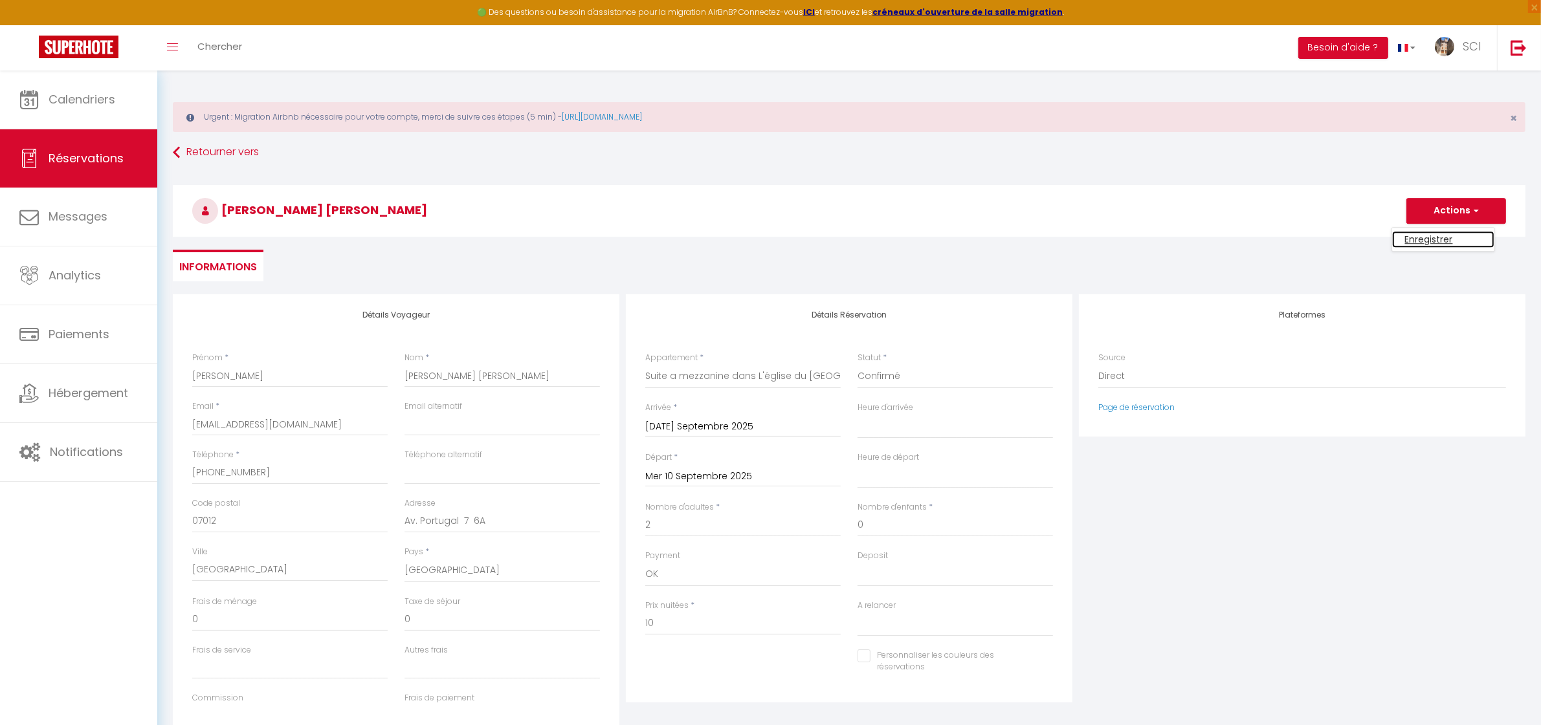
click at [1444, 238] on link "Enregistrer" at bounding box center [1443, 239] width 102 height 17
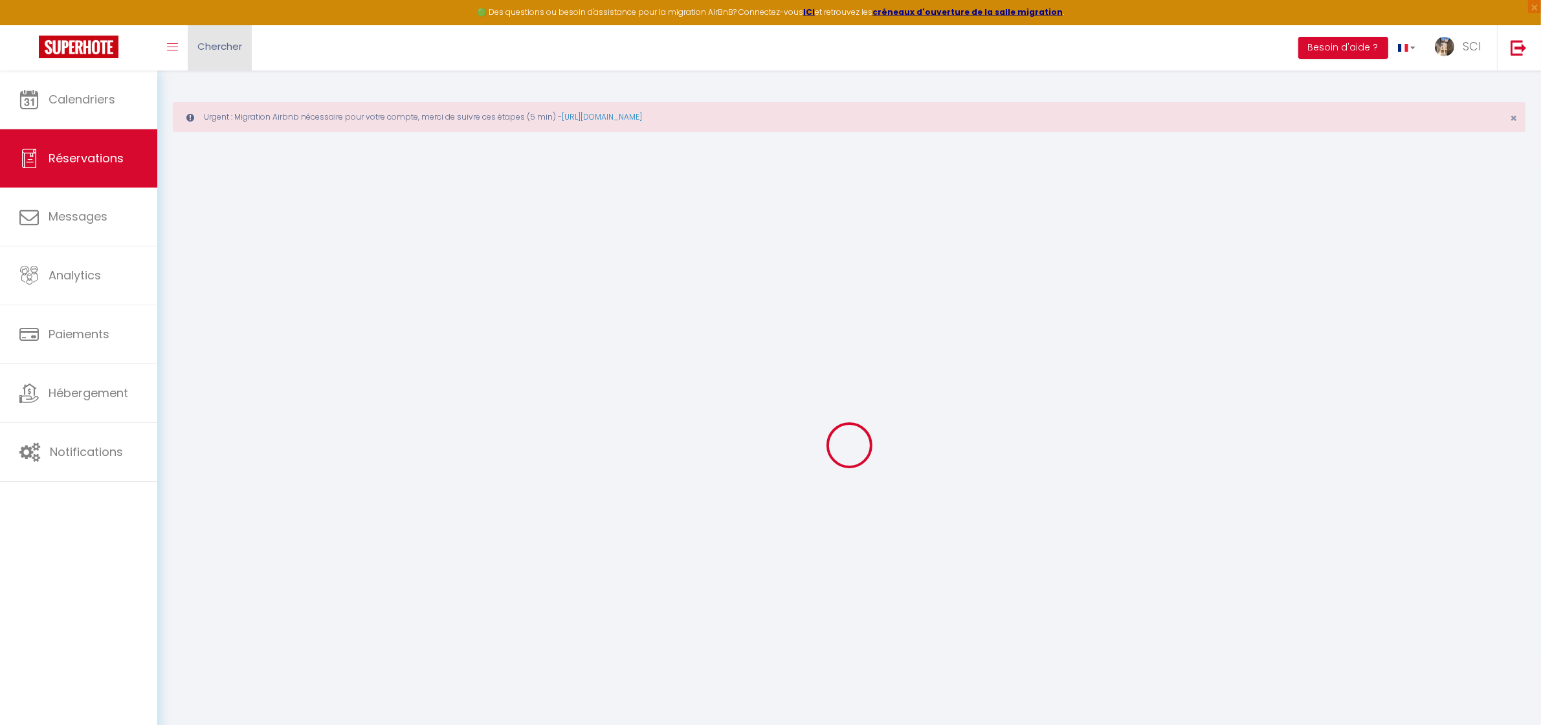
select select "not_cancelled"
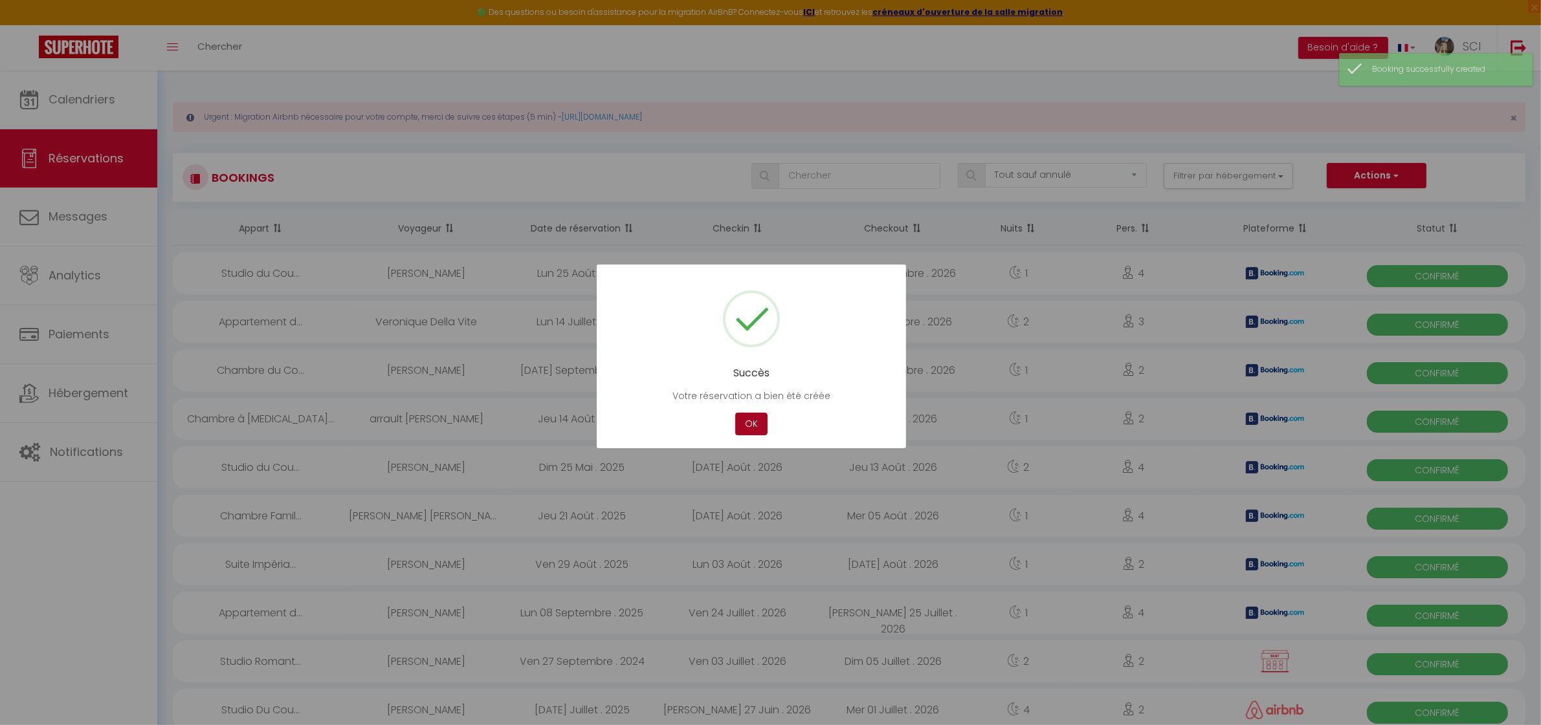
click at [761, 423] on button "OK" at bounding box center [751, 424] width 32 height 23
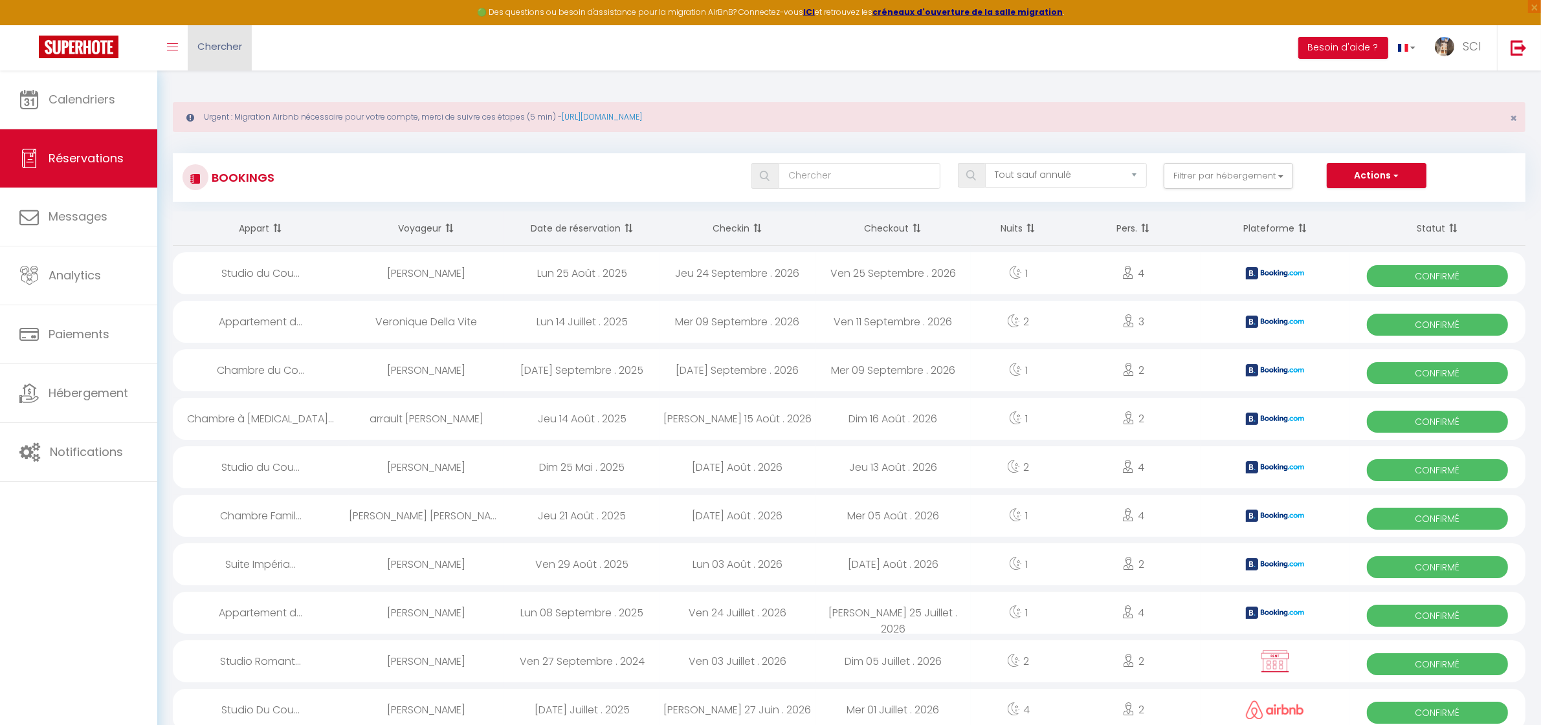
click at [243, 47] on link "Chercher" at bounding box center [220, 47] width 64 height 45
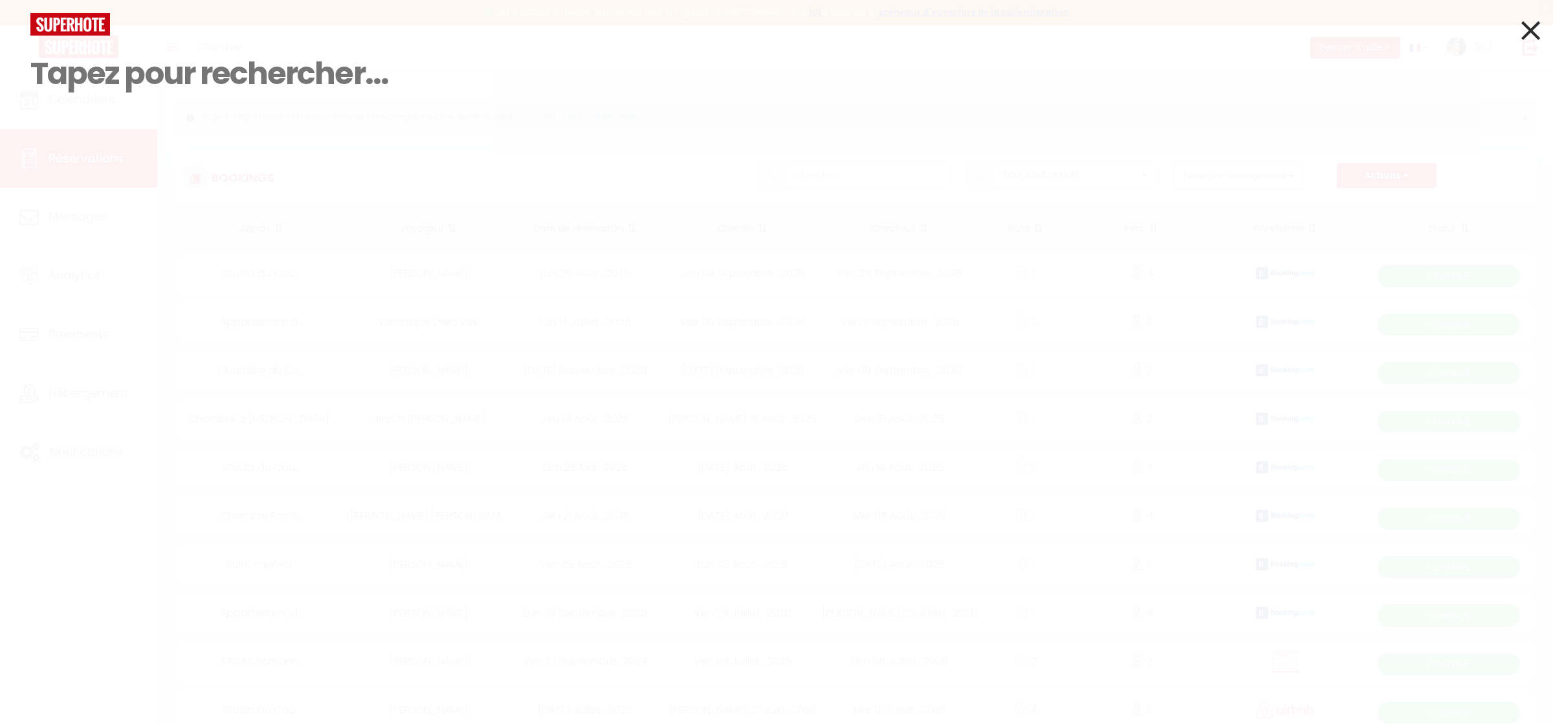
paste input "[PERSON_NAME]"
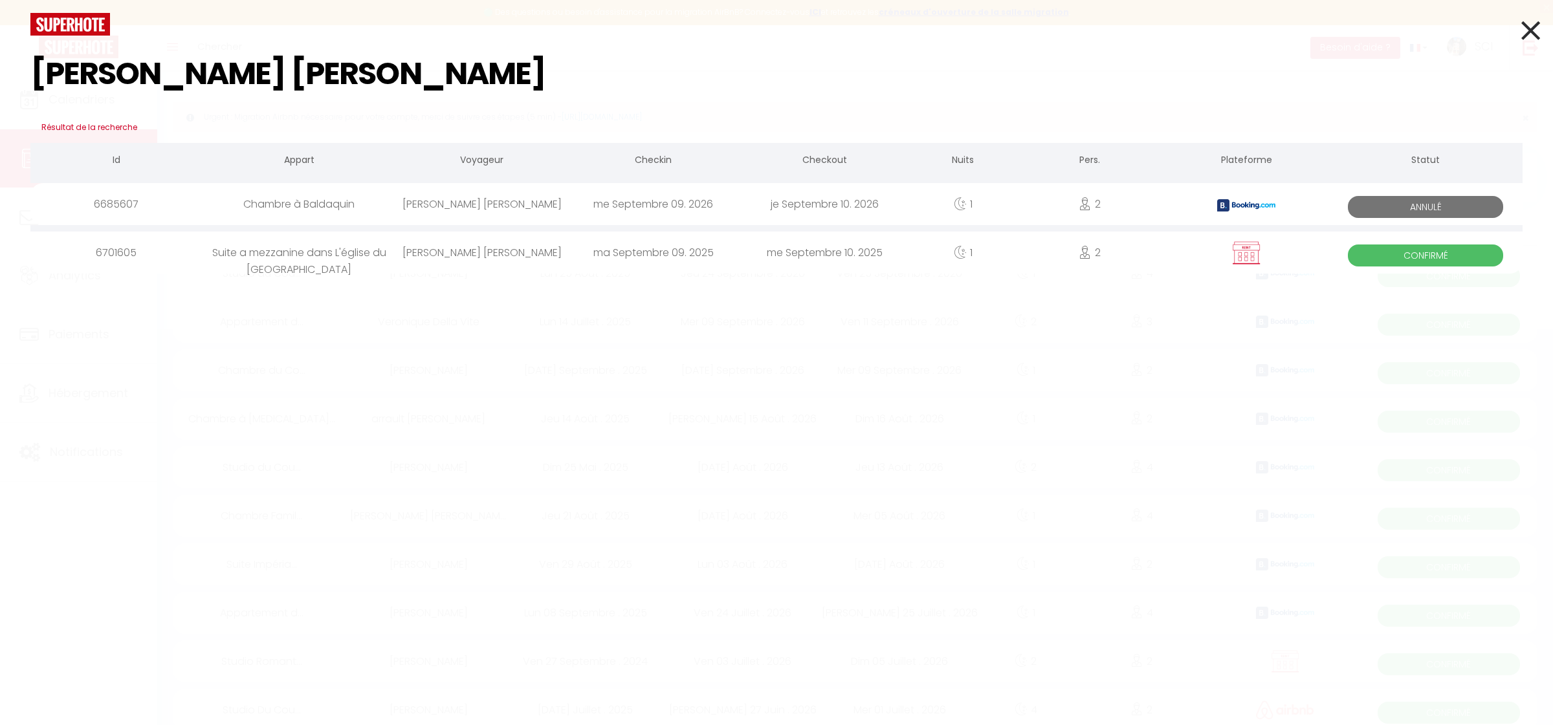
type input "[PERSON_NAME]"
click at [532, 257] on div "[PERSON_NAME]" at bounding box center [481, 253] width 171 height 42
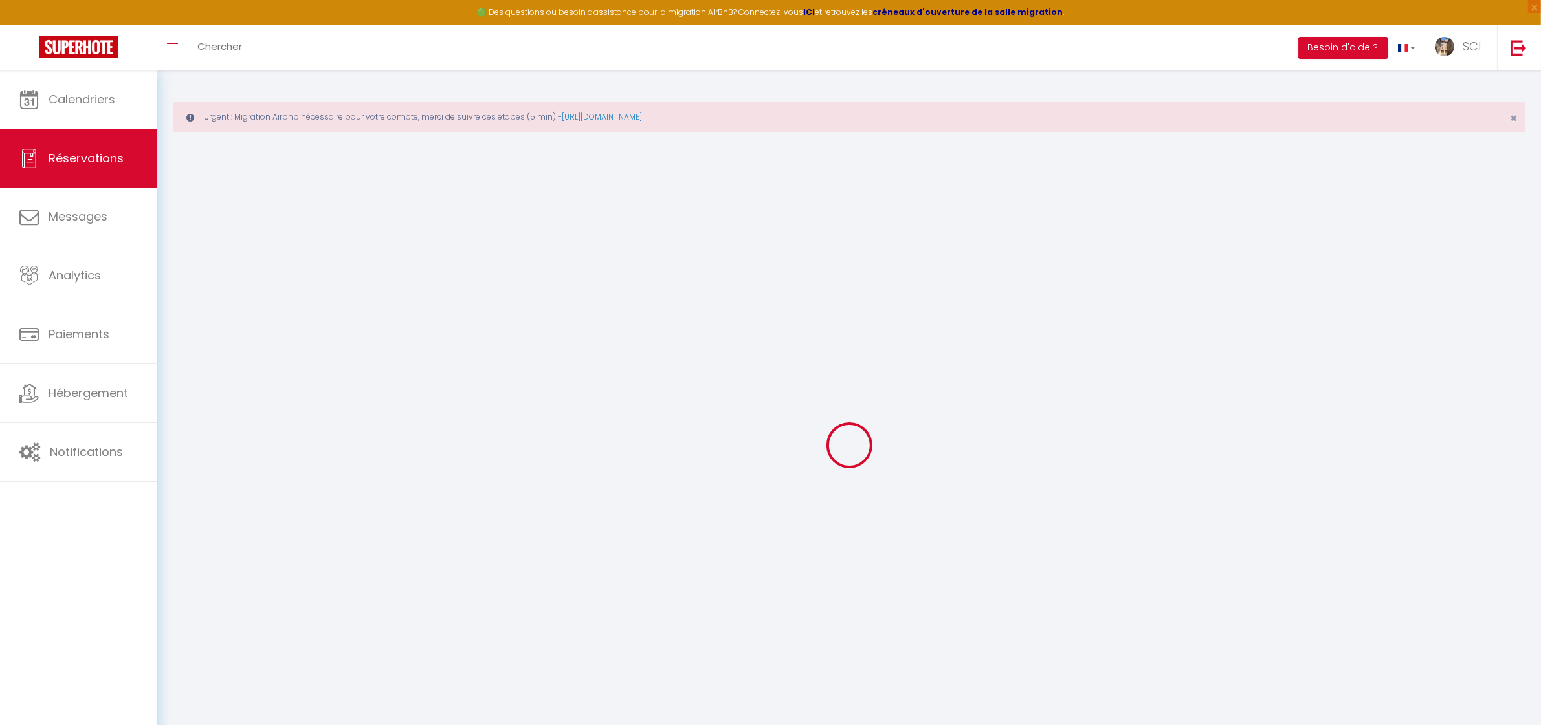
type input "Isabel Teresa"
type input "Pedrosa Roig"
type input "iroig.718039@guest.booking.com"
type input "+34677690296"
type input "07012"
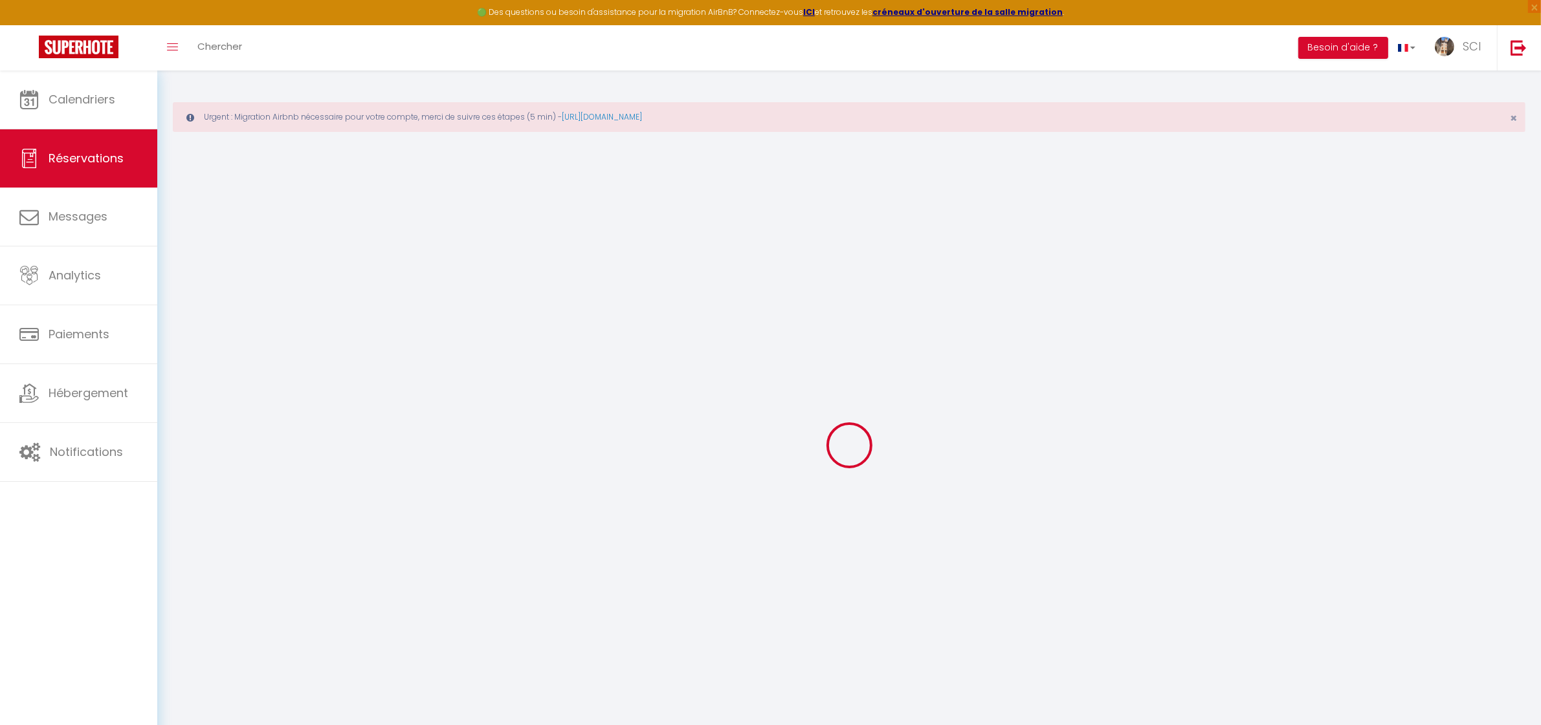
type input "Av. Portugal 7 6A"
type input "Palma de Mallorca"
select select "ES"
select select "36499"
select select "1"
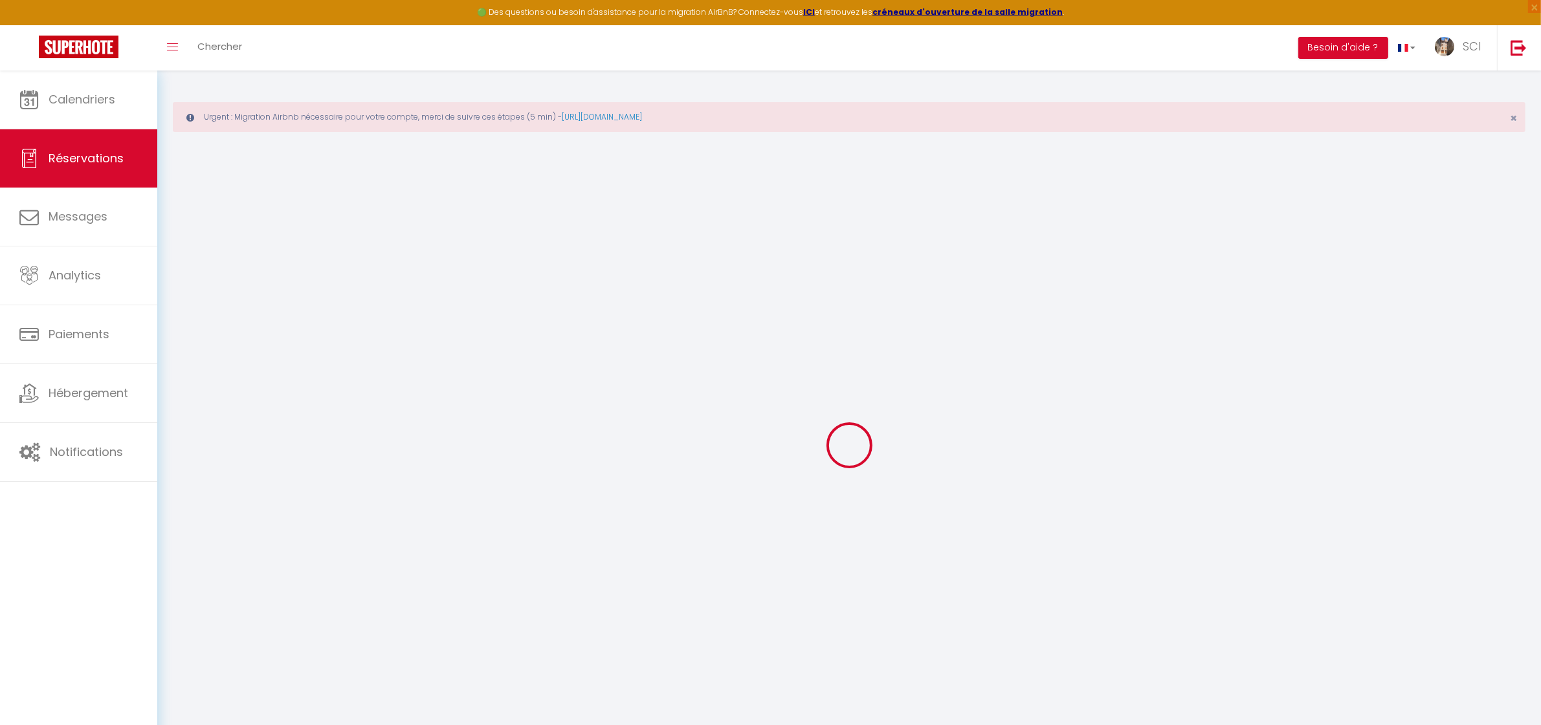
type input "[DATE]"
select select
type input "Mer 10 Septembre 2025"
select select
type input "2"
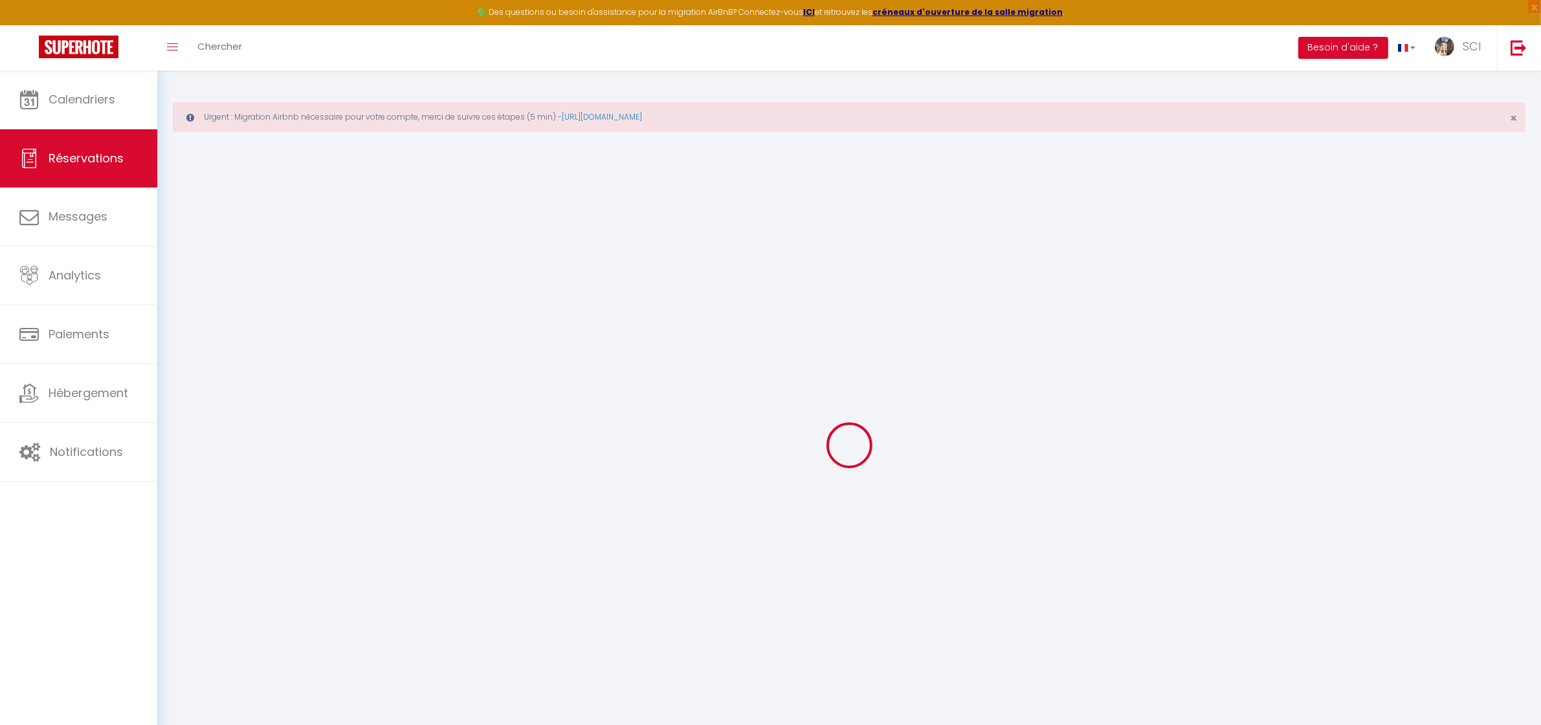
select select "12"
select select
type input "10"
checkbox input "false"
type input "0"
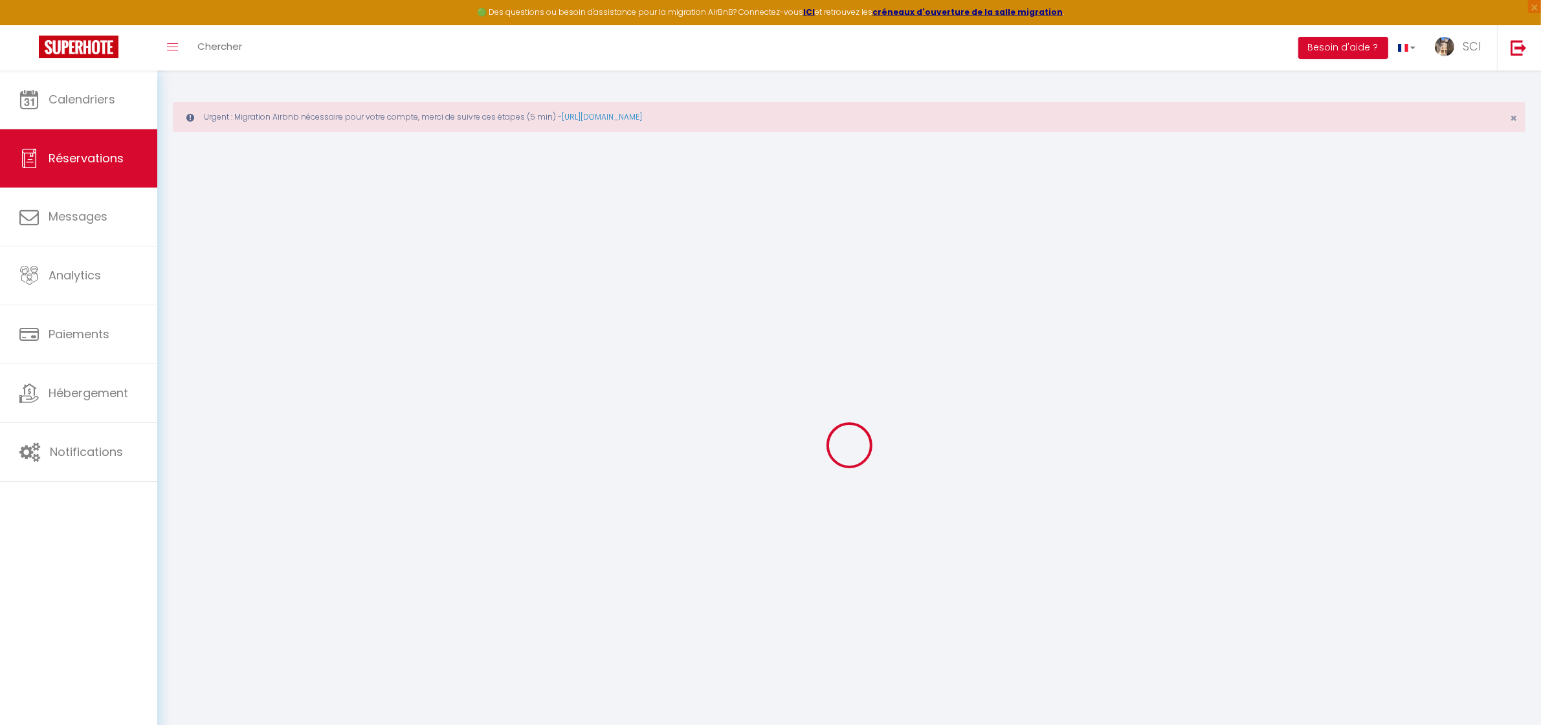
type input "0"
select select
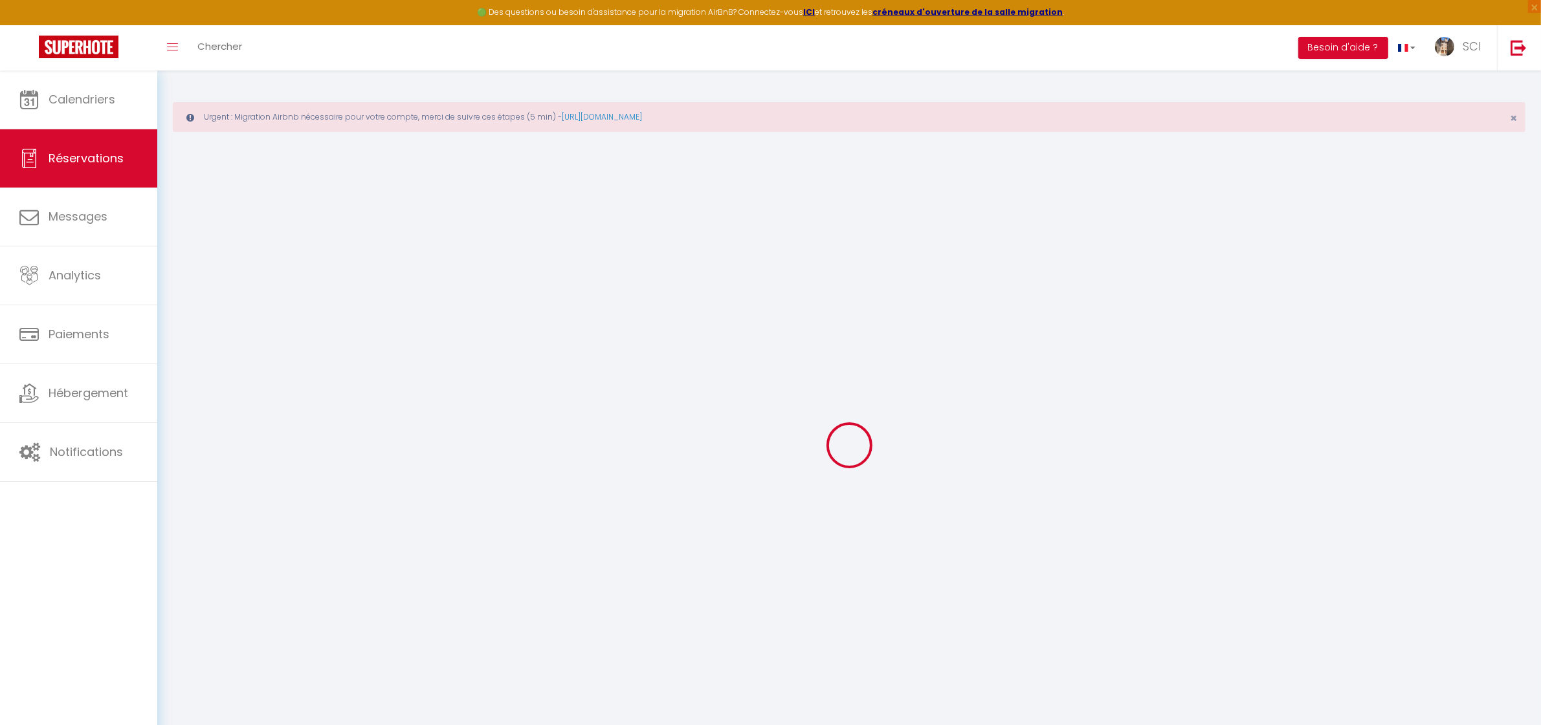
select select "14"
checkbox input "false"
select select
checkbox input "false"
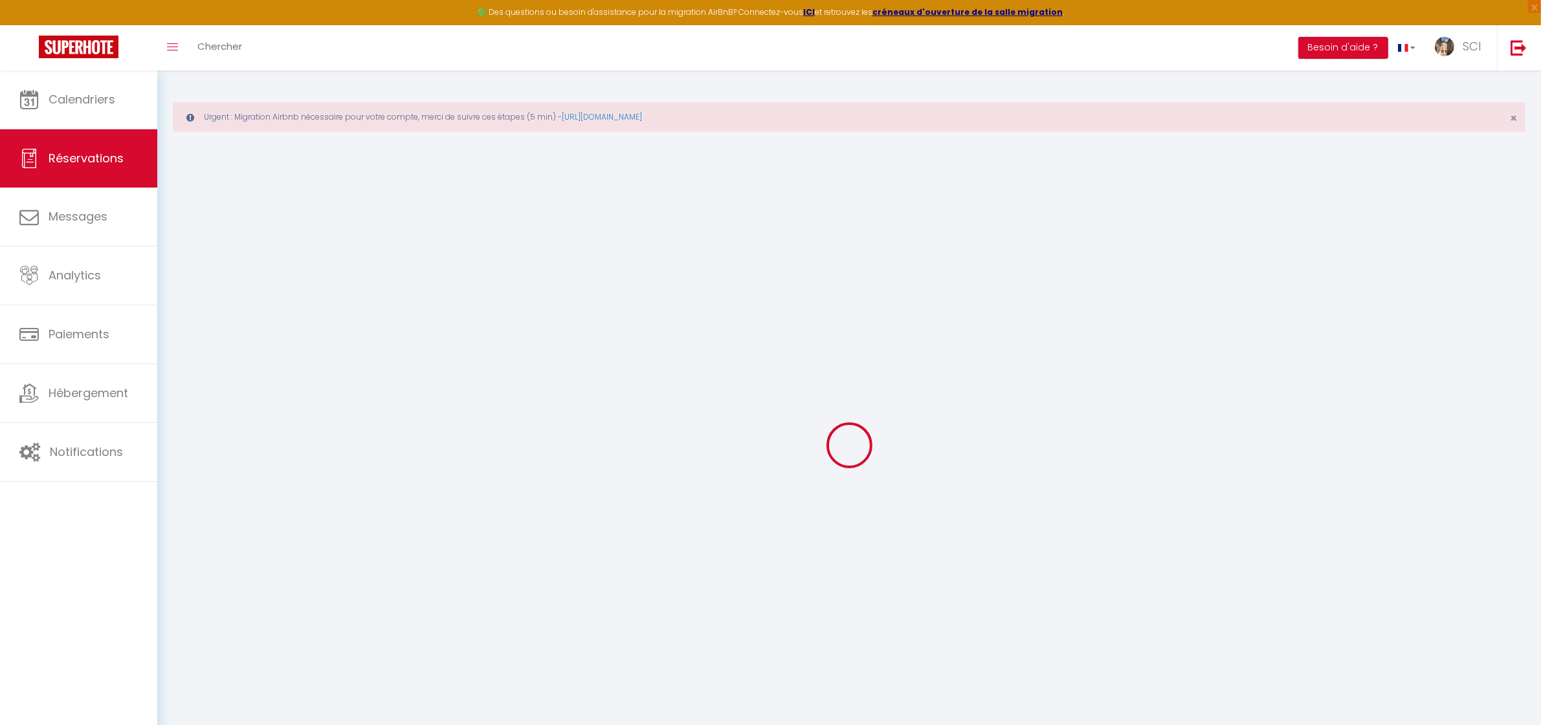
select select
checkbox input "false"
select select
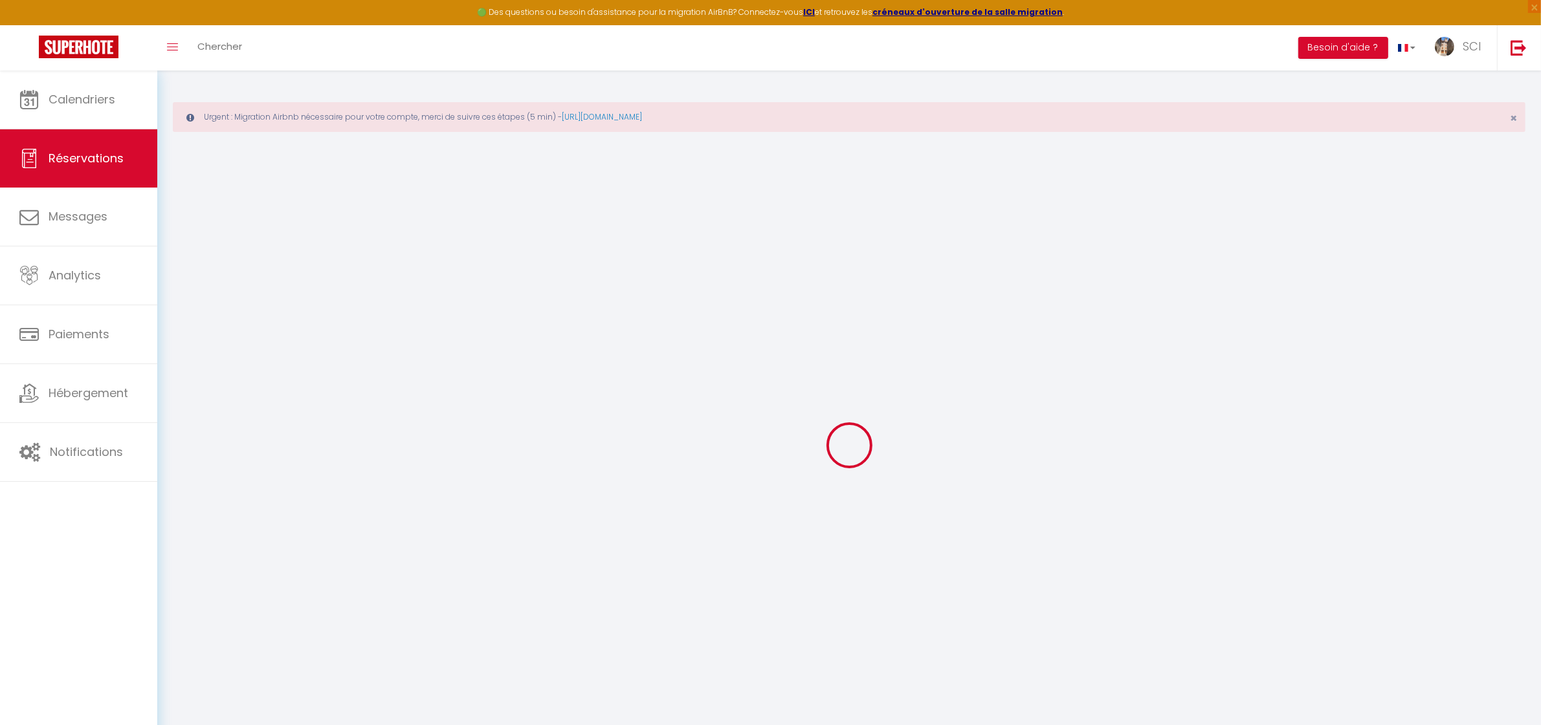
checkbox input "false"
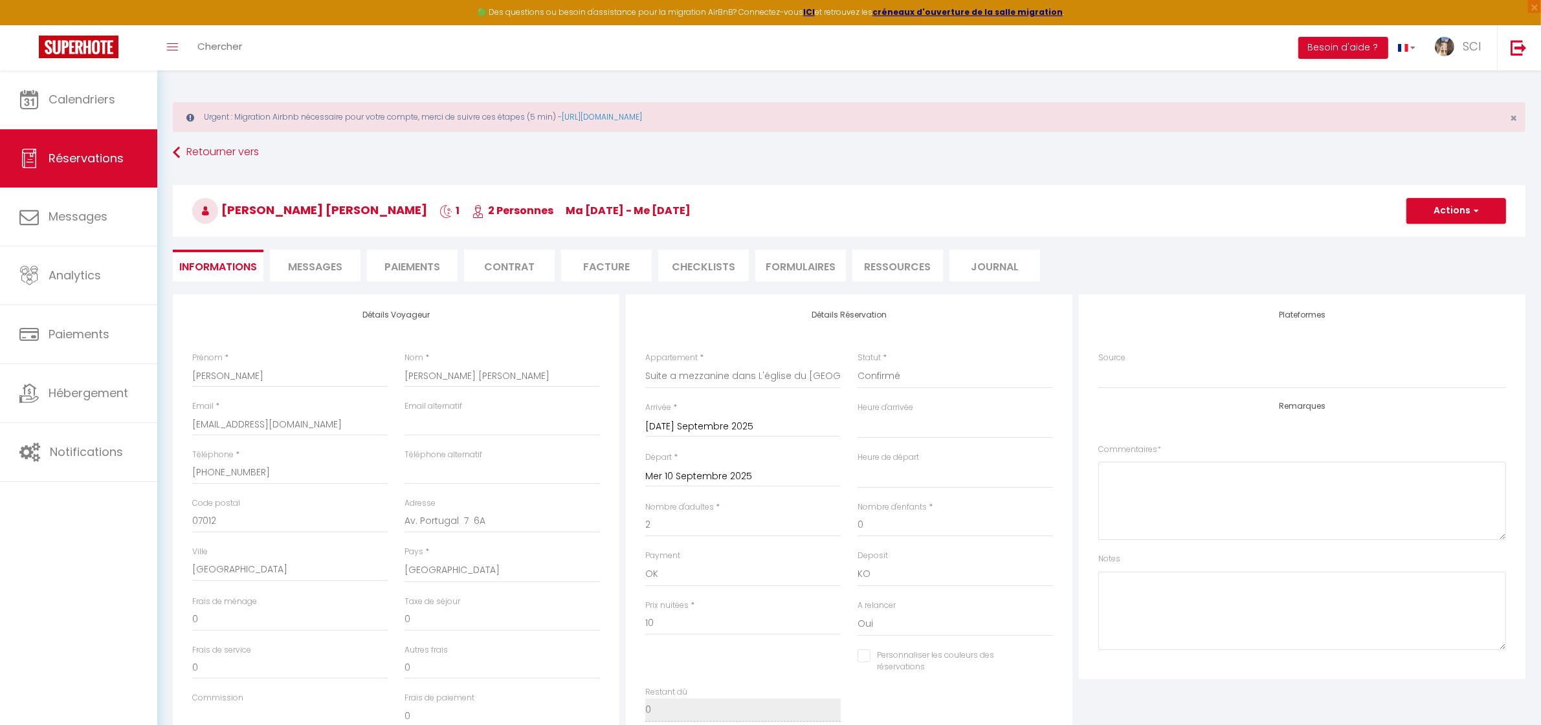
select select
checkbox input "false"
select select
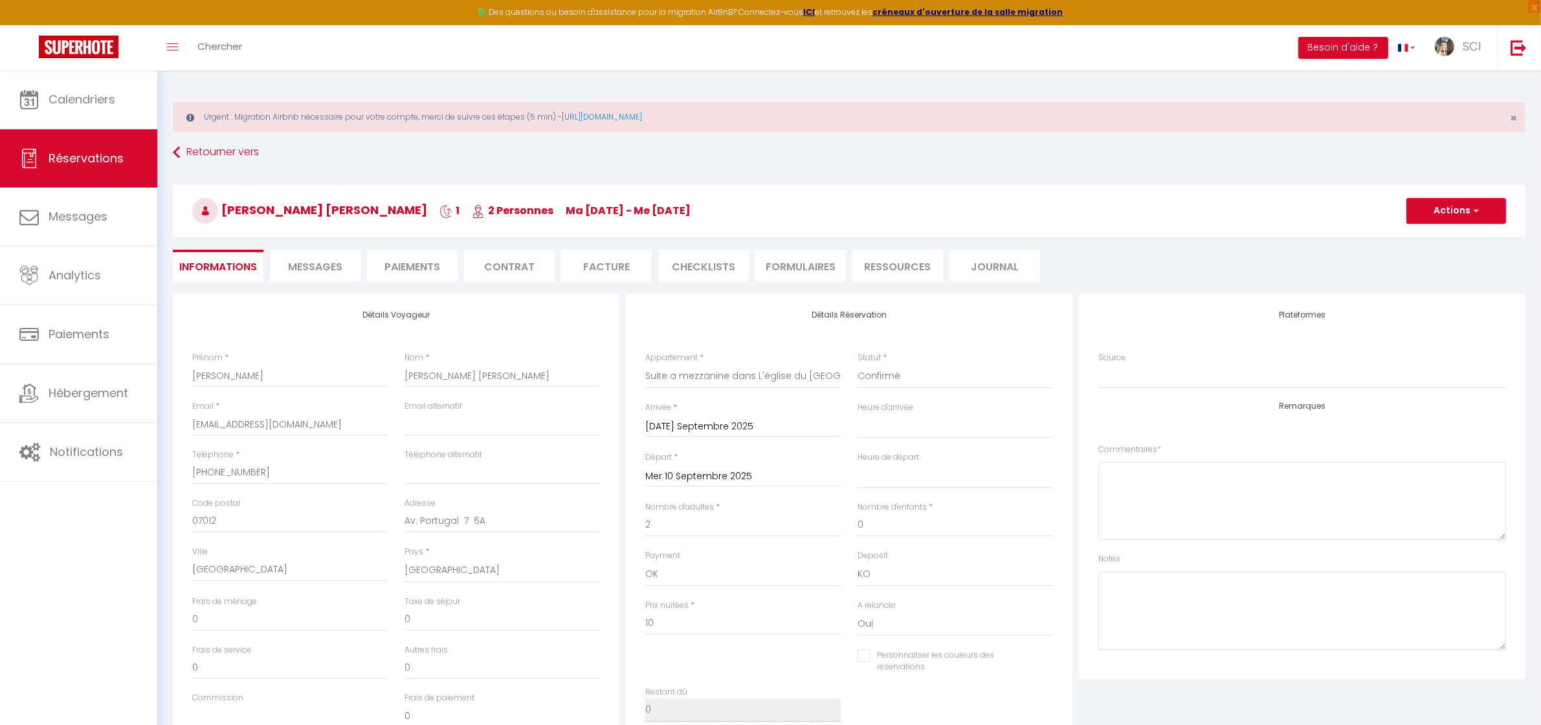
click at [1023, 342] on div "Détails Réservation Appartement * Suite Royale [GEOGRAPHIC_DATA][DEMOGRAPHIC_DA…" at bounding box center [849, 522] width 447 height 457
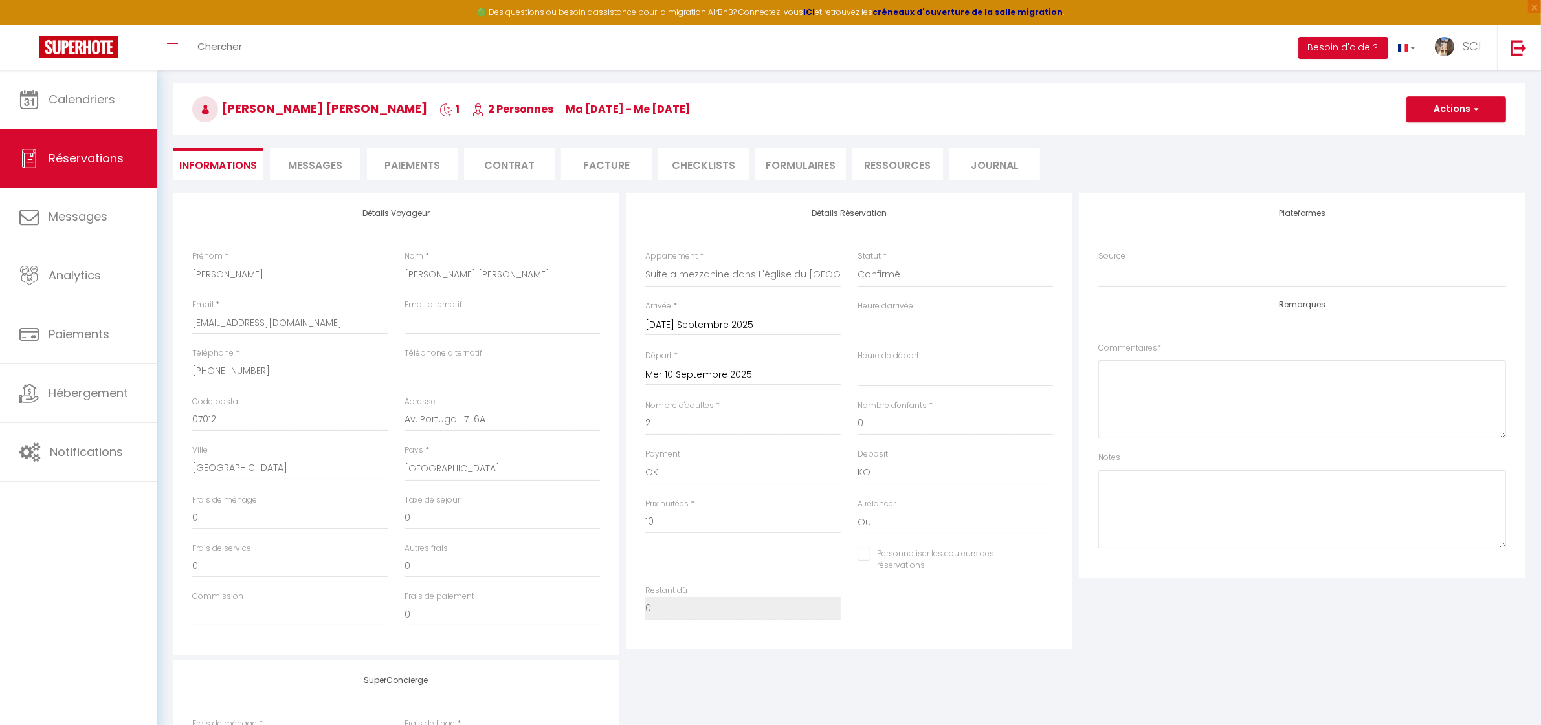
scroll to position [101, 0]
click at [1149, 487] on textarea at bounding box center [1302, 510] width 408 height 78
type textarea "a"
drag, startPoint x: 1126, startPoint y: 492, endPoint x: 1089, endPoint y: 494, distance: 36.9
click at [1089, 494] on div "Plateformes Source Direct [DOMAIN_NAME] [DOMAIN_NAME] Chalet montagne Expedia G…" at bounding box center [1302, 385] width 447 height 385
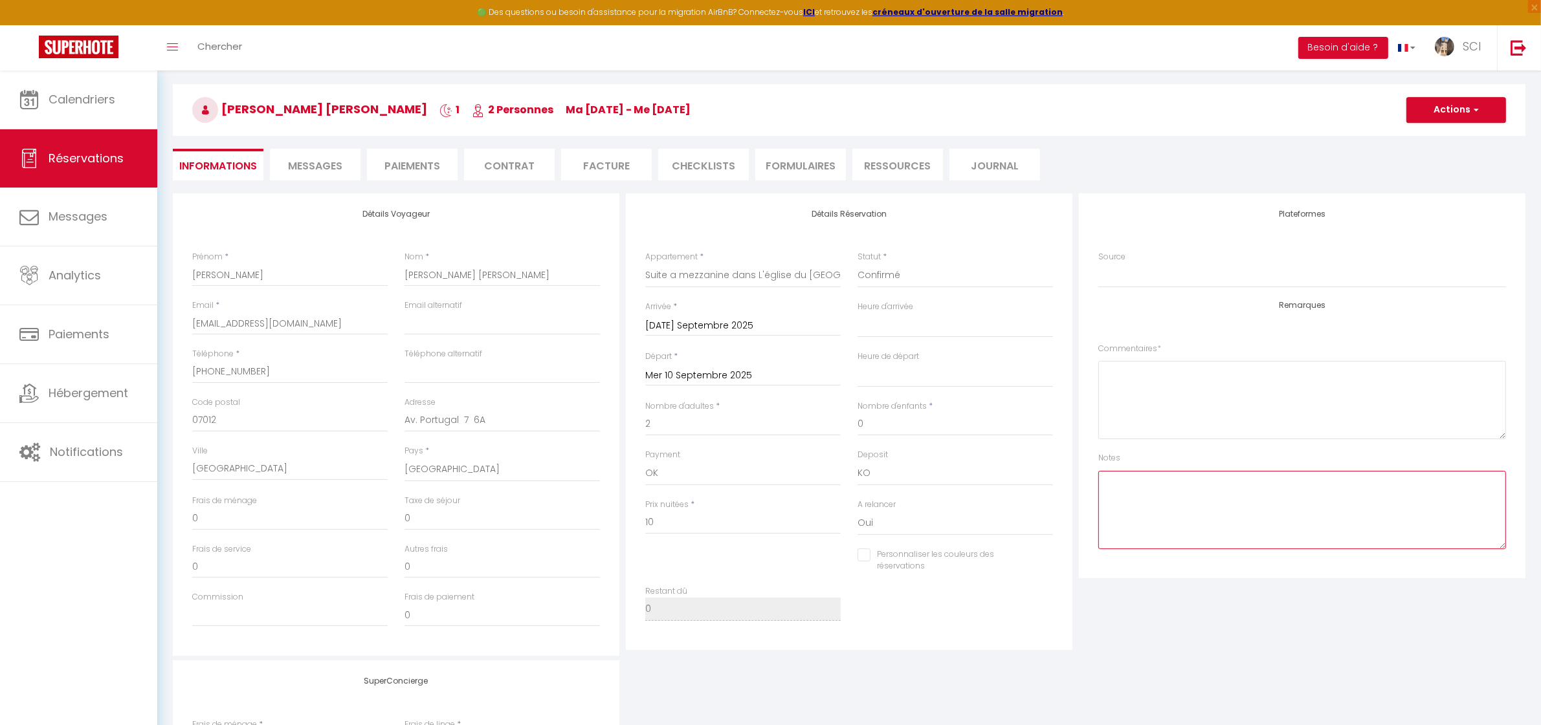
click at [1169, 508] on textarea at bounding box center [1302, 510] width 408 height 78
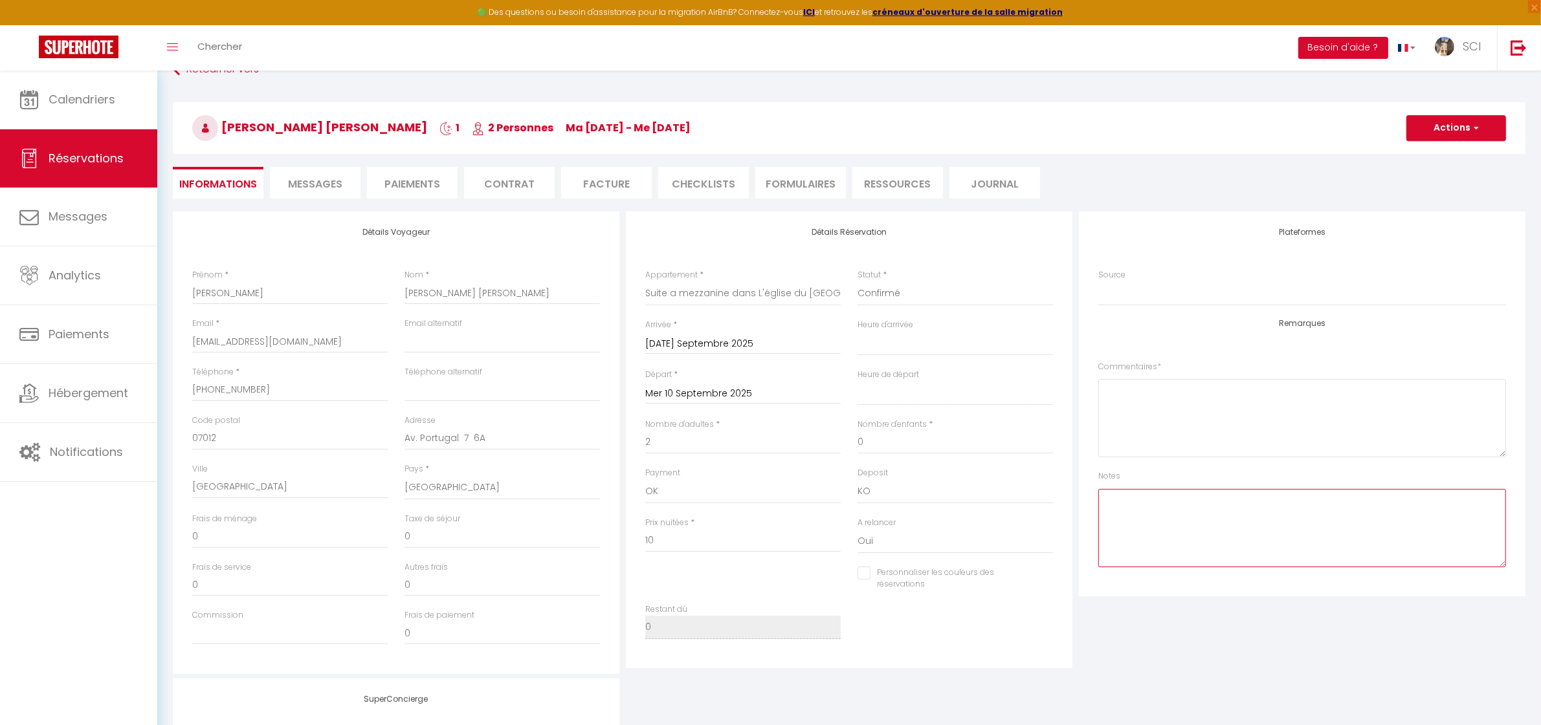
scroll to position [81, 0]
click at [1277, 528] on textarea "A PAYE 80€ SUR BOOKING /ERREUR DE DATE +10€ CHANGEMENT DE LOGEMENT" at bounding box center [1302, 530] width 408 height 78
click at [403, 185] on li "Paiements" at bounding box center [412, 185] width 91 height 32
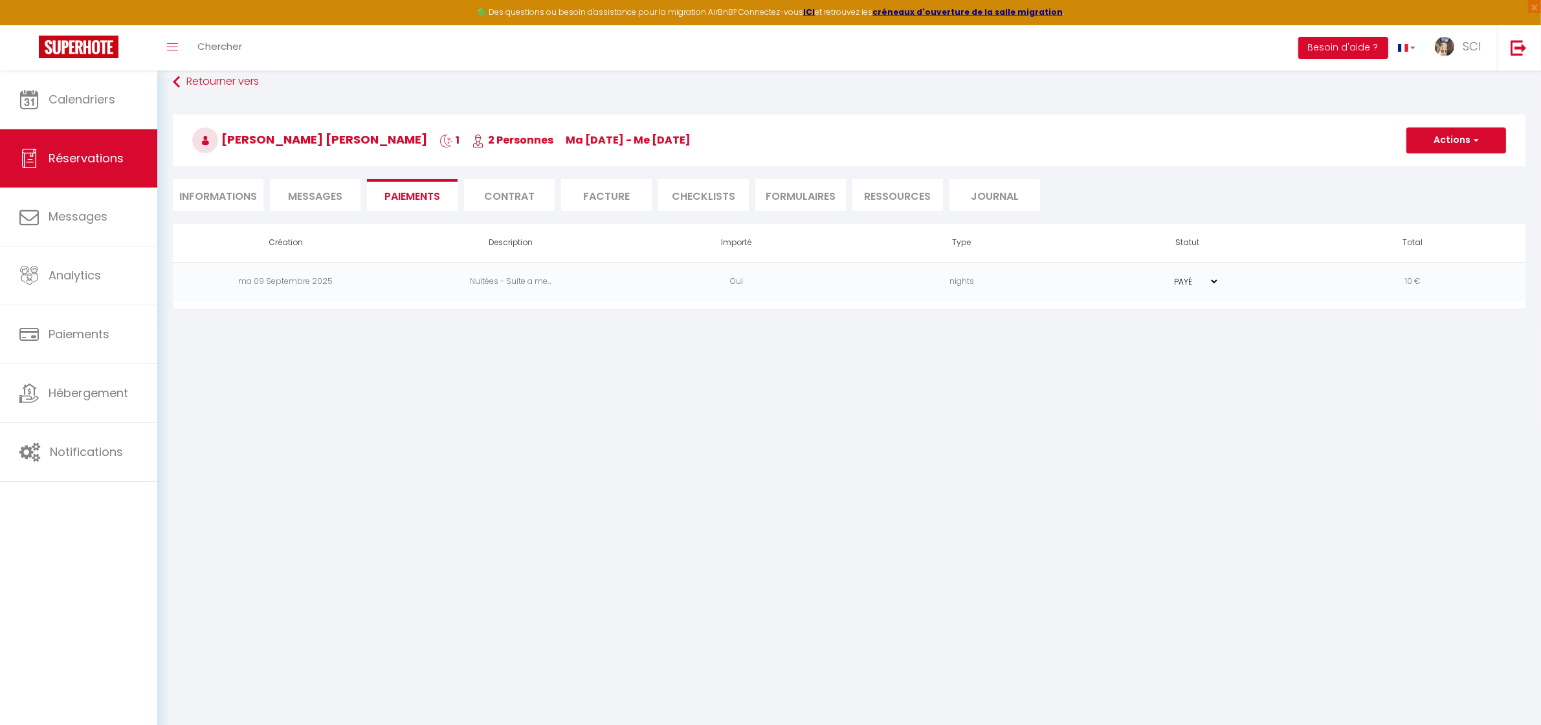
scroll to position [70, 0]
click at [231, 198] on li "Informations" at bounding box center [218, 196] width 91 height 32
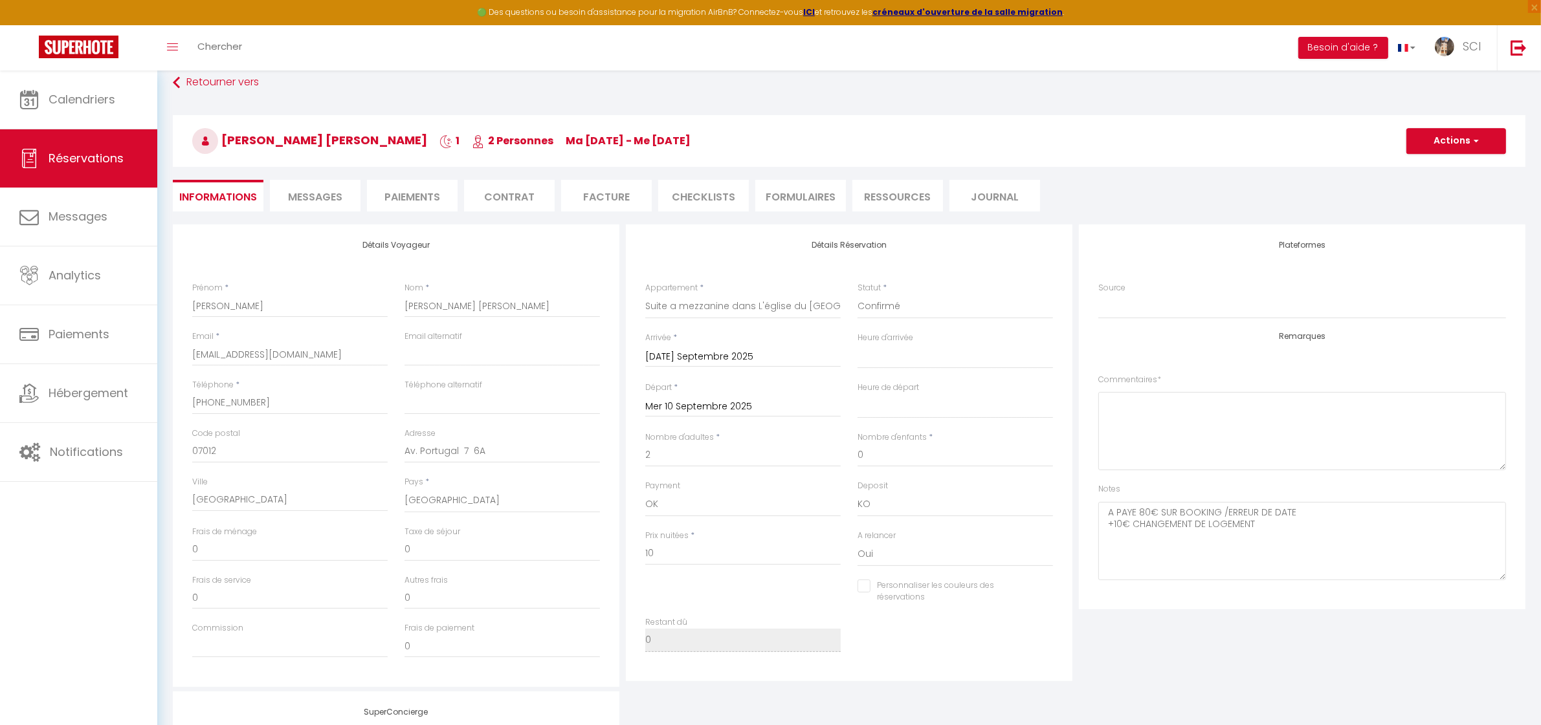
scroll to position [81, 0]
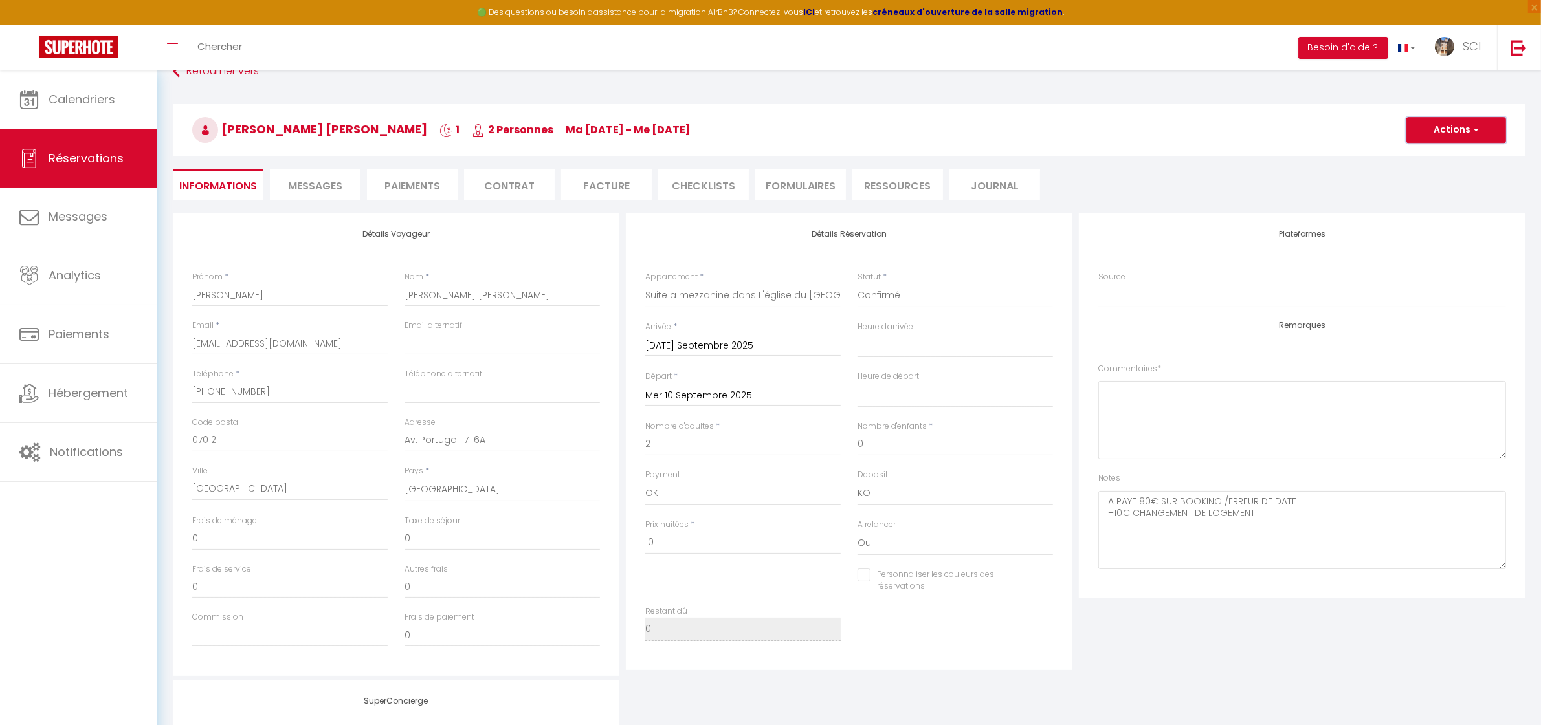
click at [1448, 131] on button "Actions" at bounding box center [1456, 130] width 100 height 26
click at [1435, 162] on link "Enregistrer" at bounding box center [1443, 158] width 102 height 17
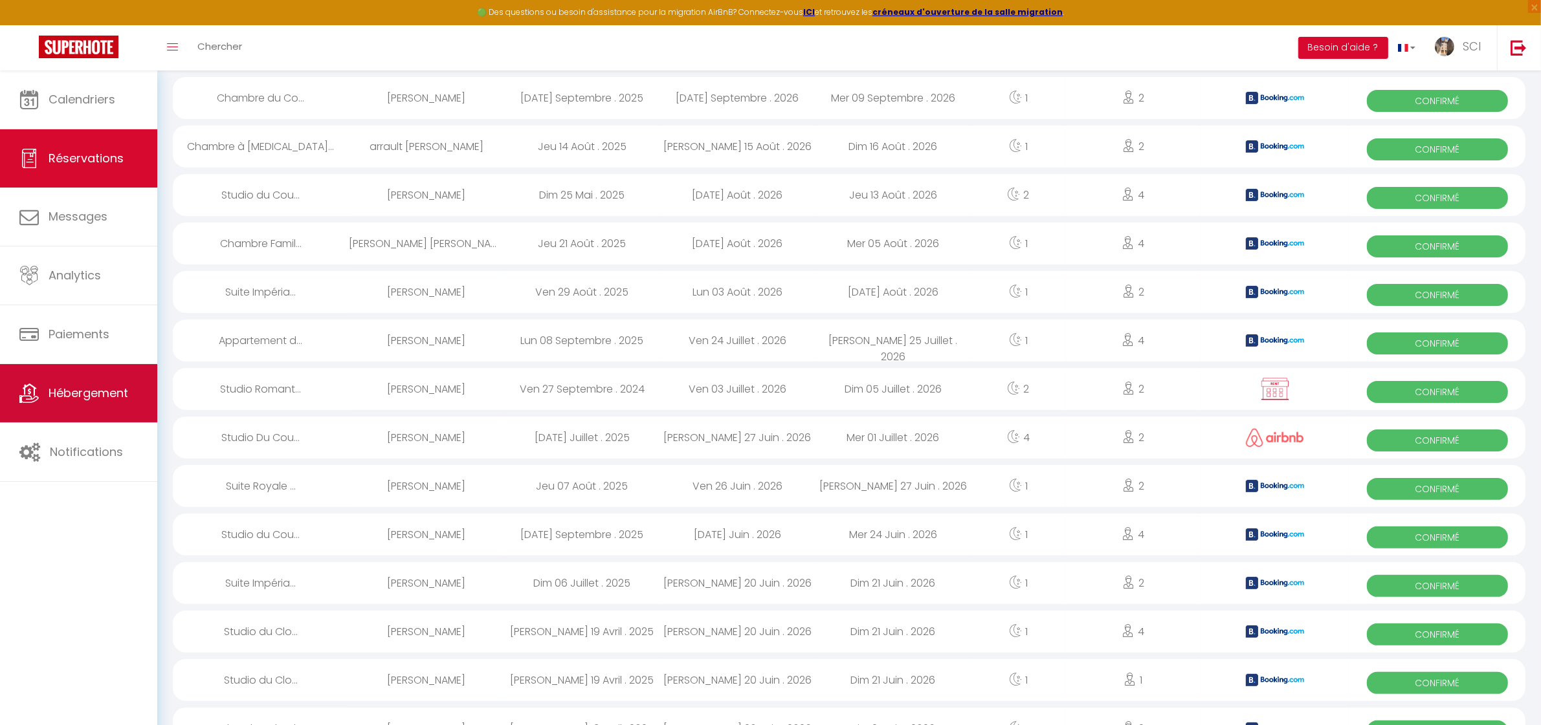
scroll to position [283, 0]
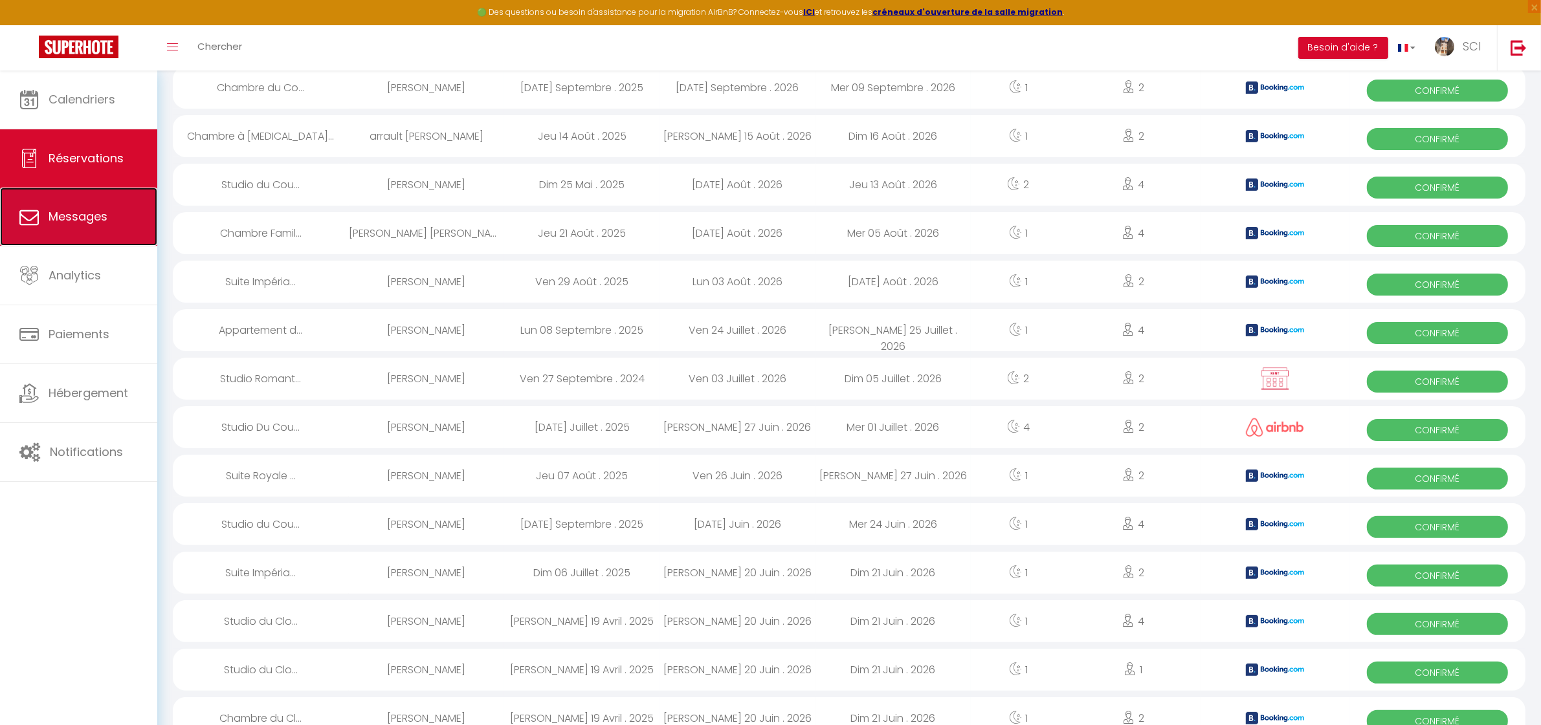
click at [109, 214] on link "Messages" at bounding box center [78, 217] width 157 height 58
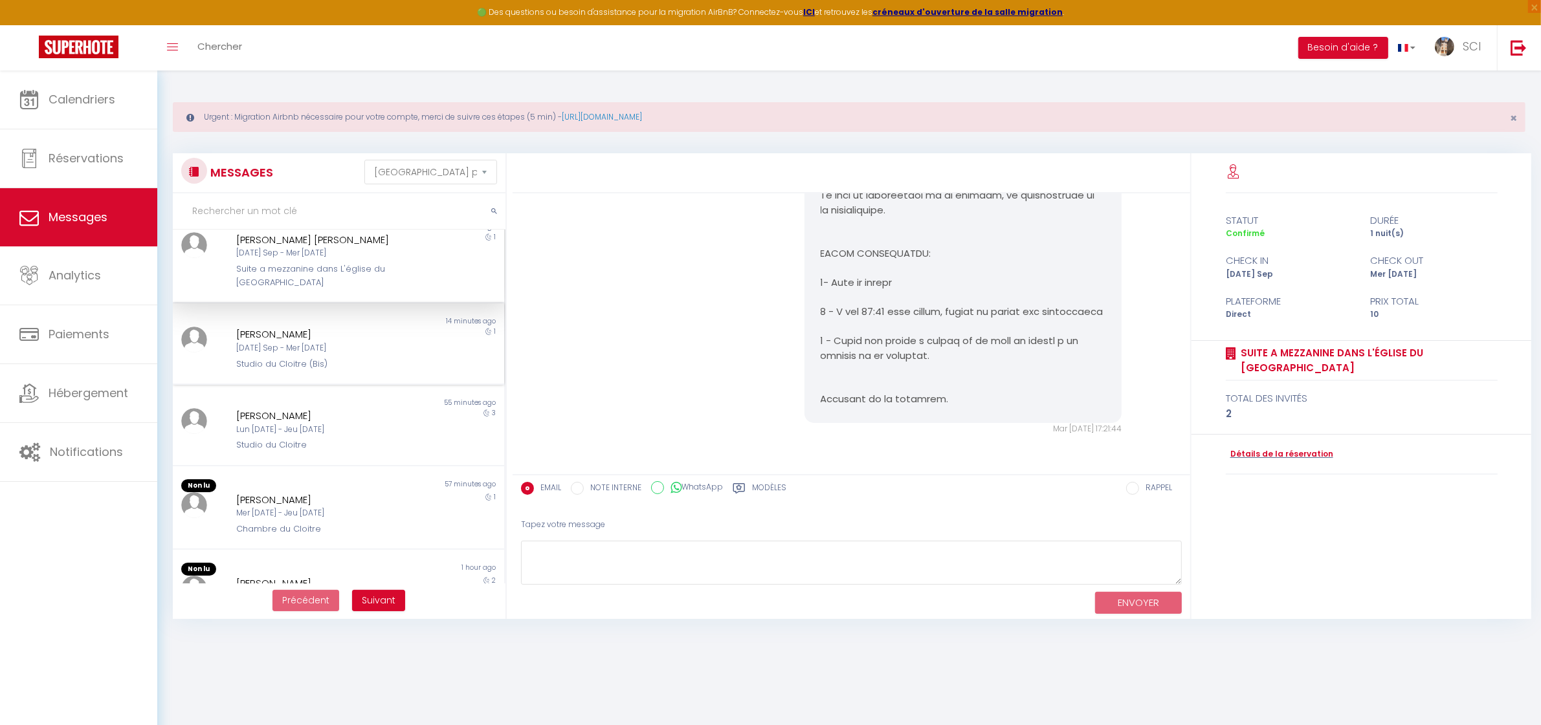
scroll to position [81, 0]
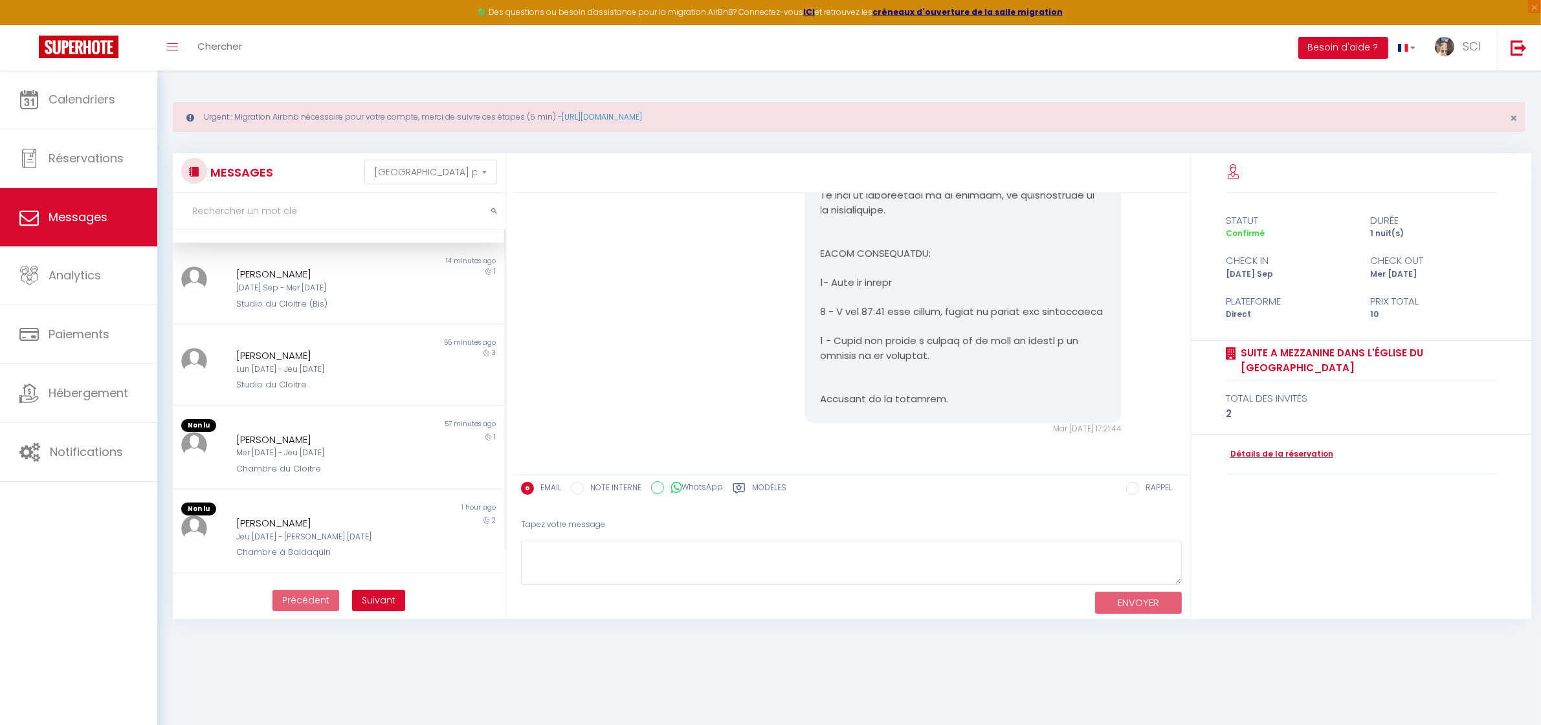
click at [1347, 557] on div "statut durée Confirmé 1 nuit(s) check in check out Mar 09 Sep Mer 10 Sep Platef…" at bounding box center [1361, 386] width 340 height 466
click at [214, 46] on span "Chercher" at bounding box center [219, 46] width 45 height 14
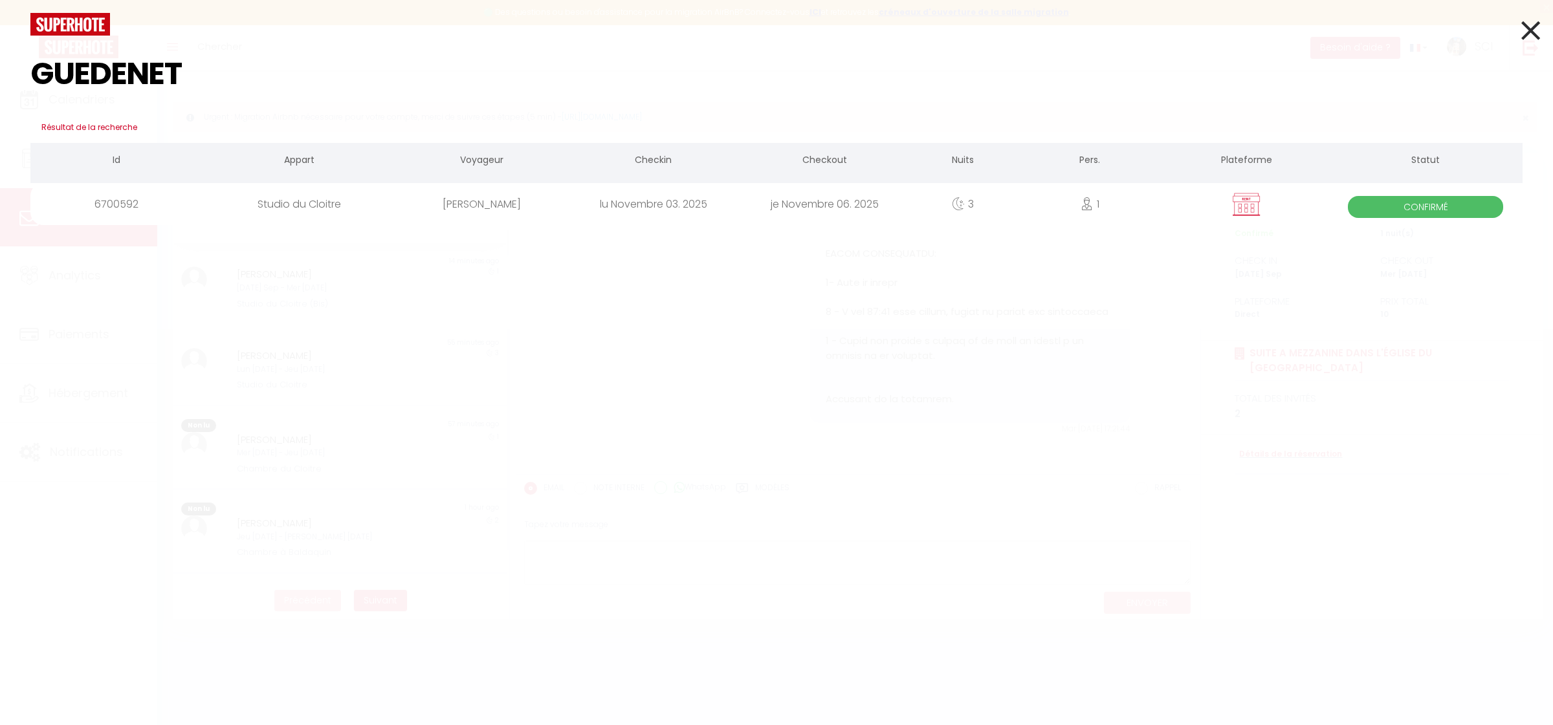
click at [450, 205] on div "ARNAUD GUEDENET" at bounding box center [481, 204] width 171 height 42
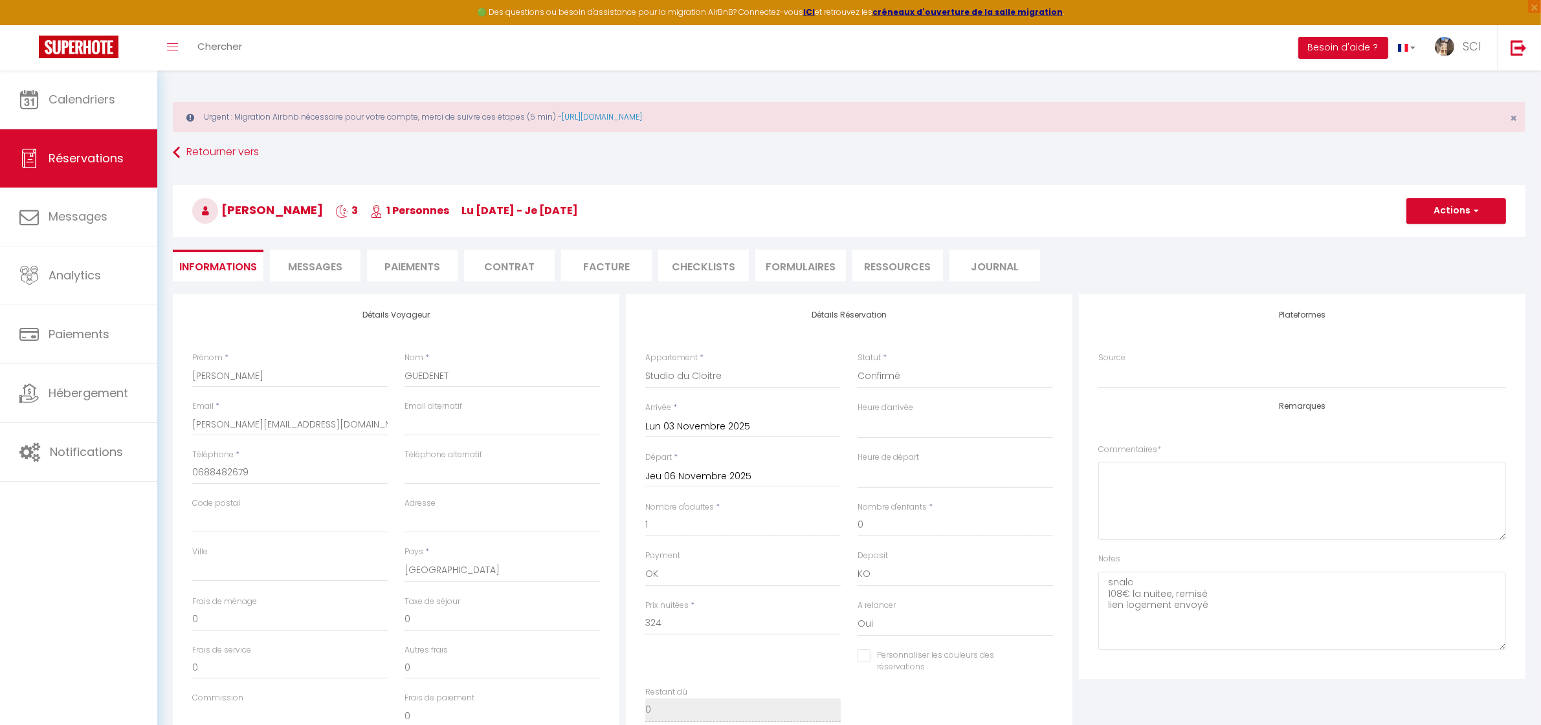
click at [432, 272] on li "Paiements" at bounding box center [412, 266] width 91 height 32
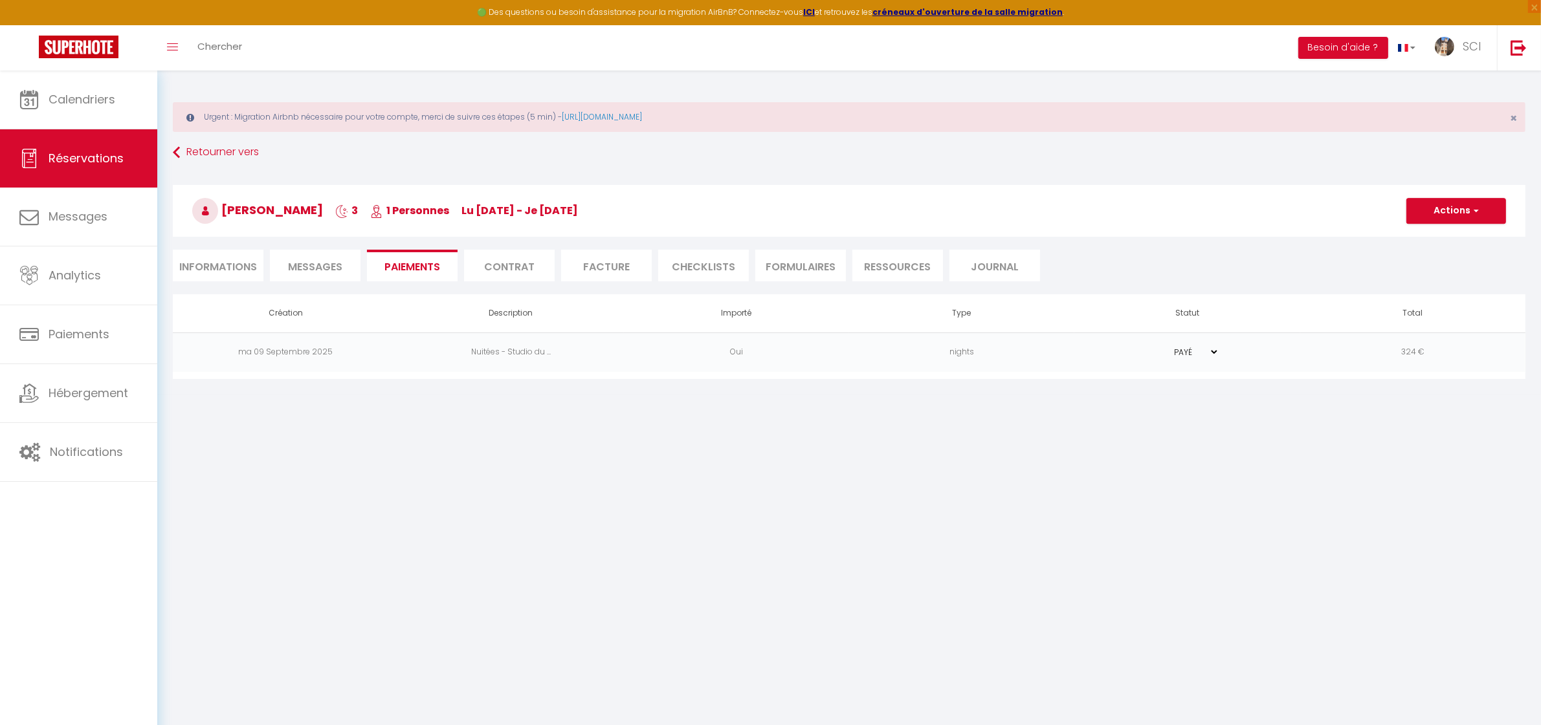
click at [233, 264] on li "Informations" at bounding box center [218, 266] width 91 height 32
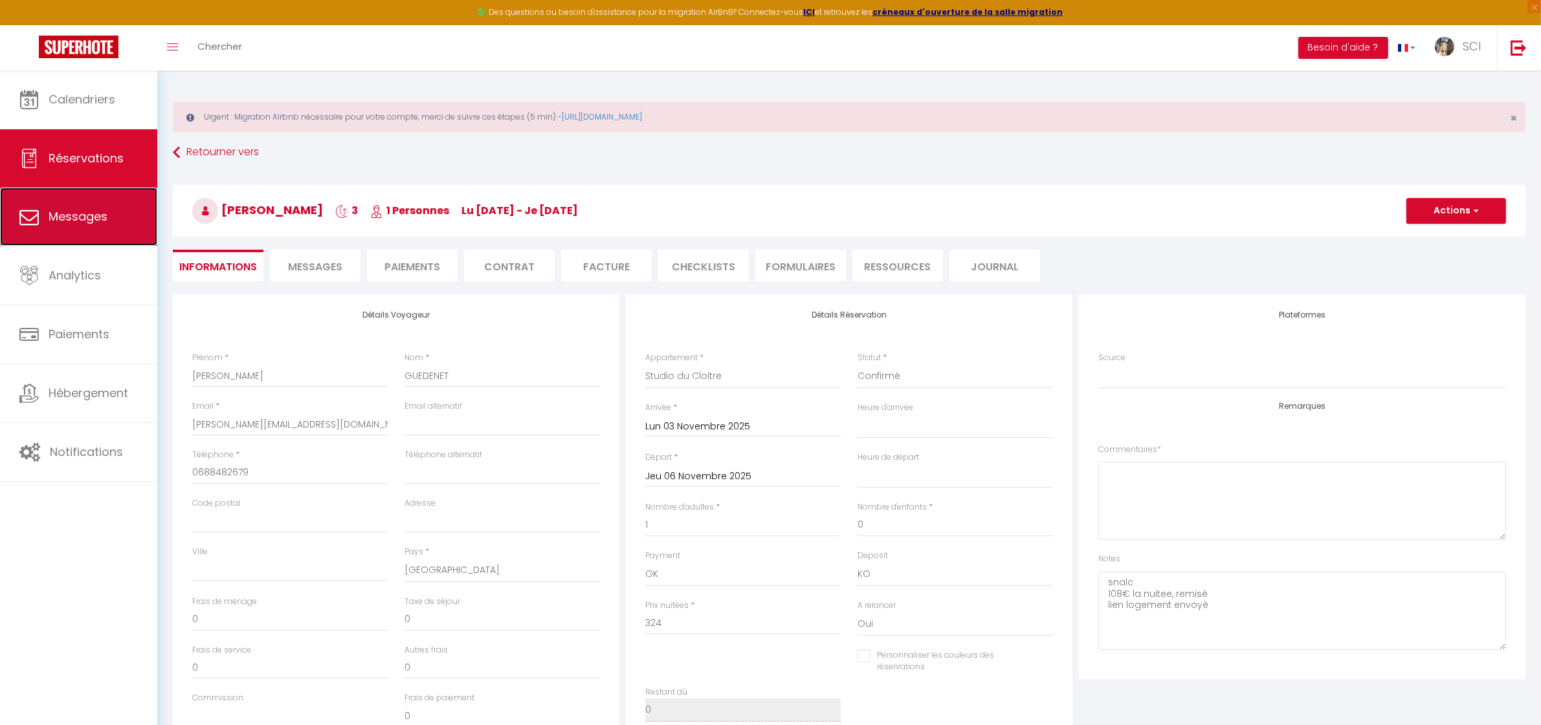
click at [82, 227] on link "Messages" at bounding box center [78, 217] width 157 height 58
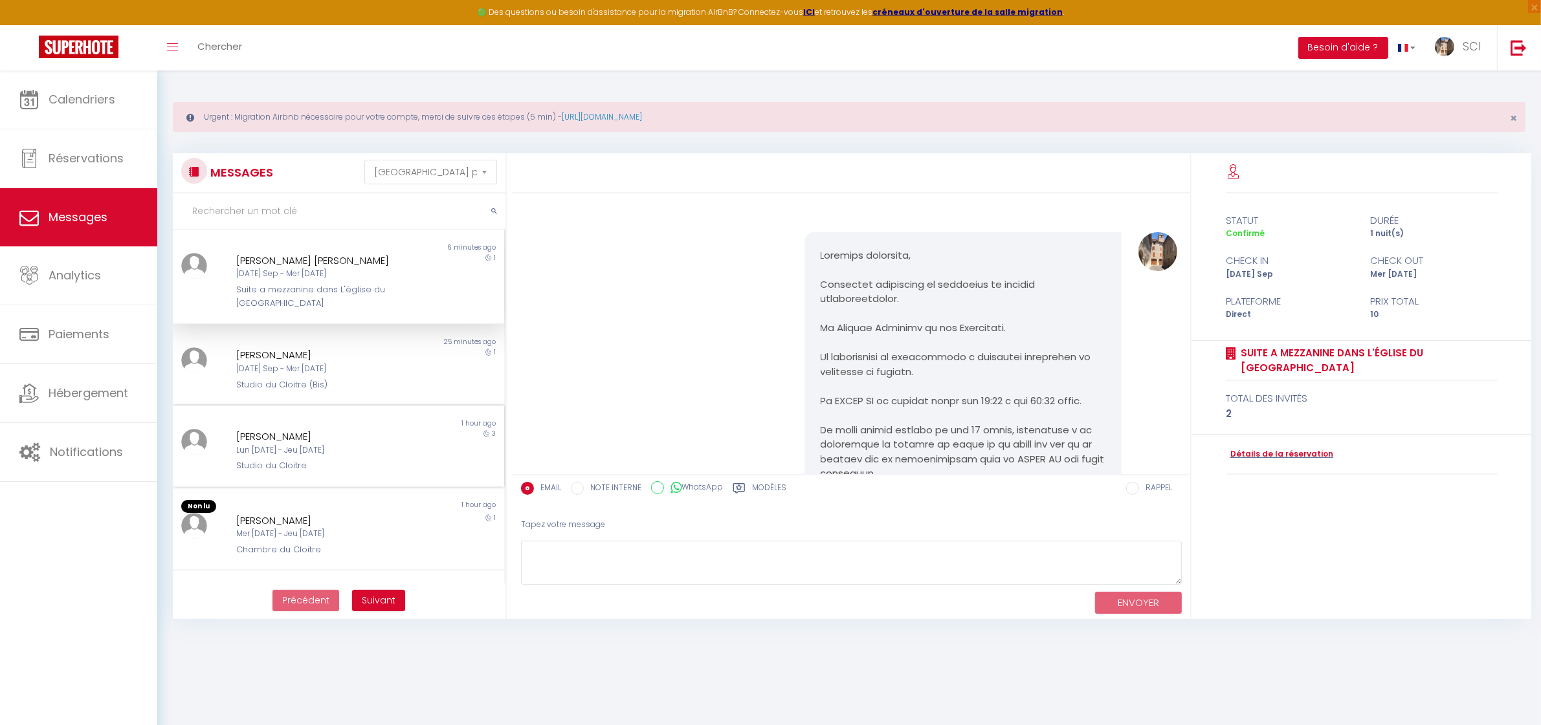
scroll to position [1437, 0]
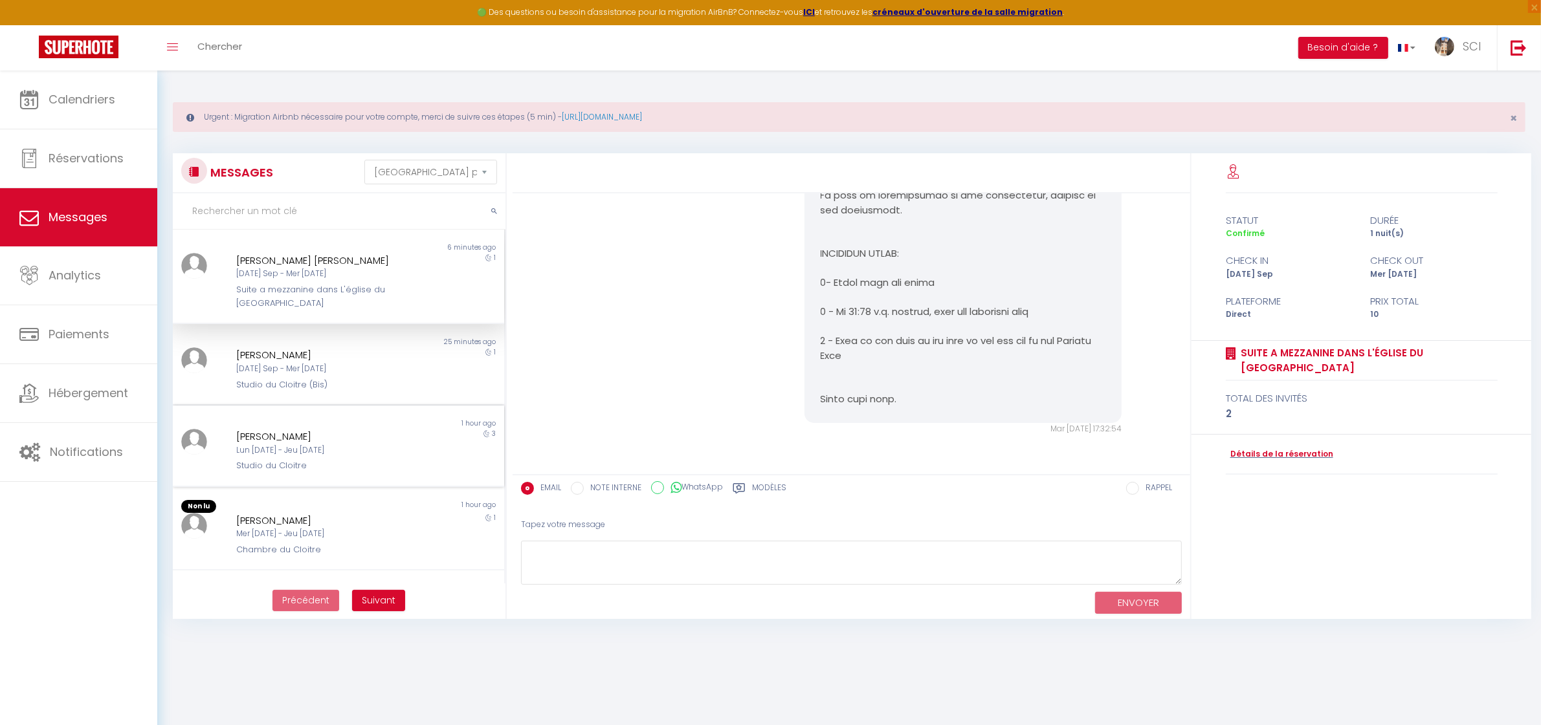
click at [361, 447] on div "Lun 03 Nov - Jeu 06 Nov" at bounding box center [324, 451] width 176 height 12
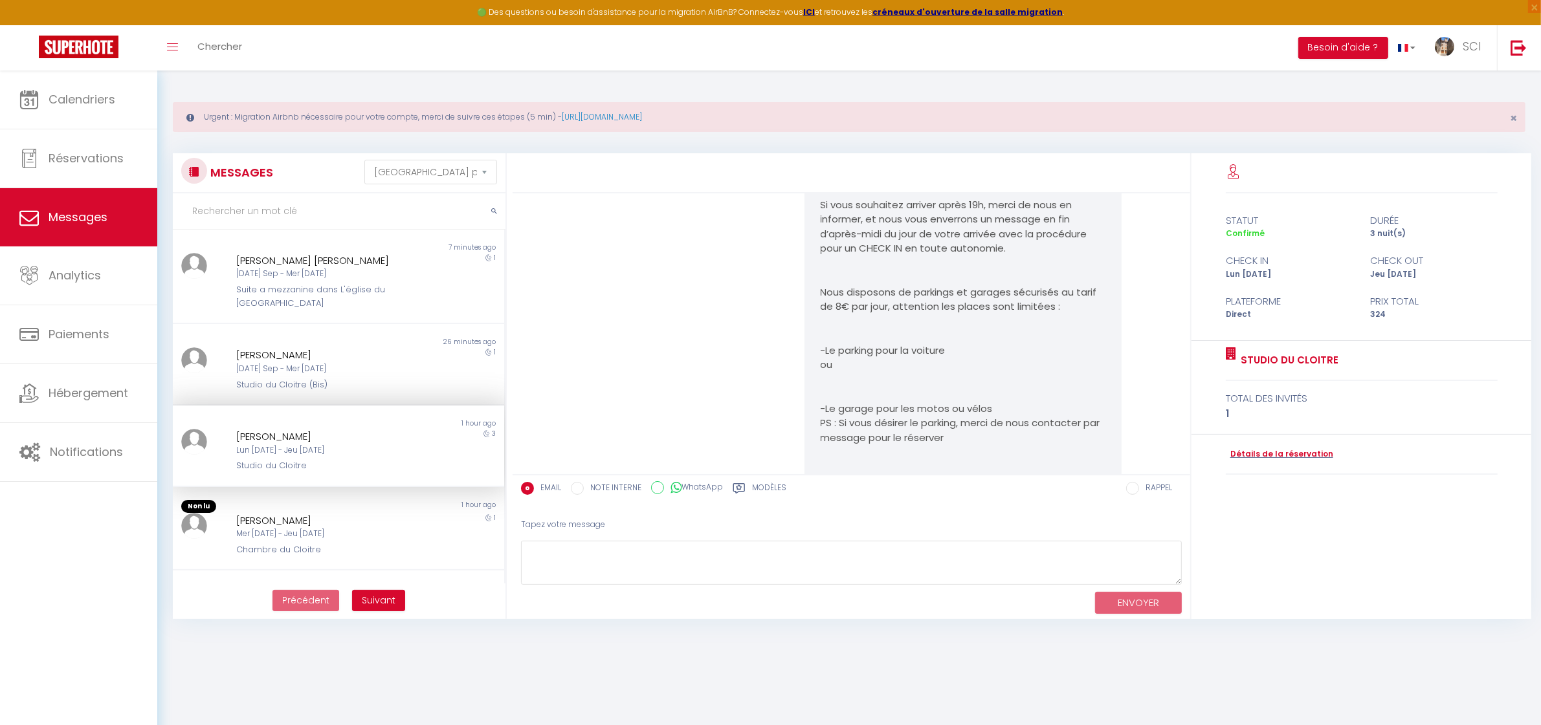
scroll to position [1505, 0]
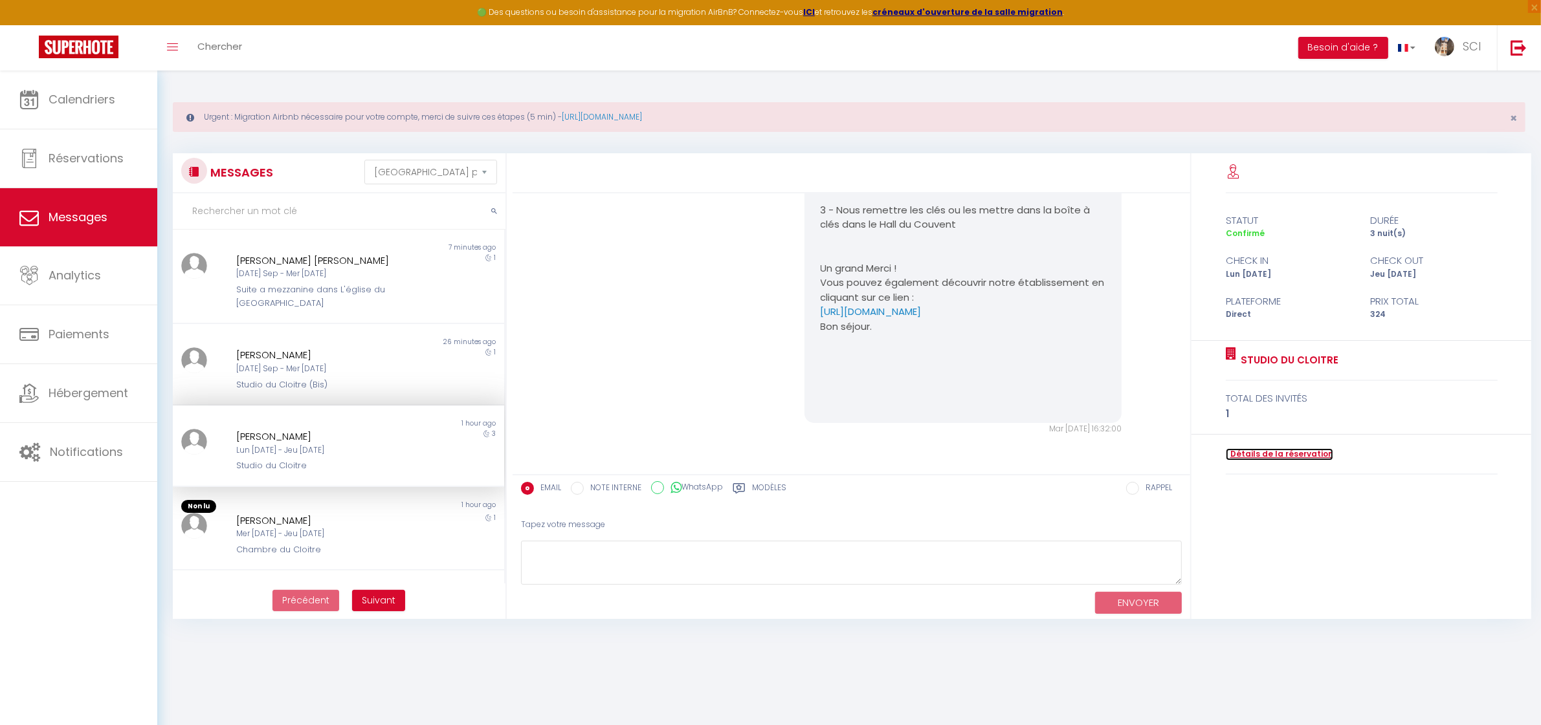
click at [1233, 454] on link "Détails de la réservation" at bounding box center [1279, 454] width 107 height 12
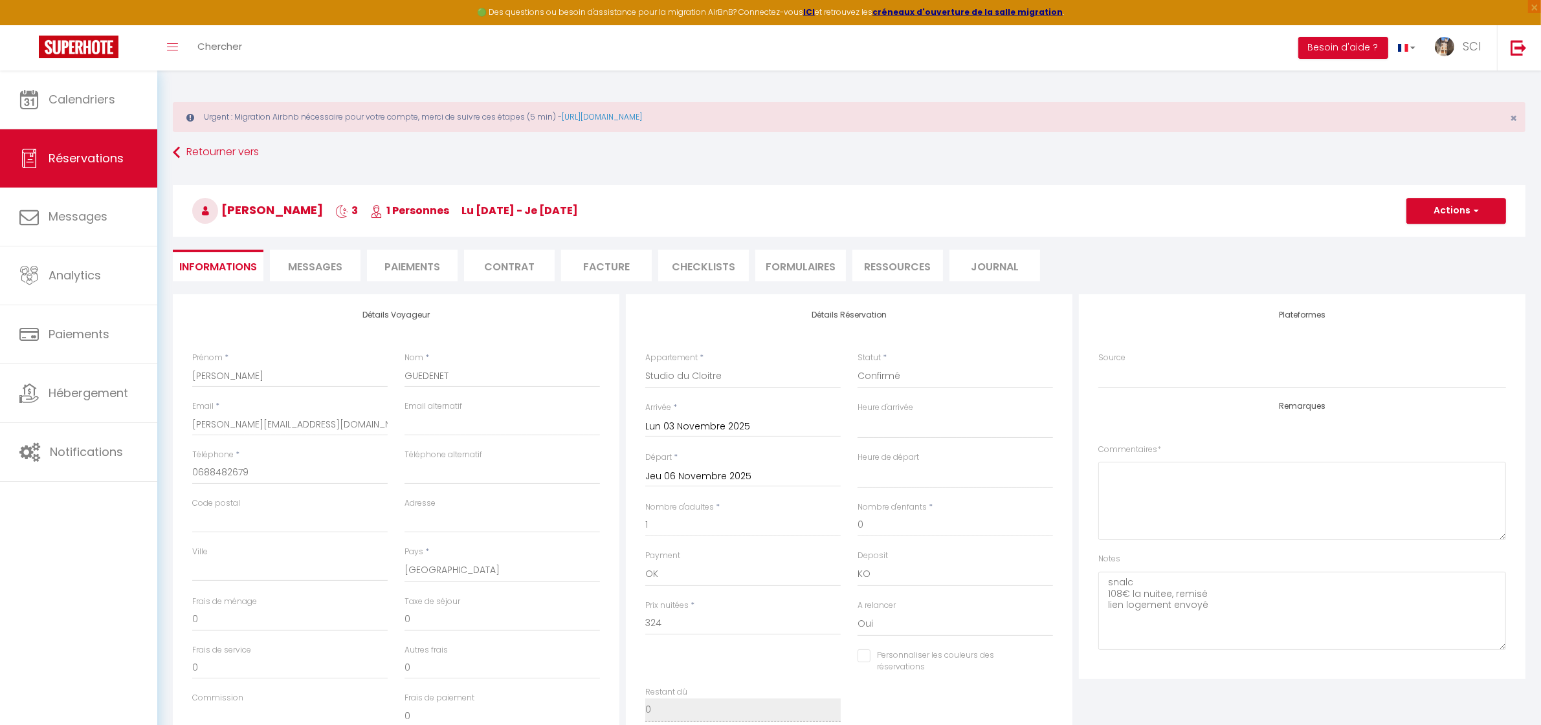
click at [568, 260] on li "Facture" at bounding box center [606, 266] width 91 height 32
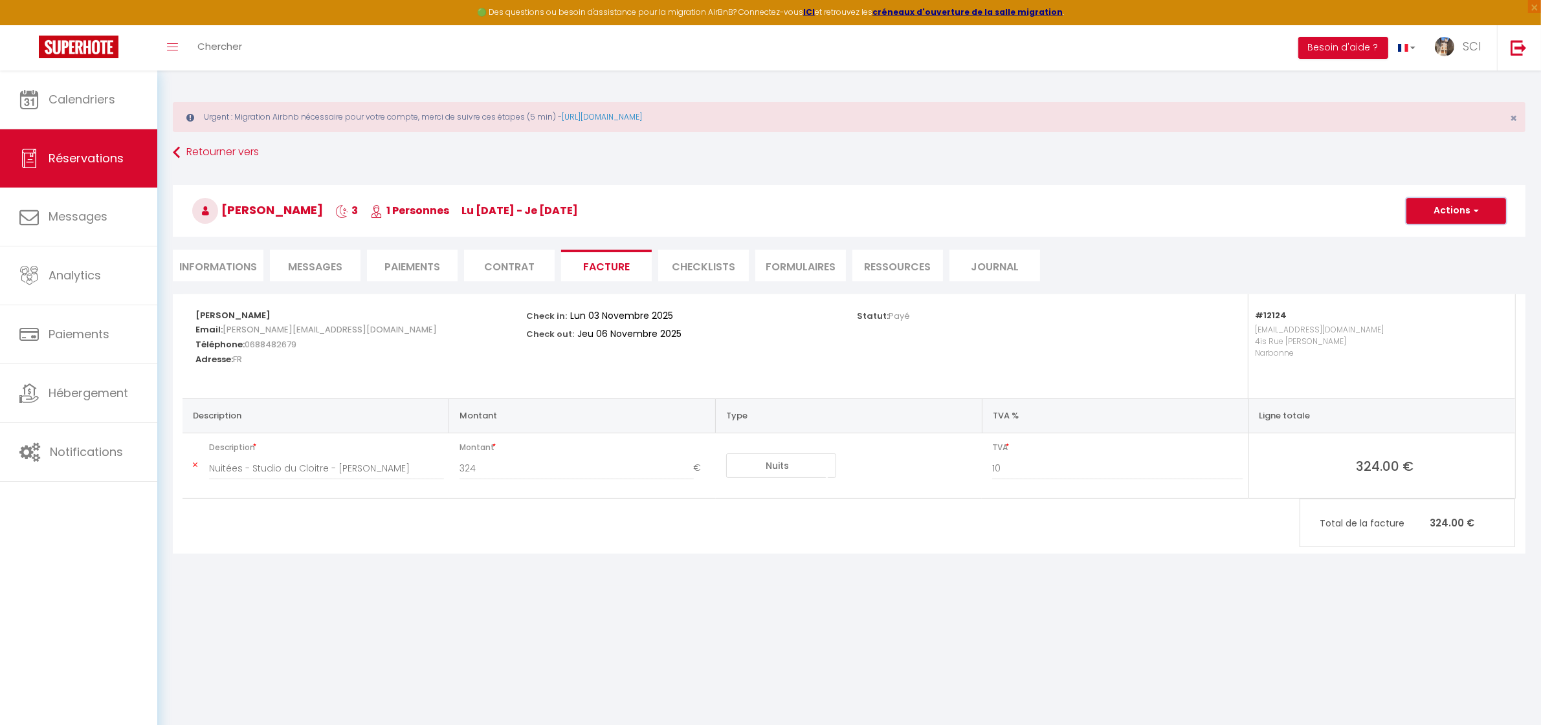
click at [1467, 214] on button "Actions" at bounding box center [1456, 211] width 100 height 26
click at [1450, 274] on link "Envoyer la facture" at bounding box center [1446, 273] width 109 height 17
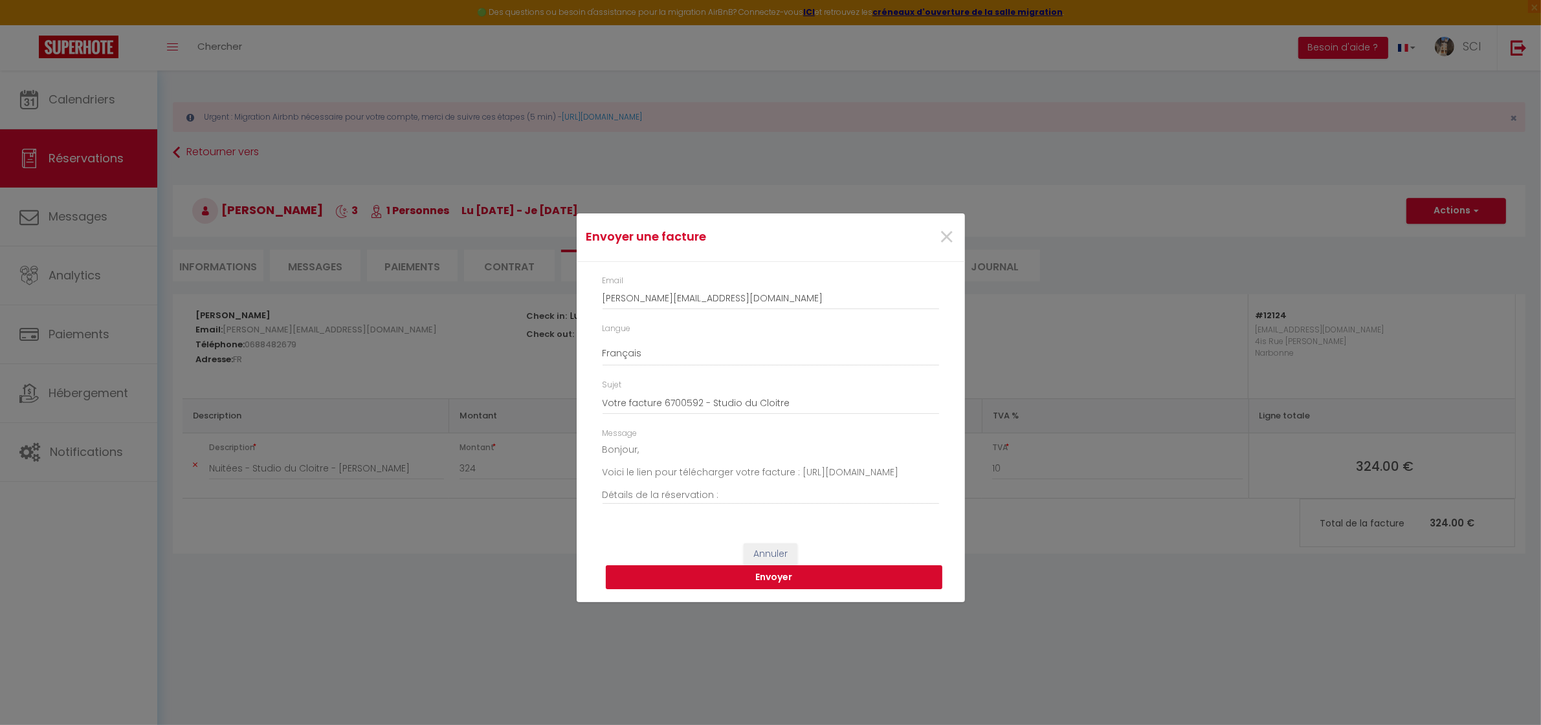
click at [783, 582] on button "Envoyer" at bounding box center [774, 578] width 337 height 25
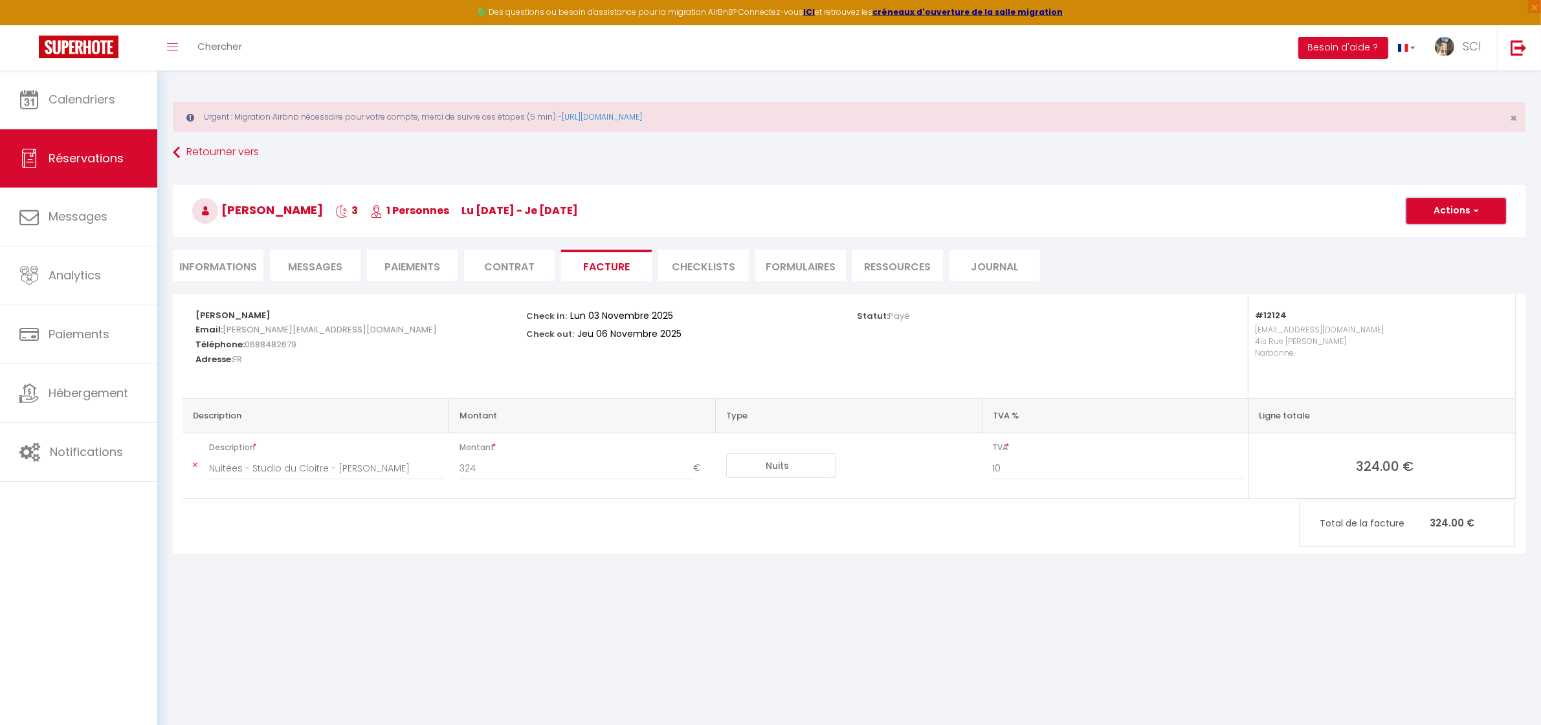
click at [1463, 204] on button "Actions" at bounding box center [1456, 211] width 100 height 26
click at [1444, 238] on link "Enregistrer" at bounding box center [1446, 239] width 109 height 17
click at [483, 554] on div "ARNAUD GUEDENET Email: arnaud.guedenet@orange.fr Téléphone: 0688482679 Adresse:…" at bounding box center [849, 424] width 1353 height 260
click at [209, 49] on span "Chercher" at bounding box center [219, 46] width 45 height 14
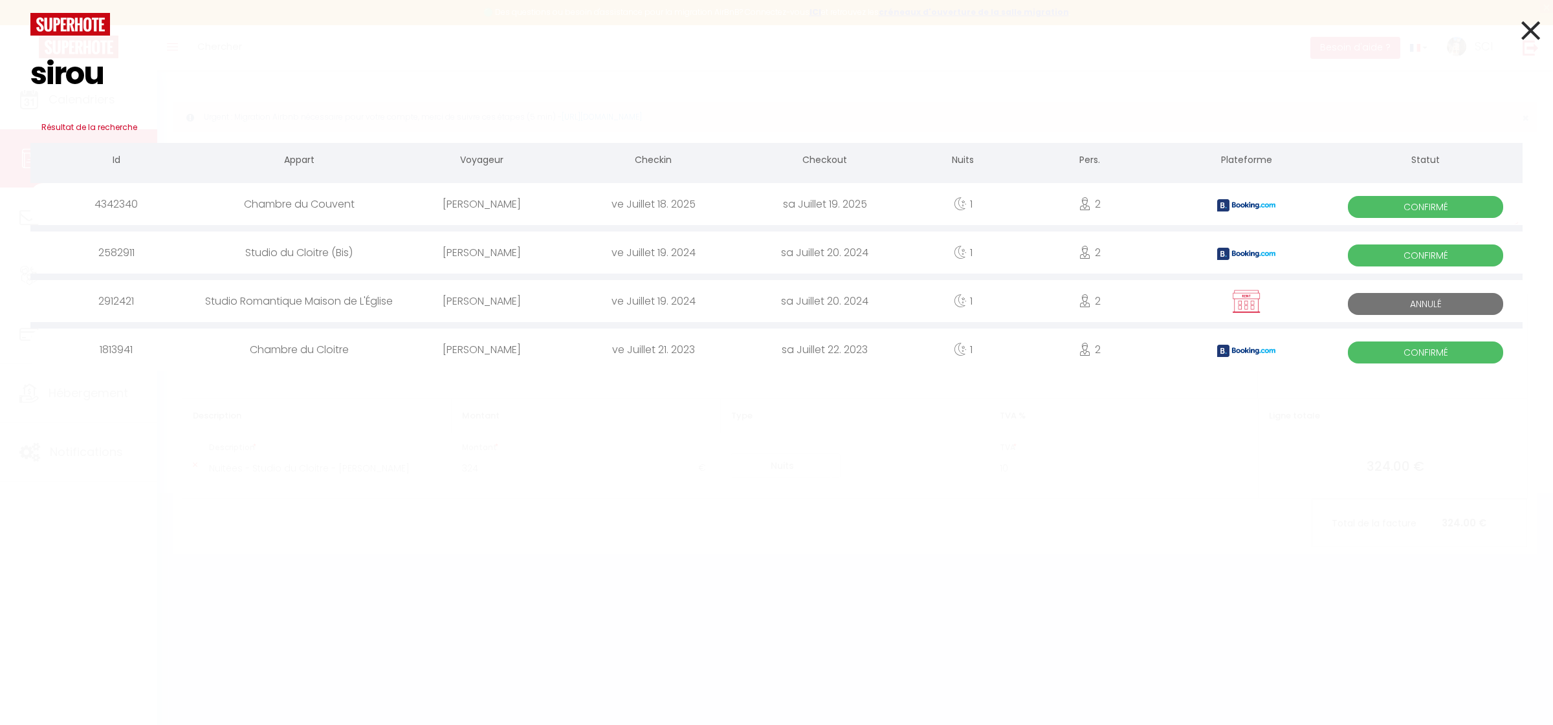
click at [505, 205] on div "[PERSON_NAME]" at bounding box center [481, 204] width 171 height 42
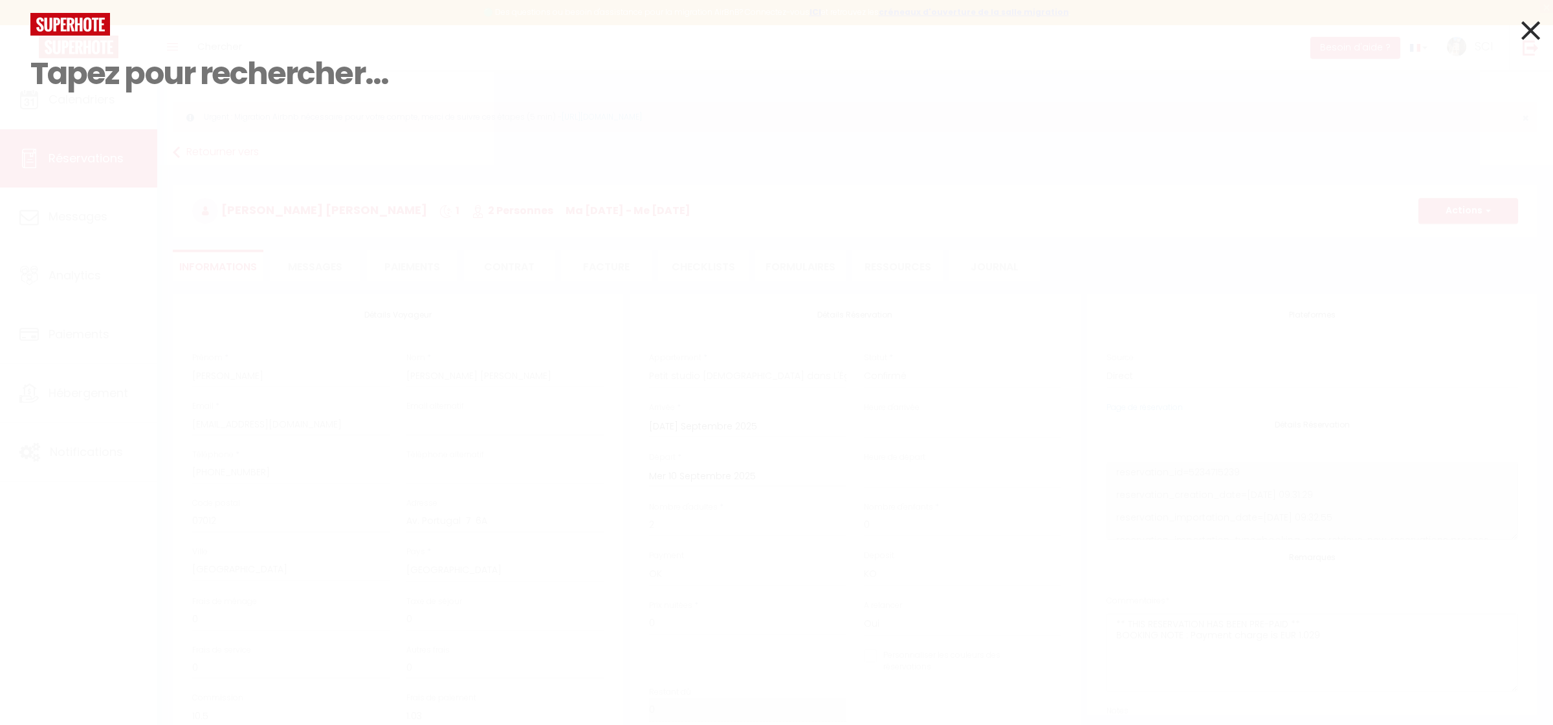
select select "ES"
select select "36379"
select select
select select "14"
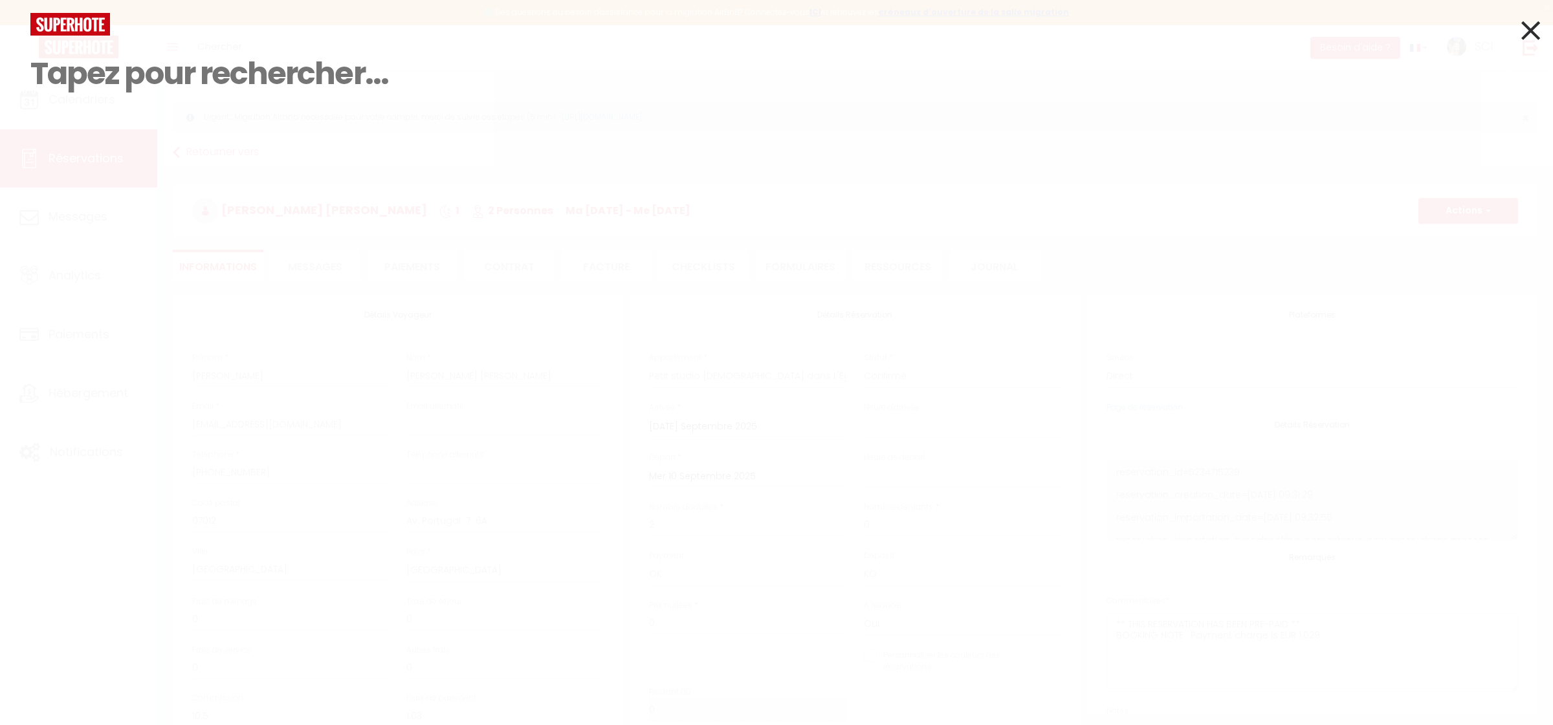
click at [1524, 40] on icon at bounding box center [1530, 30] width 19 height 32
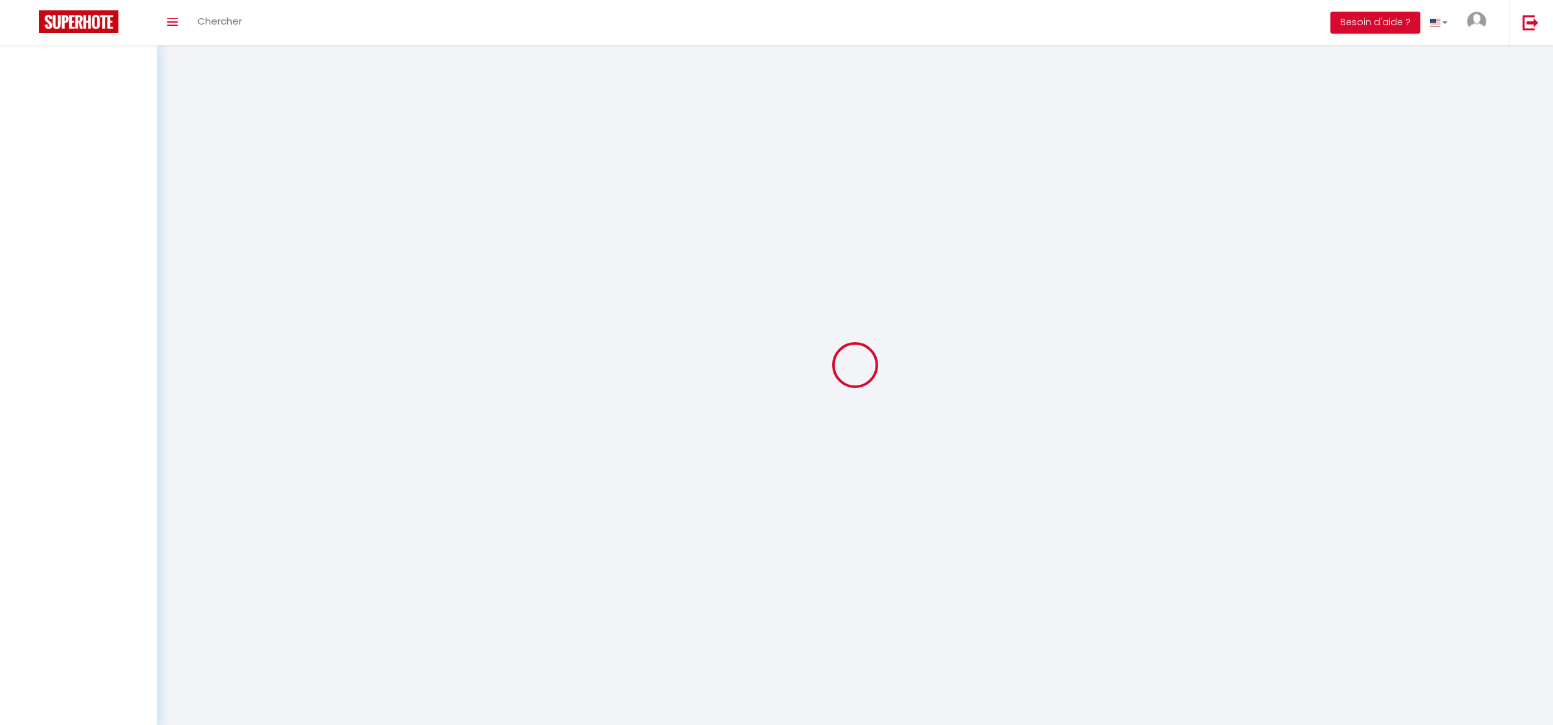
select select
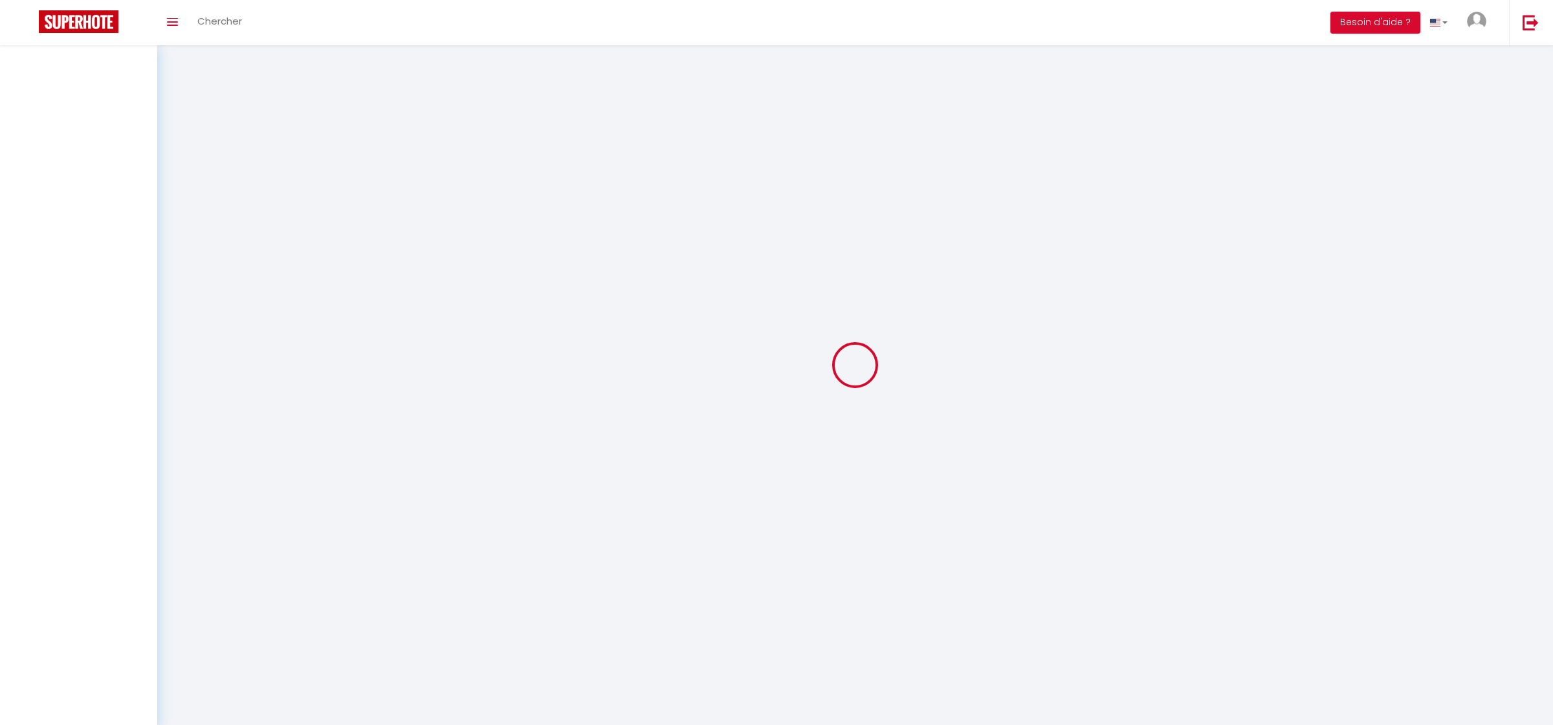
select select
checkbox input "false"
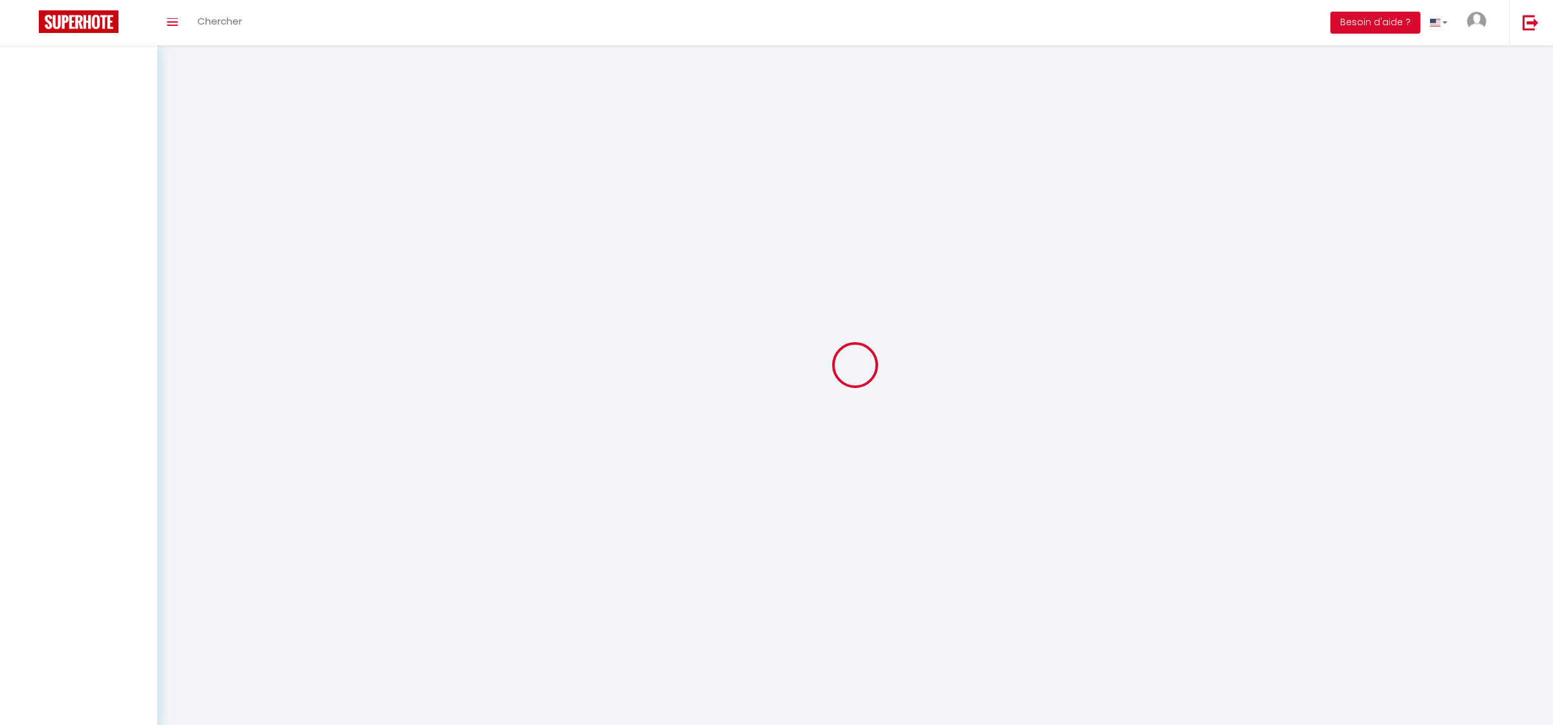
select select
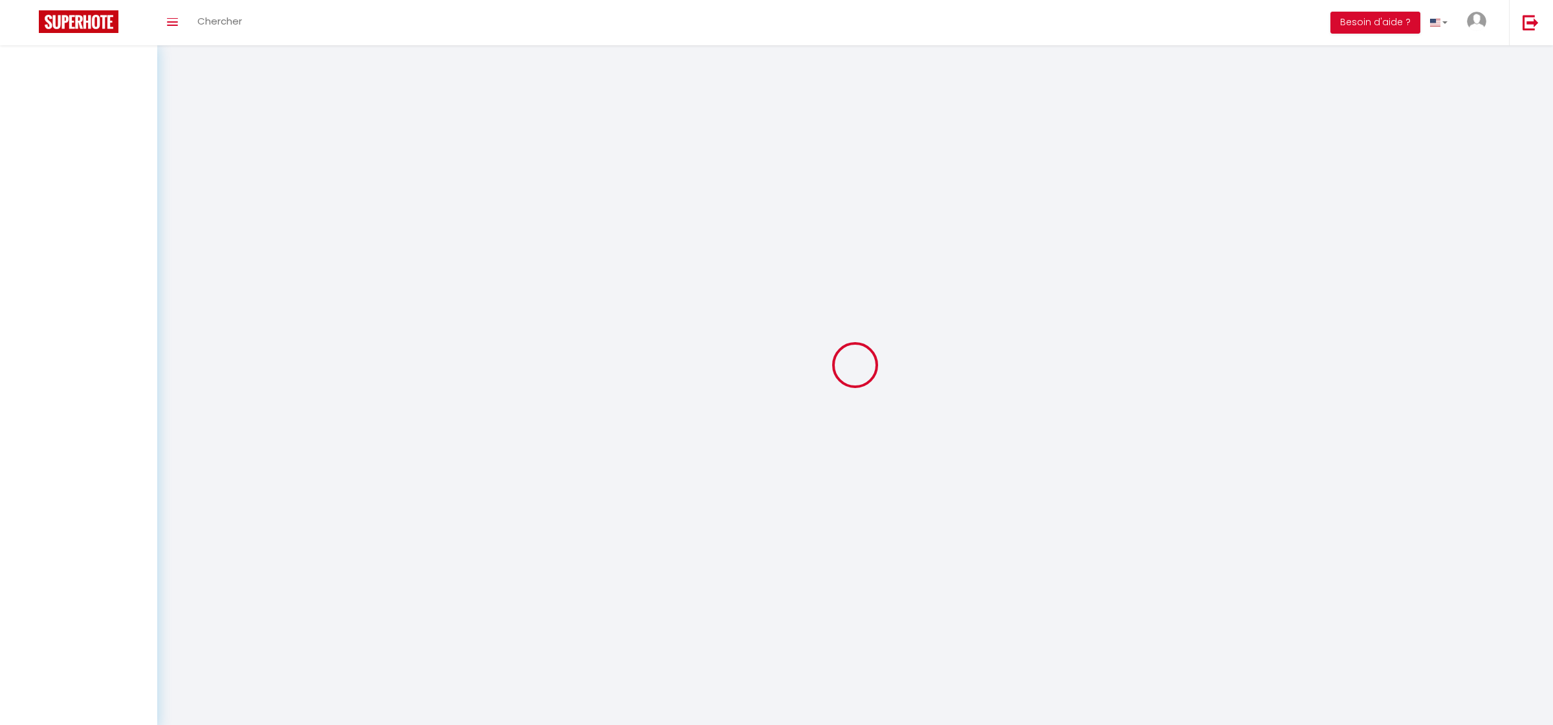
select select
checkbox input "false"
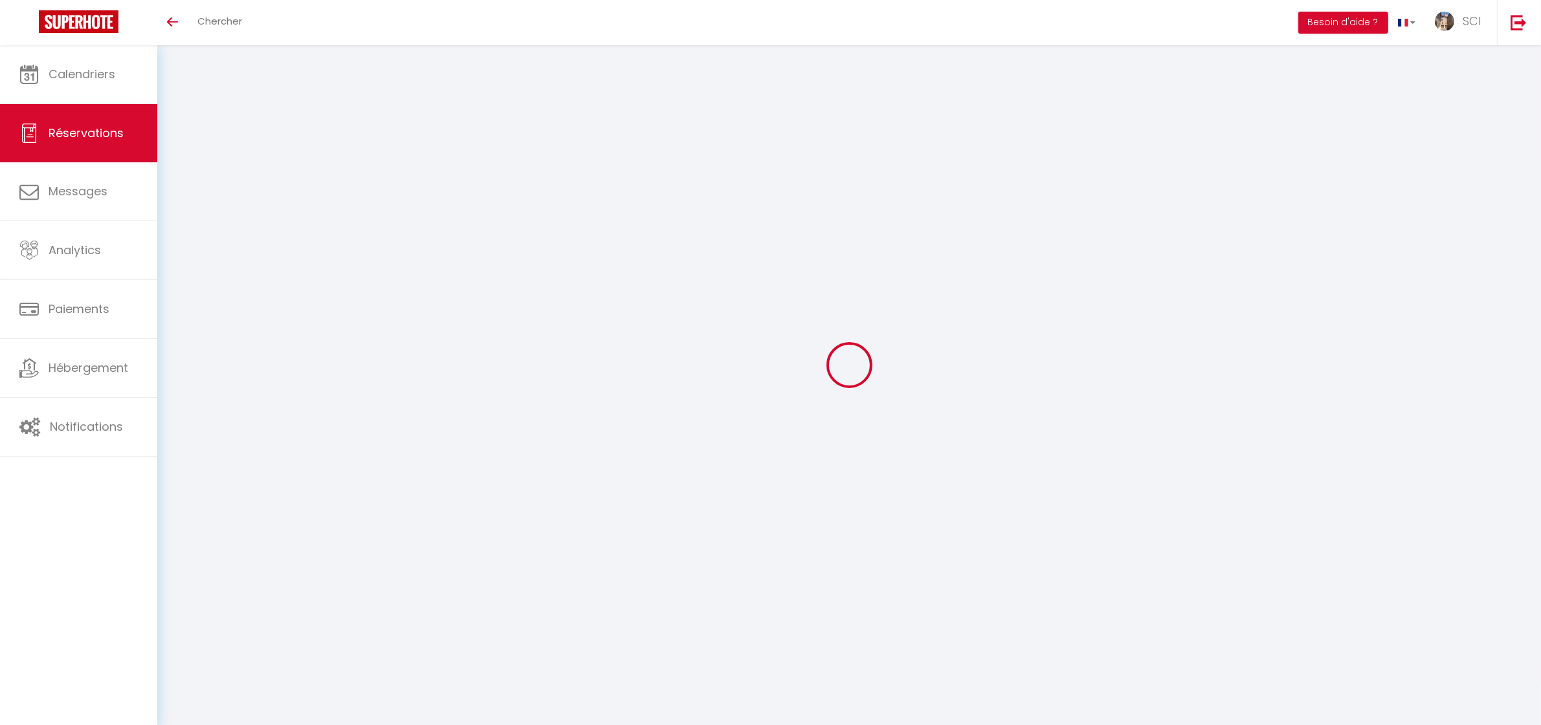
select select
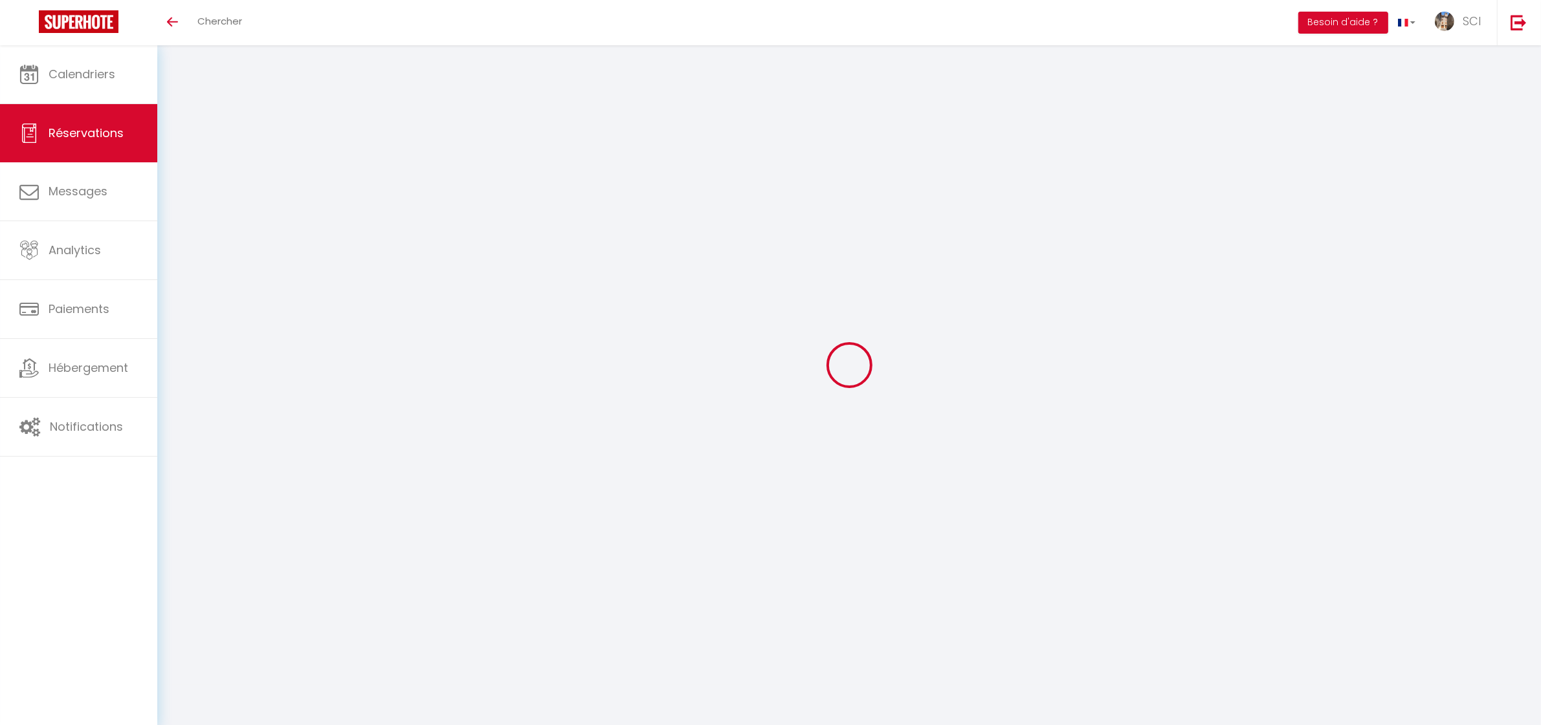
select select
checkbox input "false"
select select
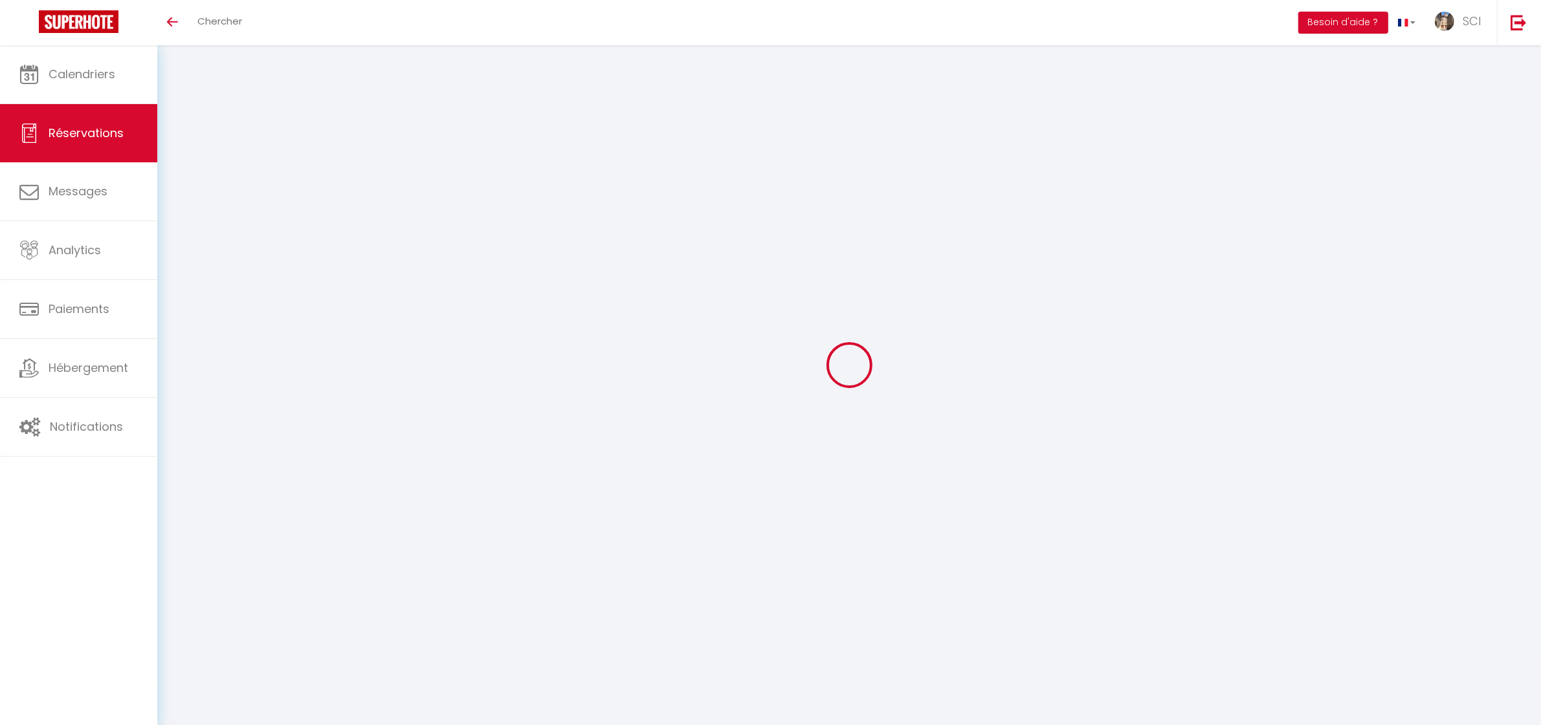
select select
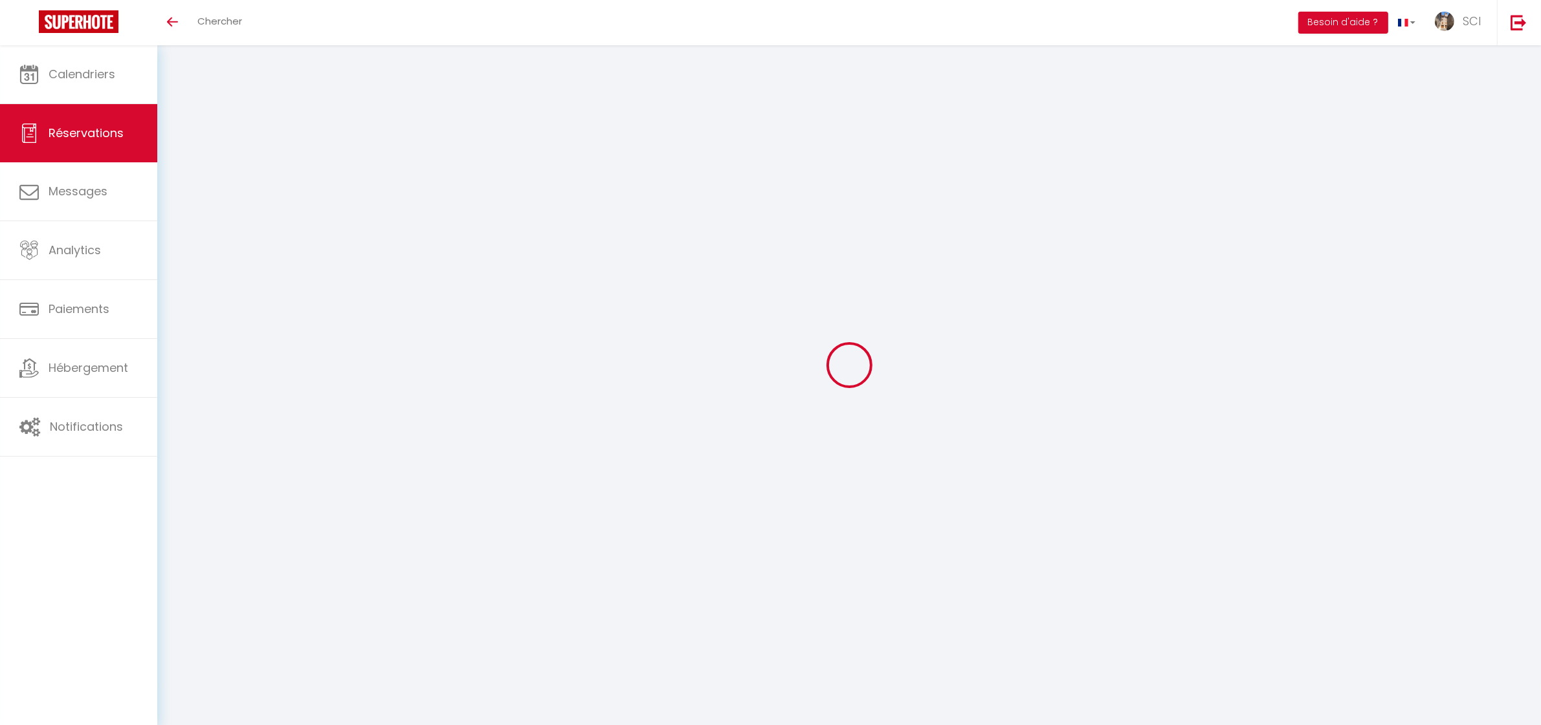
checkbox input "false"
type input "[PERSON_NAME]"
type input "Sirou"
type input "[EMAIL_ADDRESS][DOMAIN_NAME]"
type input "[PHONE_NUMBER]"
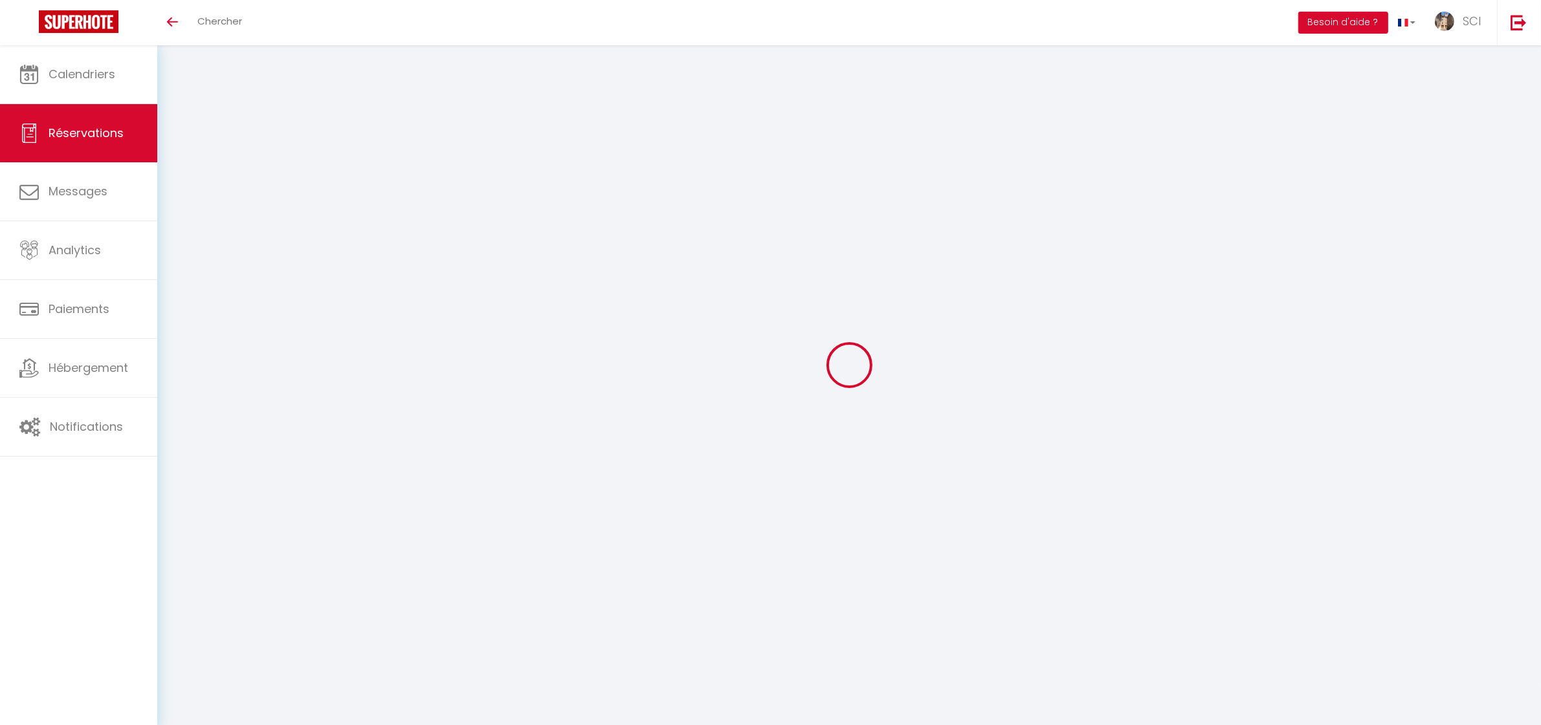
type input "[STREET_ADDRESS][PERSON_NAME]"
type input "[GEOGRAPHIC_DATA]"
select select "FR"
type input "14.85"
type input "0.78"
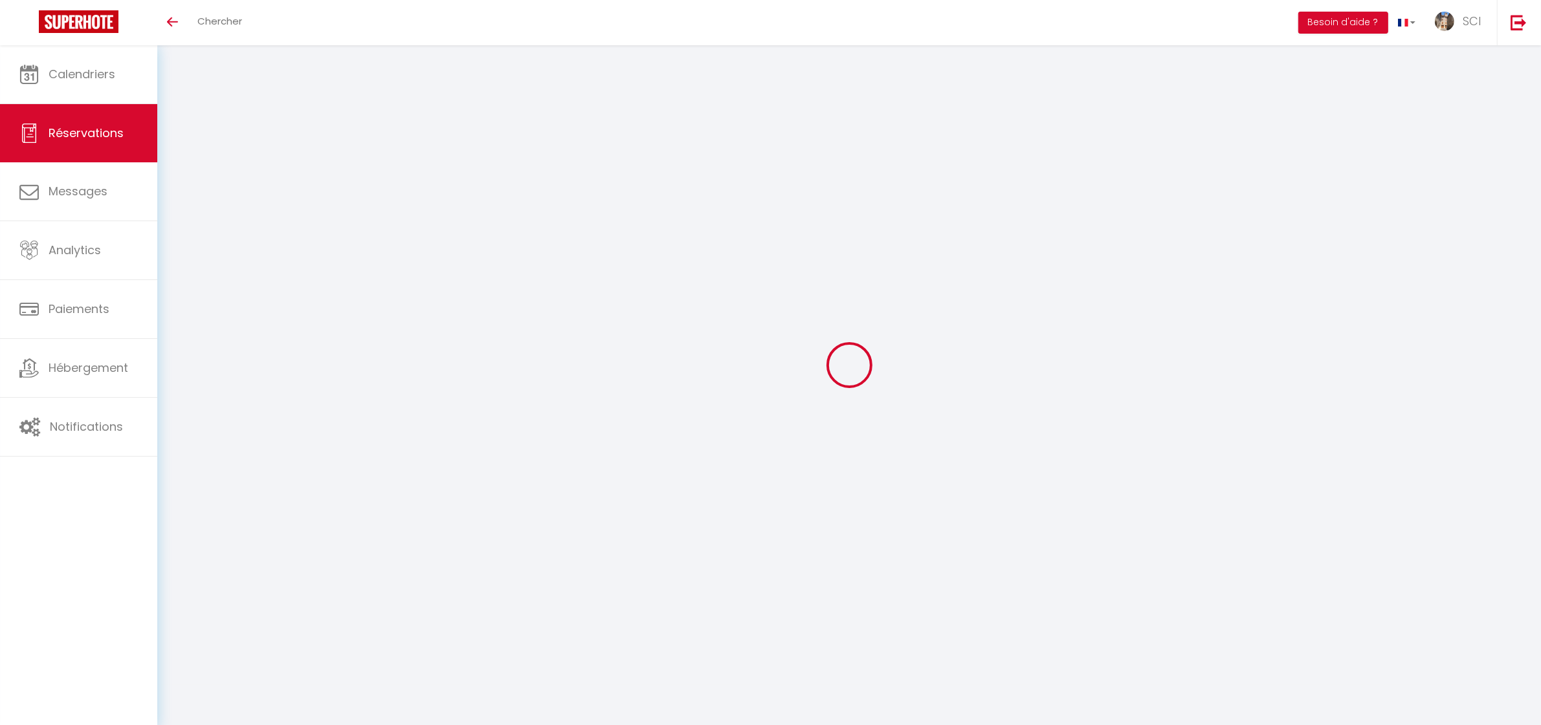
select select "11988"
select select "1"
select select
type input "2"
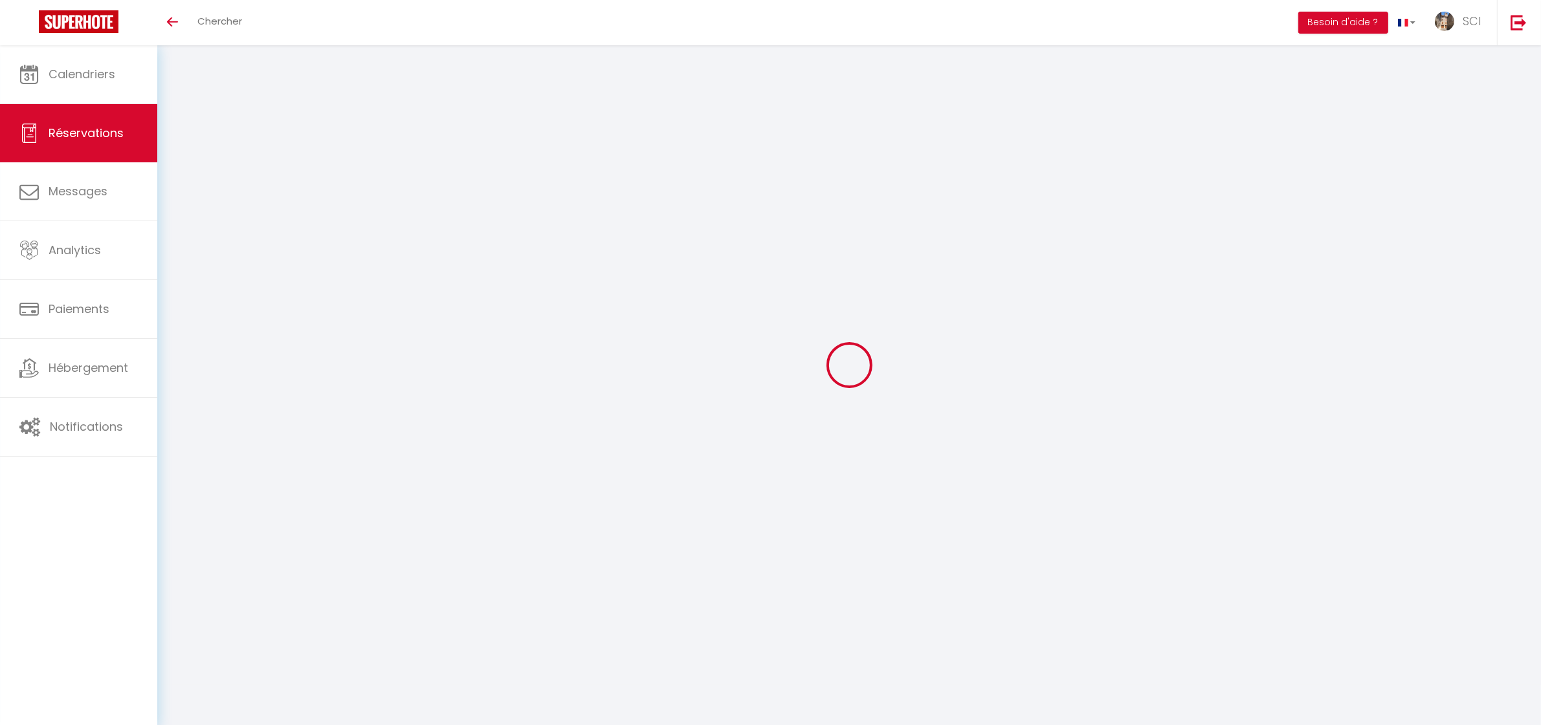
select select "12"
select select
type input "67.5"
checkbox input "false"
type input "0"
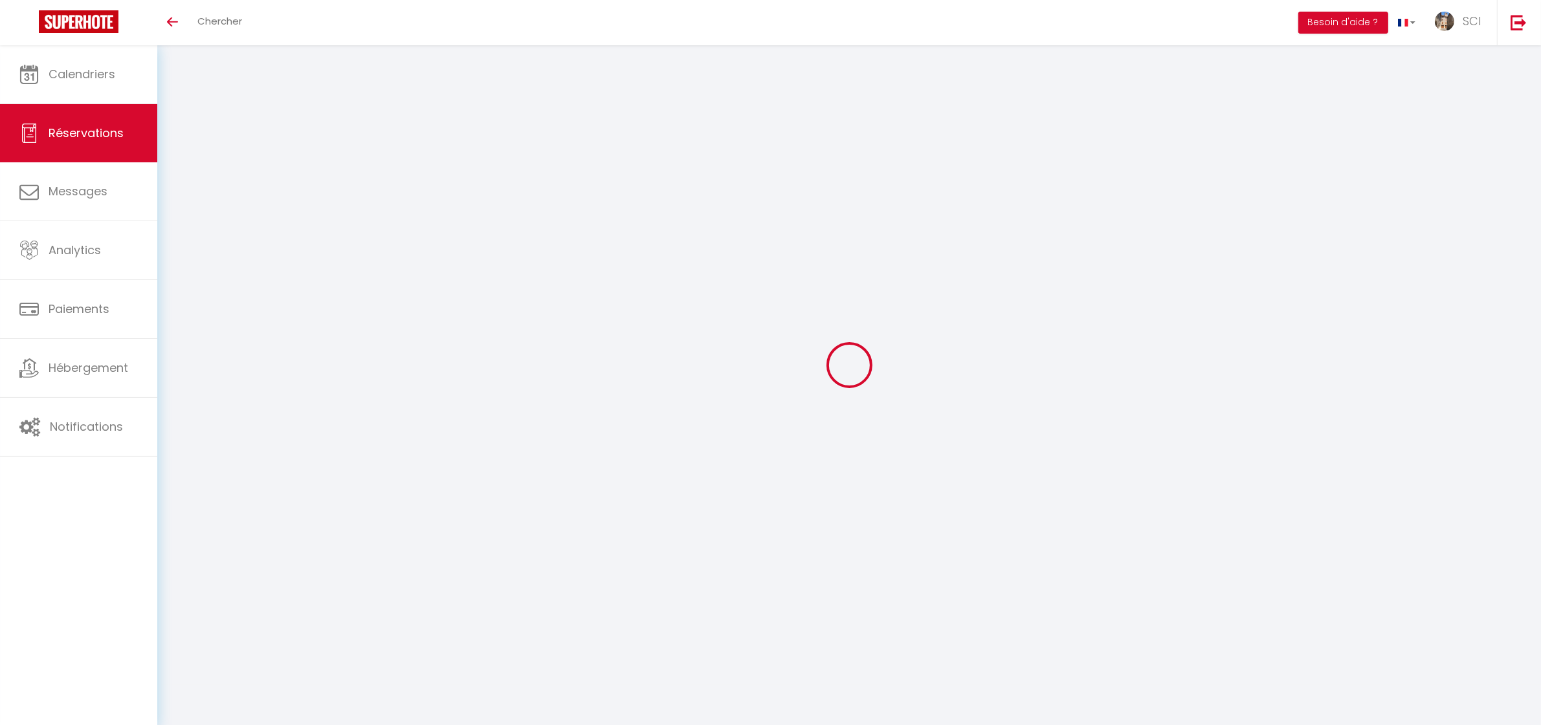
select select "2"
type input "0"
select select
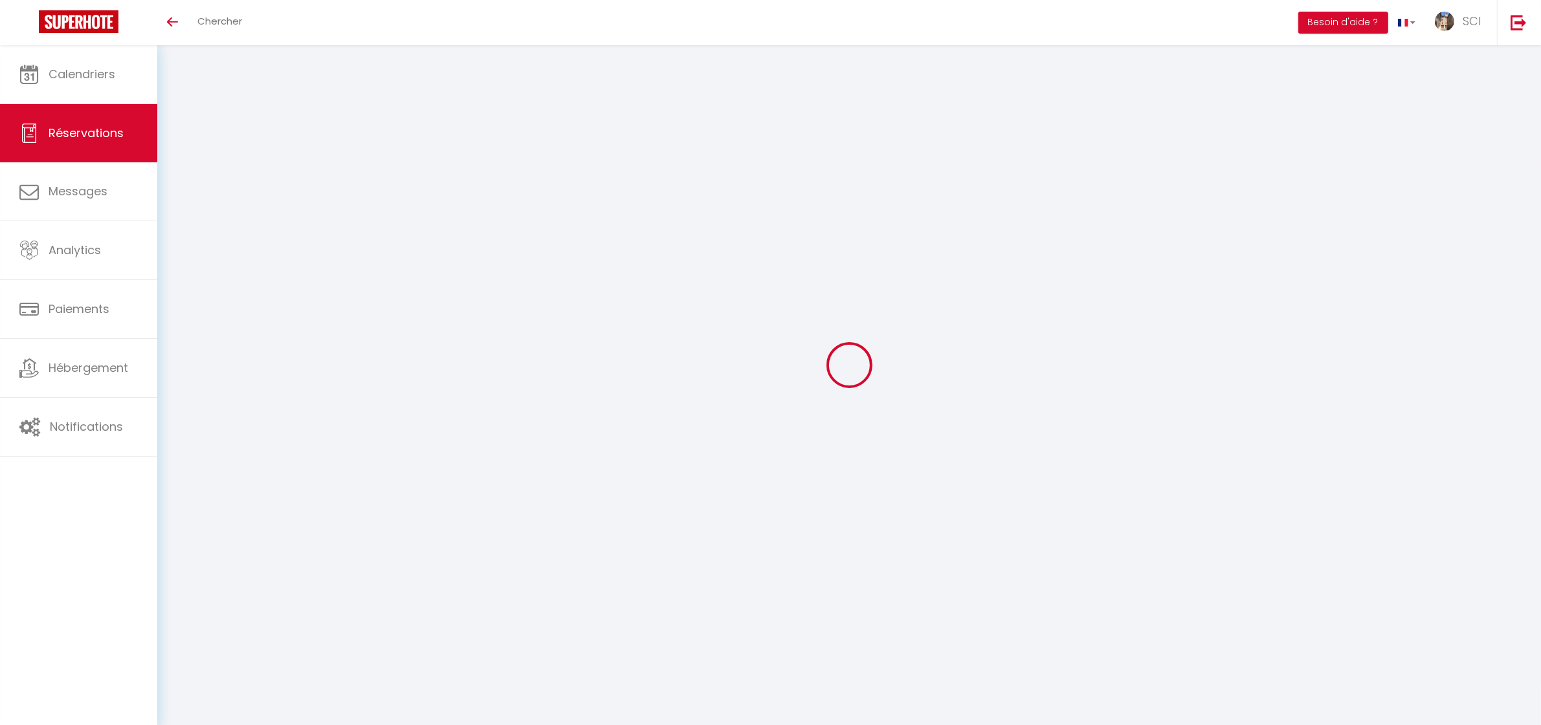
select select
select select "14"
checkbox input "false"
select select
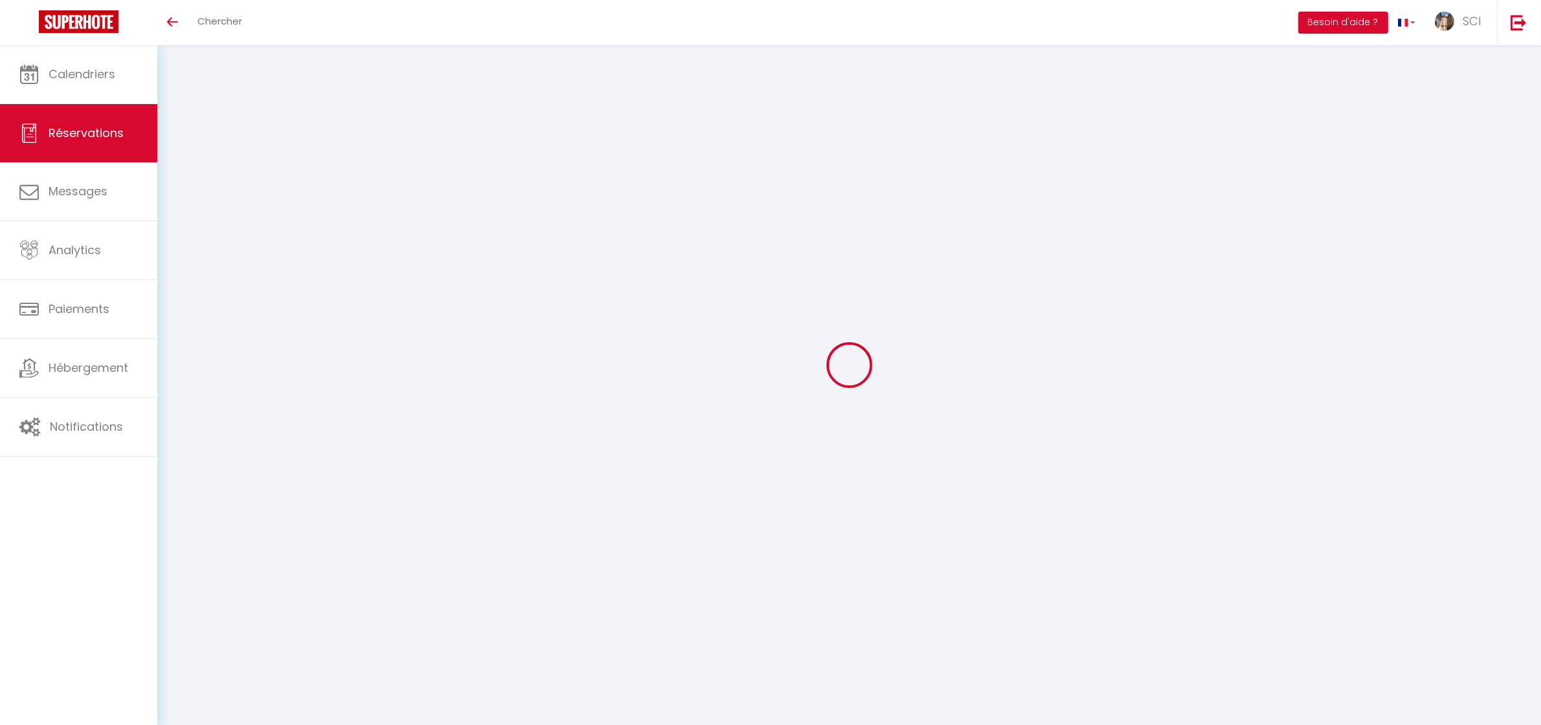
checkbox input "false"
select select
checkbox input "false"
type textarea "** THIS RESERVATION HAS BEEN PRE-PAID ** Bonjour, peut-on réserver une place de…"
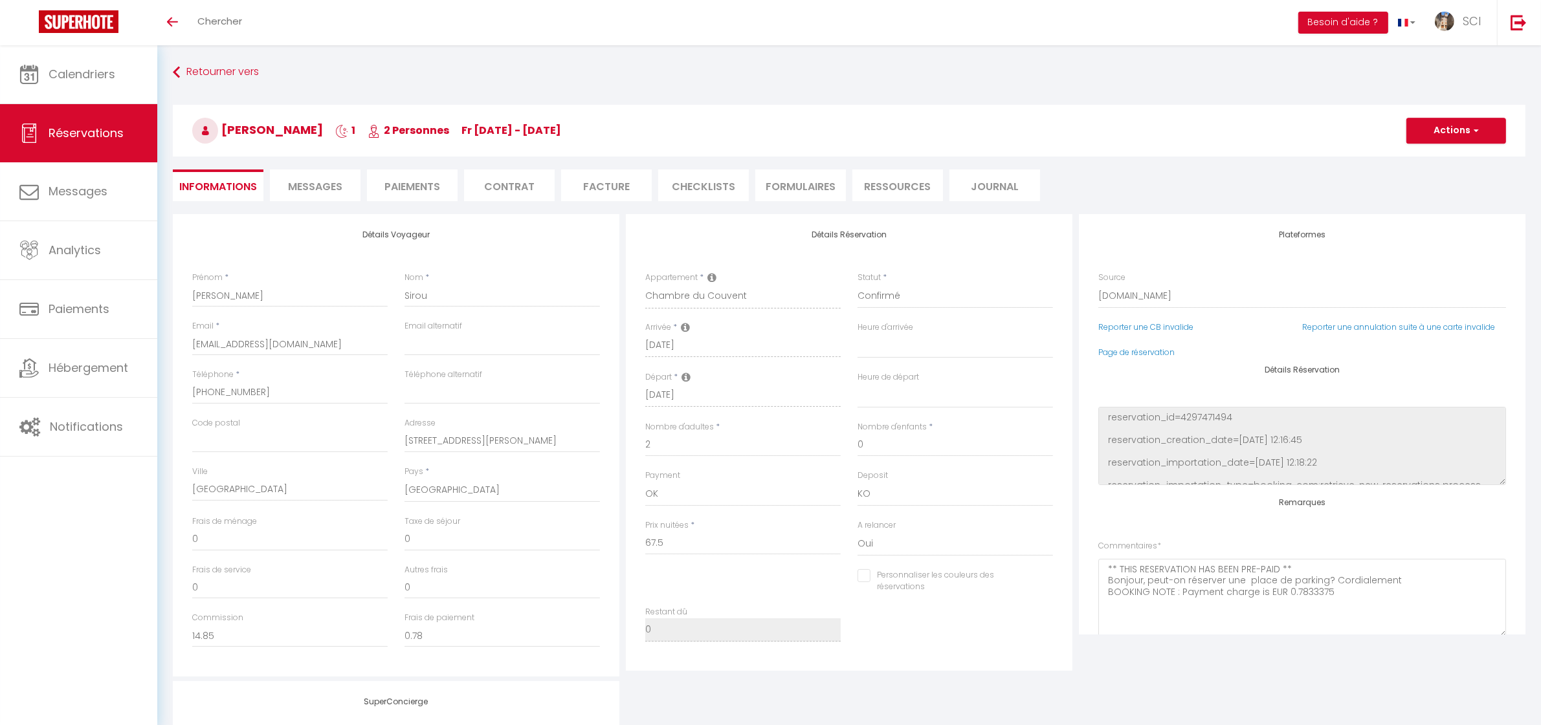
type input "3.71"
select select
checkbox input "false"
select select
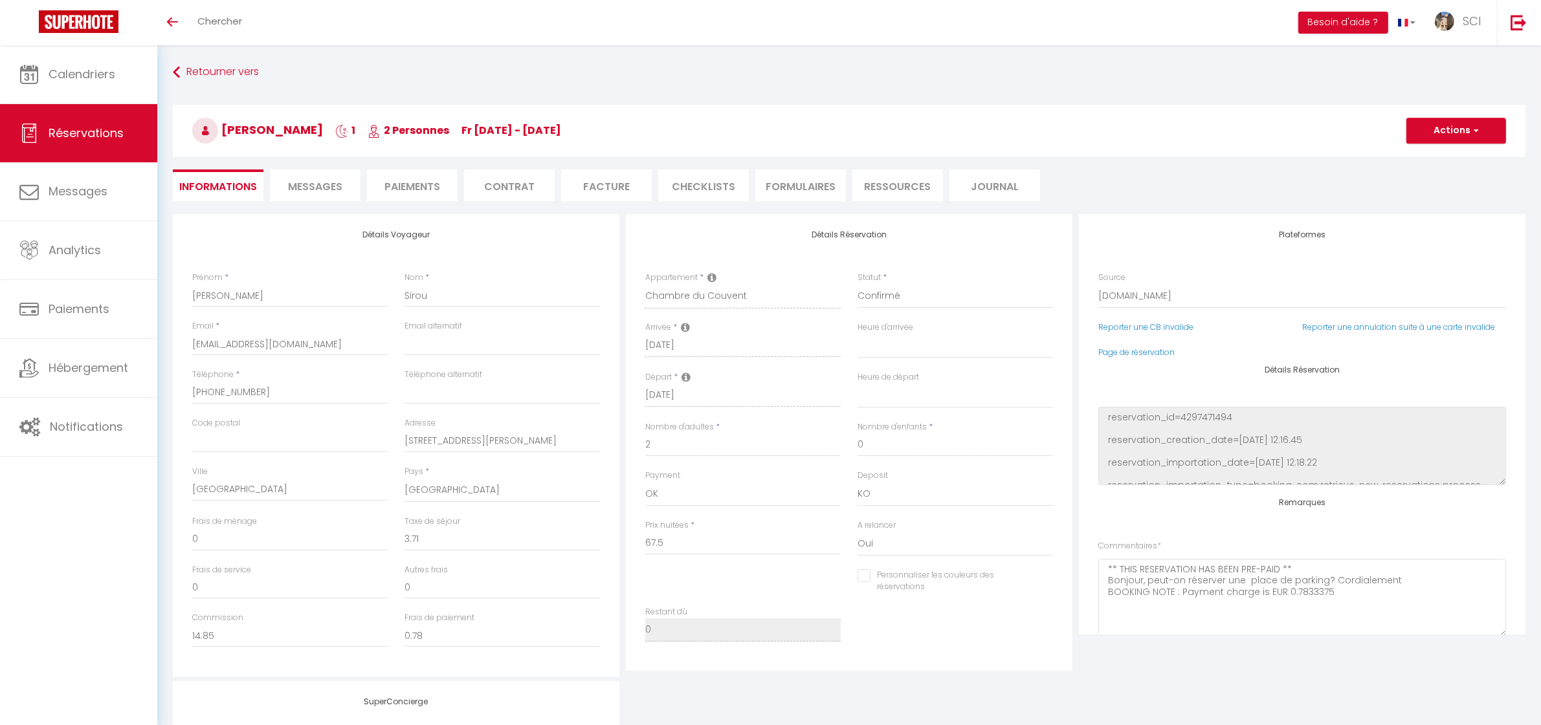
select select
click at [1458, 120] on button "Actions" at bounding box center [1456, 131] width 100 height 26
click at [1437, 176] on link "Dupliquer" at bounding box center [1443, 176] width 102 height 17
type input "0"
select select
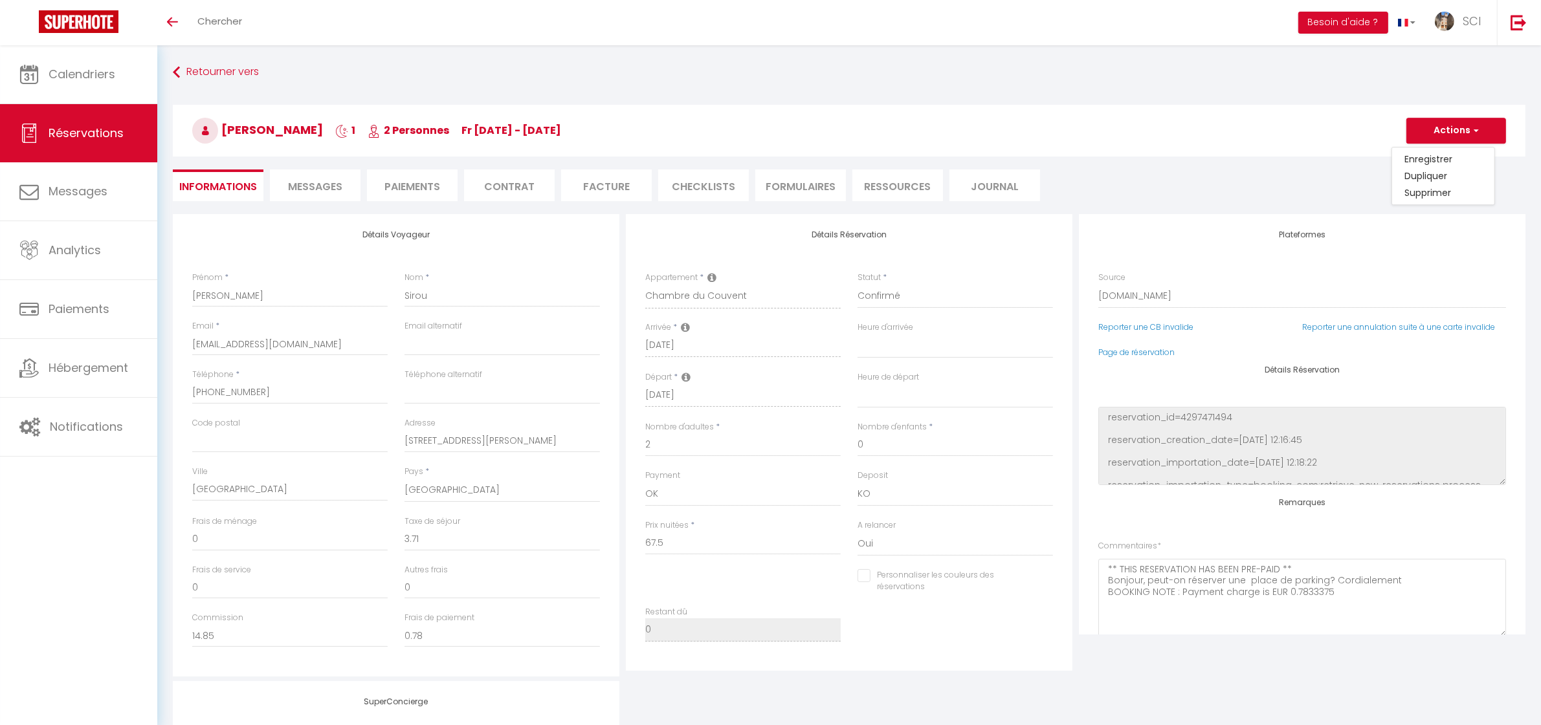
select select
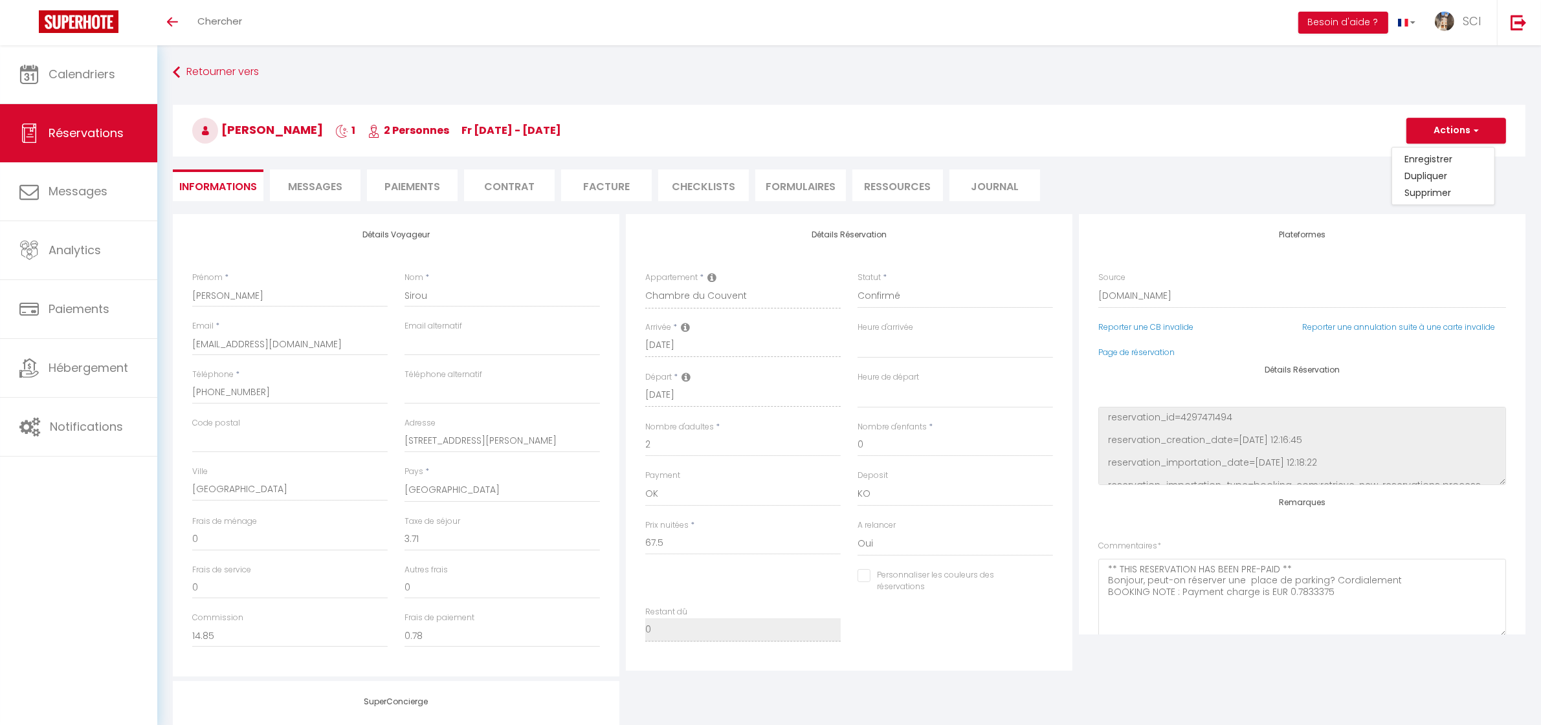
checkbox input "false"
type input "Invalid Dateundefined"
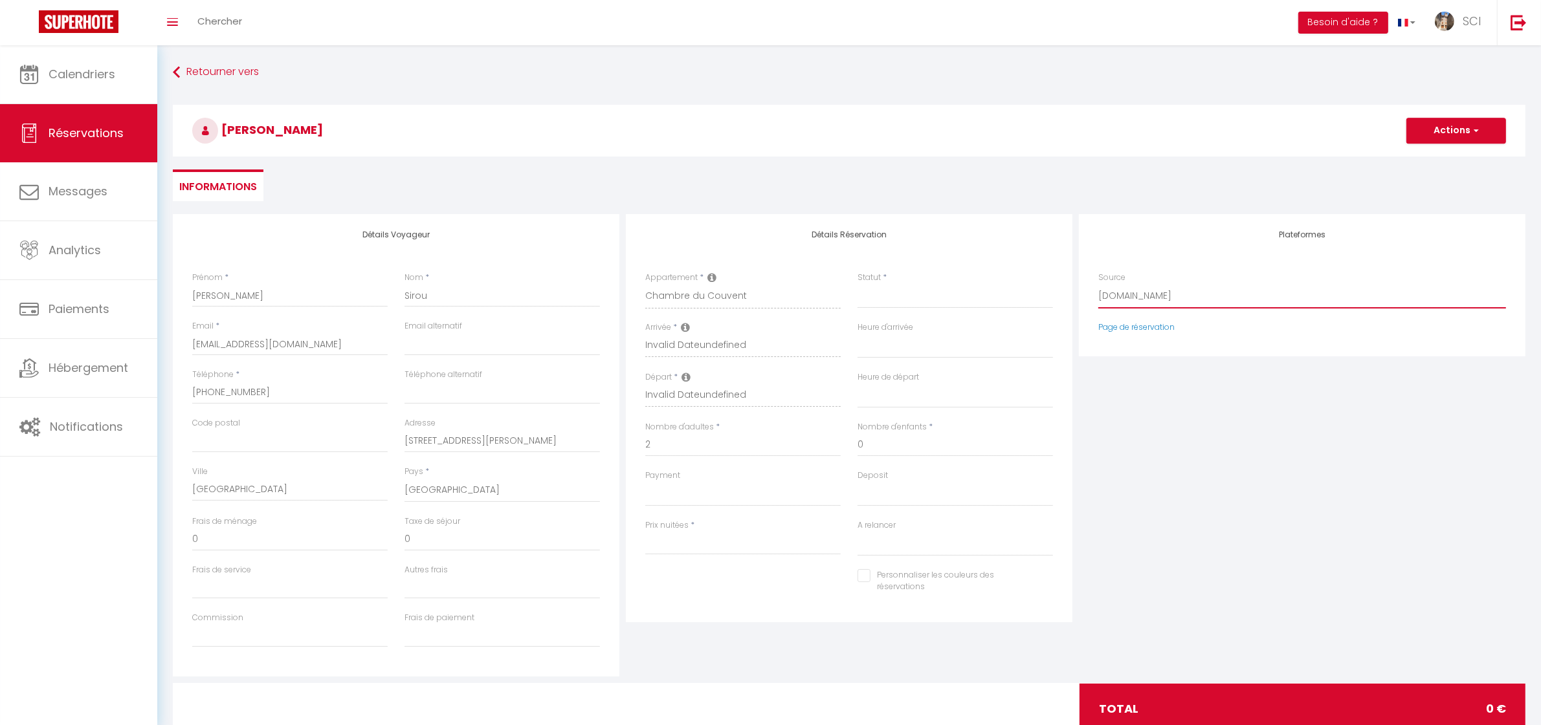
click at [1184, 298] on select "Direct [DOMAIN_NAME] [DOMAIN_NAME] Chalet montagne Expedia Gite de [GEOGRAPHIC_…" at bounding box center [1302, 296] width 408 height 25
select select "54"
click at [1098, 284] on select "Direct [DOMAIN_NAME] [DOMAIN_NAME] Chalet montagne Expedia Gite de [GEOGRAPHIC_…" at bounding box center [1302, 296] width 408 height 25
click at [1162, 254] on div "Plateformes Source Direct [DOMAIN_NAME] [DOMAIN_NAME] Chalet montagne Expedia G…" at bounding box center [1302, 275] width 408 height 91
select select
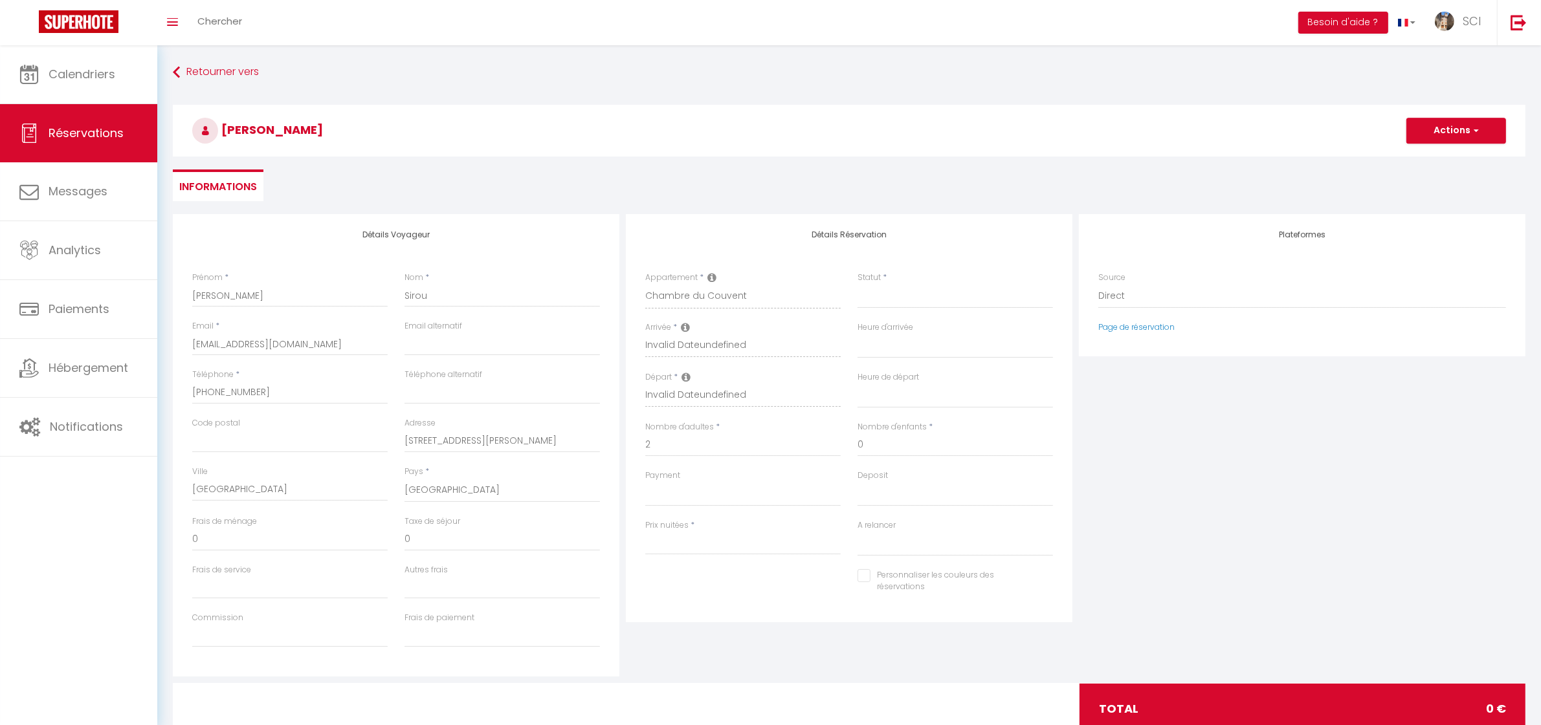
select select
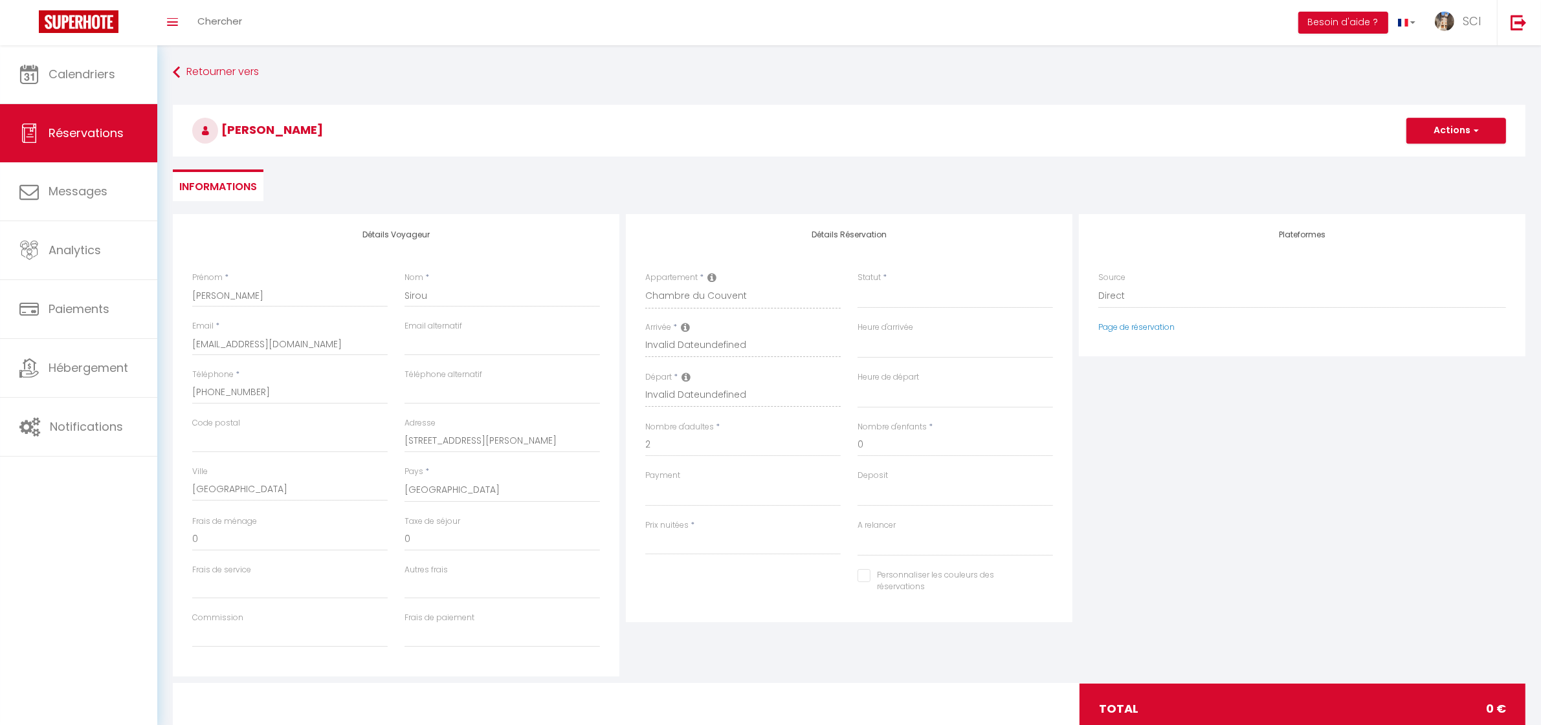
checkbox input "false"
click at [689, 347] on input "Arrivée" at bounding box center [742, 346] width 195 height 17
drag, startPoint x: 717, startPoint y: 287, endPoint x: 719, endPoint y: 296, distance: 9.9
click at [717, 287] on select "Suite Royale Maison de L'[DEMOGRAPHIC_DATA] Studio Du Couvent Des Carmes Suite …" at bounding box center [742, 296] width 195 height 25
select select "12031"
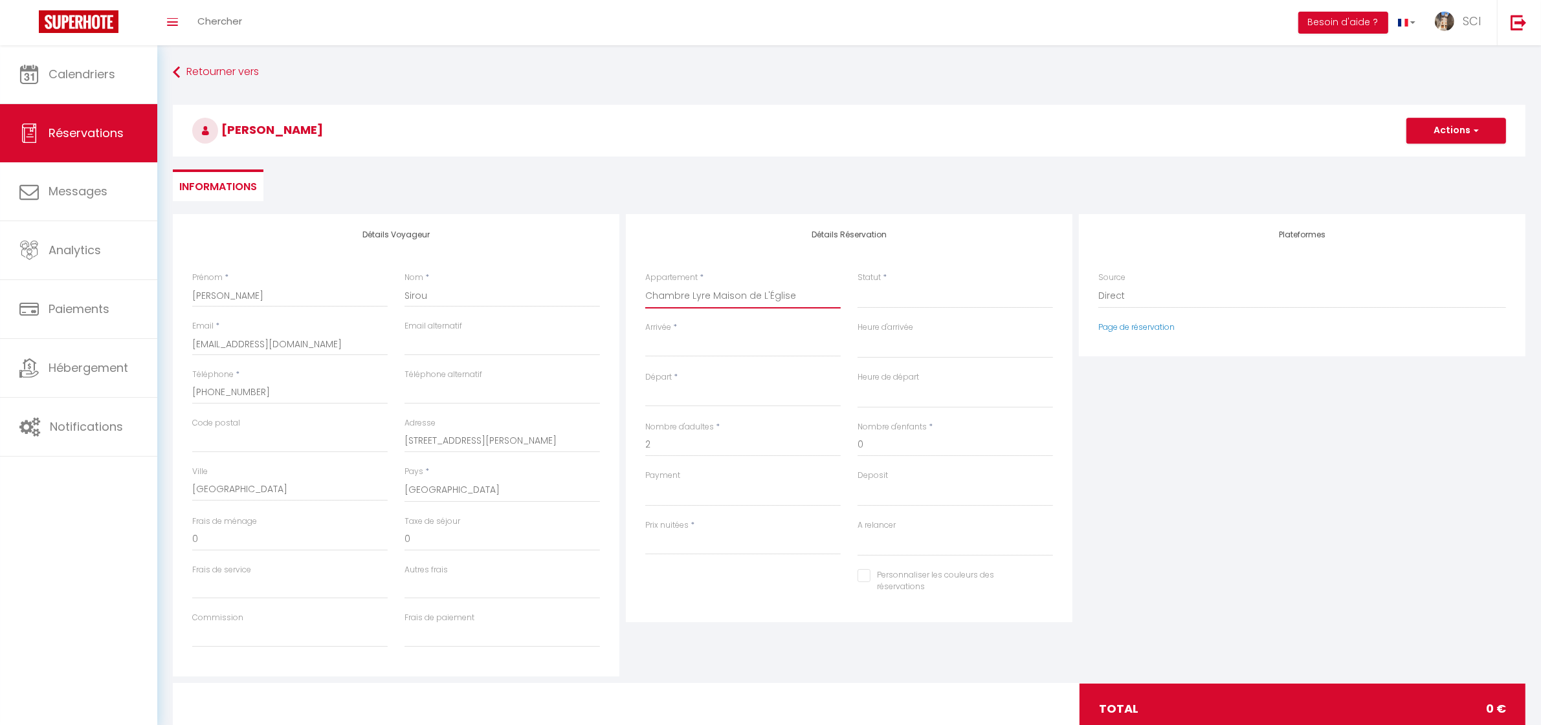
click at [645, 284] on select "Suite Royale Maison de L'[DEMOGRAPHIC_DATA] Studio Du Couvent Des Carmes Suite …" at bounding box center [742, 296] width 195 height 25
select select
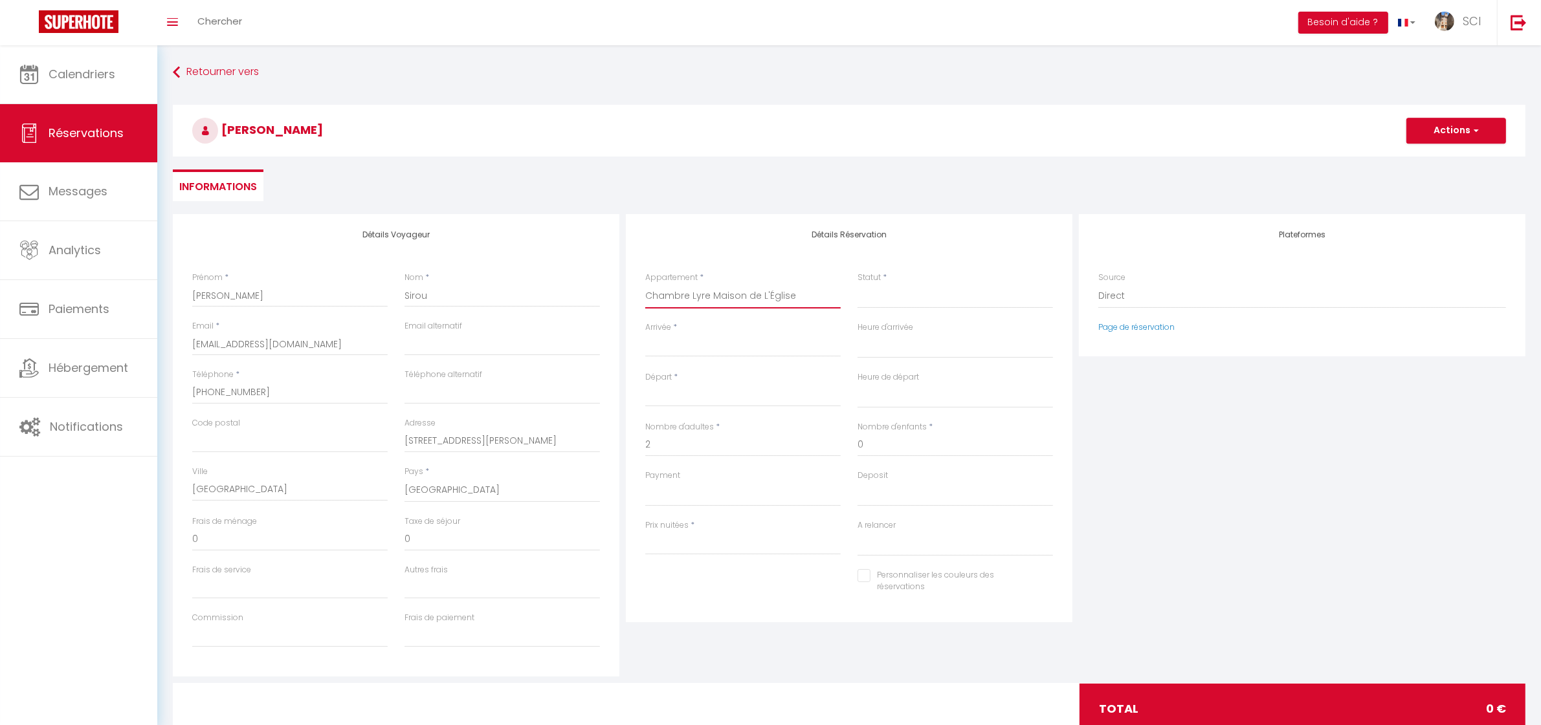
select select
type input "0"
select select
checkbox input "false"
click at [681, 346] on input "Arrivée" at bounding box center [742, 346] width 195 height 17
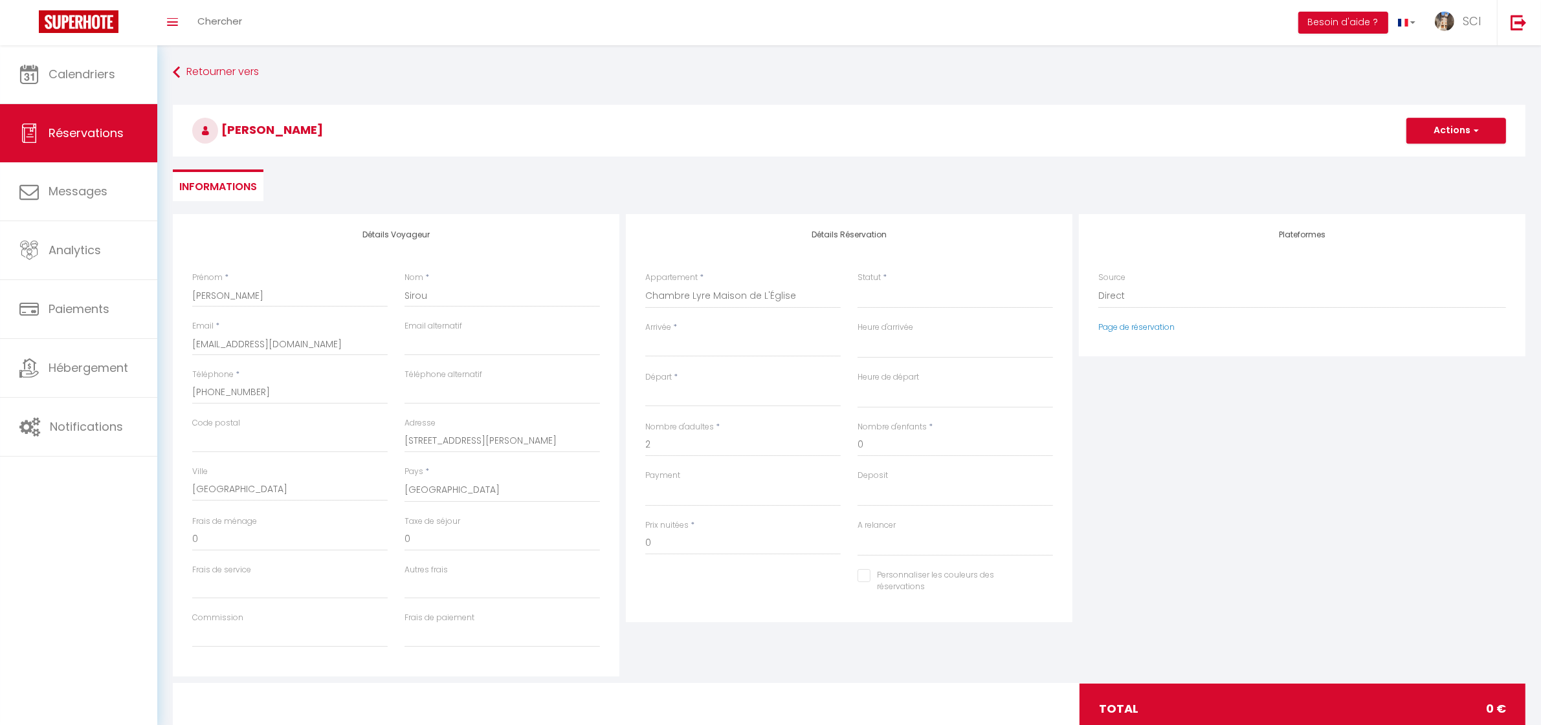
select select
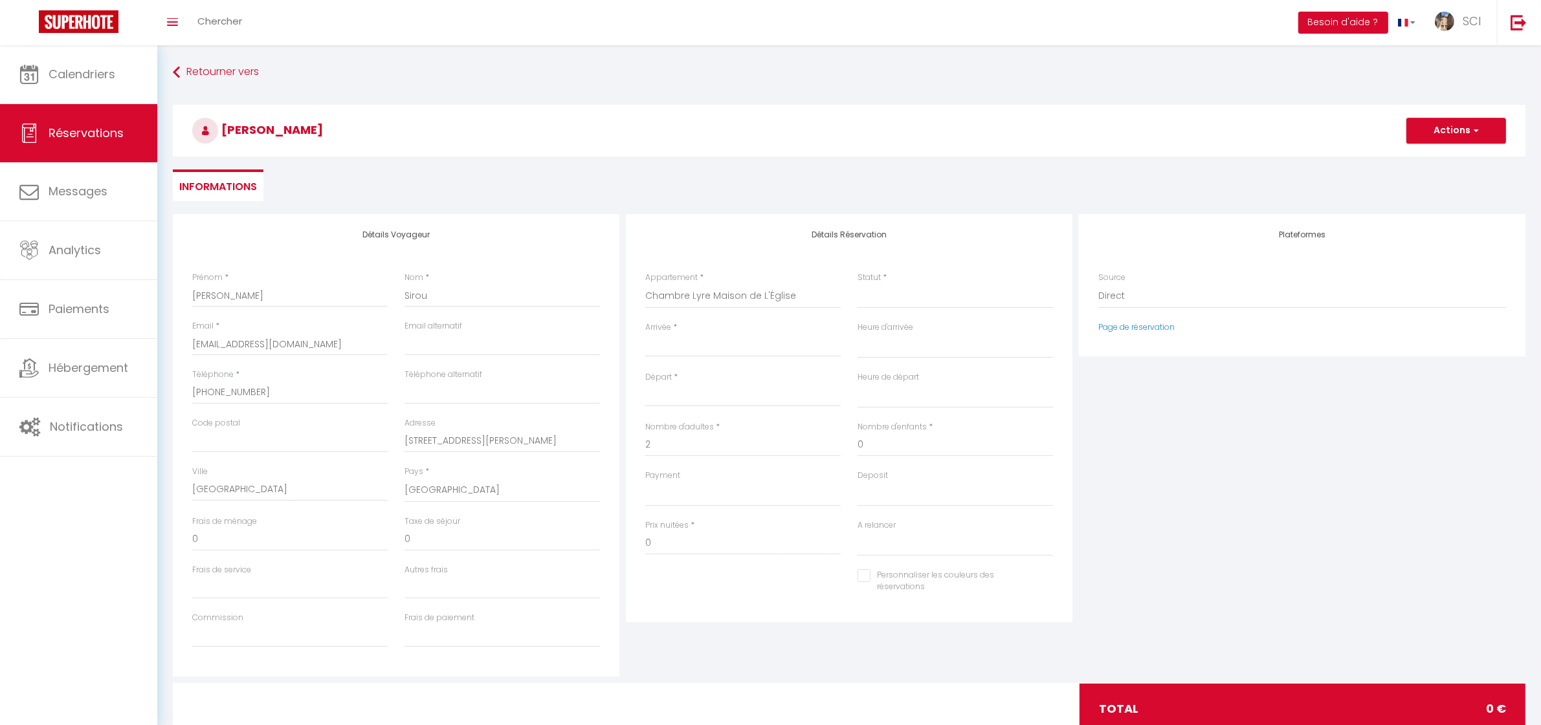
select select
checkbox input "false"
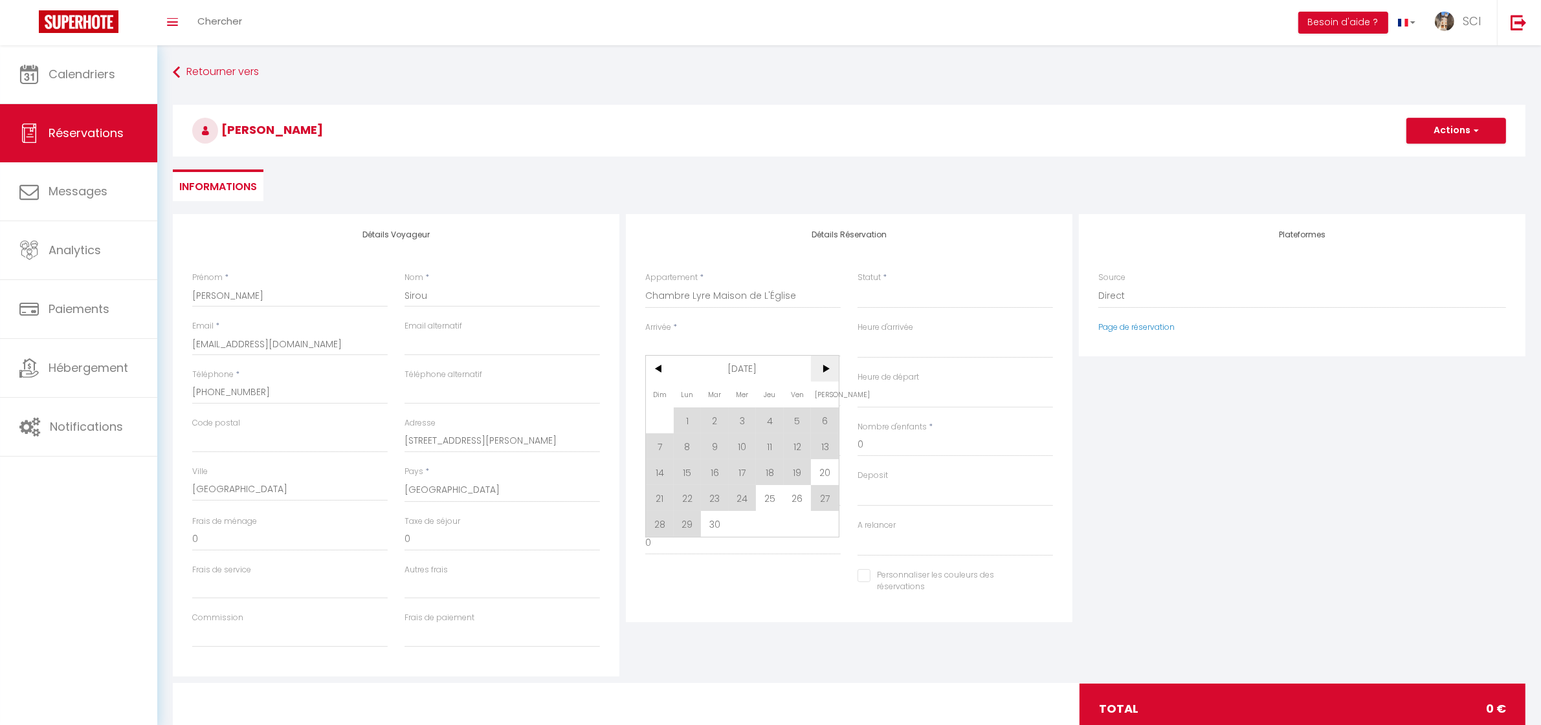
click at [824, 370] on span ">" at bounding box center [825, 369] width 28 height 26
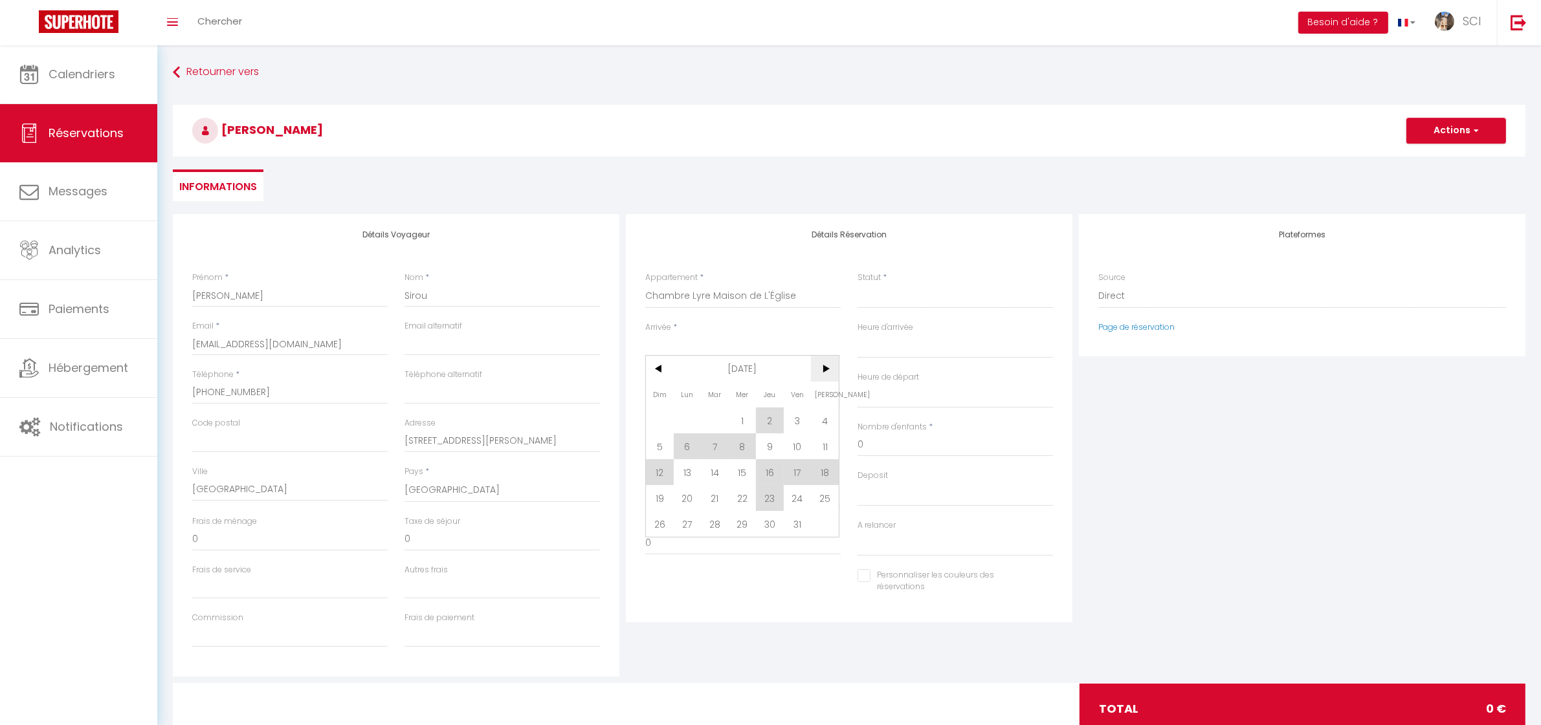
click at [824, 370] on span ">" at bounding box center [825, 369] width 28 height 26
click at [823, 369] on span ">" at bounding box center [825, 369] width 28 height 26
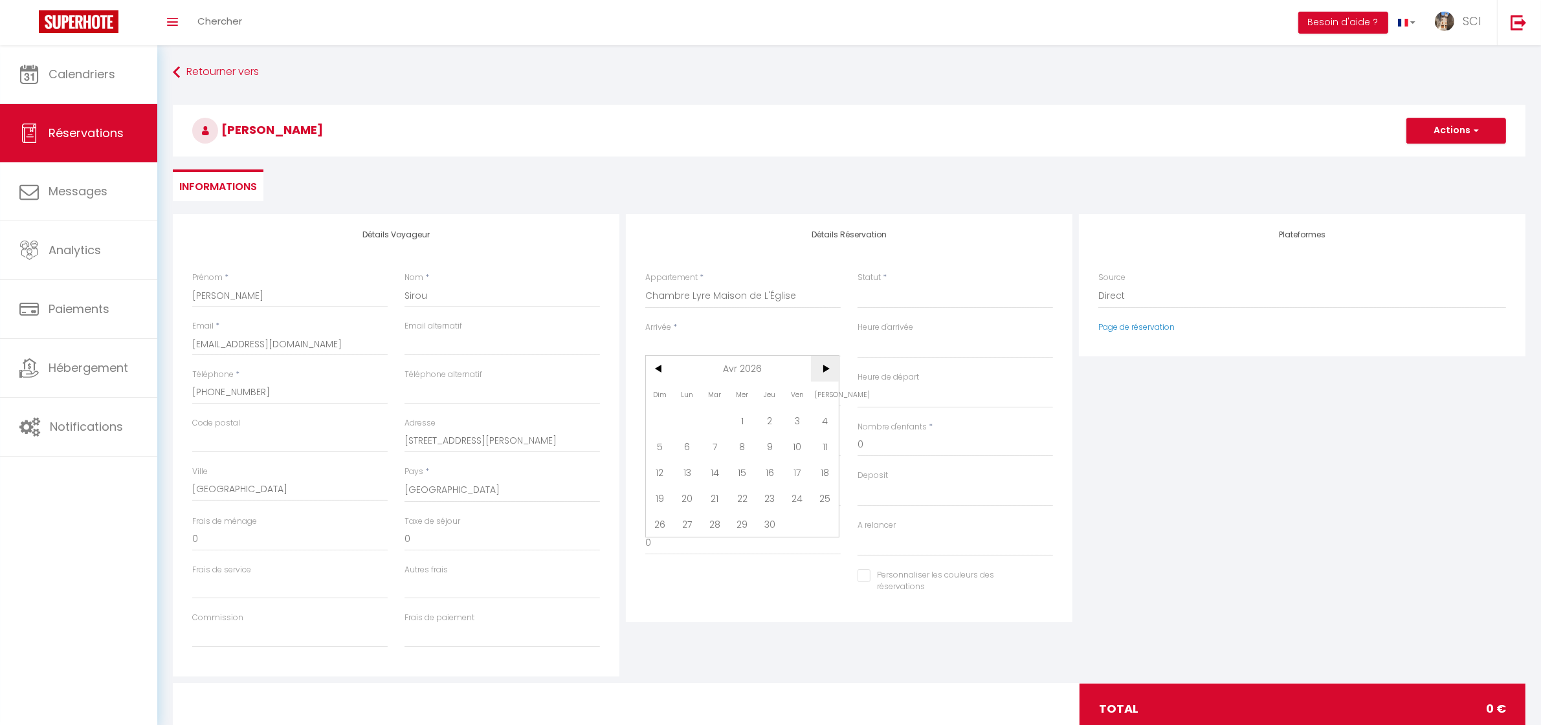
click at [823, 369] on span ">" at bounding box center [825, 369] width 28 height 26
click at [793, 423] on span "3" at bounding box center [798, 421] width 28 height 26
select select
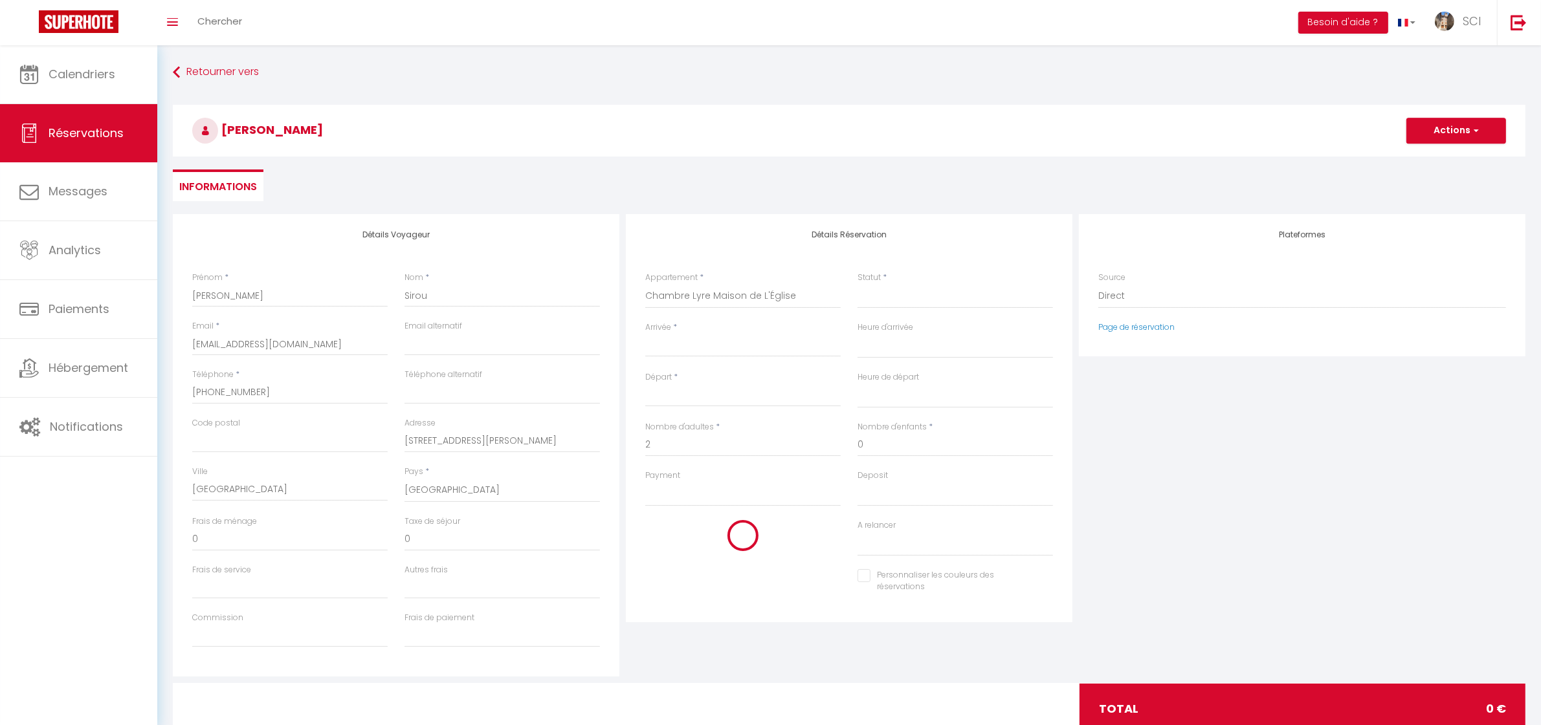
select select
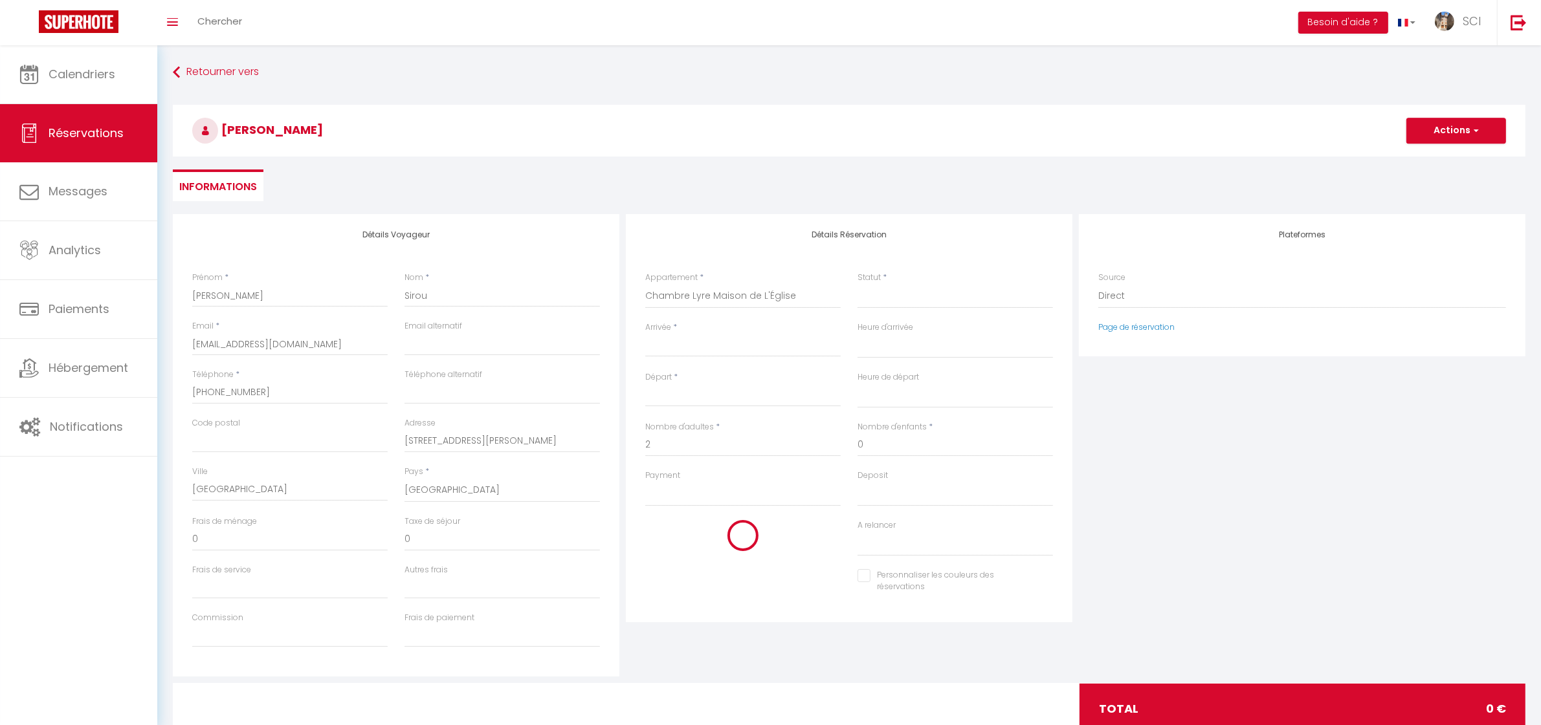
checkbox input "false"
type input "Ven 03 Juillet 2026"
type input "[DATE]"
select select
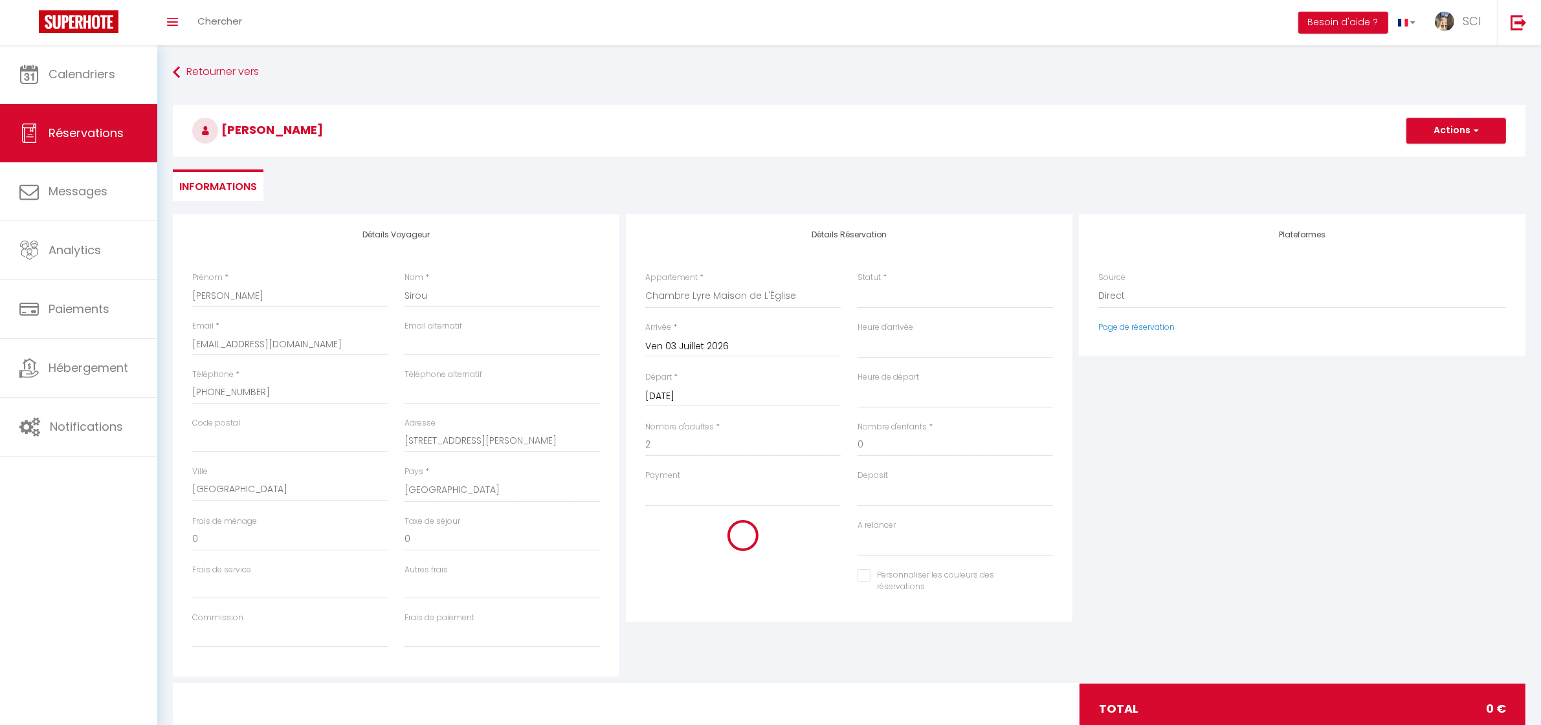
select select
checkbox input "false"
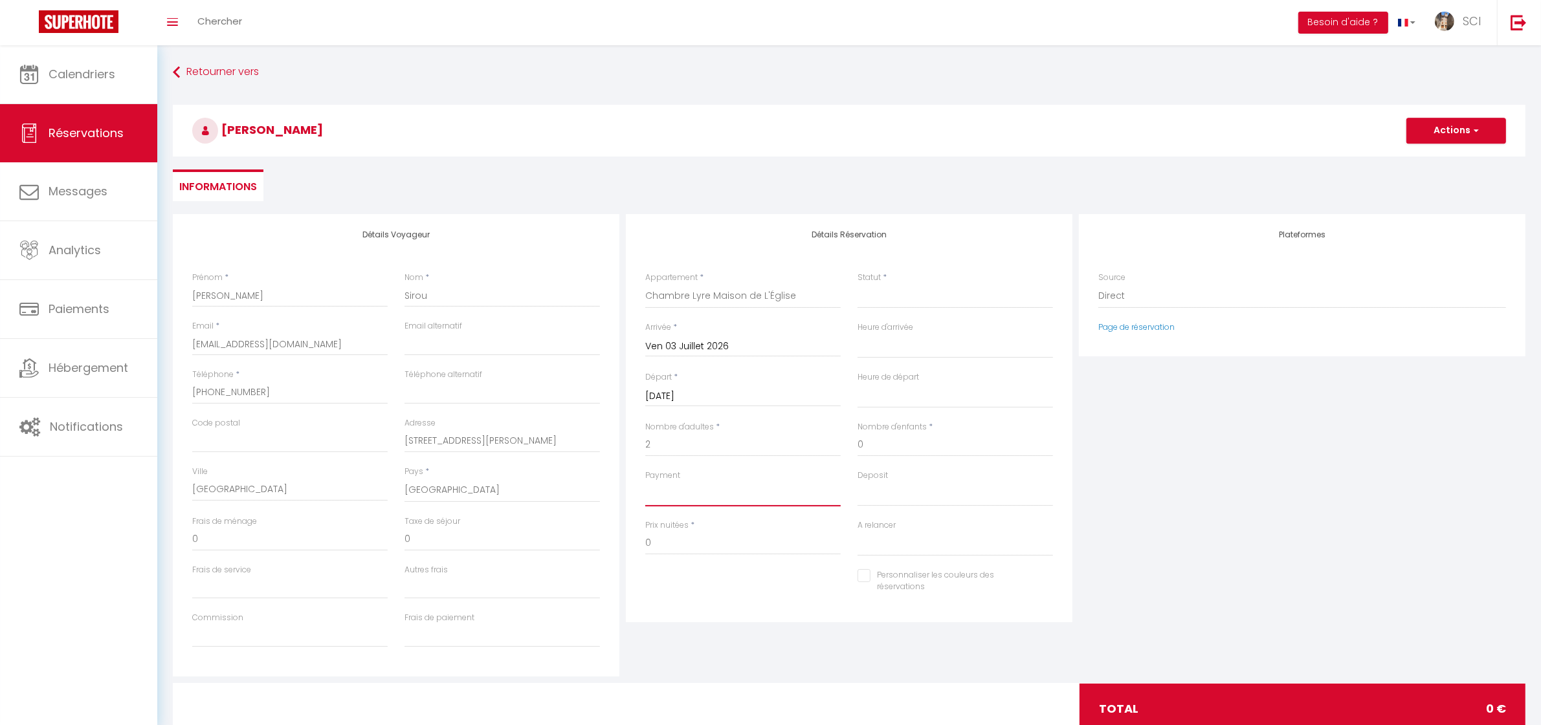
click at [661, 496] on select "OK KO" at bounding box center [742, 494] width 195 height 25
select select "10"
click at [645, 482] on select "OK KO" at bounding box center [742, 494] width 195 height 25
select select
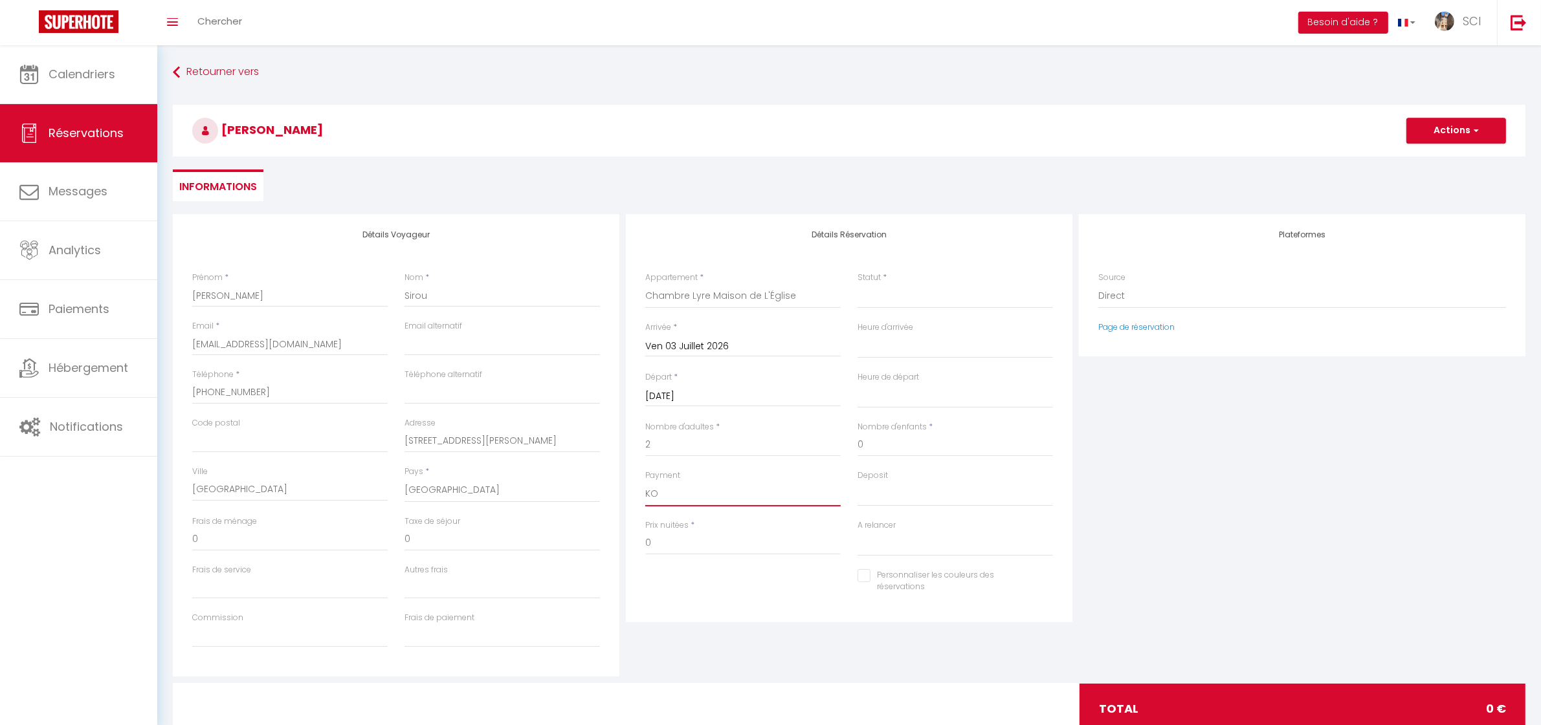
select select
checkbox input "false"
click at [729, 251] on div "Détails Réservation Appartement * Suite Royale [GEOGRAPHIC_DATA][DEMOGRAPHIC_DA…" at bounding box center [849, 418] width 447 height 408
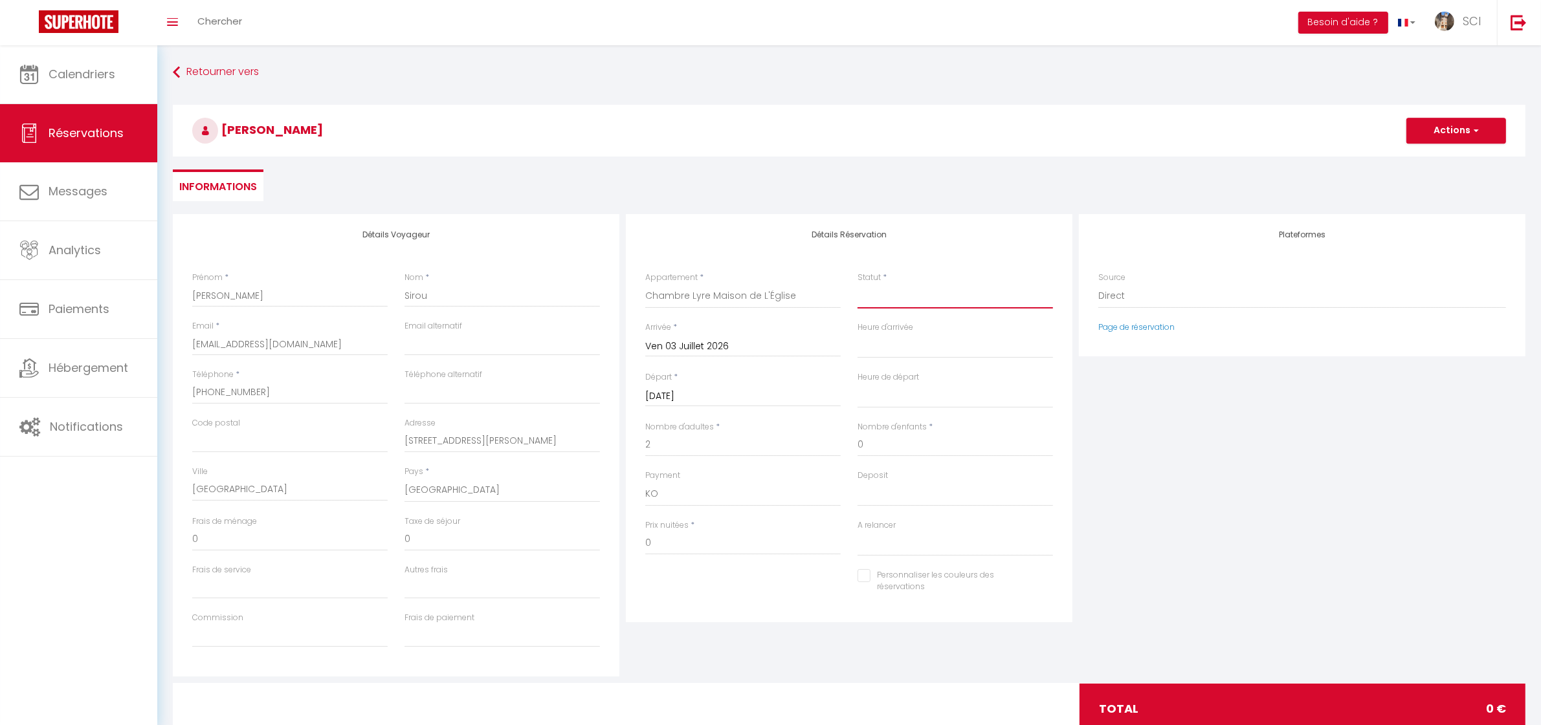
click at [888, 296] on select "Confirmé Non Confirmé [PERSON_NAME] par le voyageur No Show Request" at bounding box center [954, 296] width 195 height 25
select select "2"
click at [857, 284] on select "Confirmé Non Confirmé [PERSON_NAME] par le voyageur No Show Request" at bounding box center [954, 296] width 195 height 25
select select
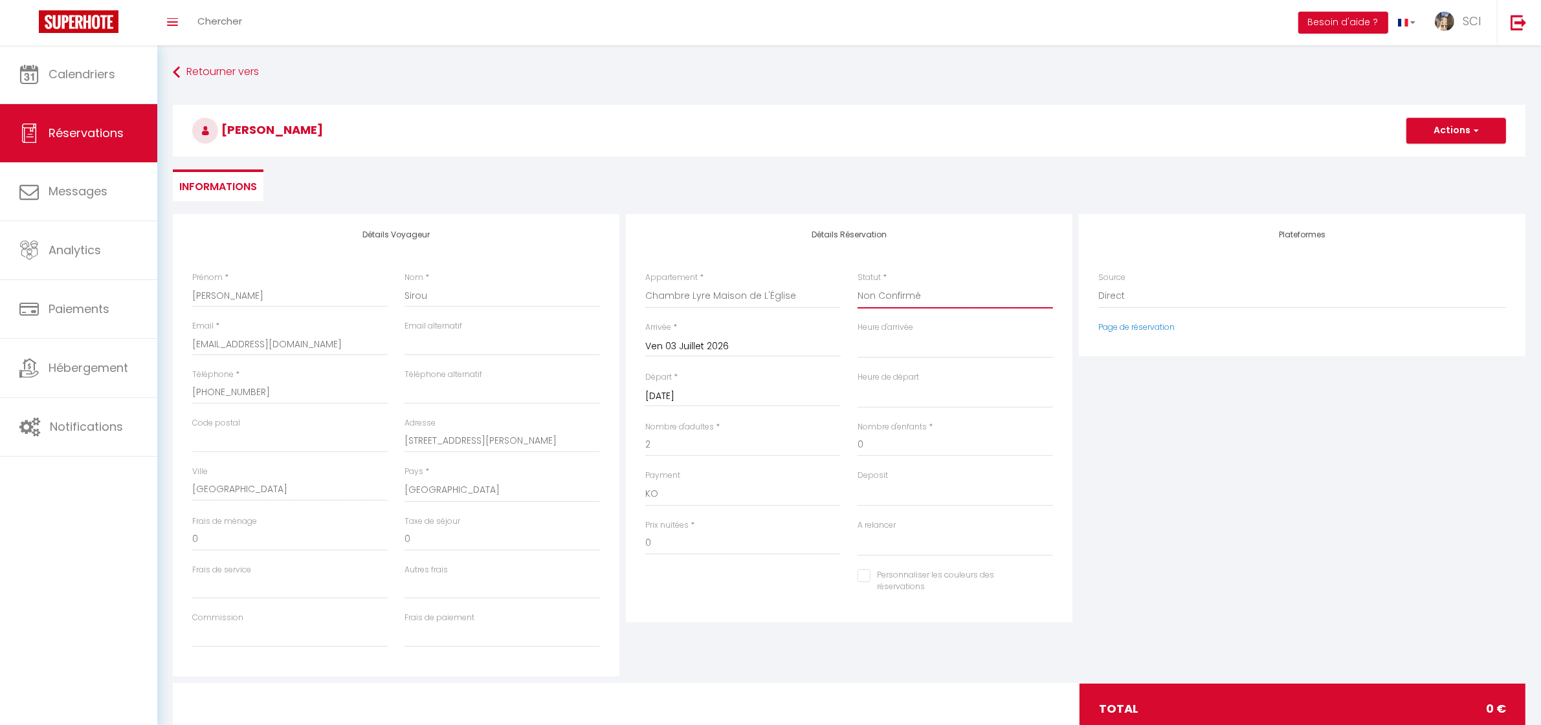
select select
checkbox input "false"
click at [937, 280] on div "Statut * Confirmé Non Confirmé Annulé Annulé par le voyageur No Show Request" at bounding box center [954, 290] width 195 height 37
drag, startPoint x: 335, startPoint y: 137, endPoint x: 170, endPoint y: 126, distance: 164.7
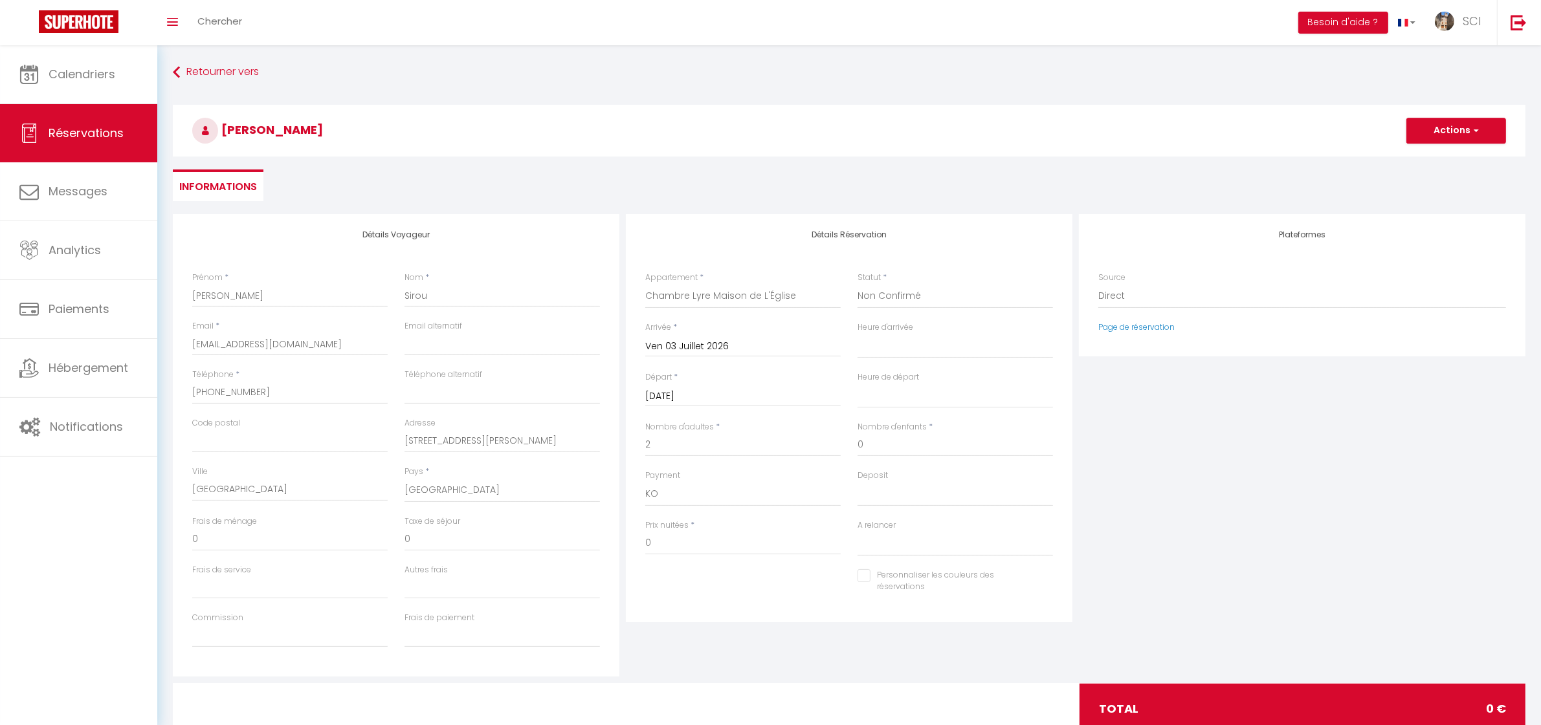
click at [170, 126] on div "[PERSON_NAME] Actions Enregistrer Actions Enregistrer [PERSON_NAME] et éditer E…" at bounding box center [848, 128] width 1369 height 69
copy span "[PERSON_NAME]"
click at [1441, 128] on button "Actions" at bounding box center [1456, 131] width 100 height 26
click at [1435, 162] on link "Enregistrer" at bounding box center [1443, 159] width 102 height 17
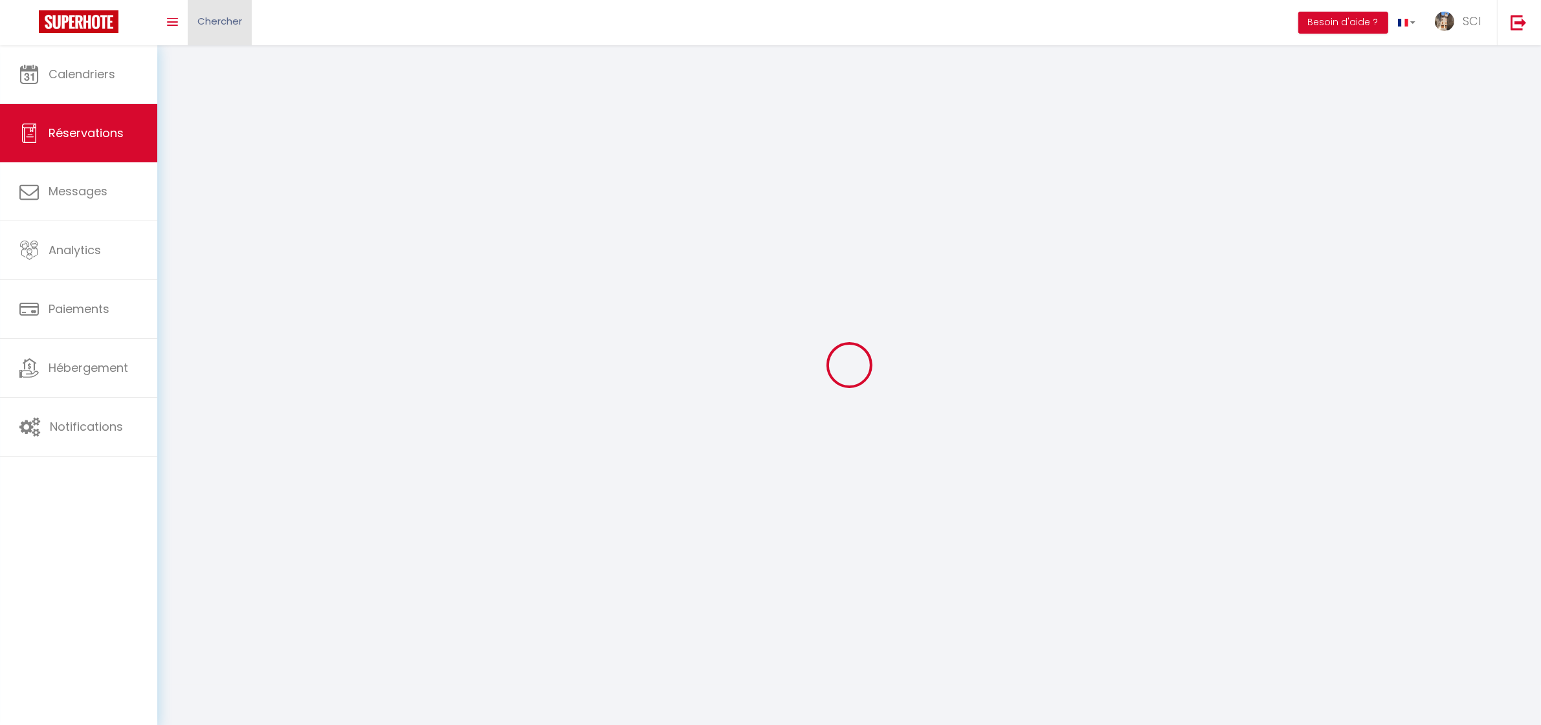
select select "not_cancelled"
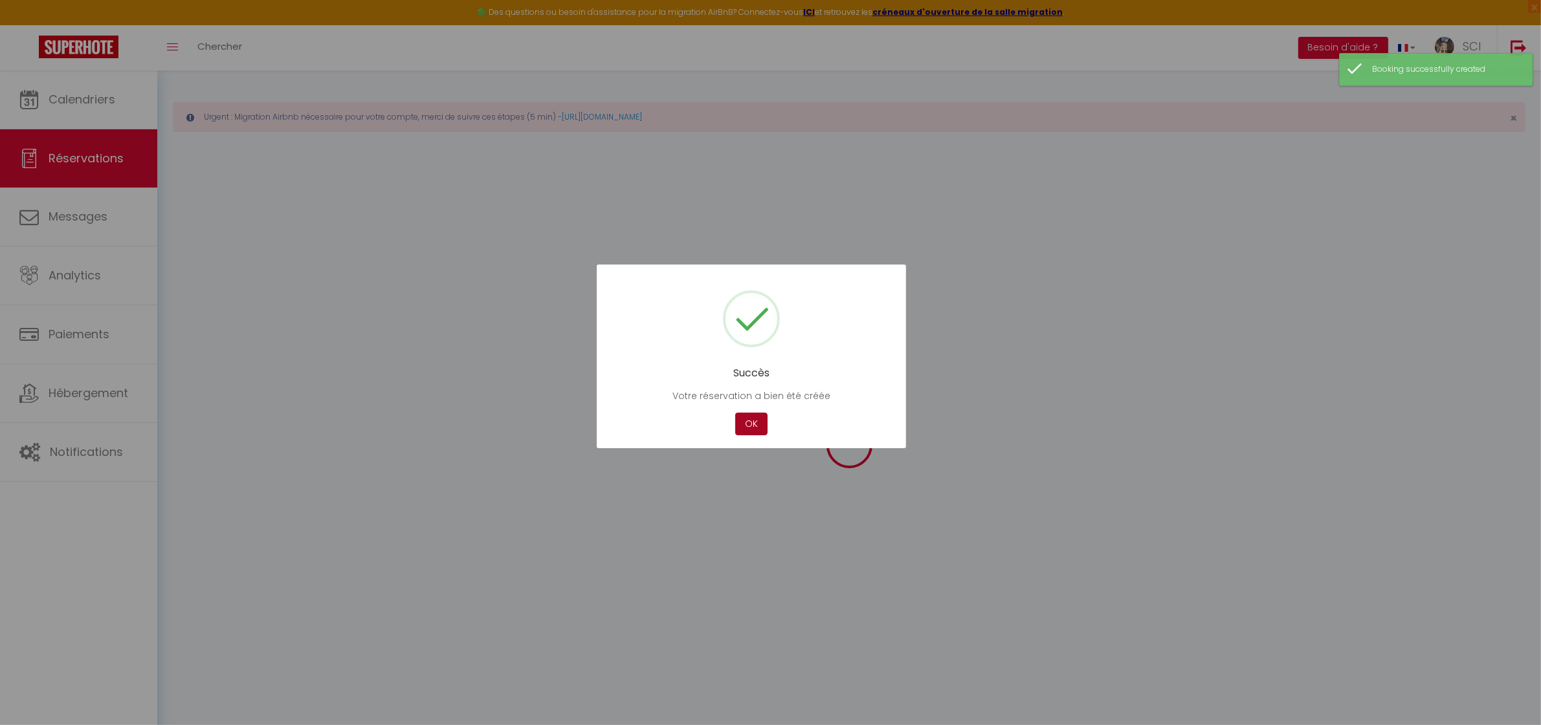
click at [745, 419] on button "OK" at bounding box center [751, 424] width 32 height 23
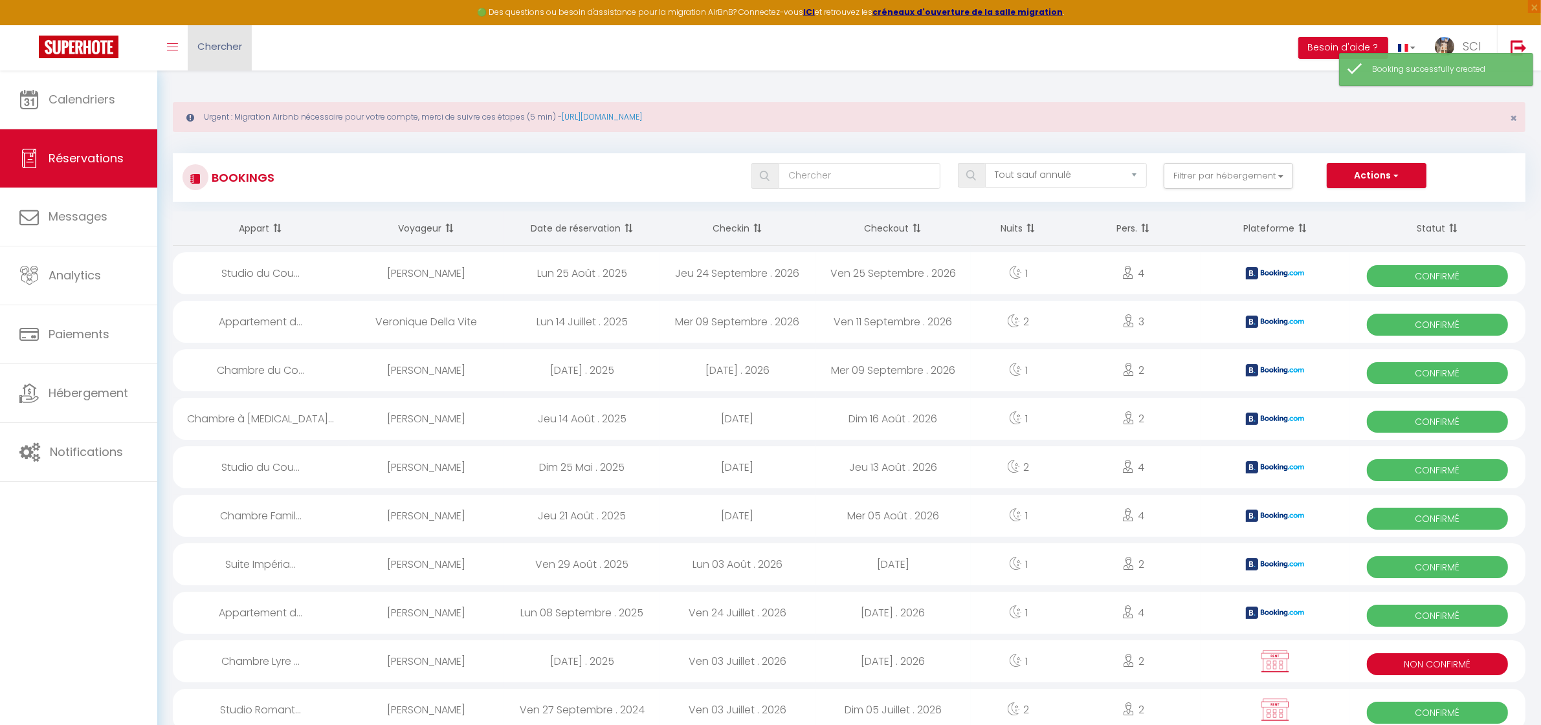
click at [227, 40] on span "Chercher" at bounding box center [219, 46] width 45 height 14
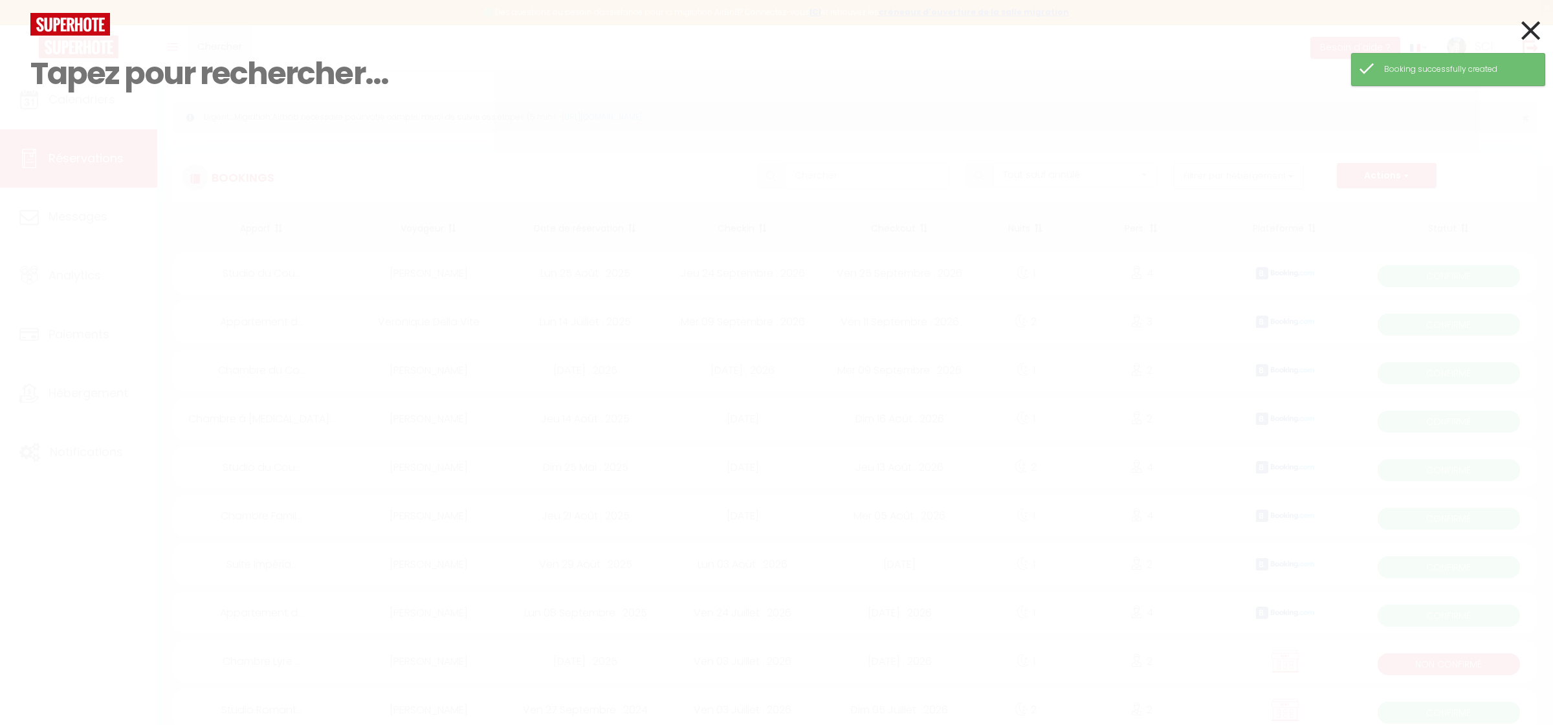
paste input "[PERSON_NAME]"
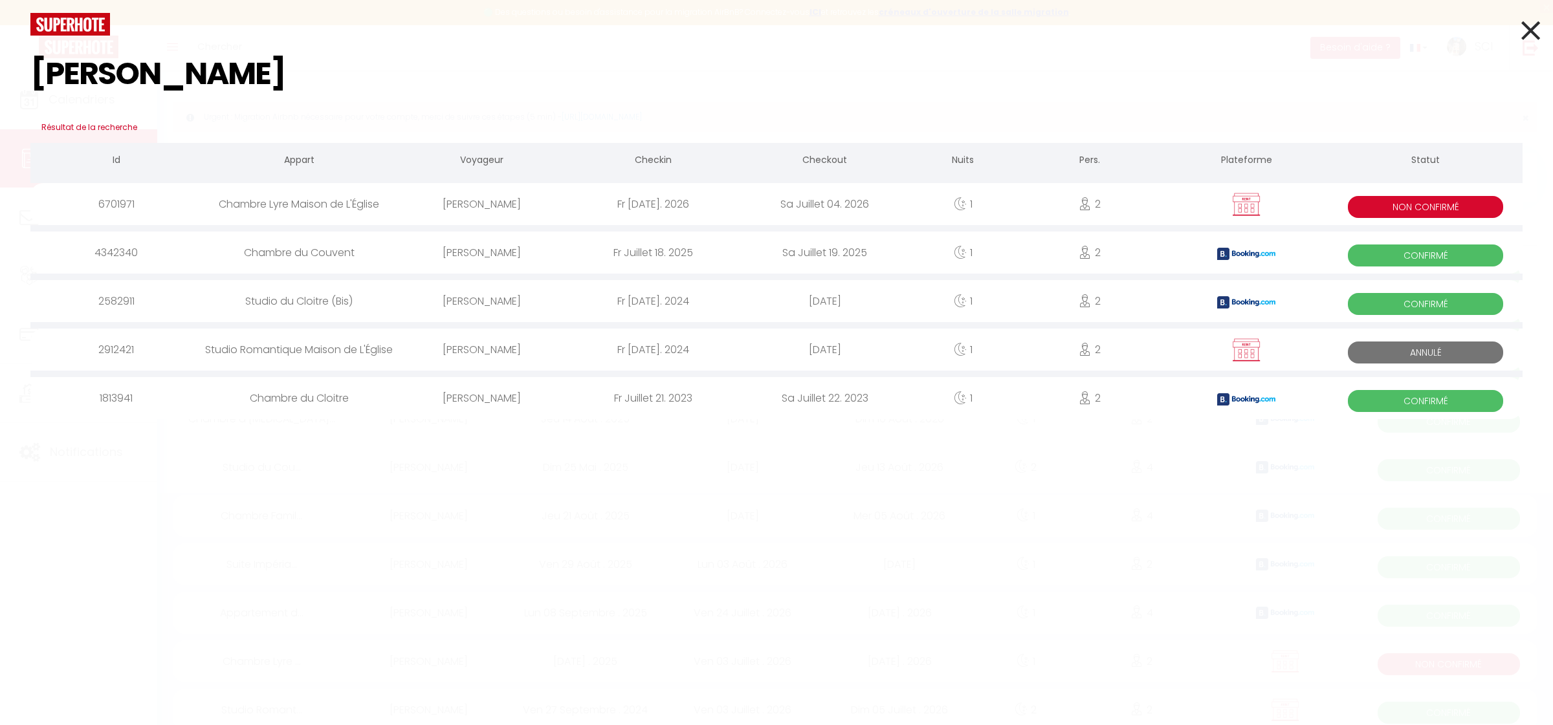
type input "[PERSON_NAME]"
click at [343, 206] on div "Chambre Lyre Maison de L'Église" at bounding box center [299, 204] width 194 height 42
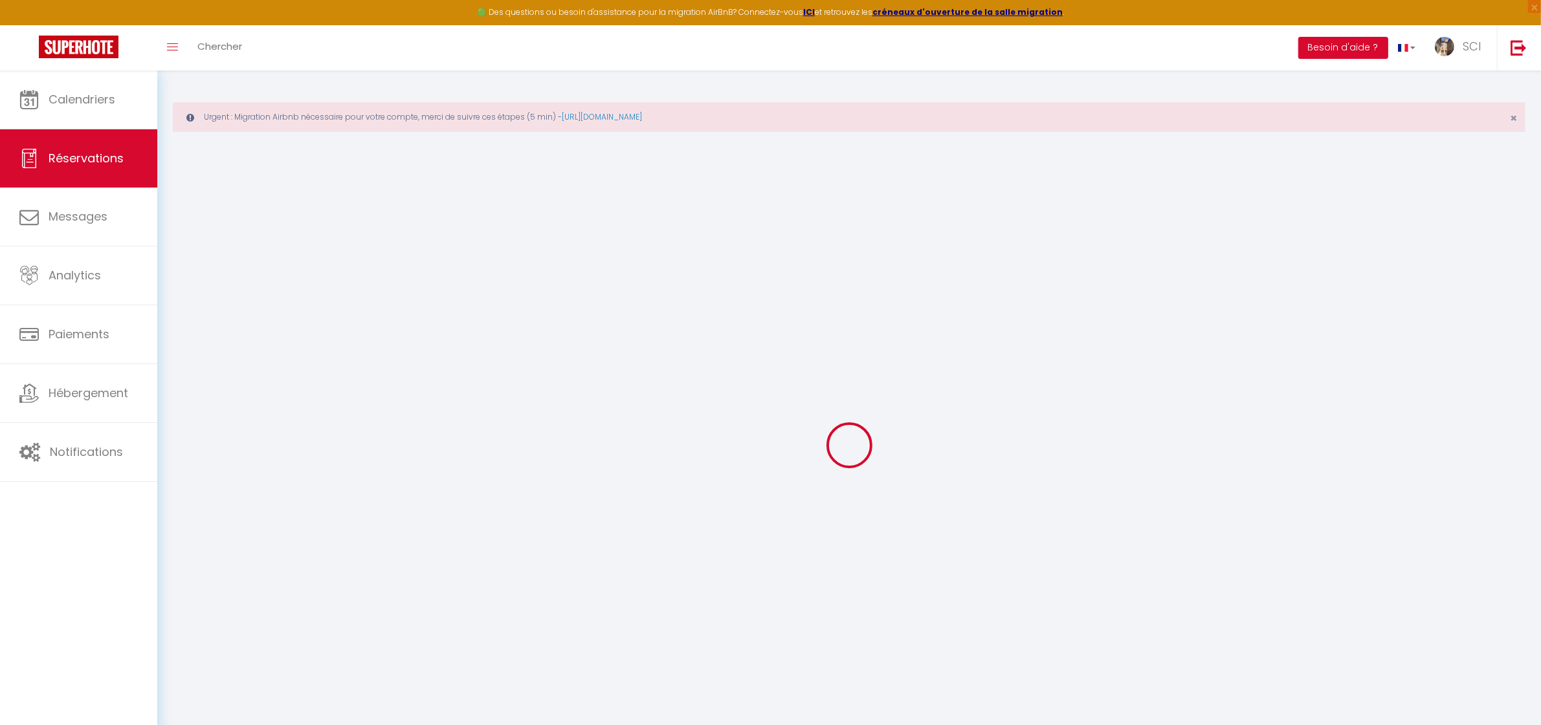
select select
checkbox input "false"
select select
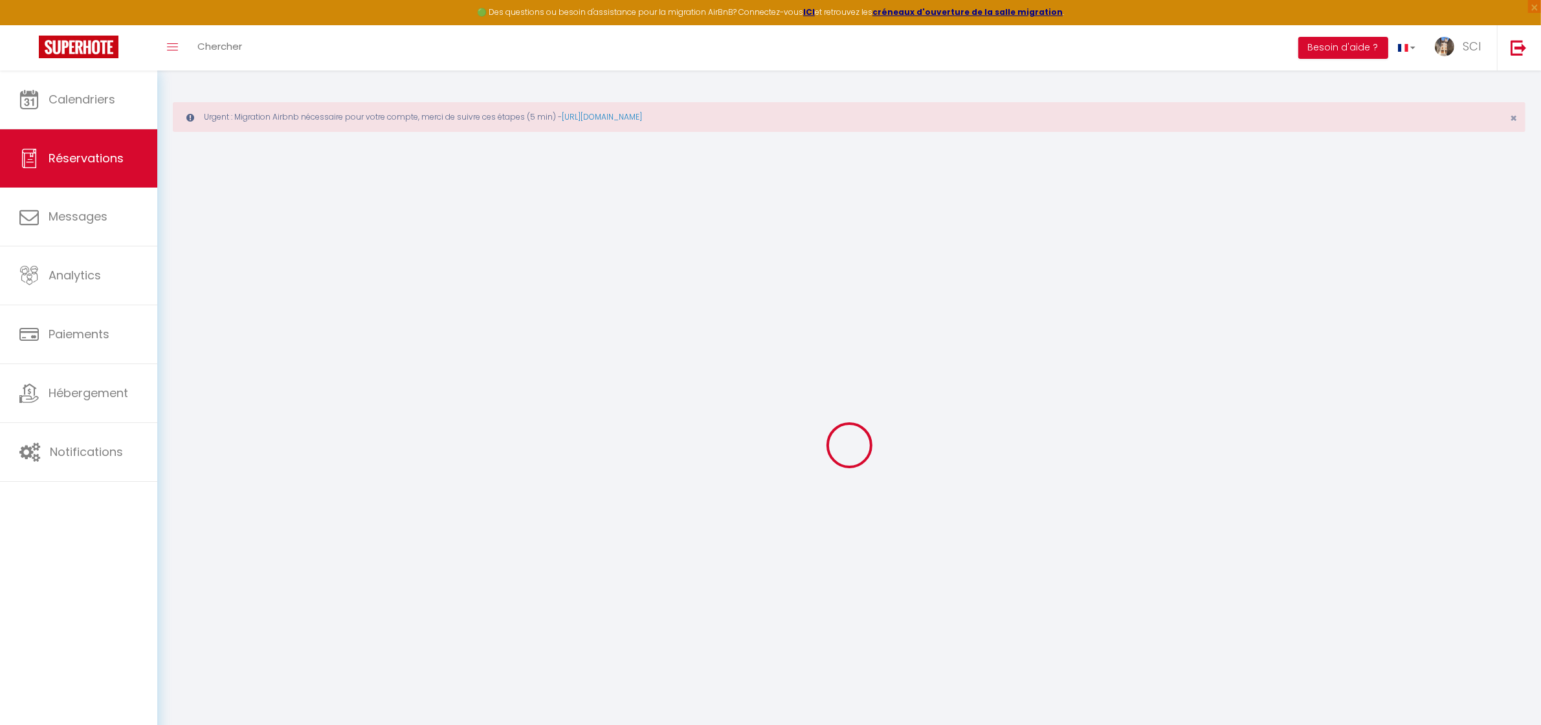
checkbox input "false"
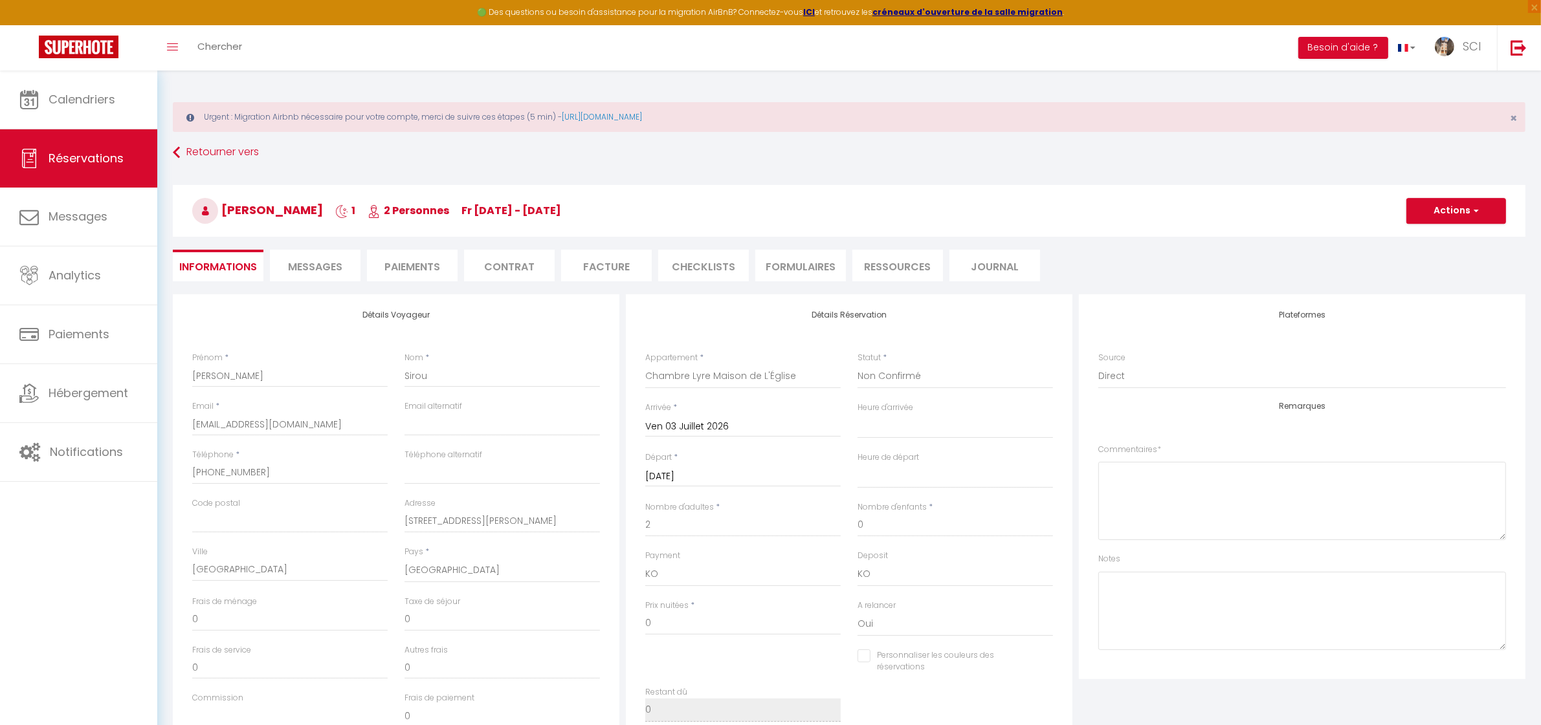
select select
checkbox input "false"
select select
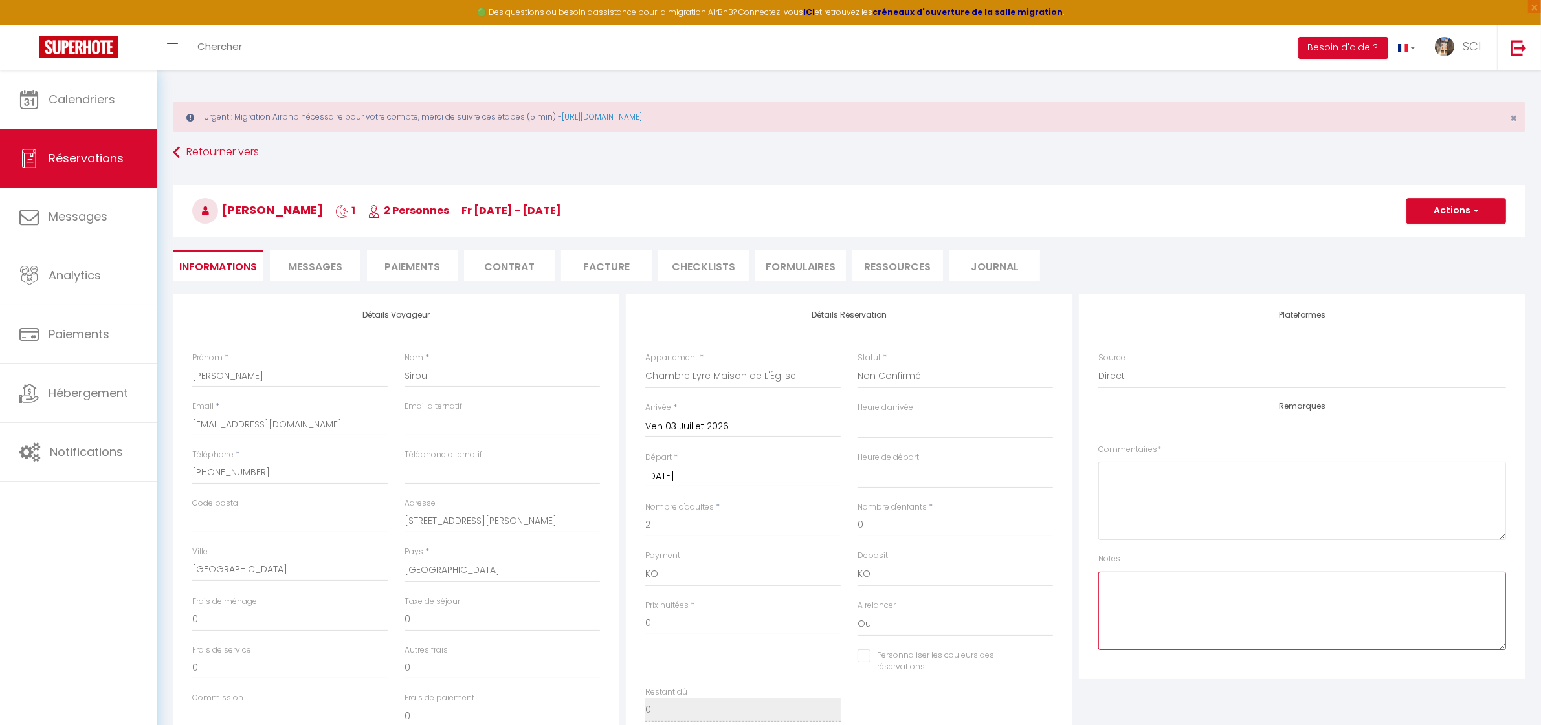
click at [1195, 610] on textarea at bounding box center [1302, 611] width 408 height 78
click at [1195, 587] on textarea "clients Picky ( chia...)" at bounding box center [1302, 611] width 408 height 78
click at [1250, 586] on textarea "clients Picky ( chia...t)" at bounding box center [1302, 611] width 408 height 78
click at [1237, 589] on textarea "clients Picky ( chia...t)" at bounding box center [1302, 611] width 408 height 78
type textarea "clients Picky ( chia...t)"
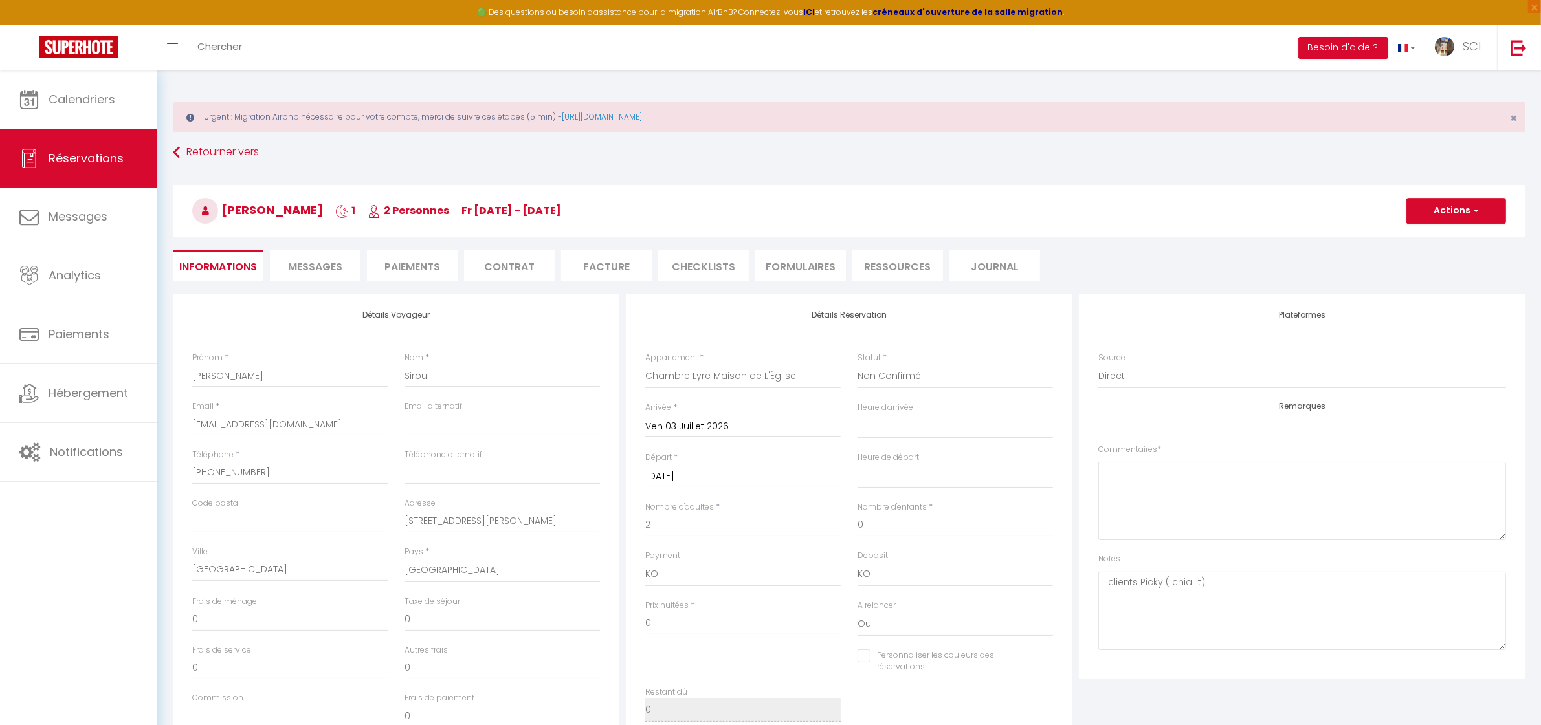
click at [398, 276] on li "Paiements" at bounding box center [412, 266] width 91 height 32
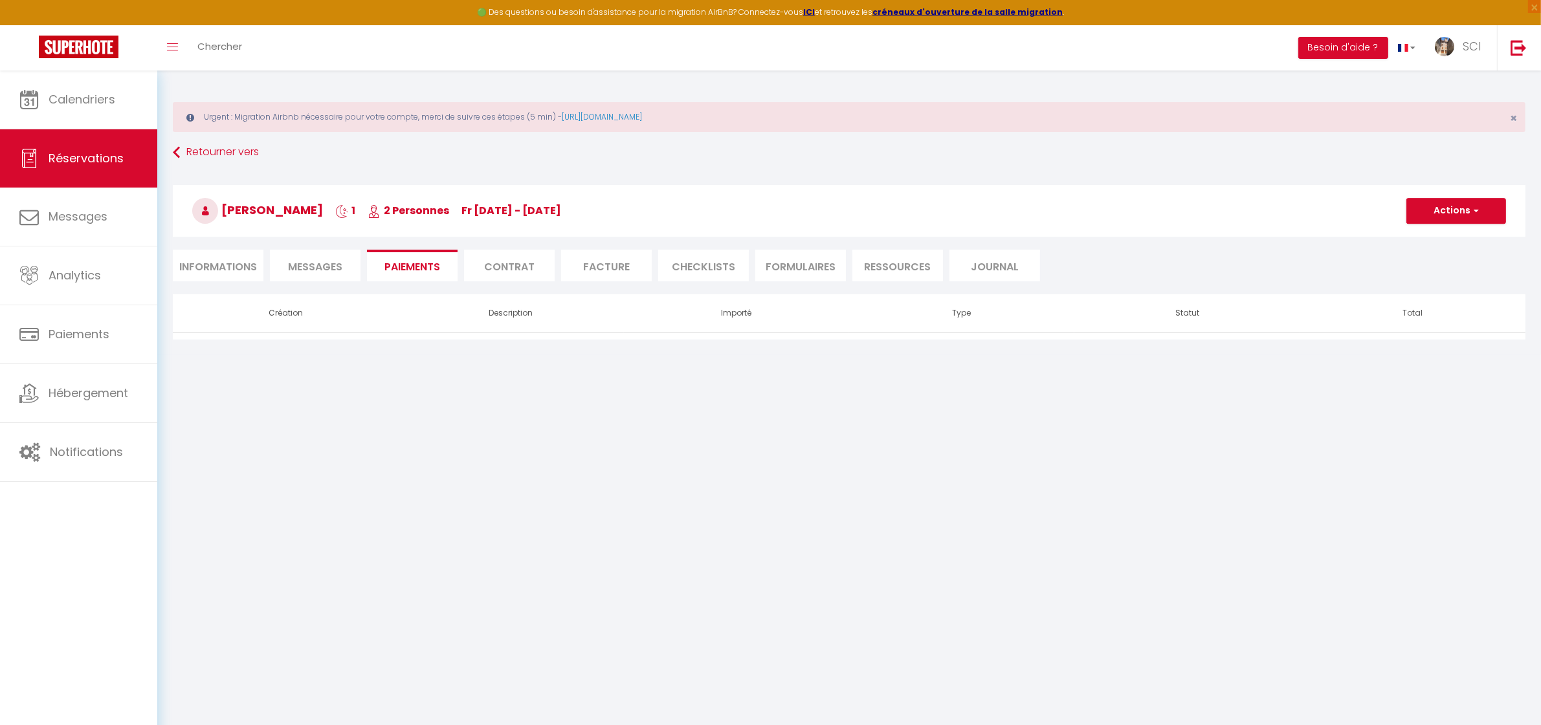
click at [322, 258] on li "Messages" at bounding box center [315, 266] width 91 height 32
select select
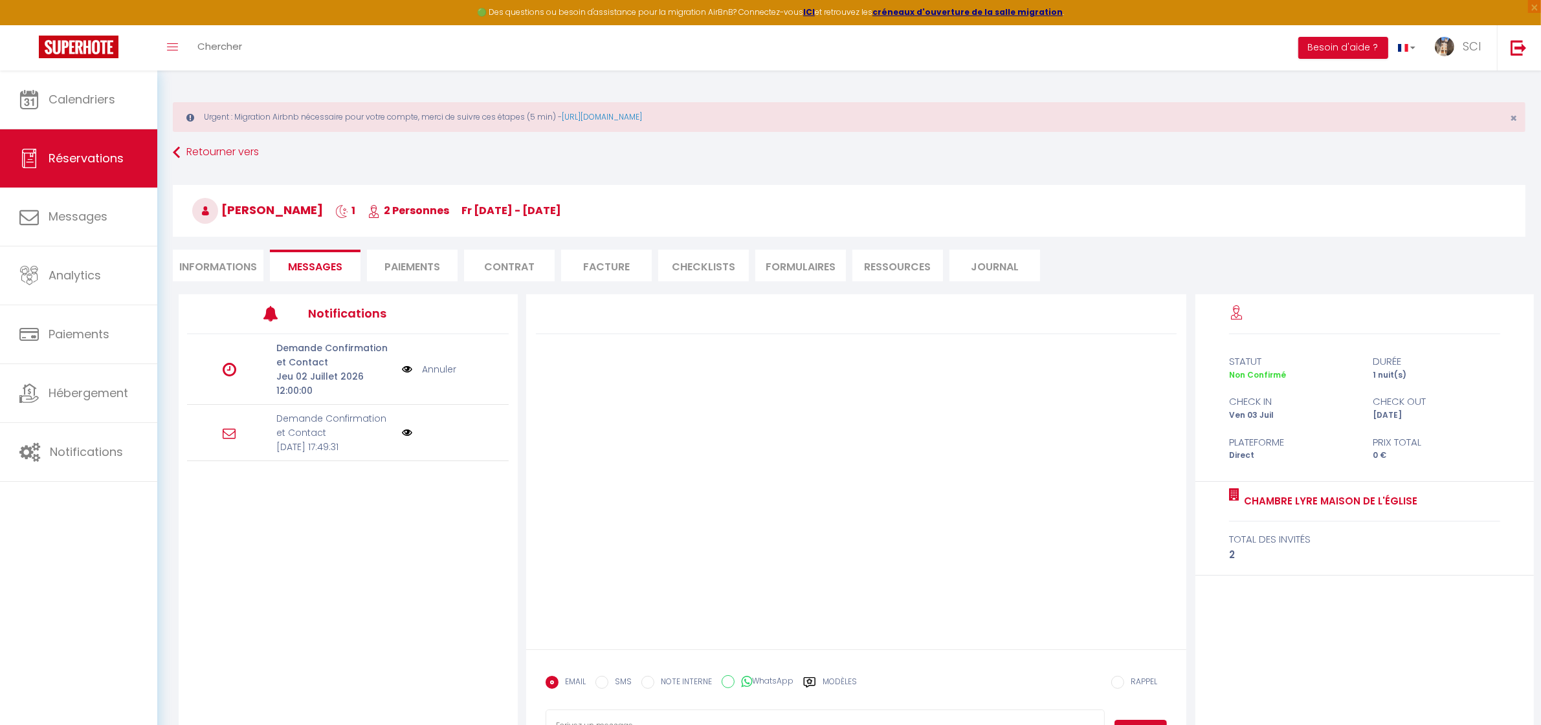
select select
click at [246, 269] on li "Informations" at bounding box center [218, 266] width 91 height 32
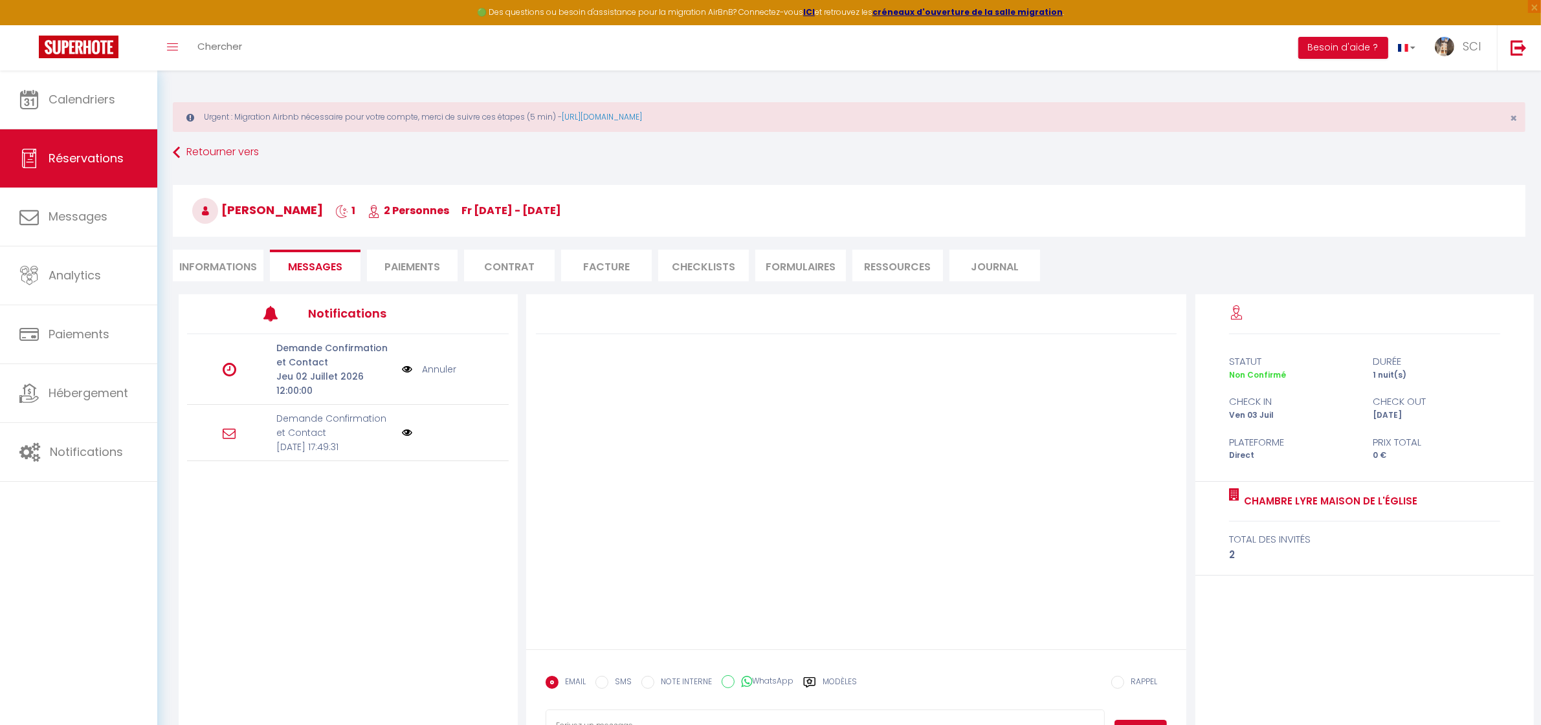
select select
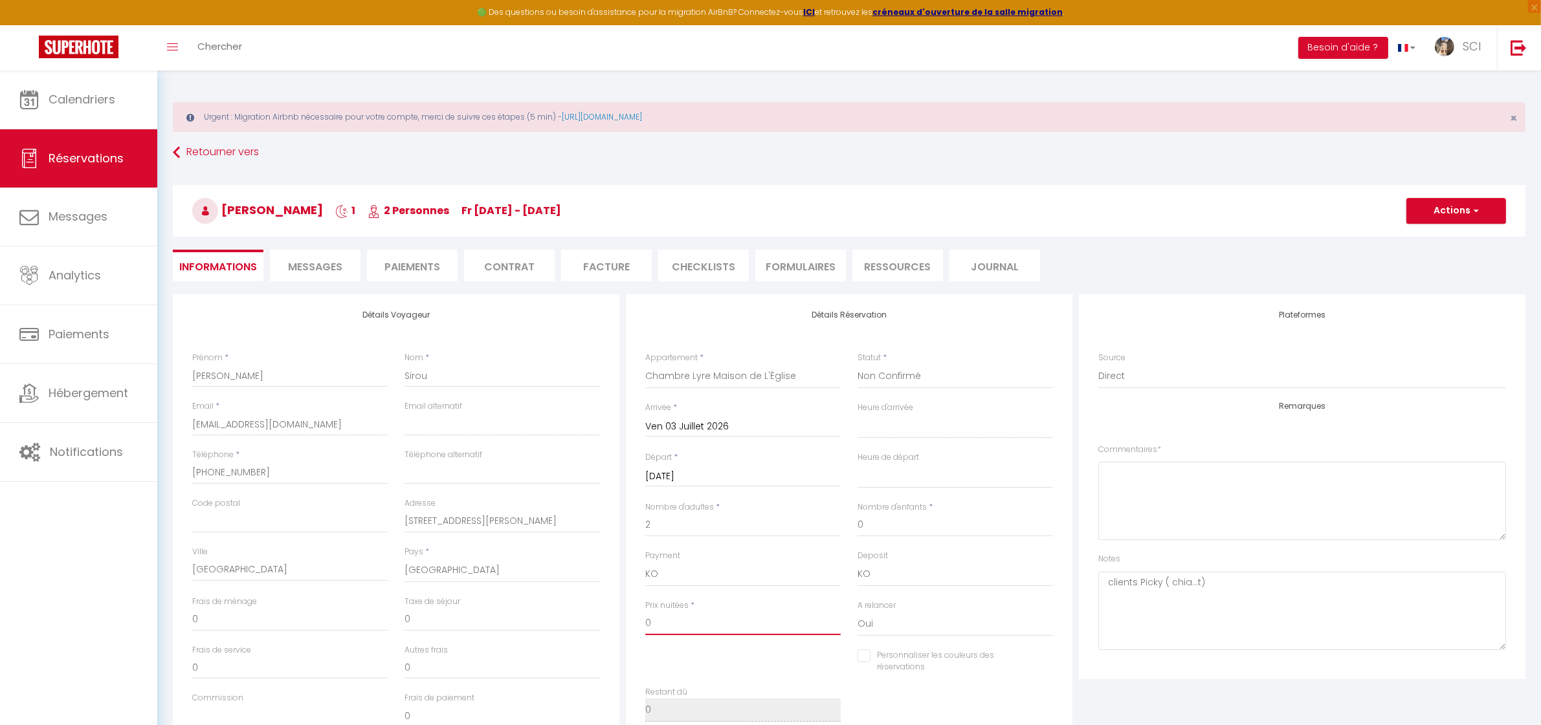
click at [670, 632] on input "0" at bounding box center [742, 623] width 195 height 23
select select
checkbox input "false"
type input "5"
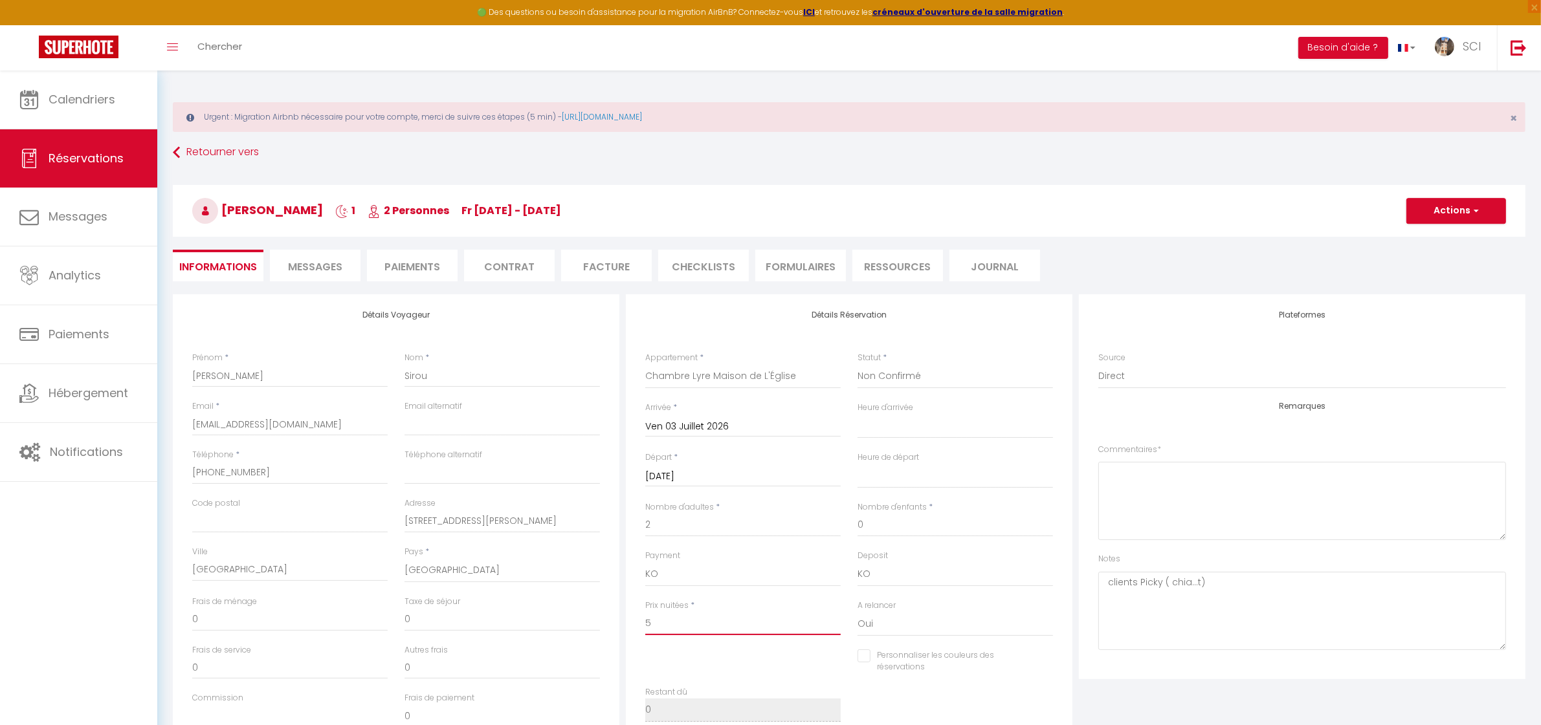
select select
checkbox input "false"
type input "53"
select select
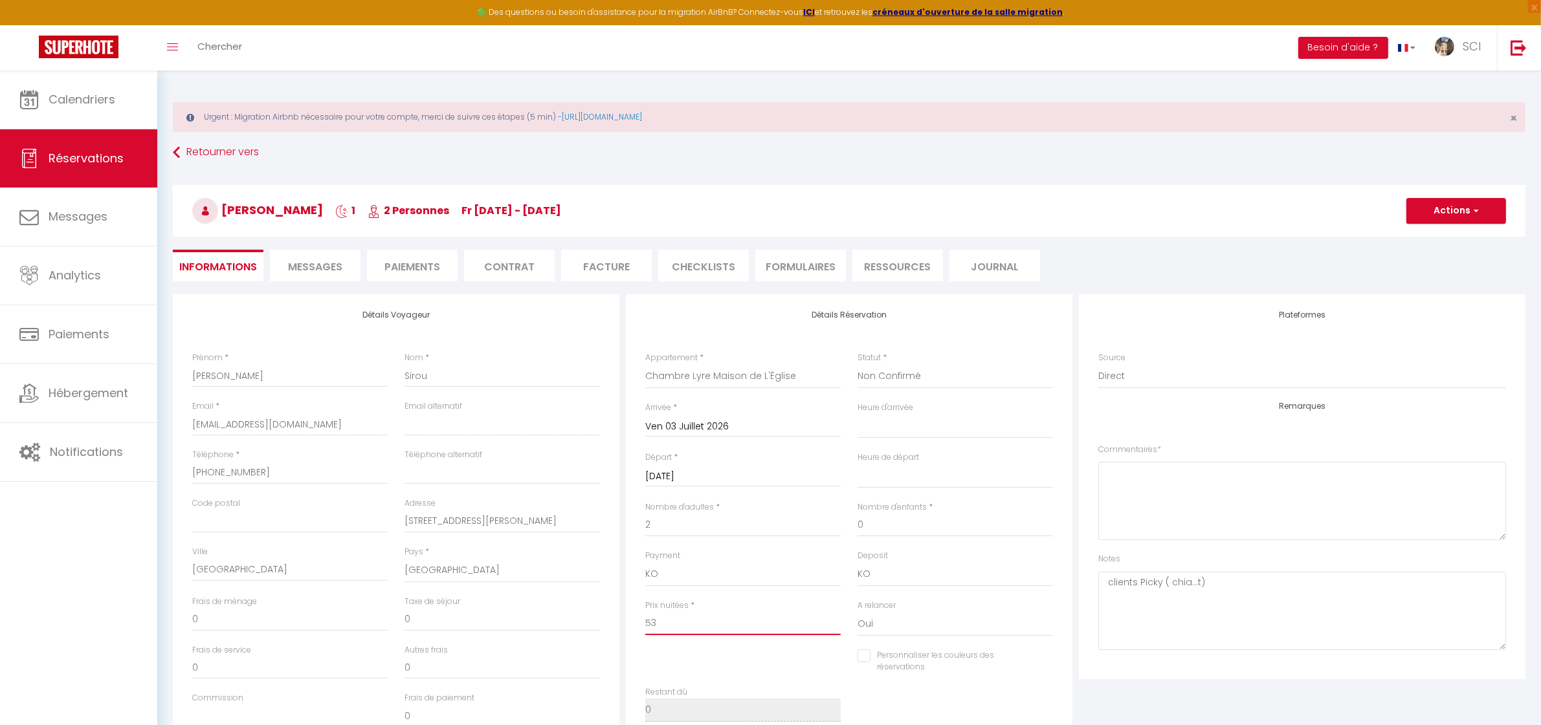
select select
checkbox input "false"
type input "53"
drag, startPoint x: 331, startPoint y: 220, endPoint x: 205, endPoint y: 210, distance: 126.6
click at [205, 210] on h3 "[PERSON_NAME] 1 2 Personnes Fr [DATE] - [DATE]" at bounding box center [849, 211] width 1353 height 52
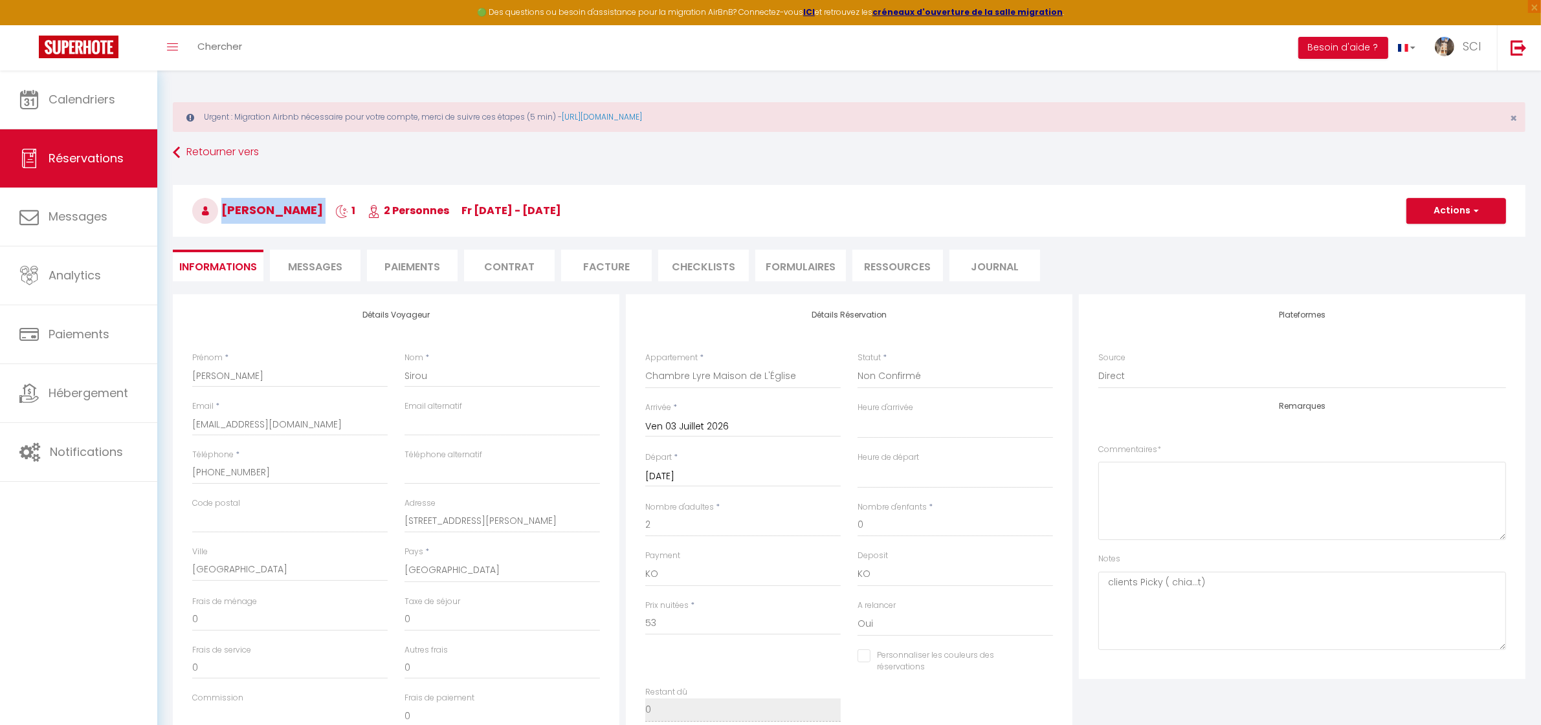
copy h3 "[PERSON_NAME]"
drag, startPoint x: 1480, startPoint y: 195, endPoint x: 1477, endPoint y: 212, distance: 16.5
click at [1479, 202] on div "[PERSON_NAME] 1 2 Personnes Fr [DATE] - [DATE] Actions Enregistrer Dupliquer Su…" at bounding box center [849, 211] width 1353 height 52
click at [1477, 212] on span "button" at bounding box center [1474, 211] width 8 height 12
click at [1435, 241] on link "Enregistrer" at bounding box center [1443, 239] width 102 height 17
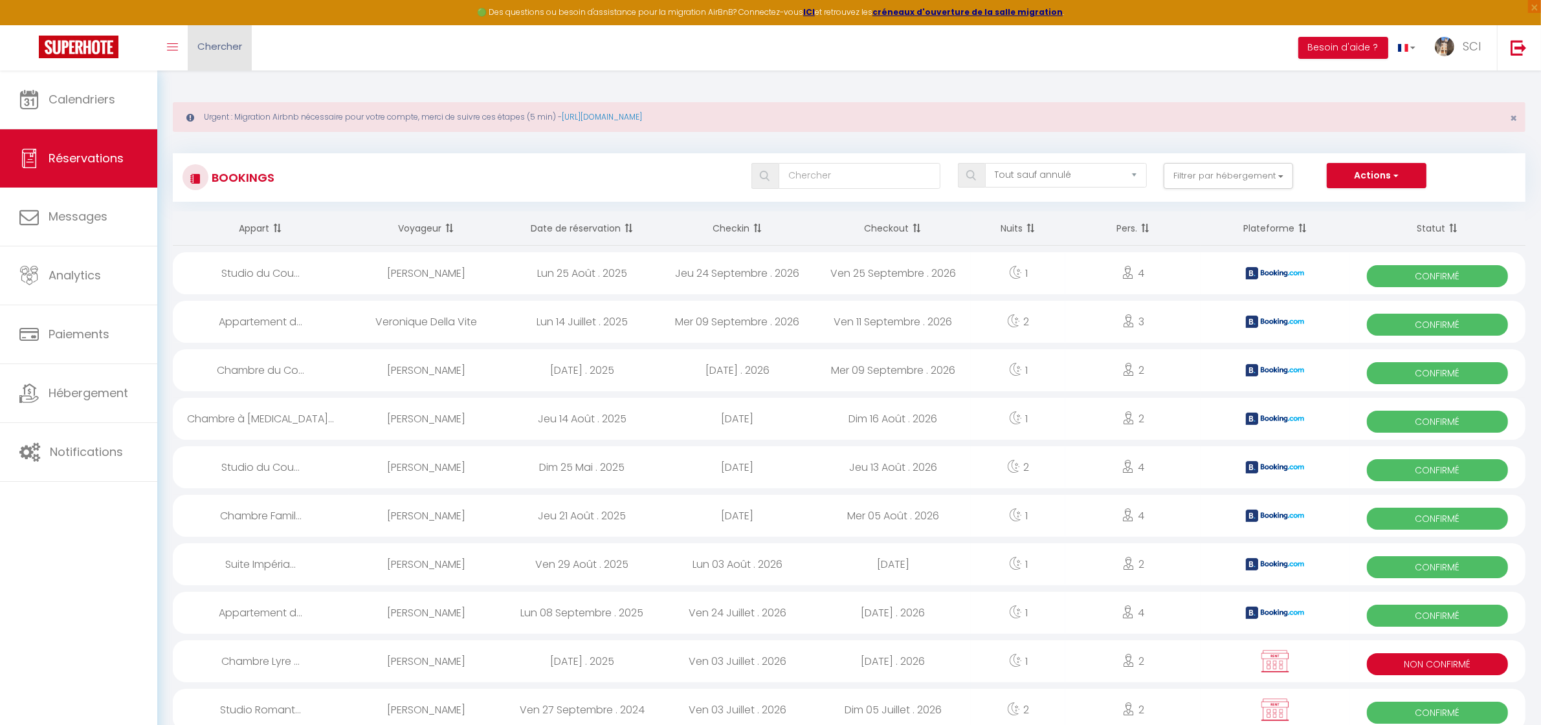
click at [230, 44] on span "Chercher" at bounding box center [219, 46] width 45 height 14
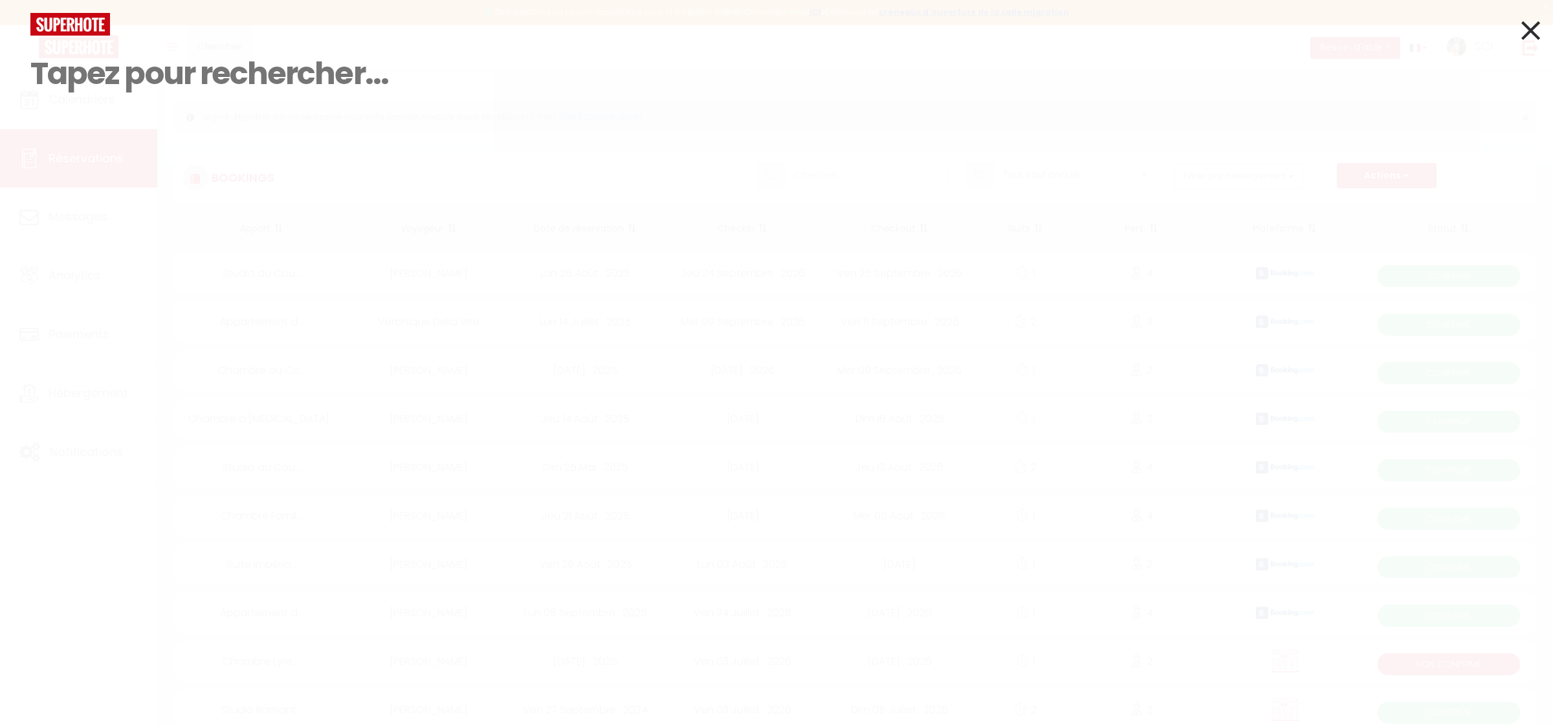
paste input "[PERSON_NAME]"
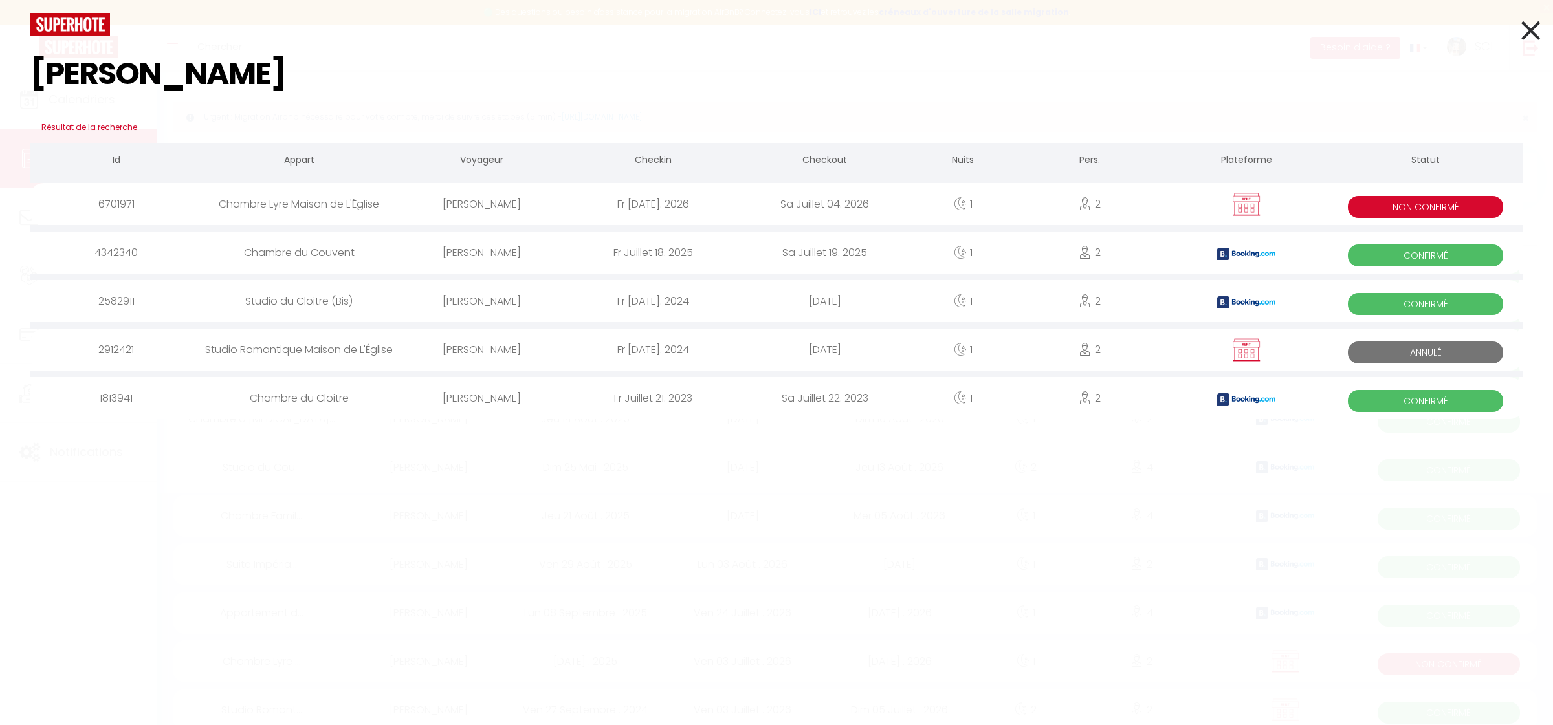
type input "[PERSON_NAME]"
click at [623, 206] on div "Fr [DATE]. 2026" at bounding box center [653, 204] width 171 height 42
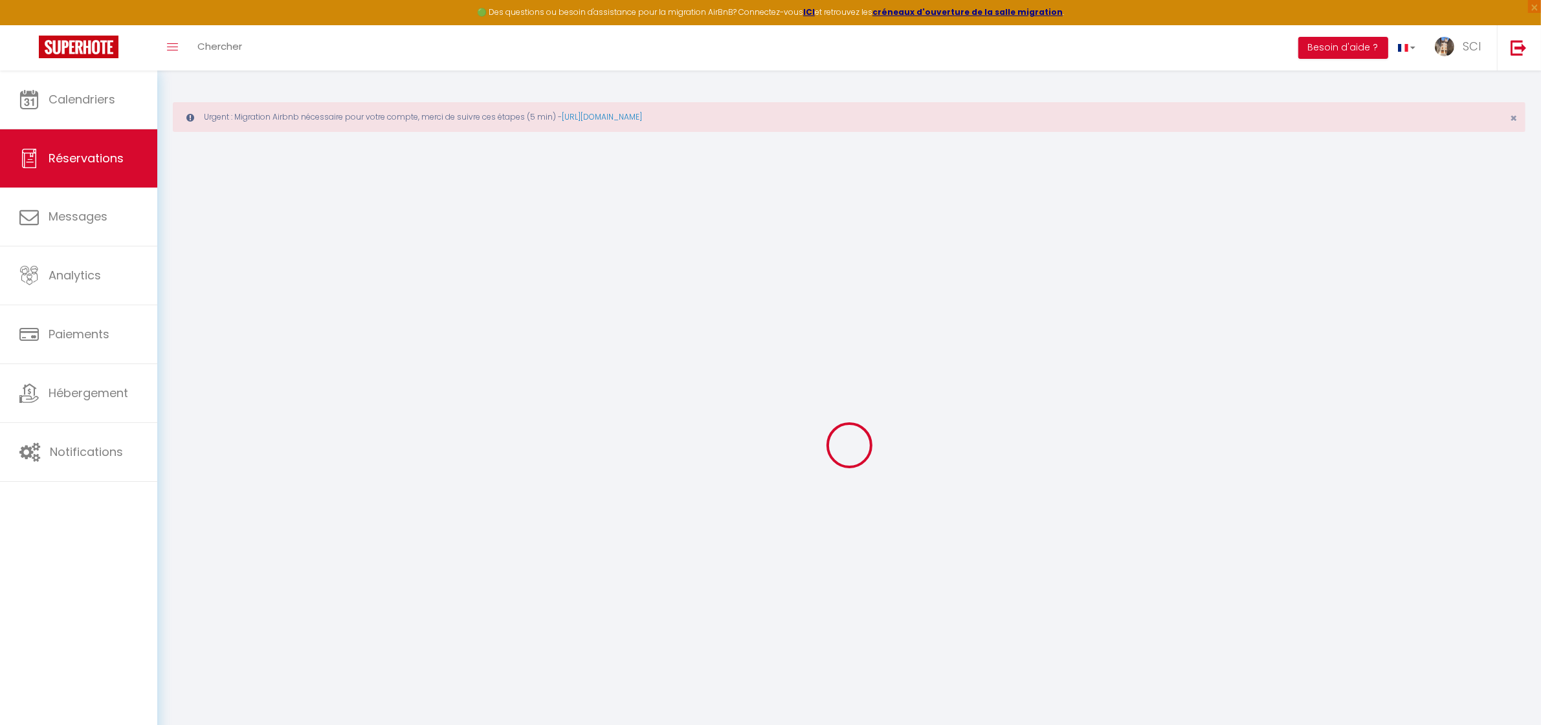
type input "[PERSON_NAME]"
type input "Sirou"
type input "[EMAIL_ADDRESS][DOMAIN_NAME]"
type input "[PHONE_NUMBER]"
type input "[STREET_ADDRESS][PERSON_NAME]"
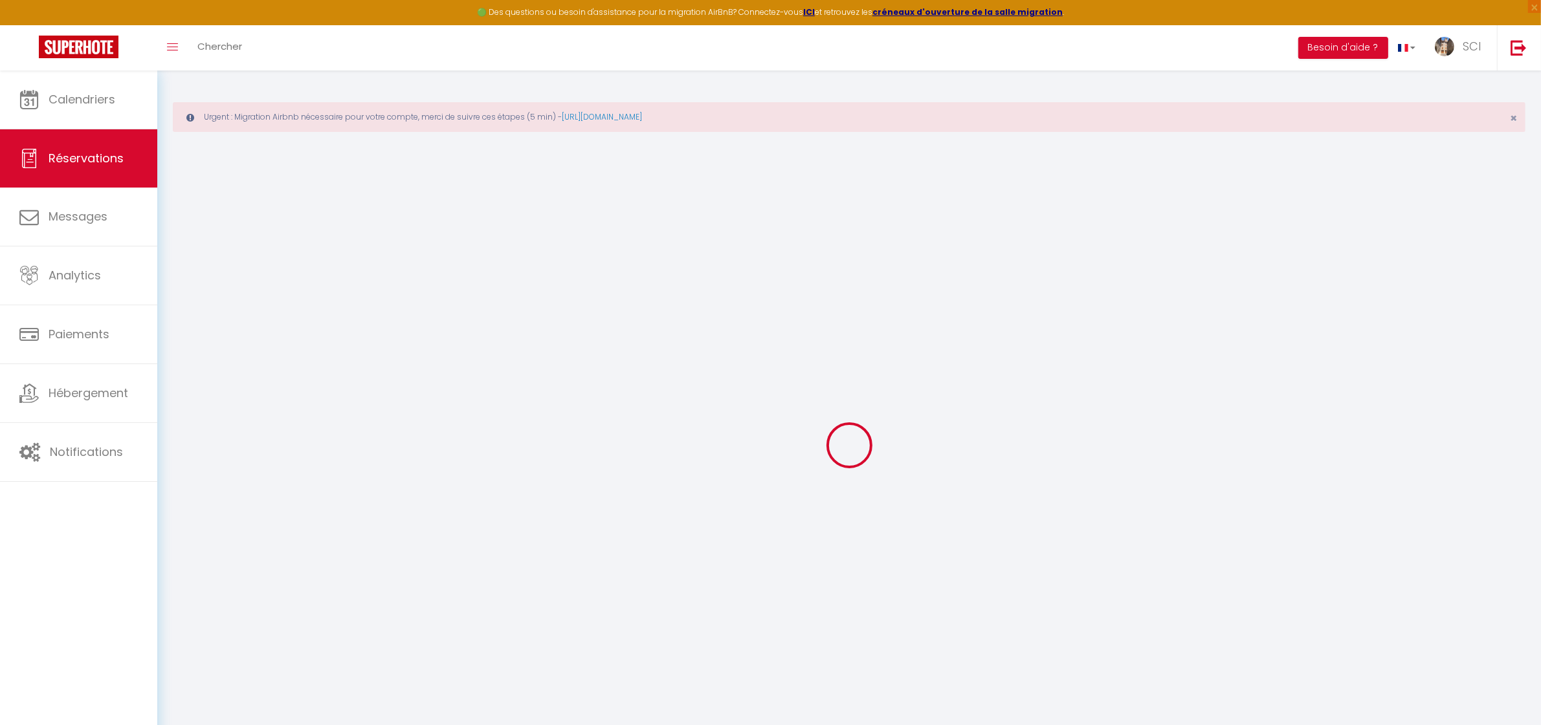
type input "[GEOGRAPHIC_DATA]"
select select "FR"
select select "12031"
select select "2"
type input "Ven 03 Juillet 2026"
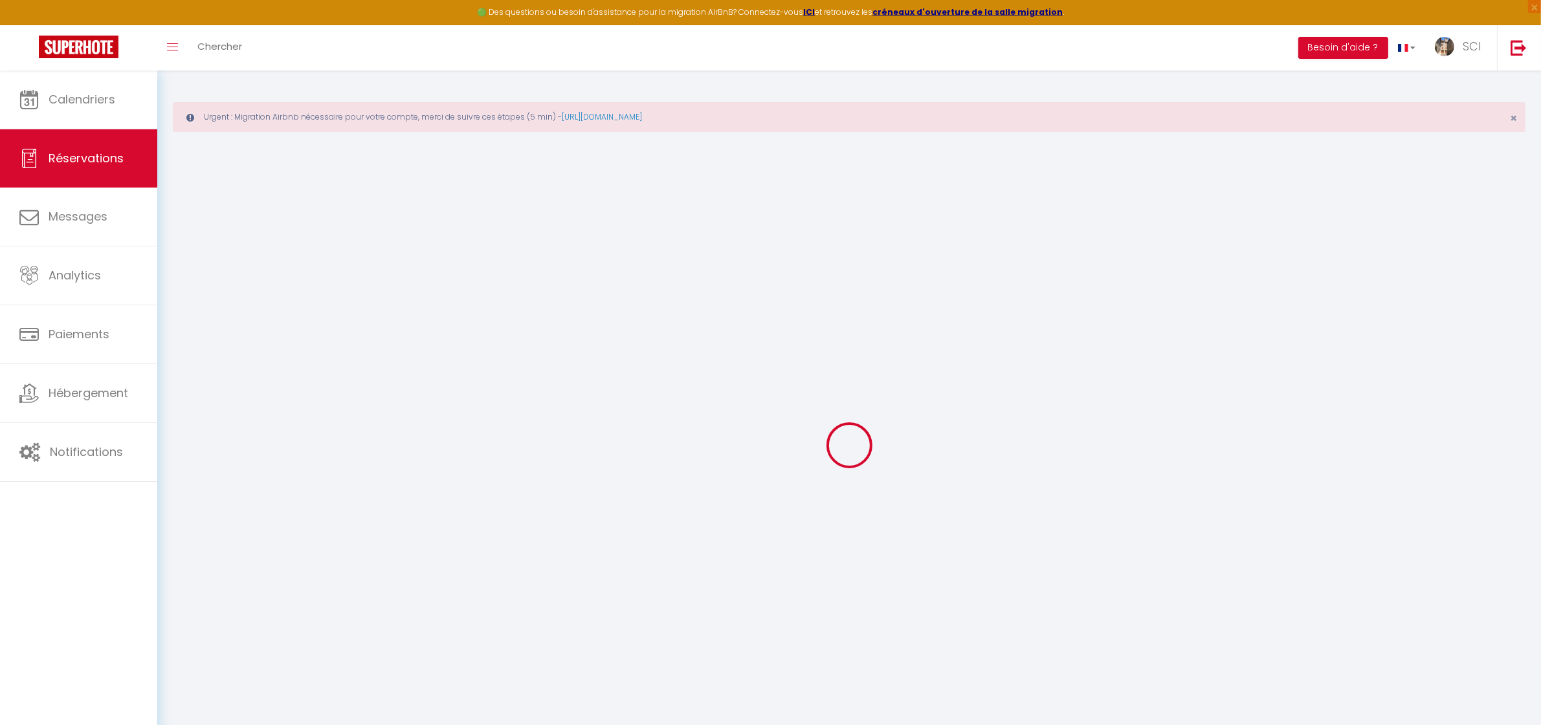
select select
type input "[DATE]"
select select
type input "2"
select select "10"
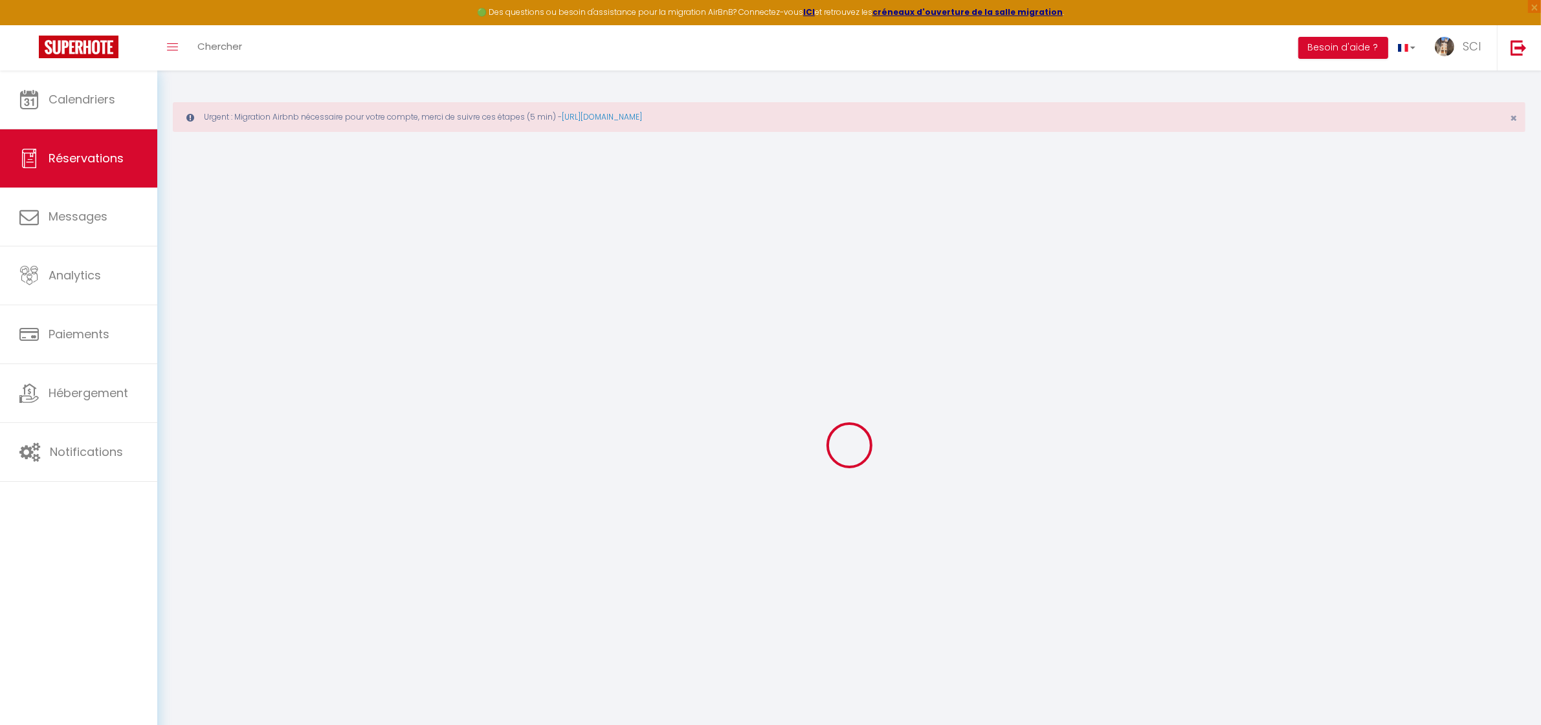
select select
type input "53"
checkbox input "false"
type input "53"
type input "0"
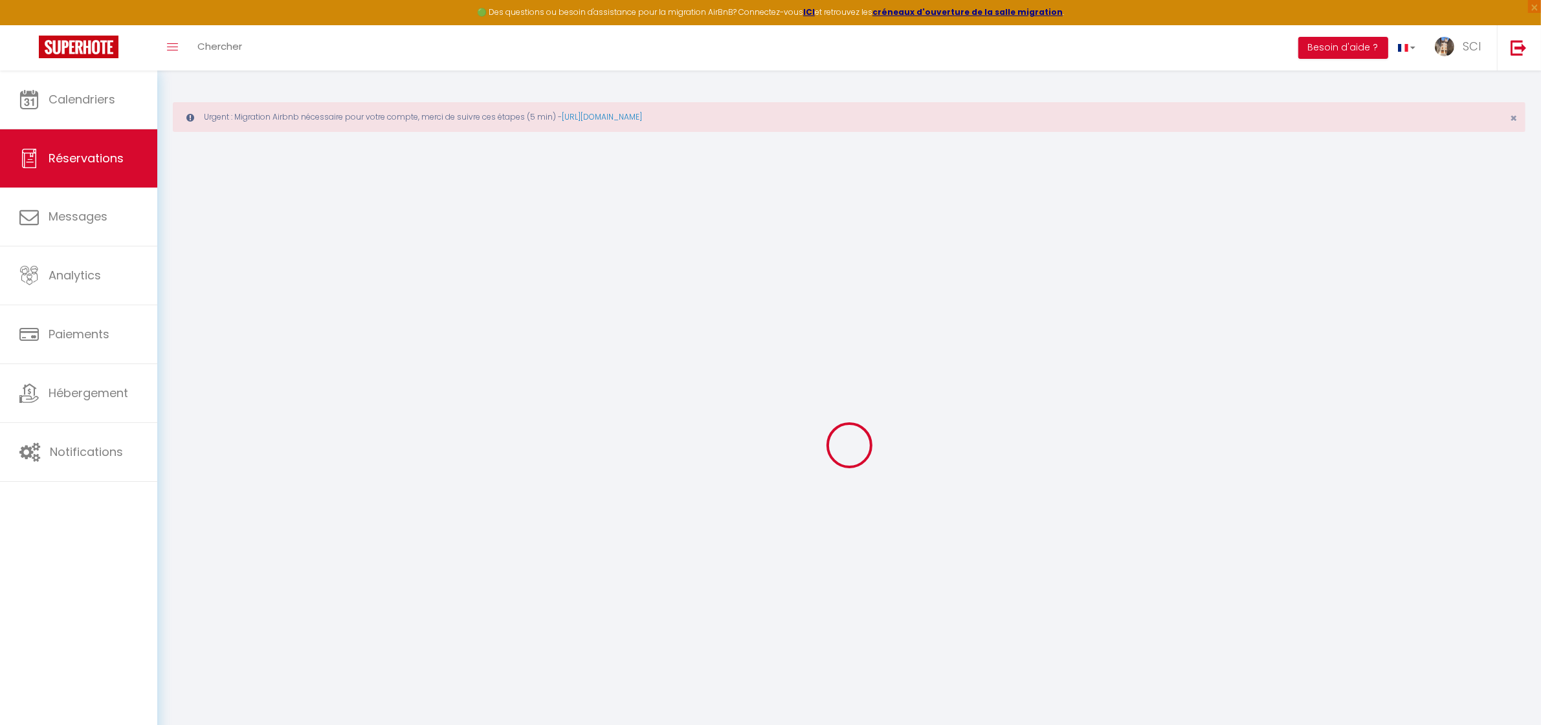
type input "0"
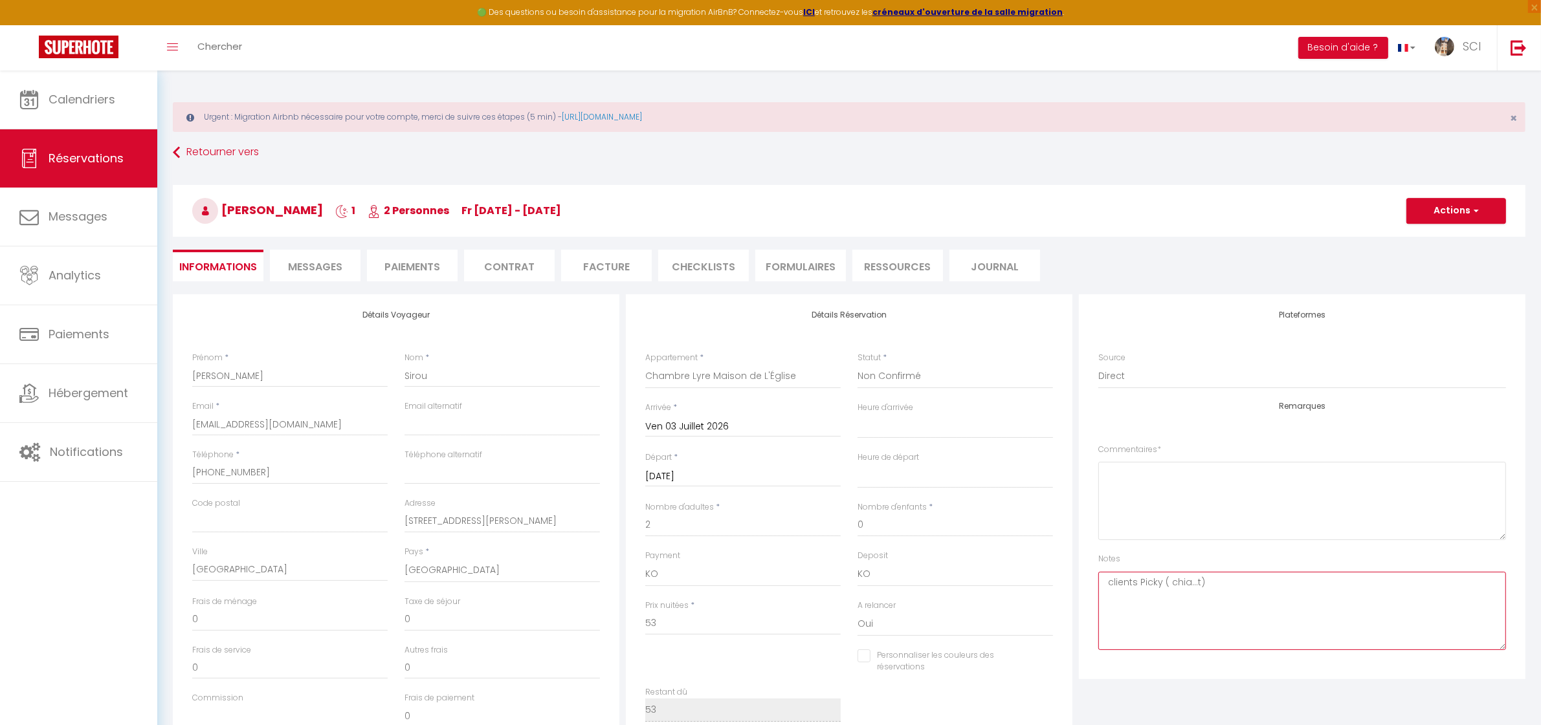
click at [1204, 589] on textarea "clients Picky ( chia...t)" at bounding box center [1302, 611] width 408 height 78
click at [1252, 515] on textarea at bounding box center [1302, 501] width 408 height 78
click at [1136, 509] on textarea at bounding box center [1302, 501] width 408 height 78
click at [1149, 410] on h4 "Remarques" at bounding box center [1302, 406] width 408 height 9
click at [1225, 593] on textarea "clients Picky ( chia...t)" at bounding box center [1302, 611] width 408 height 78
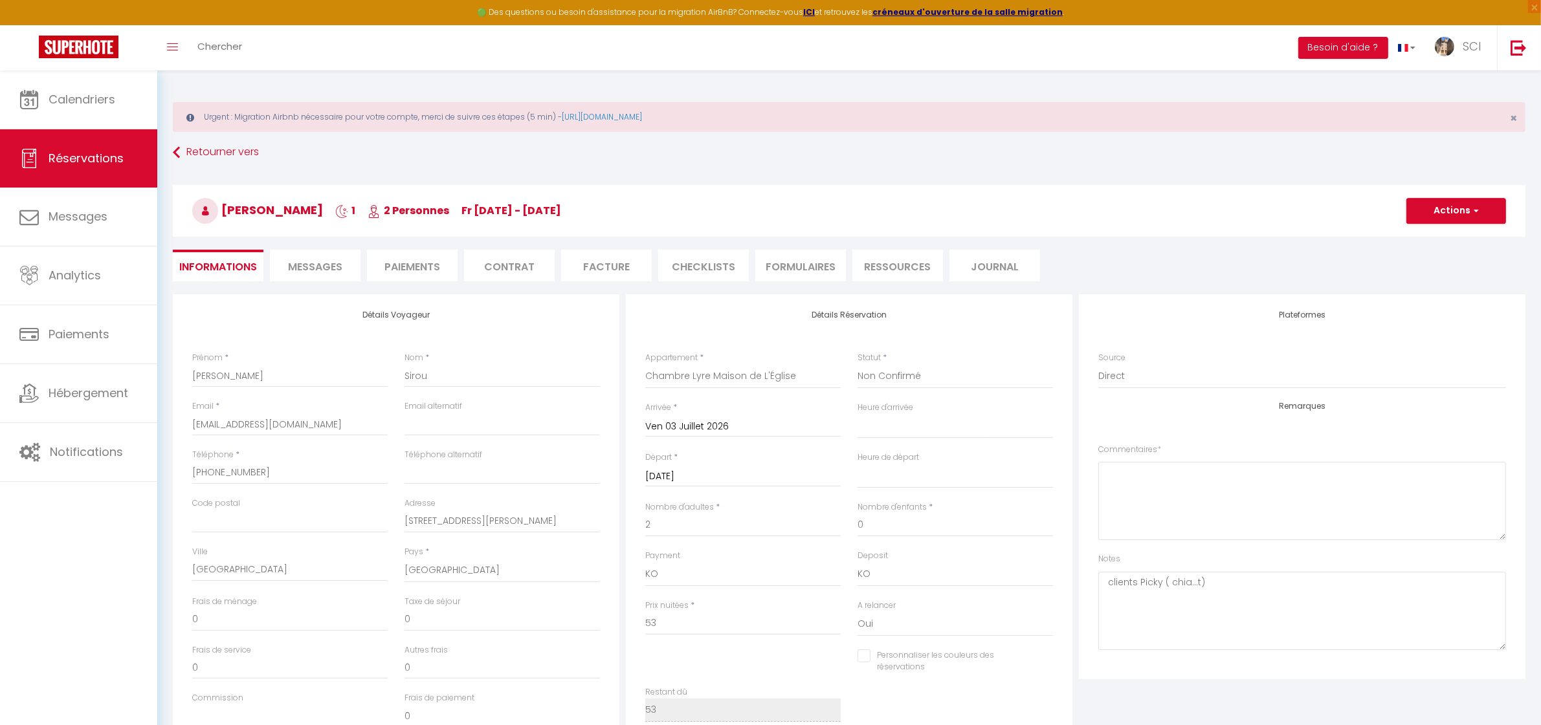
click at [440, 266] on li "Paiements" at bounding box center [412, 266] width 91 height 32
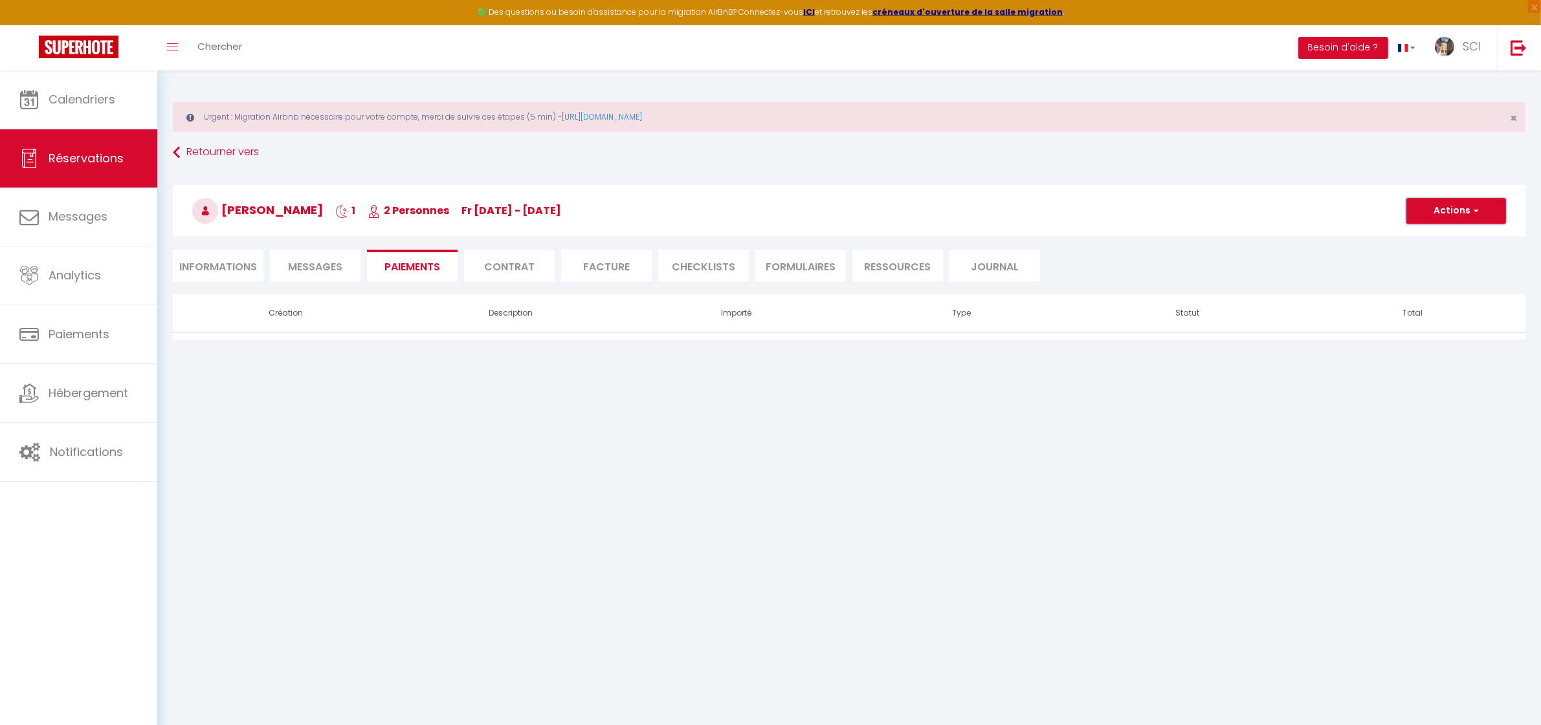
click at [1458, 219] on button "Actions" at bounding box center [1456, 211] width 100 height 26
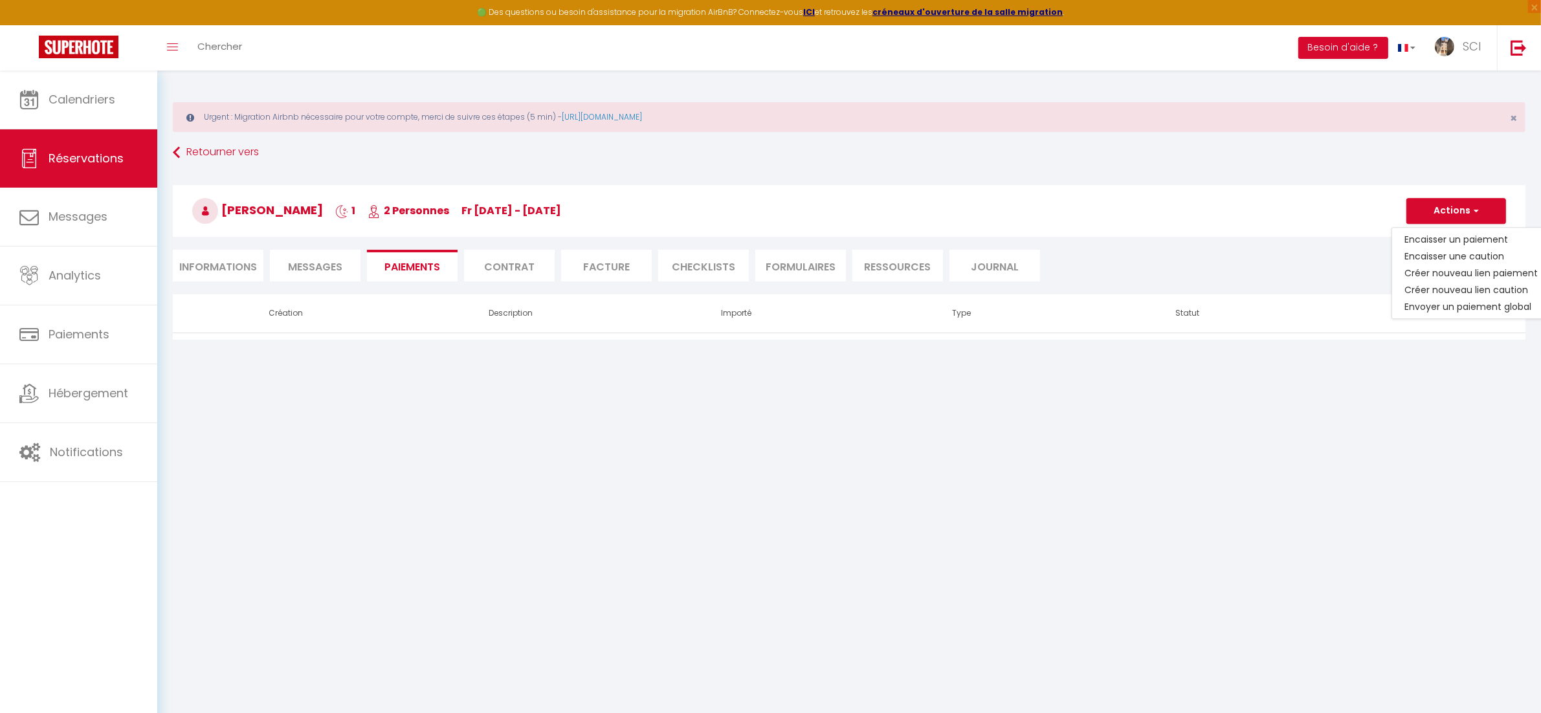
click at [207, 263] on li "Informations" at bounding box center [218, 266] width 91 height 32
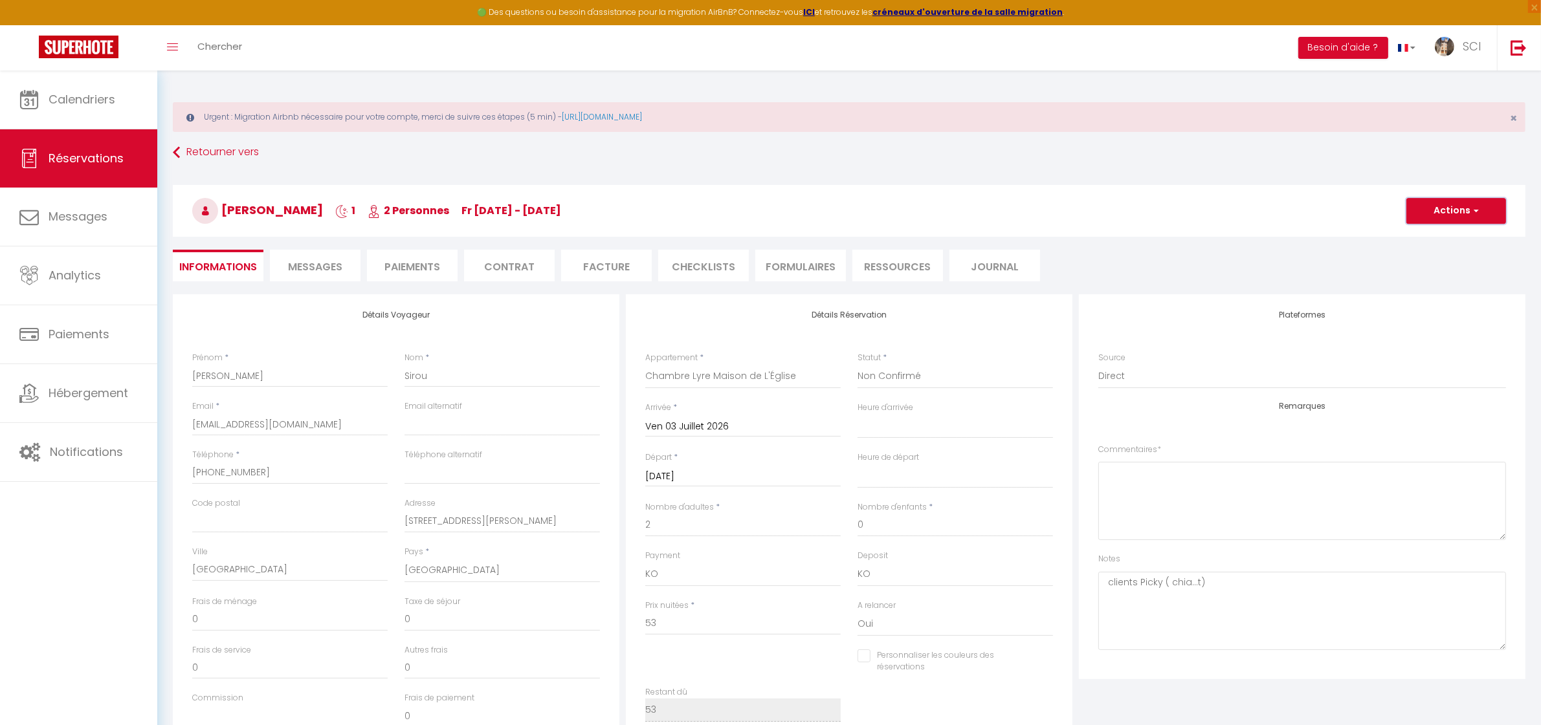
click at [1464, 205] on button "Actions" at bounding box center [1456, 211] width 100 height 26
click at [1442, 241] on link "Enregistrer" at bounding box center [1443, 239] width 102 height 17
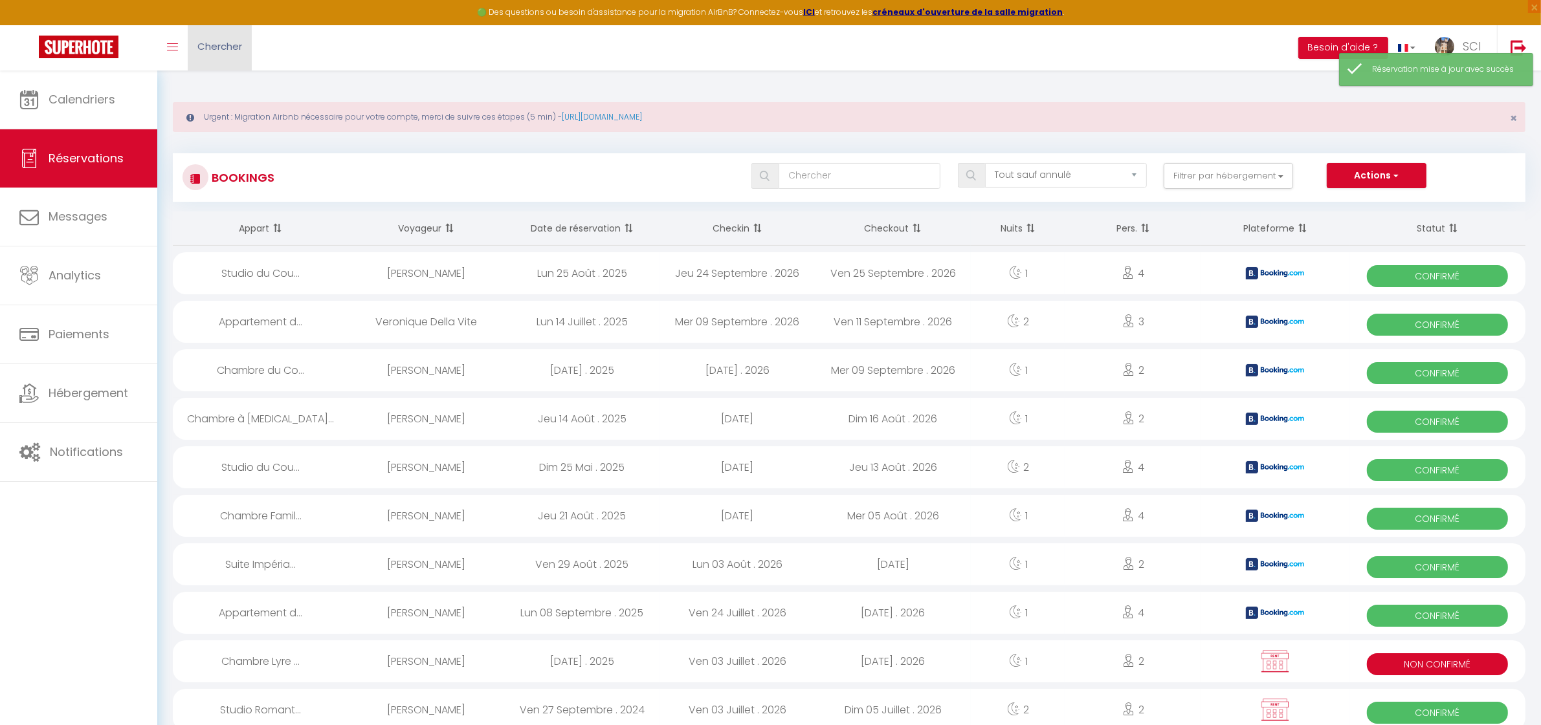
click at [227, 59] on link "Chercher" at bounding box center [220, 47] width 64 height 45
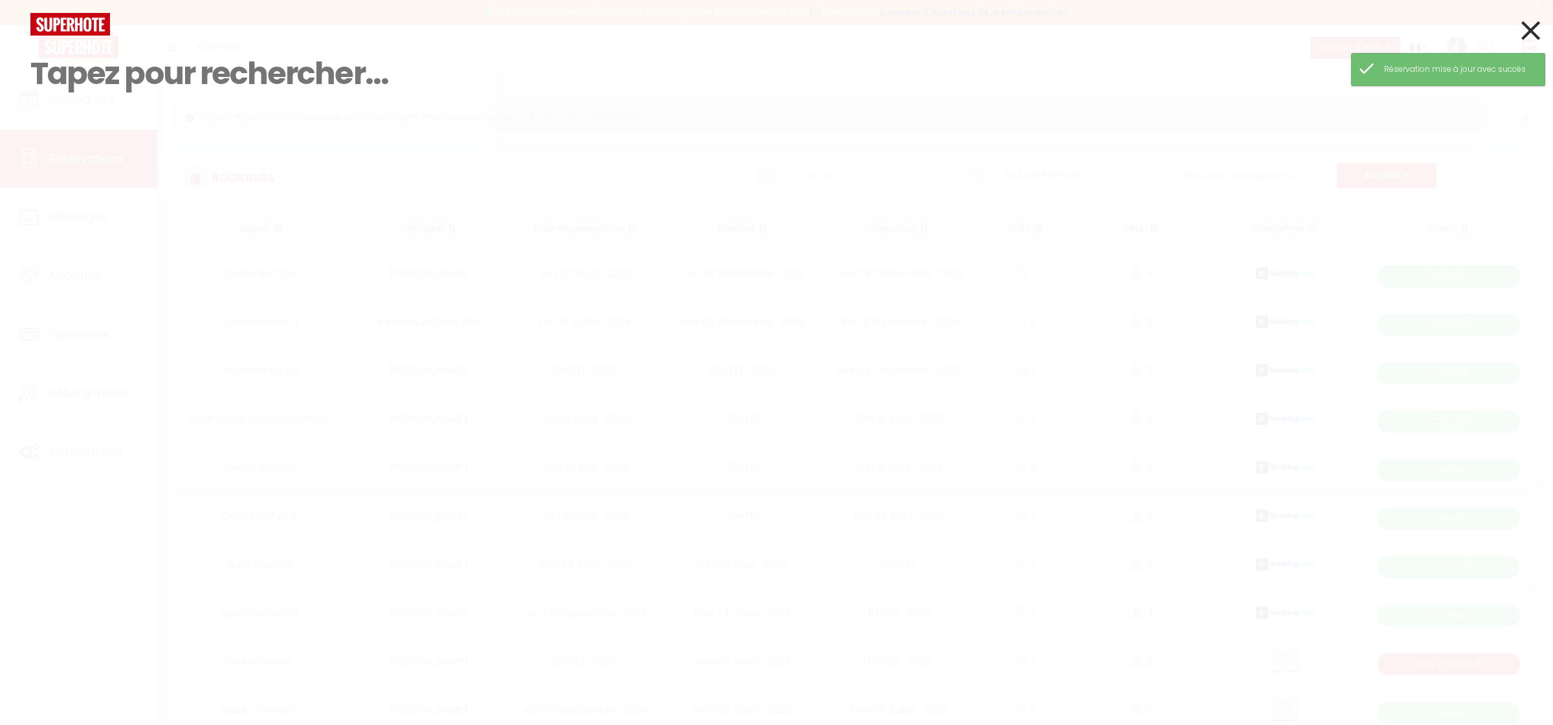
paste input "[PERSON_NAME]"
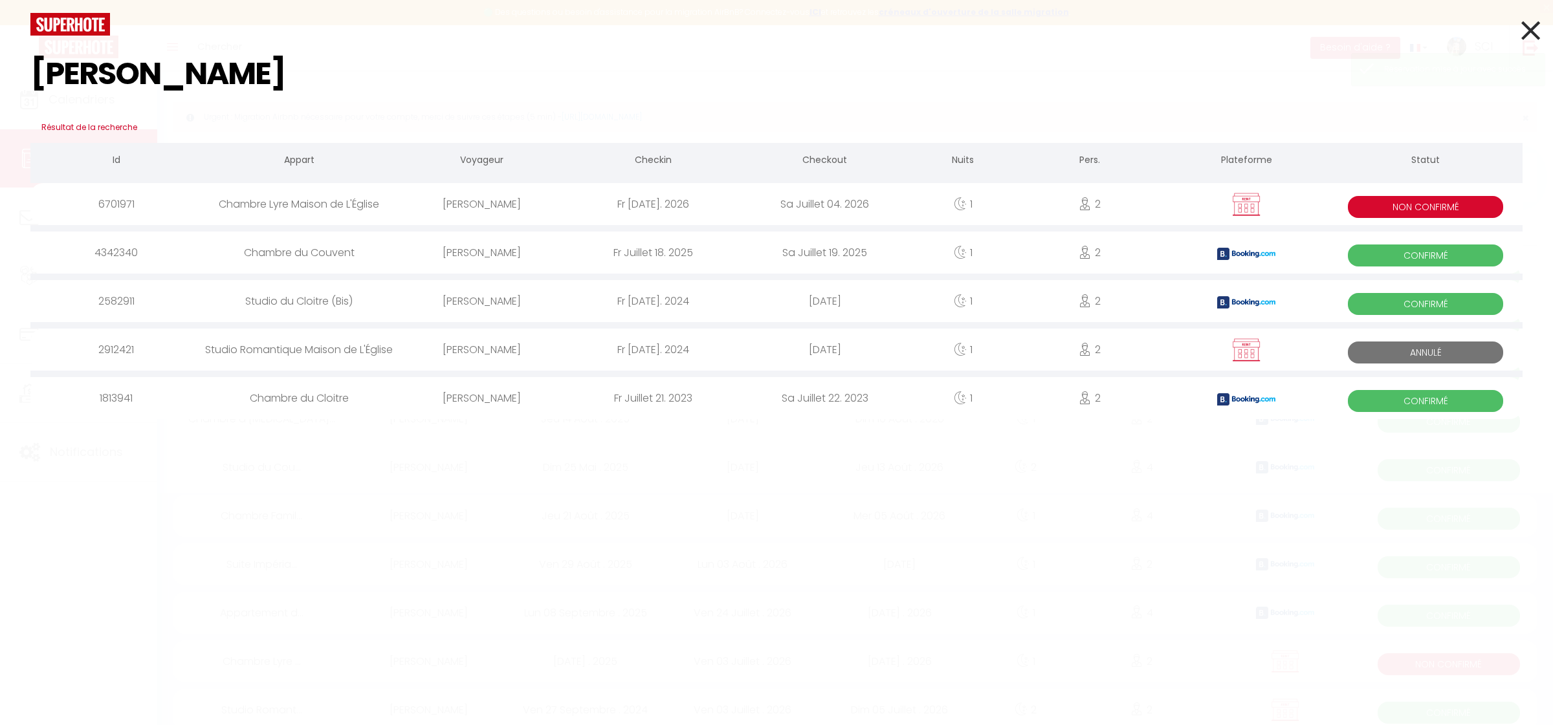
click at [309, 209] on div "Chambre Lyre Maison de L'Église" at bounding box center [299, 204] width 194 height 42
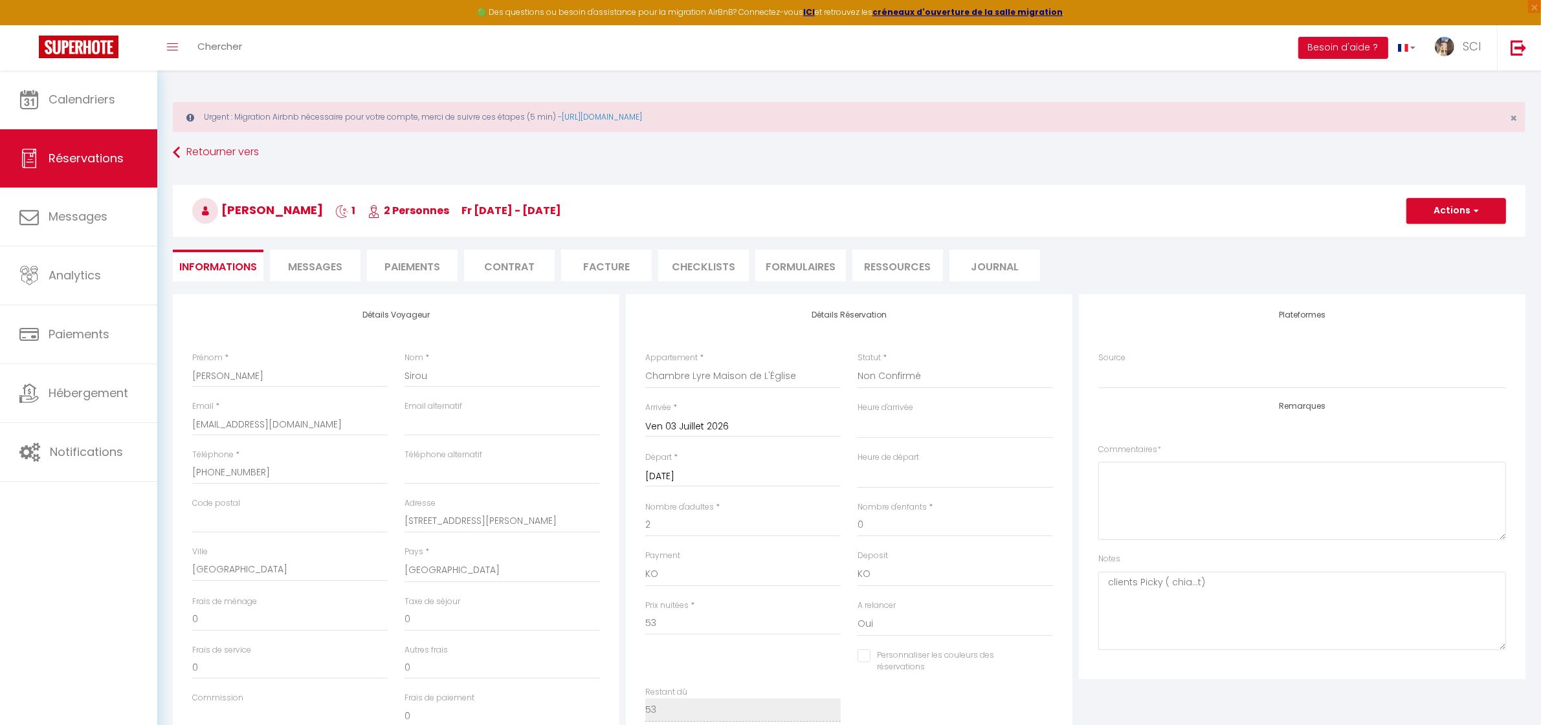
click at [417, 261] on li "Paiements" at bounding box center [412, 266] width 91 height 32
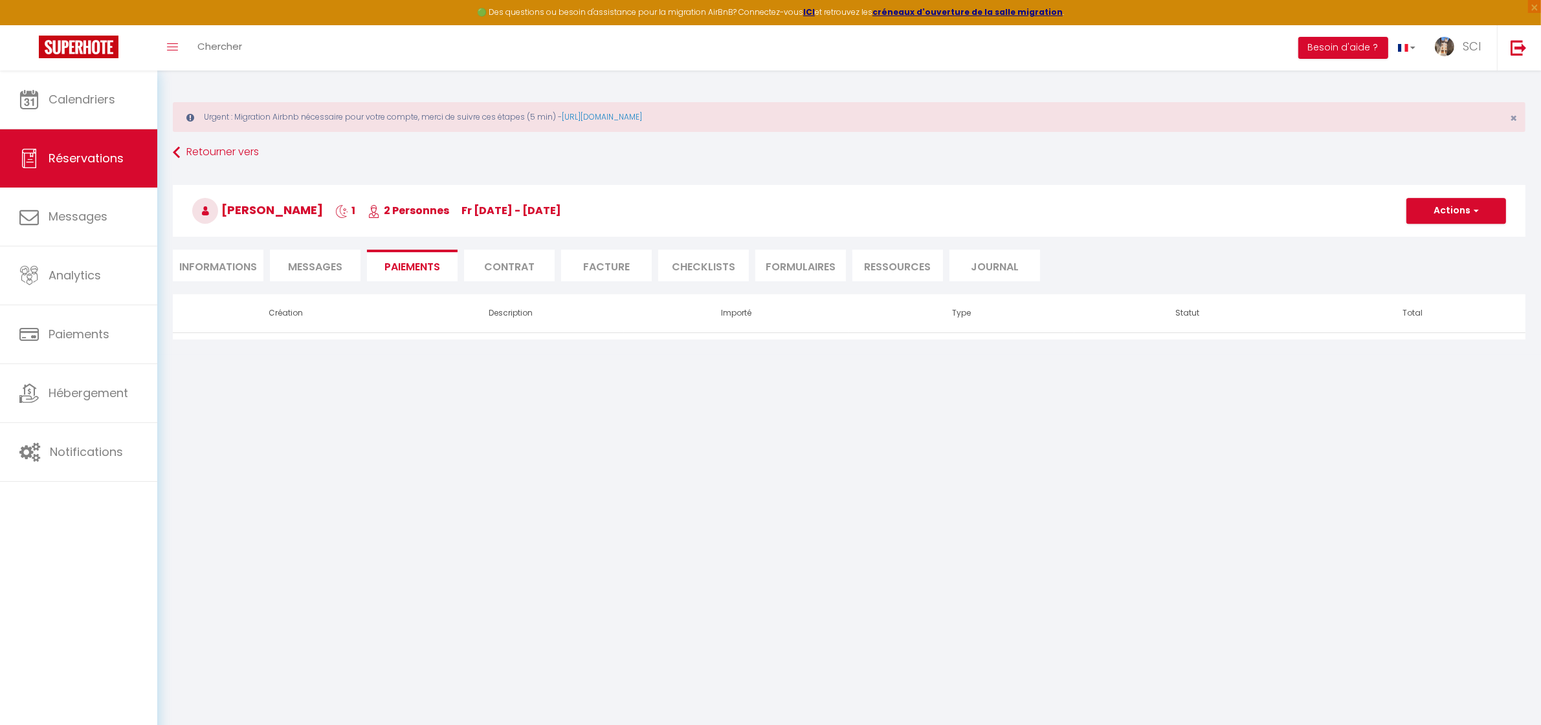
click at [320, 262] on span "Messages" at bounding box center [315, 267] width 54 height 15
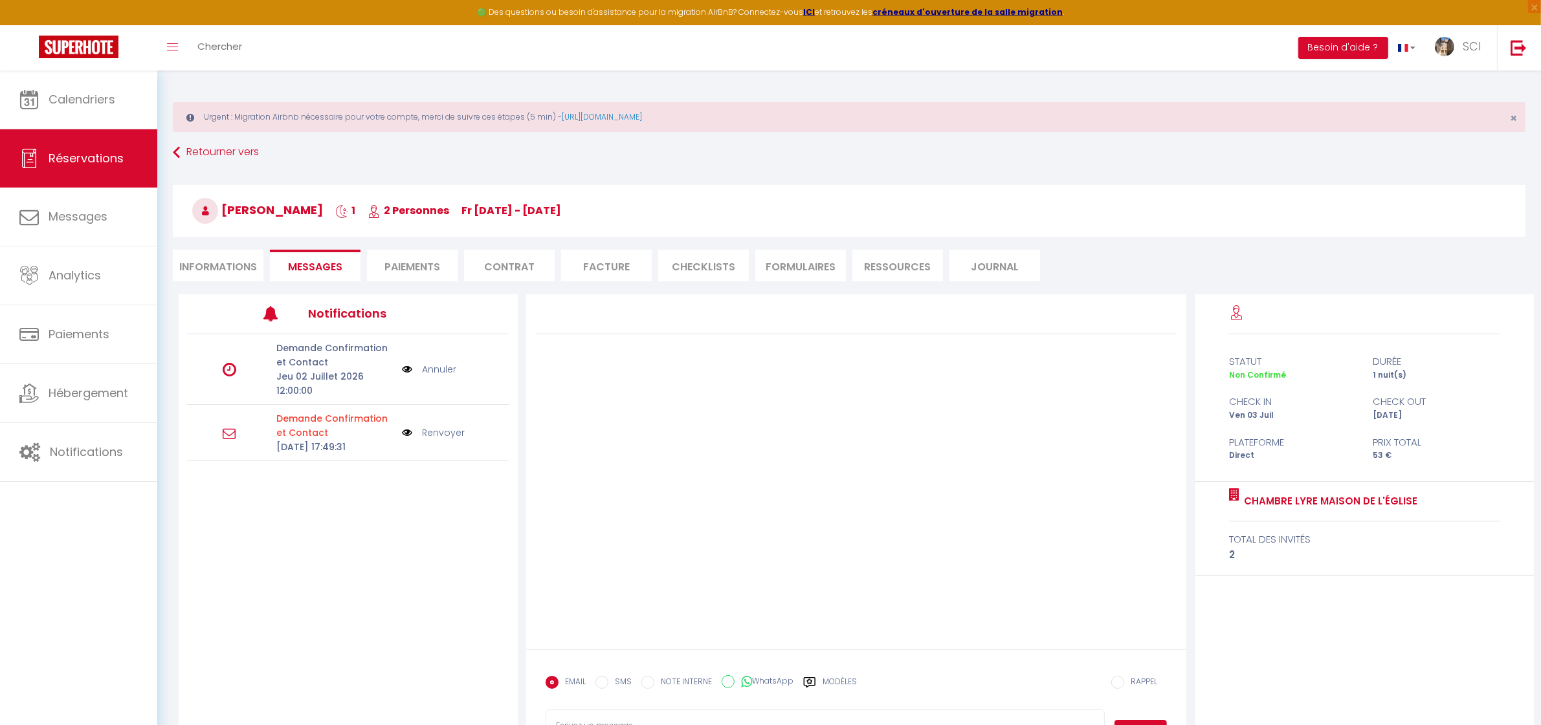
click at [212, 272] on li "Informations" at bounding box center [218, 266] width 91 height 32
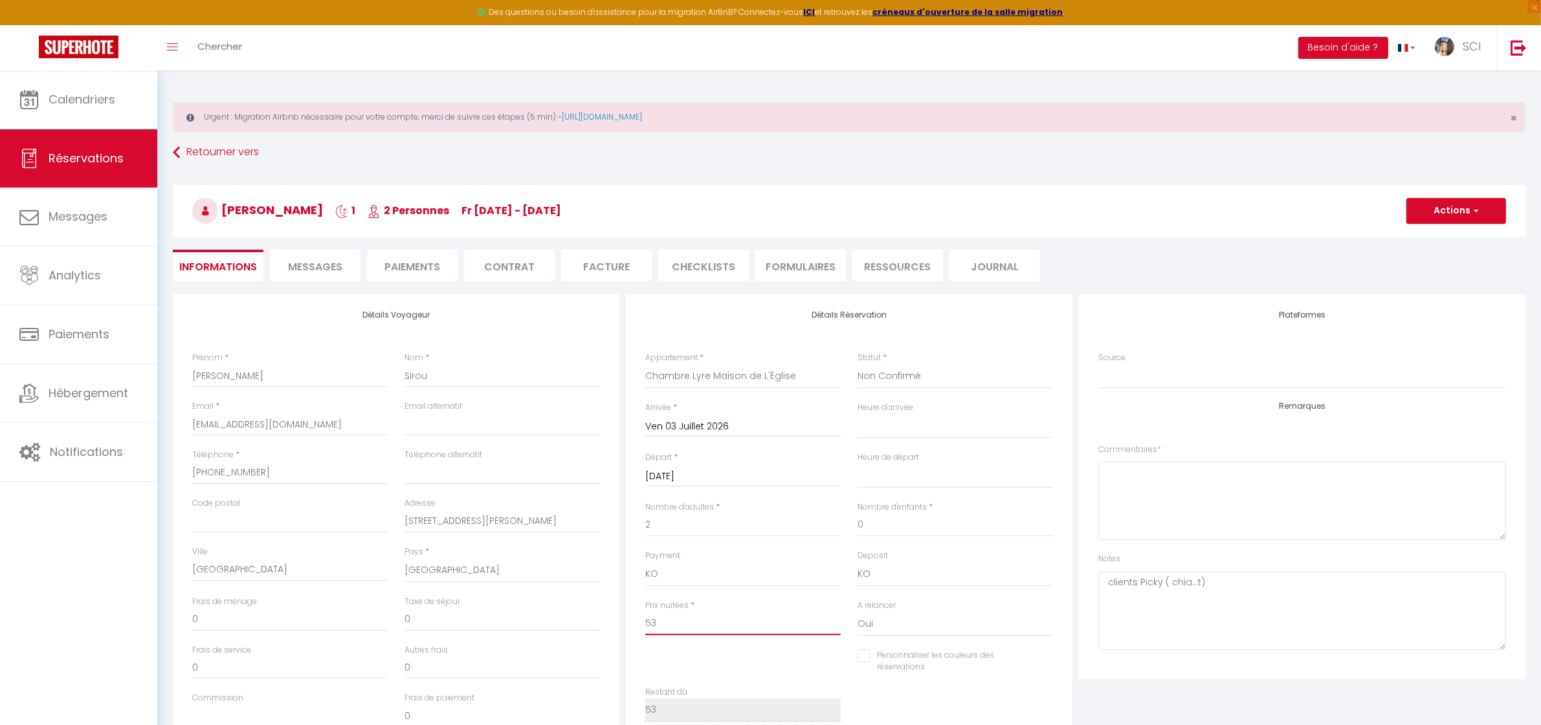
click at [723, 626] on input "53" at bounding box center [742, 623] width 195 height 23
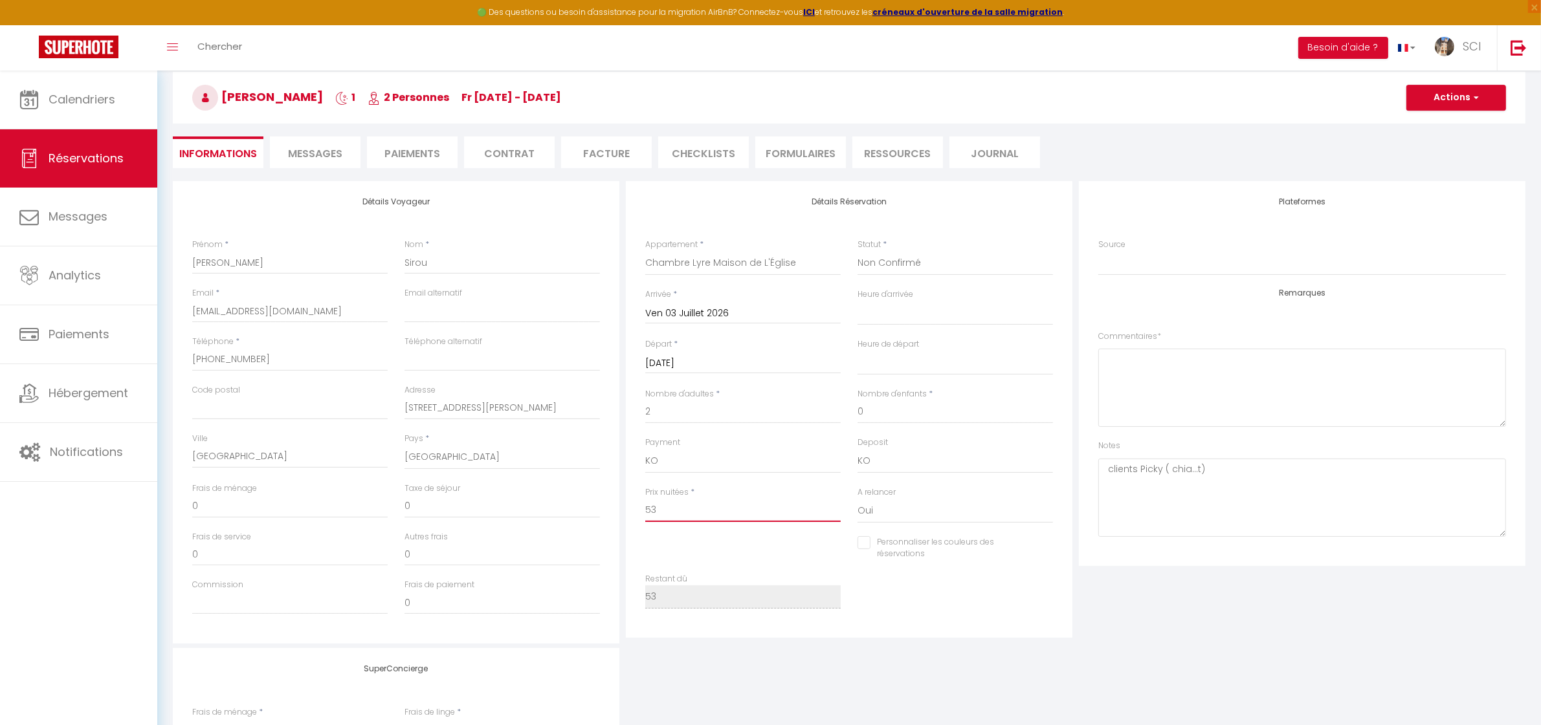
scroll to position [121, 0]
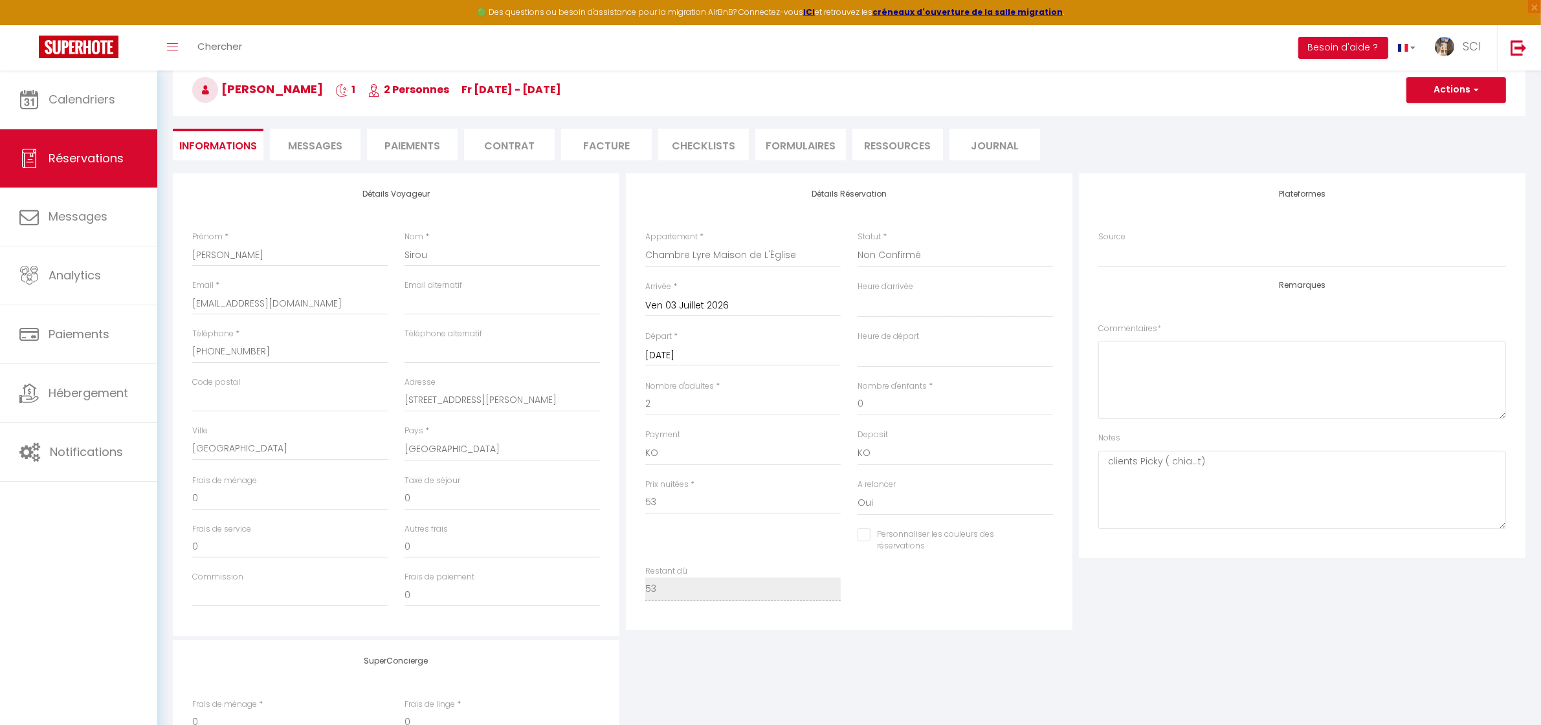
click at [414, 162] on div "Retourner vers [PERSON_NAME] 1 2 Personnes Fr [DATE] - [DATE] Actions Enregistr…" at bounding box center [848, 96] width 1369 height 153
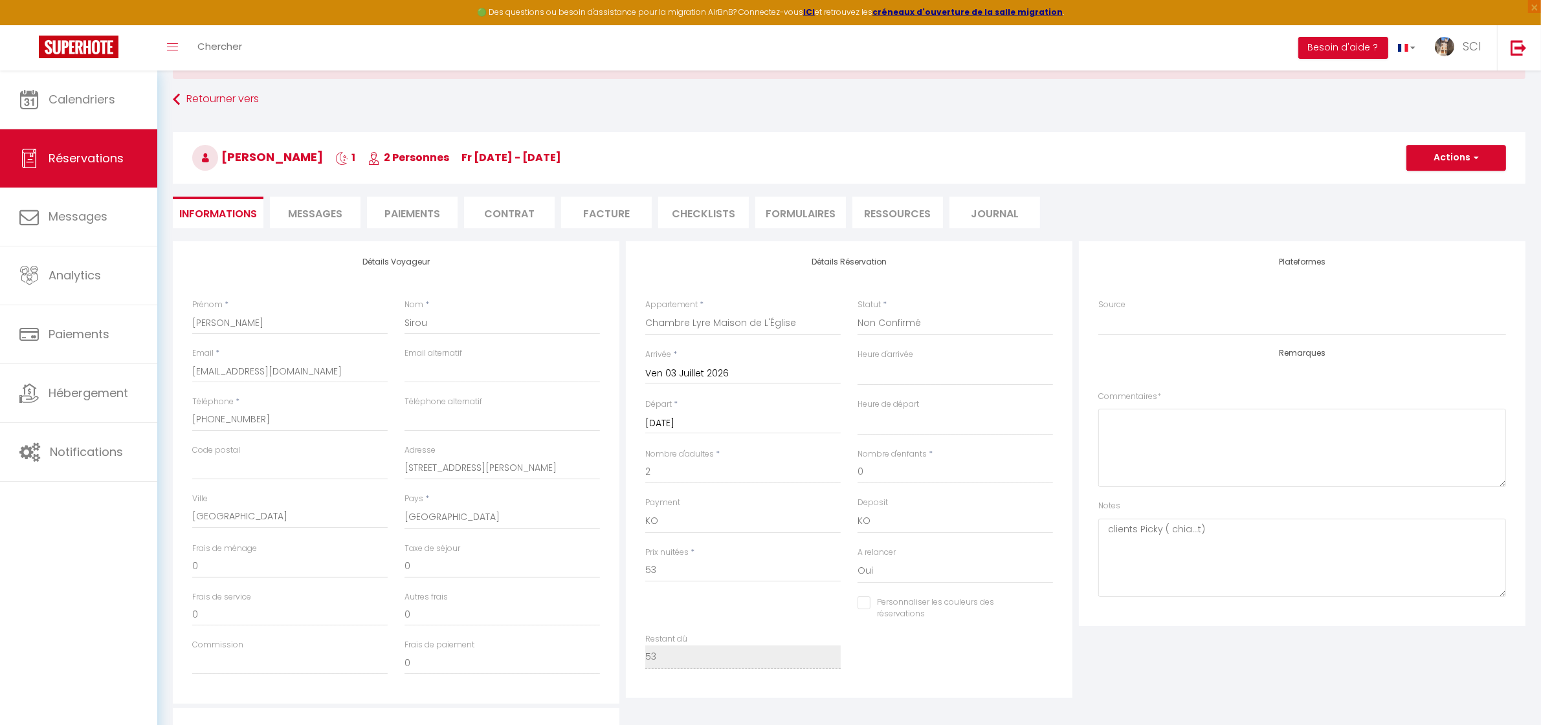
scroll to position [0, 0]
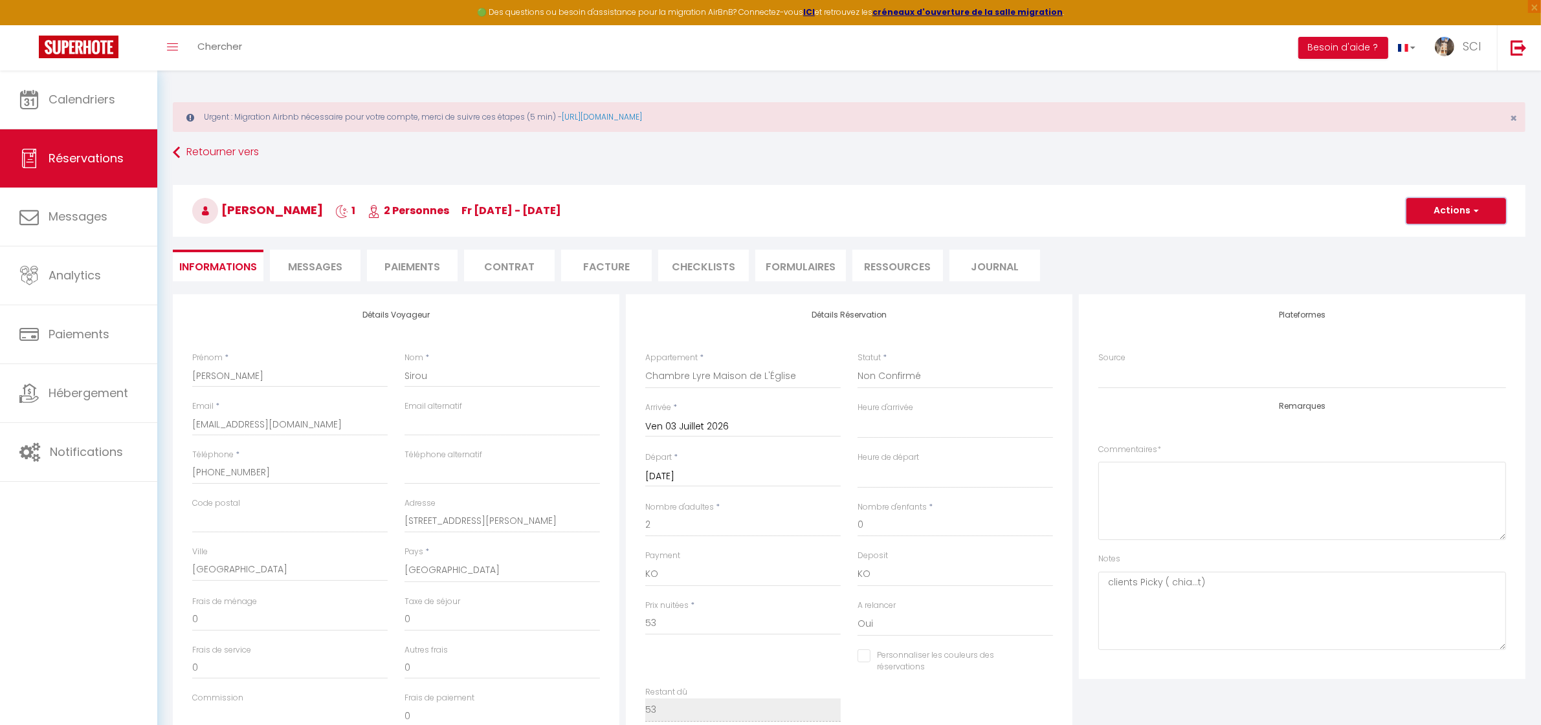
click at [1463, 217] on button "Actions" at bounding box center [1456, 211] width 100 height 26
click at [1444, 244] on link "Enregistrer" at bounding box center [1443, 239] width 102 height 17
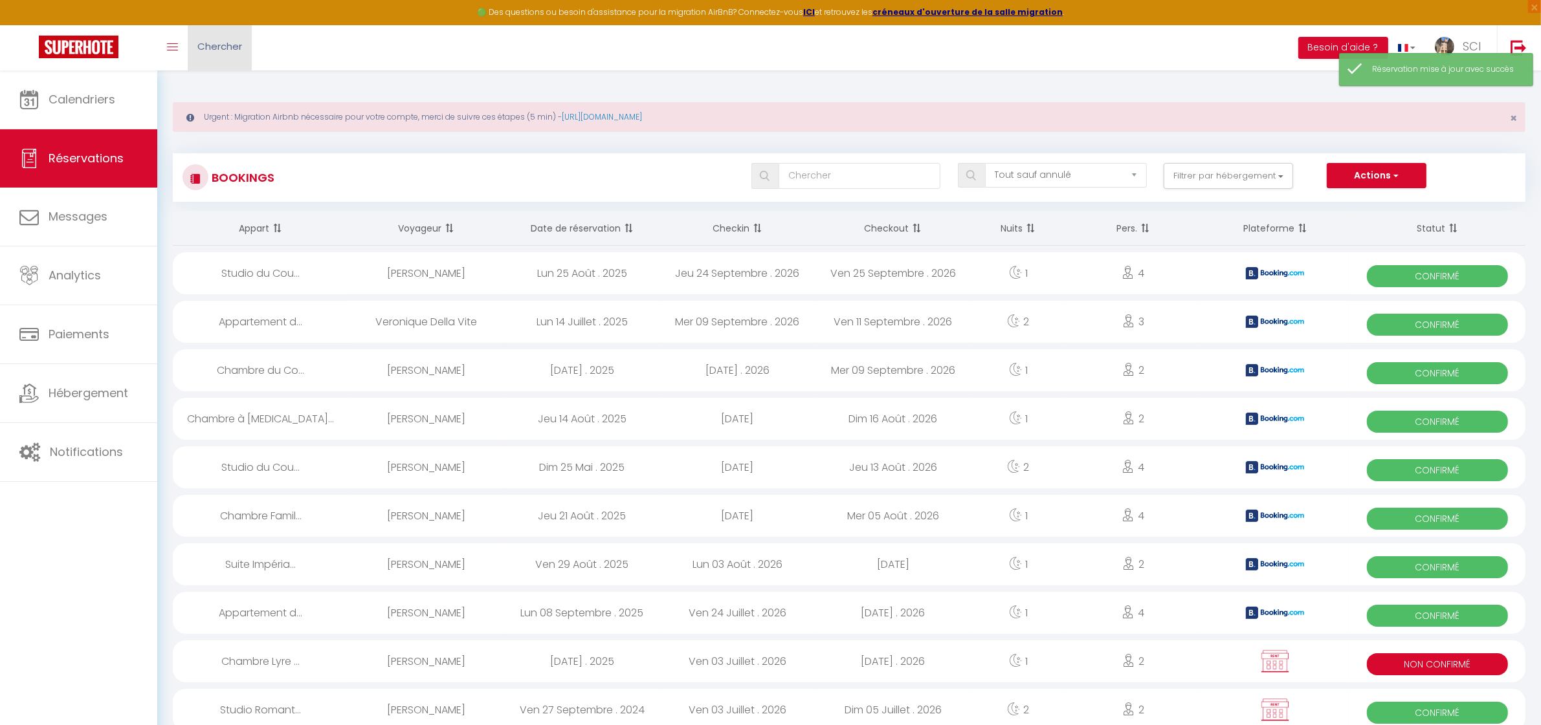
click at [202, 44] on span "Chercher" at bounding box center [219, 46] width 45 height 14
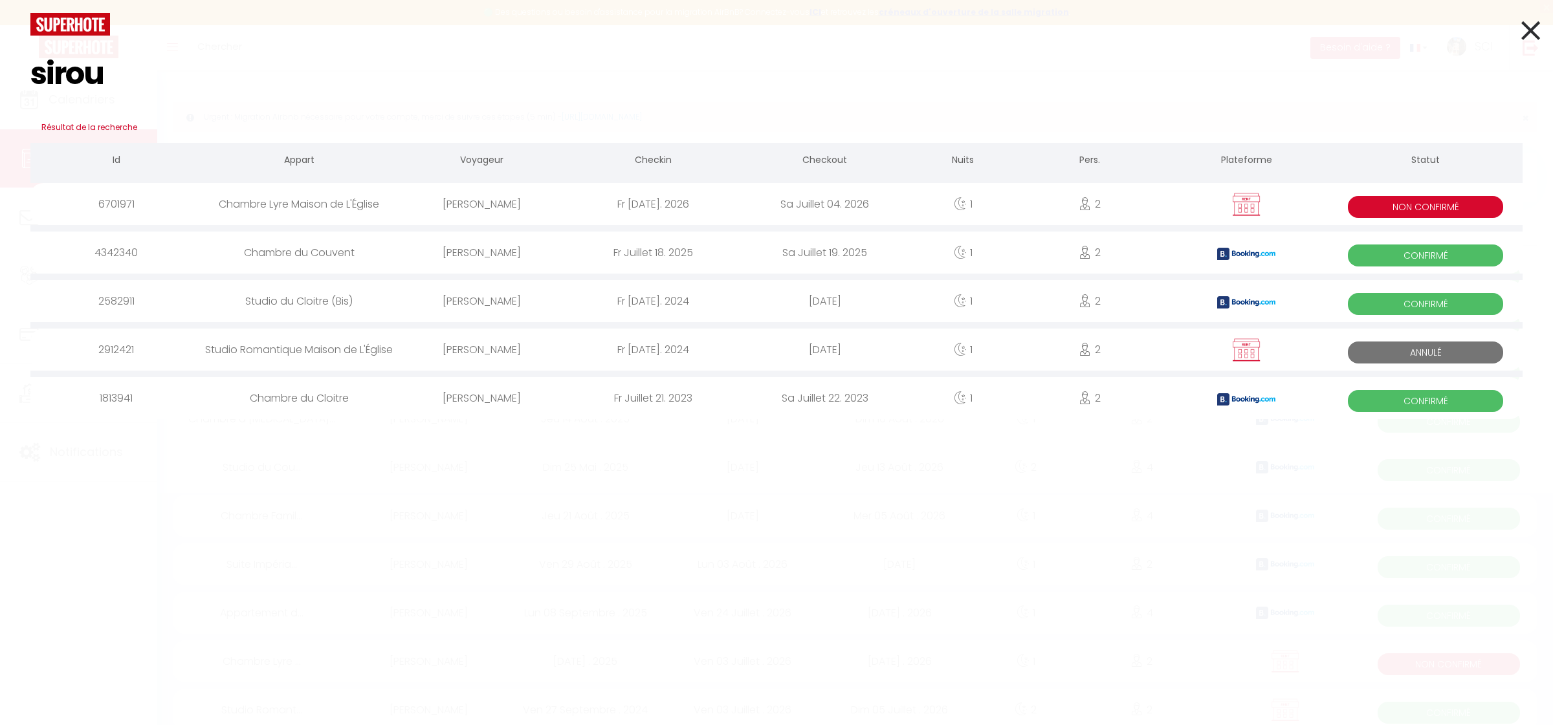
click at [454, 196] on div "[PERSON_NAME]" at bounding box center [481, 204] width 171 height 42
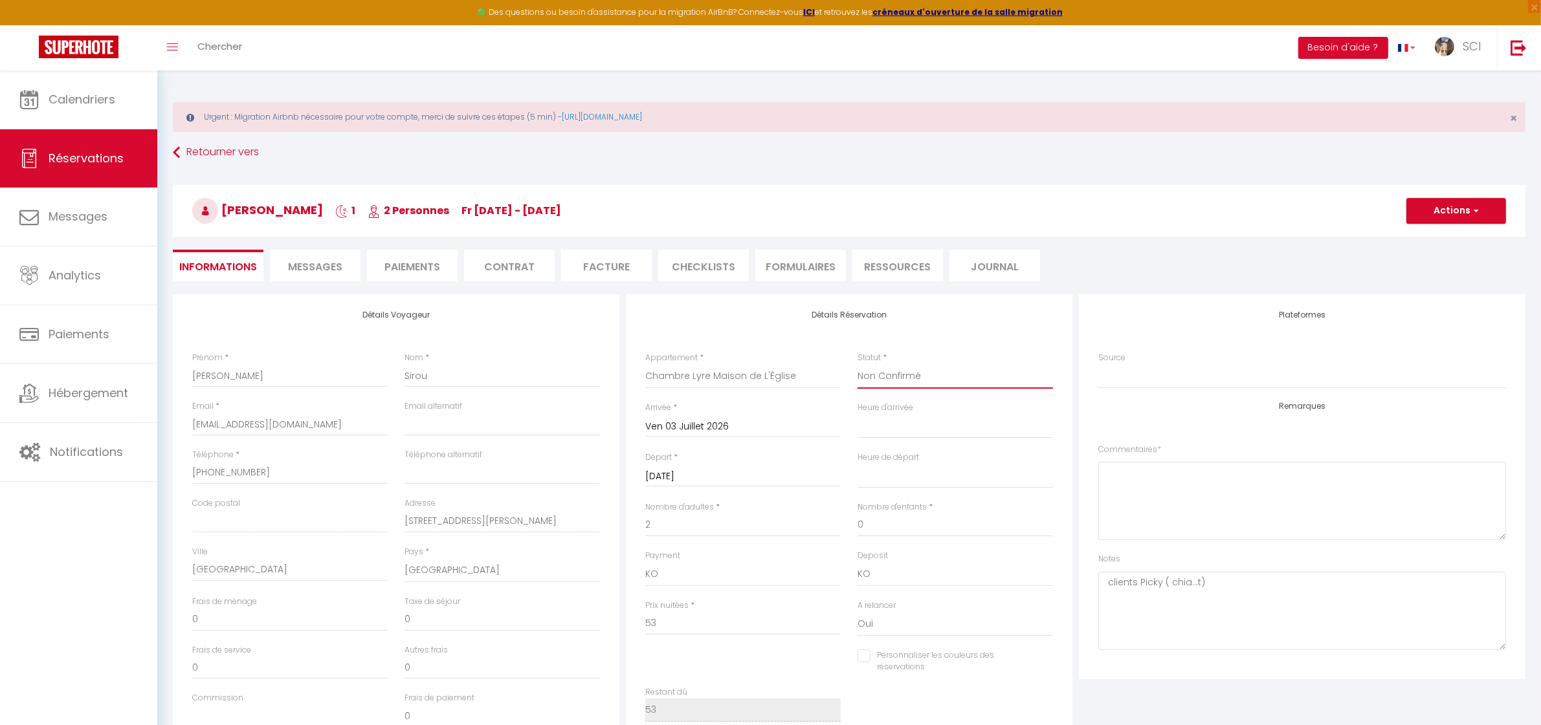
click at [923, 373] on select "Confirmé Non Confirmé [PERSON_NAME] par le voyageur No Show Request" at bounding box center [954, 376] width 195 height 25
click at [857, 364] on select "Confirmé Non Confirmé [PERSON_NAME] par le voyageur No Show Request" at bounding box center [954, 376] width 195 height 25
click at [1458, 214] on button "Actions" at bounding box center [1456, 211] width 100 height 26
click at [1434, 240] on link "Enregistrer" at bounding box center [1443, 239] width 102 height 17
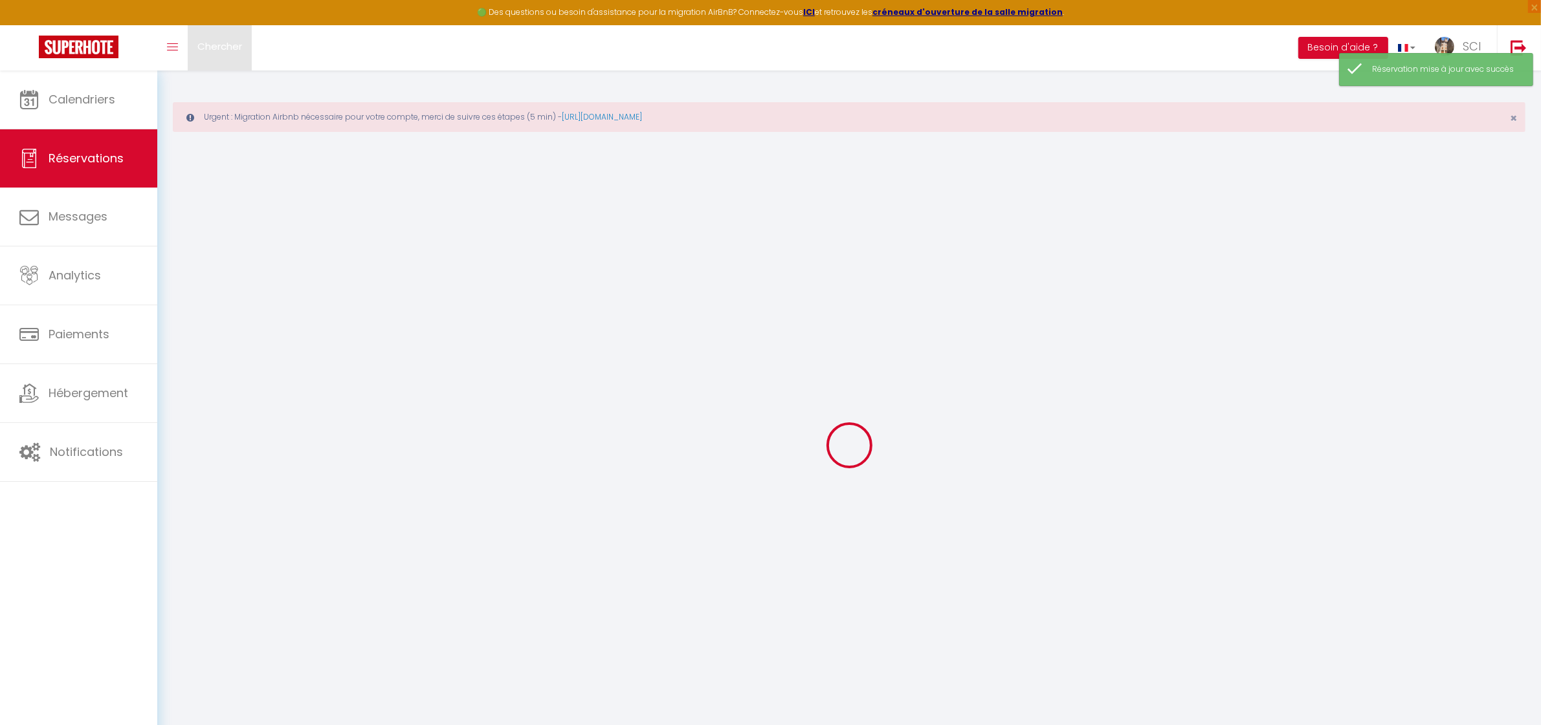
click at [219, 47] on span "Chercher" at bounding box center [219, 46] width 45 height 14
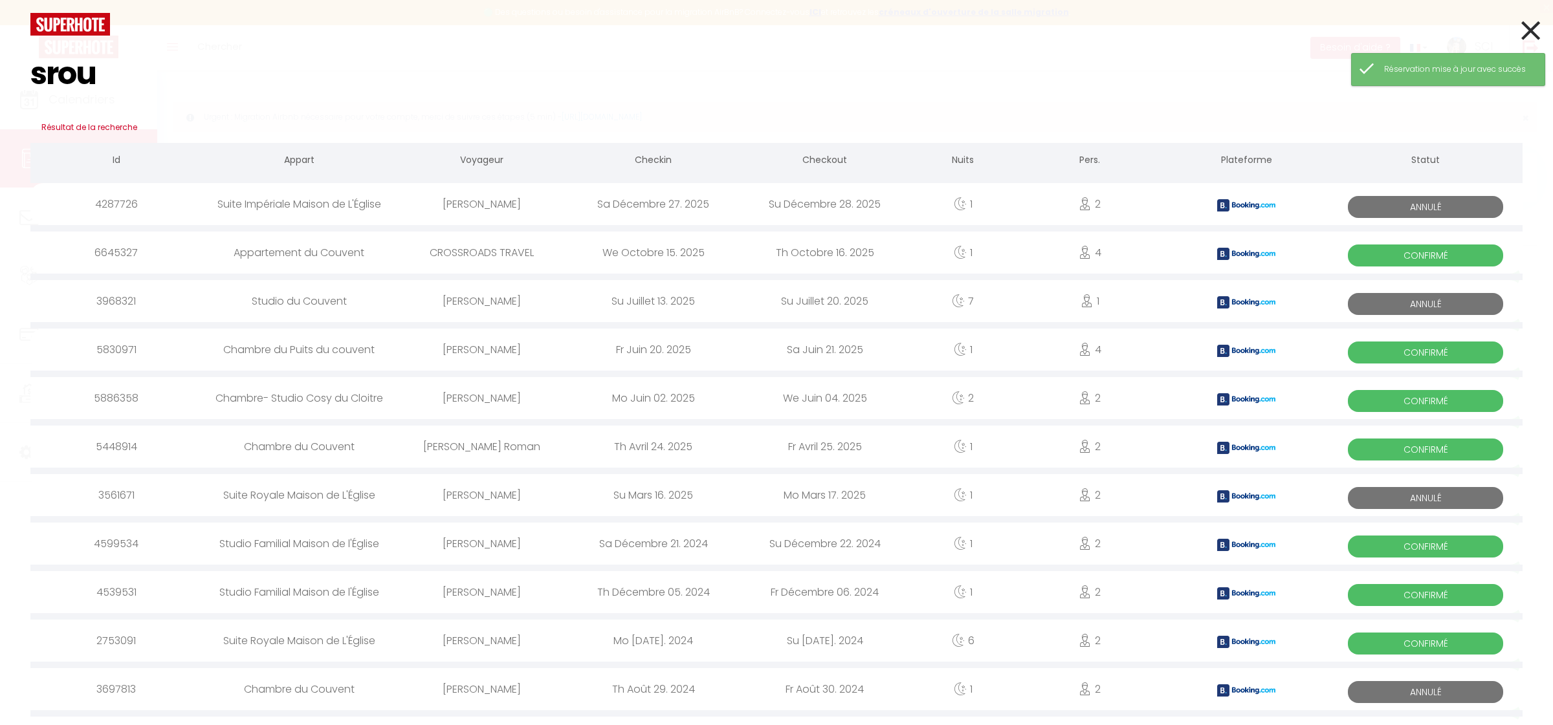
click at [43, 75] on input "srou" at bounding box center [776, 74] width 1492 height 76
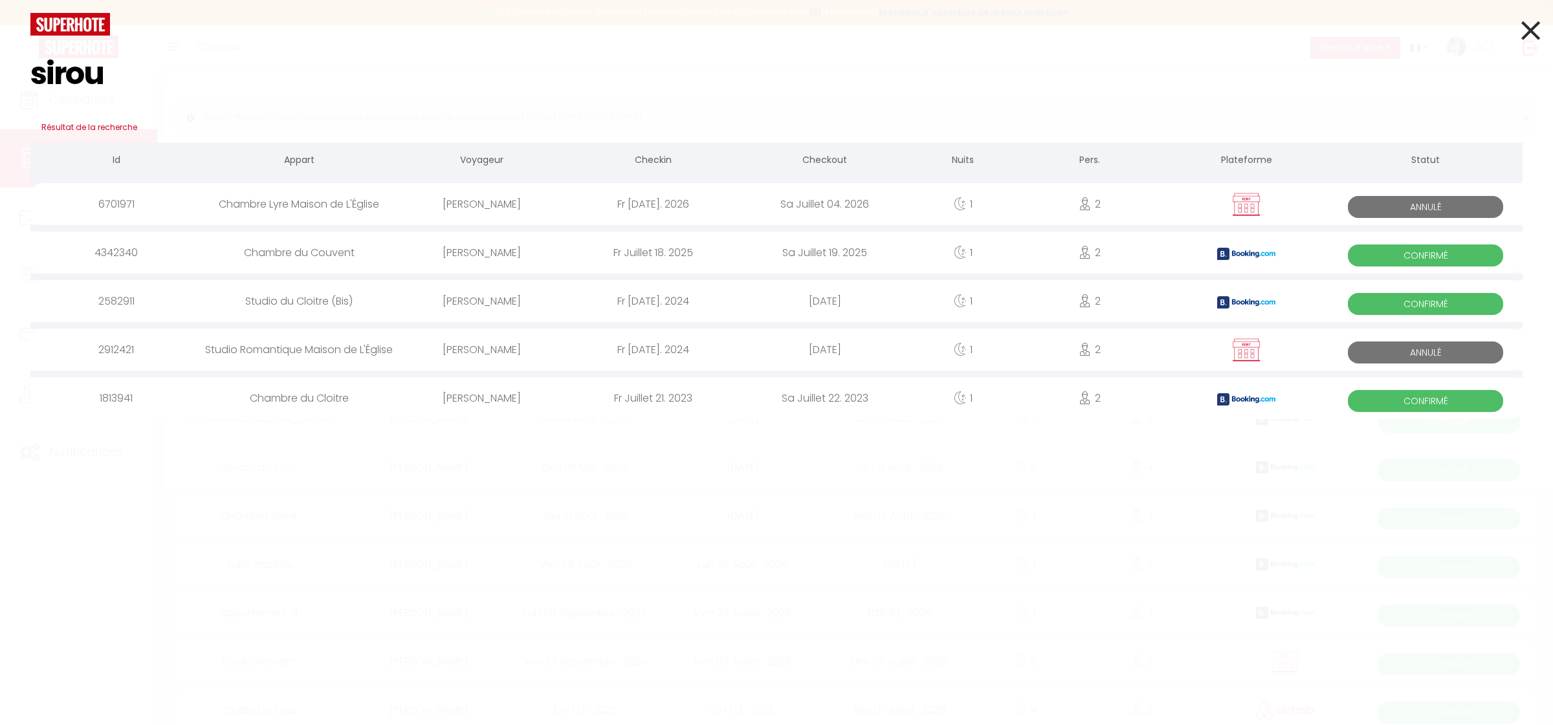
click at [497, 205] on div "[PERSON_NAME]" at bounding box center [481, 204] width 171 height 42
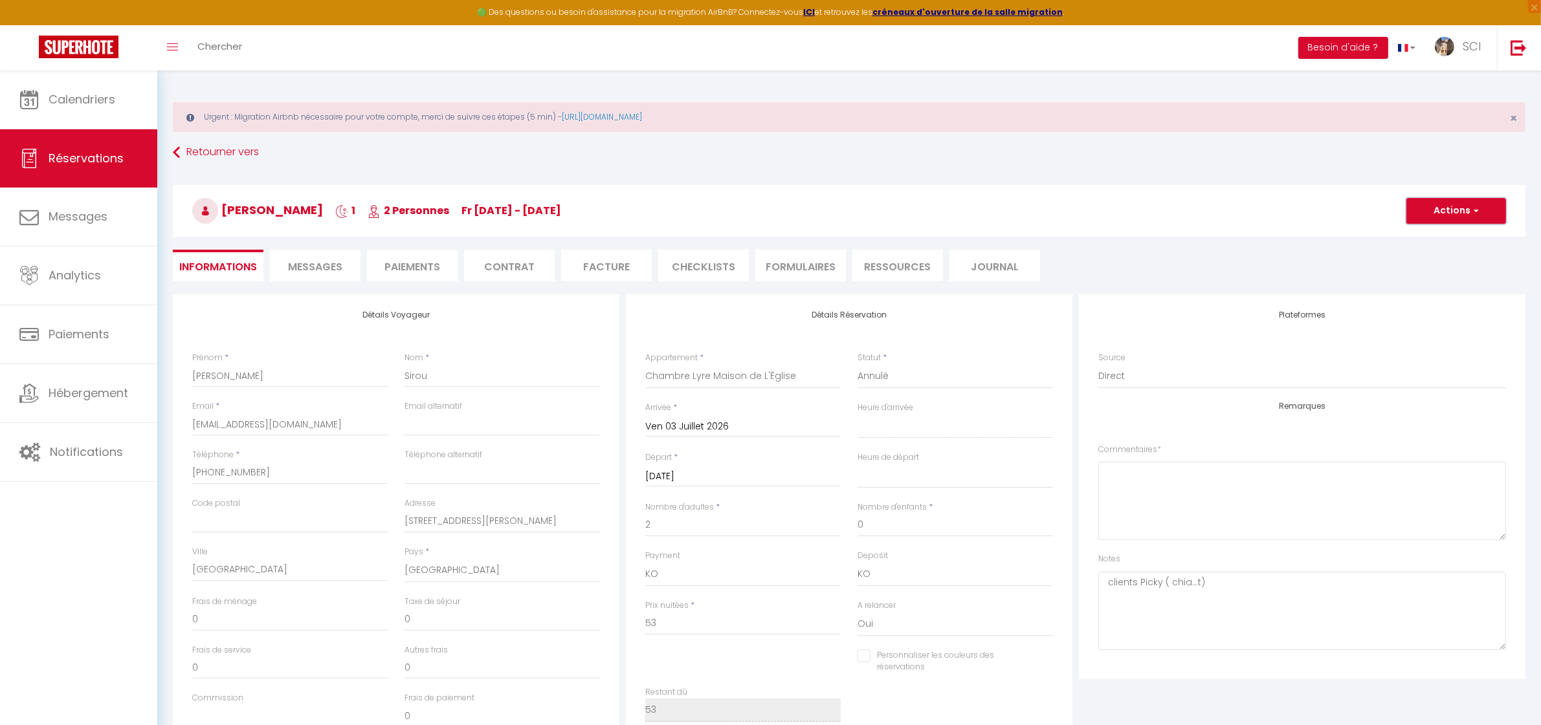
click at [1456, 208] on button "Actions" at bounding box center [1456, 211] width 100 height 26
click at [1441, 256] on link "Dupliquer" at bounding box center [1443, 256] width 102 height 17
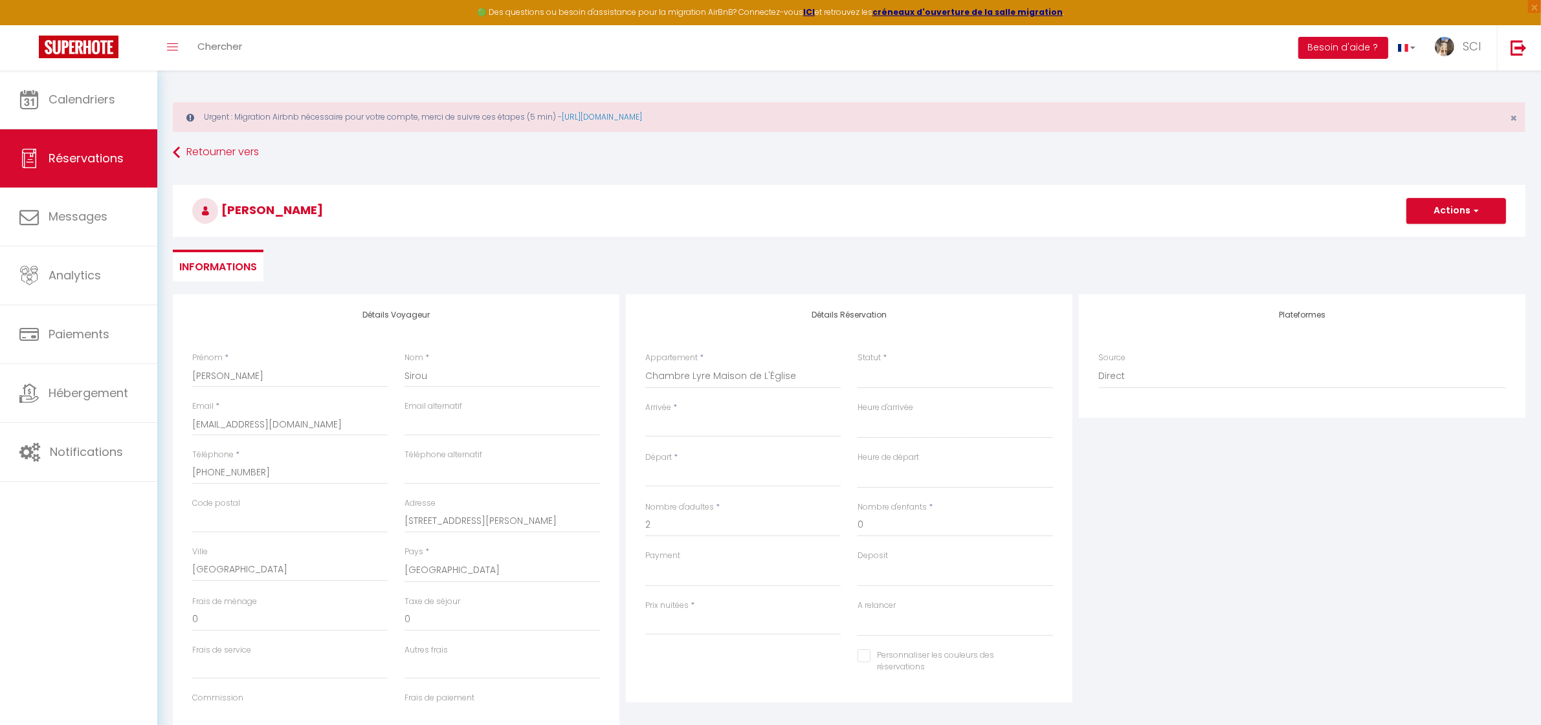
click at [696, 424] on input "Arrivée" at bounding box center [742, 427] width 195 height 17
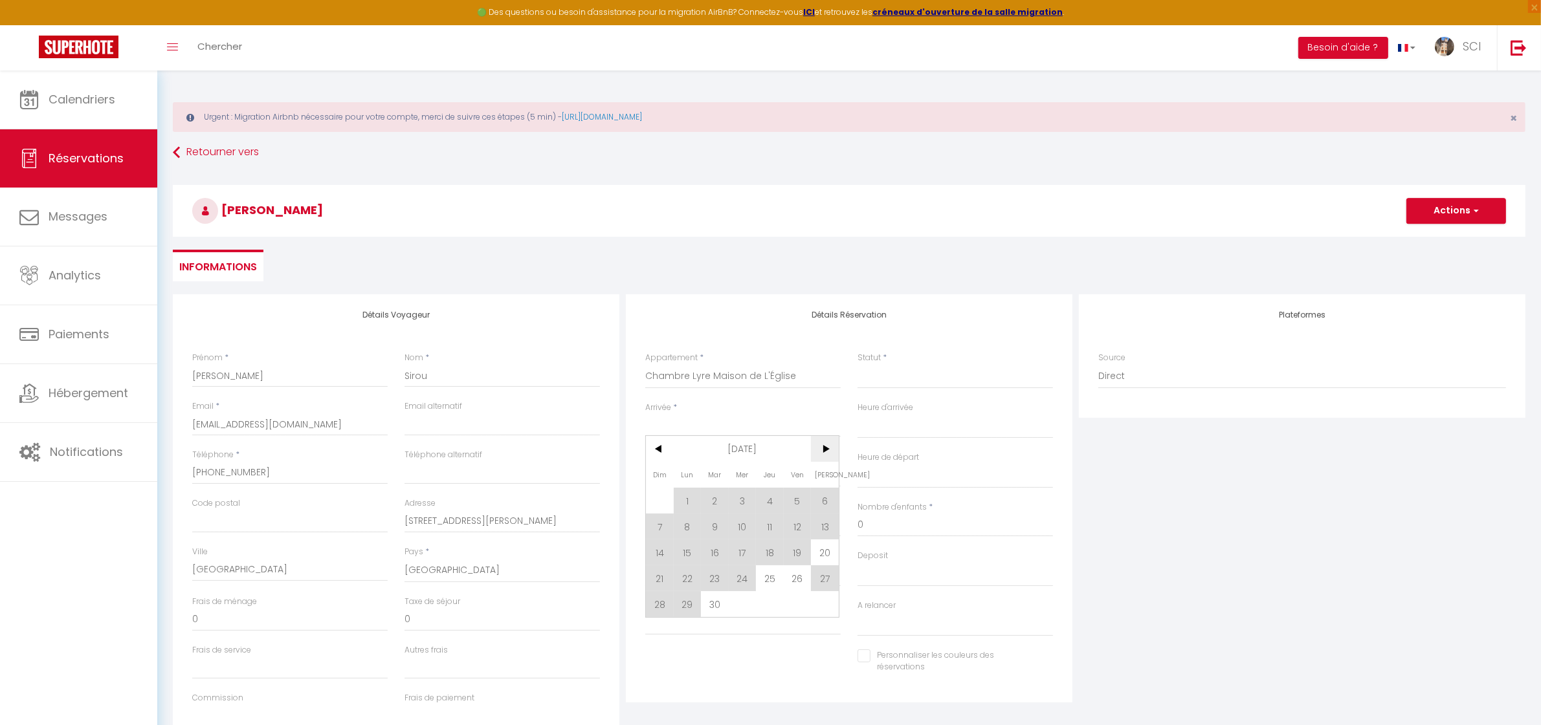
click at [824, 450] on span ">" at bounding box center [825, 449] width 28 height 26
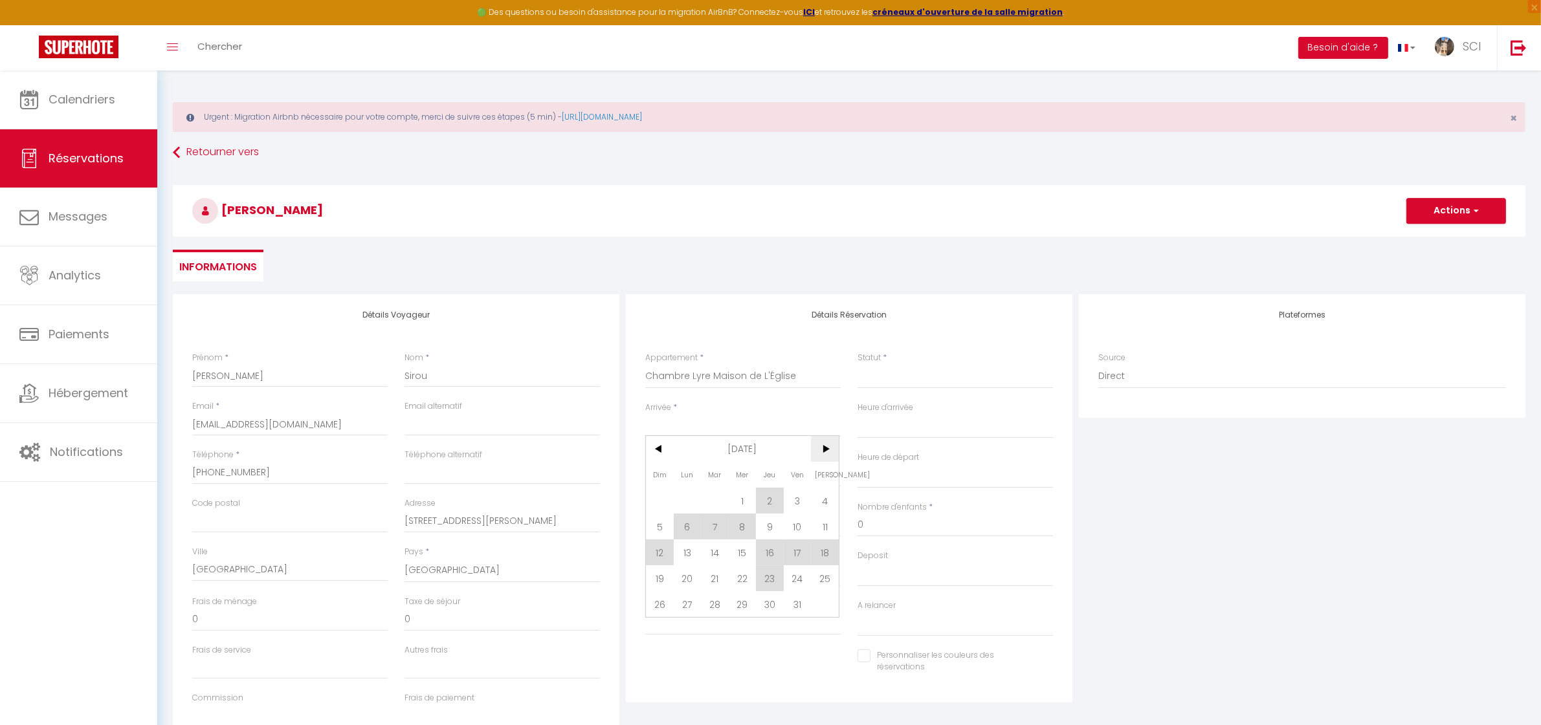
click at [824, 450] on span ">" at bounding box center [825, 449] width 28 height 26
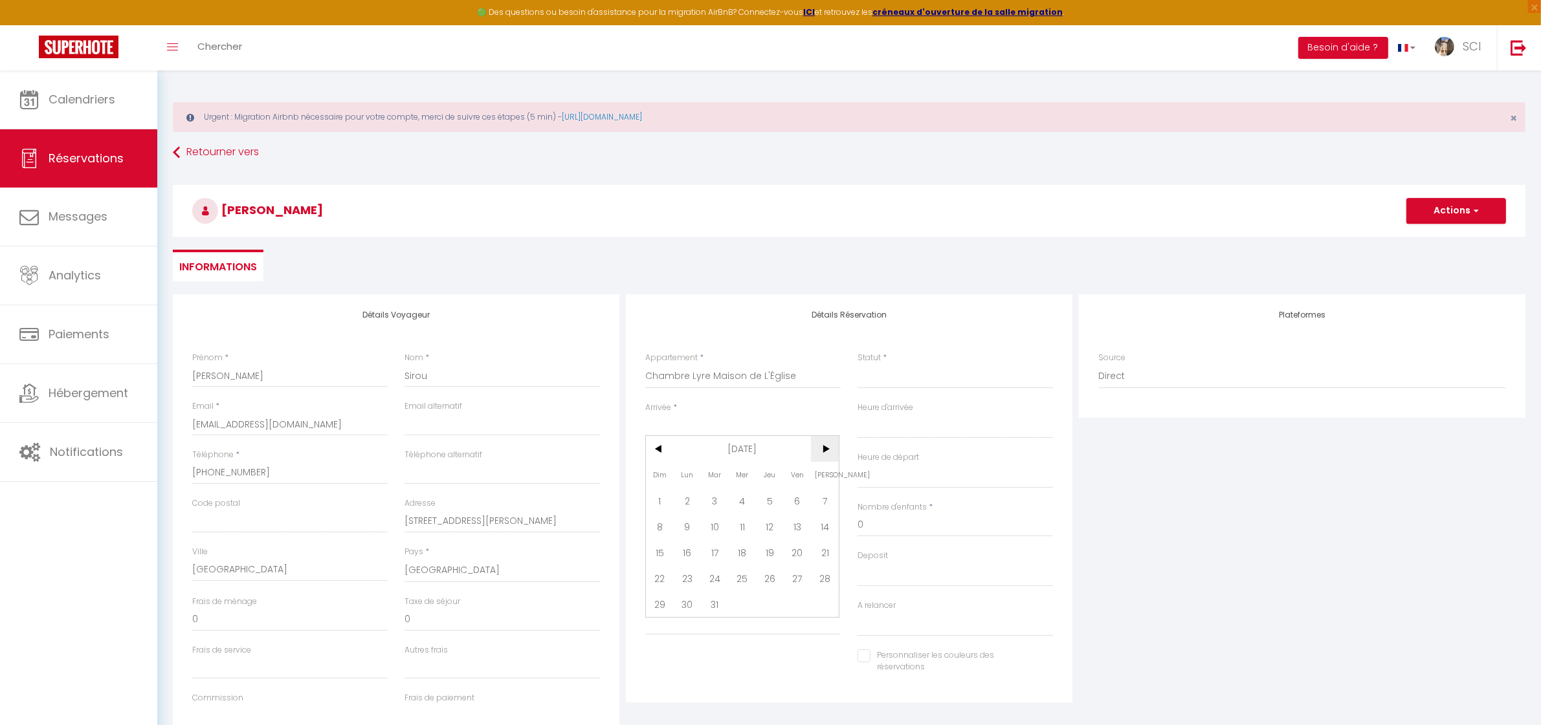
click at [825, 450] on span ">" at bounding box center [825, 449] width 28 height 26
click at [683, 525] on span "6" at bounding box center [688, 527] width 28 height 26
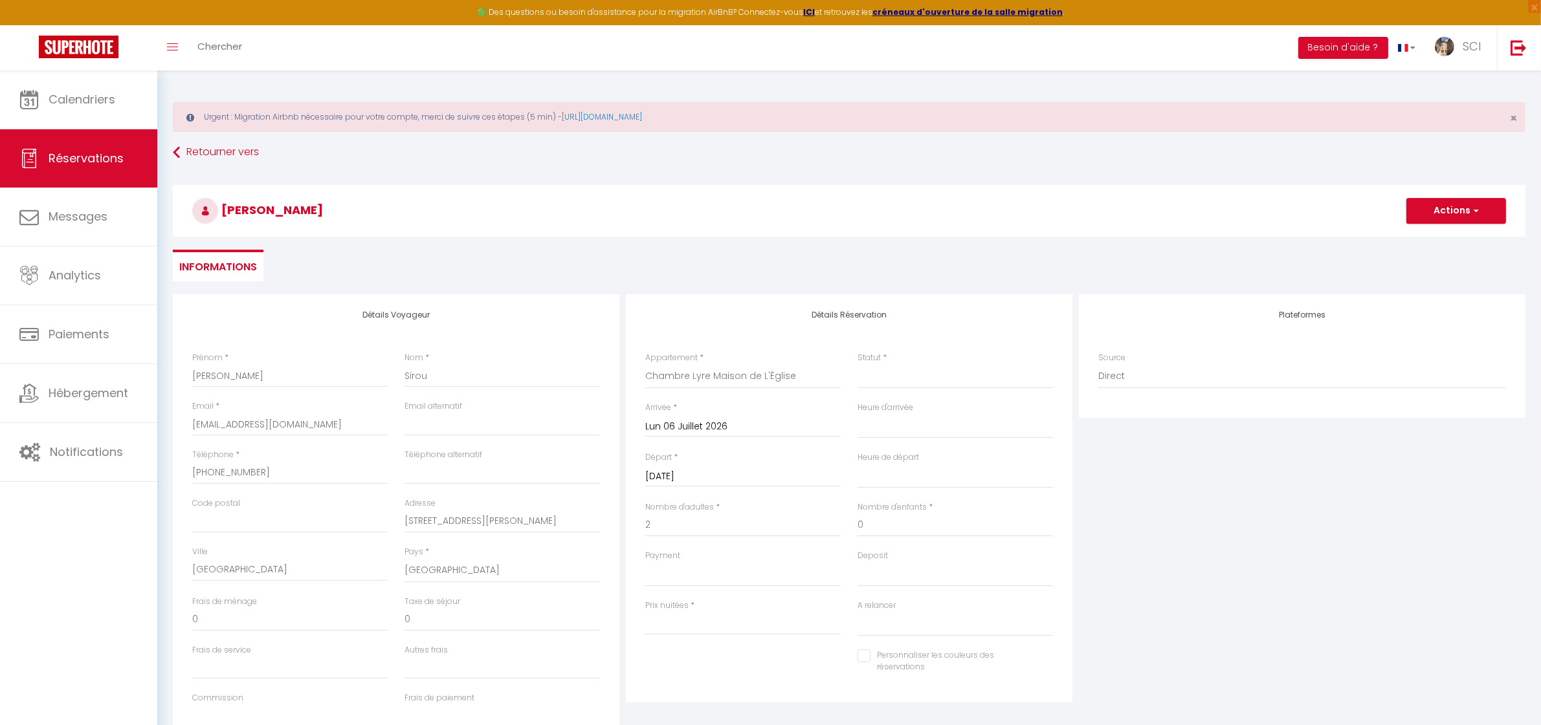
click at [707, 435] on input "Lun 06 Juillet 2026" at bounding box center [742, 427] width 195 height 17
click at [797, 503] on span "3" at bounding box center [798, 501] width 28 height 26
click at [709, 480] on input "[DATE]" at bounding box center [742, 477] width 195 height 17
click at [820, 551] on span "4" at bounding box center [825, 550] width 28 height 26
click at [706, 525] on input "2" at bounding box center [742, 525] width 195 height 23
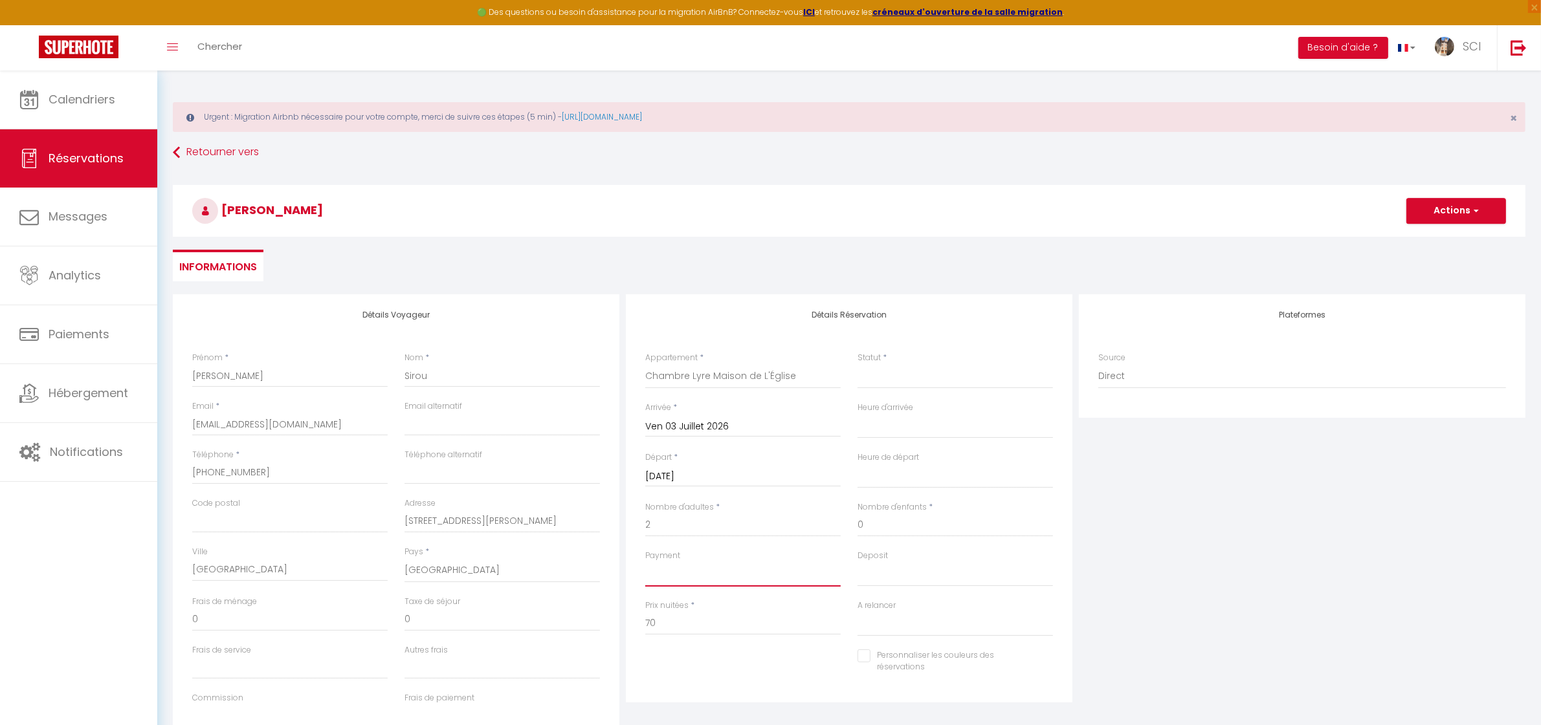
click at [673, 573] on select "OK KO" at bounding box center [742, 574] width 195 height 25
click at [645, 562] on select "OK KO" at bounding box center [742, 574] width 195 height 25
click at [659, 569] on select "OK KO" at bounding box center [742, 574] width 195 height 25
click at [645, 562] on select "OK KO" at bounding box center [742, 574] width 195 height 25
click at [667, 618] on input "70" at bounding box center [742, 623] width 195 height 23
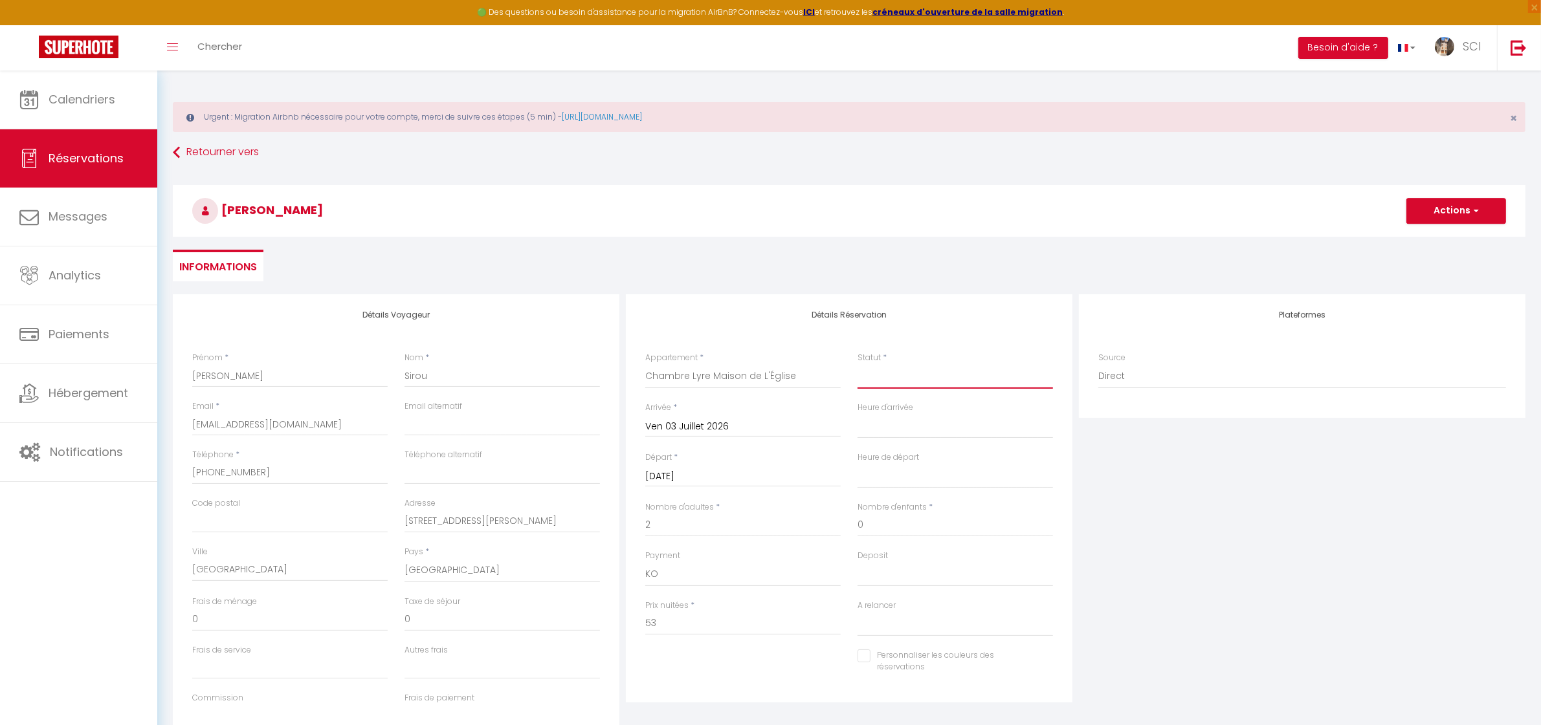
click at [900, 380] on select "Confirmé Non Confirmé [PERSON_NAME] par le voyageur No Show Request" at bounding box center [954, 376] width 195 height 25
click at [857, 364] on select "Confirmé Non Confirmé [PERSON_NAME] par le voyageur No Show Request" at bounding box center [954, 376] width 195 height 25
click at [929, 361] on div "Statut * Confirmé Non Confirmé Annulé Annulé par le voyageur No Show Request" at bounding box center [954, 370] width 195 height 37
click at [1472, 211] on span "button" at bounding box center [1474, 211] width 8 height 12
click at [1437, 241] on link "Enregistrer" at bounding box center [1443, 239] width 102 height 17
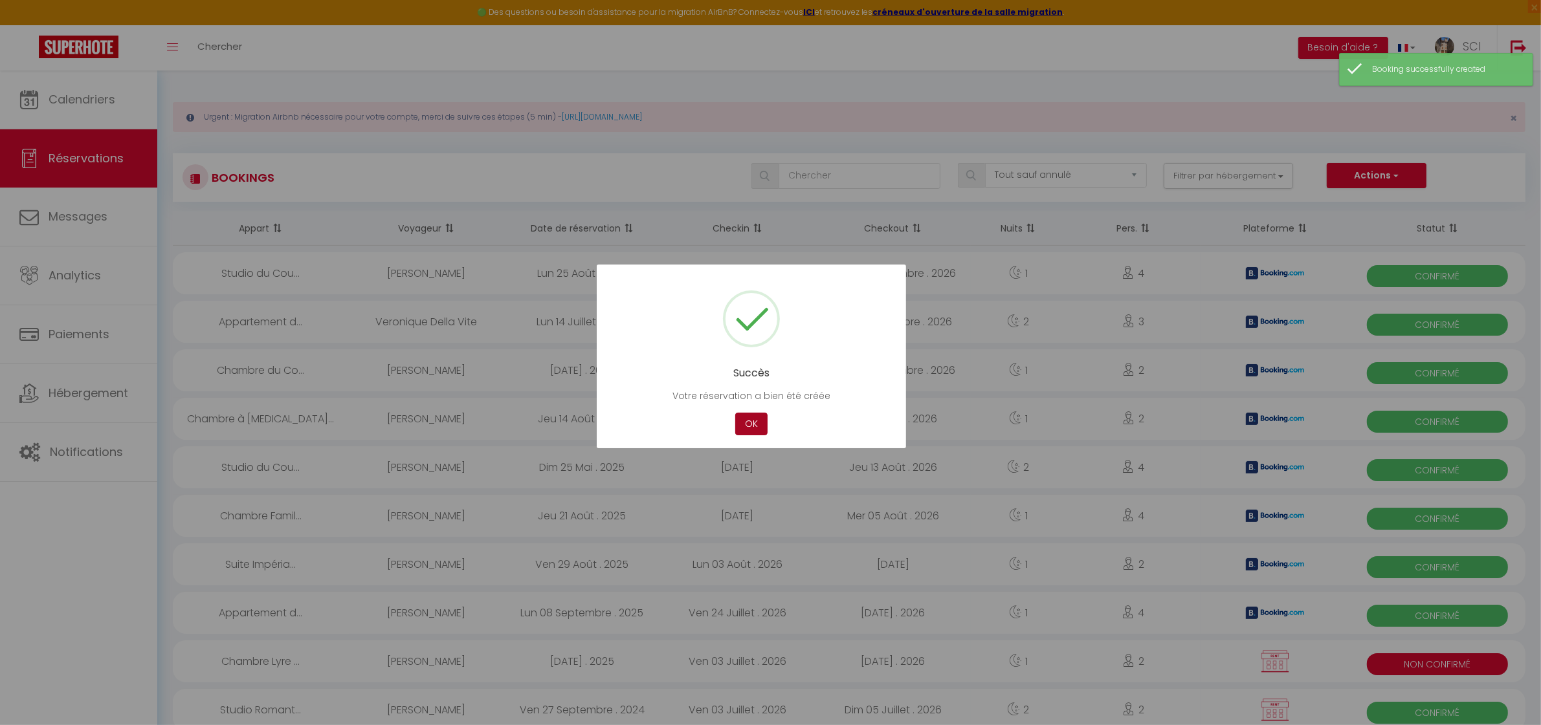
drag, startPoint x: 761, startPoint y: 430, endPoint x: 758, endPoint y: 424, distance: 7.0
click at [761, 429] on button "OK" at bounding box center [751, 424] width 32 height 23
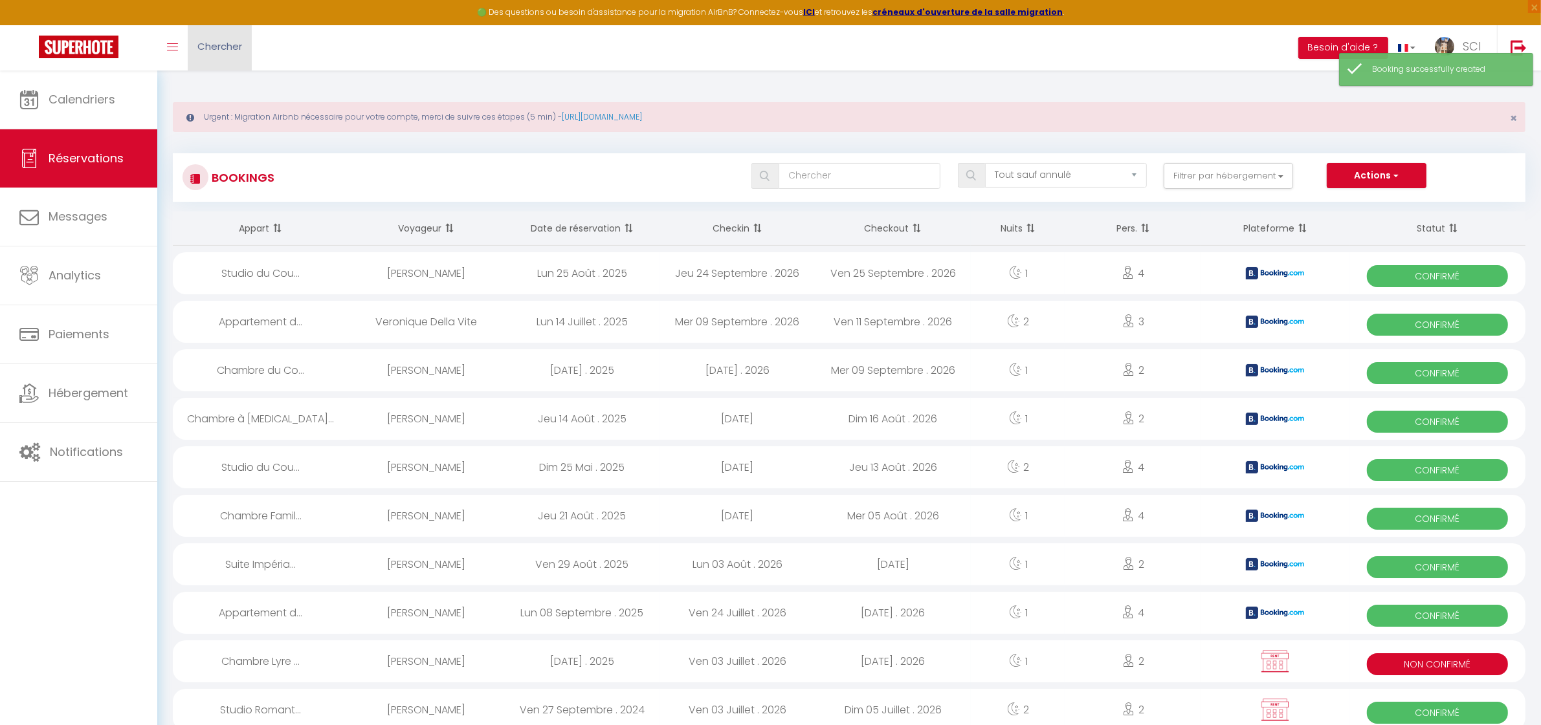
click at [235, 52] on span "Chercher" at bounding box center [219, 46] width 45 height 14
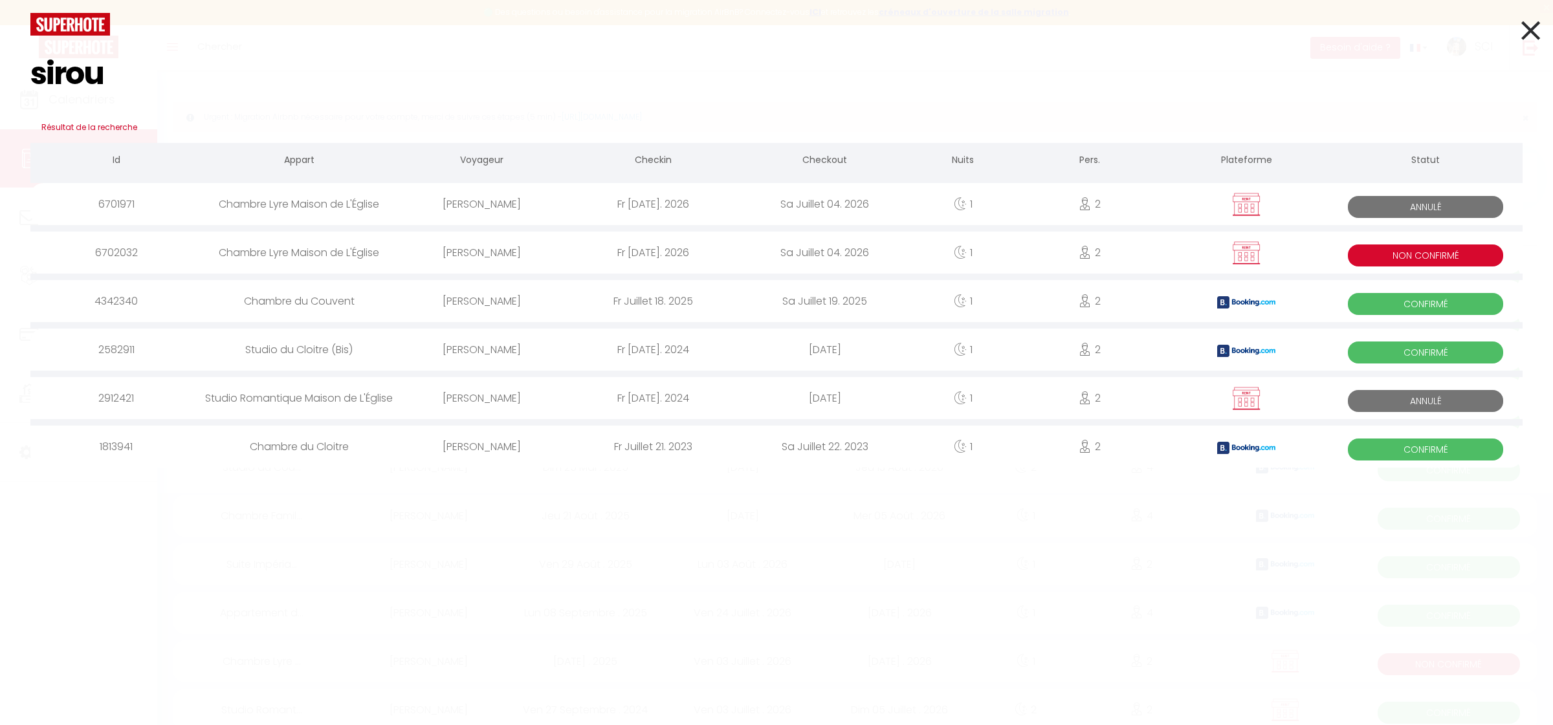
click at [483, 256] on div "[PERSON_NAME]" at bounding box center [481, 253] width 171 height 42
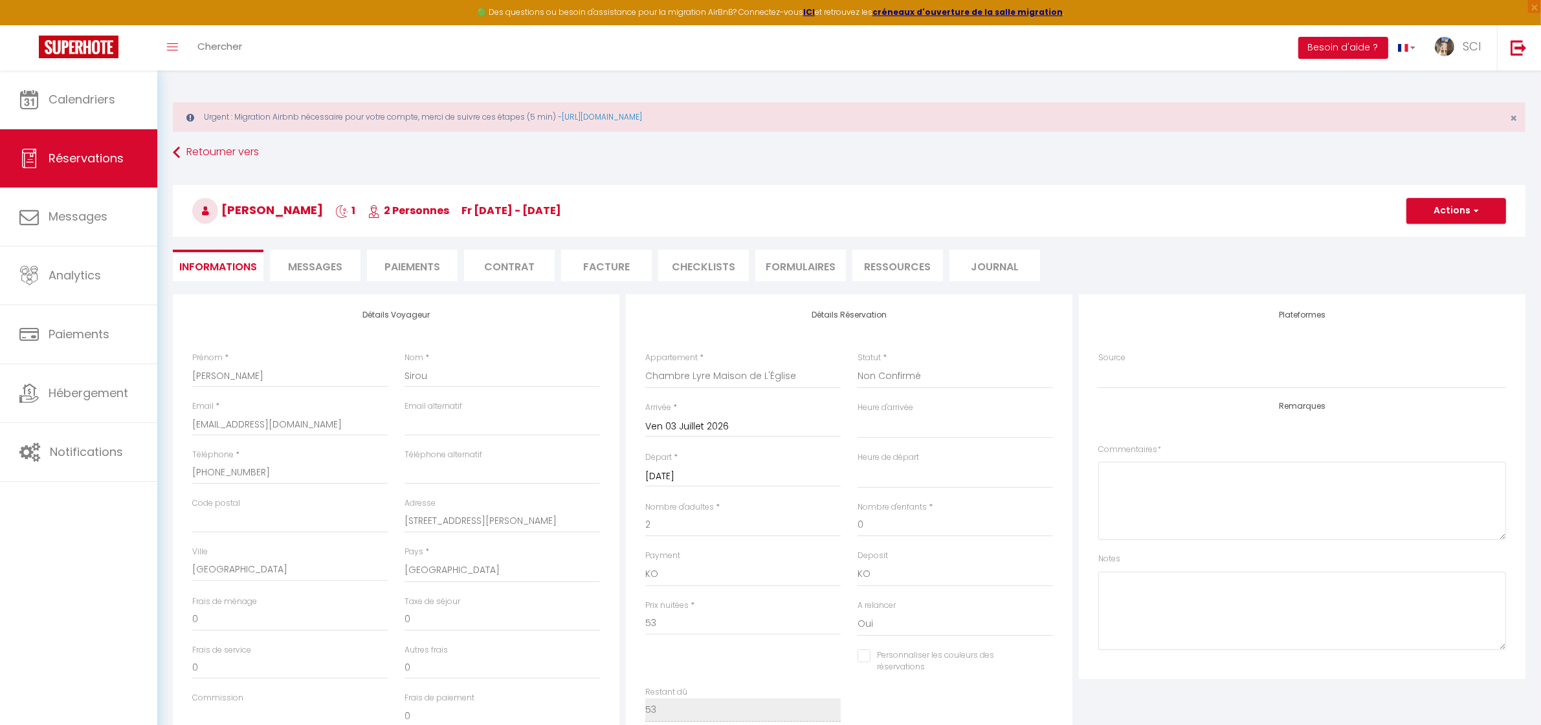
click at [403, 261] on li "Paiements" at bounding box center [412, 266] width 91 height 32
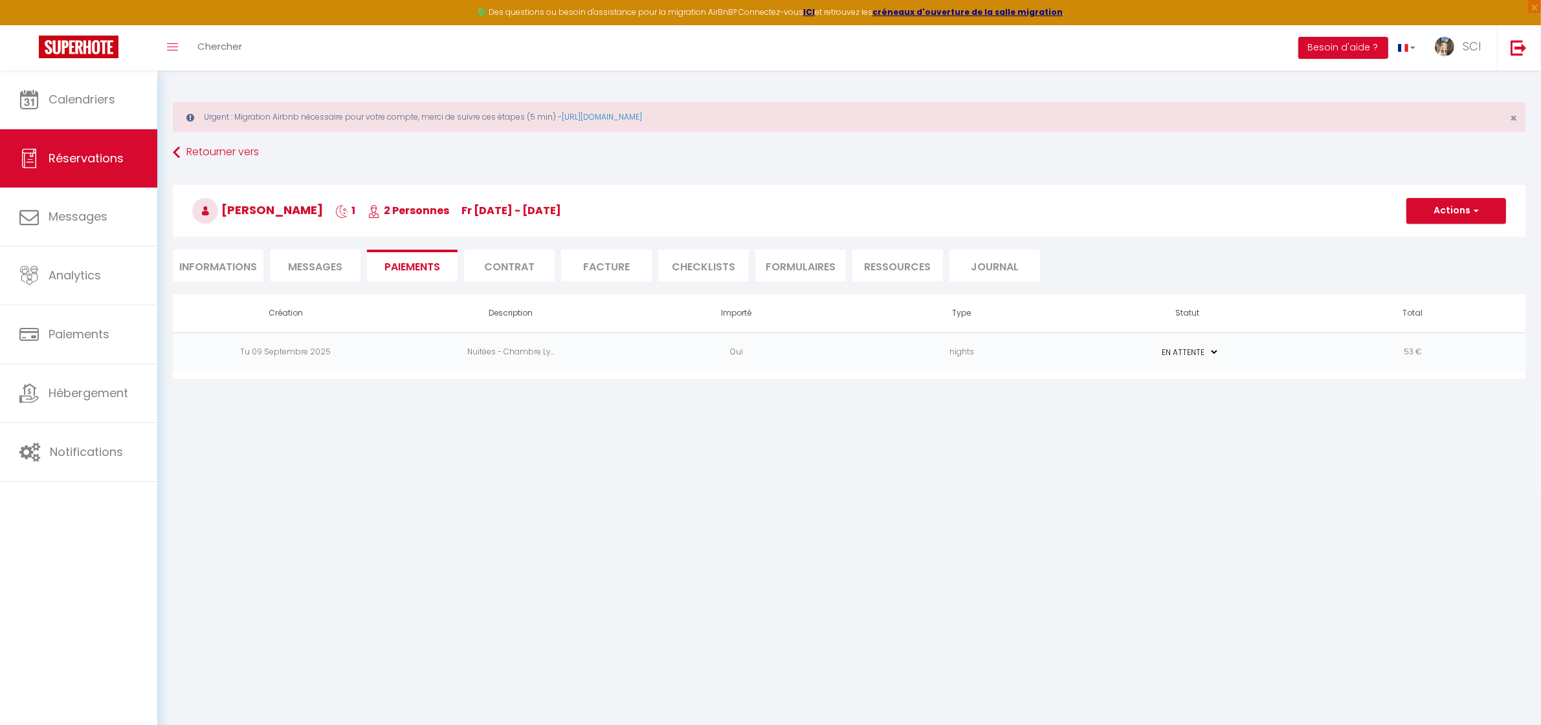
click at [538, 351] on td "Nuitées - Chambre Ly..." at bounding box center [510, 352] width 225 height 39
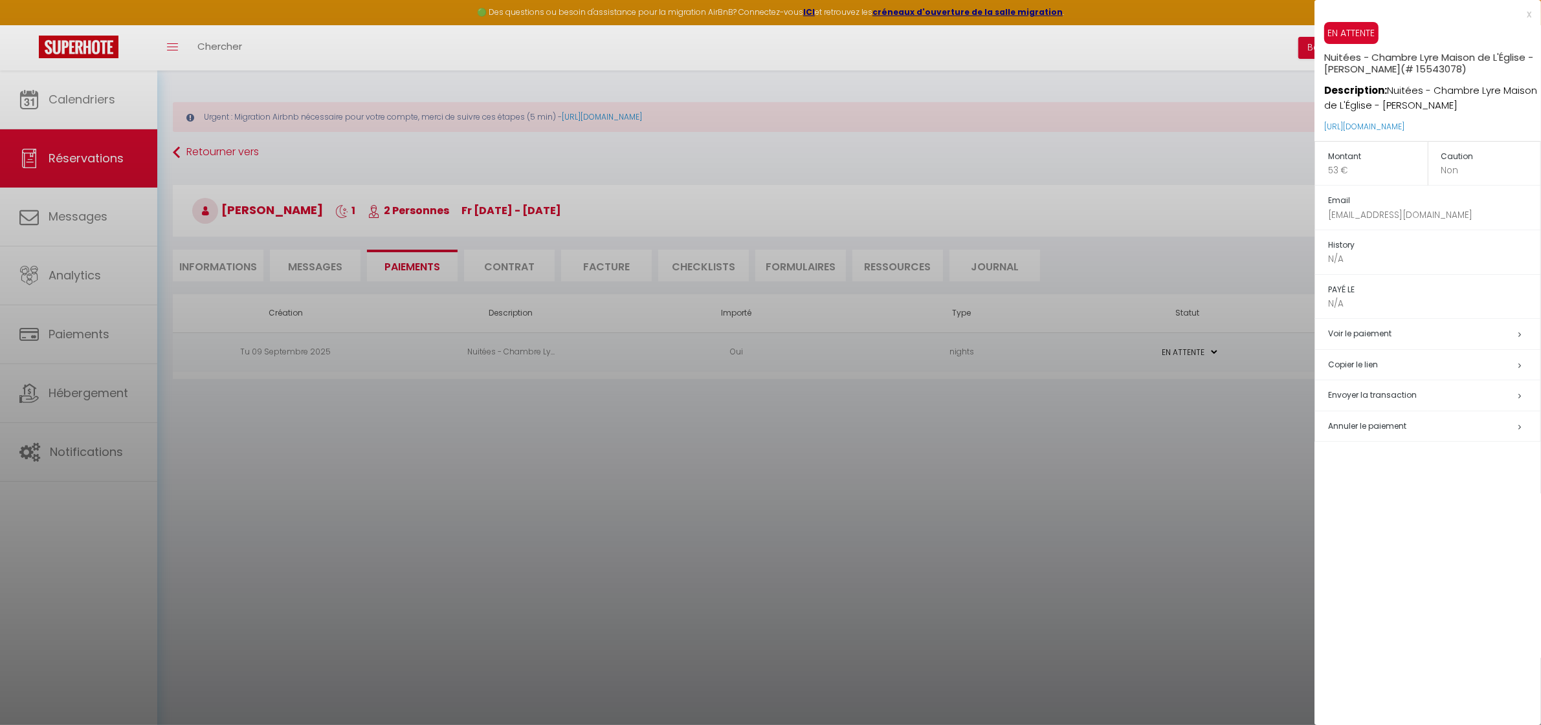
click at [1354, 393] on span "Envoyer la transaction" at bounding box center [1372, 395] width 89 height 11
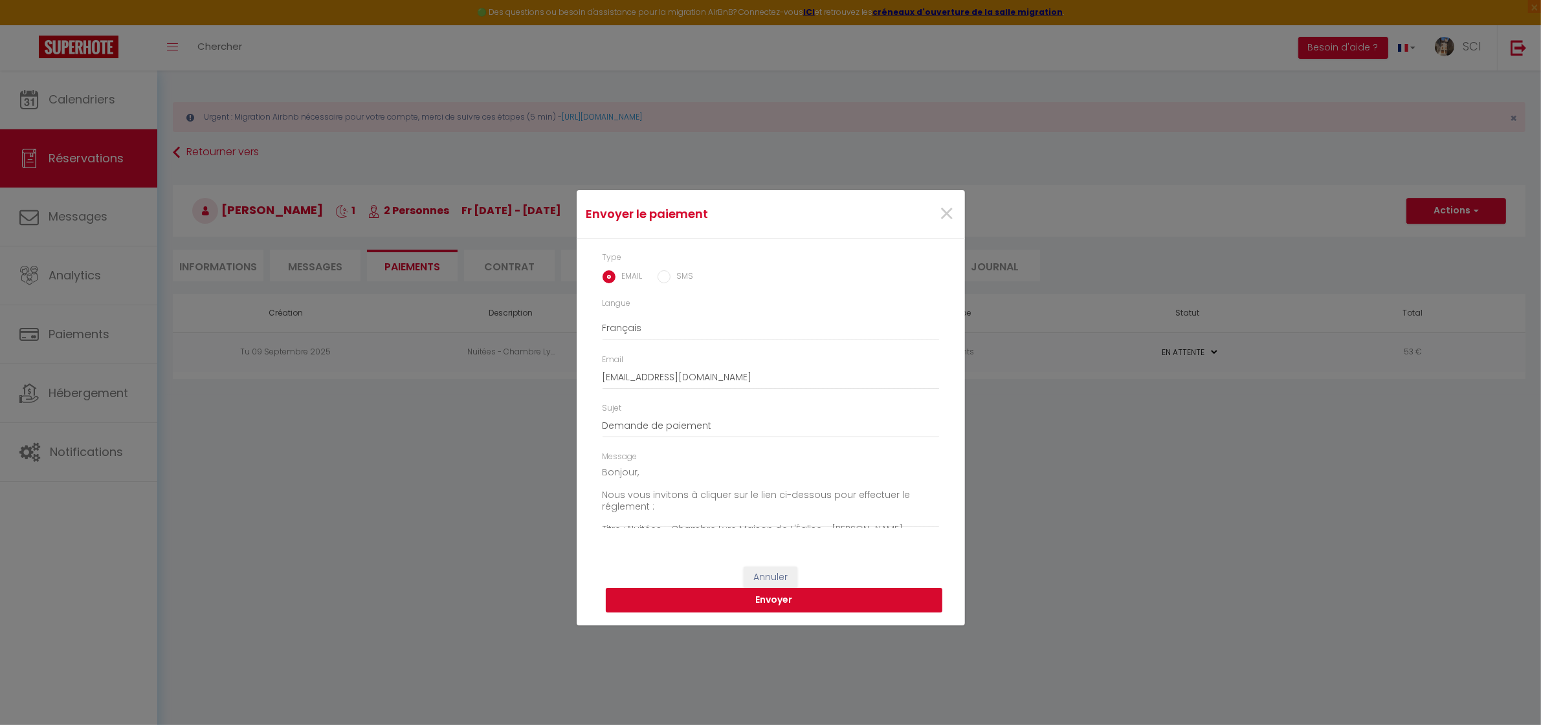
click at [807, 597] on button "Envoyer" at bounding box center [774, 600] width 337 height 25
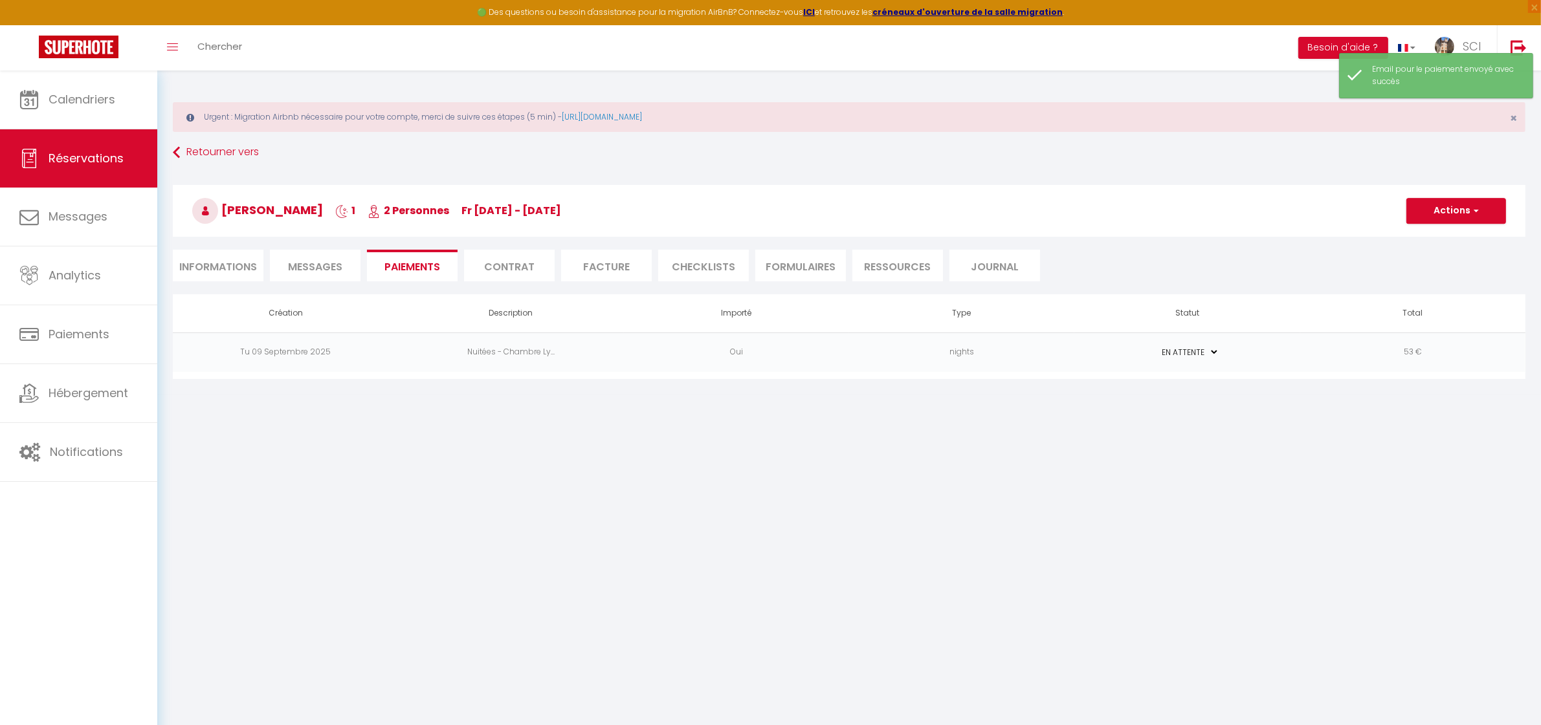
click at [227, 269] on li "Informations" at bounding box center [218, 266] width 91 height 32
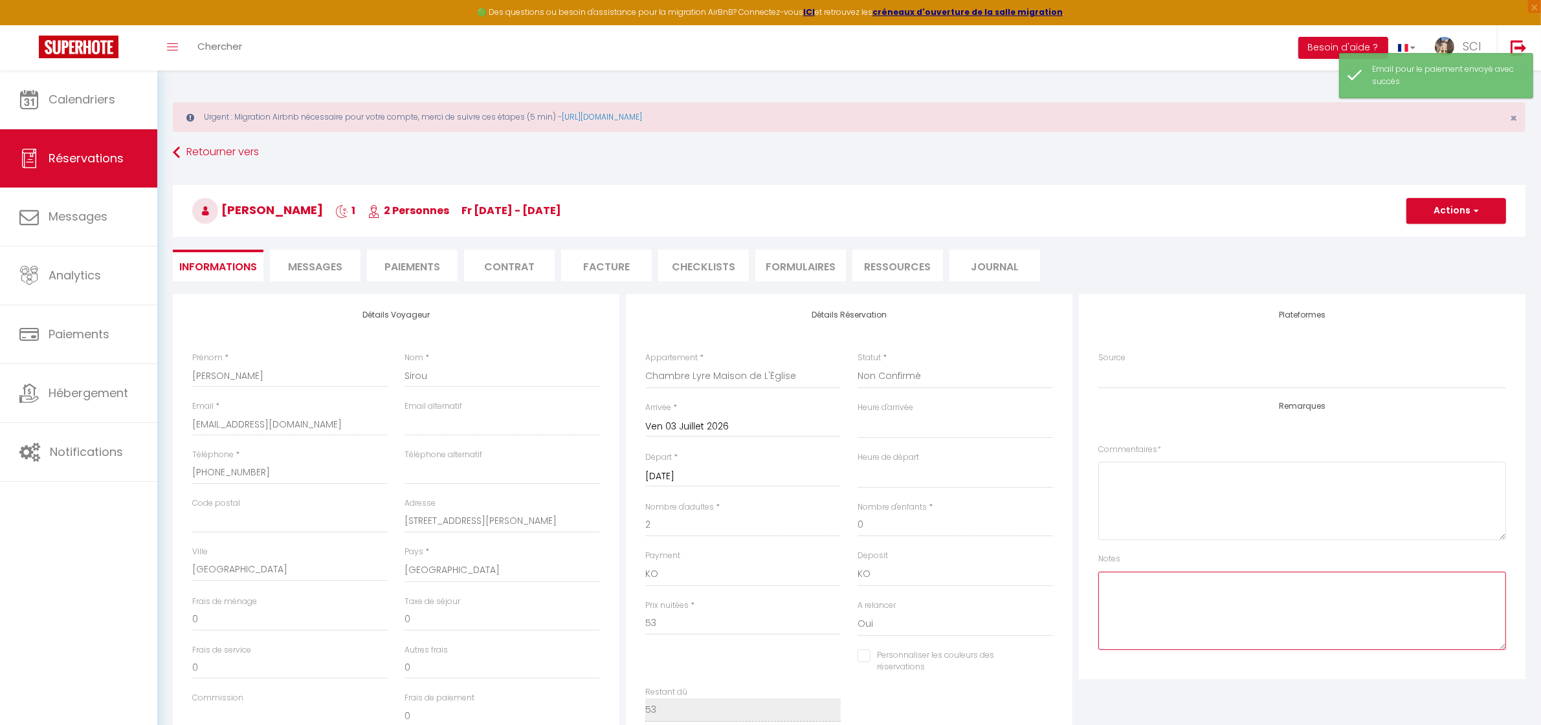
click at [1153, 601] on textarea at bounding box center [1302, 611] width 408 height 78
click at [1450, 211] on button "Actions" at bounding box center [1456, 211] width 100 height 26
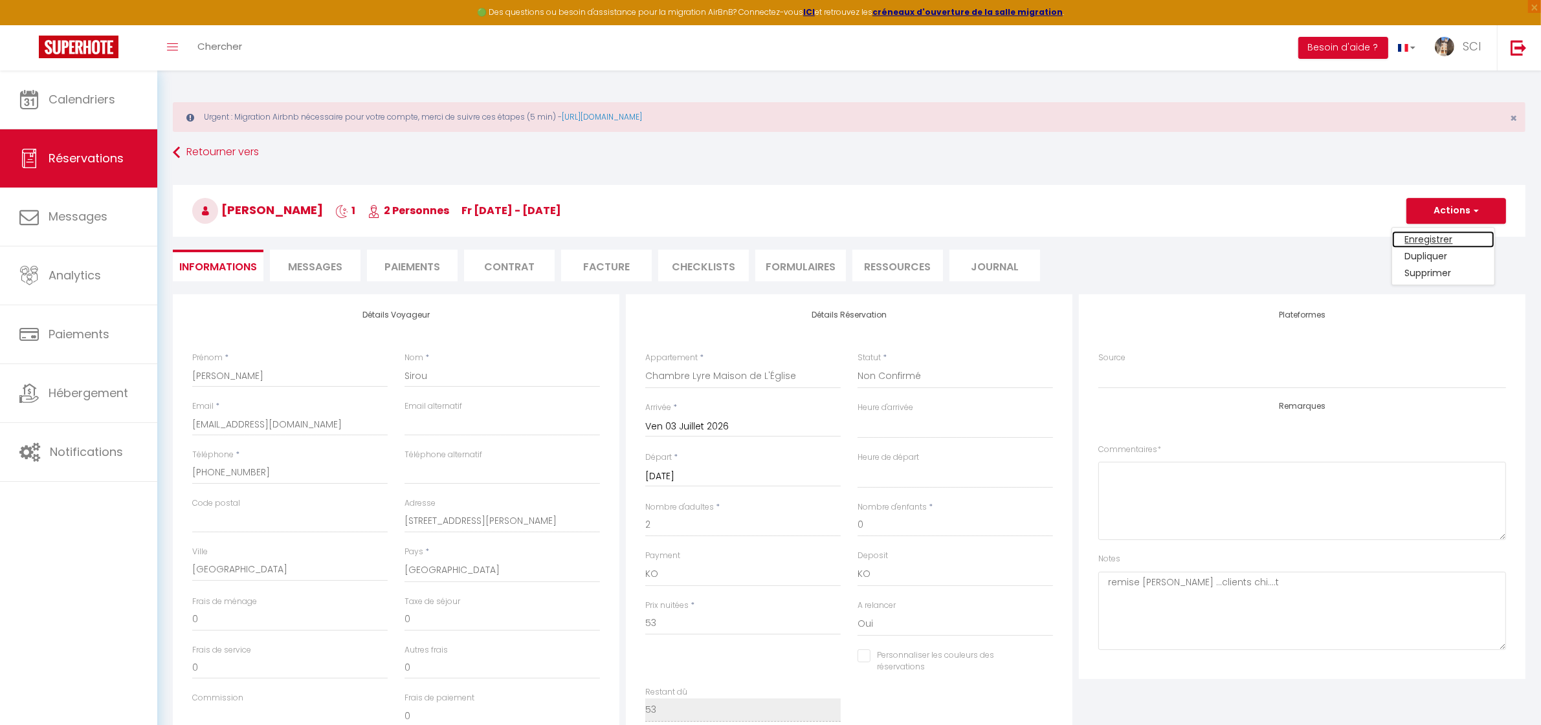
click at [1428, 241] on link "Enregistrer" at bounding box center [1443, 239] width 102 height 17
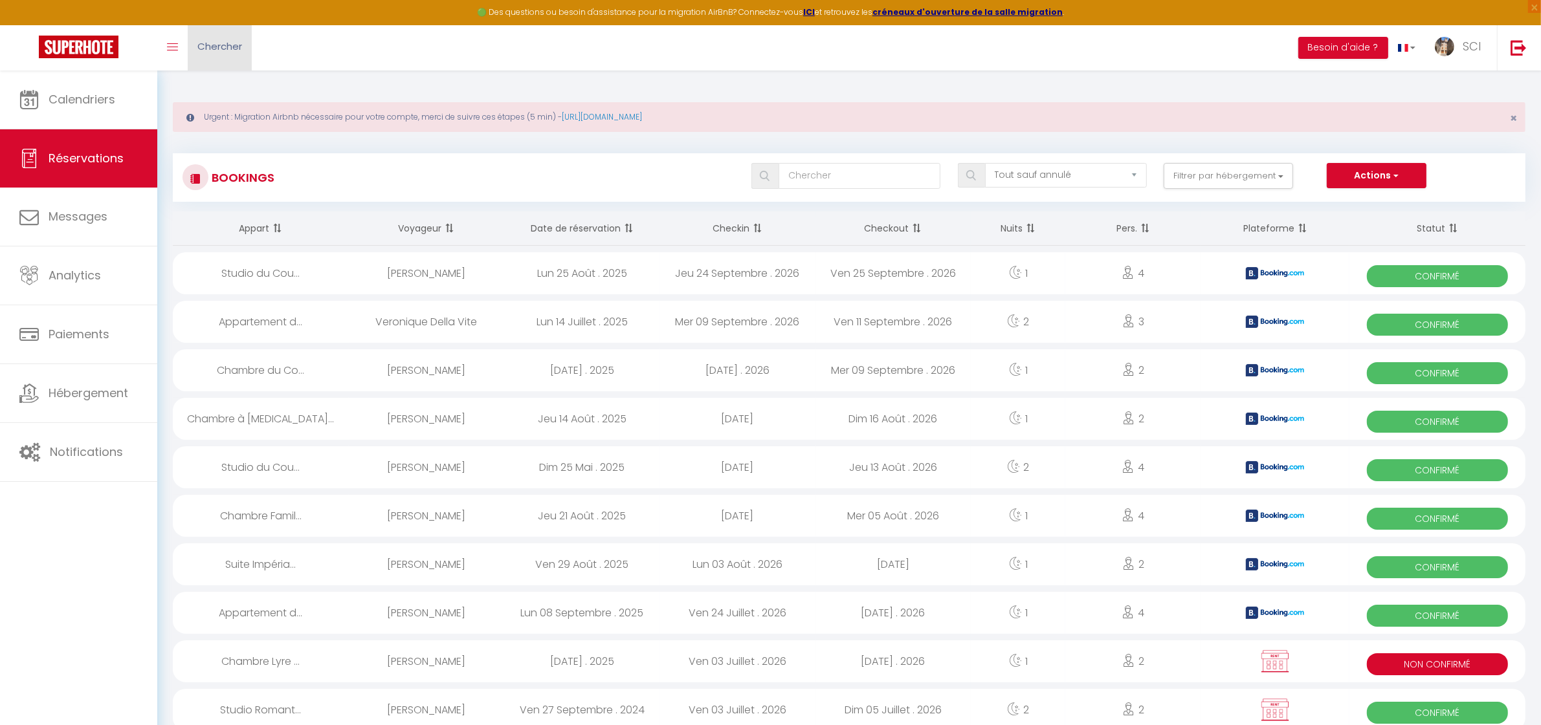
click at [227, 58] on link "Chercher" at bounding box center [220, 47] width 64 height 45
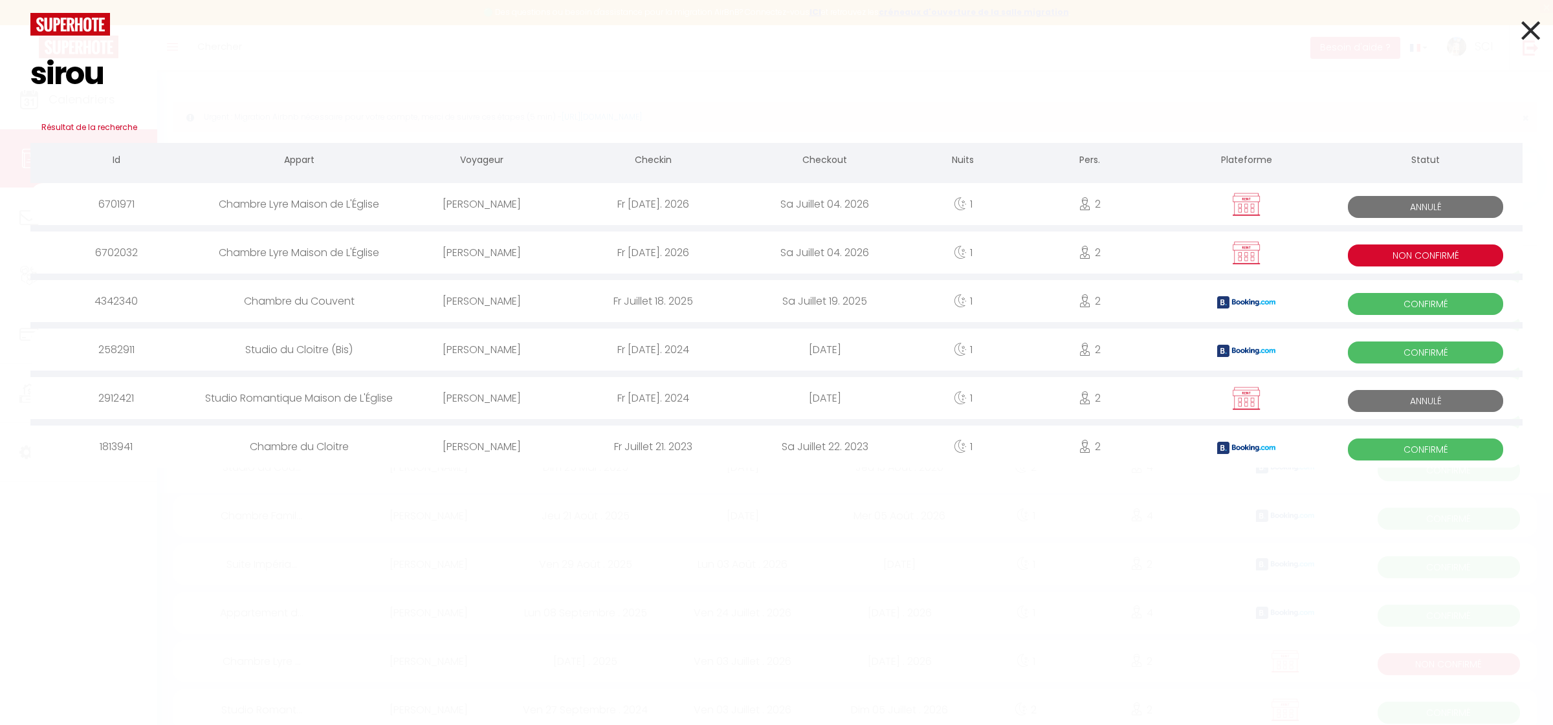
click at [491, 256] on div "[PERSON_NAME]" at bounding box center [481, 253] width 171 height 42
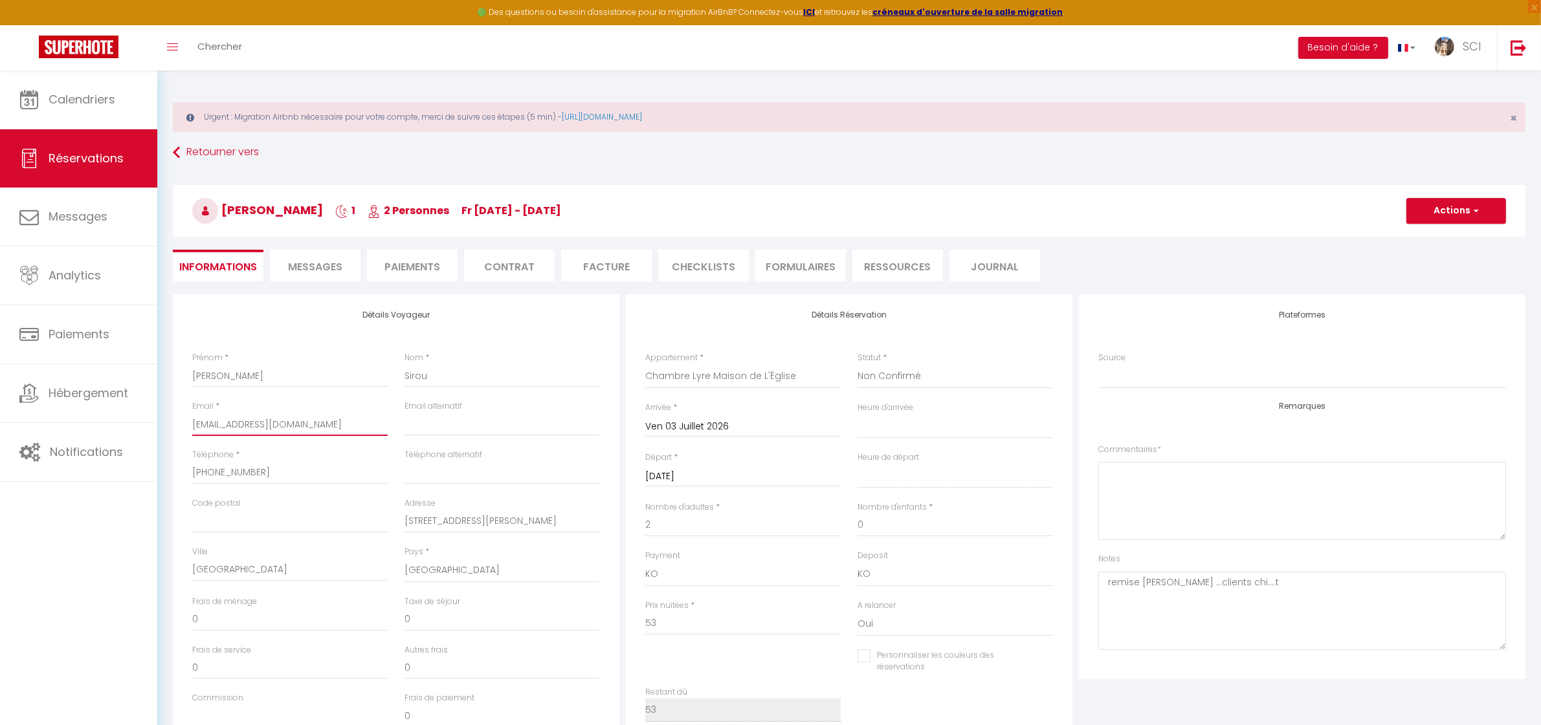
drag, startPoint x: 353, startPoint y: 424, endPoint x: 164, endPoint y: 432, distance: 189.1
click at [164, 432] on div "Détails Voyageur Prénom * [PERSON_NAME] * Sirou Email * [EMAIL_ADDRESS][DOMAIN_…" at bounding box center [848, 650] width 1369 height 713
click at [527, 317] on h4 "Détails Voyageur" at bounding box center [396, 315] width 408 height 9
click at [1474, 214] on span "button" at bounding box center [1474, 211] width 8 height 12
click at [1442, 245] on link "Enregistrer" at bounding box center [1443, 239] width 102 height 17
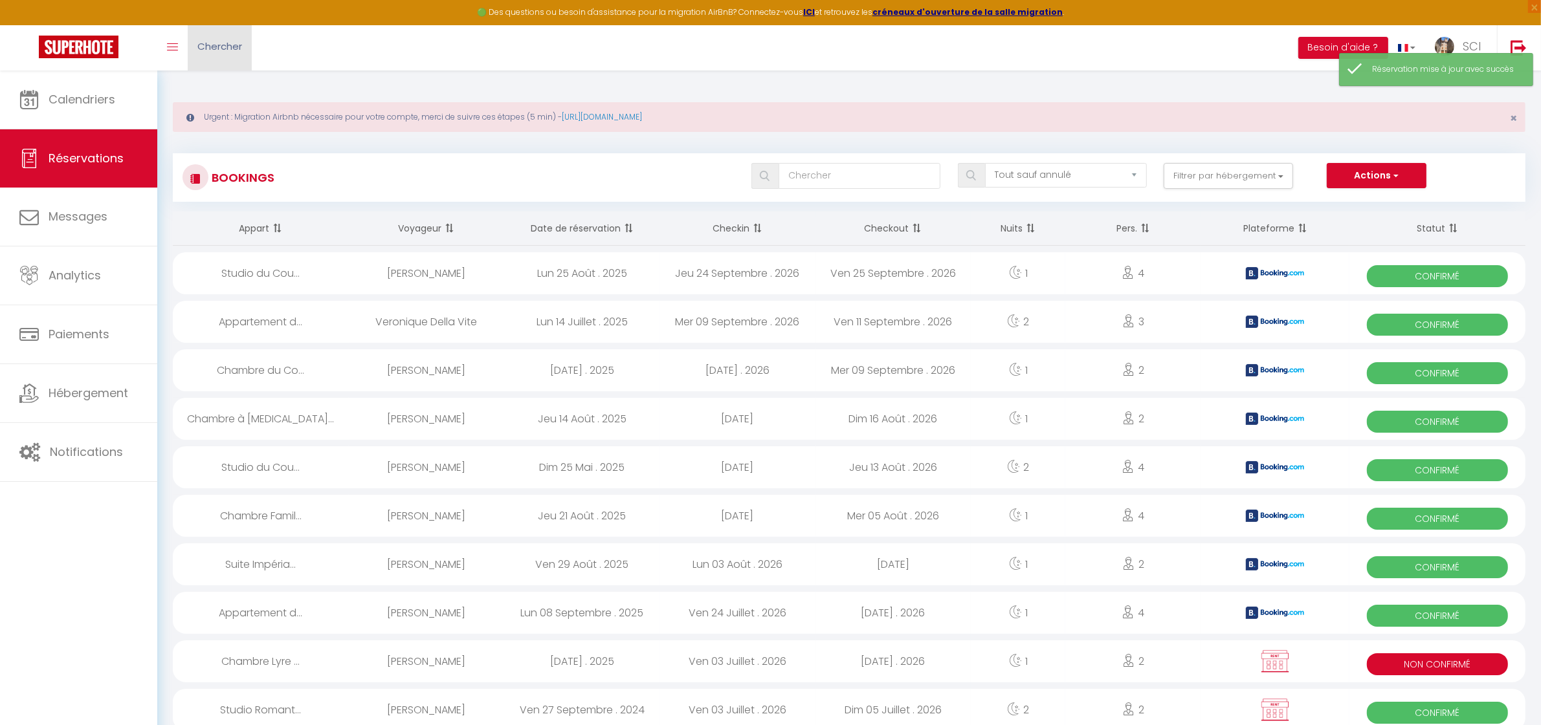
click at [231, 56] on link "Chercher" at bounding box center [220, 47] width 64 height 45
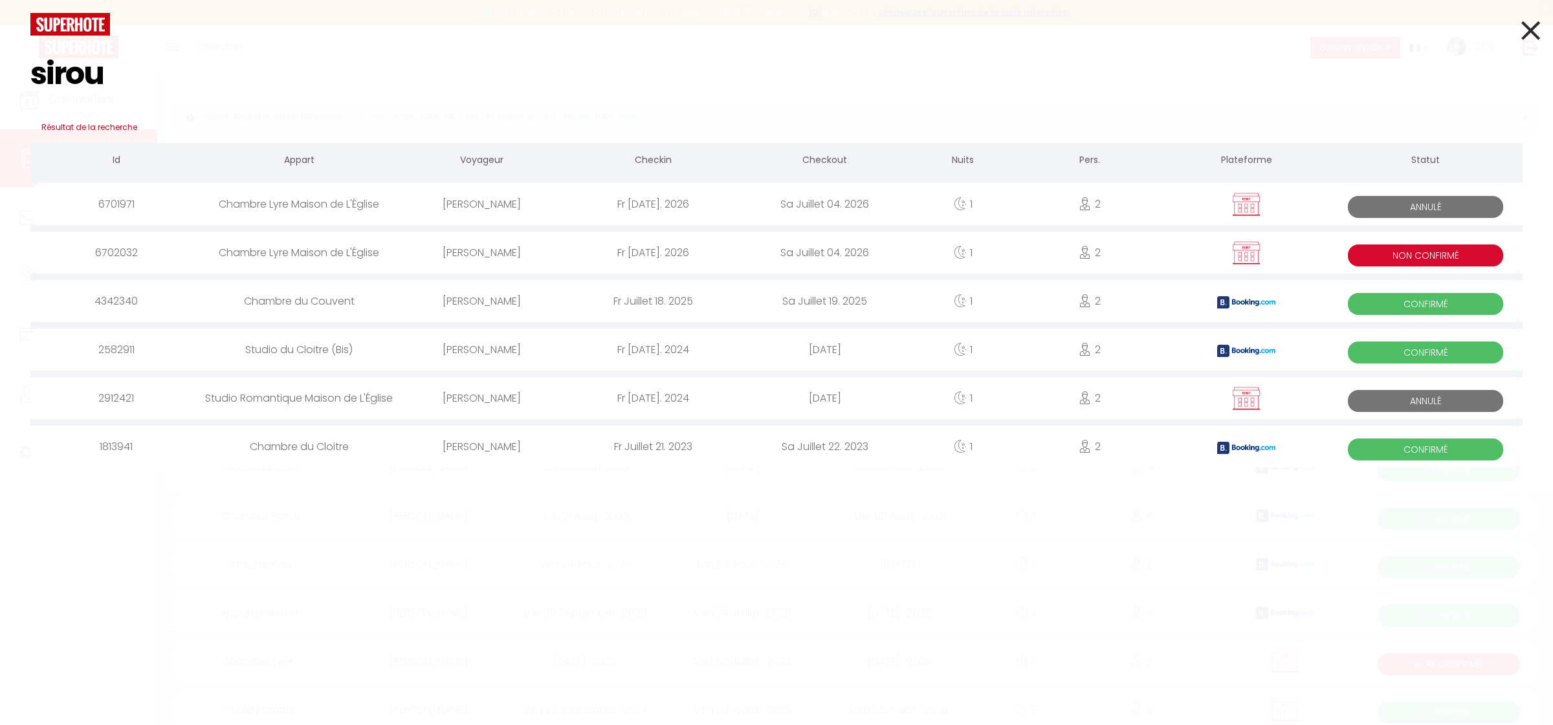
click at [468, 251] on div "[PERSON_NAME]" at bounding box center [481, 253] width 171 height 42
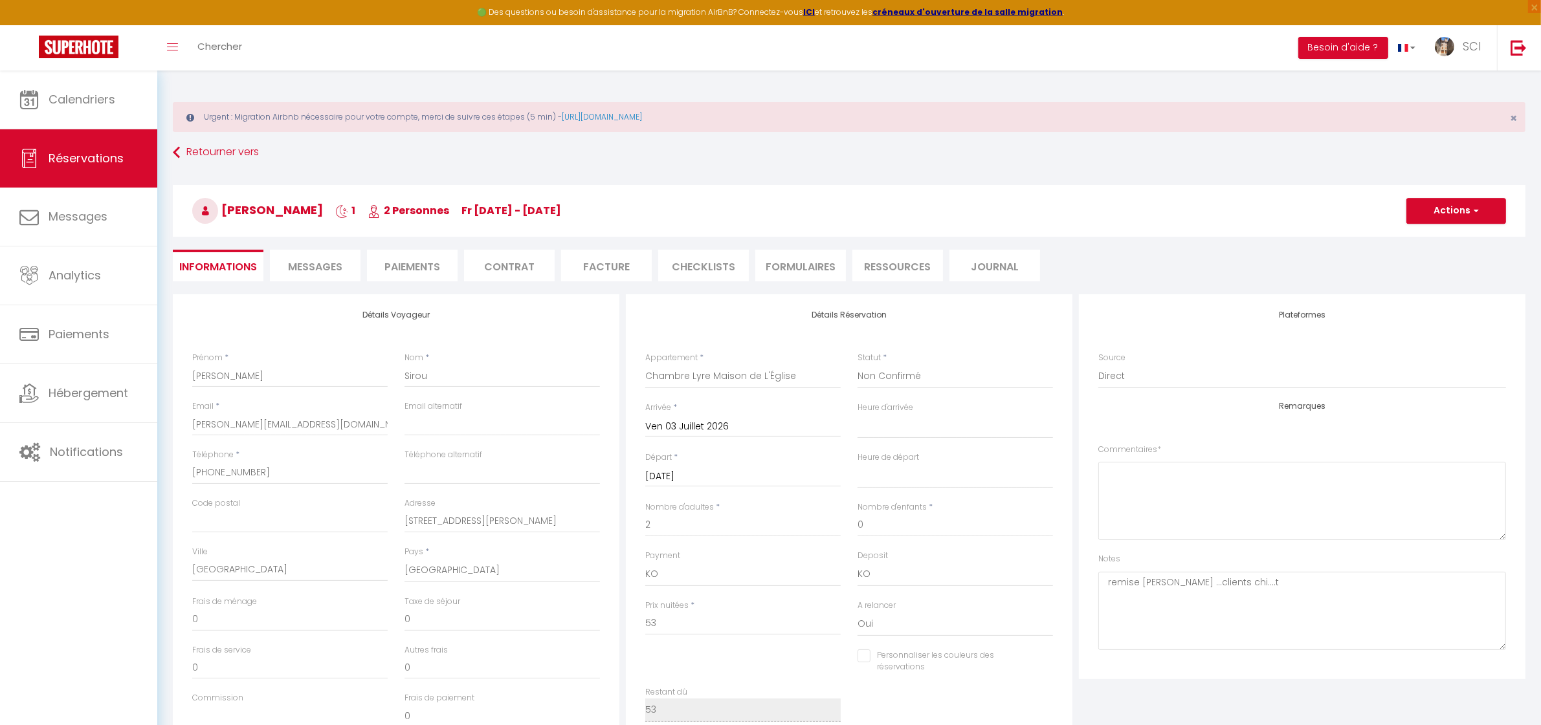
click at [416, 270] on li "Paiements" at bounding box center [412, 266] width 91 height 32
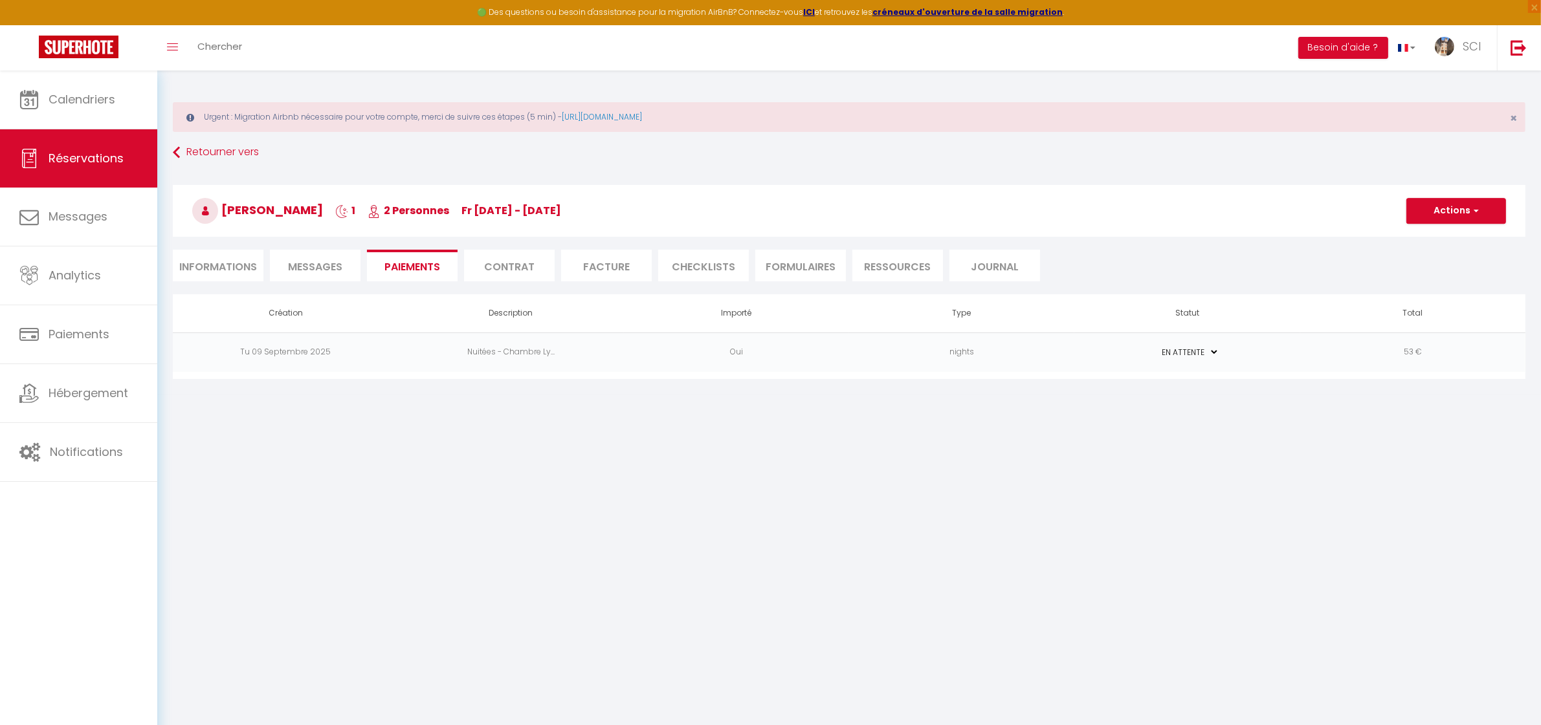
click at [516, 354] on td "Nuitées - Chambre Ly..." at bounding box center [510, 352] width 225 height 39
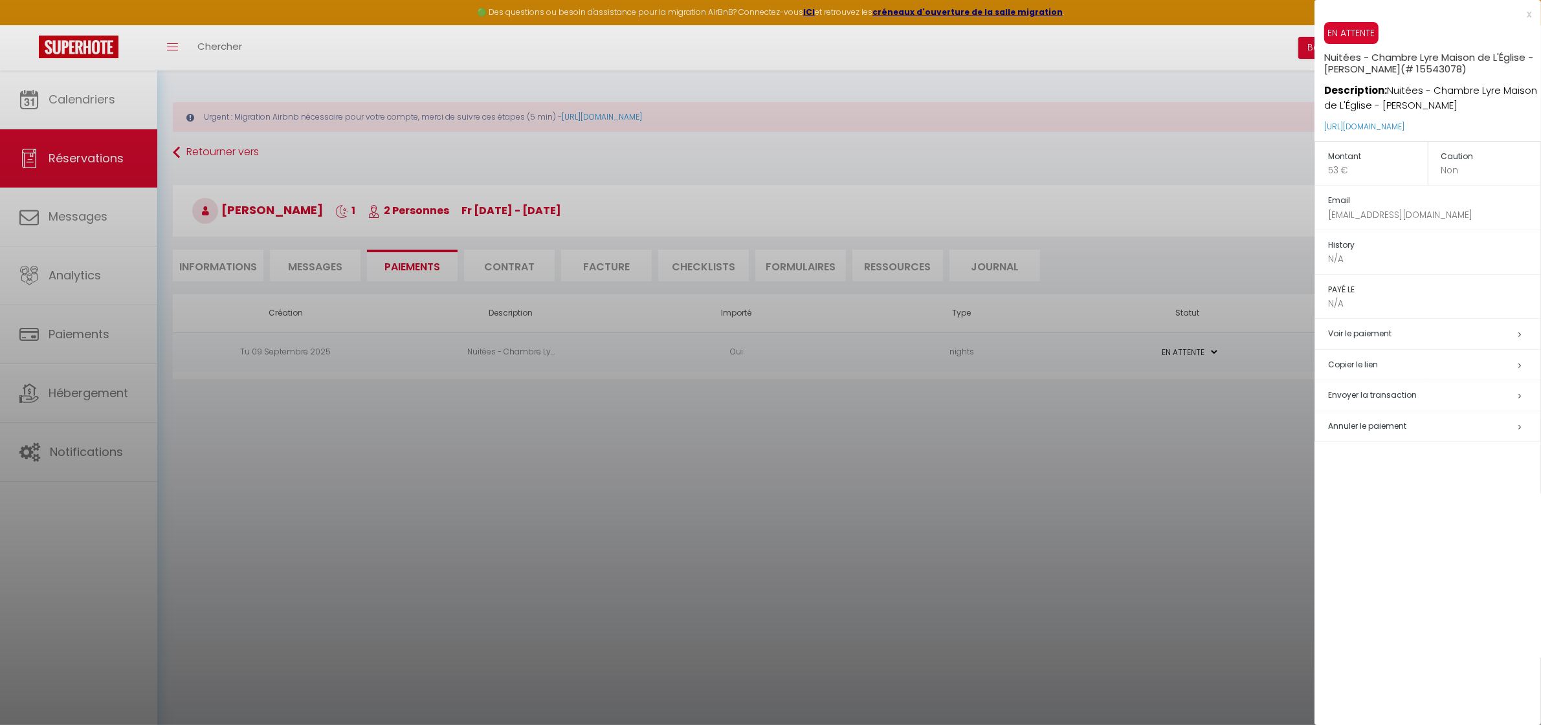
click at [1362, 399] on span "Envoyer la transaction" at bounding box center [1372, 395] width 89 height 11
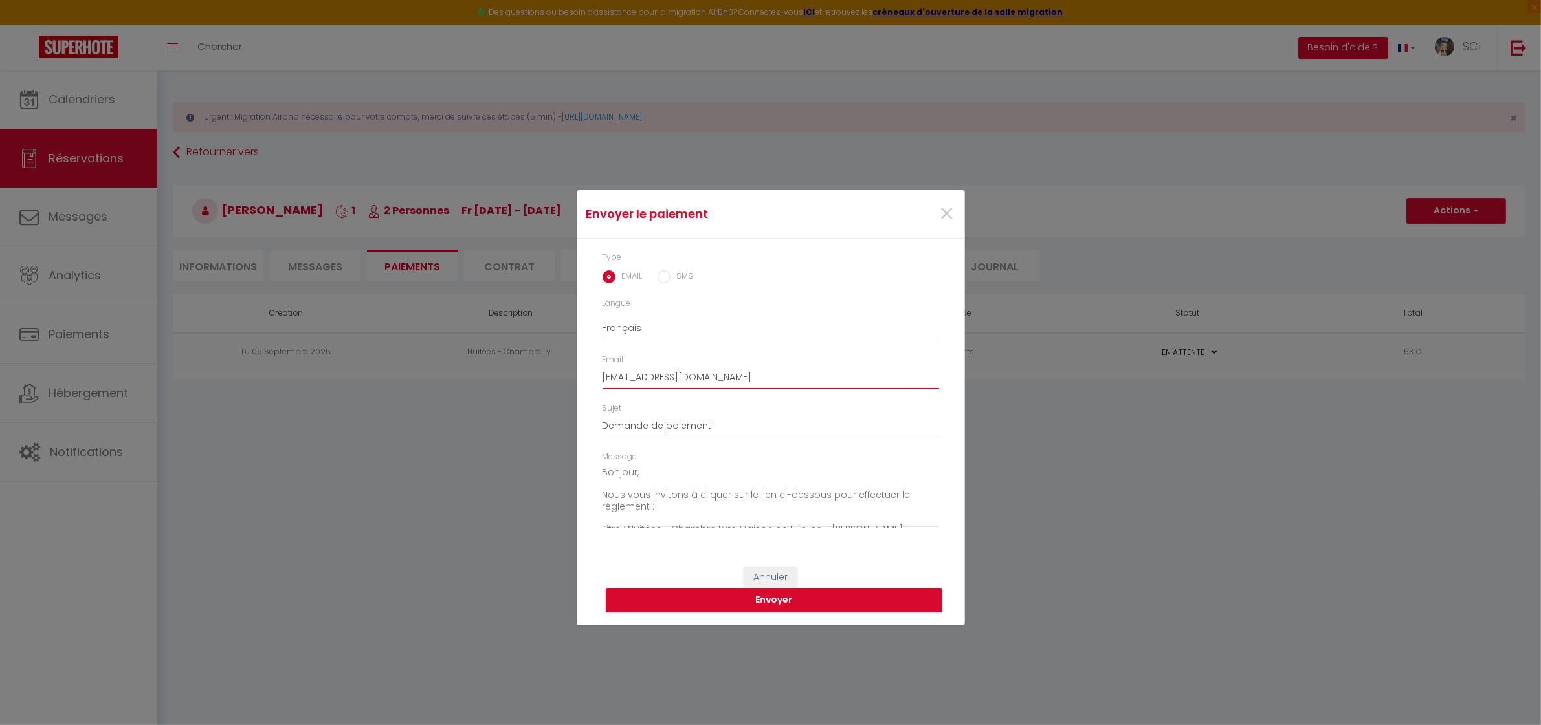
drag, startPoint x: 771, startPoint y: 377, endPoint x: 575, endPoint y: 389, distance: 197.1
click at [575, 389] on div "Envoyer le paiement × Type EMAIL SMS Langue Anglais Français Espagnol Portugais…" at bounding box center [770, 362] width 1541 height 725
click at [784, 603] on button "Envoyer" at bounding box center [774, 600] width 337 height 25
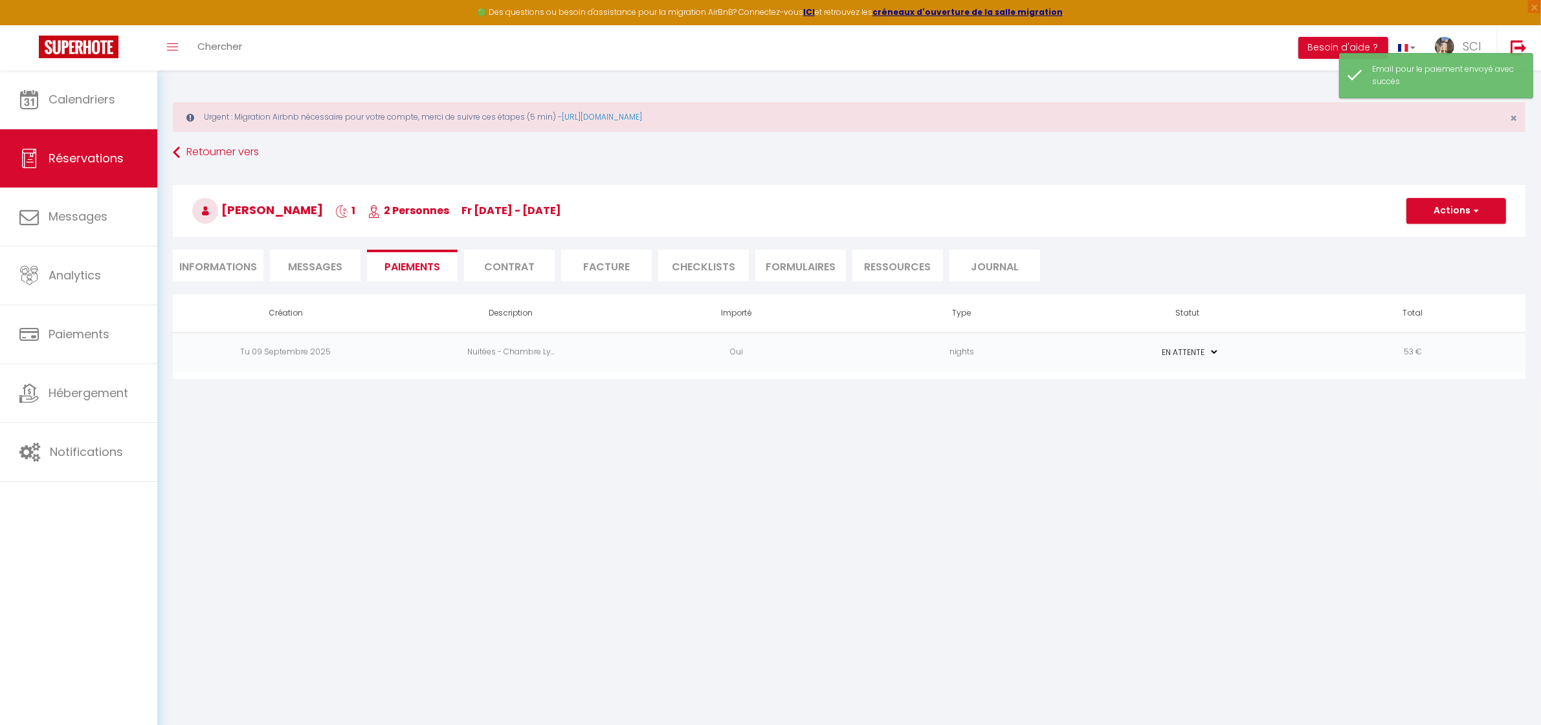
click at [235, 267] on li "Informations" at bounding box center [218, 266] width 91 height 32
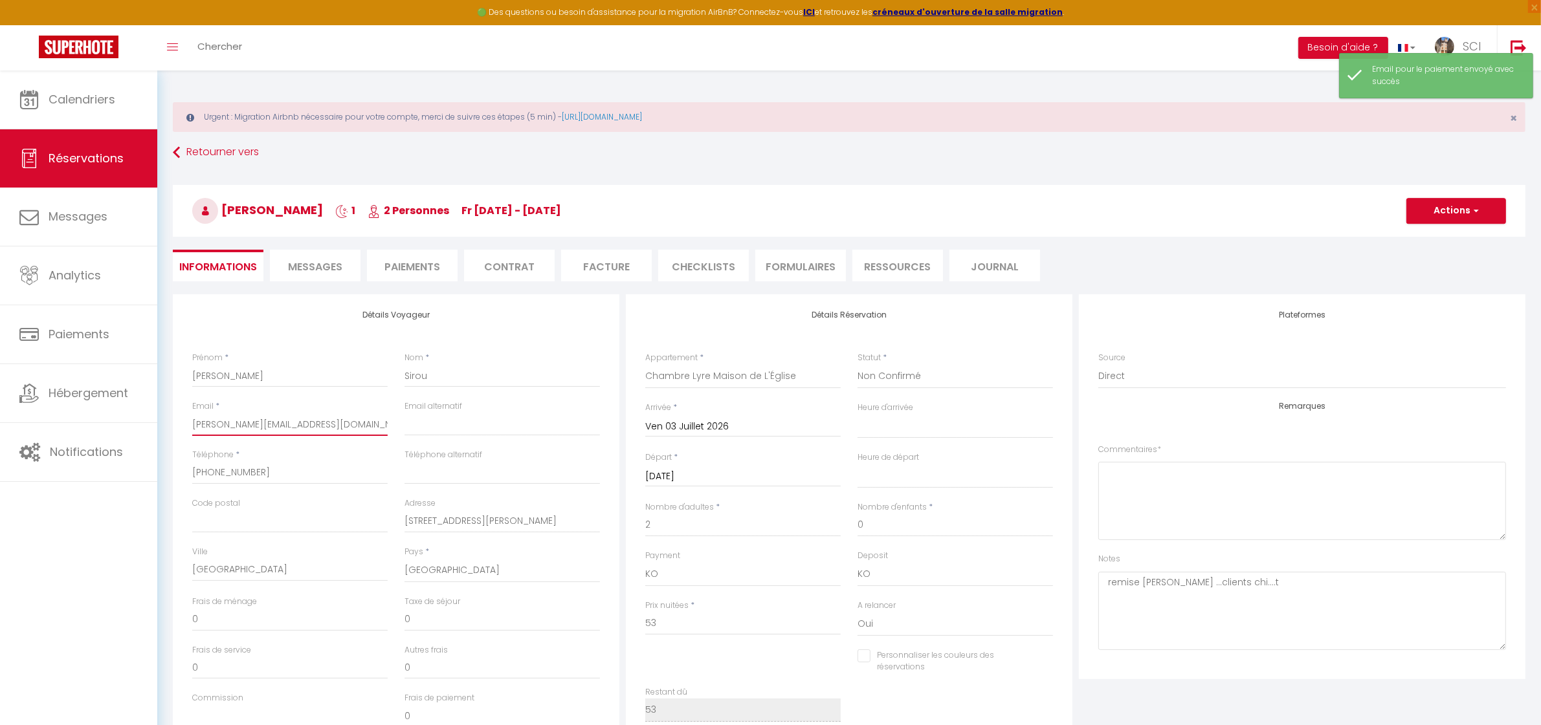
click at [328, 428] on input "[PERSON_NAME][EMAIL_ADDRESS][DOMAIN_NAME]" at bounding box center [289, 424] width 195 height 23
click at [1460, 206] on button "Actions" at bounding box center [1456, 211] width 100 height 26
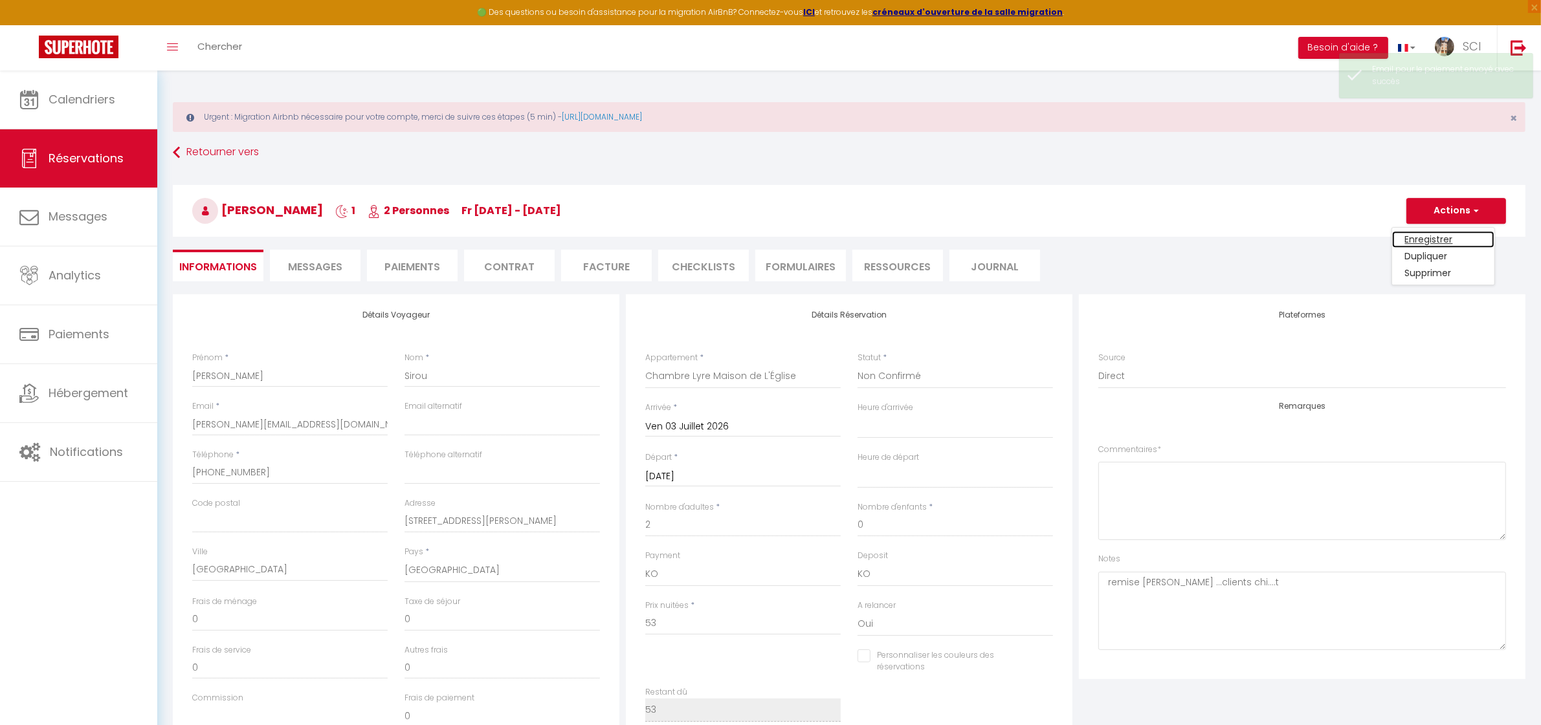
click at [1444, 239] on link "Enregistrer" at bounding box center [1443, 239] width 102 height 17
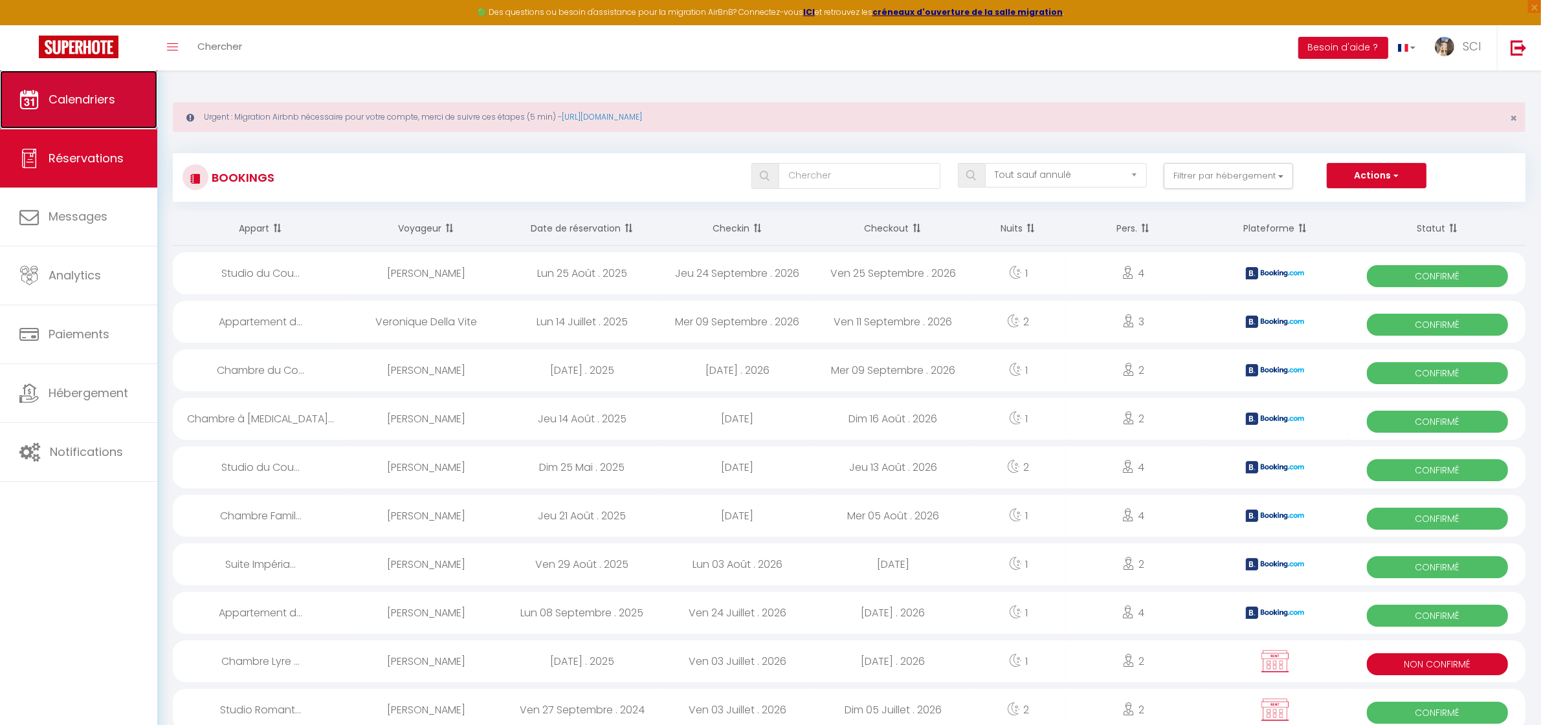
click at [104, 112] on link "Calendriers" at bounding box center [78, 100] width 157 height 58
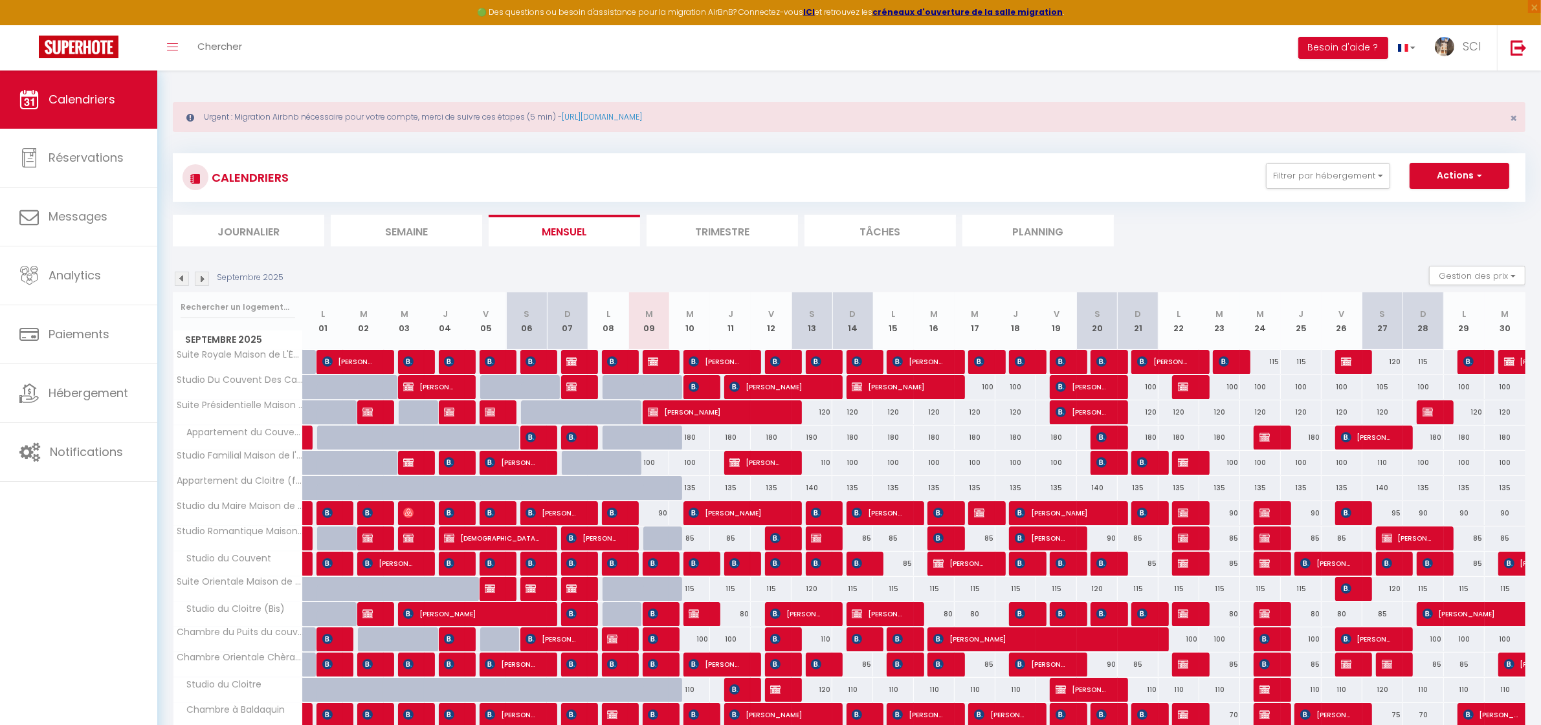
click at [1086, 237] on li "Planning" at bounding box center [1037, 231] width 151 height 32
